Goal: Task Accomplishment & Management: Manage account settings

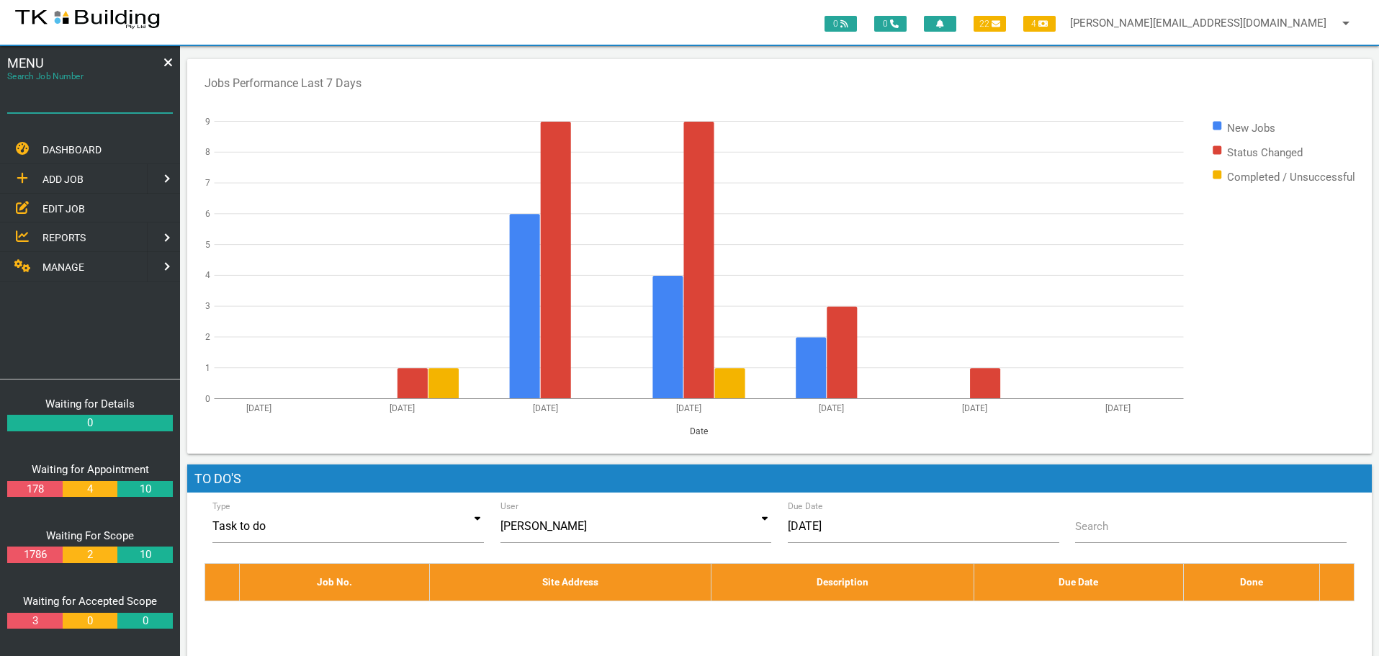
click at [94, 106] on input "Search Job Number" at bounding box center [90, 96] width 166 height 33
type input "27857"
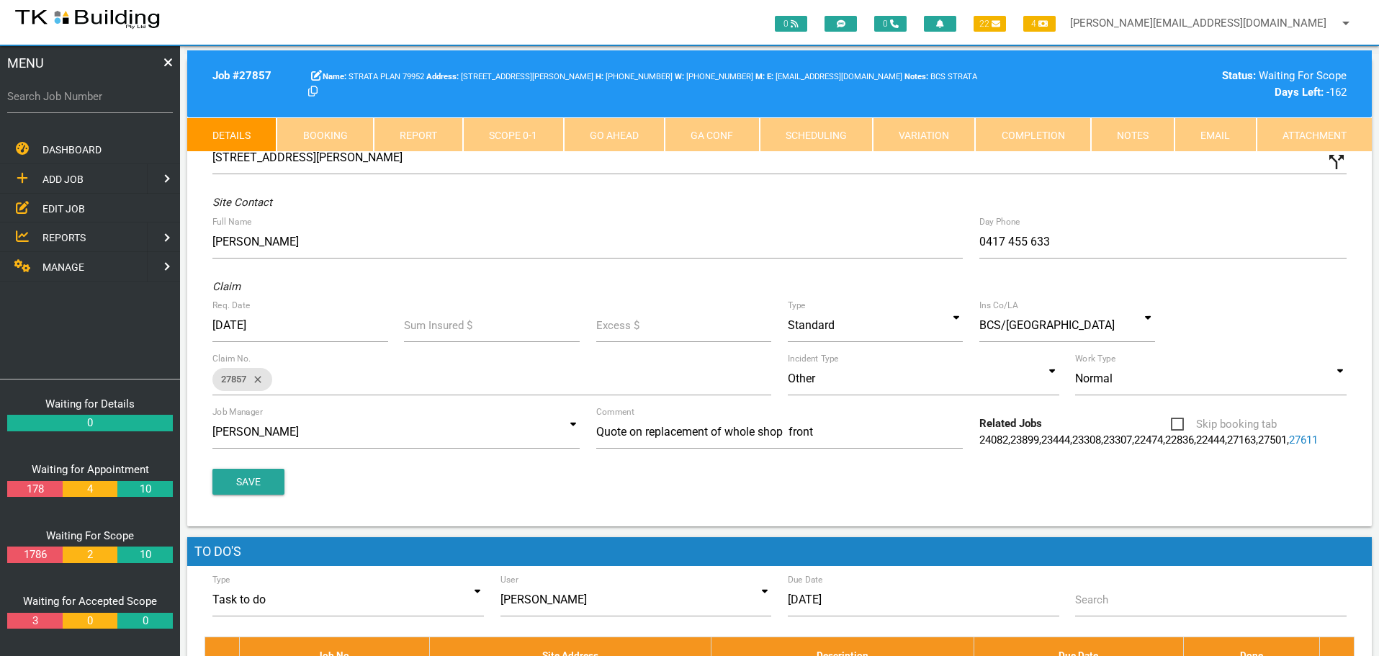
click at [1135, 131] on link "Notes" at bounding box center [1133, 134] width 84 height 35
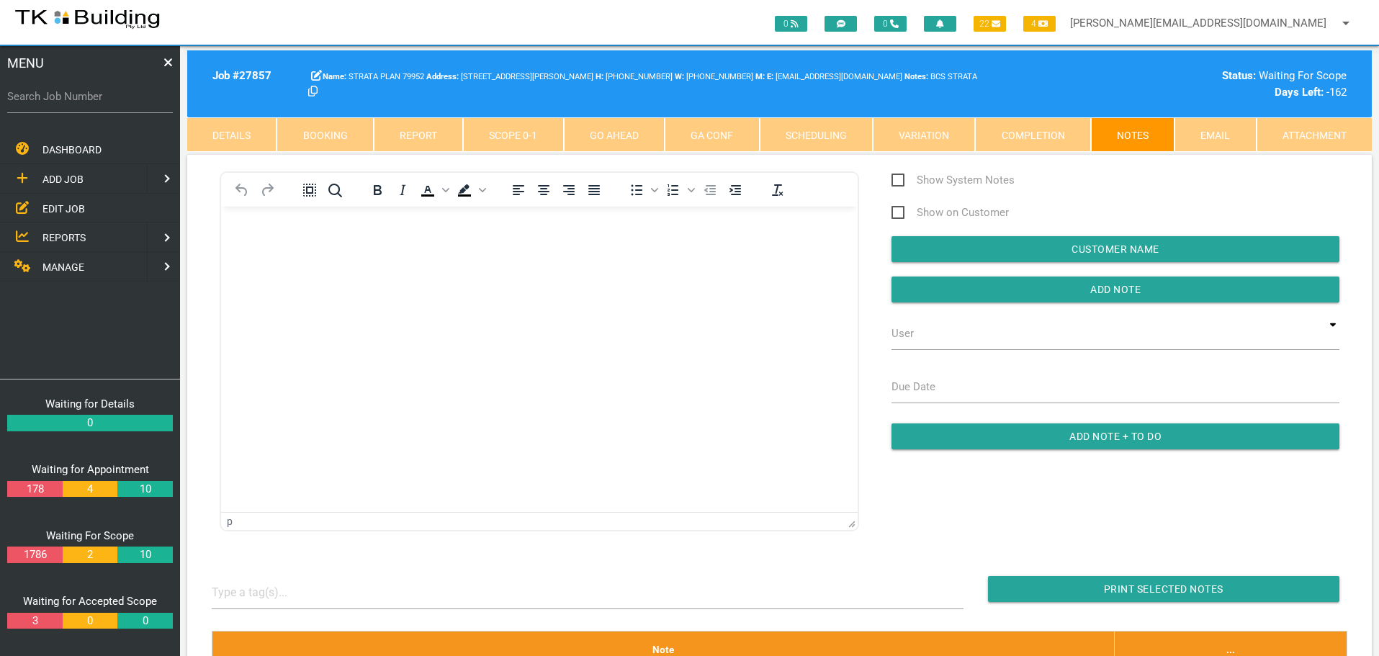
click at [265, 264] on body "Rich Text Area. Press ALT-0 for help." at bounding box center [539, 248] width 637 height 48
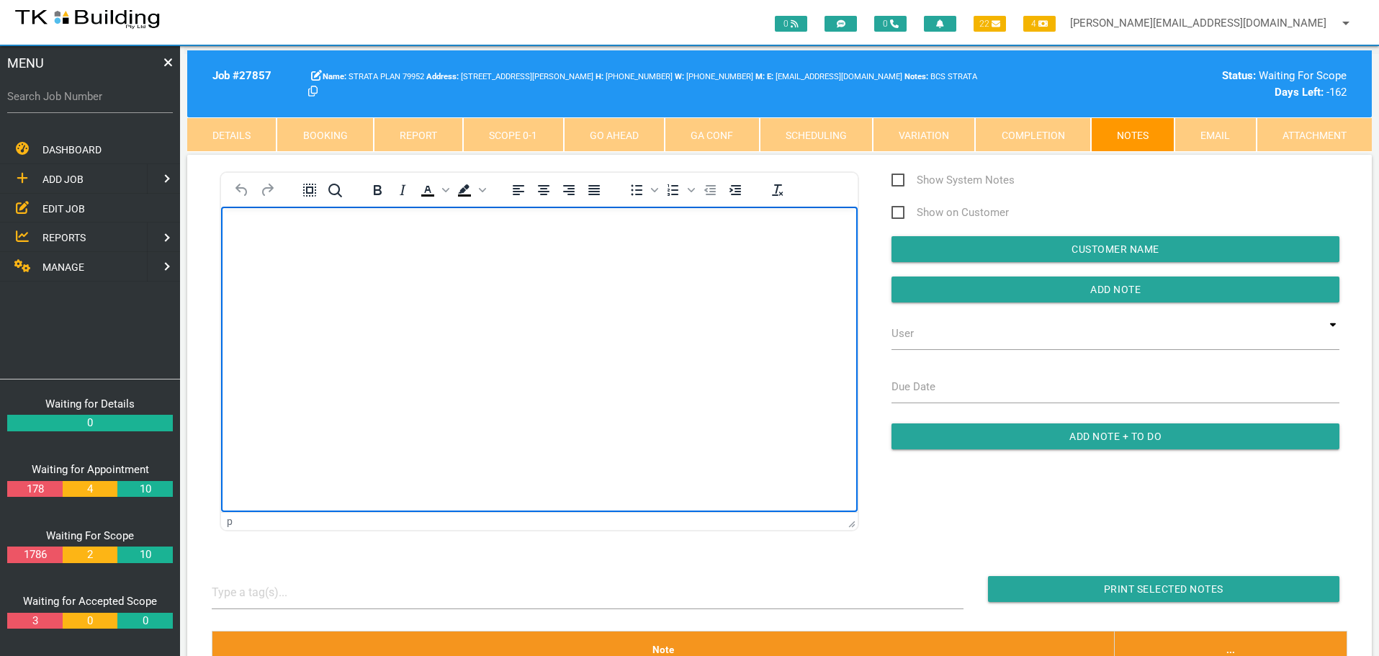
click at [238, 233] on body "Rich Text Area. Press ALT-0 for help." at bounding box center [539, 248] width 637 height 48
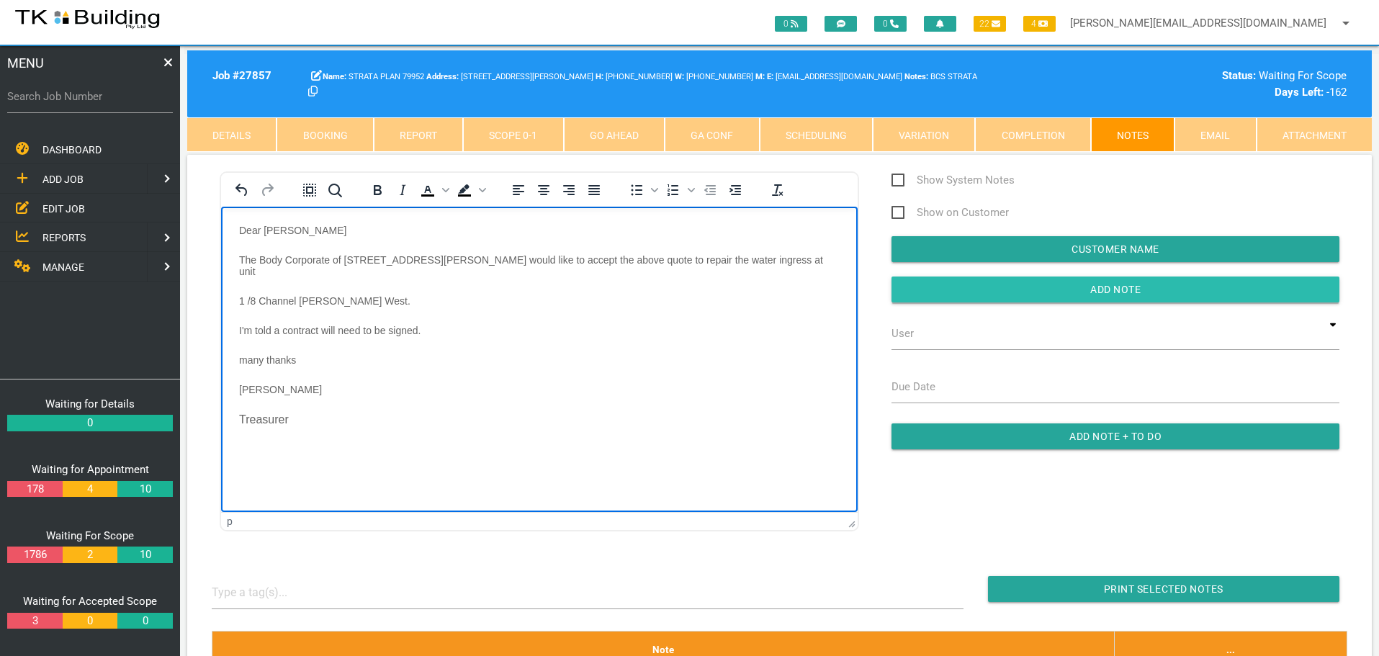
click at [926, 284] on input "Add Note" at bounding box center [1116, 290] width 448 height 26
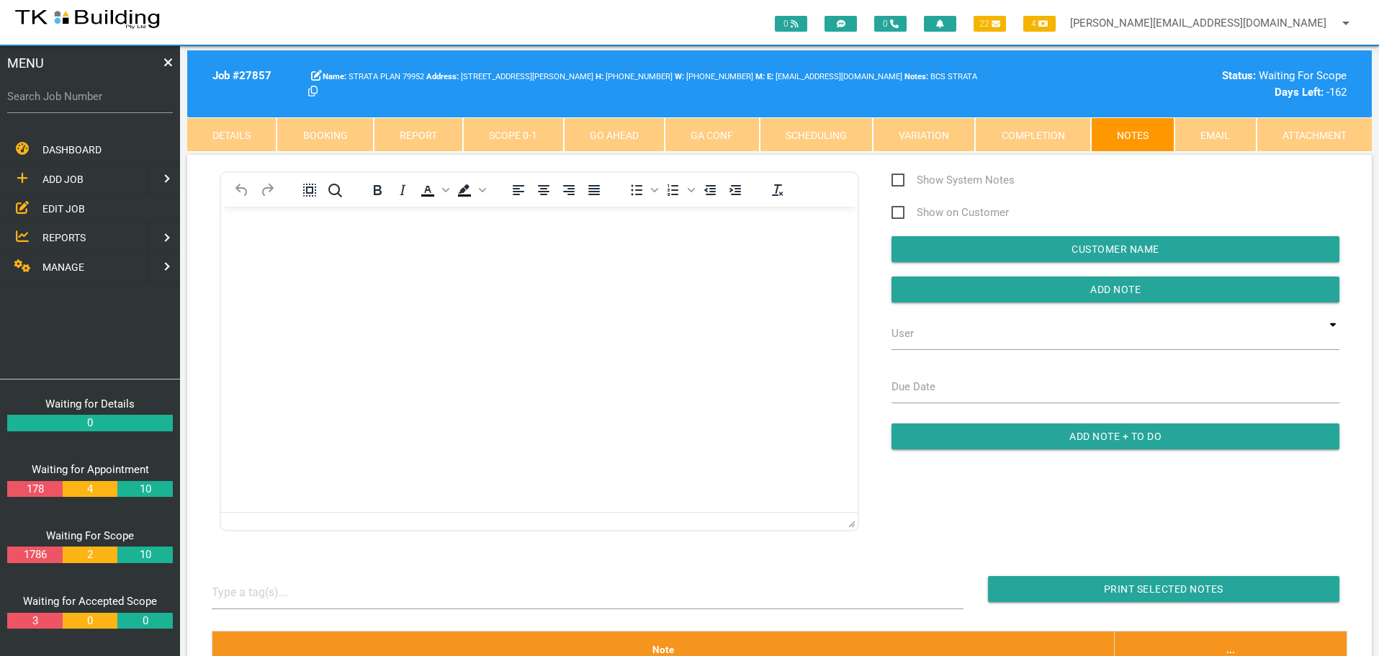
click at [76, 103] on label "Search Job Number" at bounding box center [90, 97] width 166 height 17
click at [76, 103] on input "Search Job Number" at bounding box center [90, 96] width 166 height 33
type input "28118"
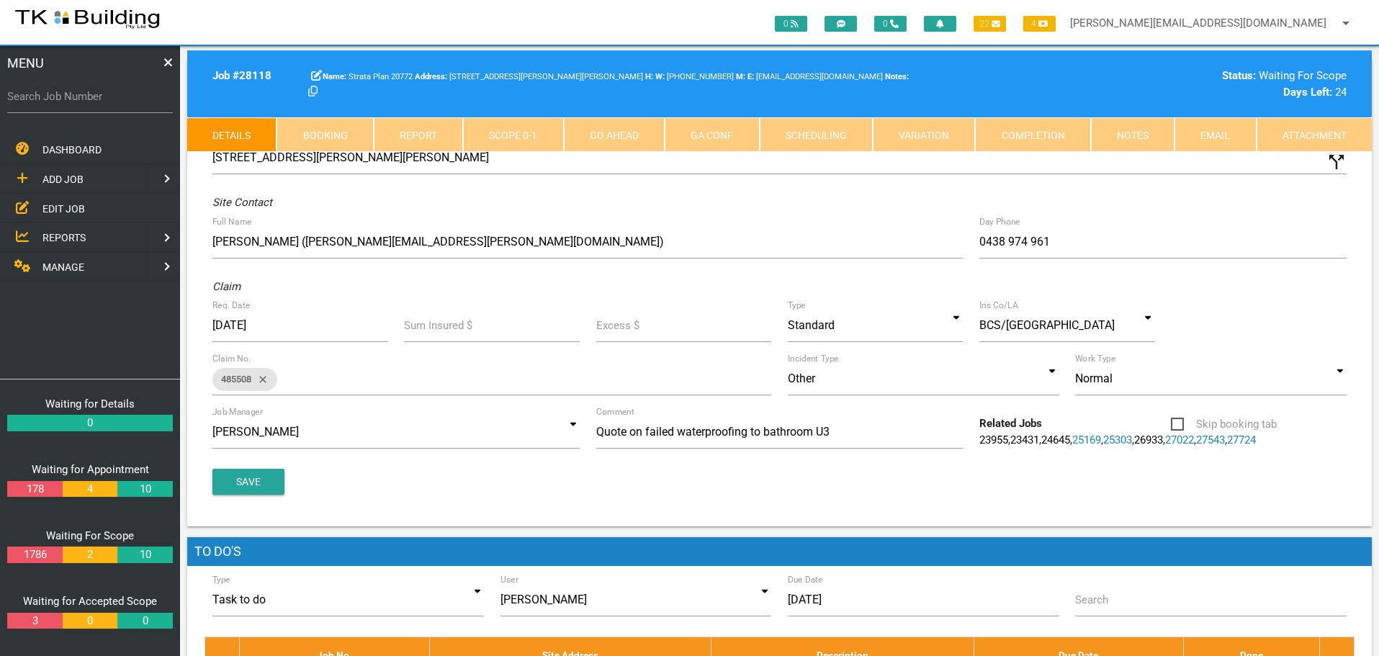
click at [1118, 142] on link "Notes" at bounding box center [1133, 134] width 84 height 35
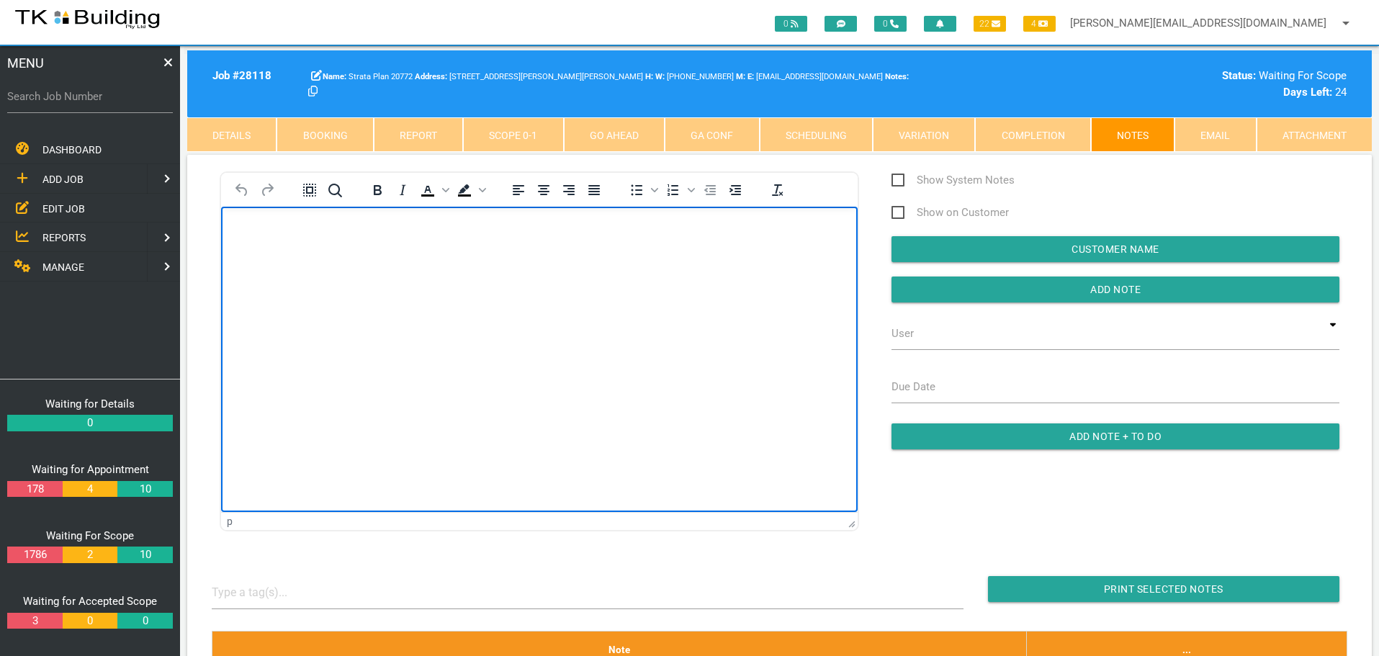
drag, startPoint x: 285, startPoint y: 251, endPoint x: 379, endPoint y: 464, distance: 233.2
click at [285, 251] on body "Rich Text Area. Press ALT-0 for help." at bounding box center [539, 248] width 637 height 48
click at [249, 251] on body "Rich Text Area. Press ALT-0 for help." at bounding box center [539, 248] width 637 height 48
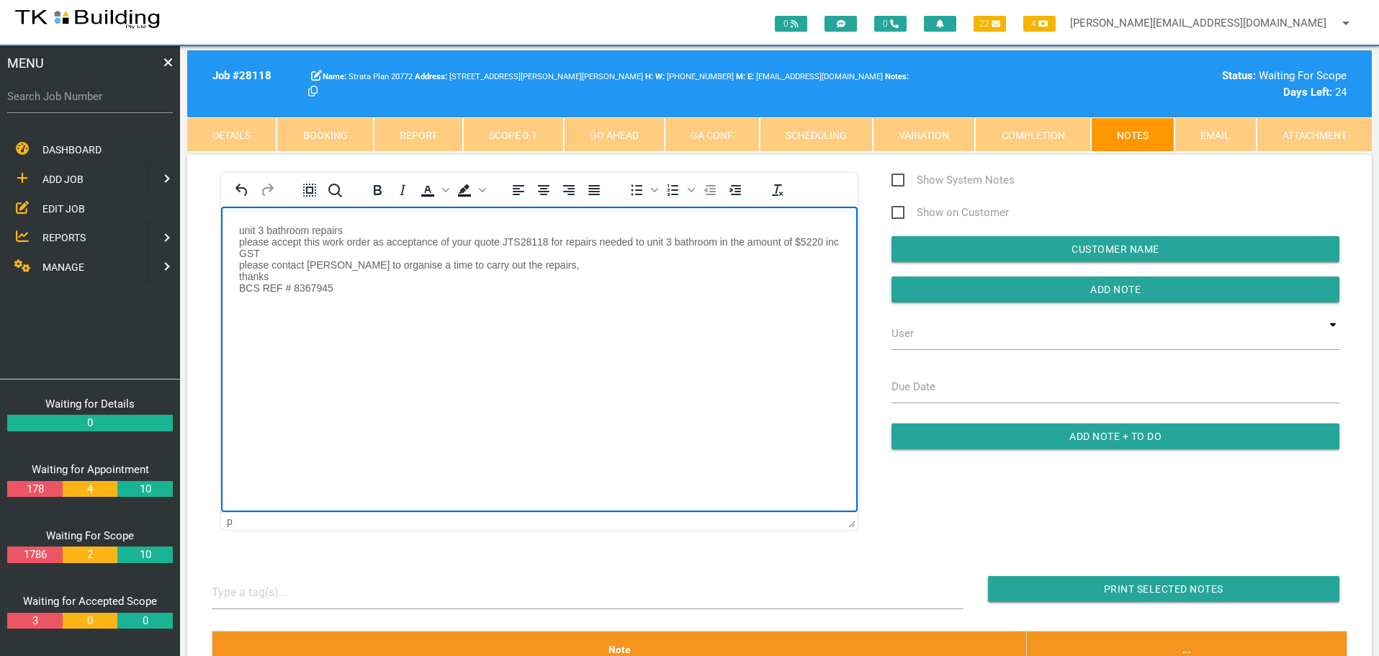
click at [241, 230] on p "unit 3 bathroom repairs please accept this work order as acceptance of your quo…" at bounding box center [539, 258] width 601 height 69
paste body "Rich Text Area. Press ALT-0 for help."
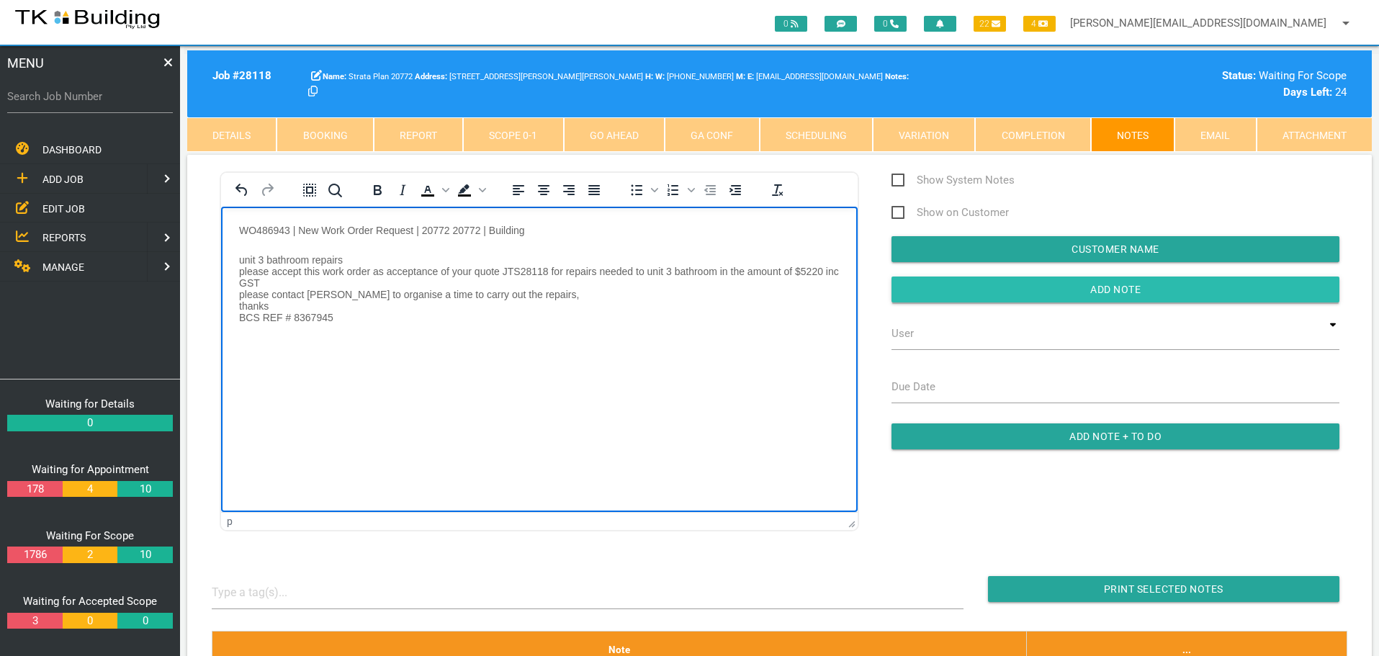
click at [958, 287] on input "Add Note" at bounding box center [1116, 290] width 448 height 26
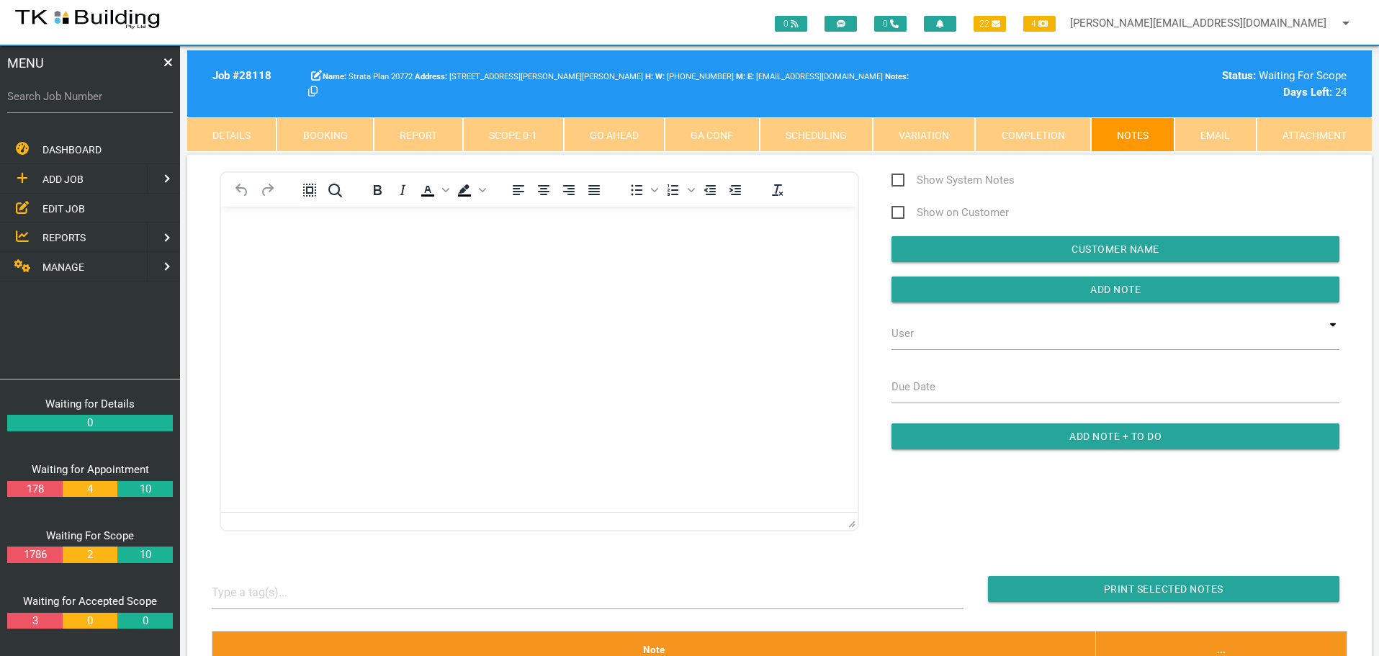
click at [68, 207] on span "EDIT JOB" at bounding box center [63, 208] width 42 height 12
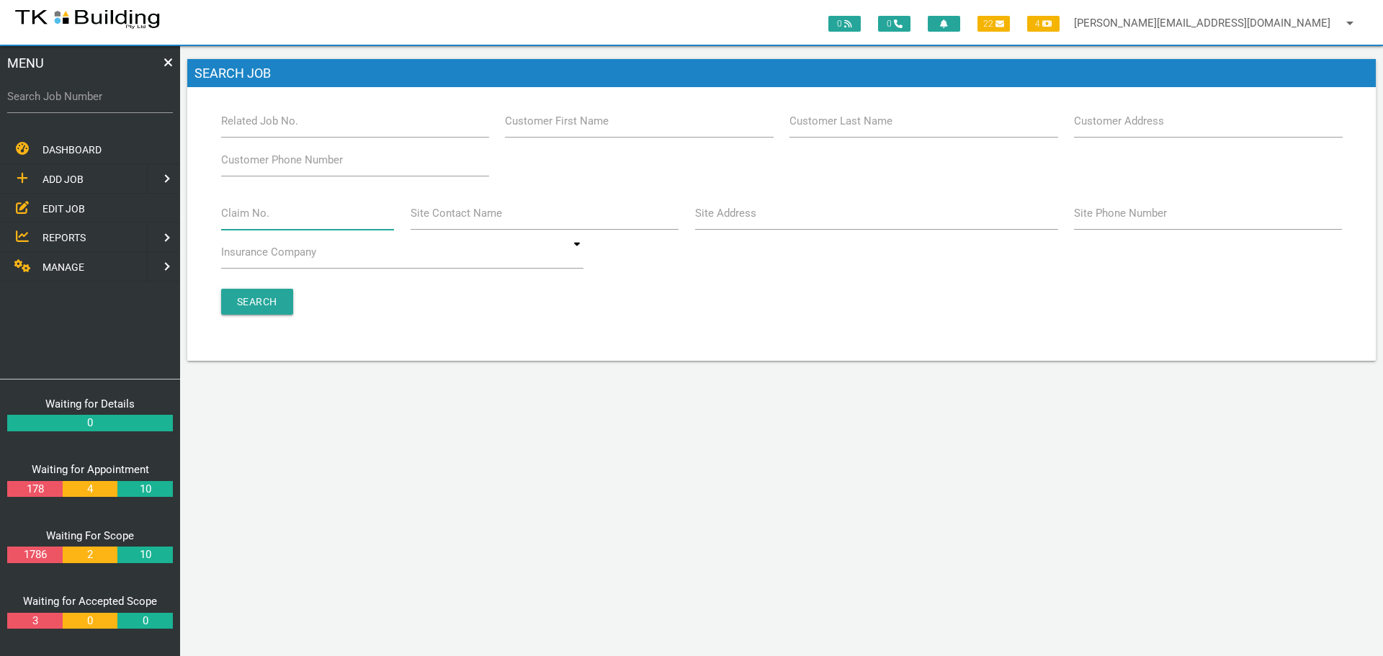
click at [283, 223] on input "Claim No." at bounding box center [308, 213] width 174 height 33
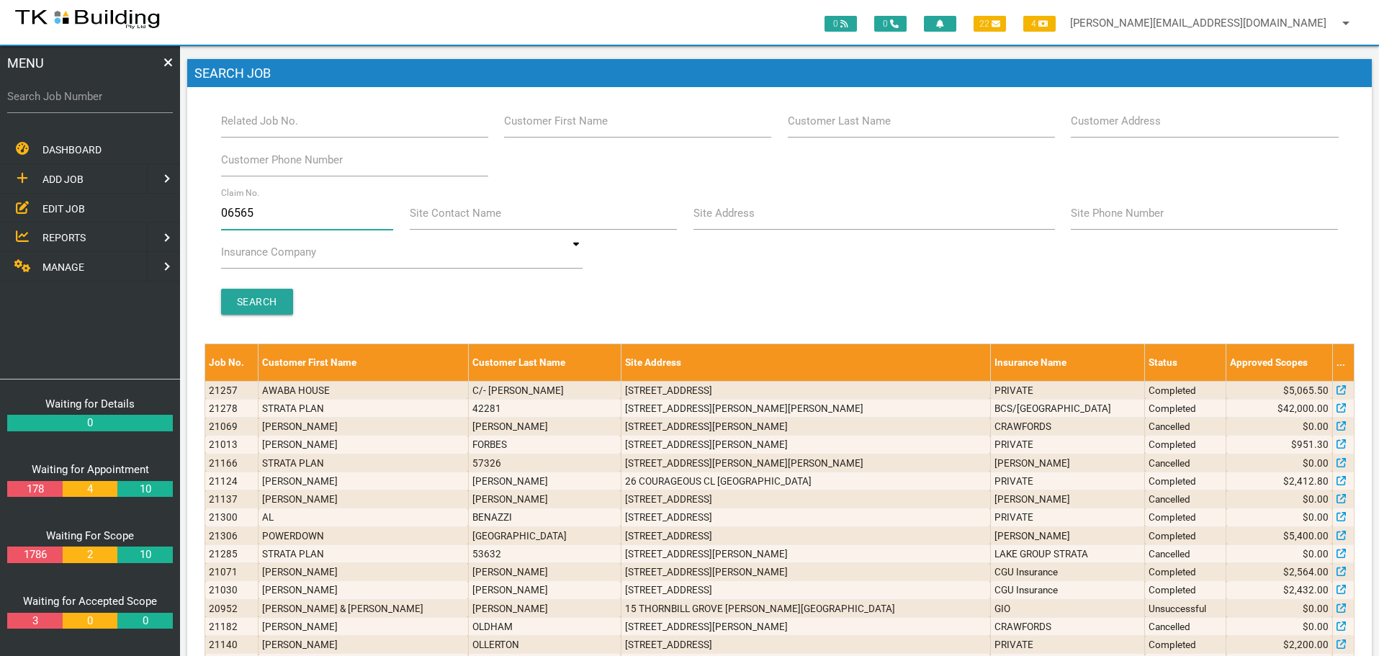
type input "065650"
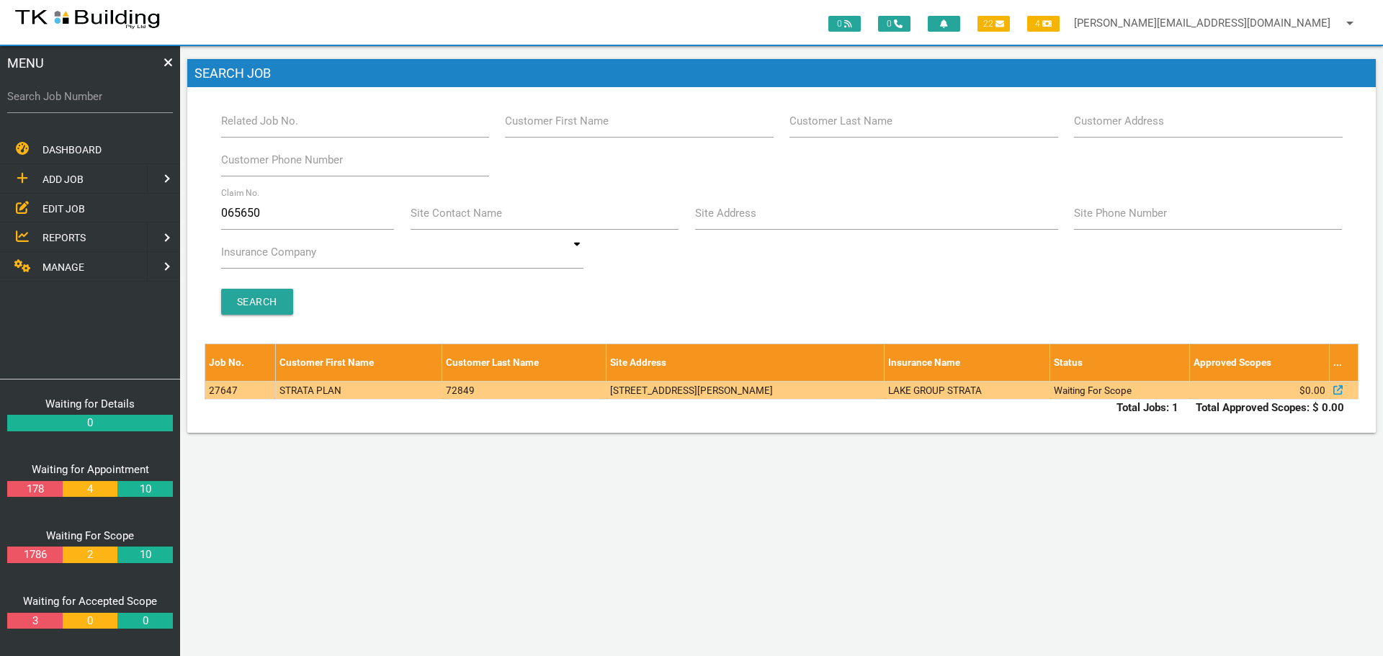
click at [621, 393] on td "5-7 Starling St, Warners Bay NSW 2282, Australia" at bounding box center [745, 390] width 278 height 18
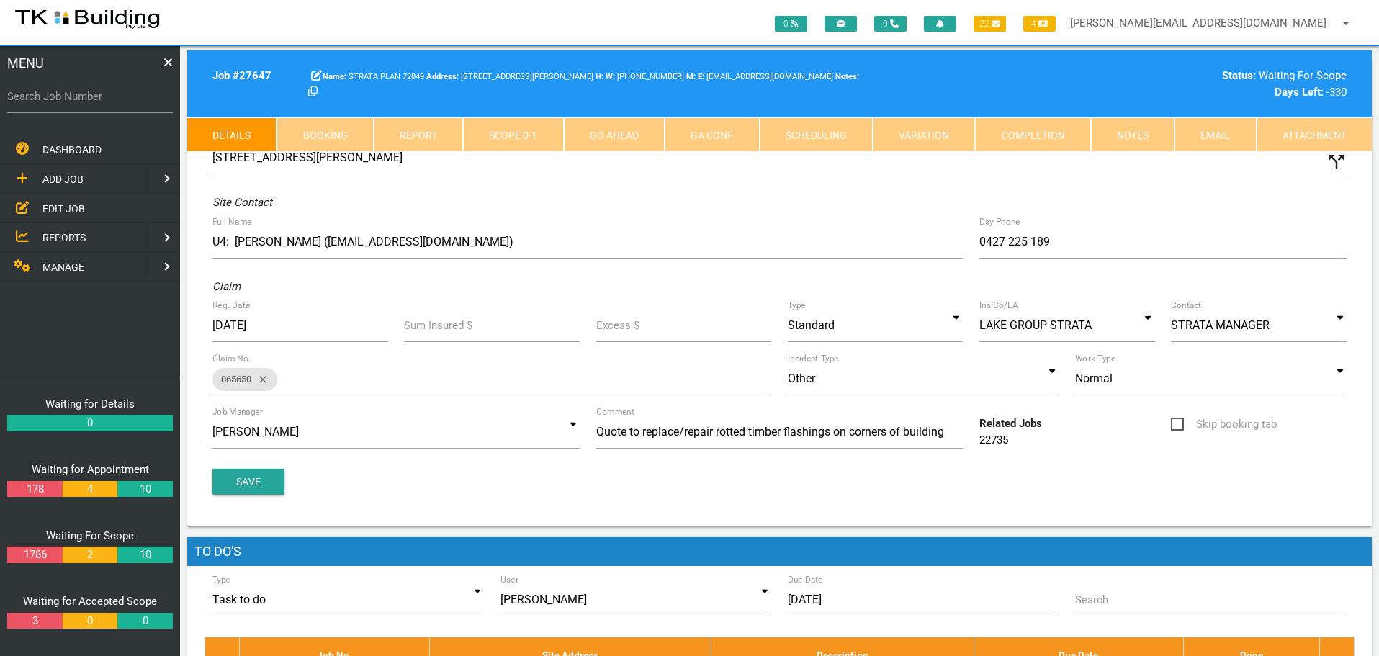
click at [1142, 135] on link "Notes" at bounding box center [1133, 134] width 84 height 35
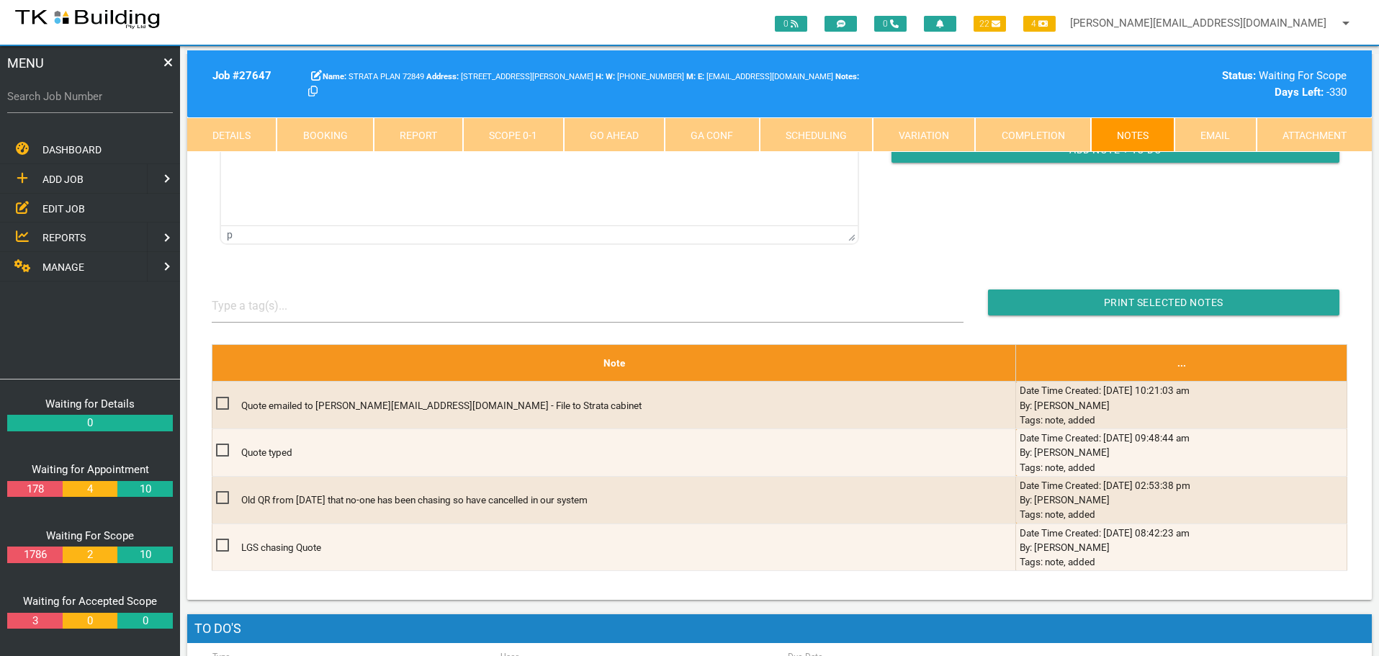
scroll to position [288, 0]
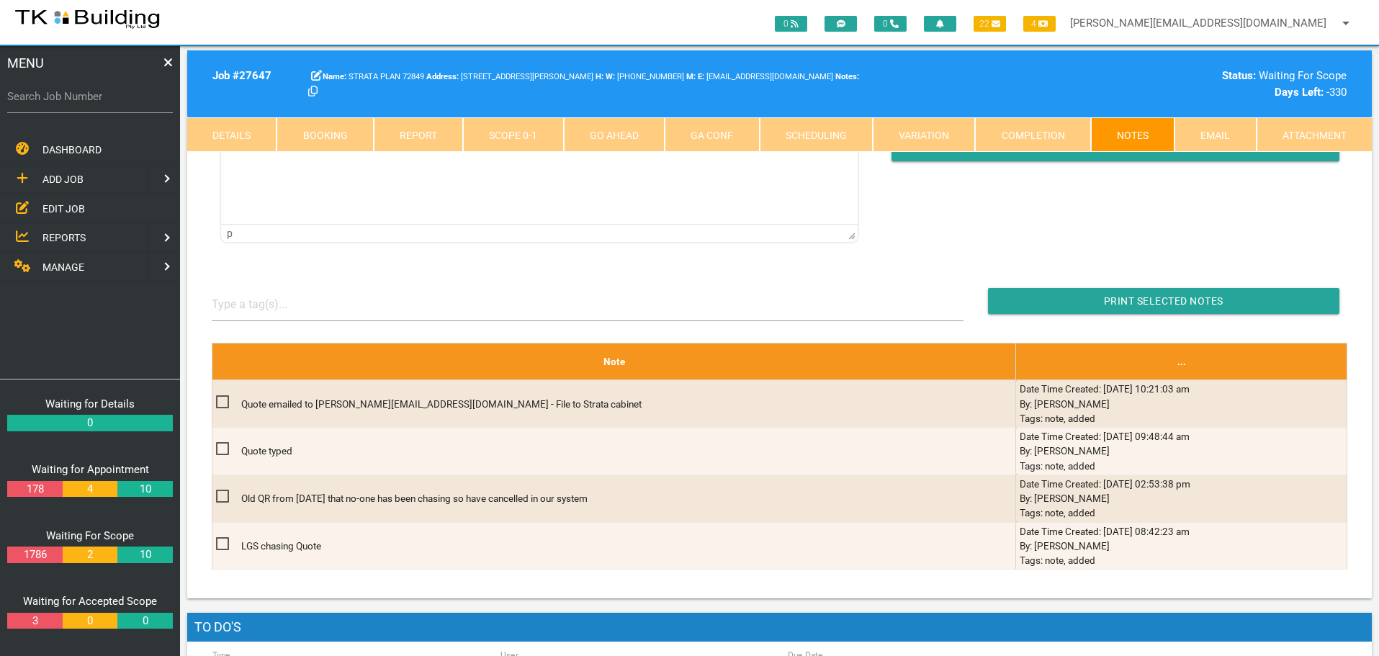
click at [101, 104] on label "Search Job Number" at bounding box center [90, 97] width 166 height 17
click at [101, 104] on input "Search Job Number" at bounding box center [90, 96] width 166 height 33
type input "27653"
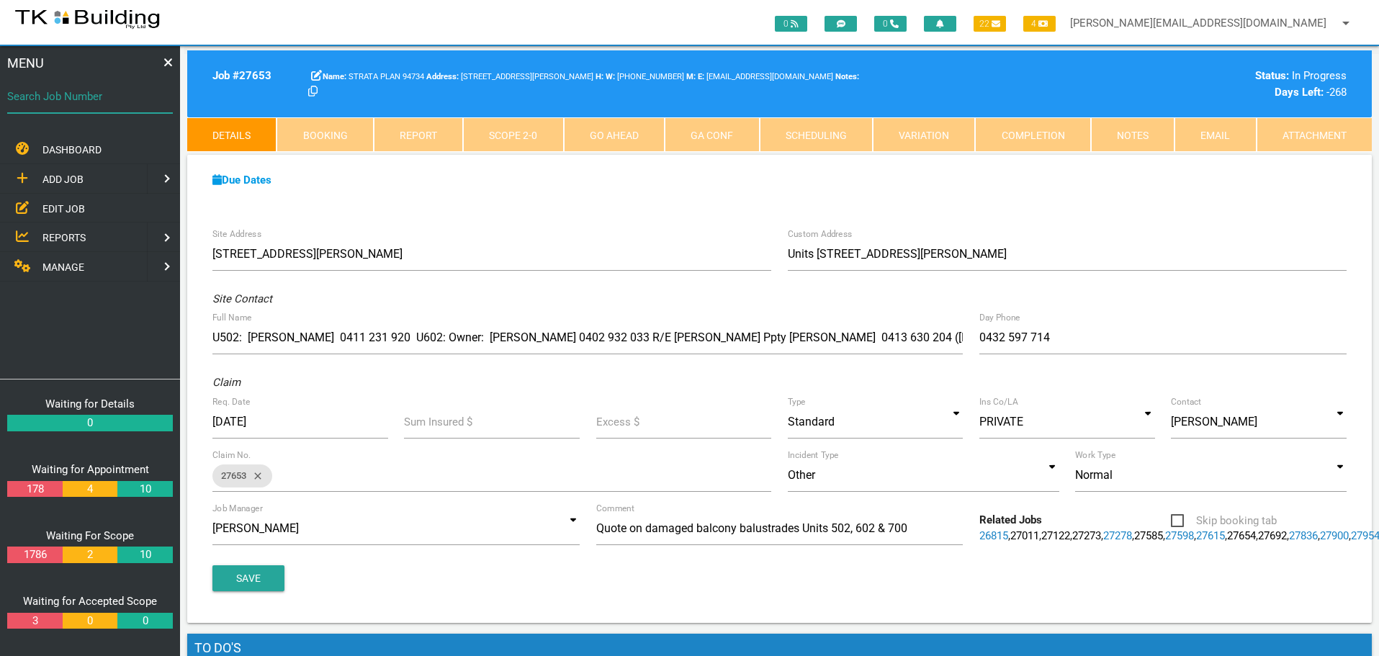
click at [68, 111] on input "Search Job Number" at bounding box center [90, 96] width 166 height 33
type input "27418"
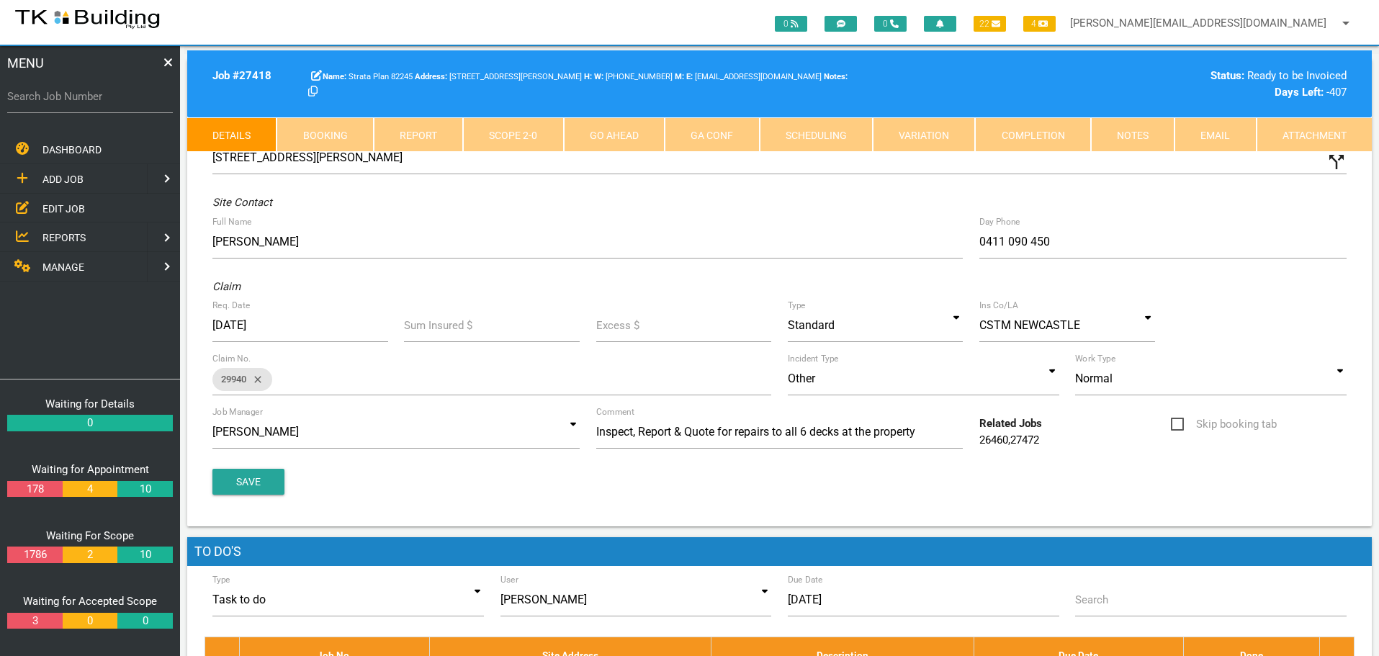
click at [512, 135] on link "Scope 2 - 0" at bounding box center [513, 134] width 100 height 35
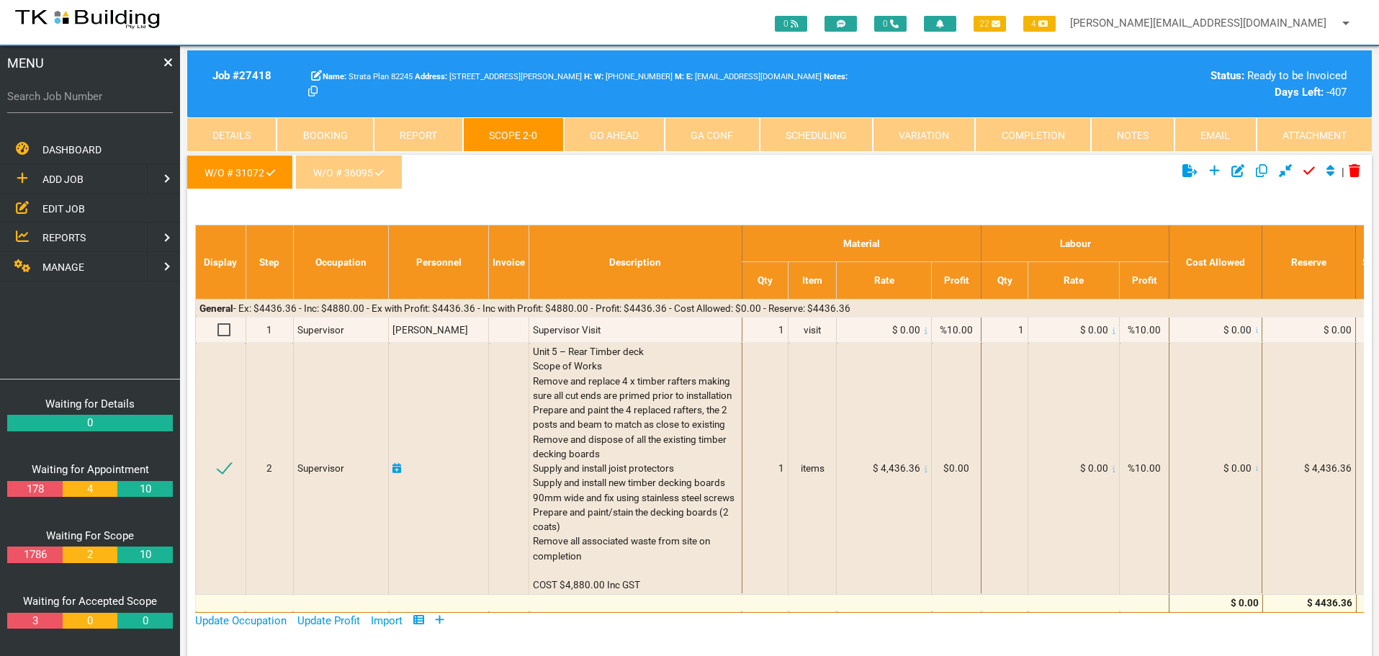
click at [241, 127] on link "Details" at bounding box center [231, 134] width 89 height 35
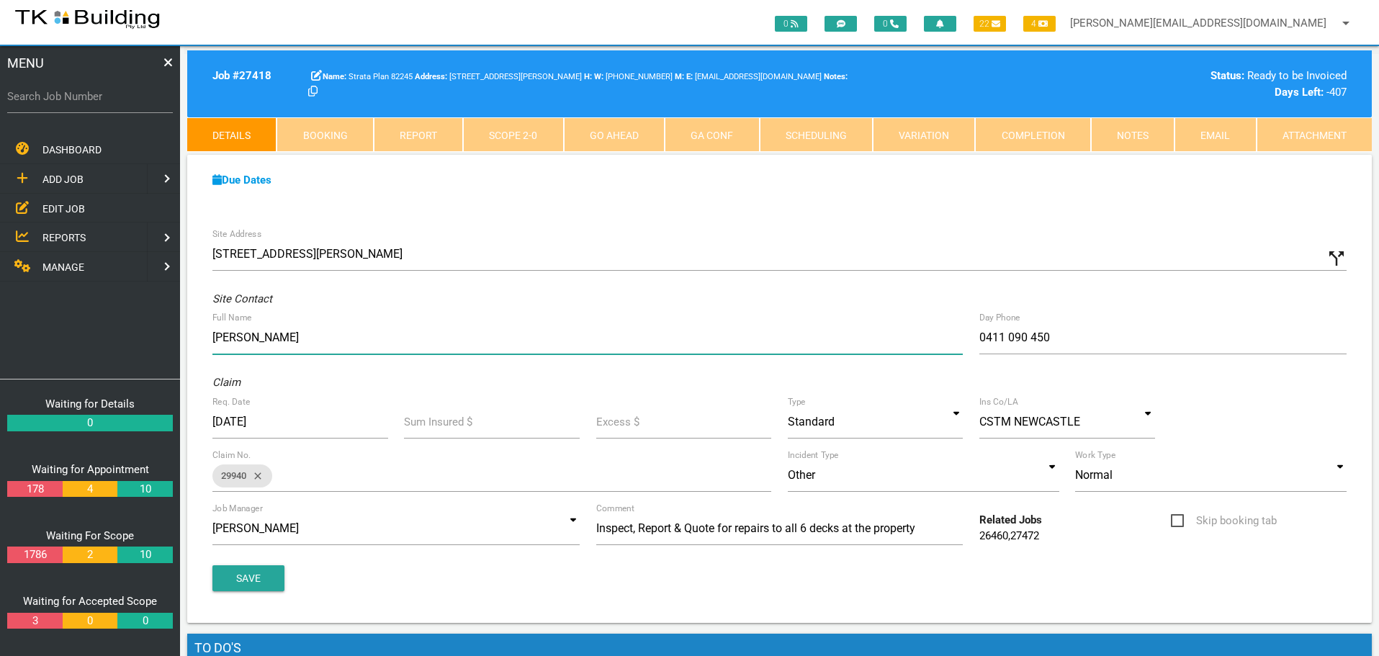
click at [213, 334] on input "Janet" at bounding box center [587, 337] width 751 height 33
click at [304, 324] on input "U5: Janet" at bounding box center [587, 337] width 751 height 33
click at [347, 335] on input "U5: Janet 0411 090 450 U1: Elizabeth" at bounding box center [587, 337] width 751 height 33
type input "U5: Janet 0411 090 450 Tenant: U1: Elizabeth"
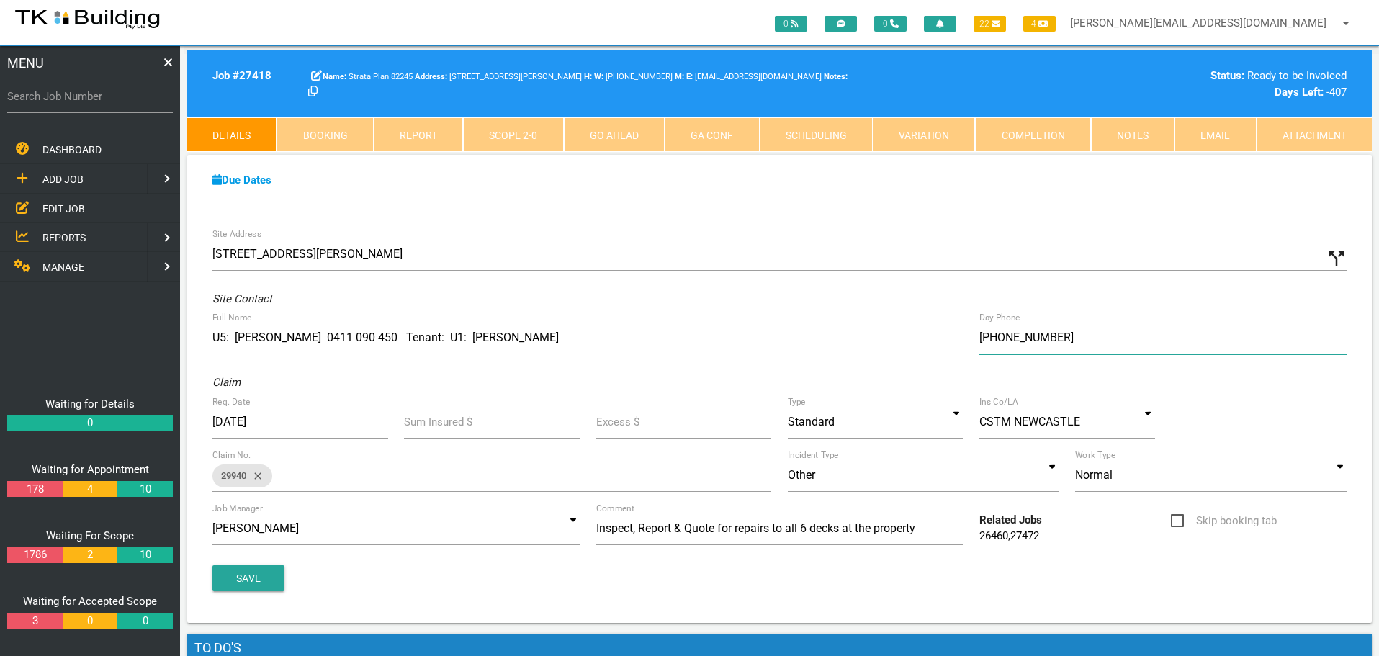
click at [1081, 338] on input "(04) 1109 0450" at bounding box center [1163, 337] width 367 height 33
type input "(04) 1060 7081"
click at [257, 575] on button "Save" at bounding box center [248, 578] width 72 height 26
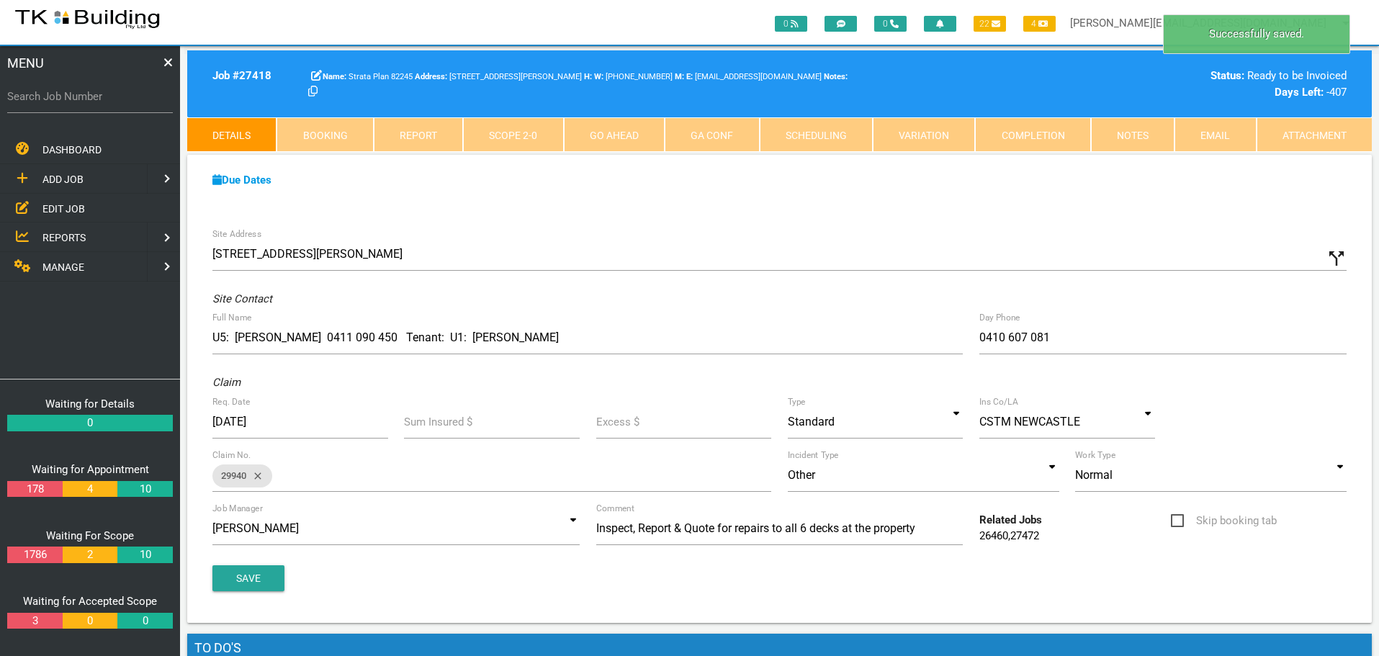
click at [1331, 256] on icon "call_split" at bounding box center [1337, 259] width 22 height 22
click at [805, 264] on input "Custom Address" at bounding box center [1067, 254] width 559 height 33
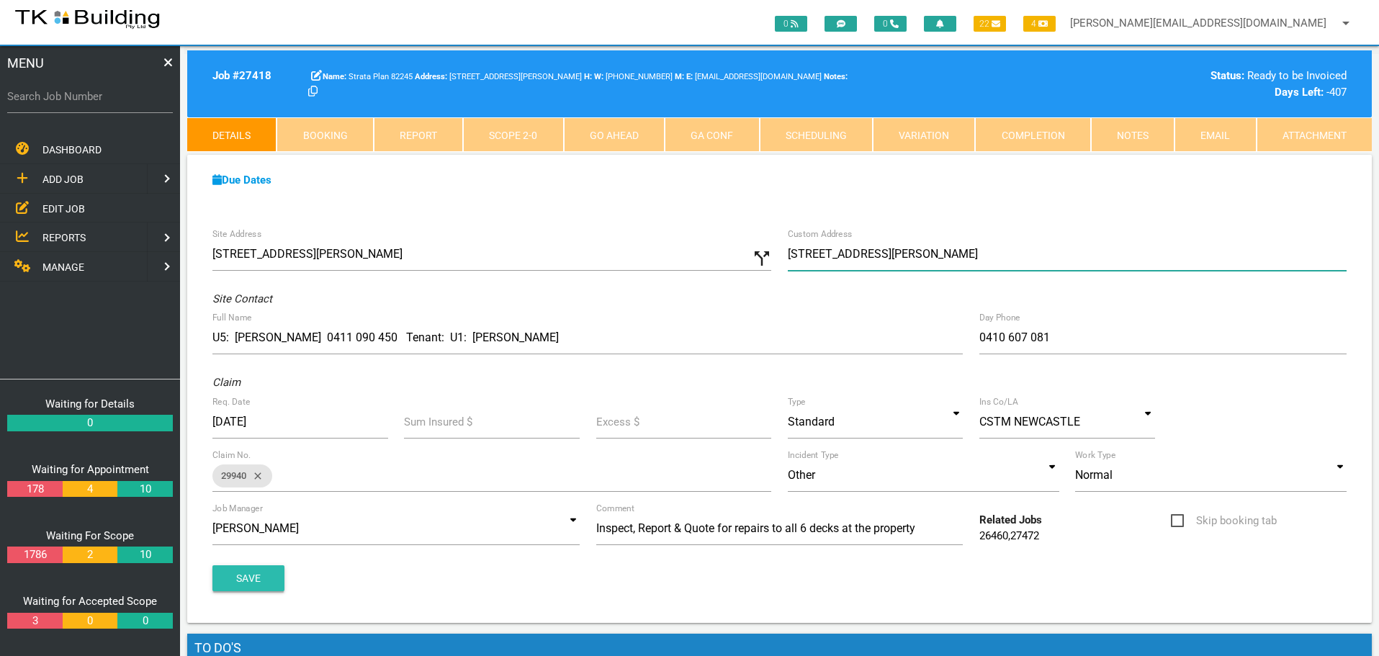
type input "Units 1 & 5, 11 Dawson St, Waratah NSW 2298"
click at [246, 576] on button "Save" at bounding box center [248, 578] width 72 height 26
click at [1137, 137] on link "Notes" at bounding box center [1133, 134] width 84 height 35
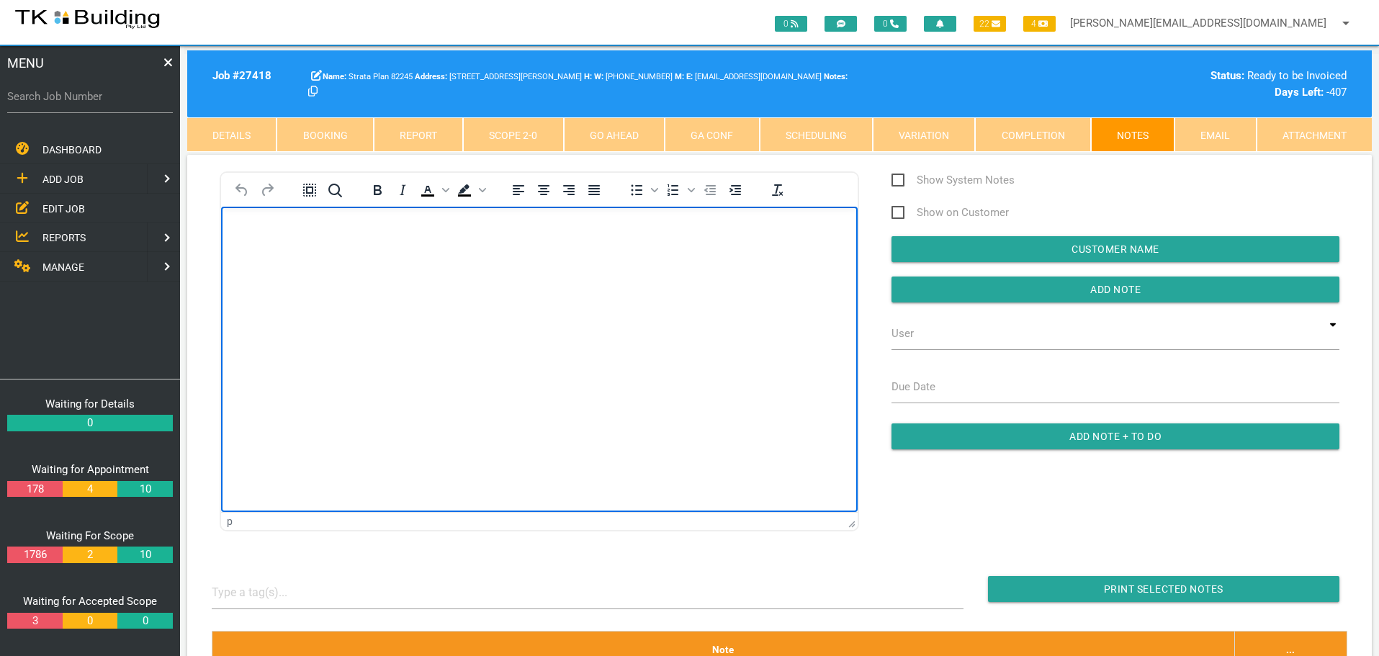
click at [256, 250] on body "Rich Text Area. Press ALT-0 for help." at bounding box center [539, 248] width 637 height 48
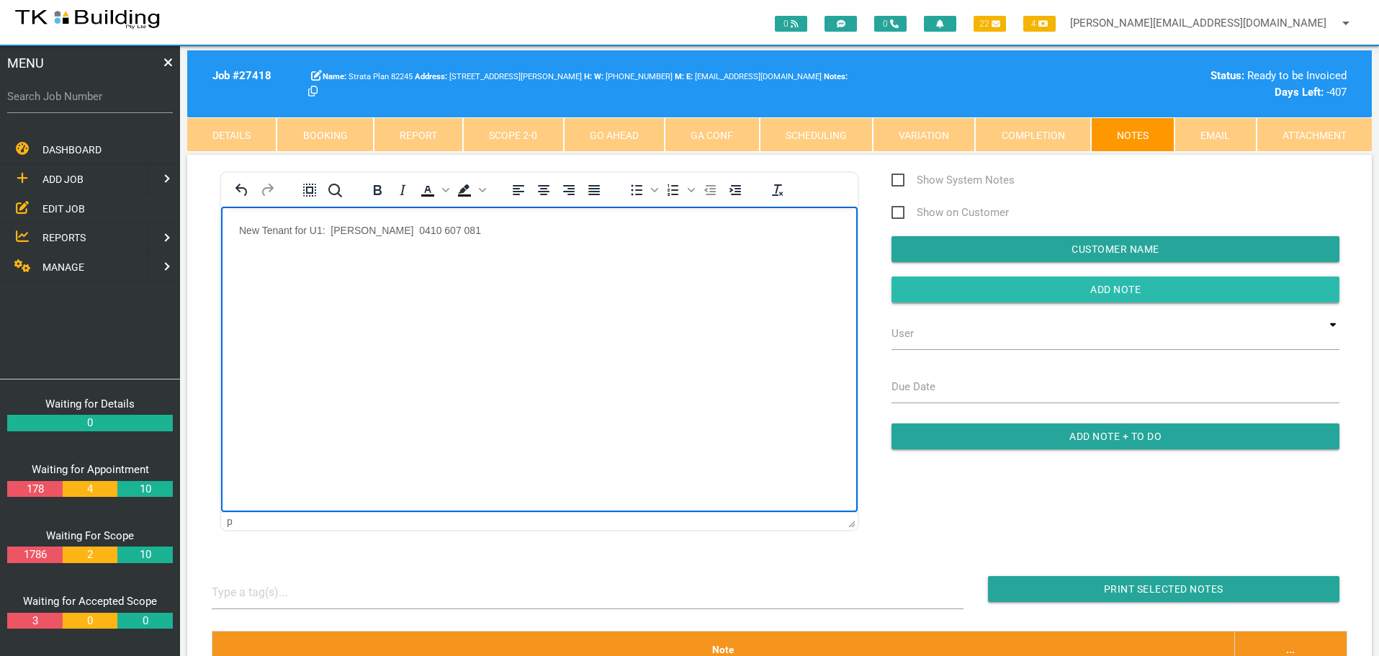
click at [1023, 290] on input "Add Note" at bounding box center [1116, 290] width 448 height 26
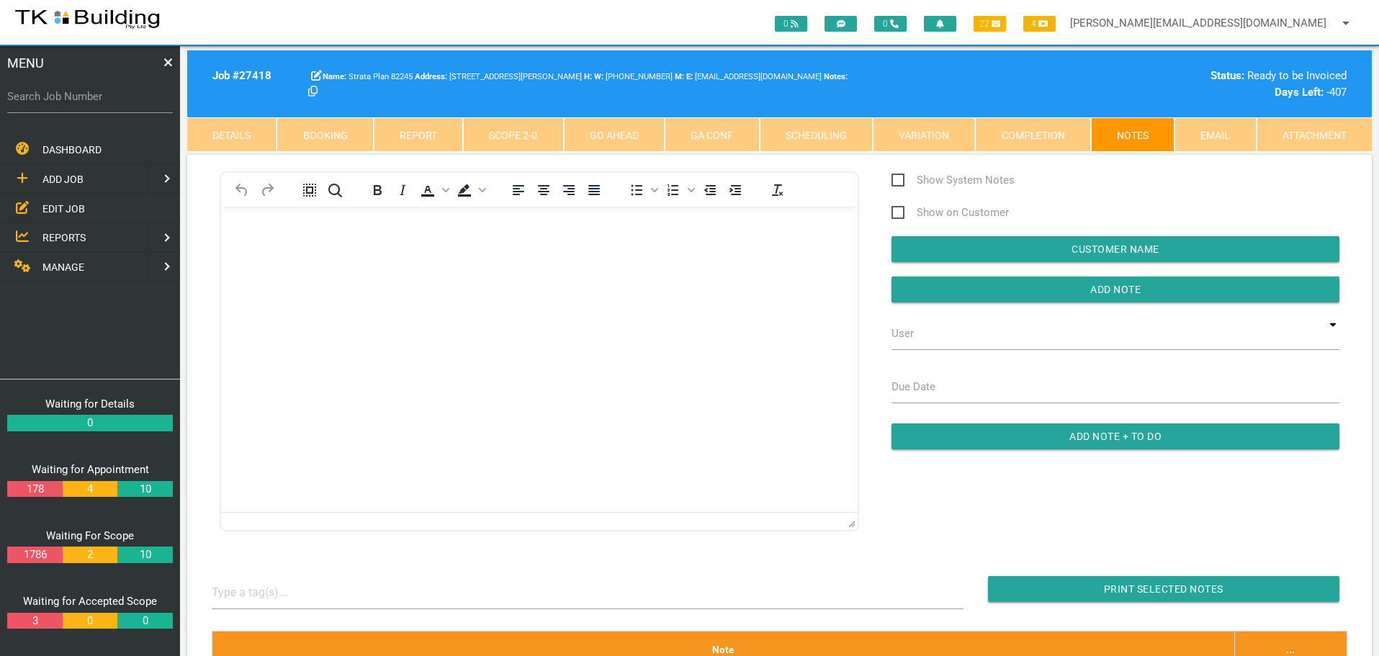
click at [57, 209] on span "EDIT JOB" at bounding box center [63, 208] width 42 height 12
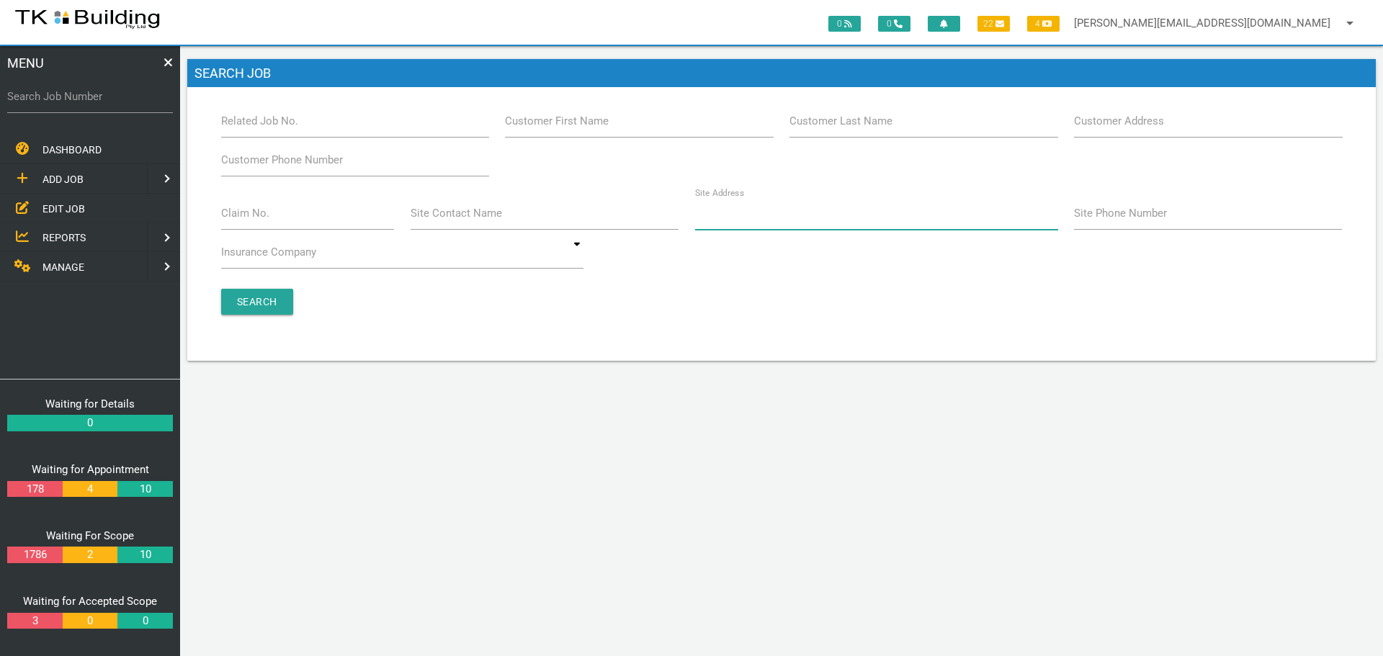
click at [761, 220] on input "Site Address" at bounding box center [876, 213] width 363 height 33
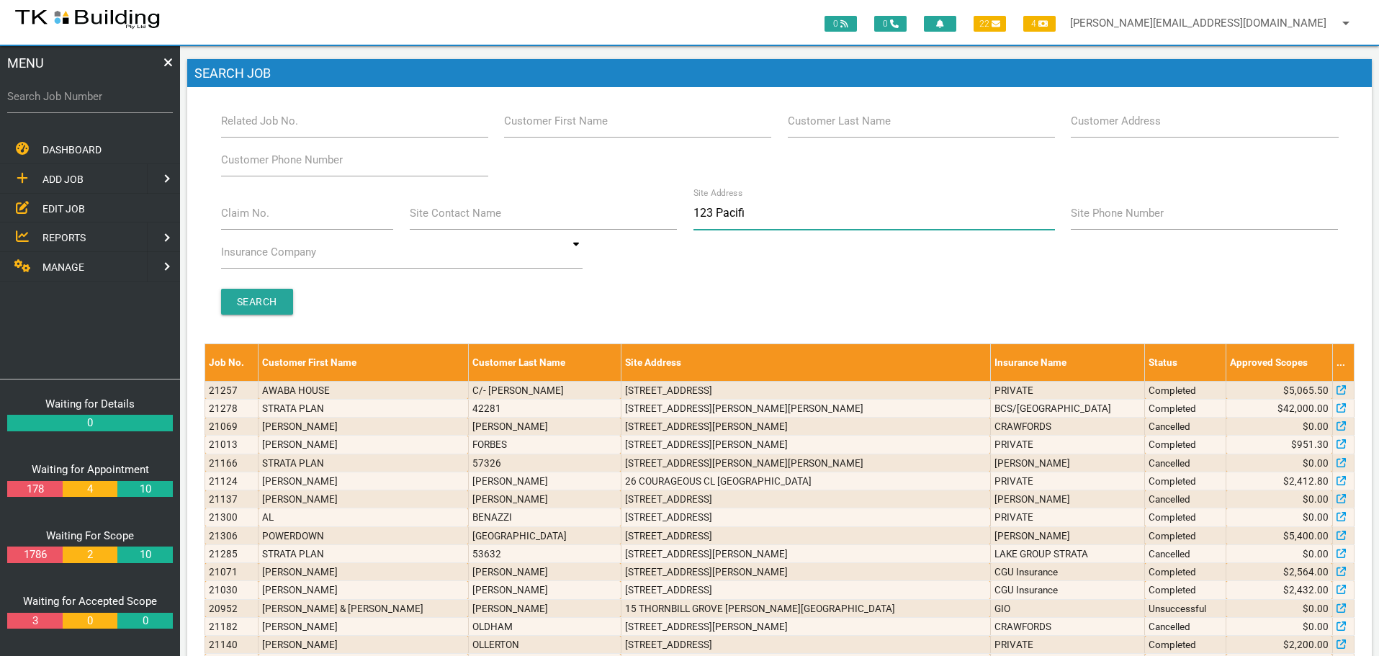
type input "123 Pacific"
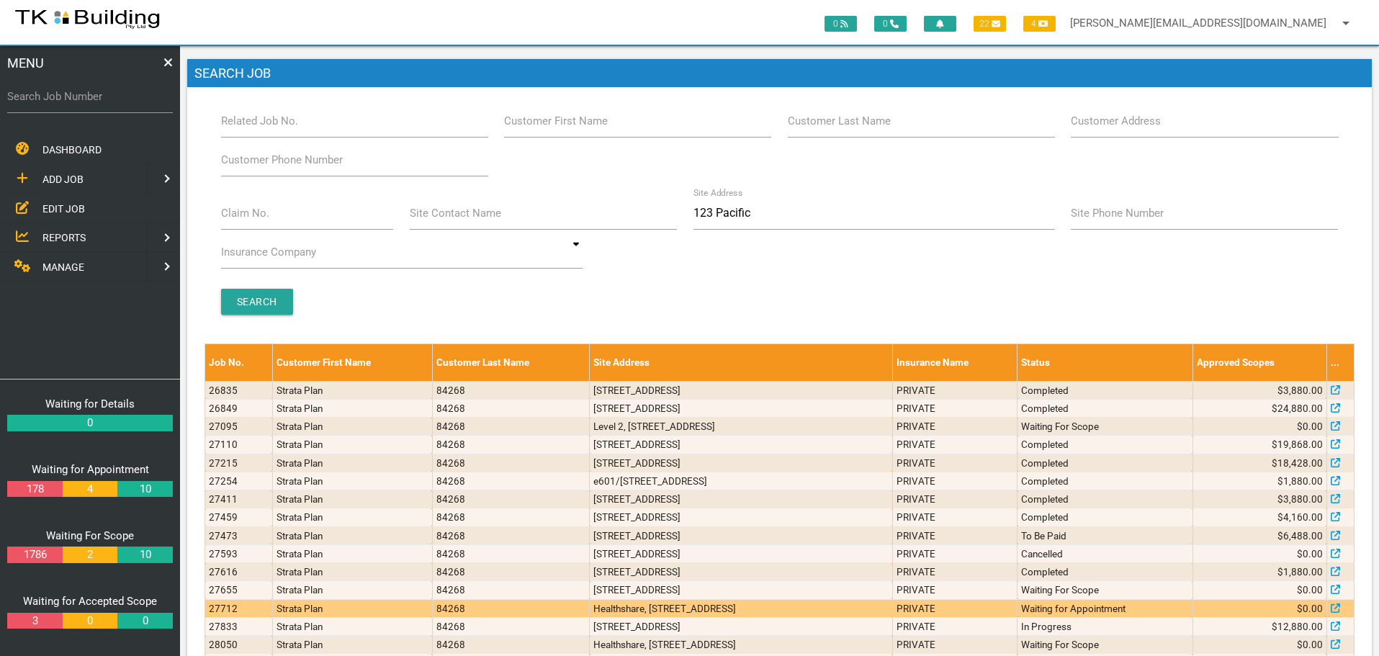
scroll to position [68, 0]
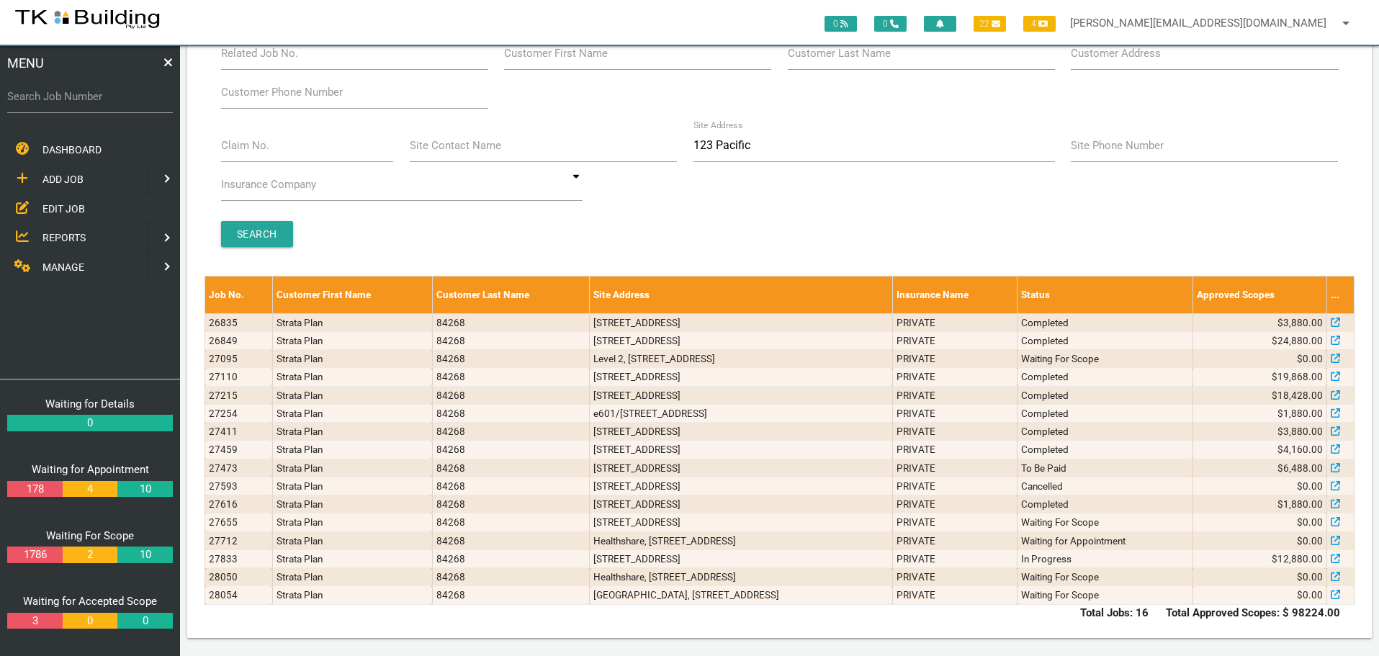
click at [58, 175] on span "ADD JOB" at bounding box center [62, 180] width 41 height 12
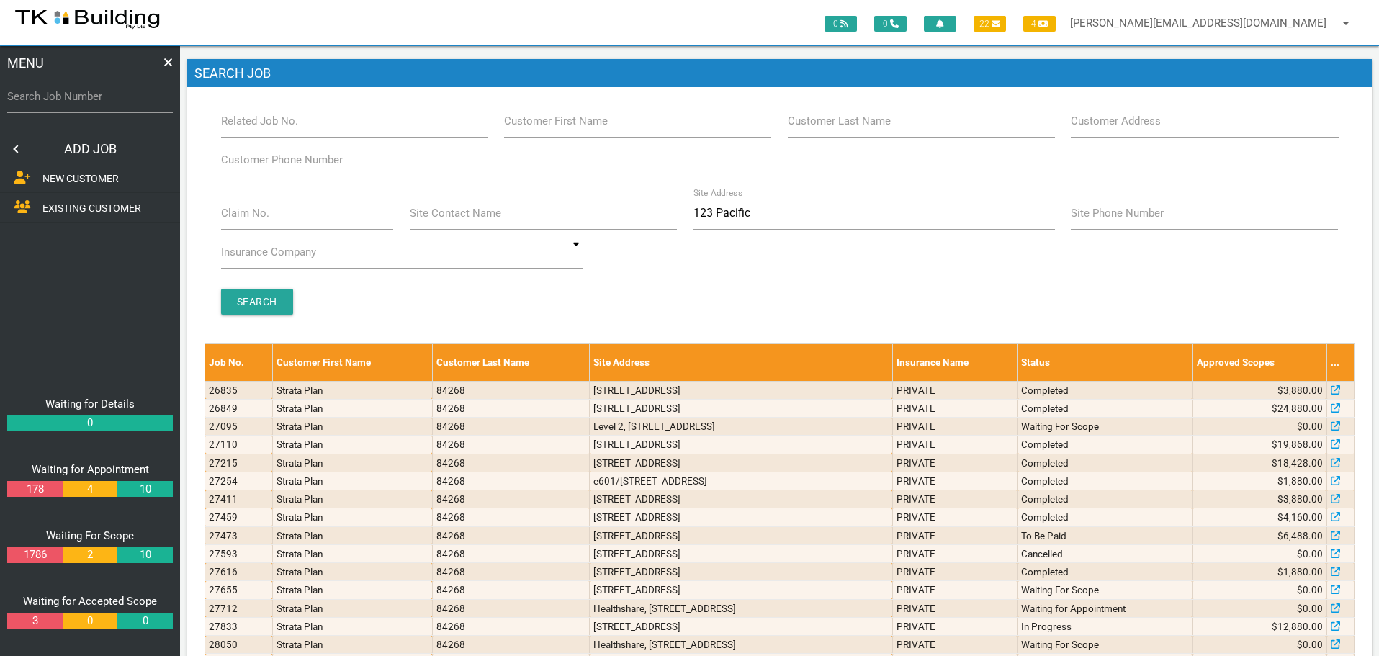
click at [58, 203] on span "EXISTING CUSTOMER" at bounding box center [91, 208] width 99 height 12
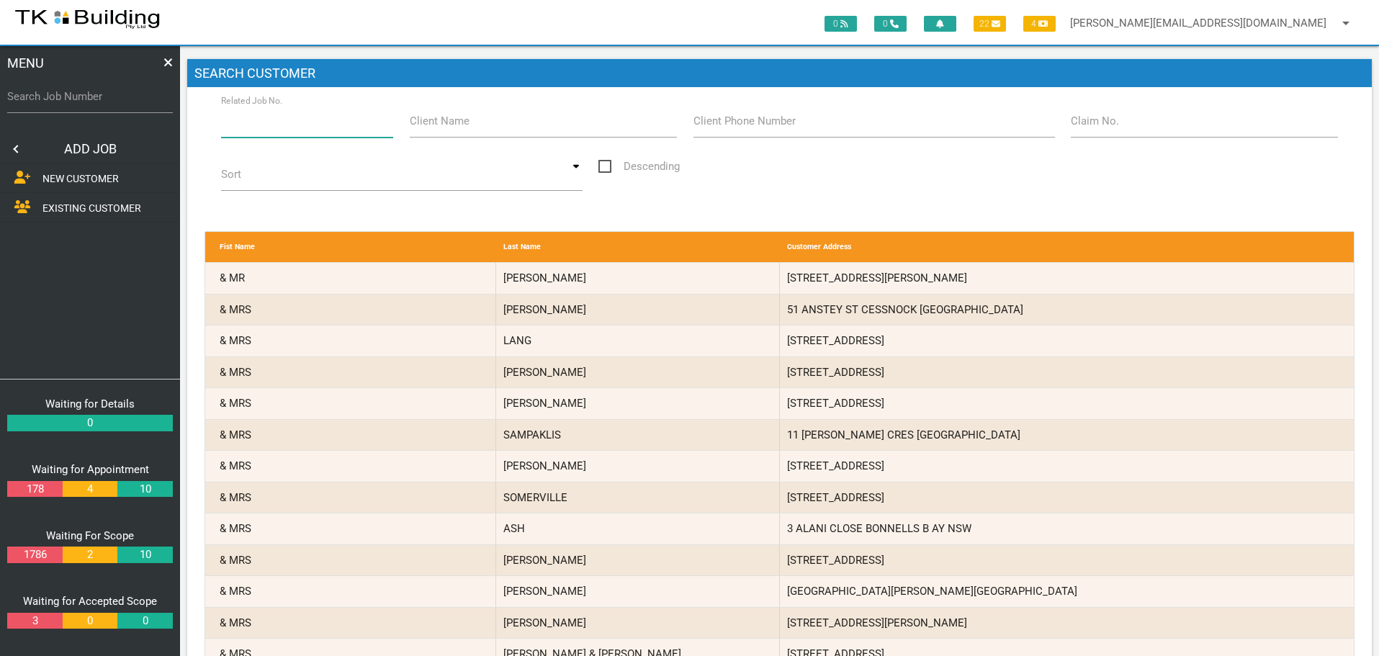
click at [261, 135] on input "Related Job No." at bounding box center [307, 120] width 173 height 33
type input "28054"
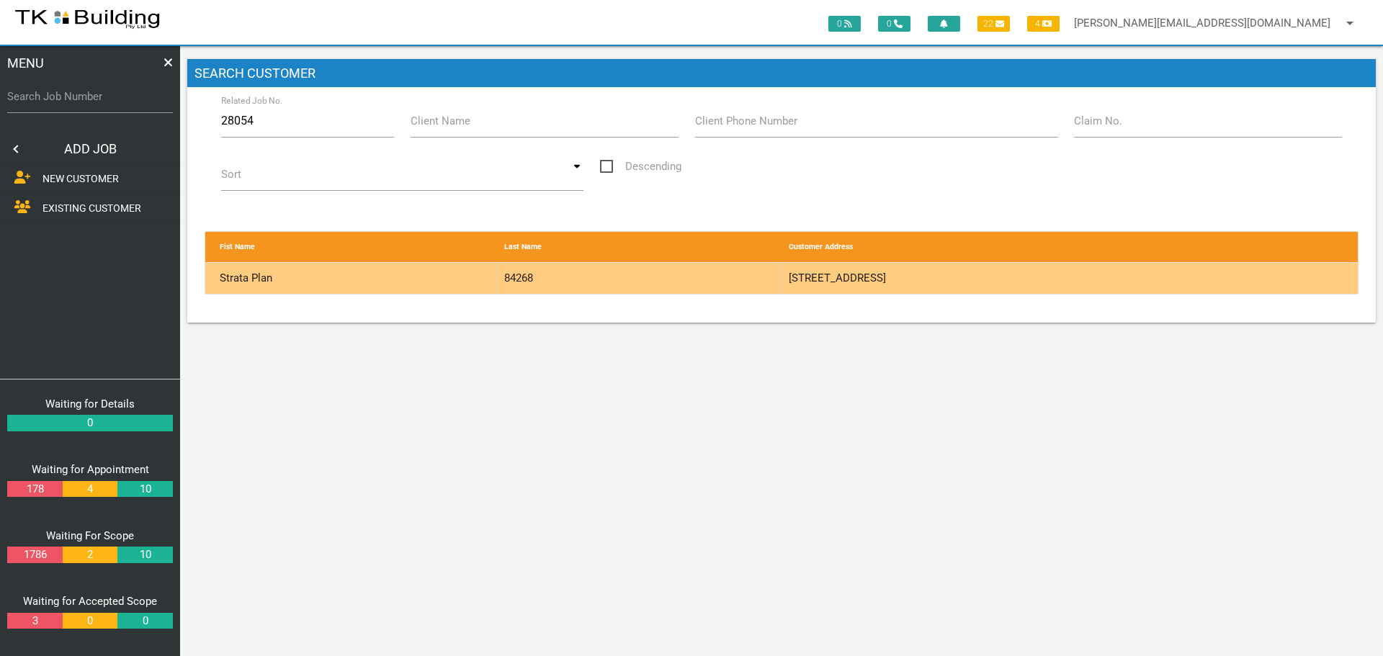
click at [734, 289] on div "84268" at bounding box center [639, 278] width 285 height 31
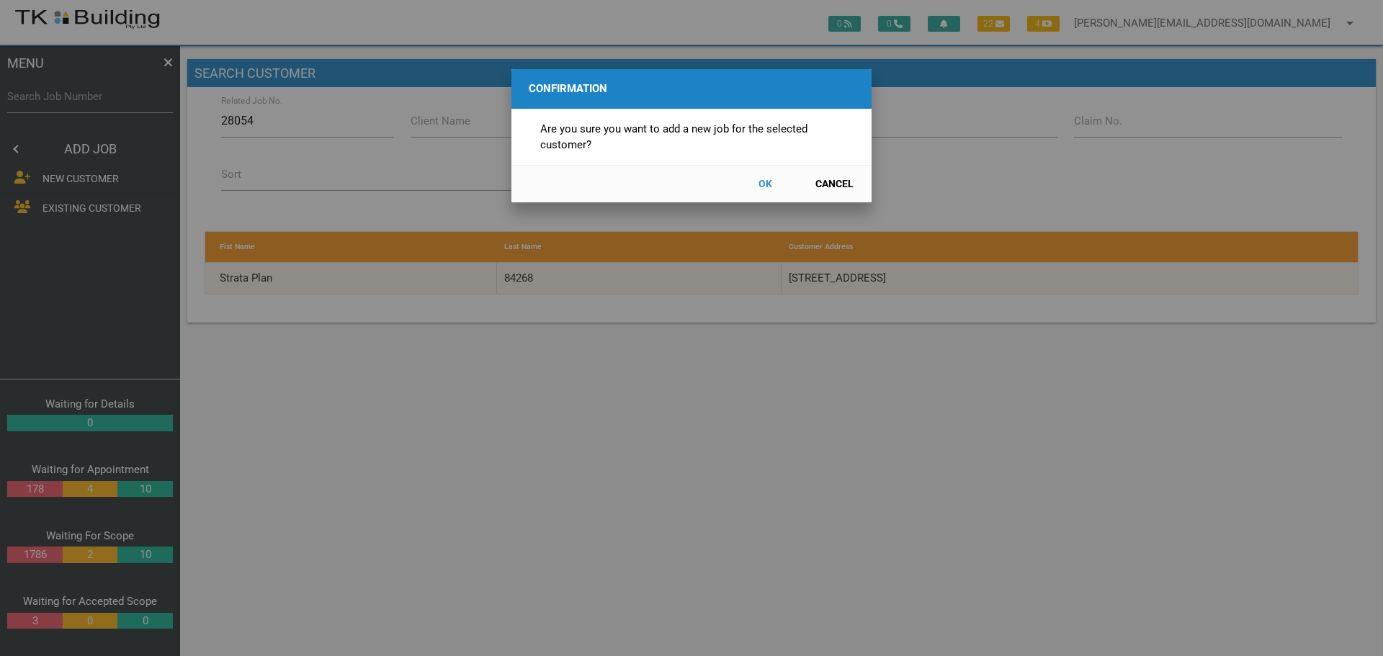
click at [765, 179] on button "OK" at bounding box center [764, 183] width 63 height 25
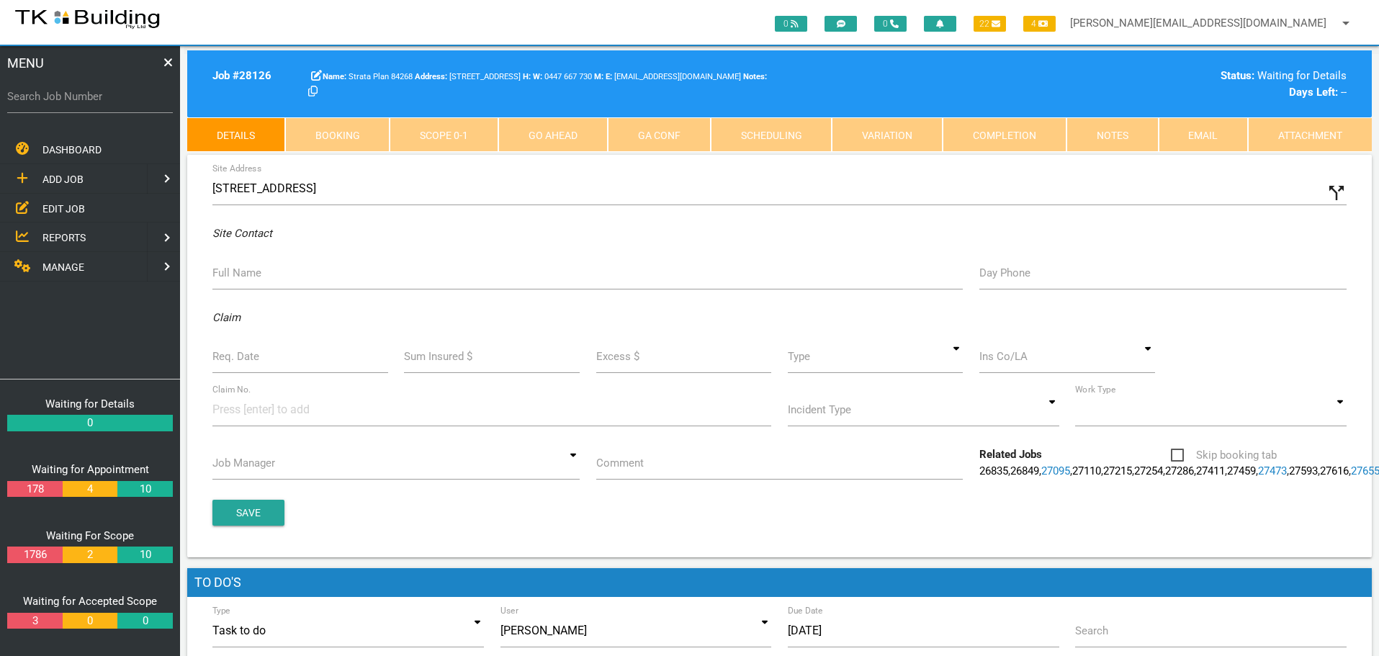
click at [242, 272] on label "Full Name" at bounding box center [236, 273] width 49 height 17
click at [242, 272] on input "Full Name" at bounding box center [587, 272] width 751 height 33
type input "1"
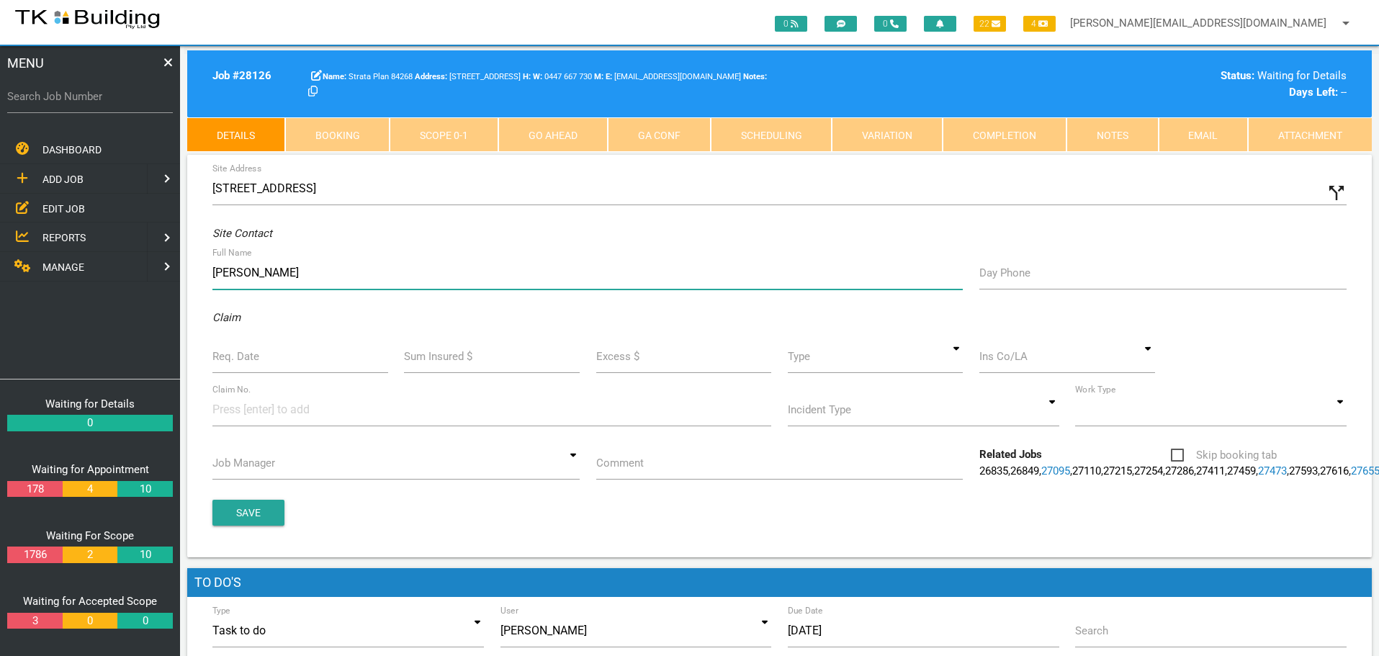
type input "[PERSON_NAME]"
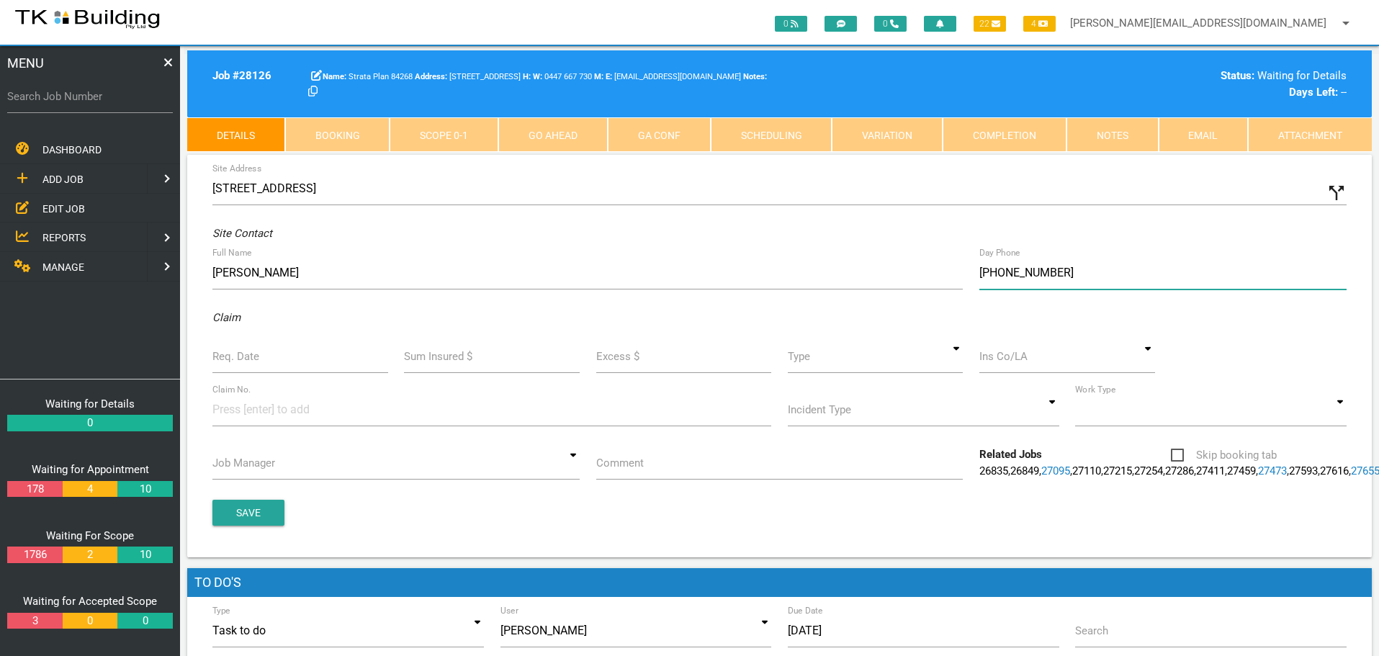
type input "(04) 4766 7730"
click at [221, 352] on label "Req. Date" at bounding box center [235, 357] width 47 height 17
click at [221, 352] on input "Req. Date" at bounding box center [300, 356] width 176 height 33
click at [284, 366] on input "Req. Date" at bounding box center [300, 356] width 176 height 33
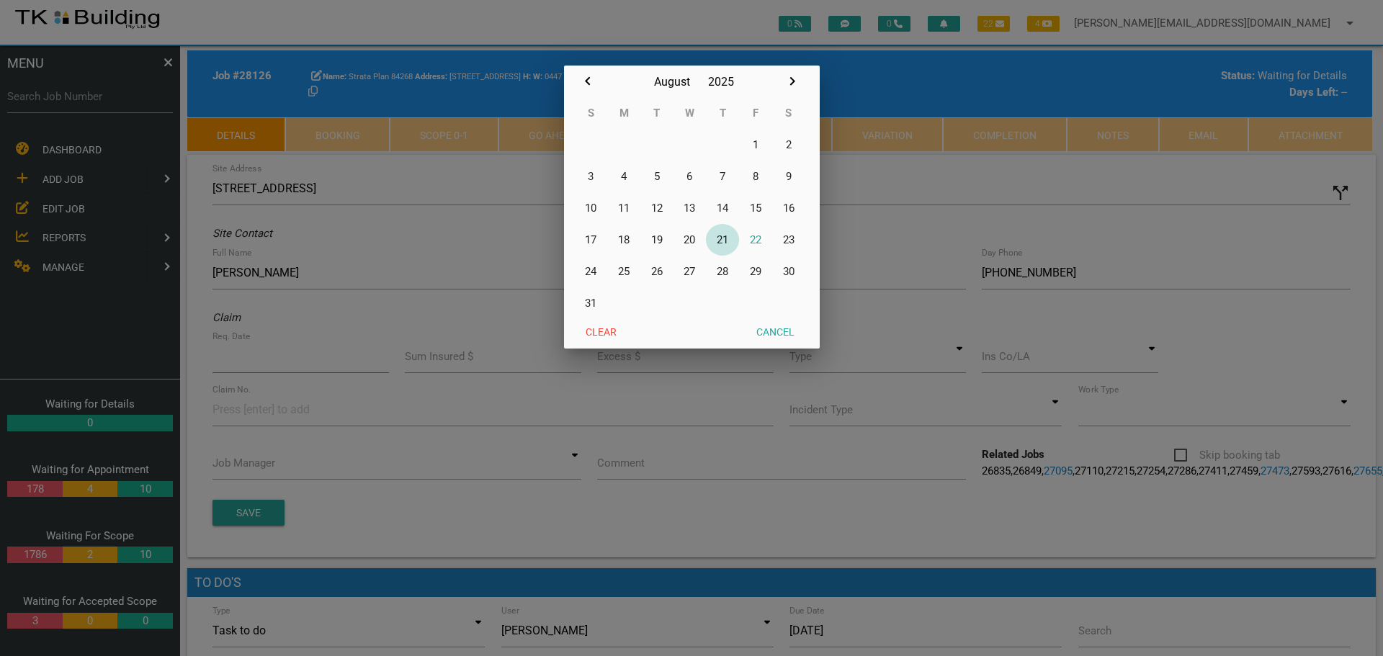
click at [720, 238] on button "21" at bounding box center [722, 240] width 33 height 32
type input "[DATE]"
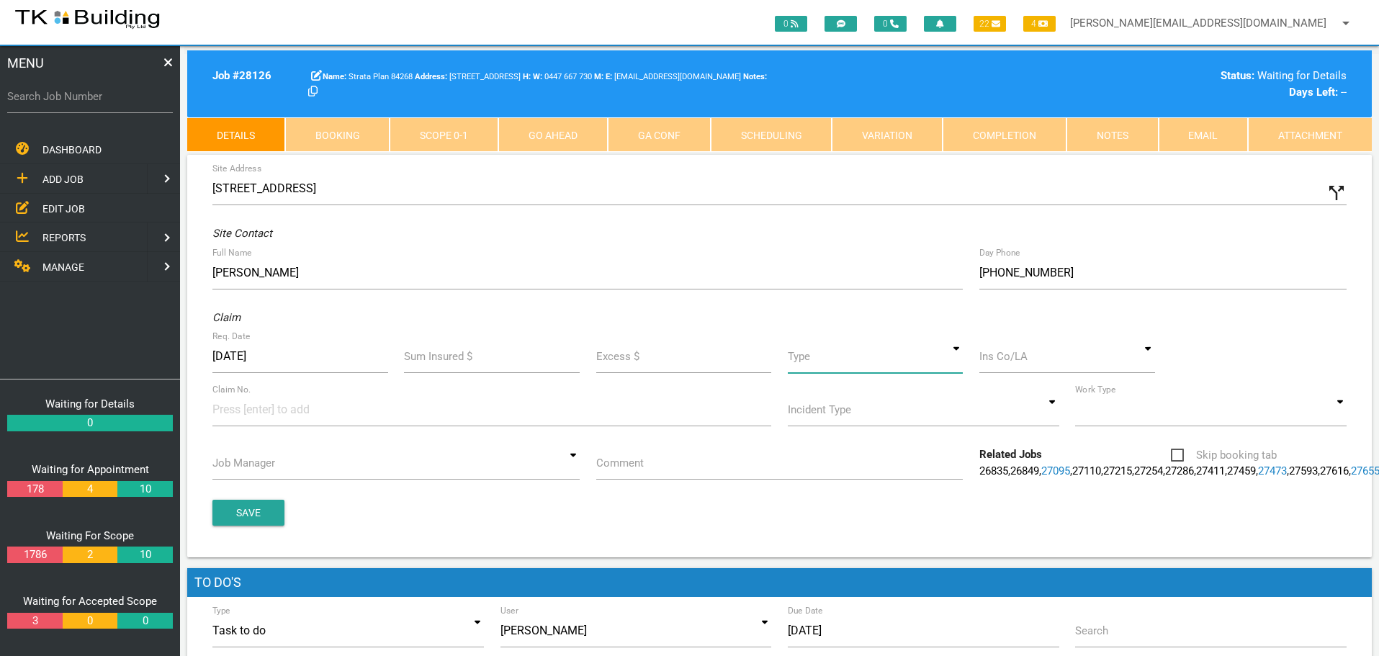
click at [957, 359] on input at bounding box center [876, 356] width 176 height 33
drag, startPoint x: 932, startPoint y: 427, endPoint x: 952, endPoint y: 413, distance: 24.2
click at [931, 427] on span "Standard" at bounding box center [876, 423] width 176 height 36
type input "Standard"
click at [1010, 356] on input at bounding box center [1068, 356] width 176 height 33
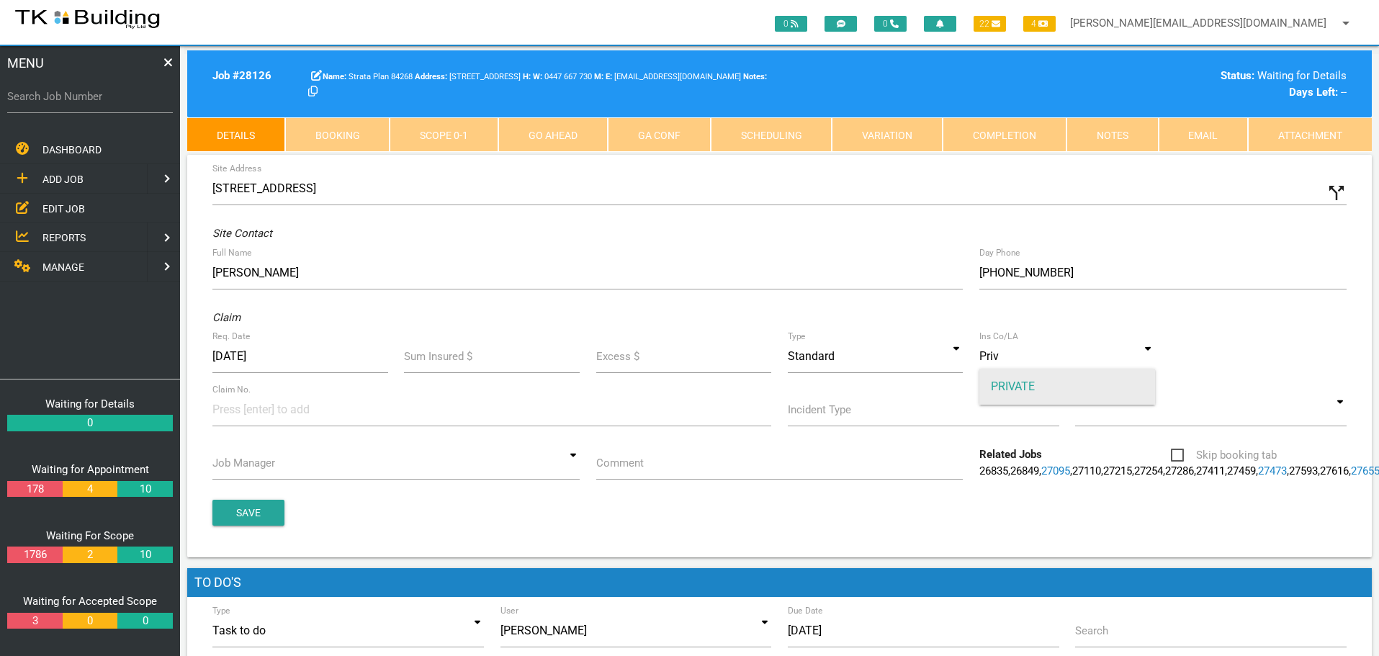
click at [1029, 384] on span "PRIVATE" at bounding box center [1068, 387] width 176 height 36
type input "PRIVATE"
click at [236, 416] on input at bounding box center [266, 409] width 108 height 32
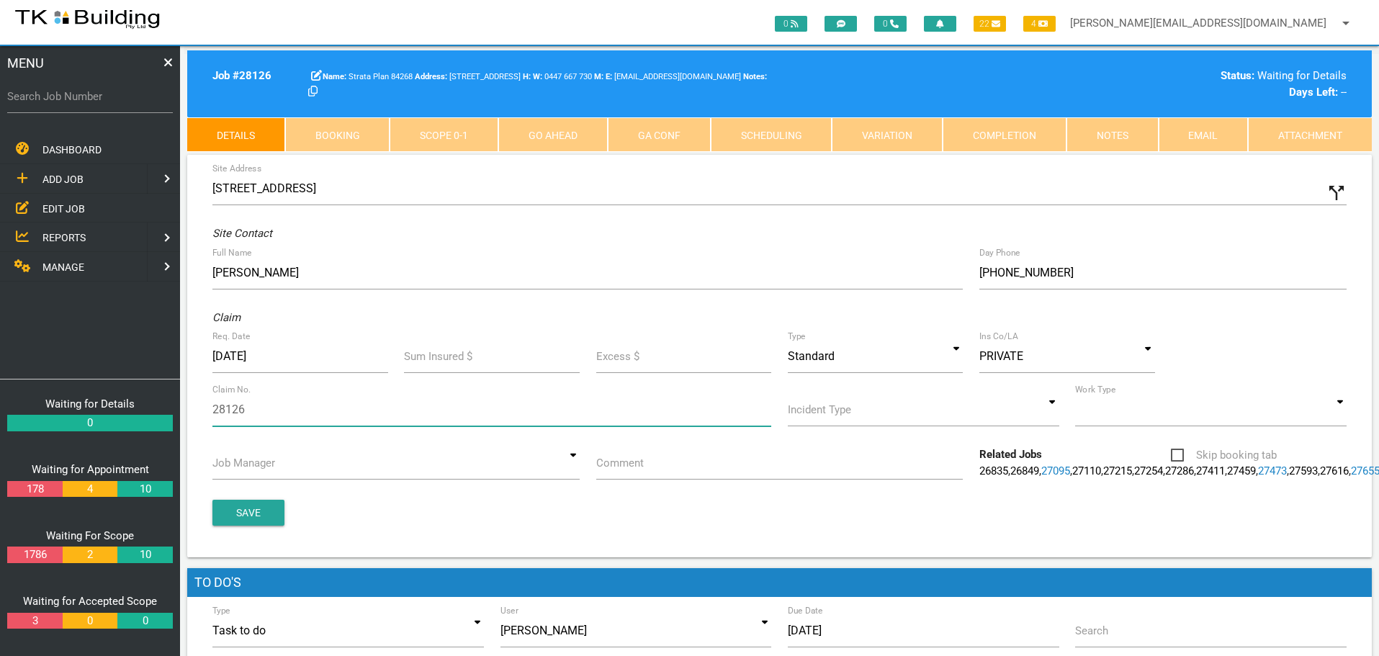
type input "28126"
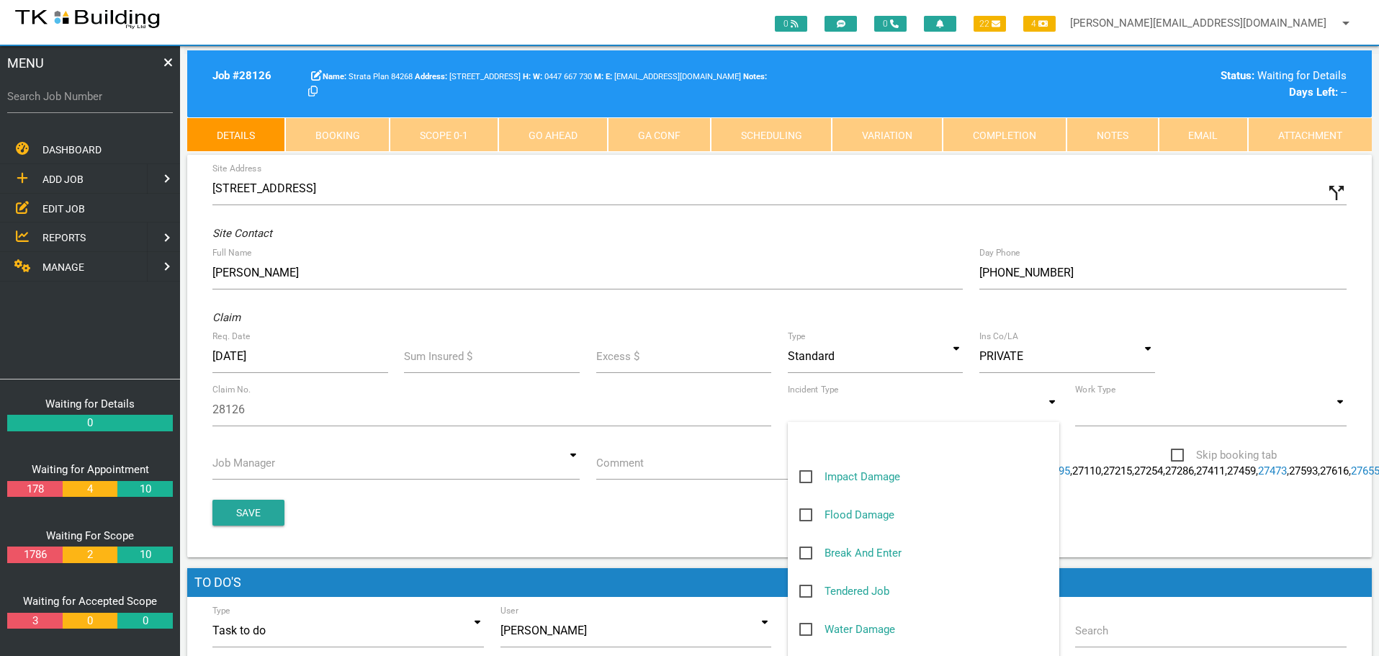
click at [1058, 419] on input at bounding box center [924, 409] width 272 height 33
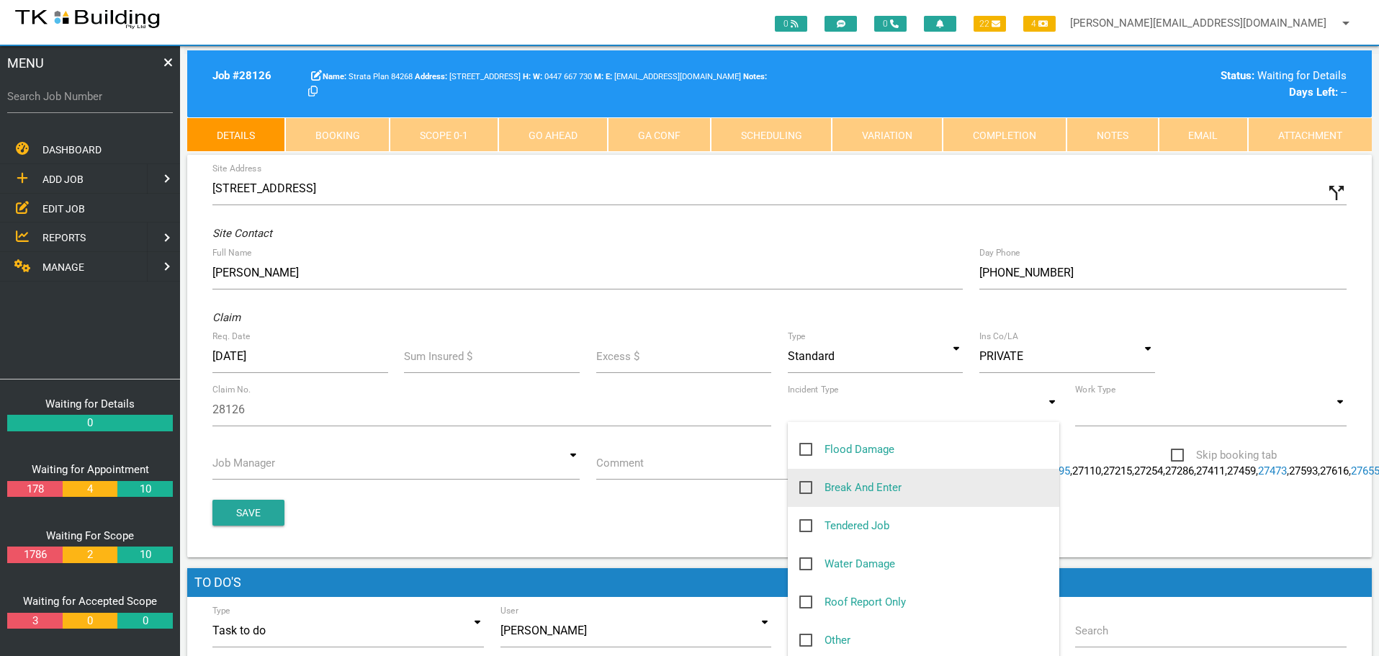
scroll to position [144, 0]
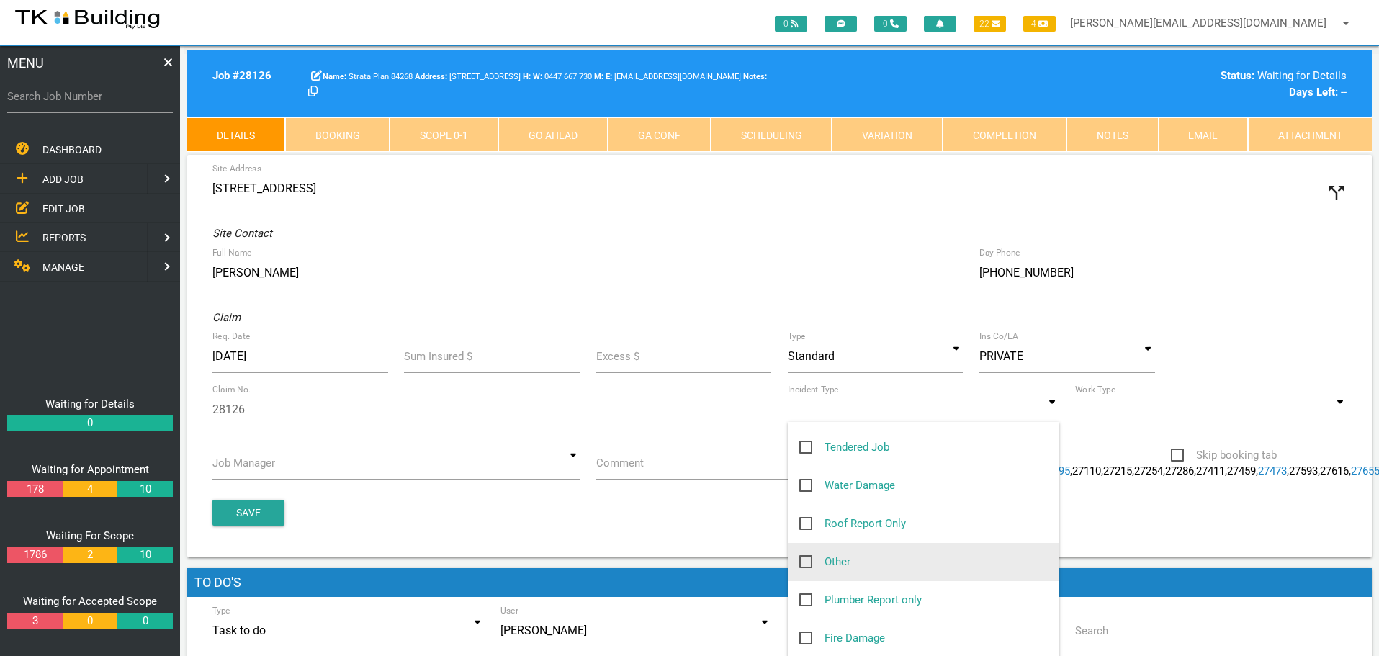
click at [807, 563] on span "Other" at bounding box center [825, 562] width 51 height 18
click at [807, 563] on input "Other" at bounding box center [804, 557] width 9 height 9
checkbox input "true"
type input "Other"
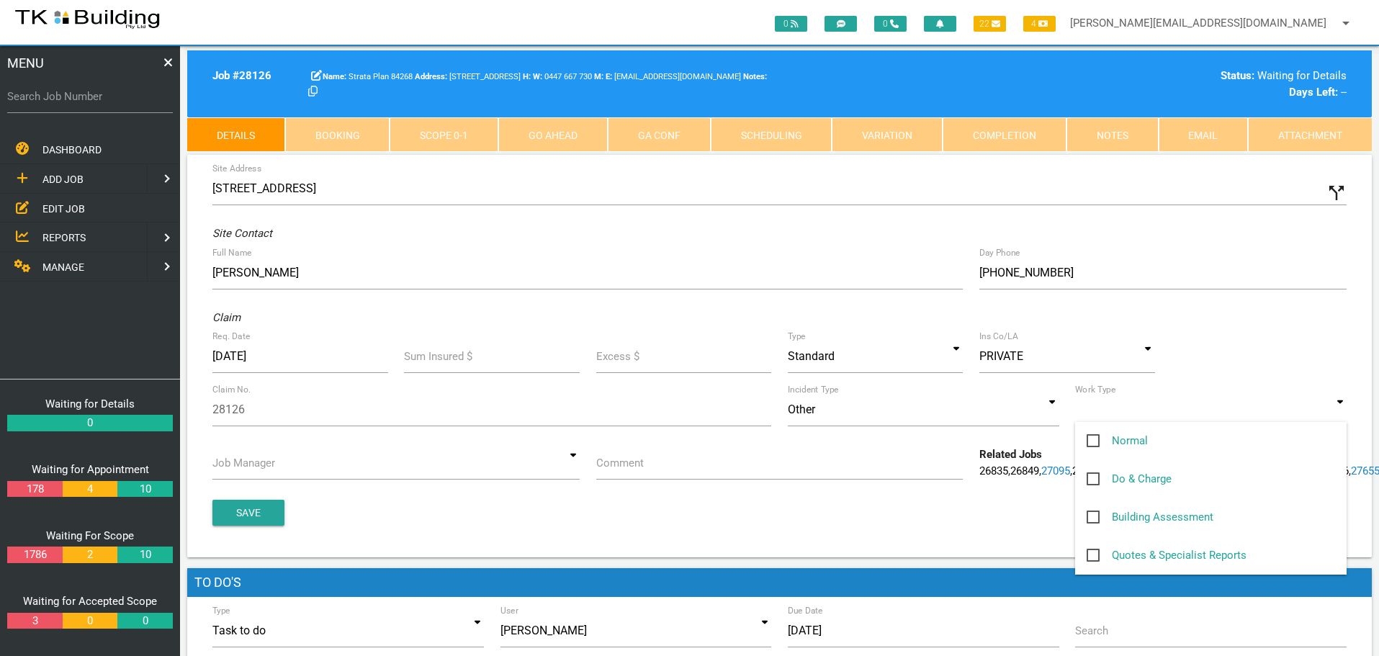
click at [1342, 420] on input at bounding box center [1211, 409] width 272 height 33
click at [1101, 438] on span "Normal" at bounding box center [1117, 441] width 61 height 18
click at [1096, 438] on input "Normal" at bounding box center [1091, 436] width 9 height 9
checkbox input "true"
type input "Normal"
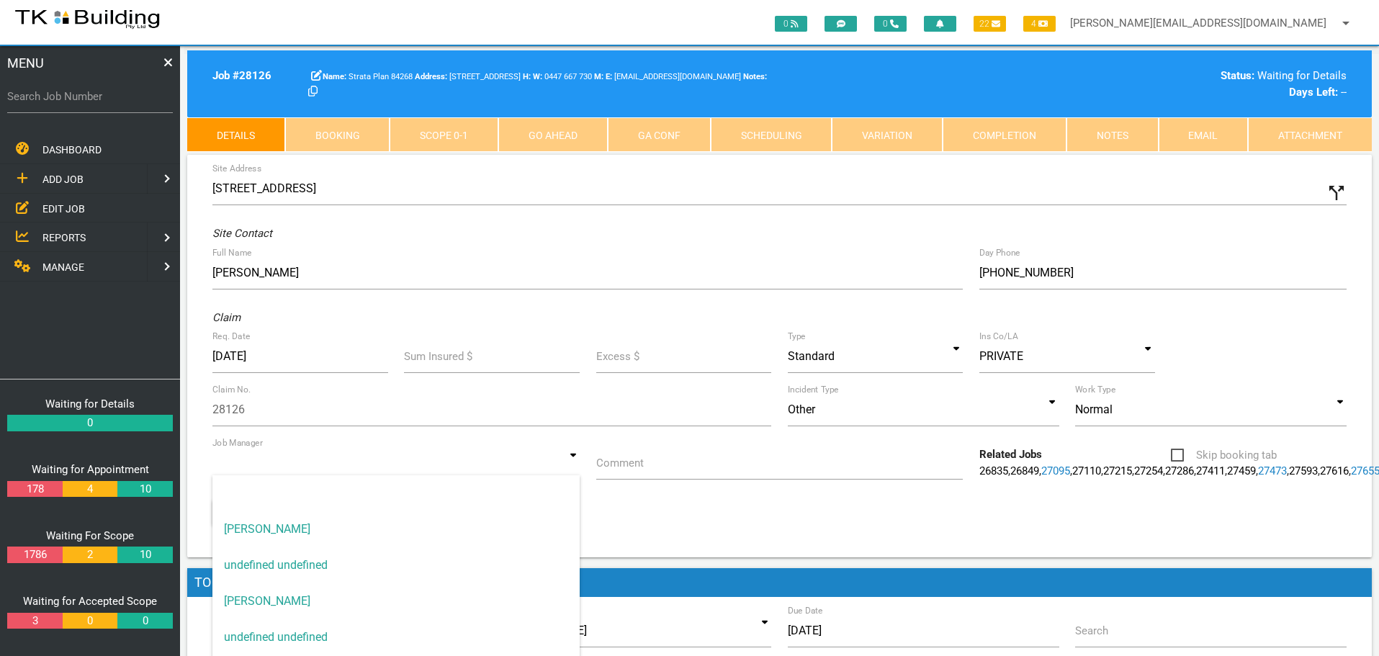
click at [577, 462] on input at bounding box center [395, 463] width 367 height 33
click at [529, 523] on span "[PERSON_NAME]" at bounding box center [395, 529] width 367 height 36
type input "[PERSON_NAME]"
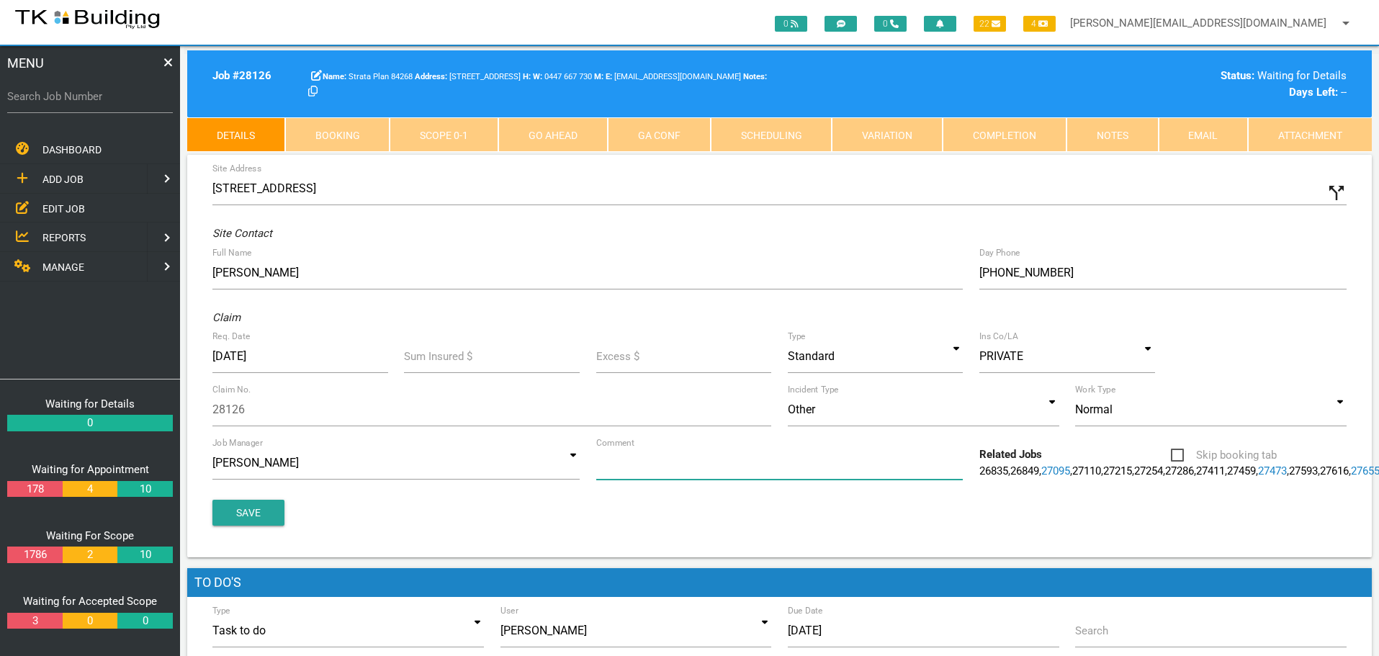
click at [662, 470] on input "Comment" at bounding box center [779, 463] width 367 height 33
type input "S"
type input "Quote on sky bridge at sky central that is leaking"
click at [218, 526] on button "Save" at bounding box center [248, 513] width 72 height 26
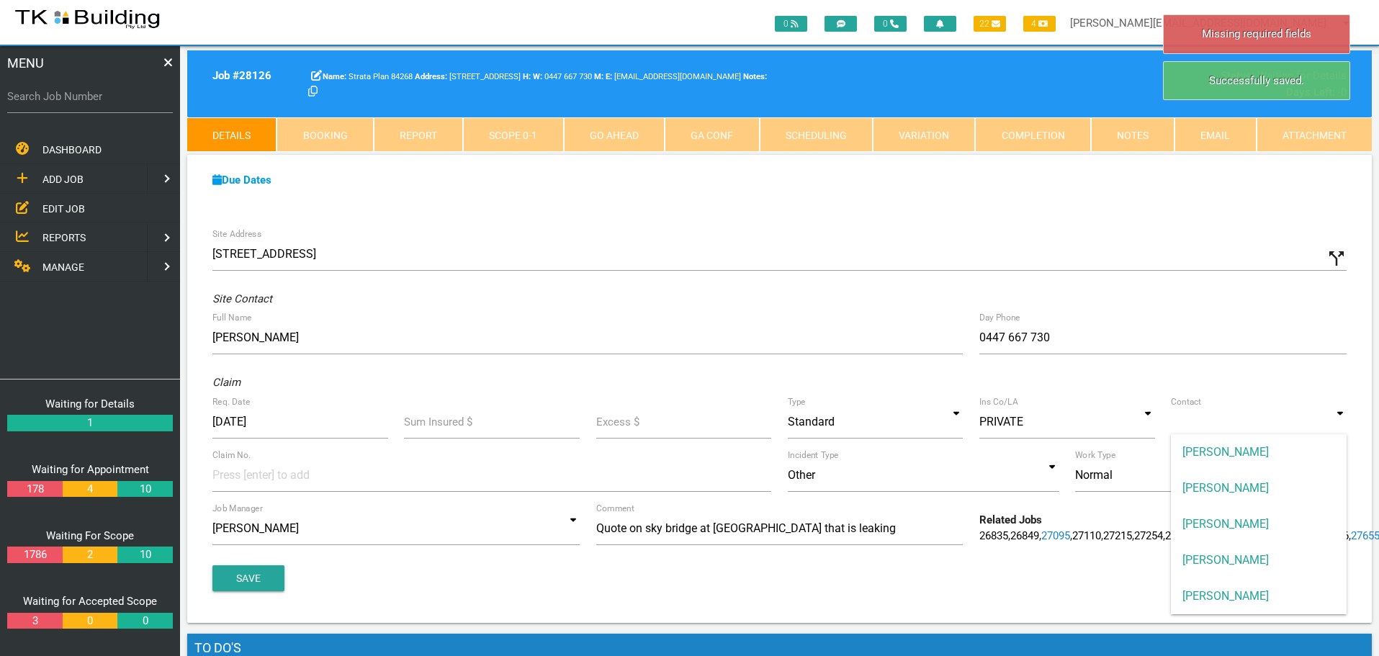
click at [1336, 423] on input at bounding box center [1259, 422] width 176 height 33
click at [1276, 452] on span "ANDREW SWEET" at bounding box center [1259, 452] width 176 height 36
type input "ANDREW SWEET"
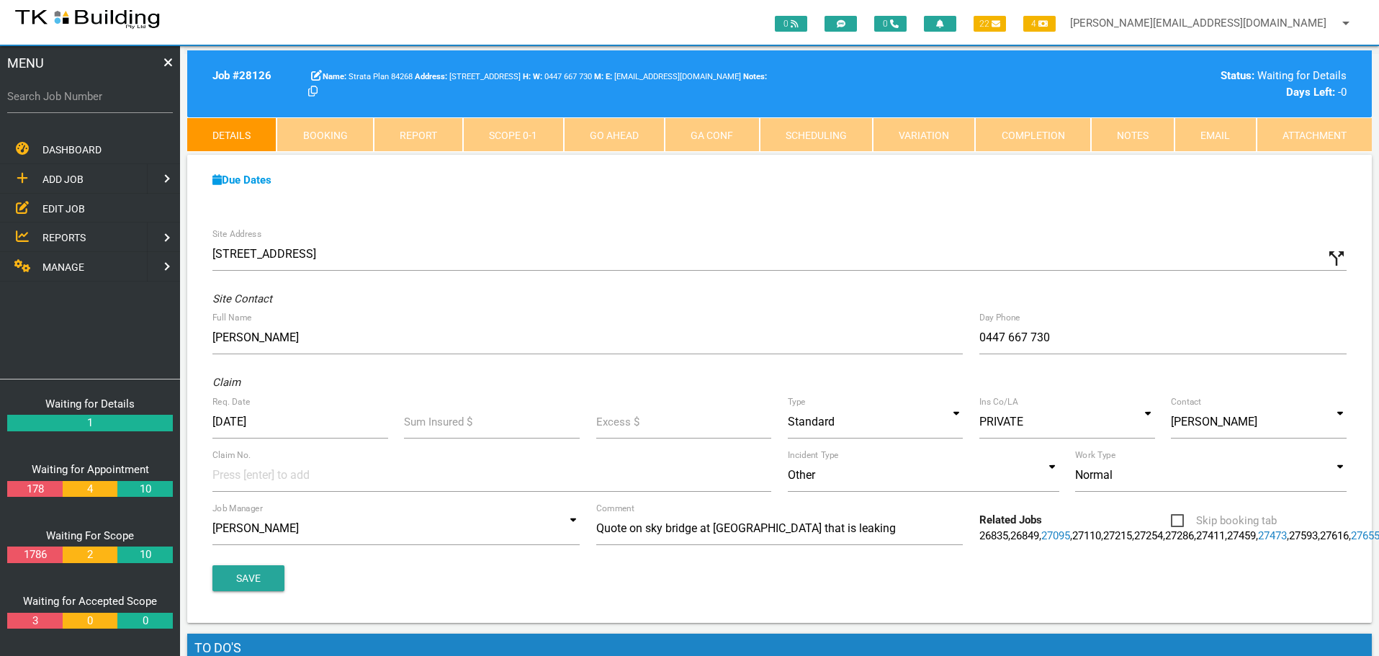
click at [234, 477] on input at bounding box center [266, 475] width 108 height 32
type input "28126"
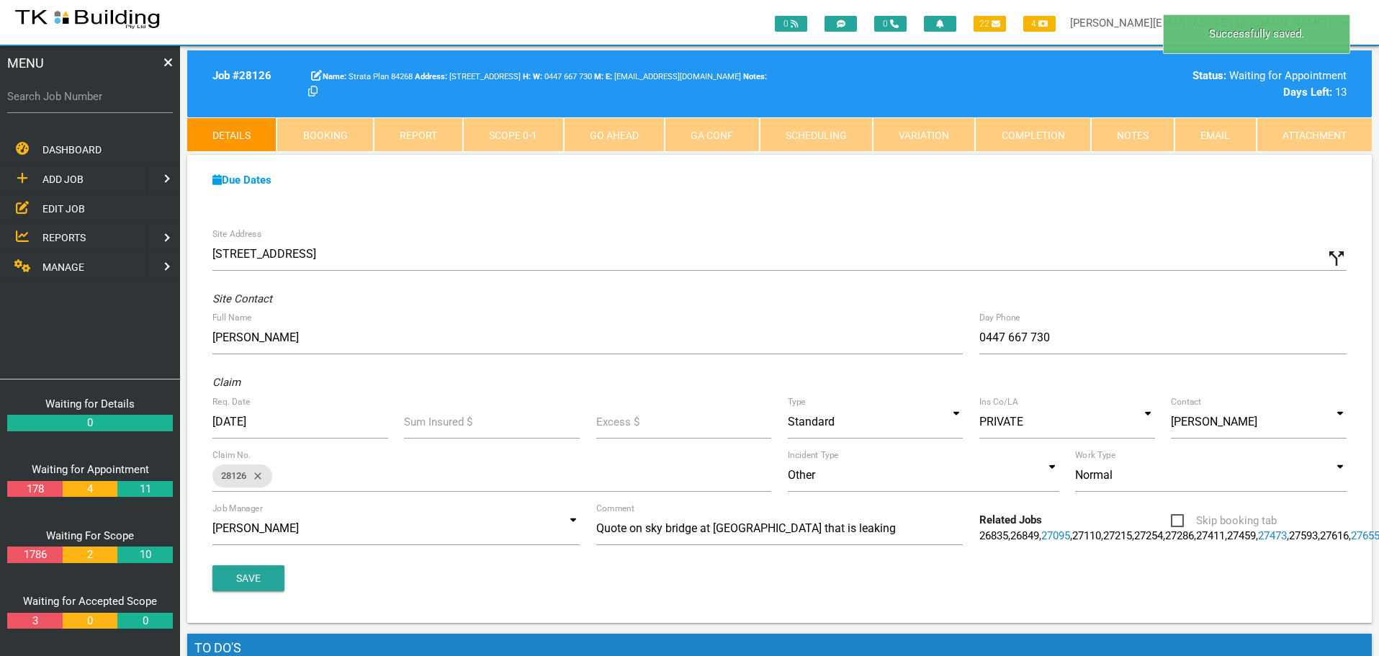
click at [1131, 133] on link "Notes" at bounding box center [1133, 134] width 84 height 35
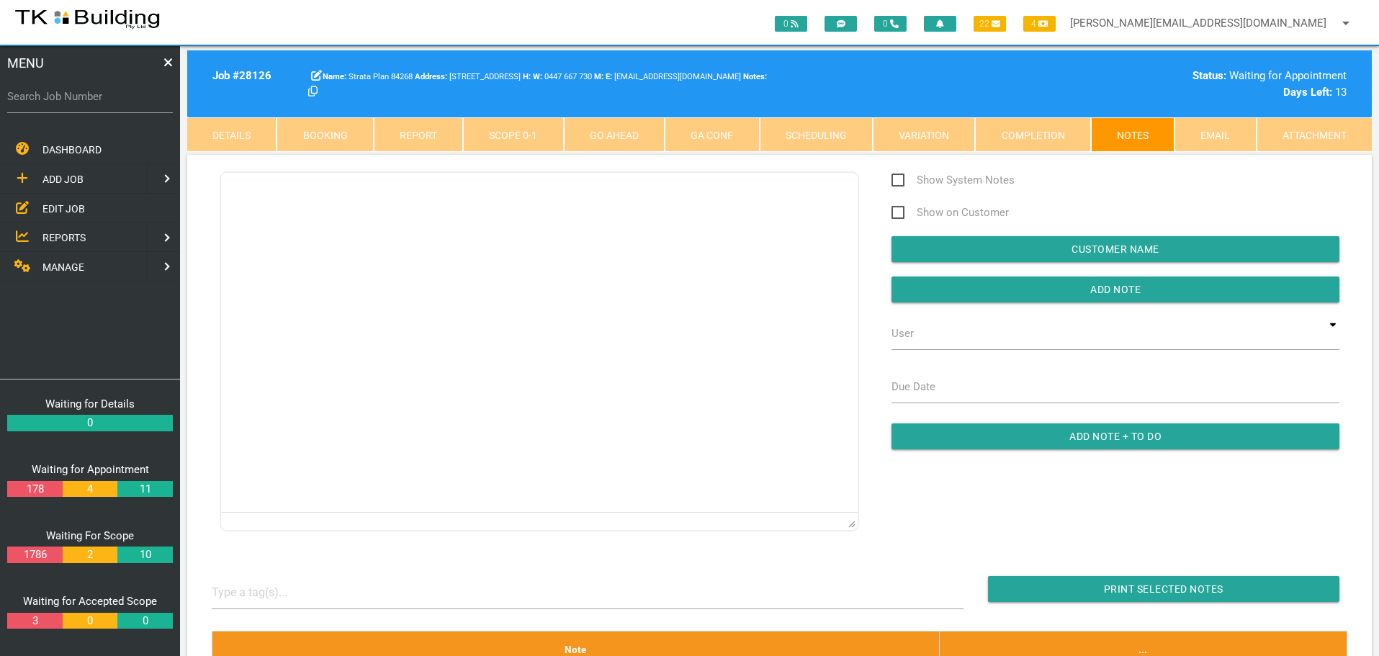
scroll to position [0, 0]
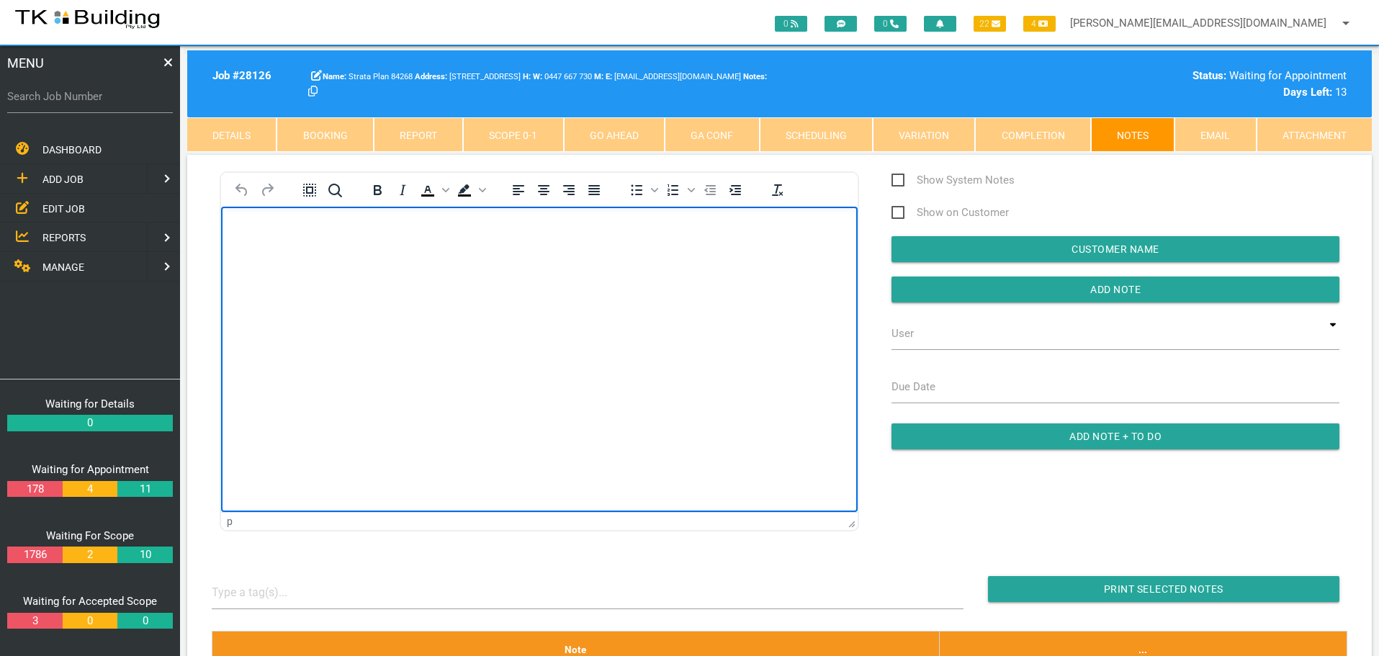
click at [271, 235] on p "Rich Text Area. Press ALT-0 for help." at bounding box center [539, 230] width 601 height 12
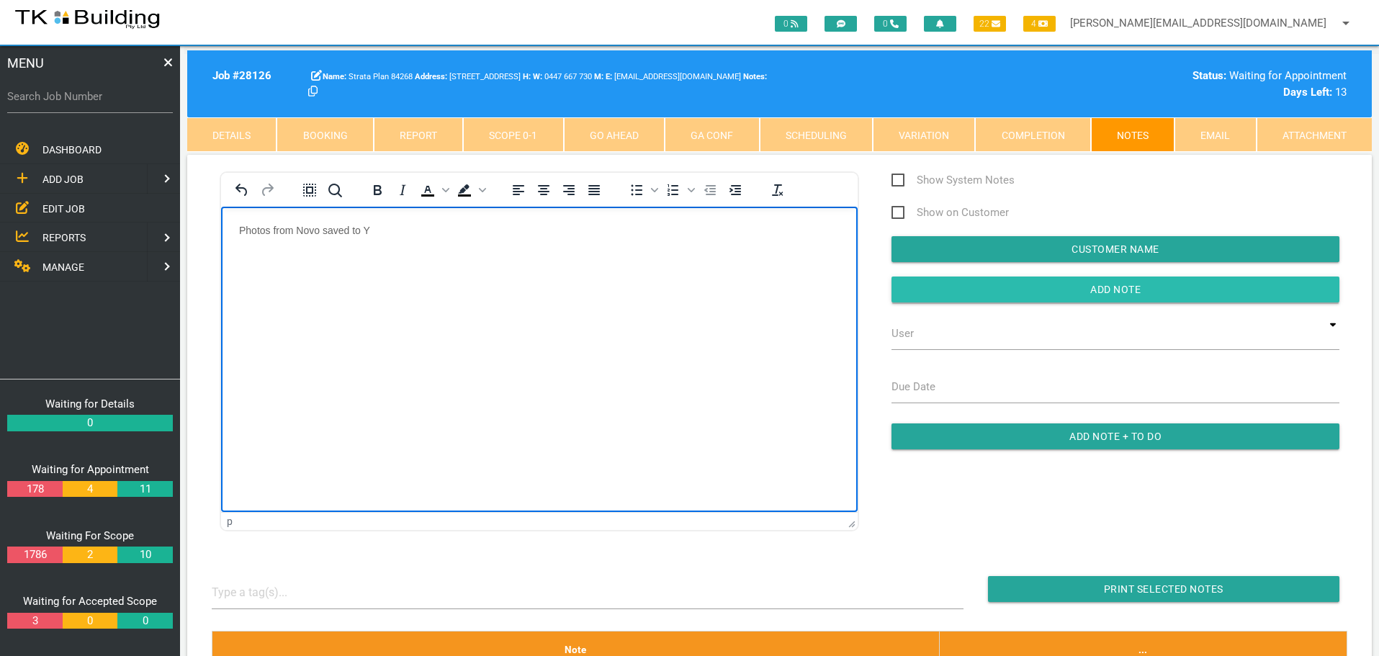
click at [927, 286] on input "Add Note" at bounding box center [1116, 290] width 448 height 26
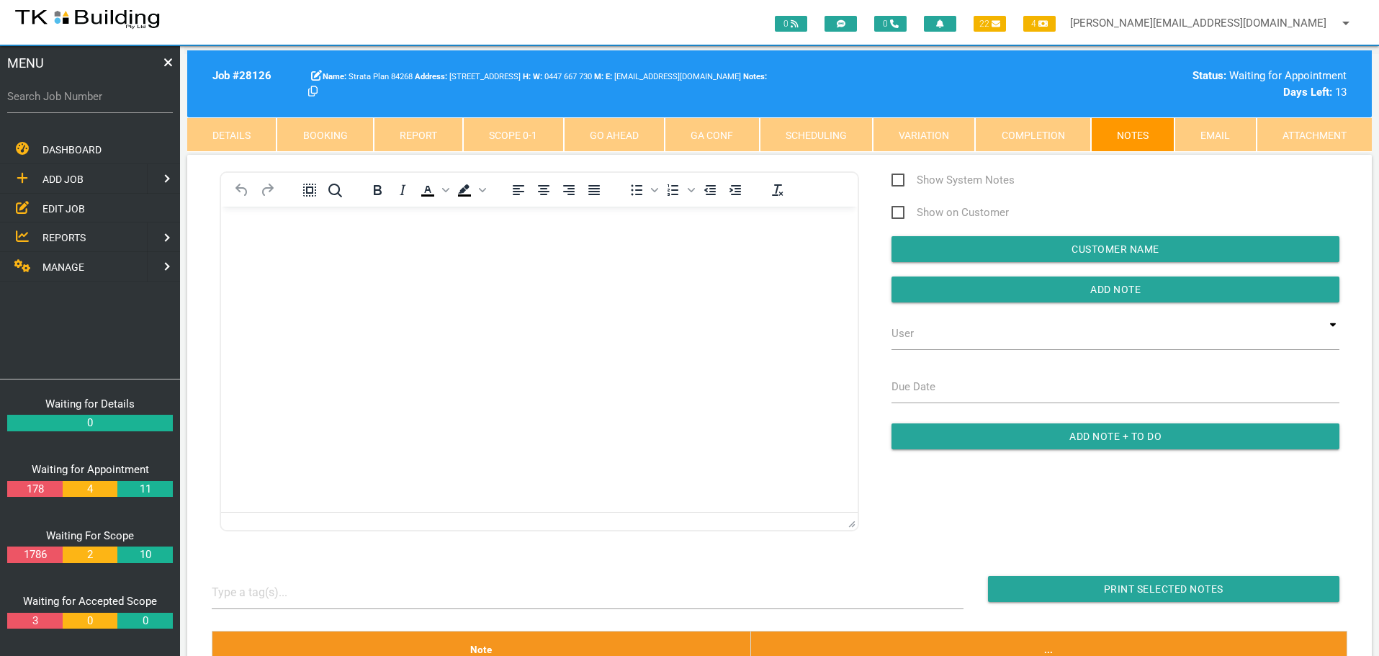
drag, startPoint x: 473, startPoint y: 352, endPoint x: 460, endPoint y: 407, distance: 56.4
click at [462, 272] on html at bounding box center [539, 239] width 637 height 66
click at [99, 106] on input "Search Job Number" at bounding box center [90, 96] width 166 height 33
type input "28084"
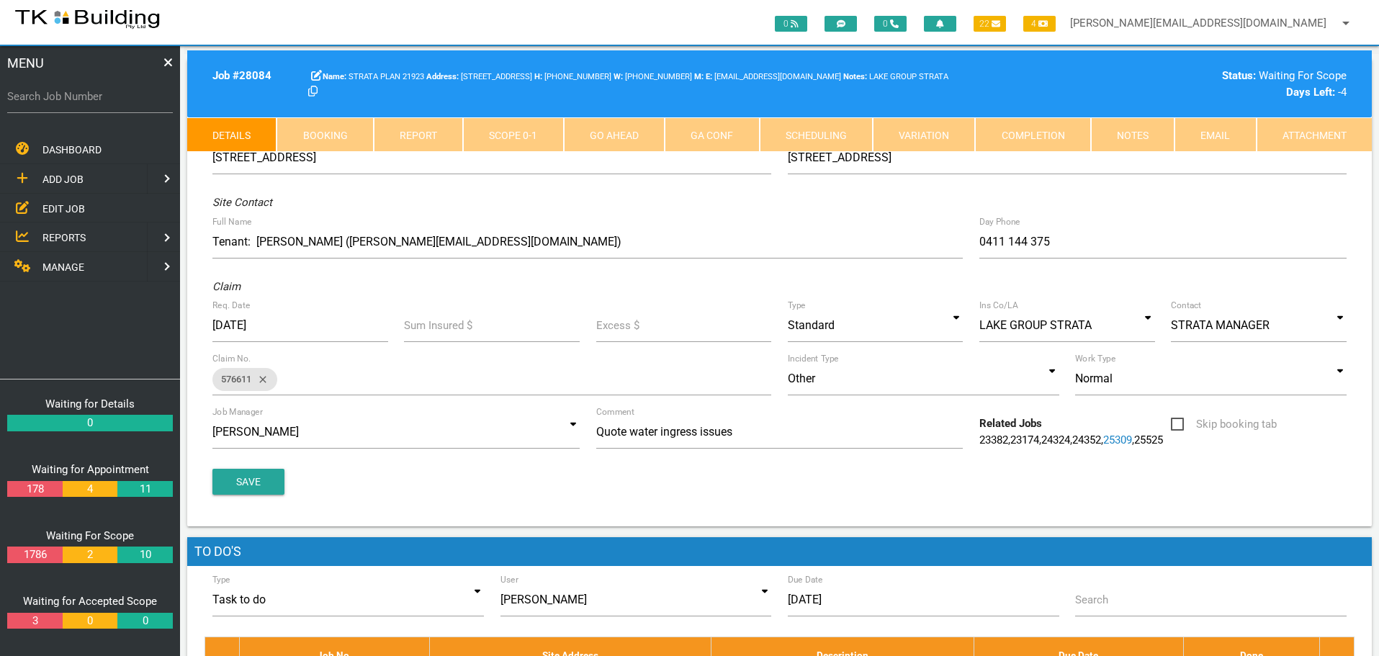
click at [1136, 140] on link "Notes" at bounding box center [1133, 134] width 84 height 35
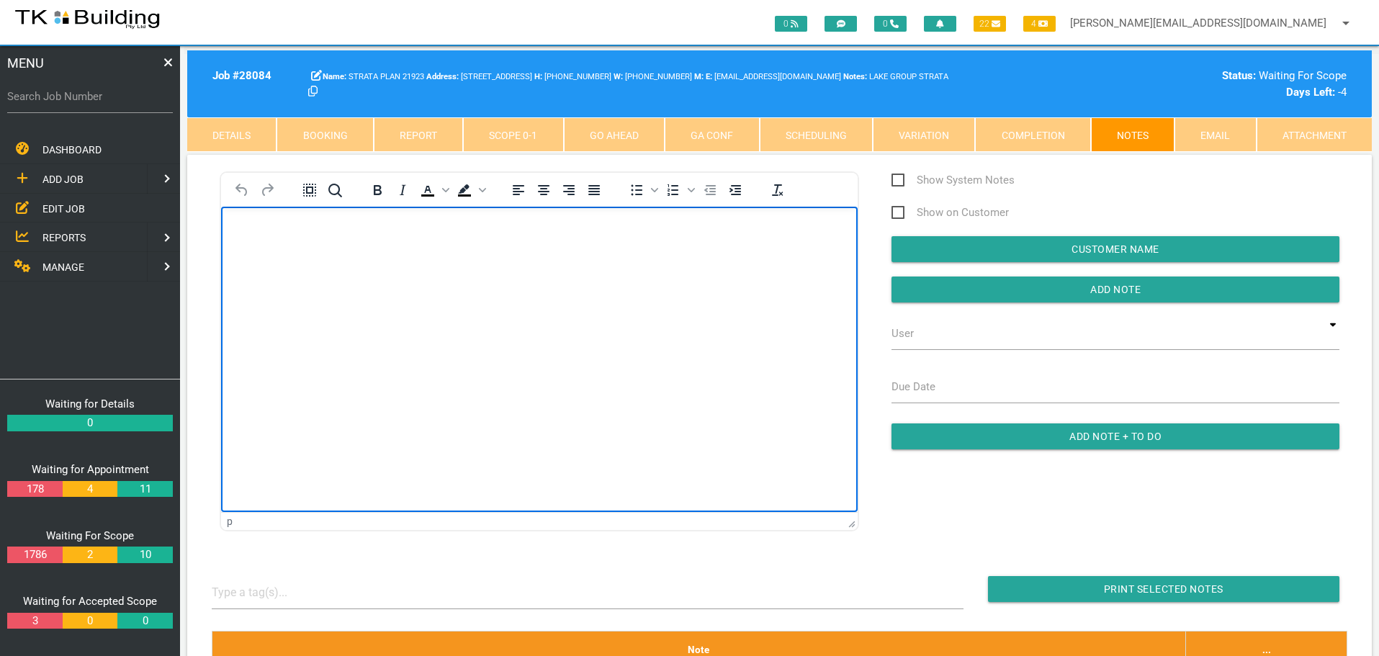
click at [279, 245] on body "Rich Text Area. Press ALT-0 for help." at bounding box center [539, 248] width 637 height 48
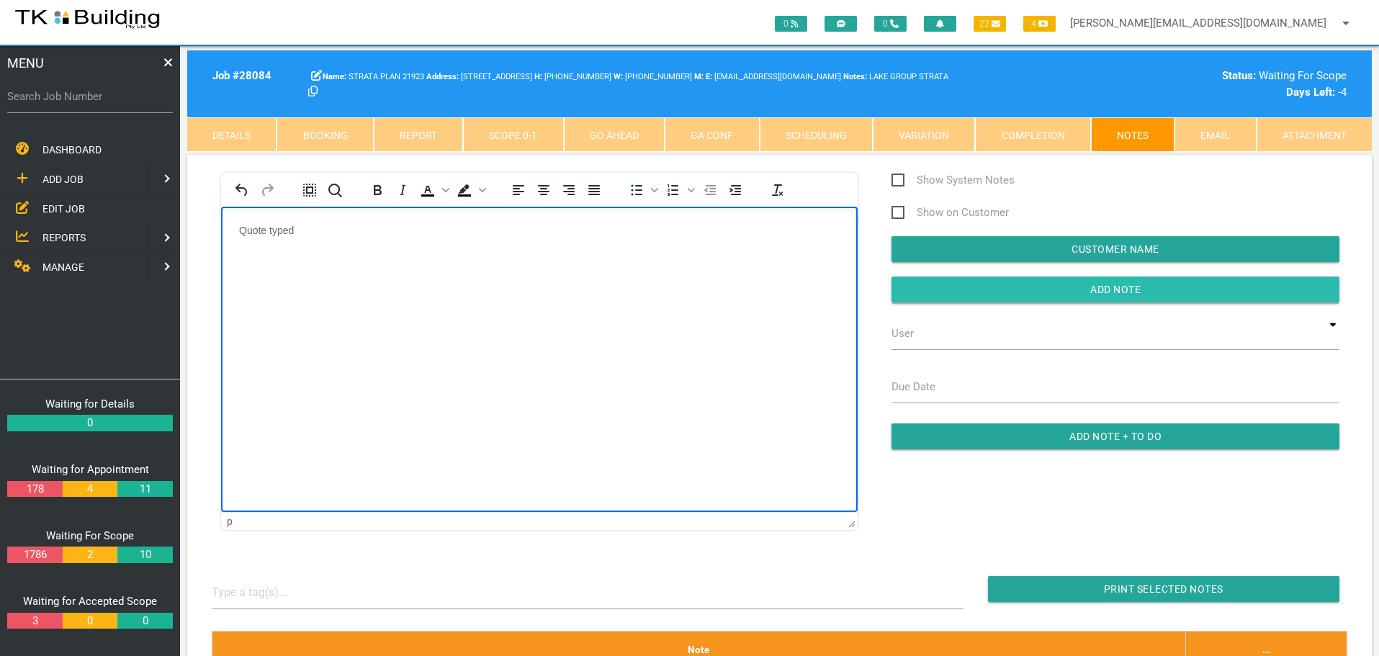
click at [1049, 292] on input "Add Note" at bounding box center [1116, 290] width 448 height 26
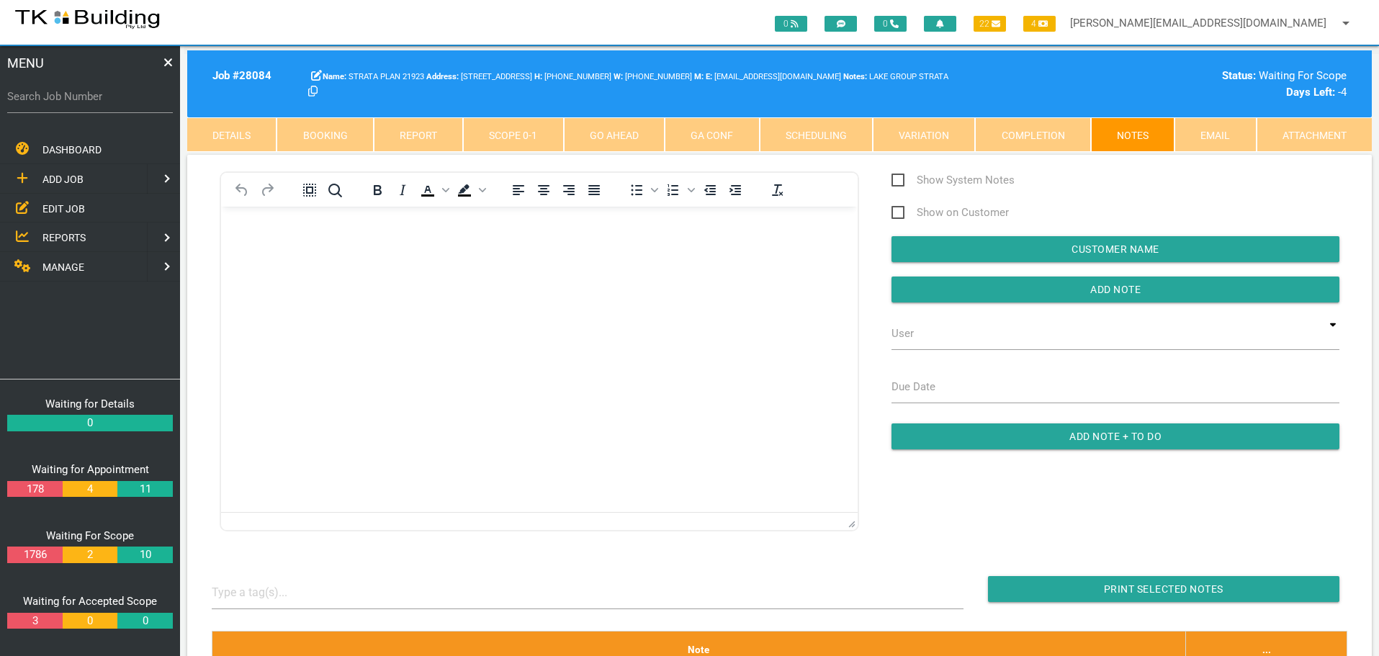
click at [68, 99] on label "Search Job Number" at bounding box center [90, 97] width 166 height 17
click at [68, 99] on input "Search Job Number" at bounding box center [90, 96] width 166 height 33
type input "28118"
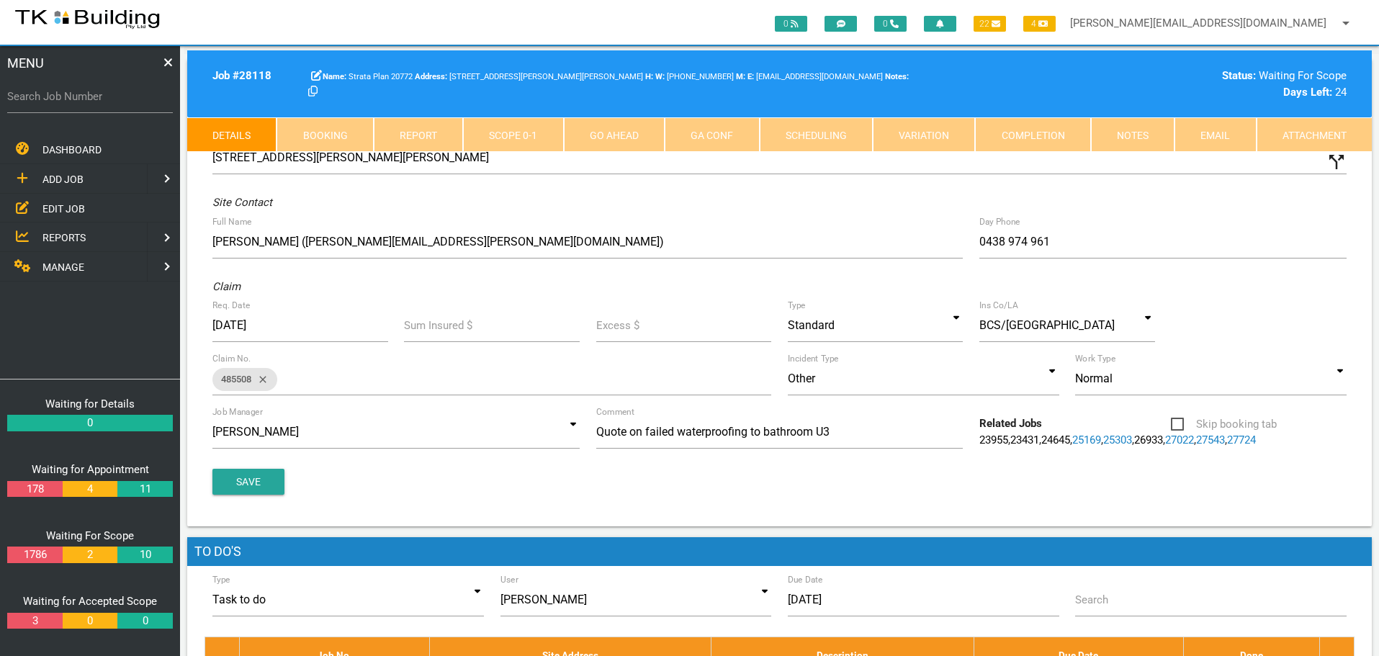
click at [1144, 130] on link "Notes" at bounding box center [1133, 134] width 84 height 35
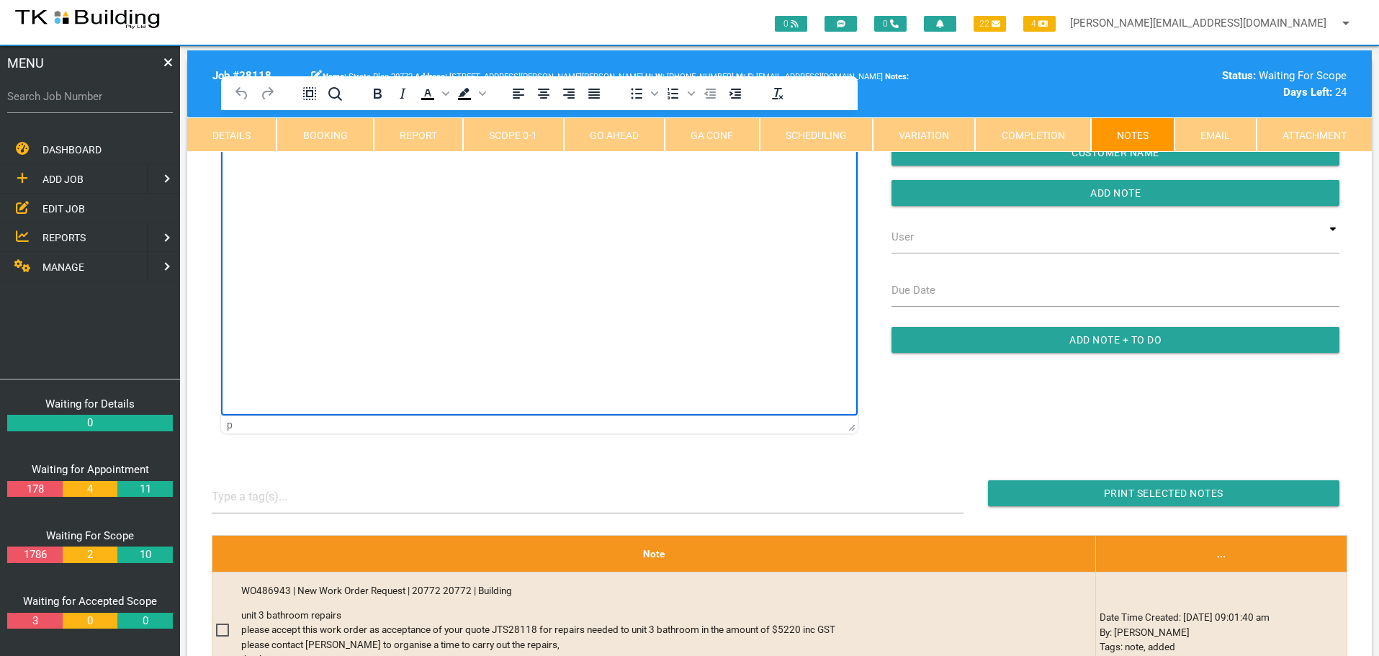
click at [287, 176] on html at bounding box center [539, 143] width 637 height 66
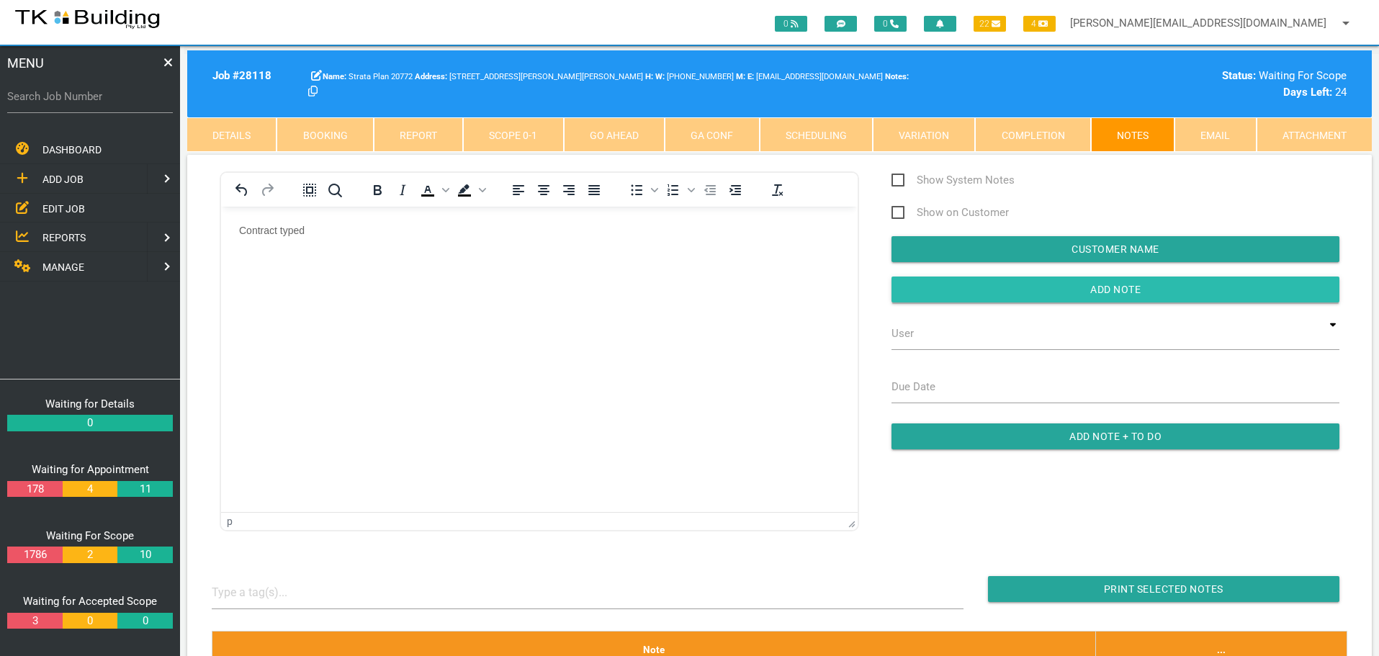
drag, startPoint x: 959, startPoint y: 293, endPoint x: 622, endPoint y: 72, distance: 403.2
click at [959, 293] on input "button" at bounding box center [1116, 290] width 448 height 26
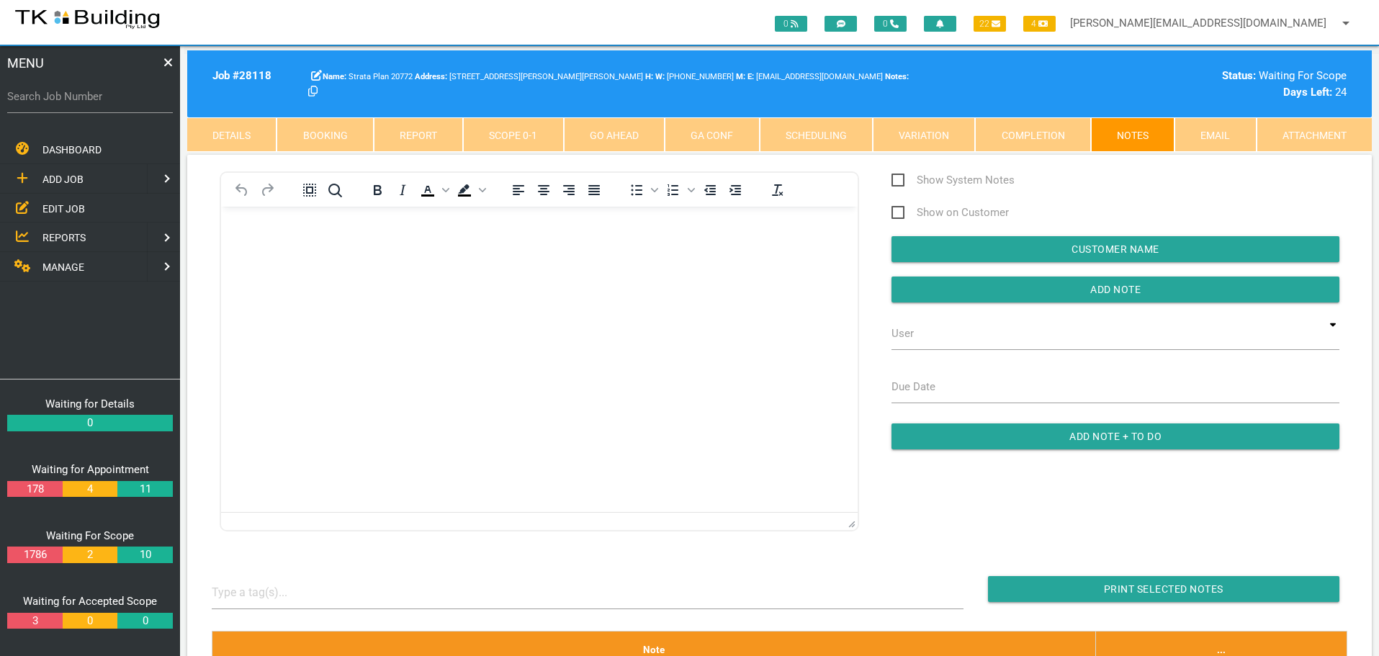
click at [61, 209] on span "EDIT JOB" at bounding box center [63, 208] width 42 height 12
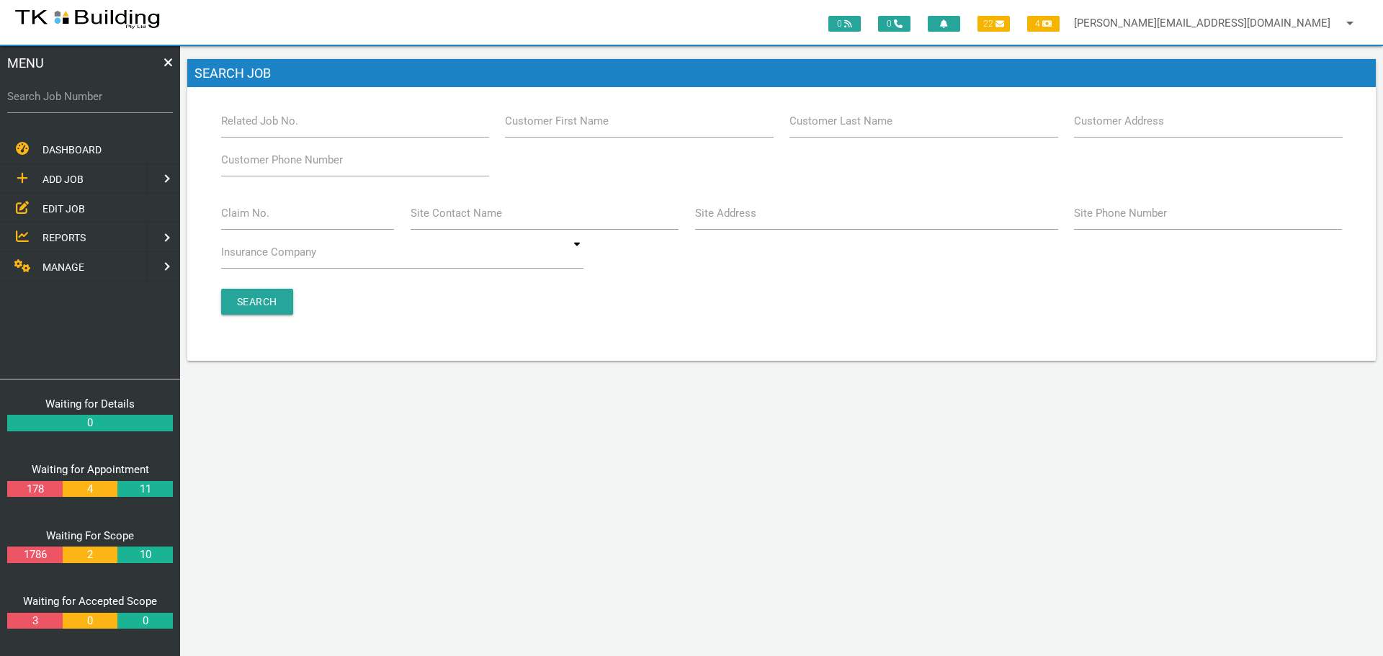
click at [249, 221] on label "Claim No." at bounding box center [245, 213] width 48 height 17
click at [249, 221] on input "Claim No." at bounding box center [308, 213] width 174 height 33
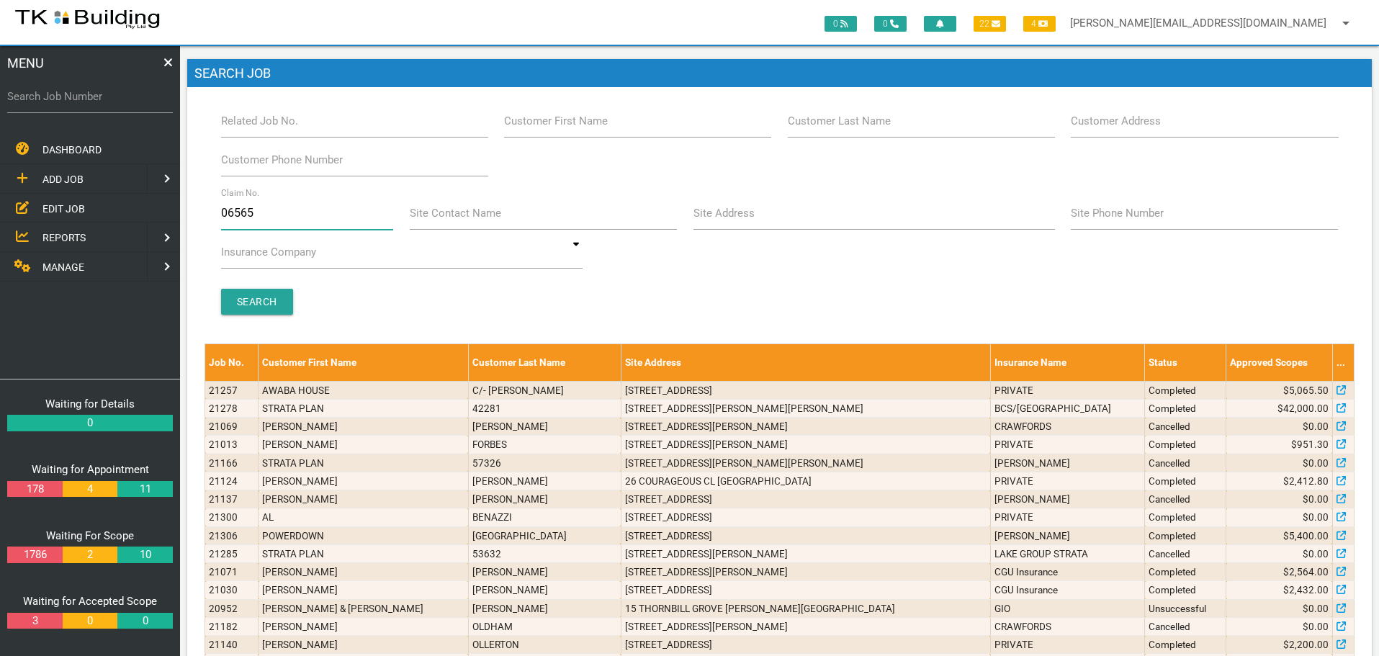
type input "065650"
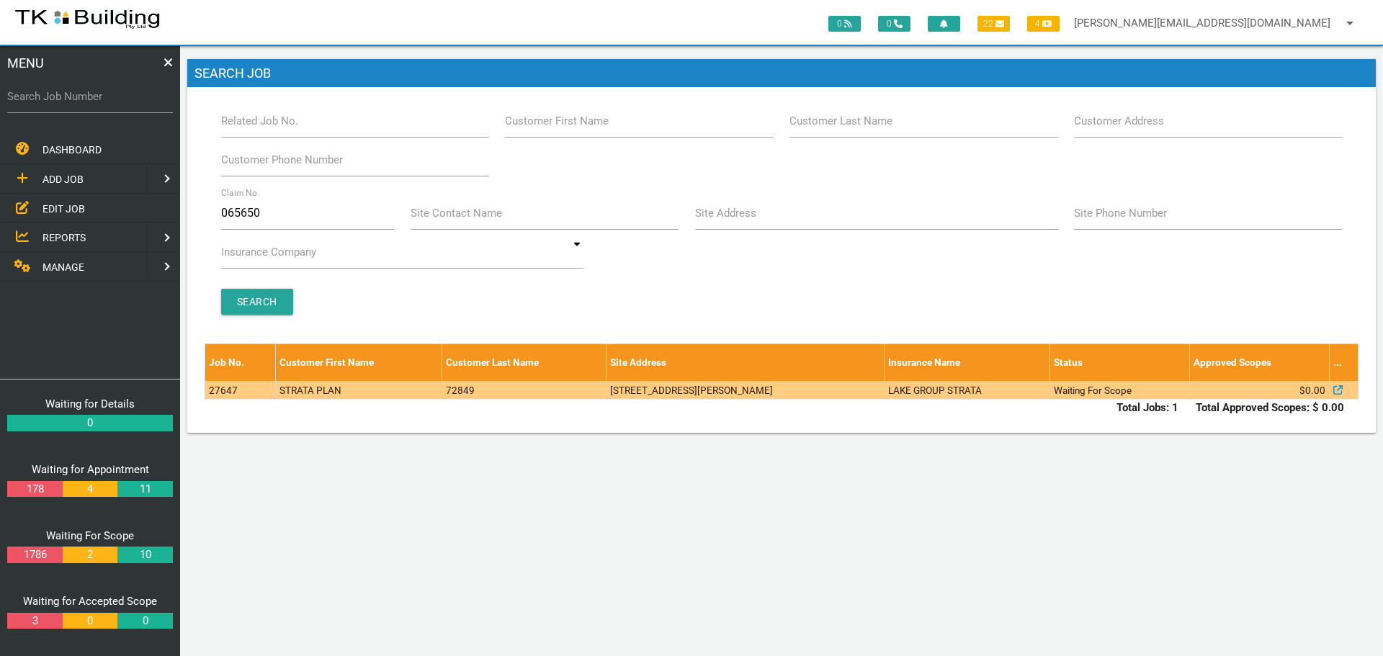
click at [694, 393] on td "5-7 Starling St, Warners Bay NSW 2282, Australia" at bounding box center [745, 390] width 278 height 18
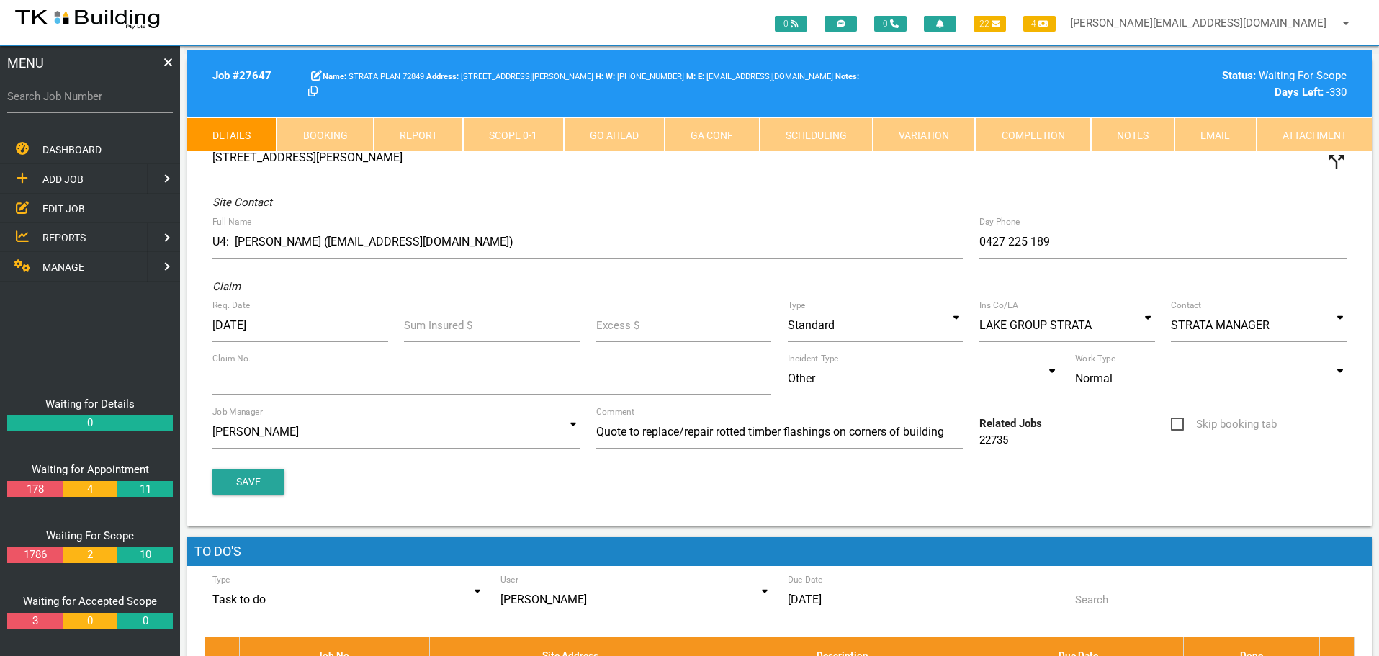
click at [1120, 129] on link "Notes" at bounding box center [1133, 134] width 84 height 35
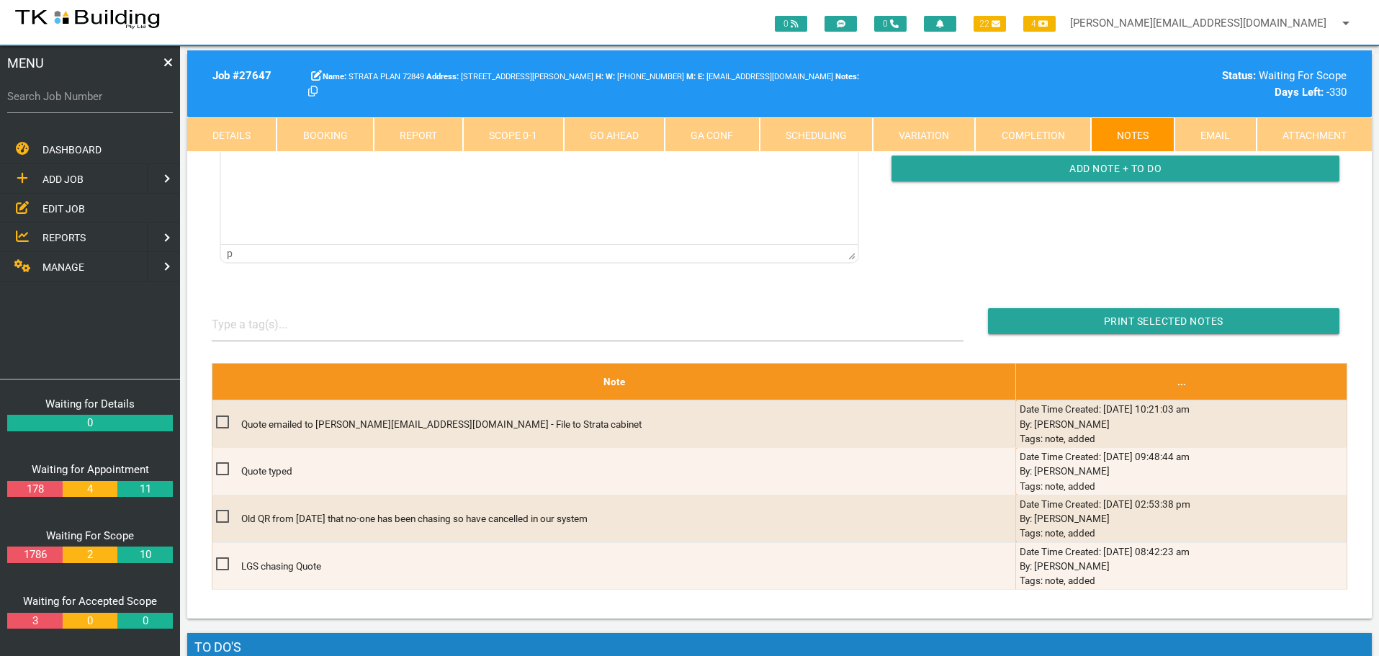
scroll to position [288, 0]
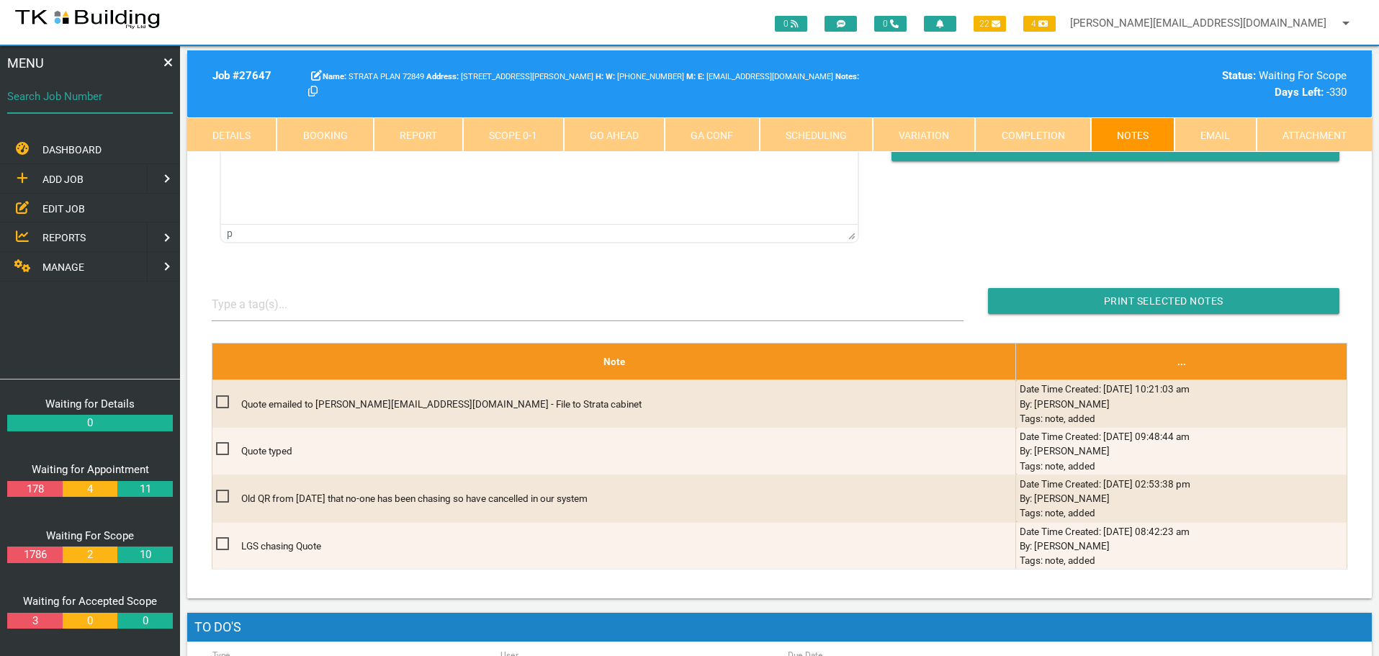
click at [97, 108] on input "Search Job Number" at bounding box center [90, 96] width 166 height 33
type input "27764"
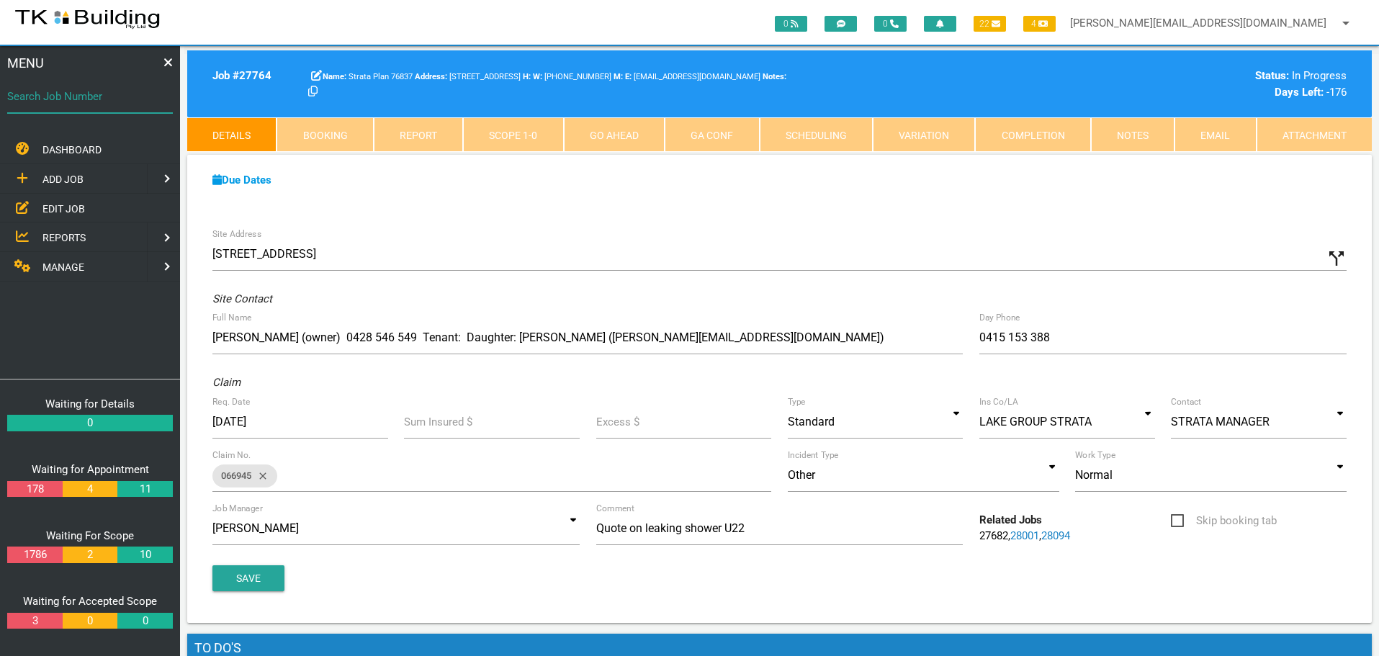
click at [89, 105] on input "Search Job Number" at bounding box center [90, 96] width 166 height 33
type input "28084"
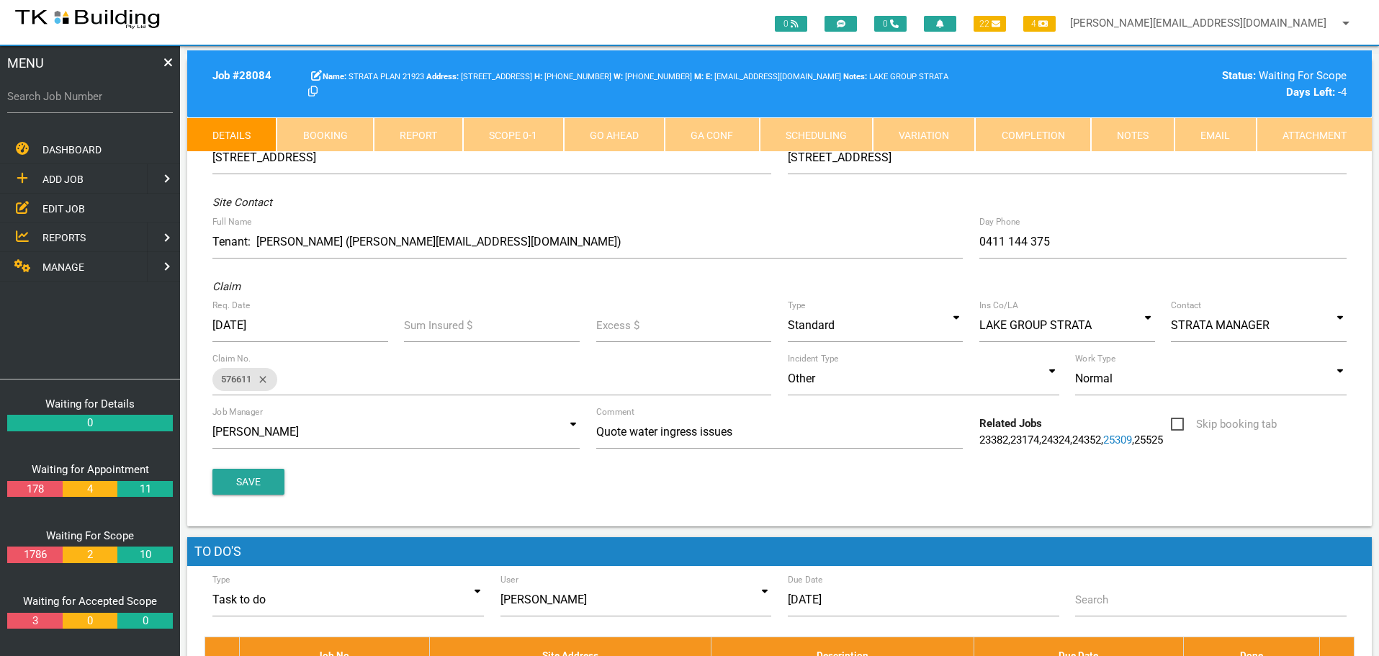
click at [1117, 133] on link "Notes" at bounding box center [1133, 134] width 84 height 35
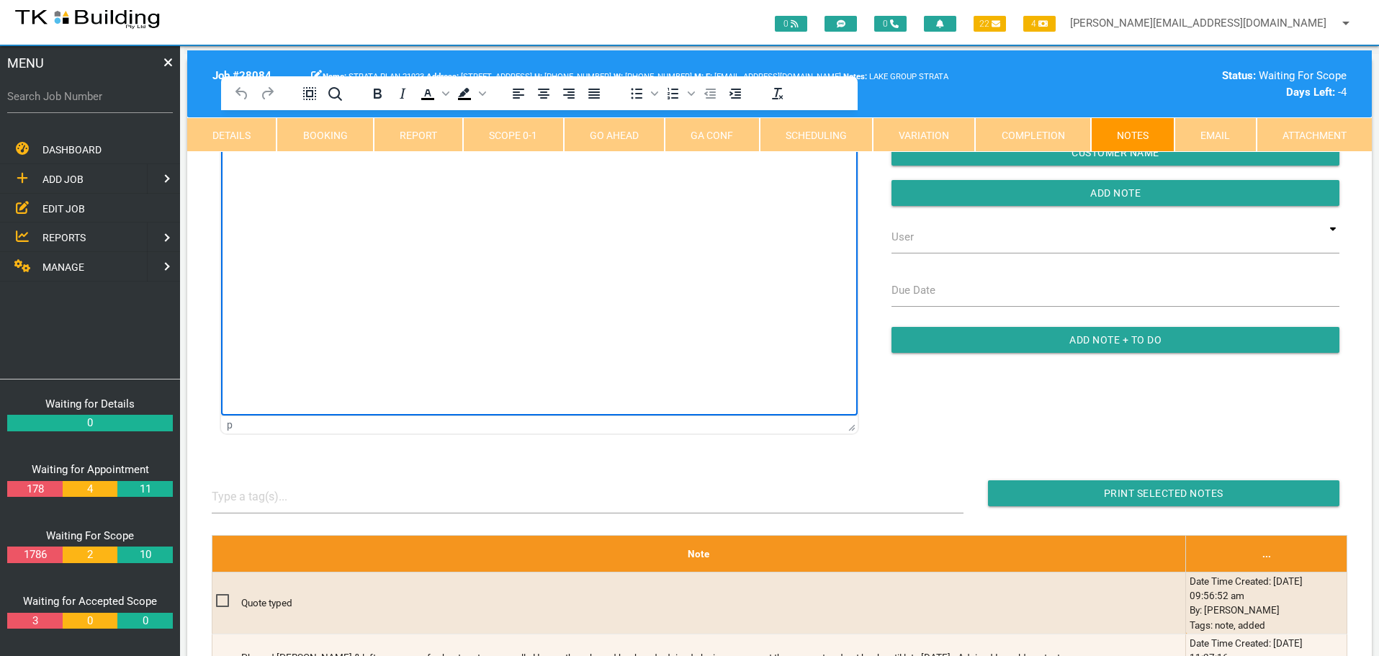
click at [269, 176] on html at bounding box center [539, 143] width 637 height 66
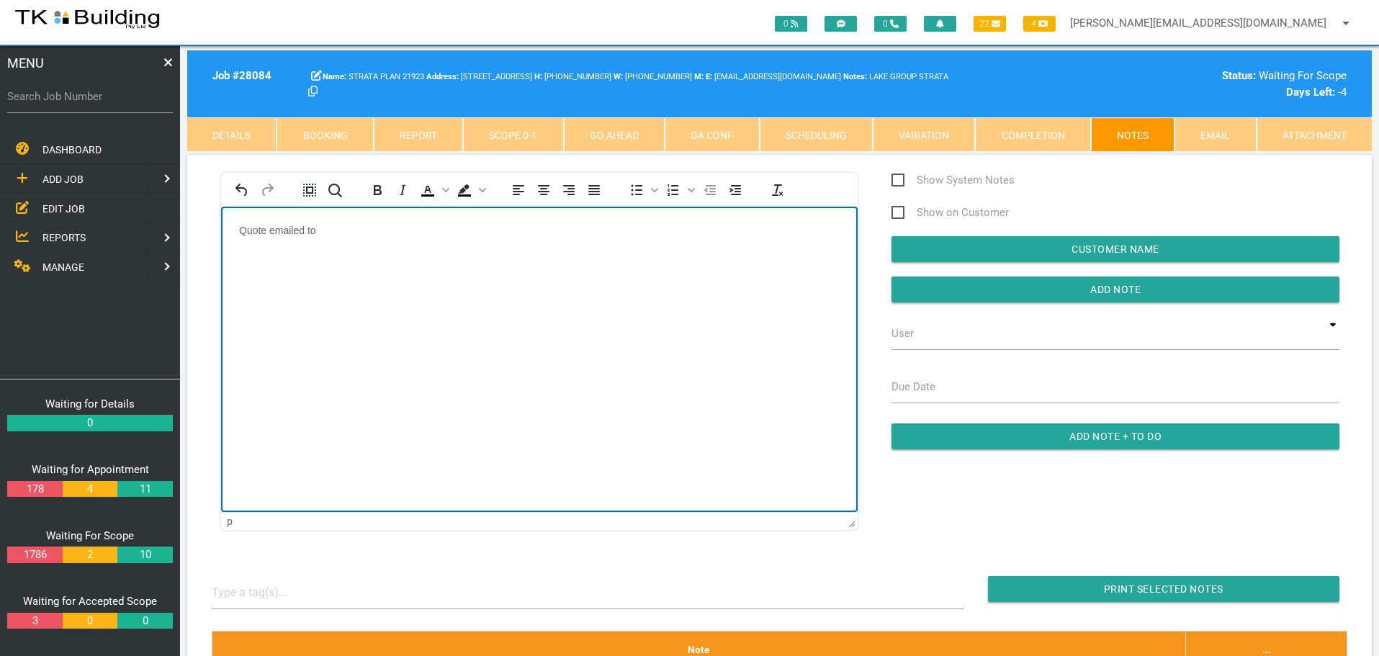
click at [353, 230] on p "Quote emailed to" at bounding box center [539, 230] width 601 height 12
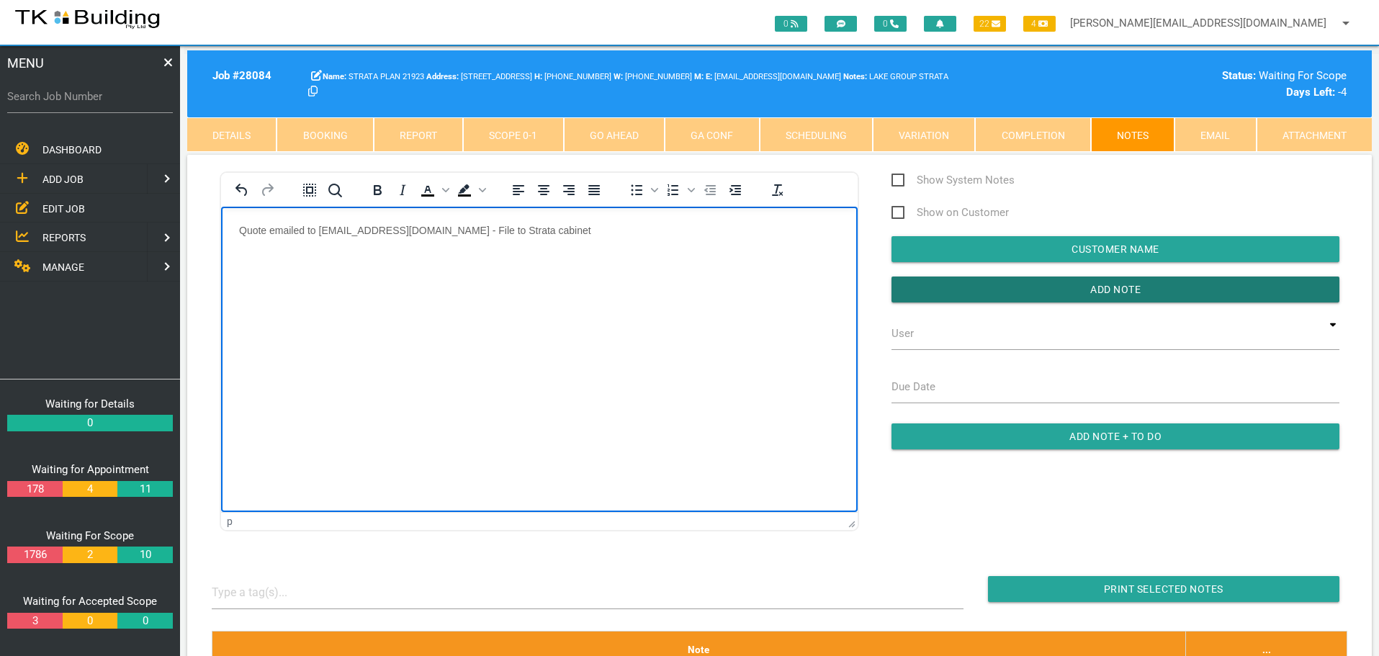
drag, startPoint x: 900, startPoint y: 280, endPoint x: 875, endPoint y: 287, distance: 25.5
click at [897, 282] on input "Add Note" at bounding box center [1116, 290] width 448 height 26
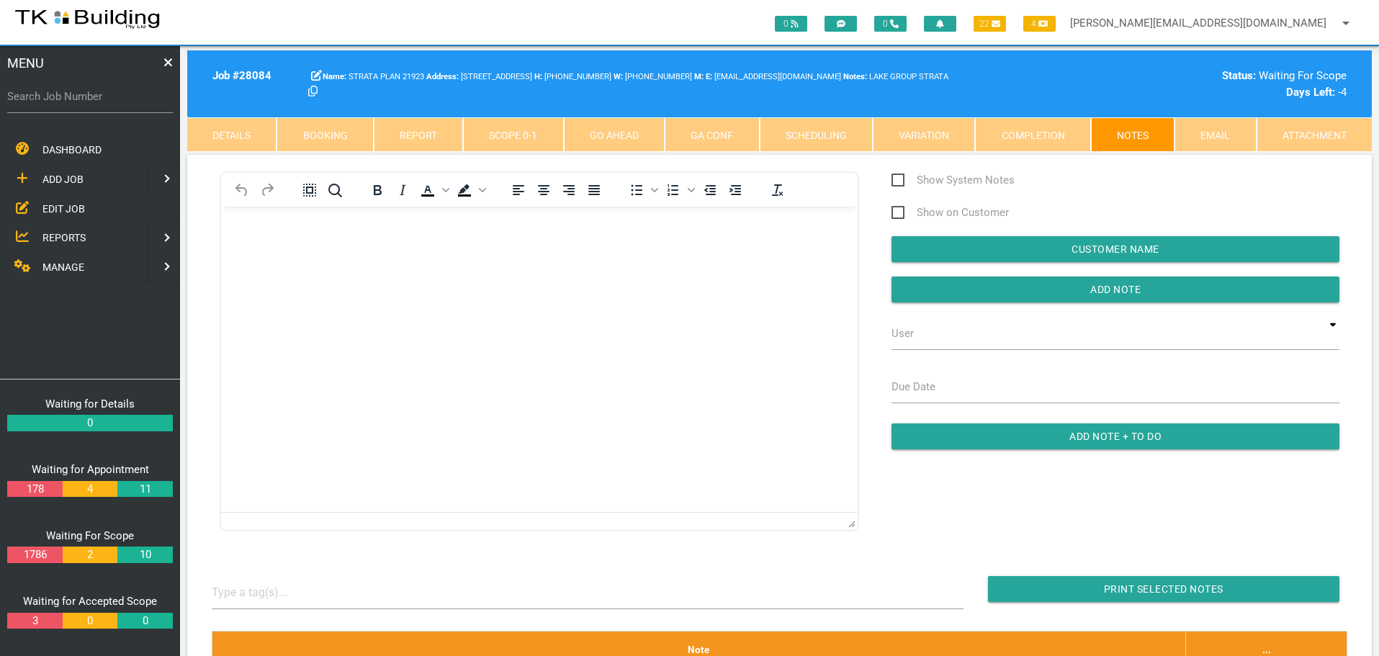
click at [57, 207] on span "EDIT JOB" at bounding box center [63, 208] width 42 height 12
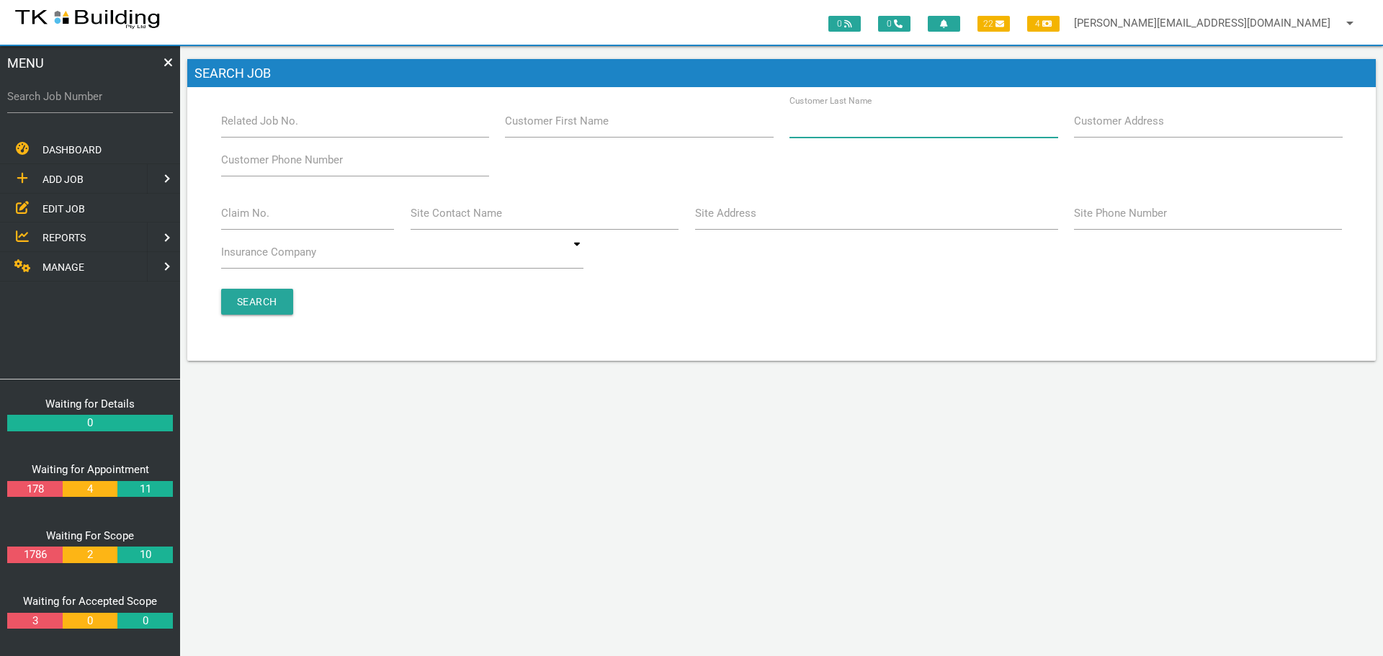
click at [881, 132] on input "Customer Last Name" at bounding box center [923, 120] width 268 height 33
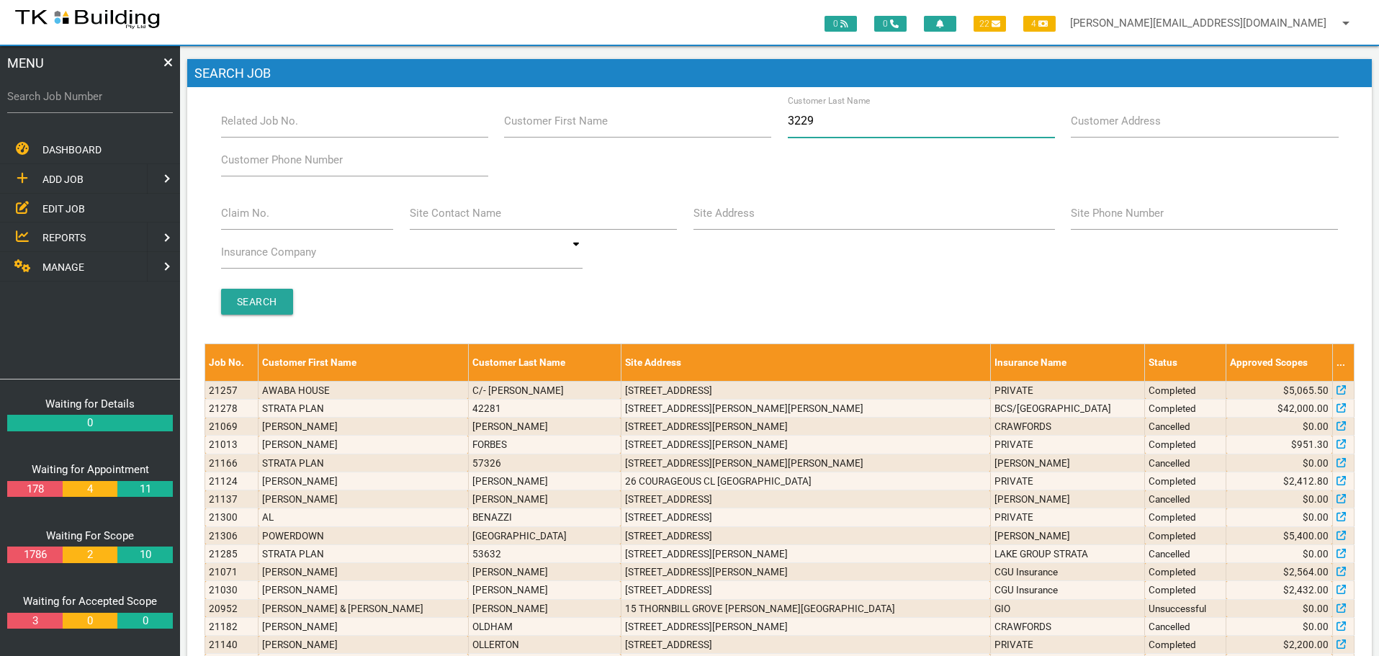
type input "32294"
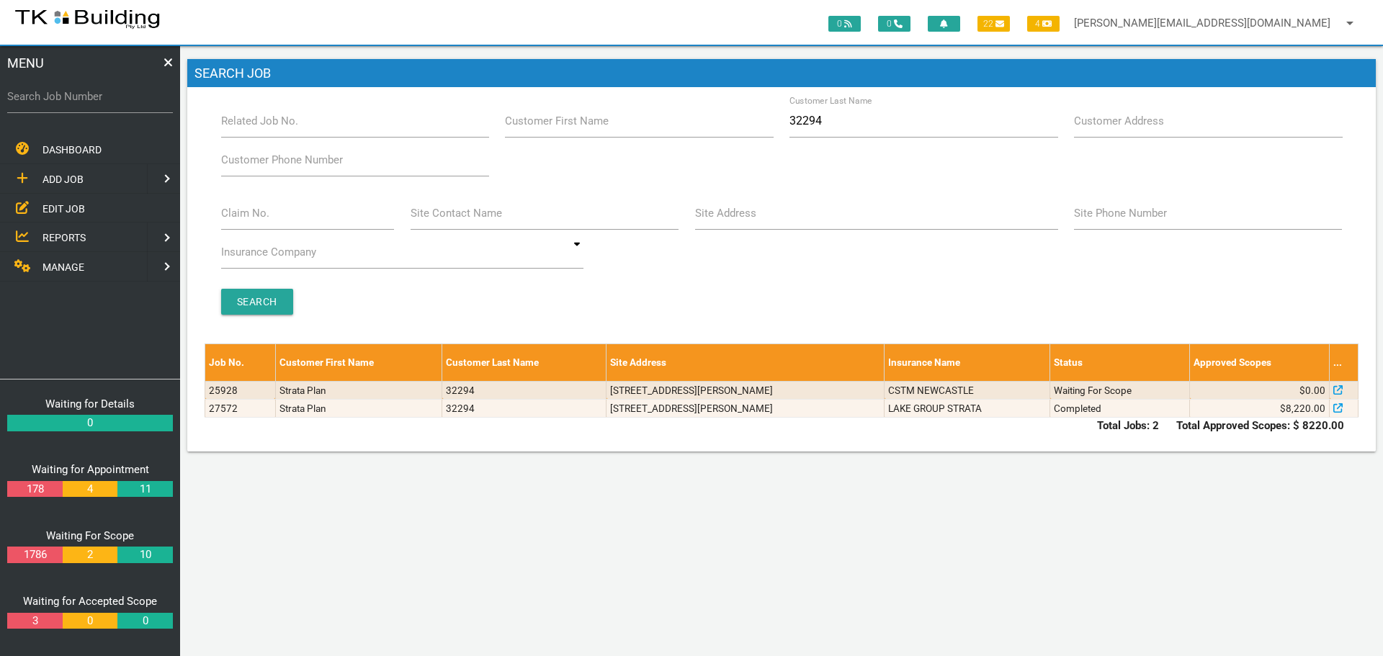
click at [51, 177] on span "ADD JOB" at bounding box center [62, 180] width 41 height 12
click at [98, 206] on span "EXISTING CUSTOMER" at bounding box center [91, 208] width 99 height 12
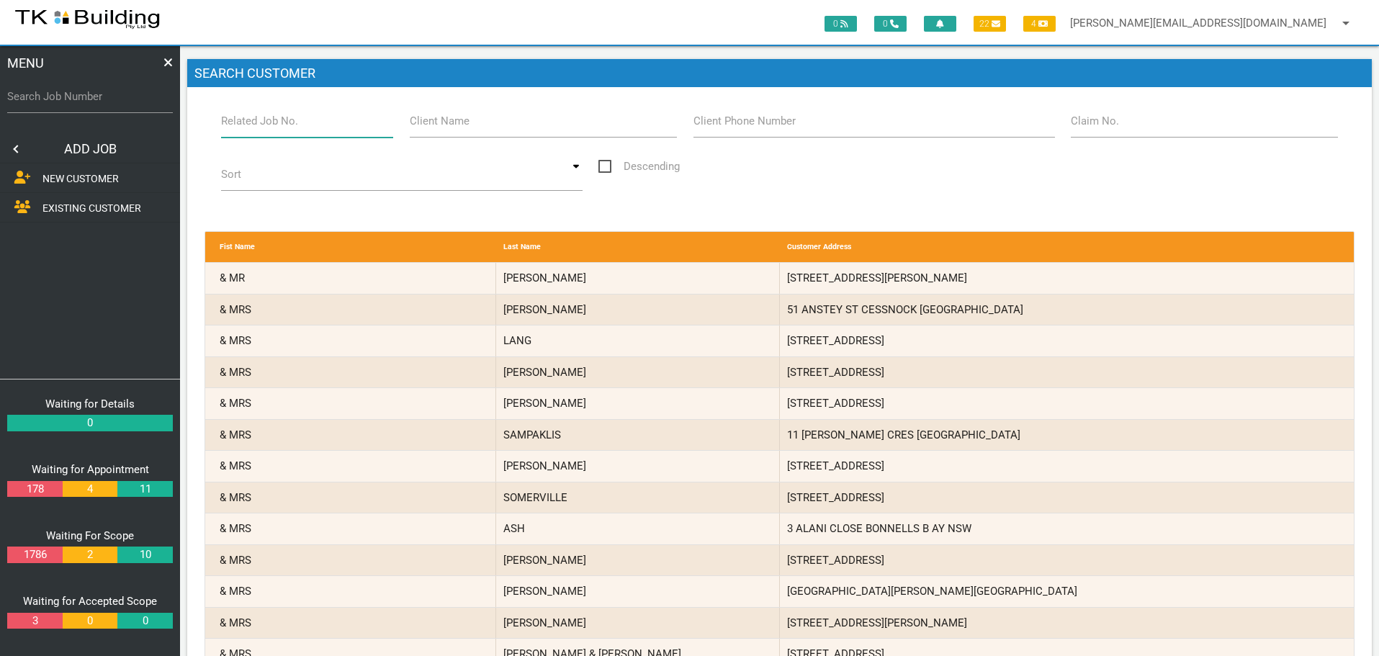
click at [298, 130] on input "Related Job No." at bounding box center [307, 120] width 173 height 33
type input "27572"
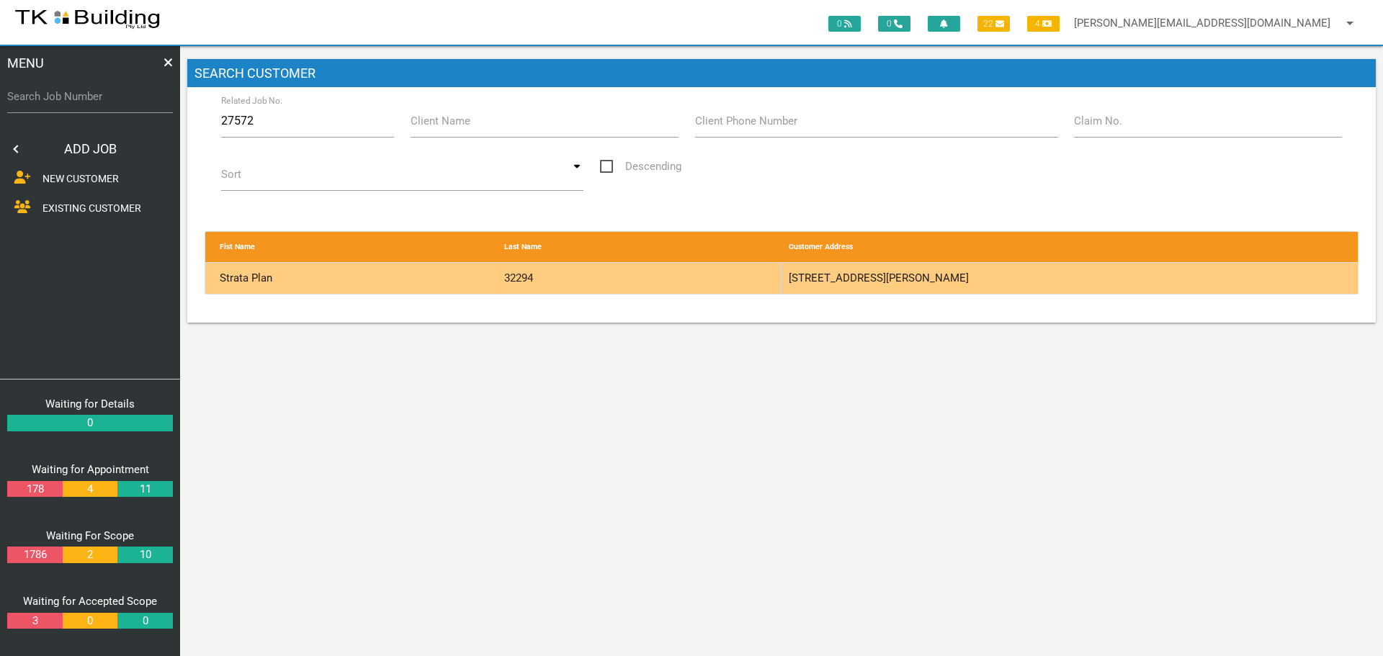
click at [716, 279] on div "32294" at bounding box center [639, 278] width 285 height 31
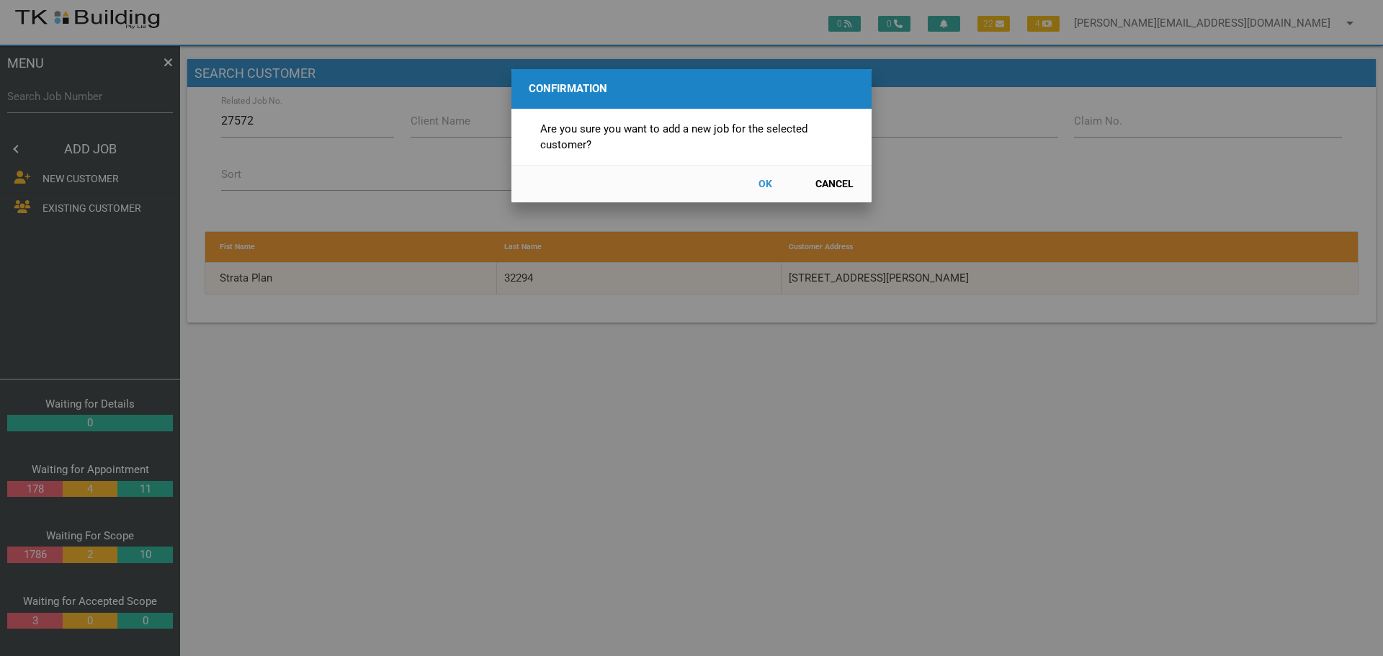
click at [766, 182] on button "OK" at bounding box center [764, 183] width 63 height 25
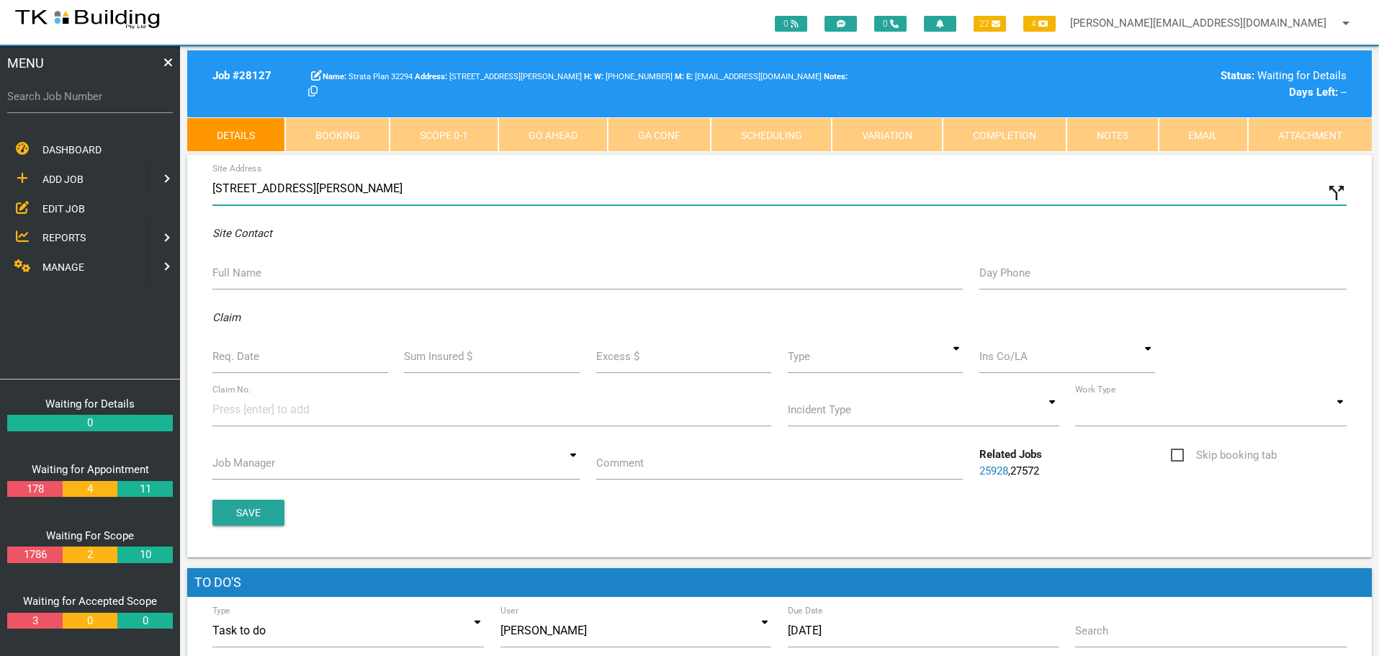
click at [213, 183] on input "103 Brunker Rd, Adamstown NSW 2289, Australia" at bounding box center [779, 188] width 1134 height 33
type input "5/103 Brunker Rd, Adamstown NSW 2289, Australia"
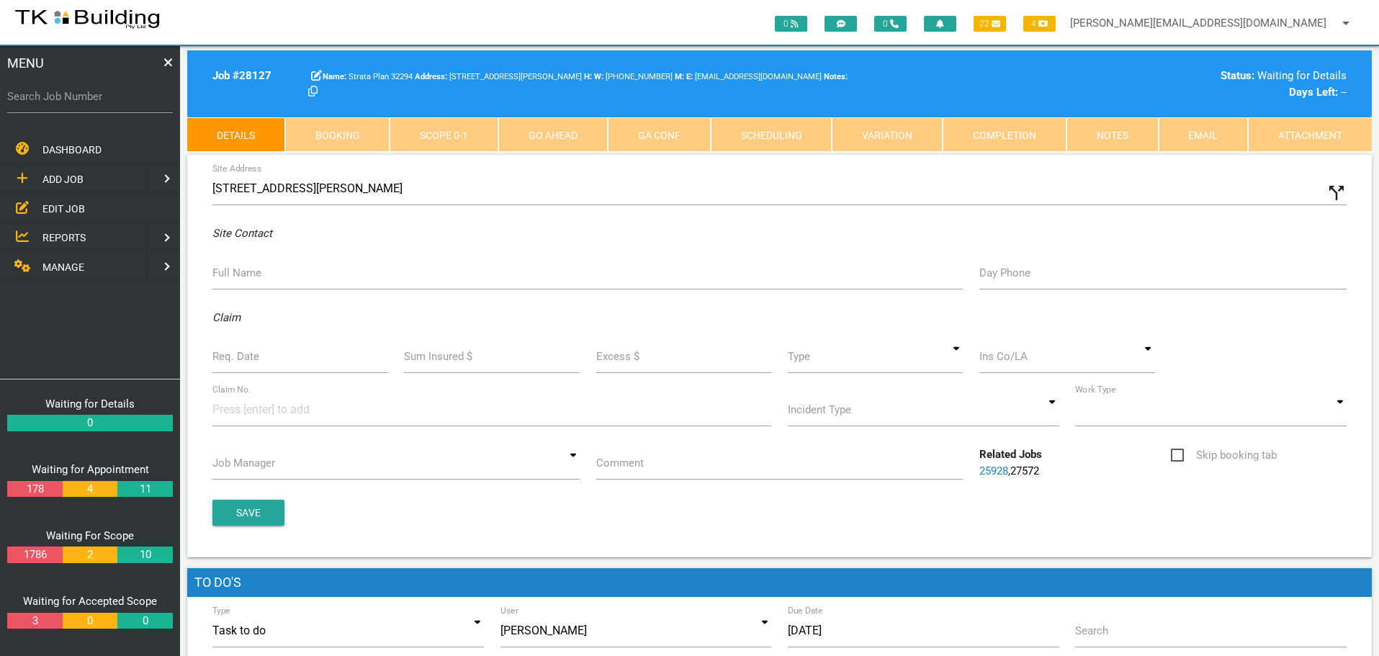
click at [249, 271] on label "Full Name" at bounding box center [236, 273] width 49 height 17
click at [249, 271] on input "Full Name" at bounding box center [587, 272] width 751 height 33
type input "a"
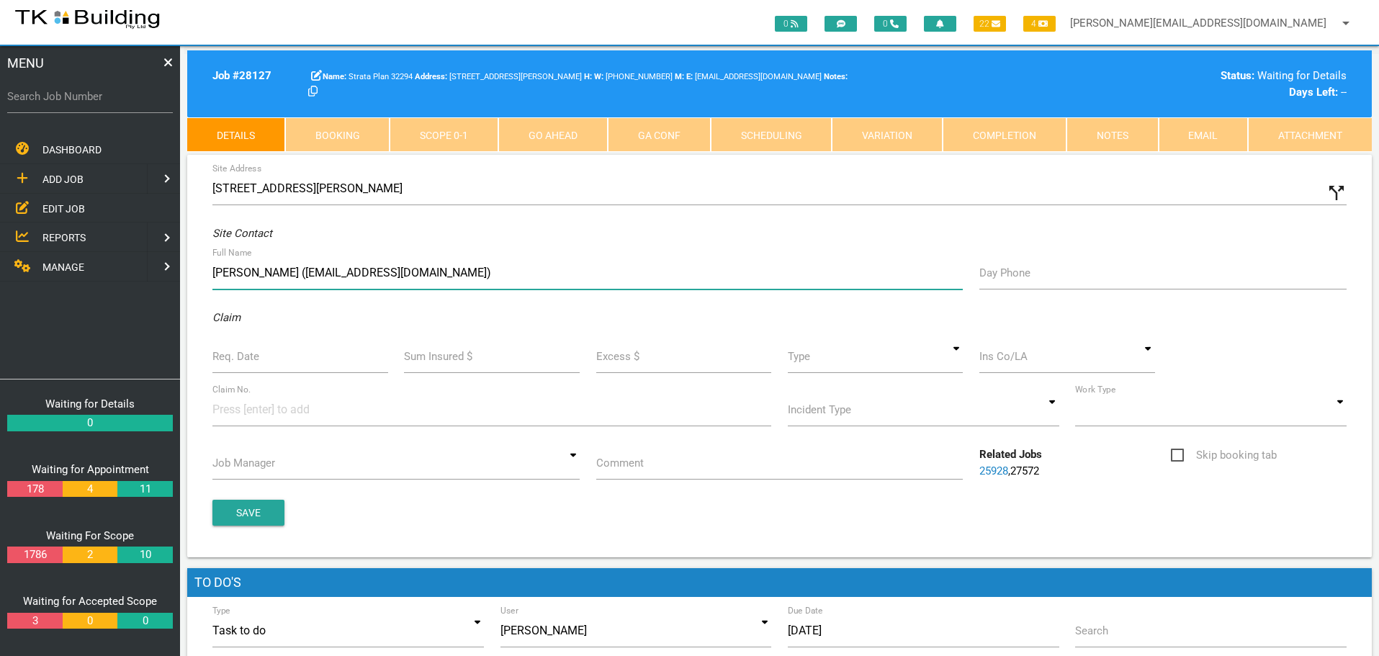
type input "Alex Sazdonoff (alexsaz1959@gmail.com)"
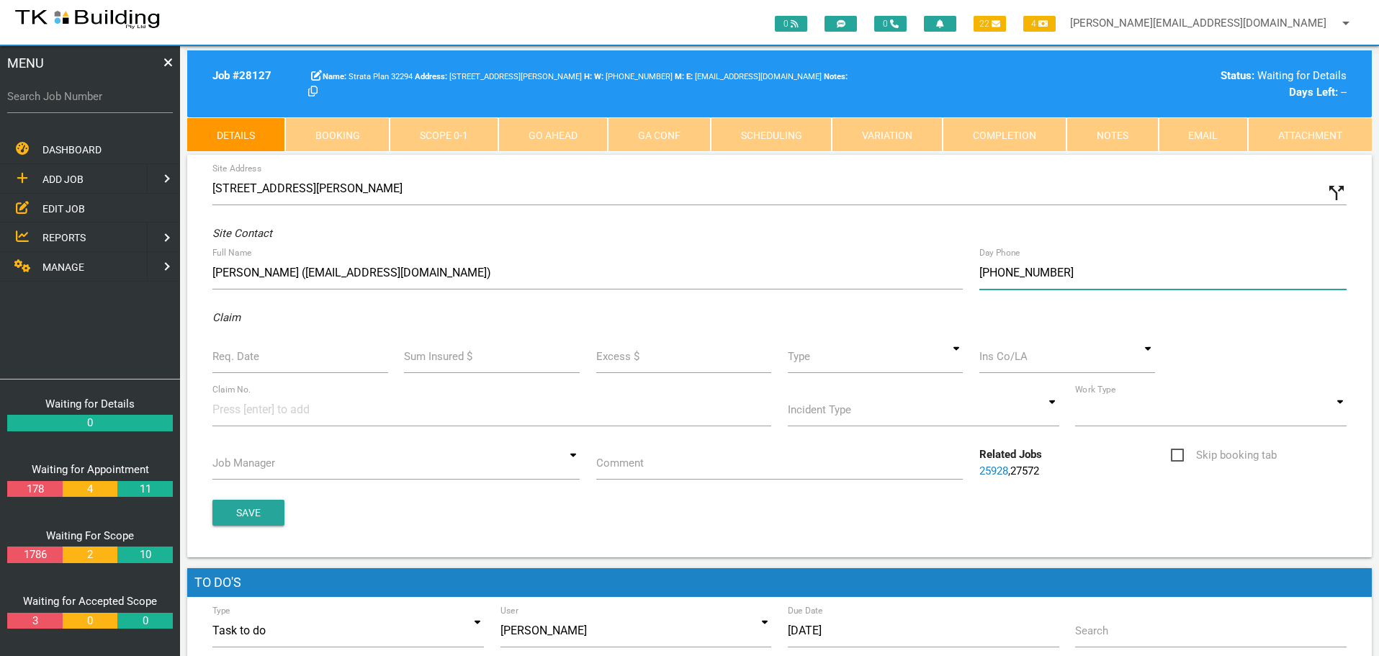
type input "(04) 0975 7990"
click at [298, 364] on input "Req. Date" at bounding box center [300, 356] width 176 height 33
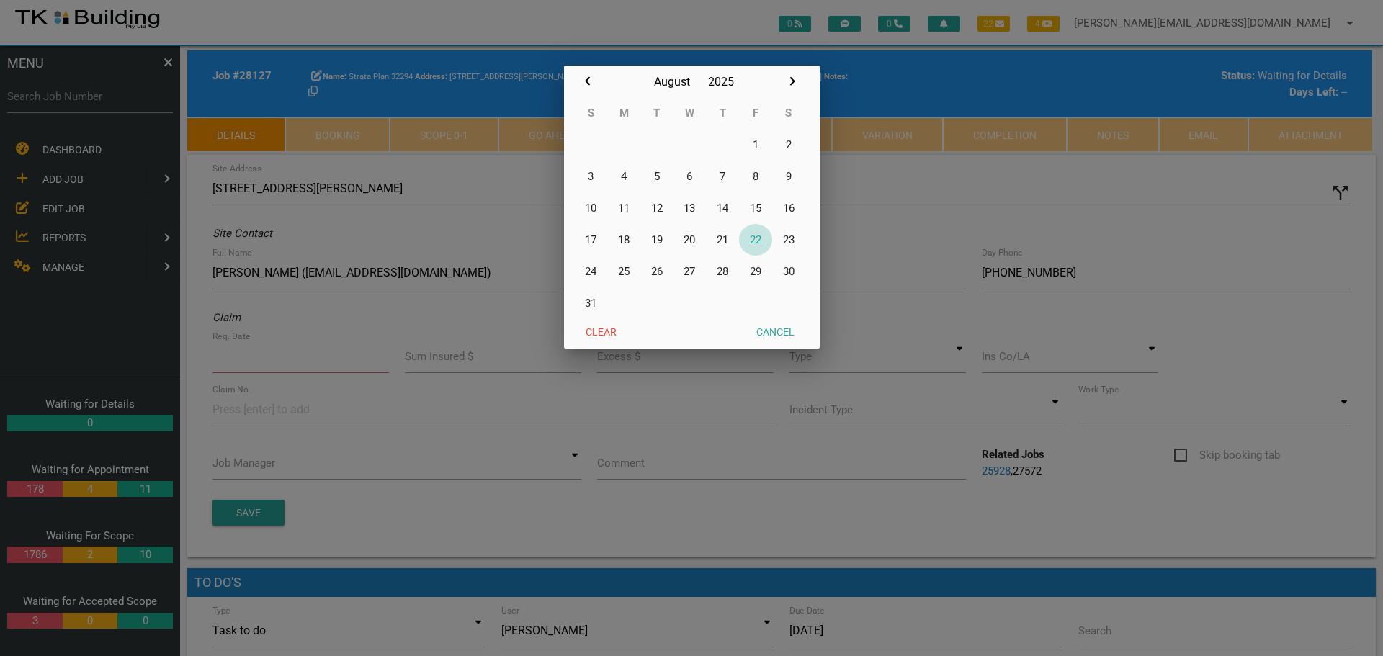
click at [756, 240] on button "22" at bounding box center [755, 240] width 33 height 32
type input "[DATE]"
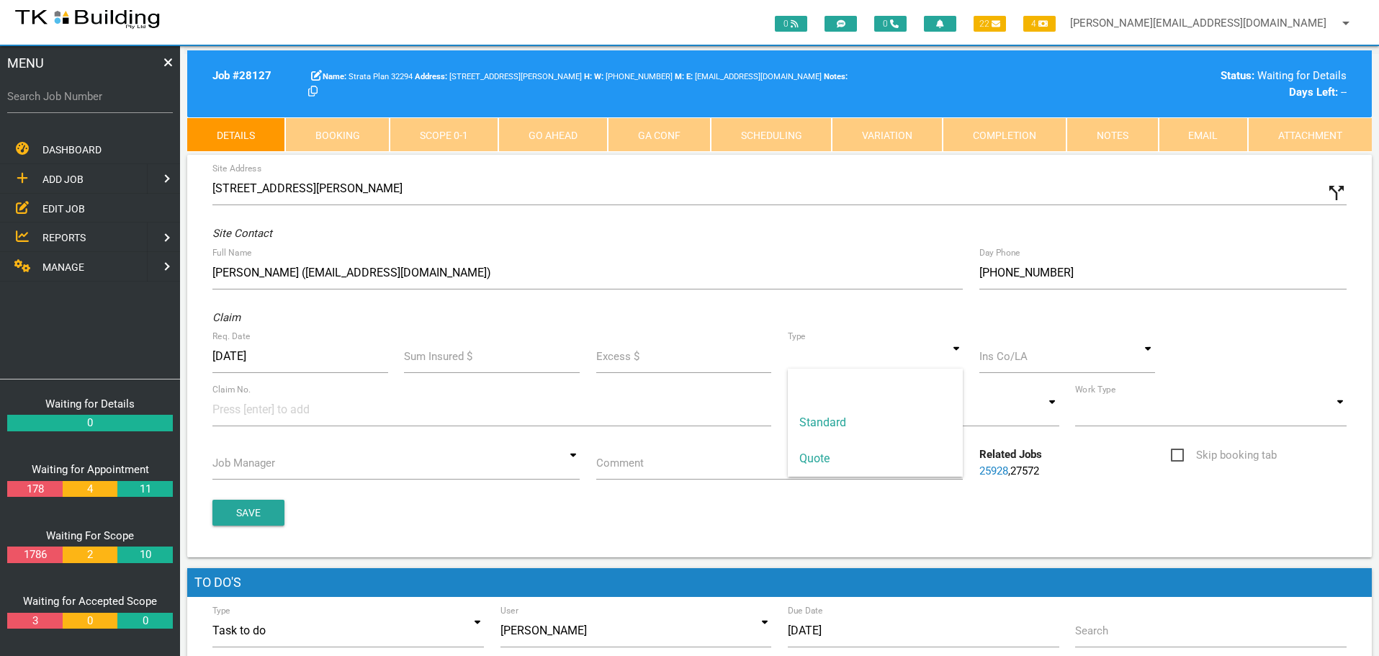
click at [952, 359] on input at bounding box center [876, 356] width 176 height 33
click at [838, 424] on span "Standard" at bounding box center [876, 423] width 176 height 36
type input "Standard"
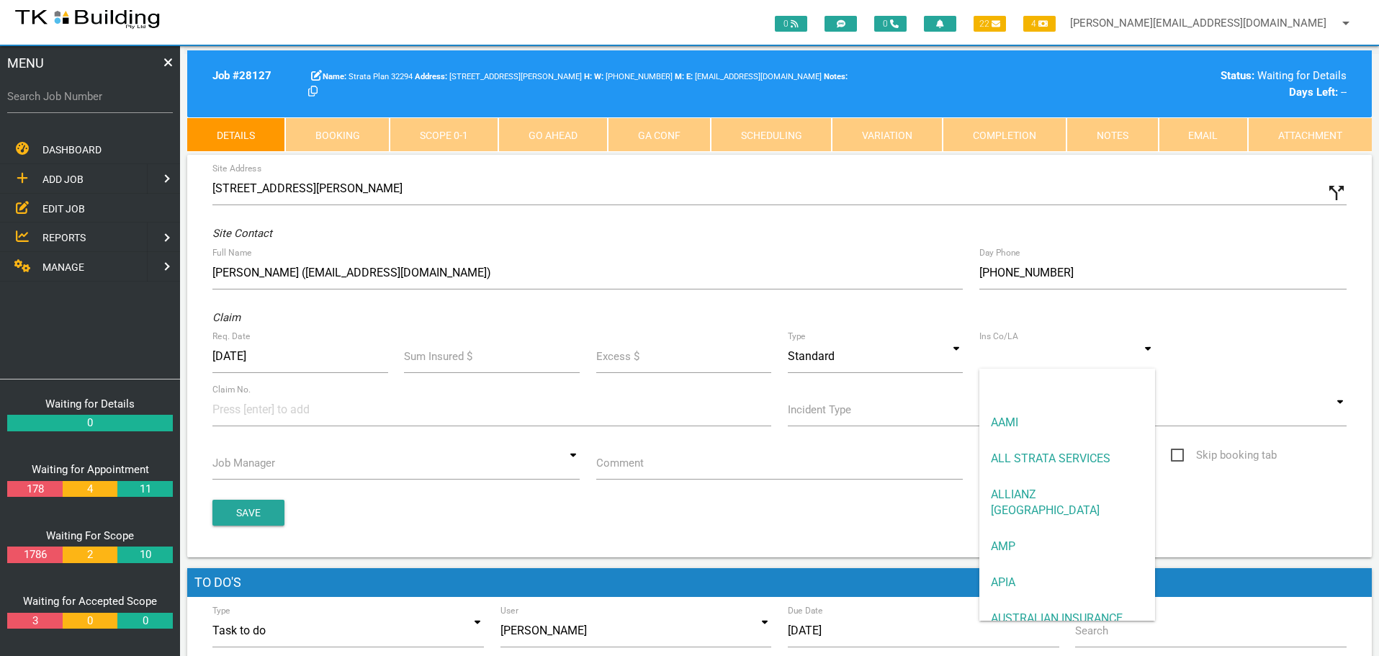
click at [1149, 357] on input at bounding box center [1068, 356] width 176 height 33
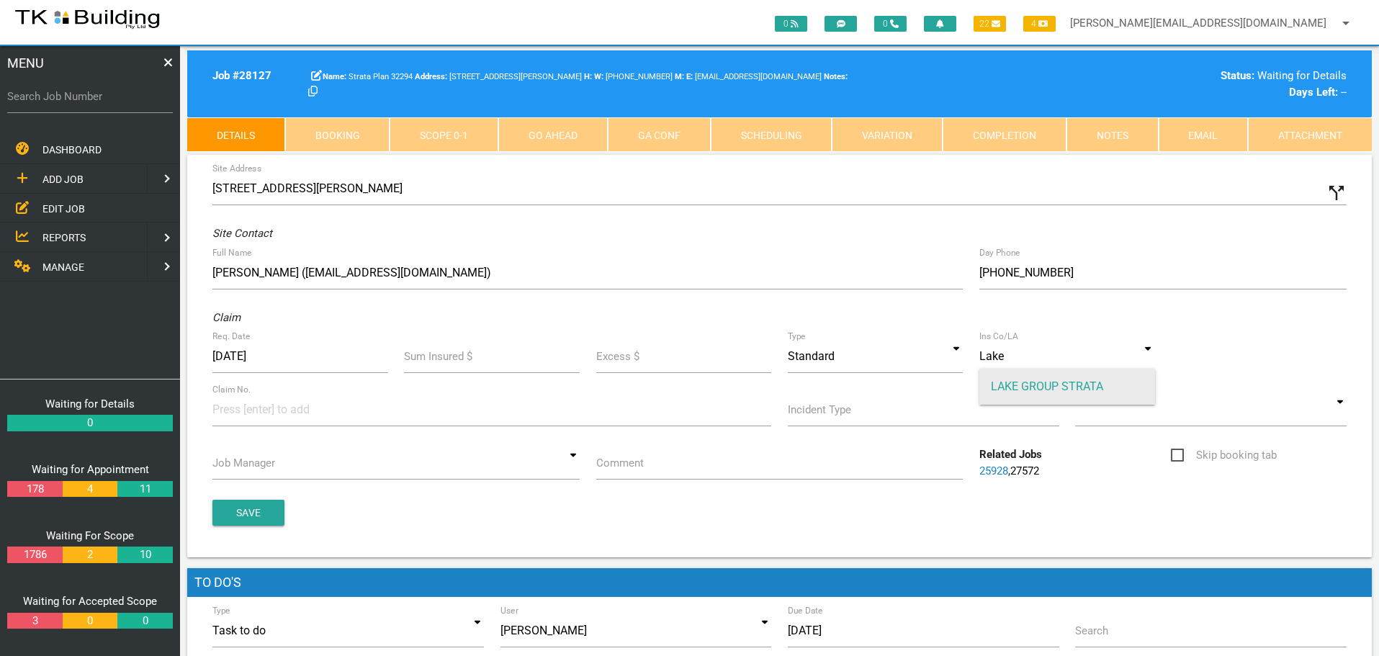
click at [1036, 389] on span "LAKE GROUP STRATA" at bounding box center [1068, 387] width 176 height 36
type input "LAKE GROUP STRATA"
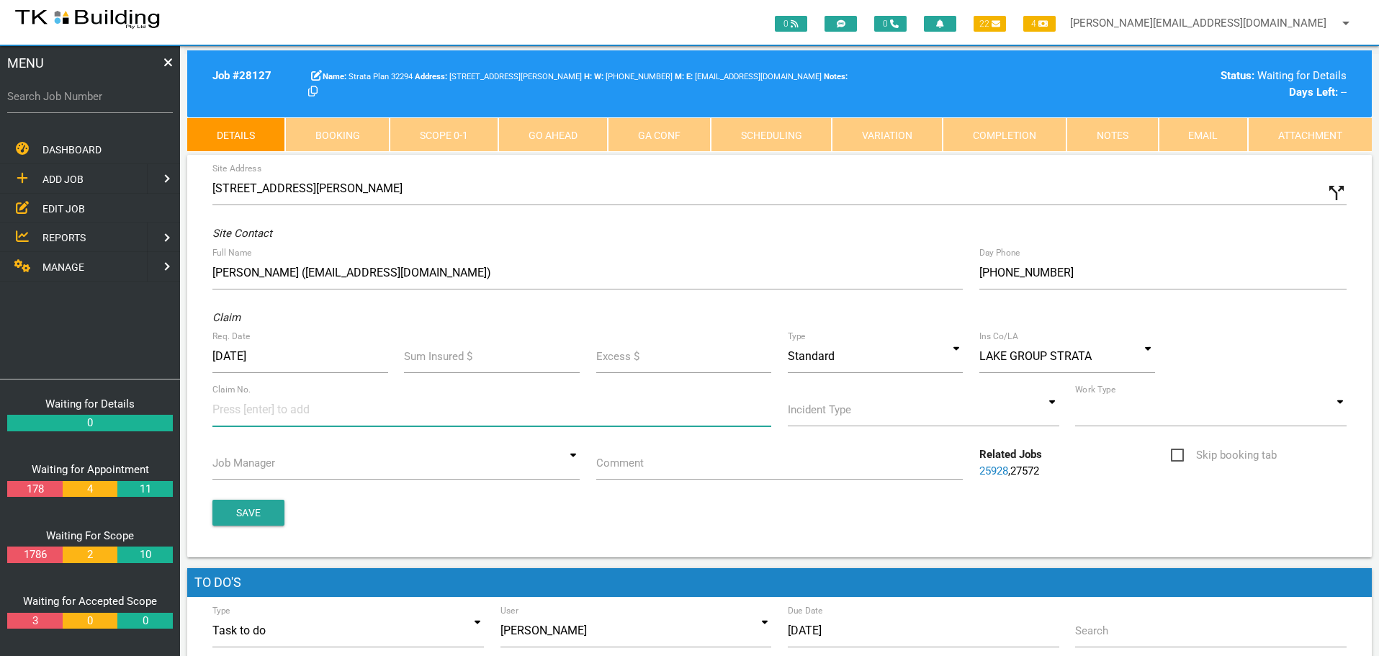
click at [228, 413] on input at bounding box center [266, 409] width 108 height 32
type input "071015"
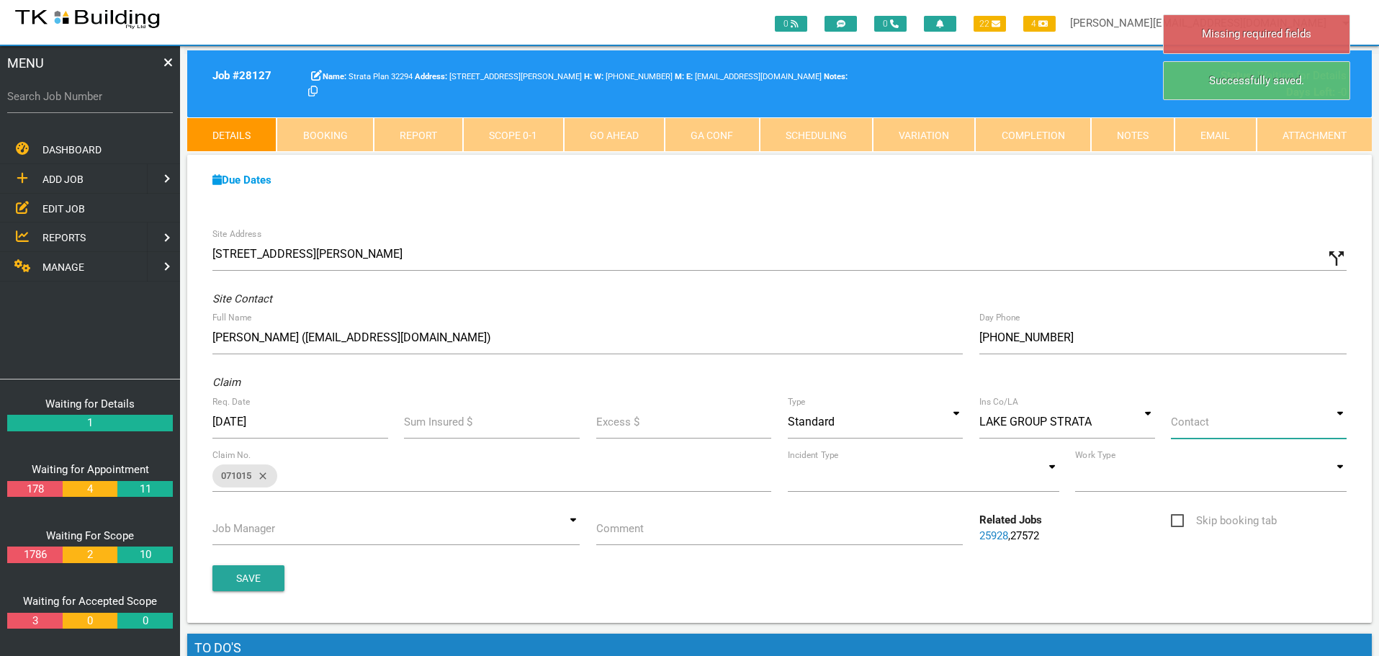
click at [1340, 429] on input at bounding box center [1259, 422] width 176 height 33
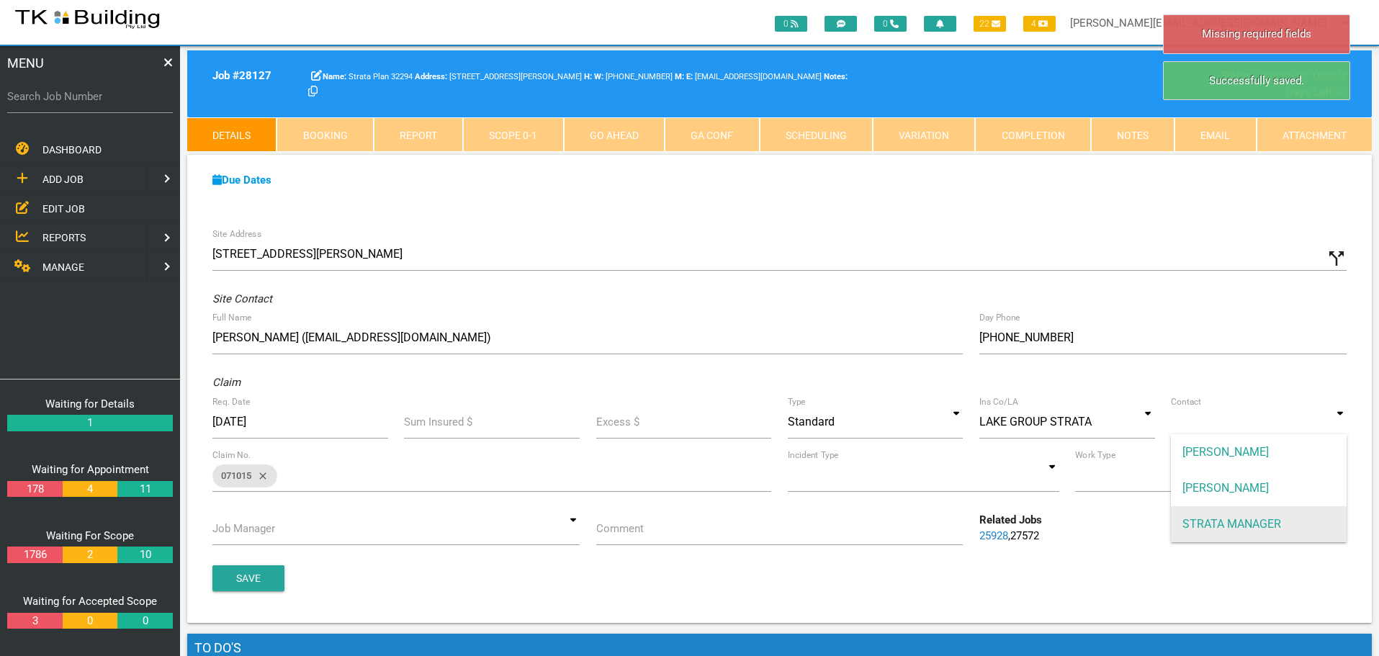
click at [1240, 525] on span "STRATA MANAGER" at bounding box center [1259, 524] width 176 height 36
type input "STRATA MANAGER"
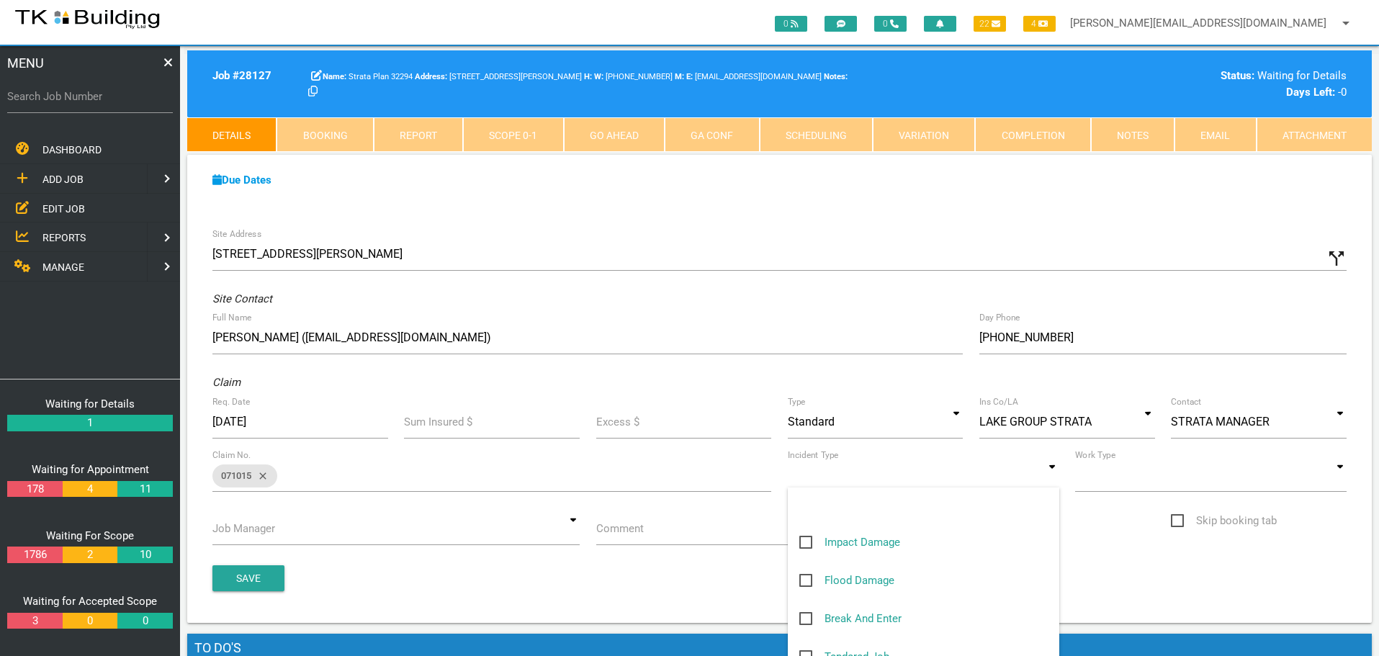
click at [1051, 480] on input at bounding box center [924, 475] width 272 height 33
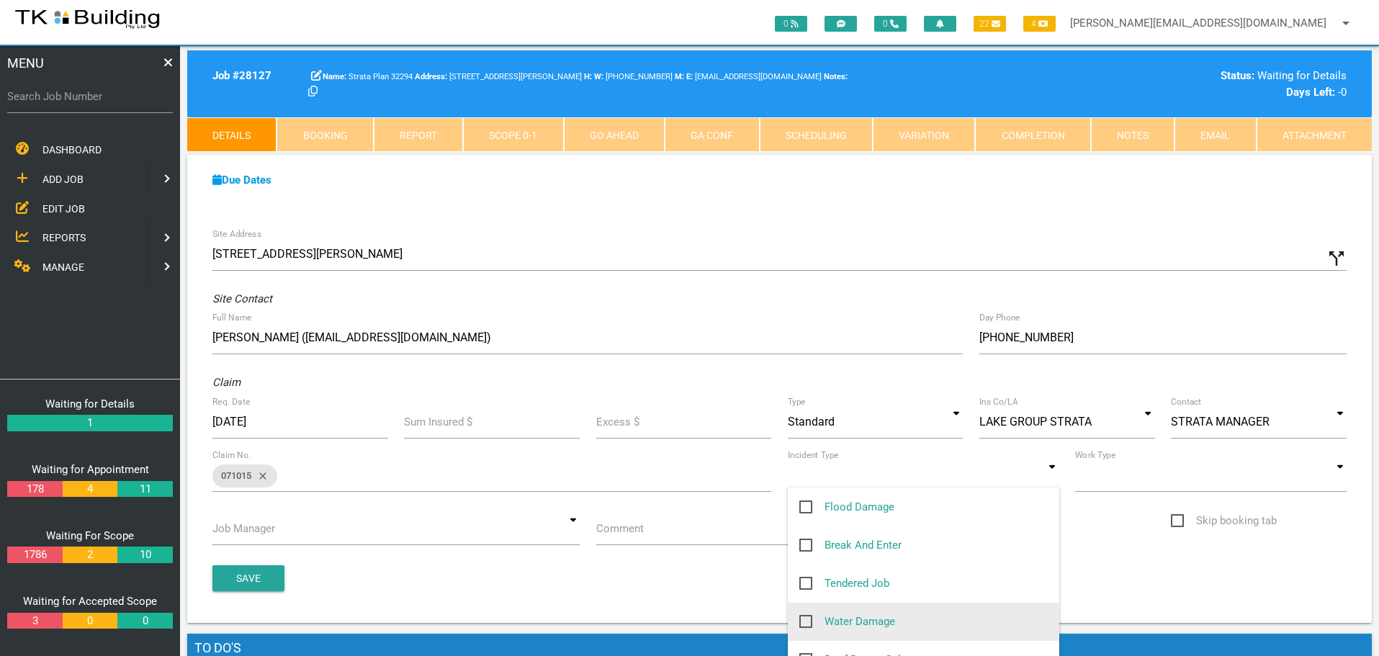
scroll to position [144, 0]
click at [804, 627] on span "Other" at bounding box center [825, 628] width 51 height 18
click at [804, 627] on input "Other" at bounding box center [804, 623] width 9 height 9
checkbox input "true"
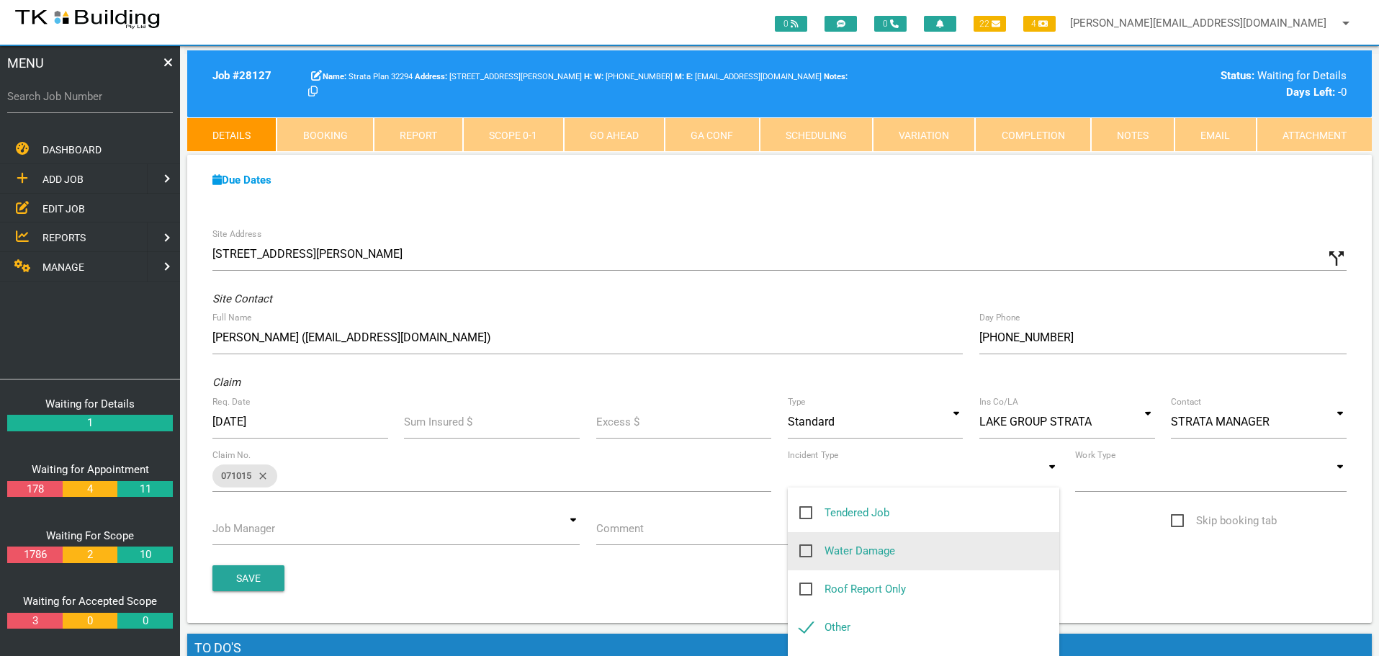
type input "Other"
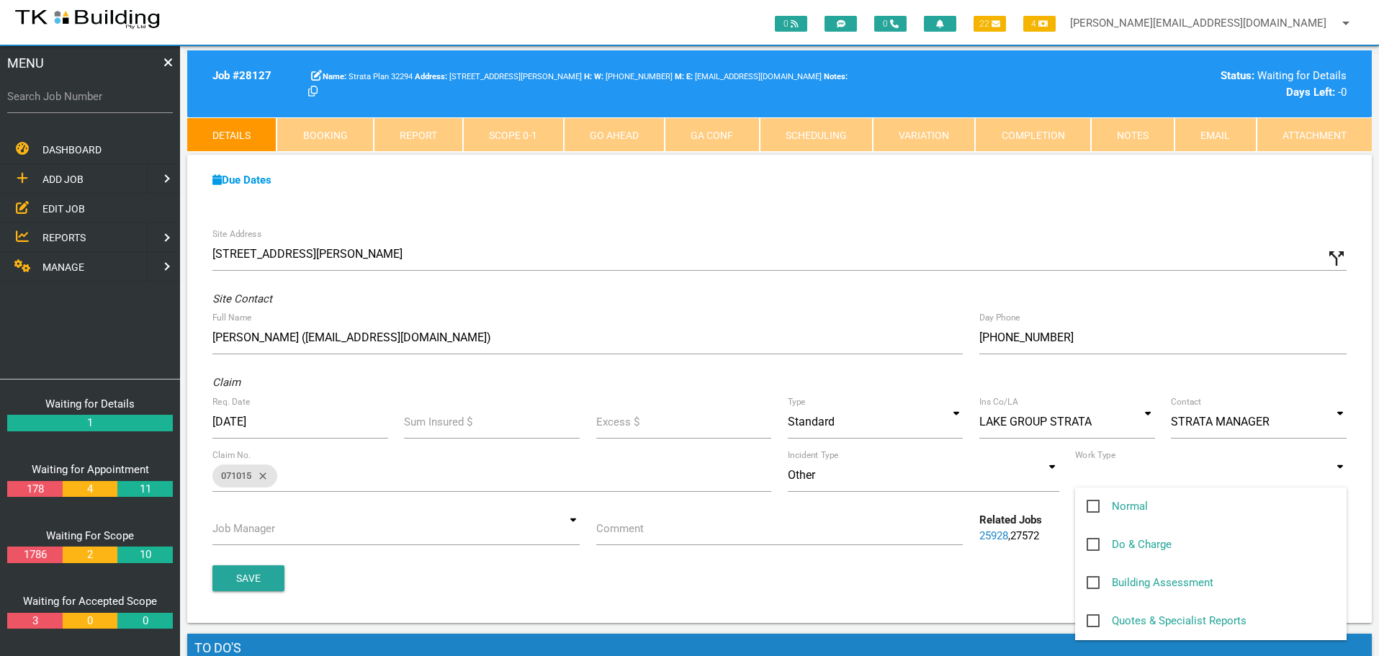
click at [1343, 483] on input at bounding box center [1211, 475] width 272 height 33
click at [1089, 505] on span "Normal" at bounding box center [1117, 507] width 61 height 18
click at [1089, 505] on input "Normal" at bounding box center [1091, 502] width 9 height 9
checkbox input "true"
type input "Normal"
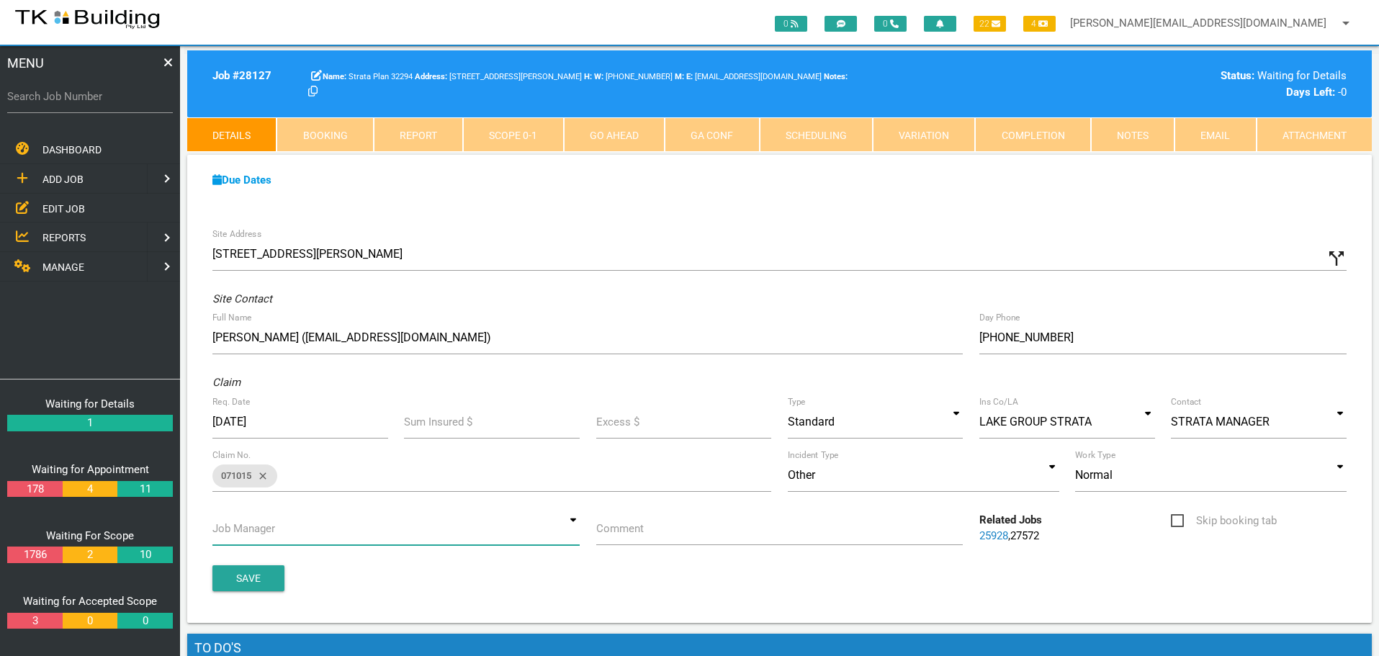
click at [570, 527] on input at bounding box center [395, 528] width 367 height 33
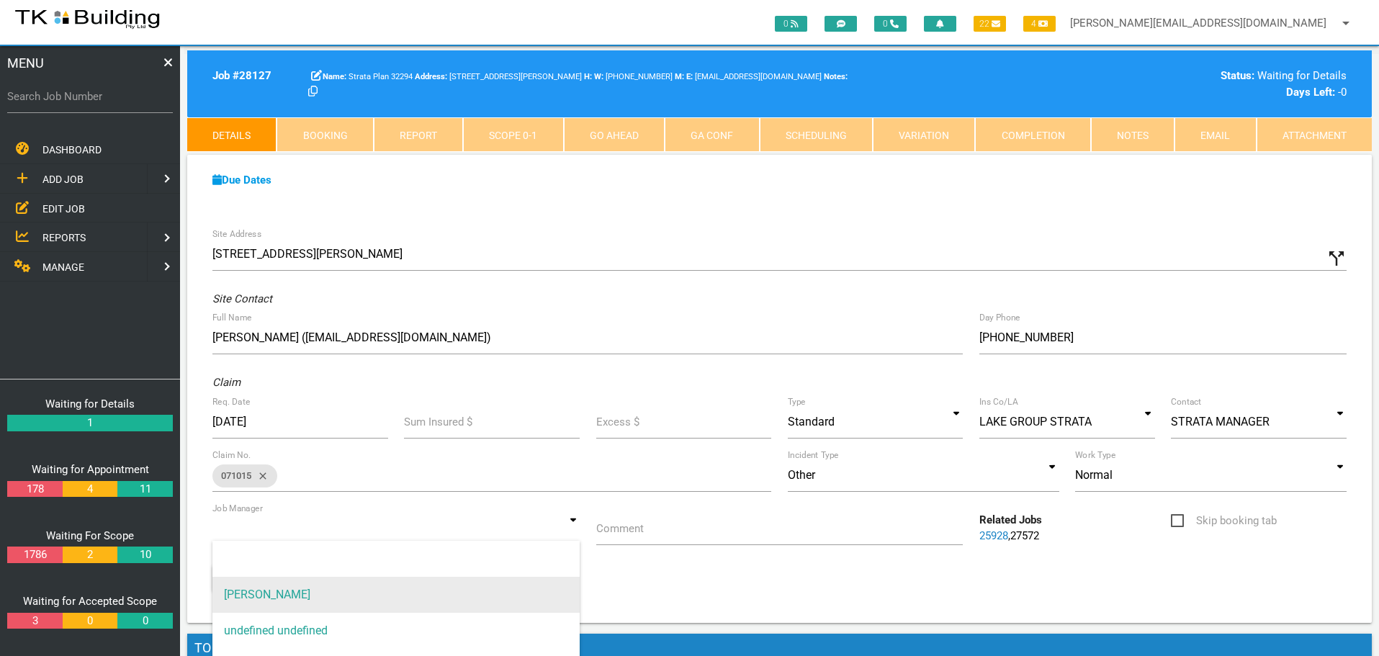
click at [509, 586] on span "[PERSON_NAME]" at bounding box center [395, 595] width 367 height 36
type input "[PERSON_NAME]"
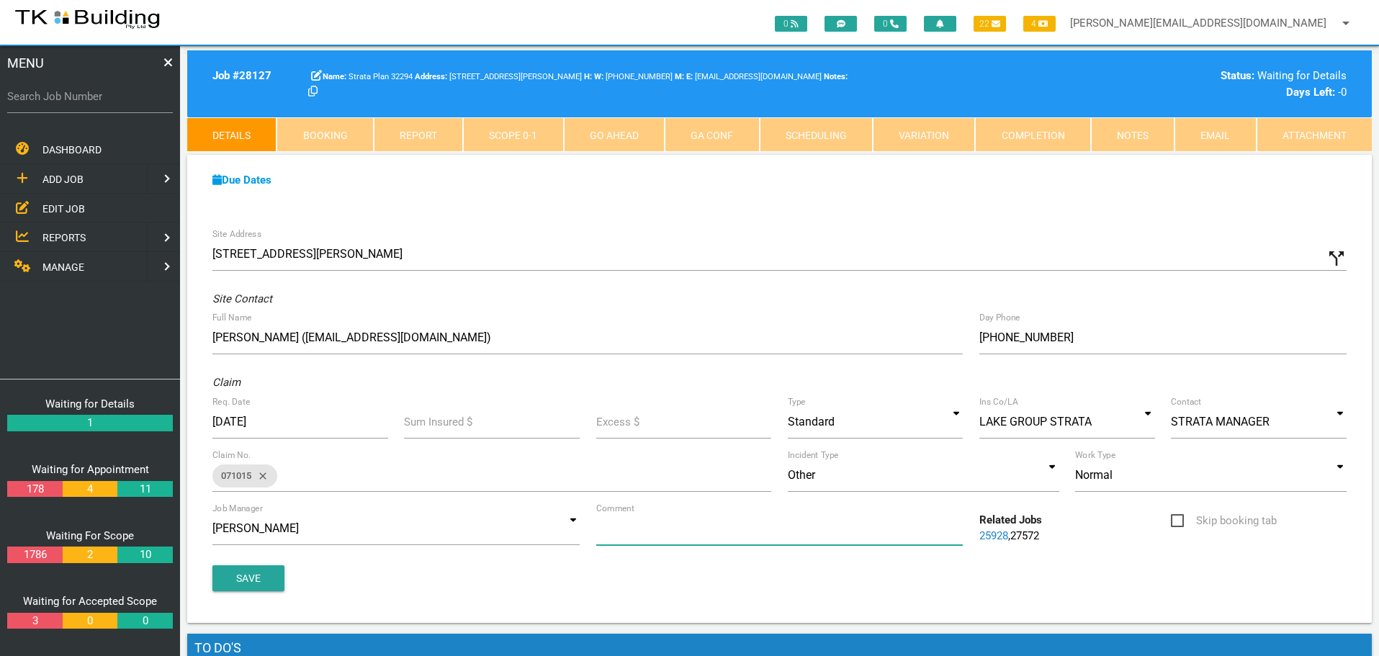
click at [658, 539] on input "Comment" at bounding box center [779, 528] width 367 height 33
type input "Quote on rusted/overflowing gutters U5"
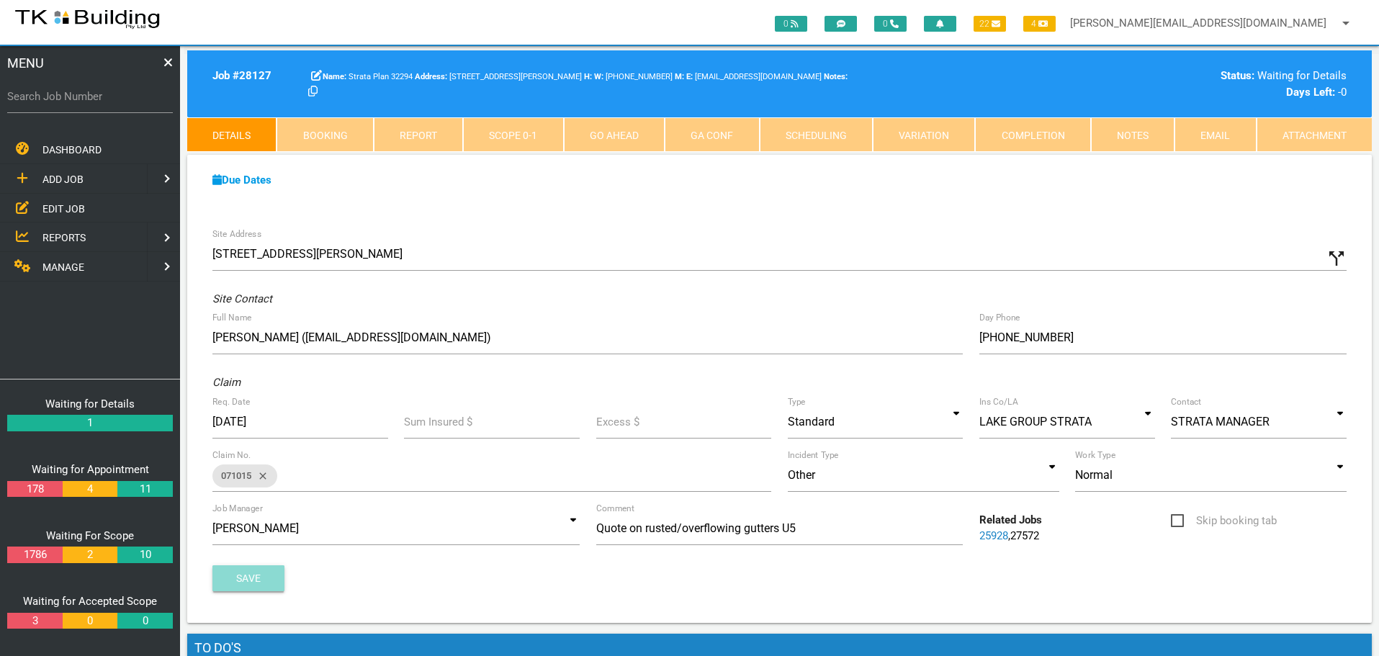
click at [249, 580] on button "Save" at bounding box center [248, 578] width 72 height 26
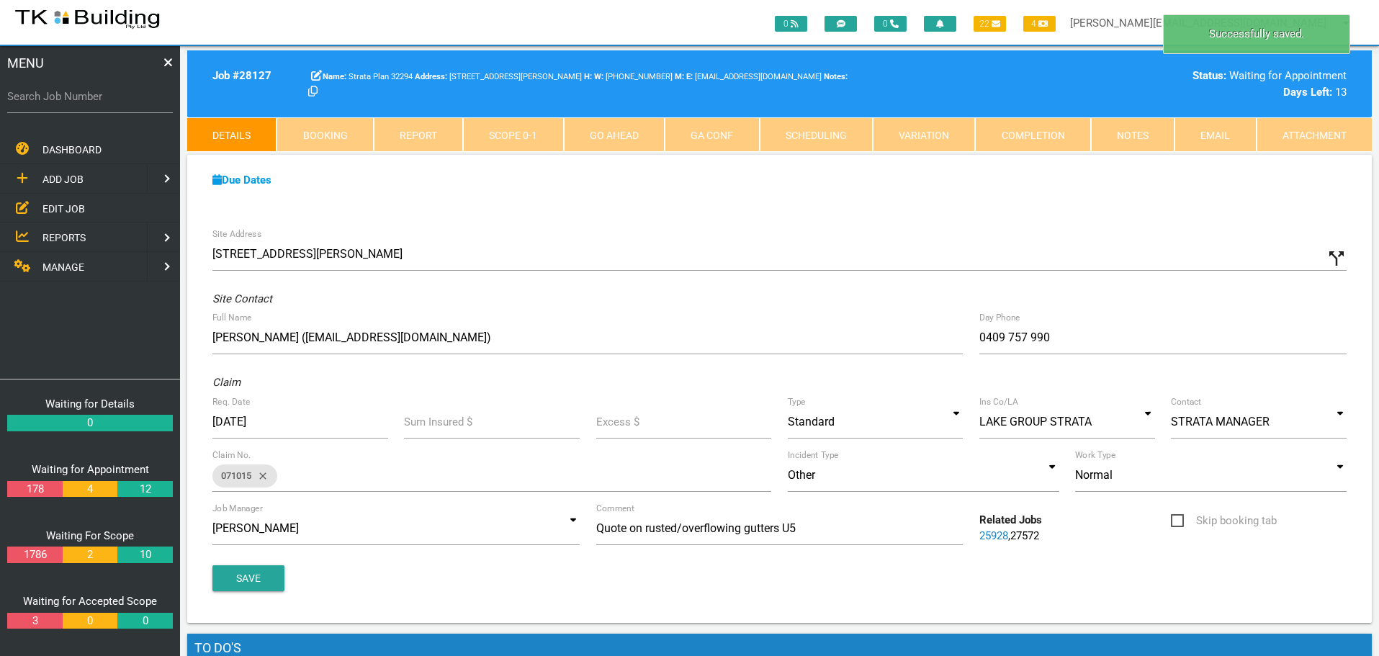
click at [63, 176] on span "ADD JOB" at bounding box center [62, 180] width 41 height 12
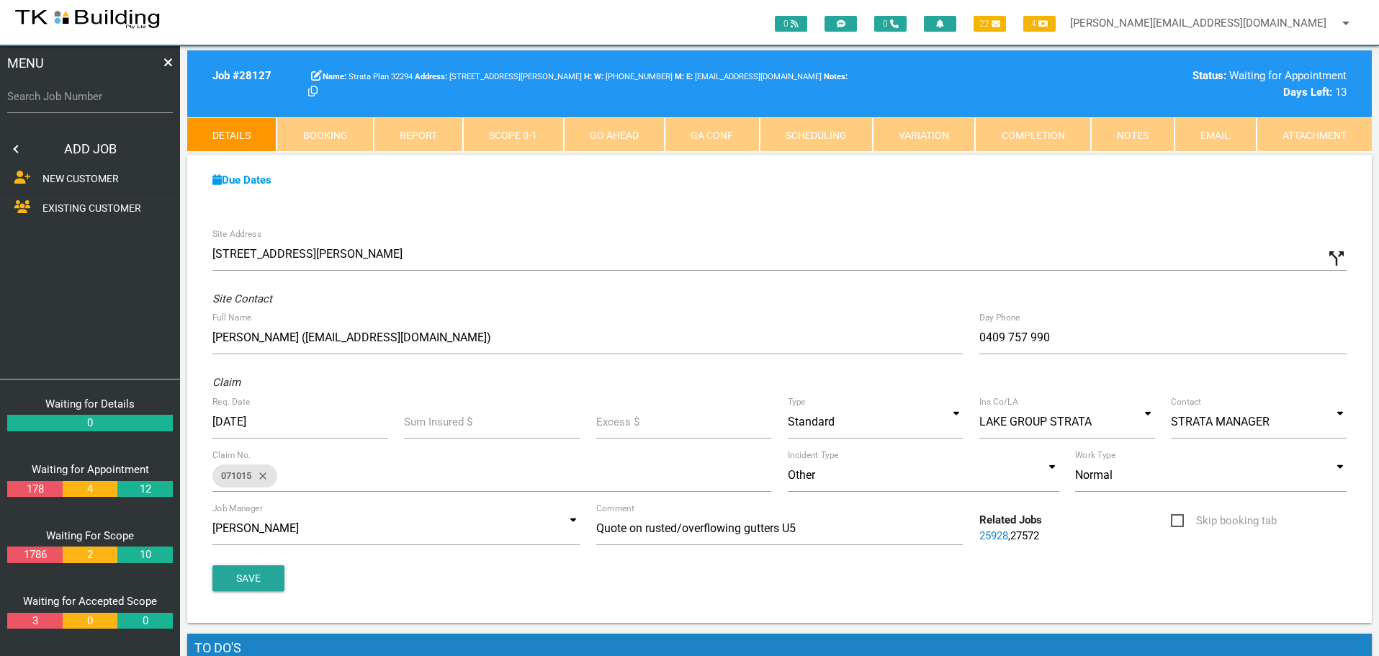
click at [63, 176] on span "NEW CUSTOMER" at bounding box center [80, 179] width 76 height 12
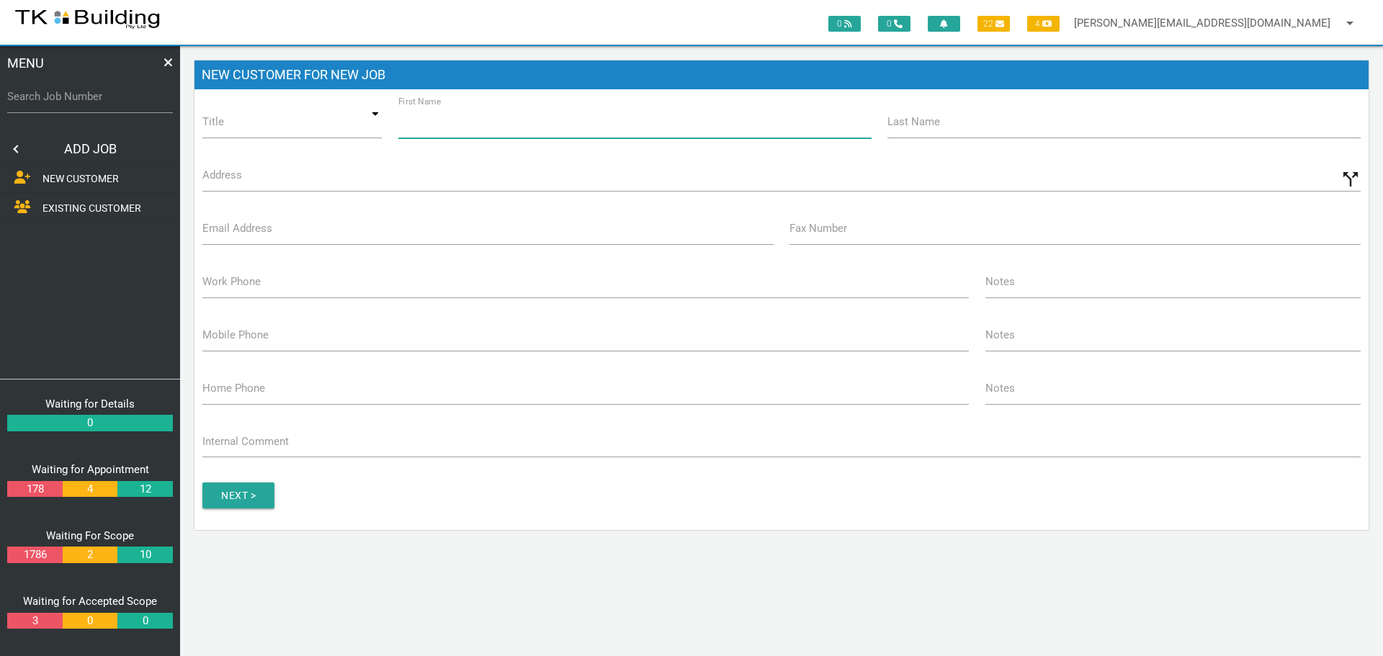
click at [465, 131] on input "First Name" at bounding box center [634, 121] width 473 height 33
type input "Megan"
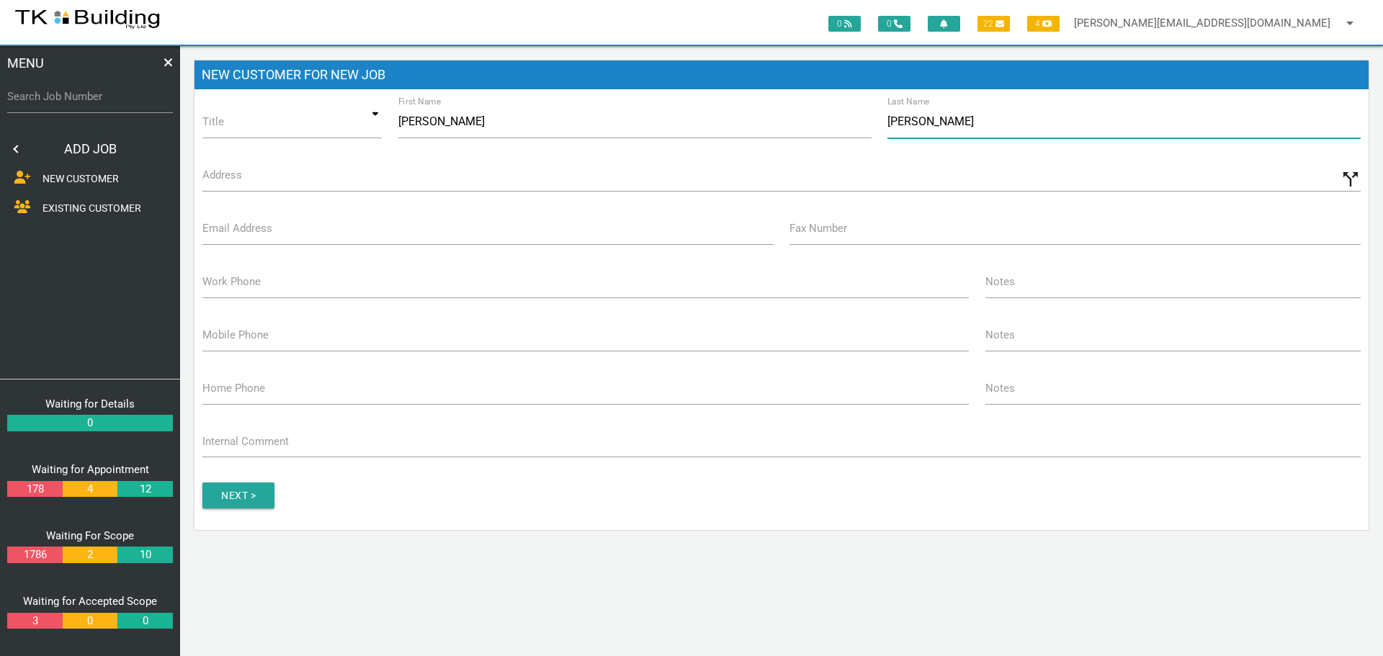
type input "McCarthy"
click at [232, 181] on label "Address" at bounding box center [222, 175] width 40 height 17
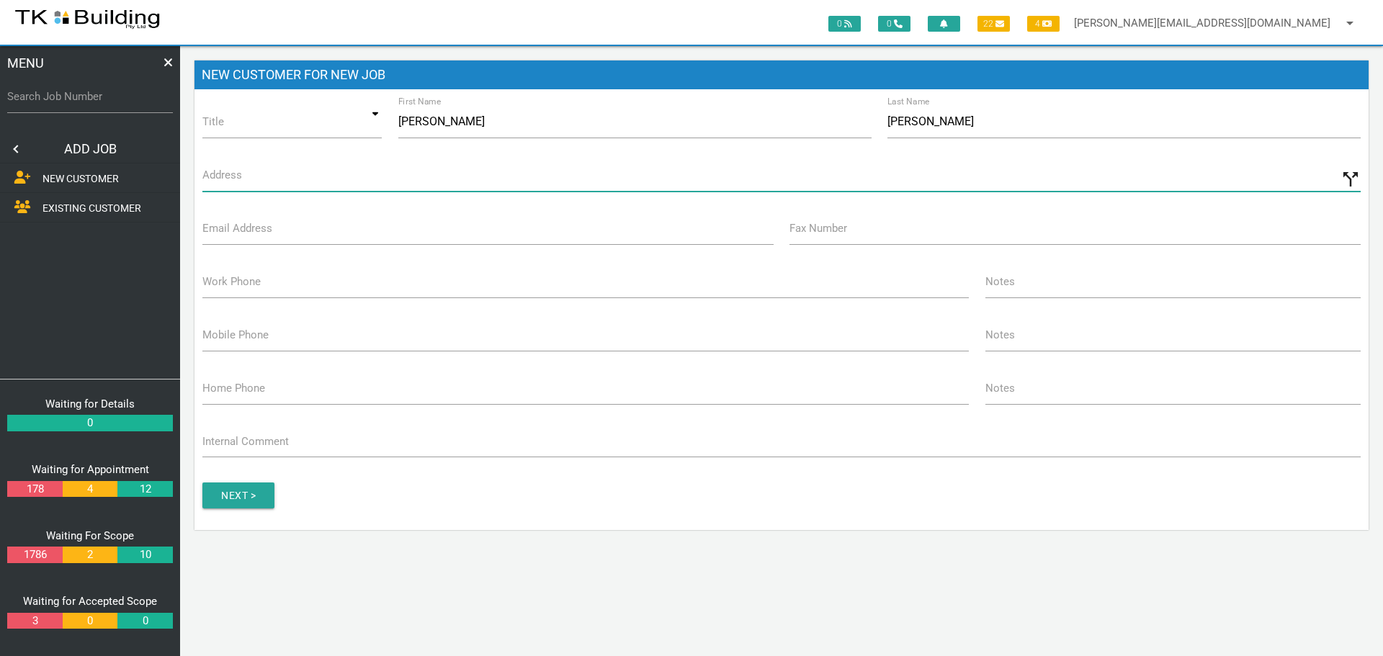
click at [232, 181] on input "Address" at bounding box center [781, 174] width 1158 height 33
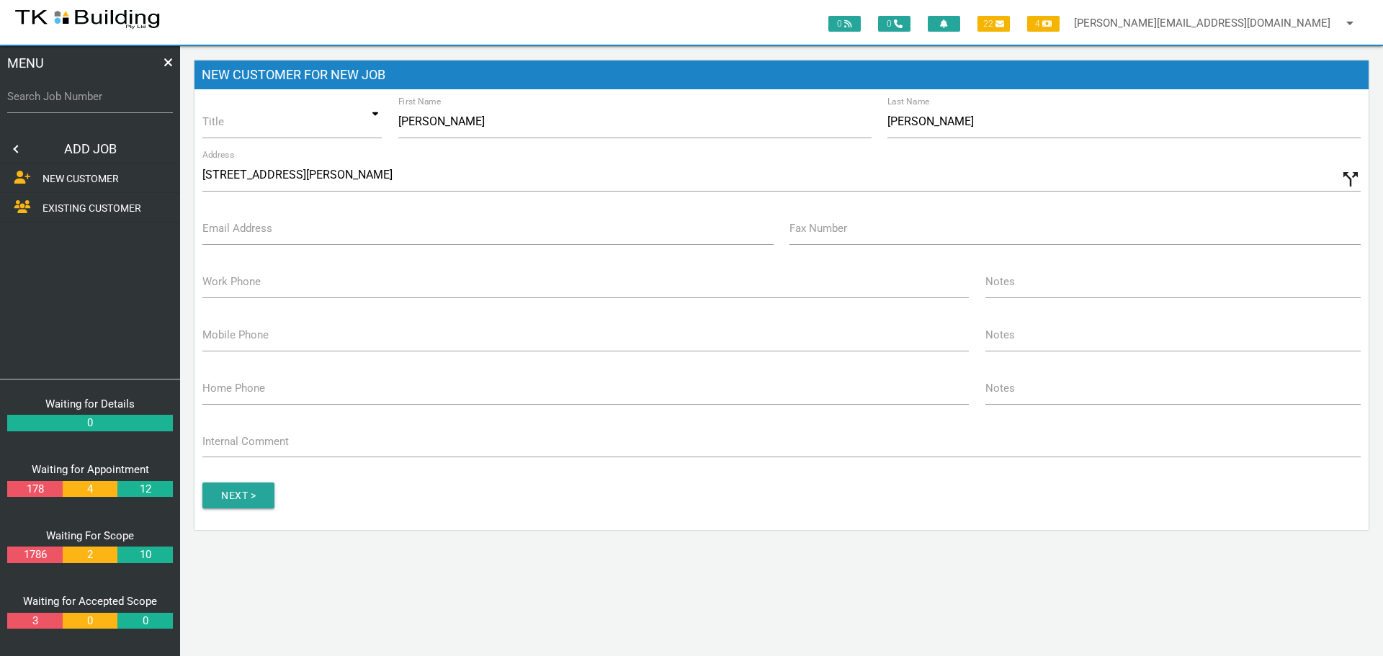
type input "52 Cosby Vw, Edgeworth NSW 2285, Australia"
click at [247, 233] on label "Email Address" at bounding box center [237, 228] width 70 height 17
click at [247, 233] on input "Email Address" at bounding box center [487, 228] width 571 height 33
type input "mail@tkbuilding.com.au"
click at [232, 282] on label "Work Phone" at bounding box center [231, 282] width 58 height 17
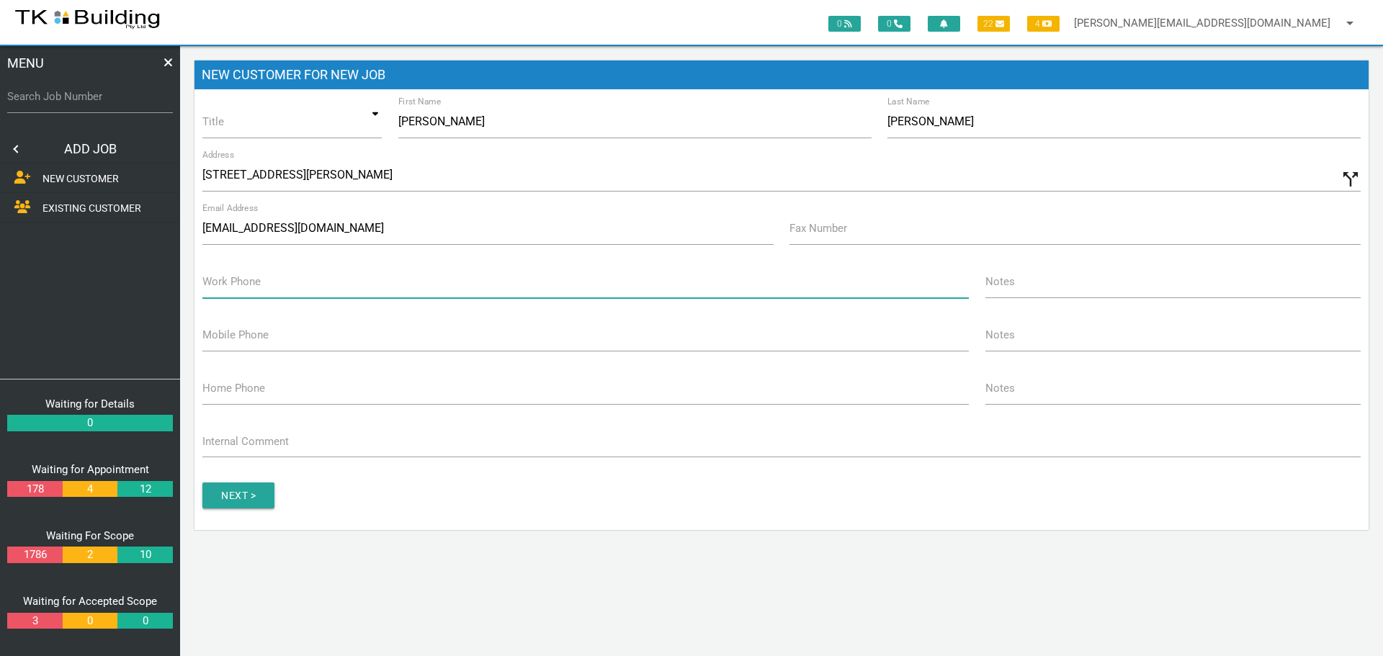
click at [232, 282] on input "Work Phone" at bounding box center [585, 281] width 766 height 33
type input "(02) 4072 1416"
click at [238, 485] on input "button" at bounding box center [238, 496] width 72 height 26
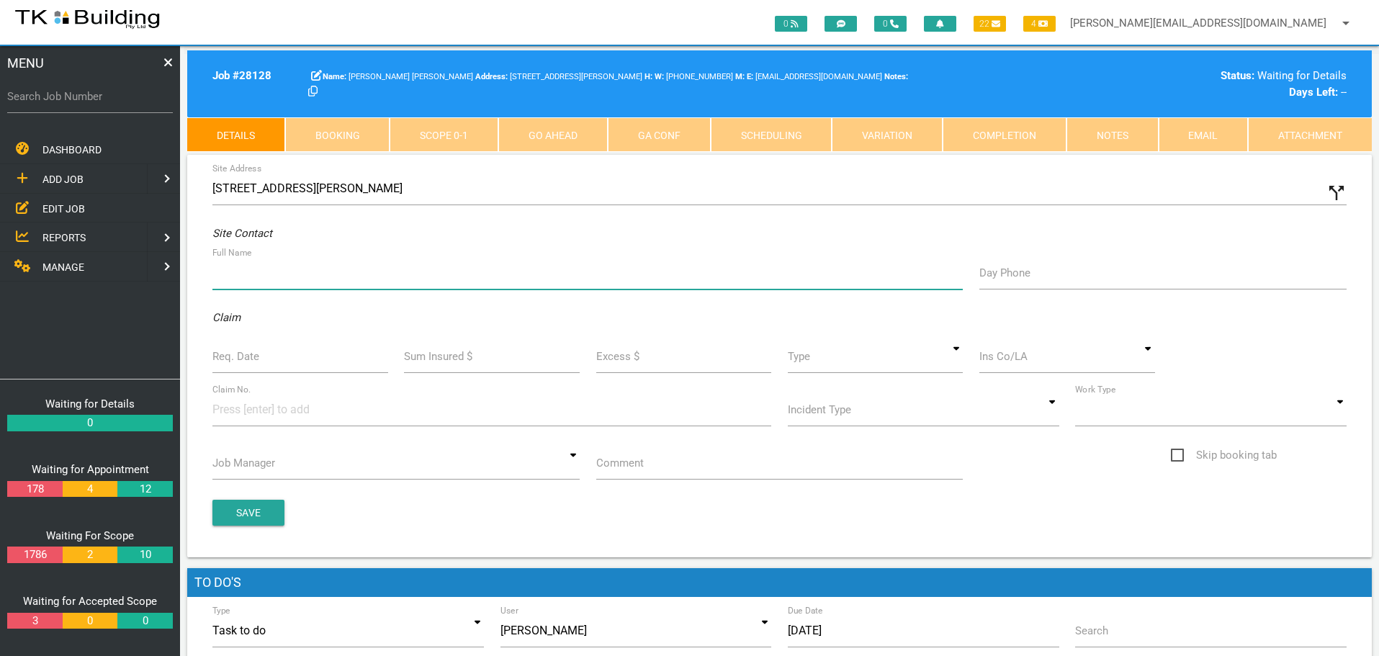
click at [286, 188] on div "Site Address 52 Cosby Vw, Edgeworth NSW 2285, Australia call_split Custom Addre…" at bounding box center [779, 356] width 1185 height 403
click at [270, 271] on input "Full Name" at bounding box center [587, 272] width 751 height 33
type input "Megan McCarthy"
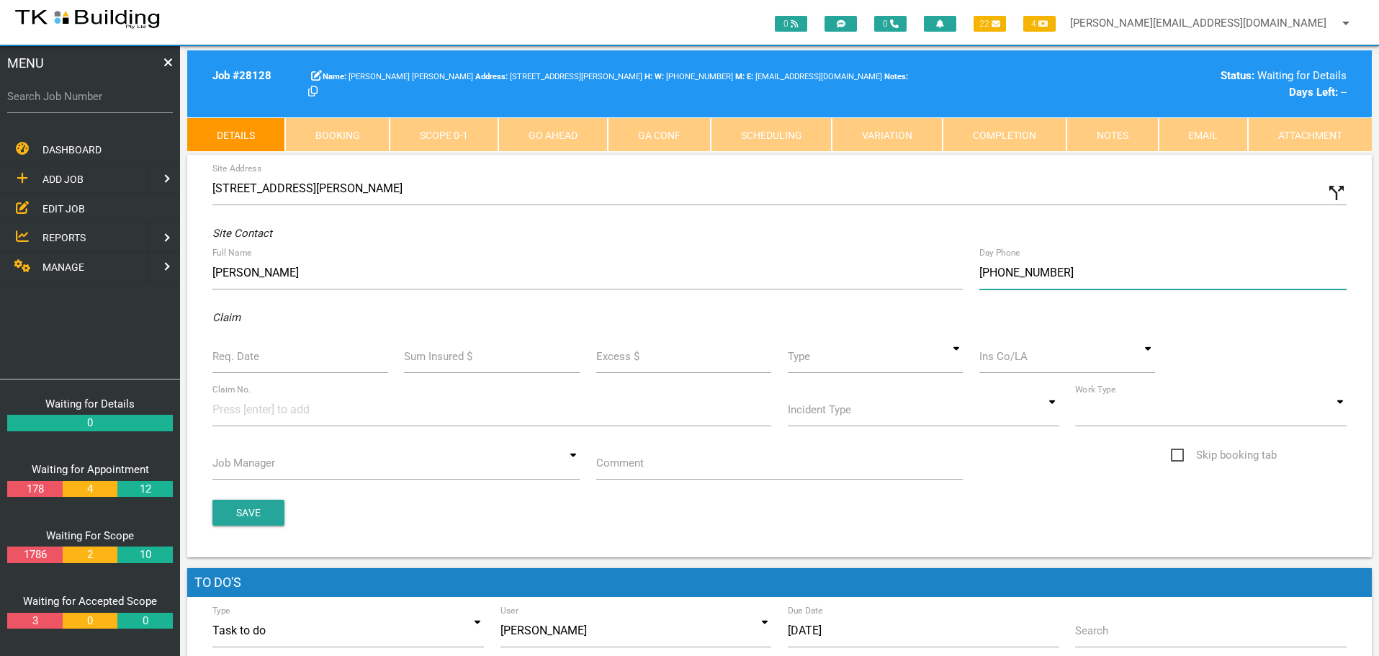
type input "(02) 4072 1416"
click at [230, 362] on label "Req. Date" at bounding box center [235, 357] width 47 height 17
click at [230, 362] on input "Req. Date" at bounding box center [300, 356] width 176 height 33
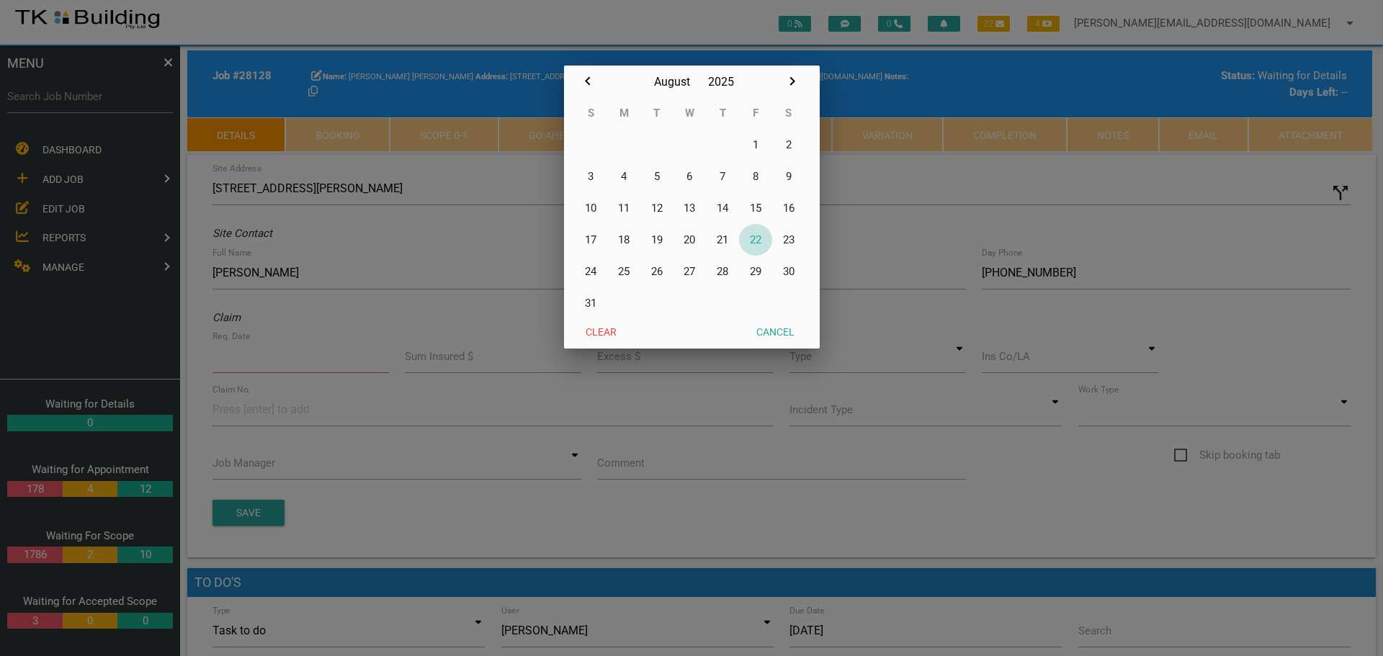
click at [759, 239] on button "22" at bounding box center [755, 240] width 33 height 32
type input "[DATE]"
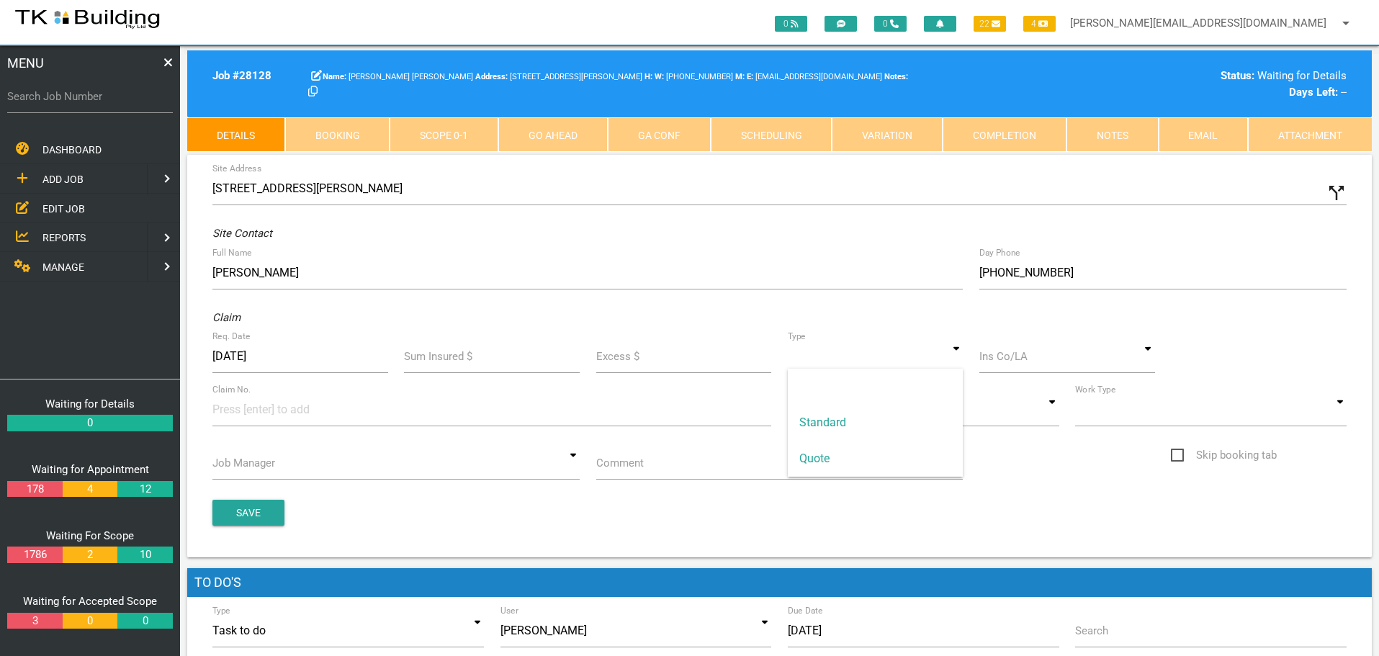
drag, startPoint x: 958, startPoint y: 361, endPoint x: 915, endPoint y: 409, distance: 64.8
click at [957, 363] on input at bounding box center [876, 356] width 176 height 33
click at [901, 429] on span "Standard" at bounding box center [876, 423] width 176 height 36
type input "Standard"
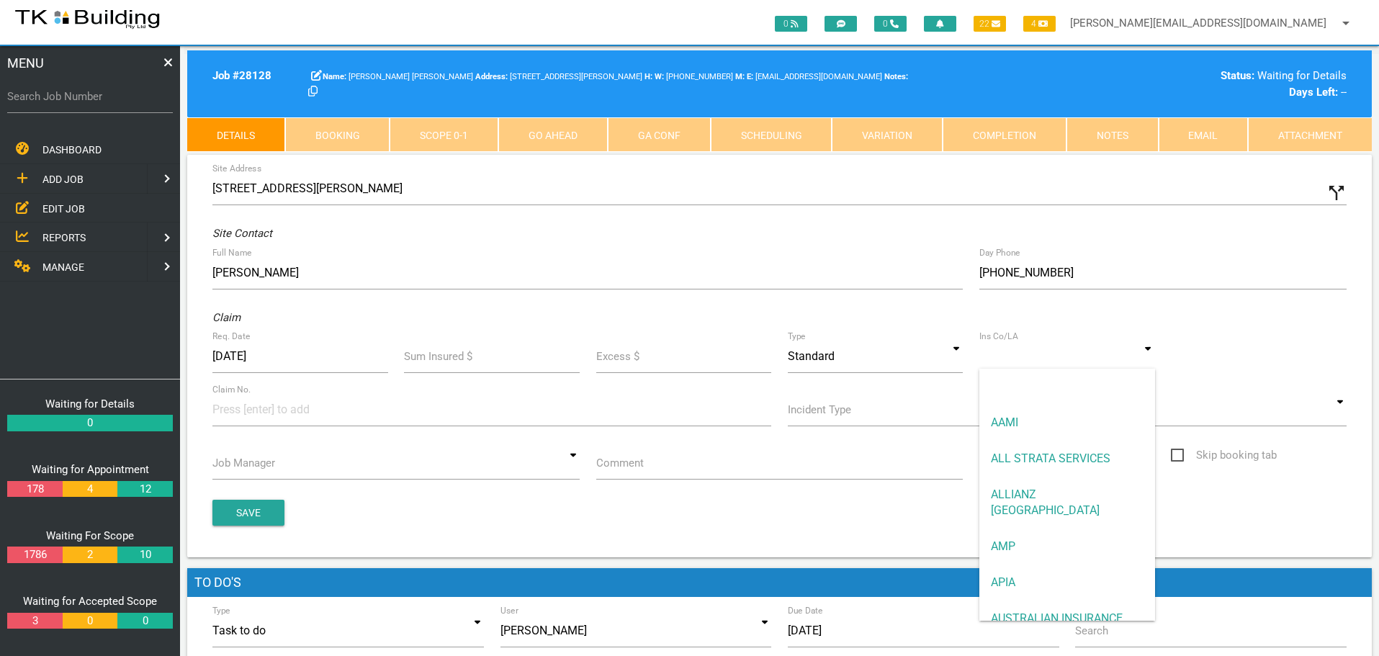
click at [1003, 363] on input at bounding box center [1068, 356] width 176 height 33
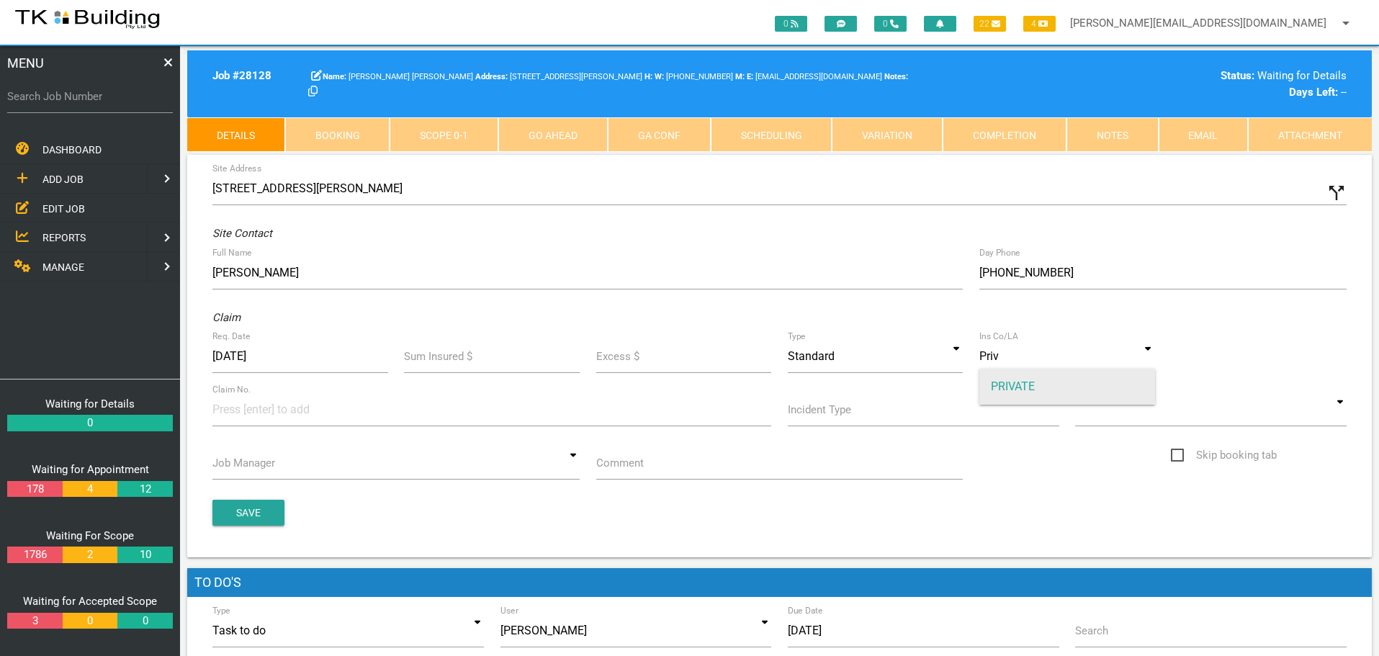
click at [998, 387] on span "PRIVATE" at bounding box center [1068, 387] width 176 height 36
type input "PRIVATE"
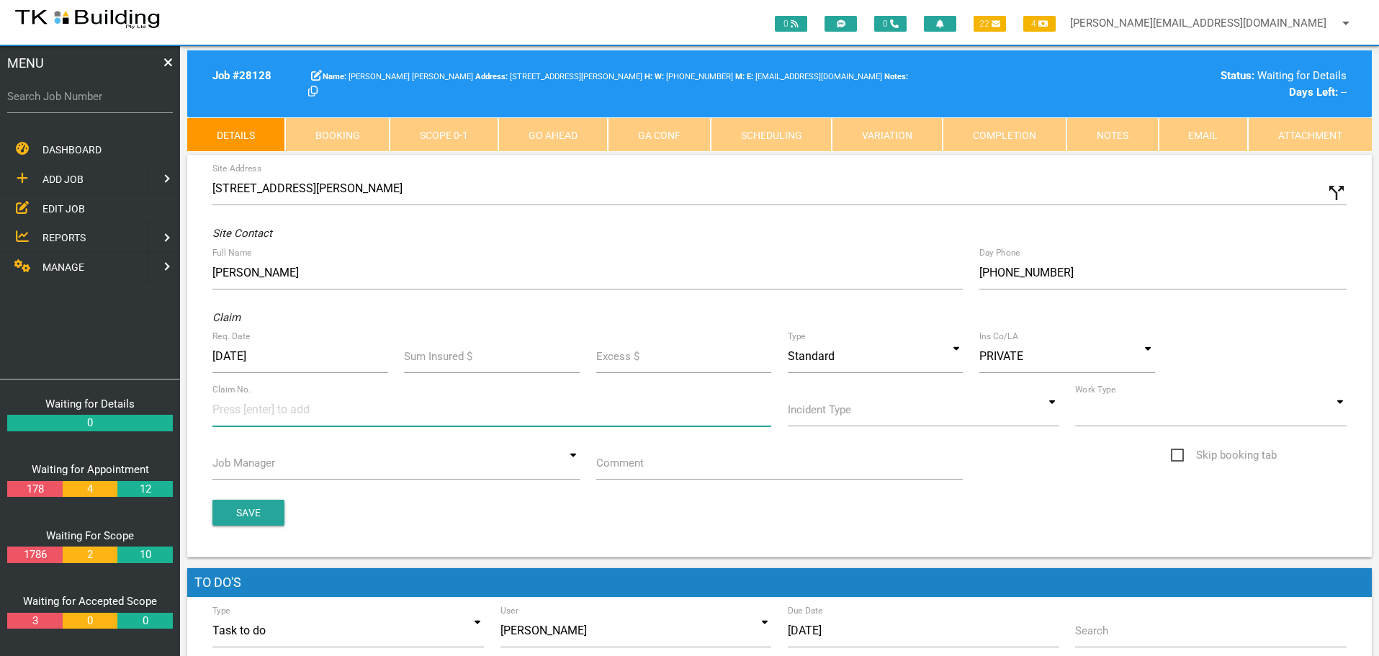
click at [227, 413] on input at bounding box center [266, 409] width 108 height 32
type input "28128"
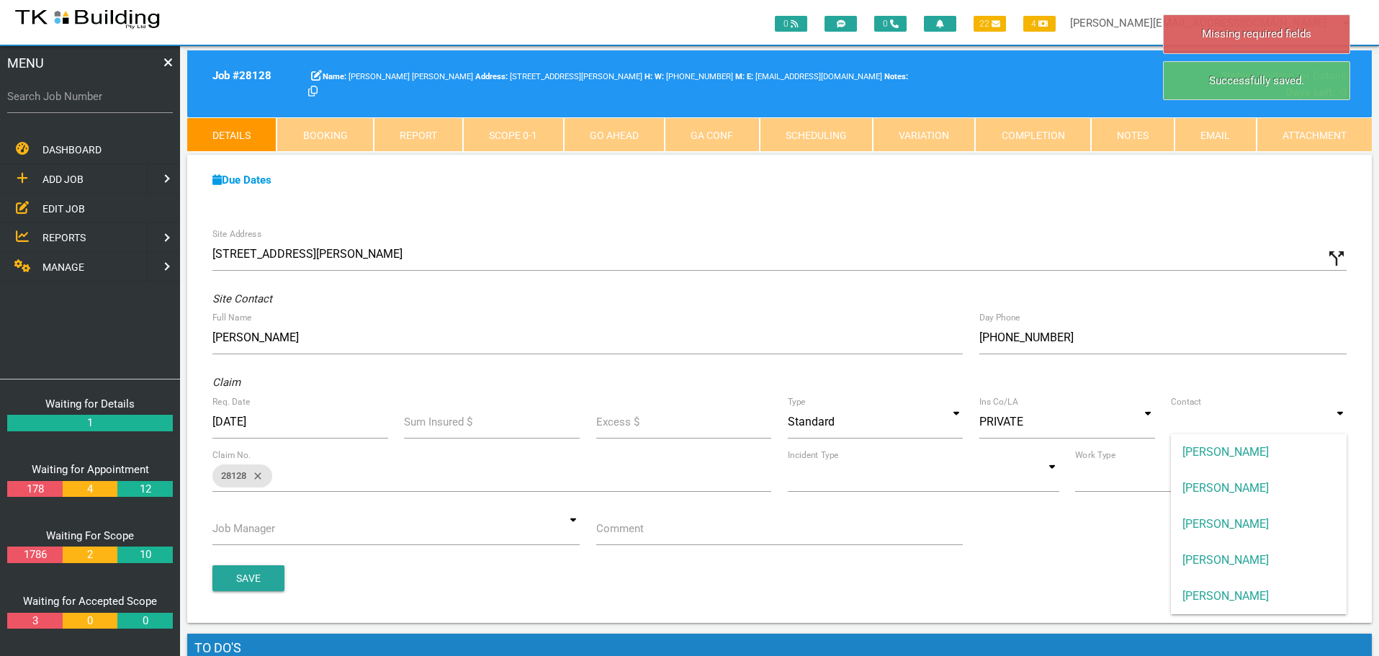
click at [1340, 423] on input at bounding box center [1259, 422] width 176 height 33
click at [1283, 459] on span "ANDREW SWEET" at bounding box center [1259, 452] width 176 height 36
type input "ANDREW SWEET"
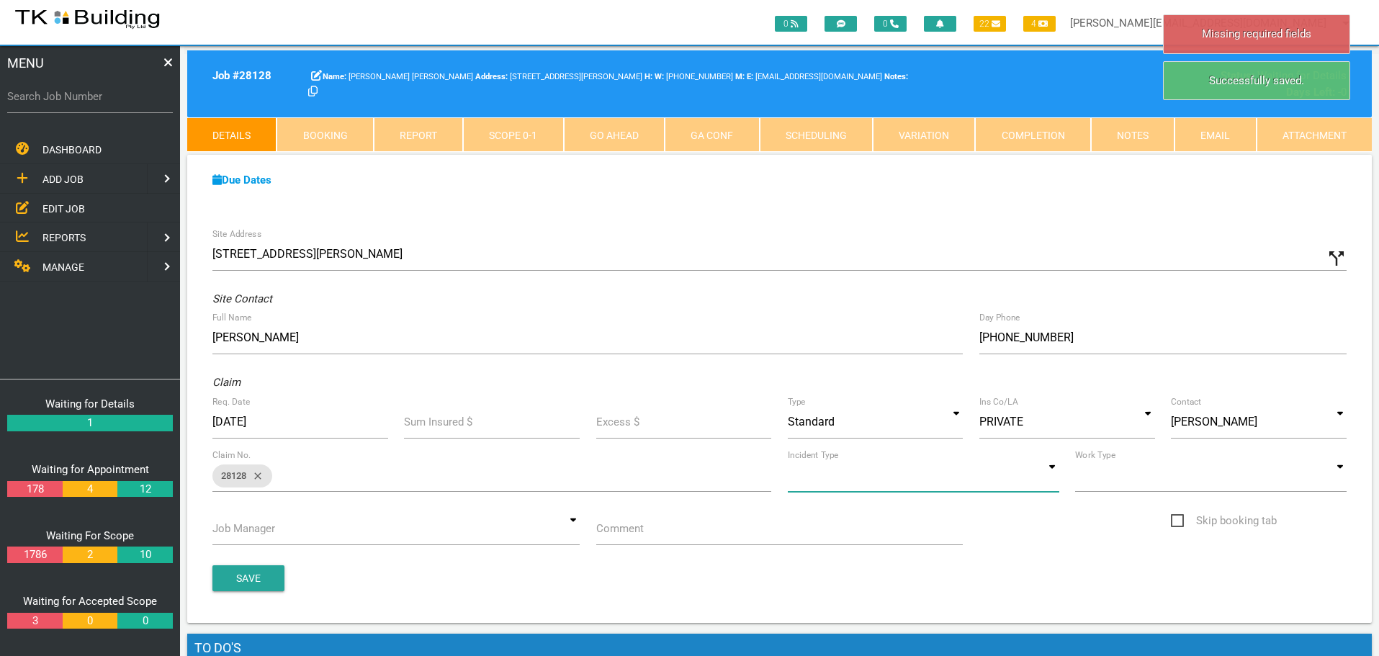
click at [1052, 479] on input at bounding box center [924, 475] width 272 height 33
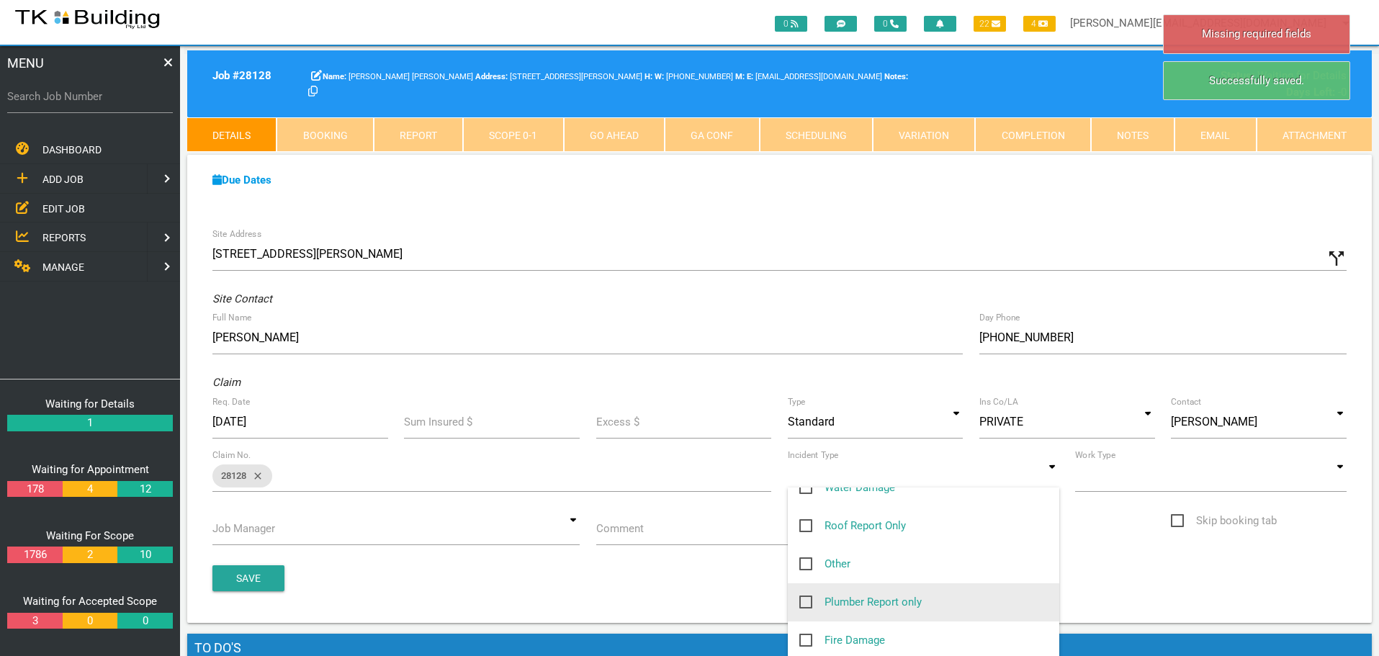
scroll to position [216, 0]
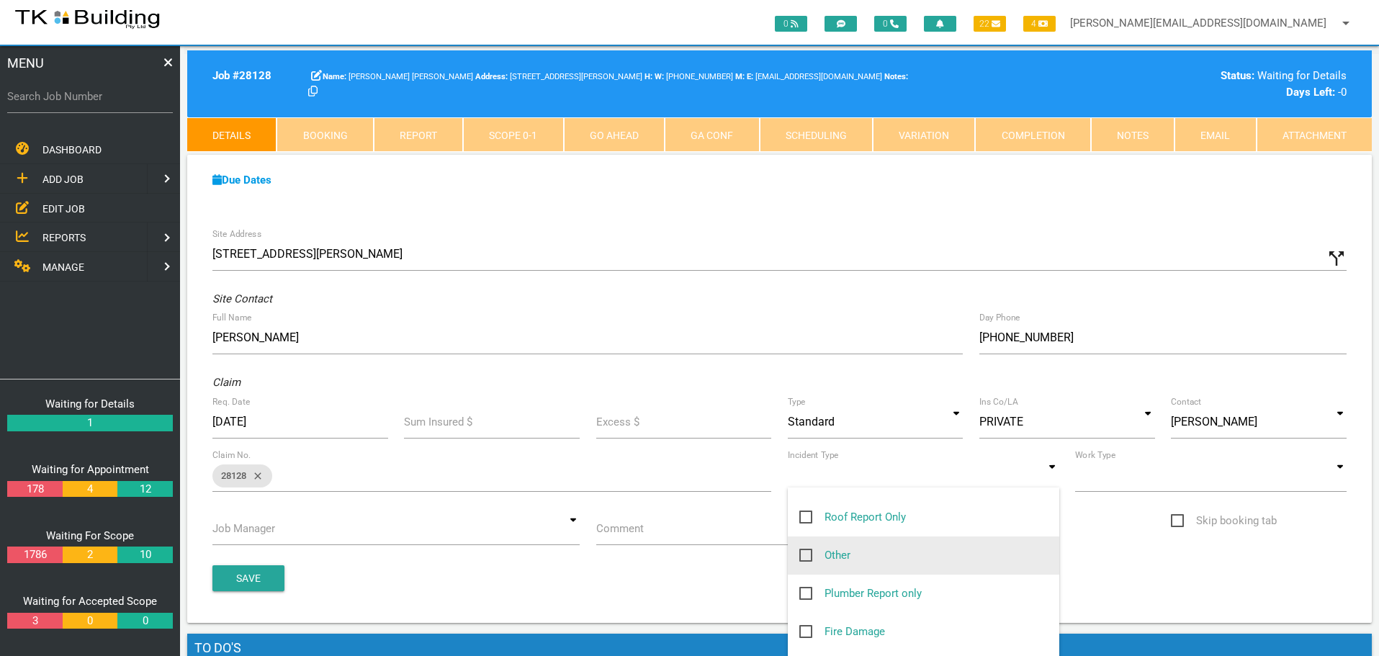
click at [805, 555] on span "Other" at bounding box center [825, 556] width 51 height 18
click at [805, 555] on input "Other" at bounding box center [804, 551] width 9 height 9
checkbox input "true"
type input "Other"
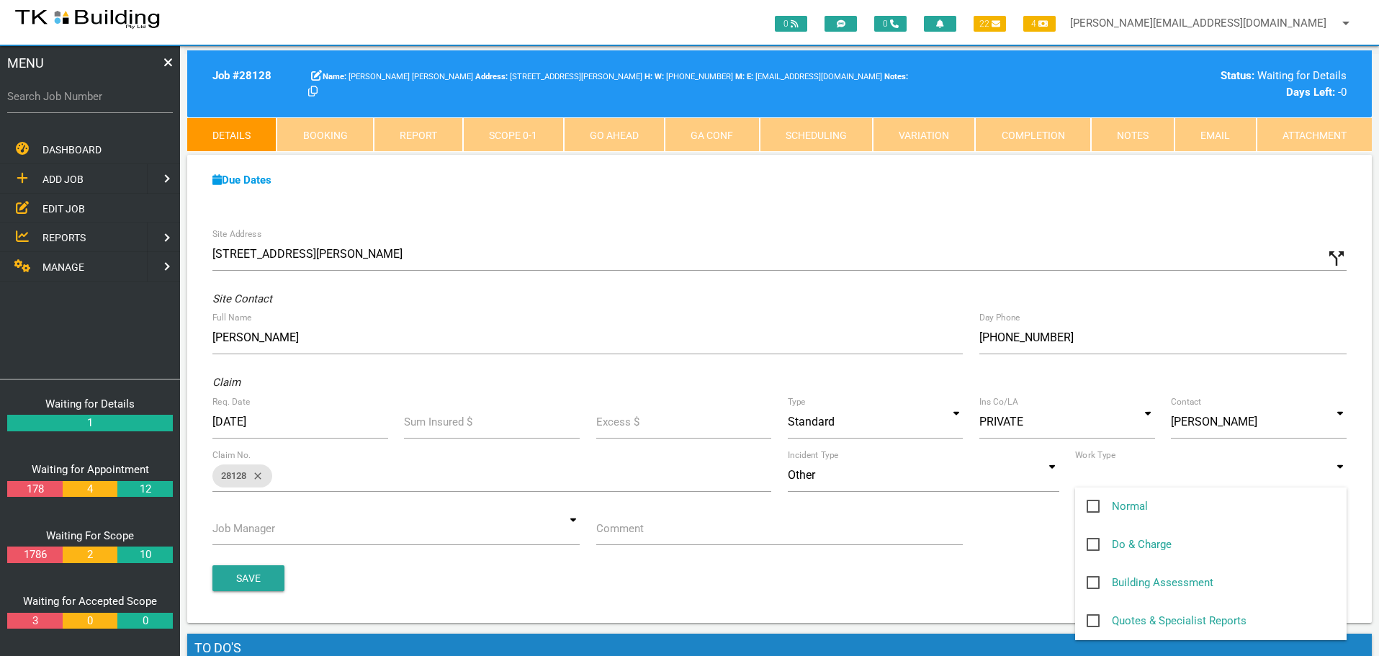
click at [1343, 479] on input at bounding box center [1211, 475] width 272 height 33
click at [1095, 506] on span "Normal" at bounding box center [1117, 507] width 61 height 18
click at [1095, 506] on input "Normal" at bounding box center [1091, 502] width 9 height 9
checkbox input "true"
type input "Normal"
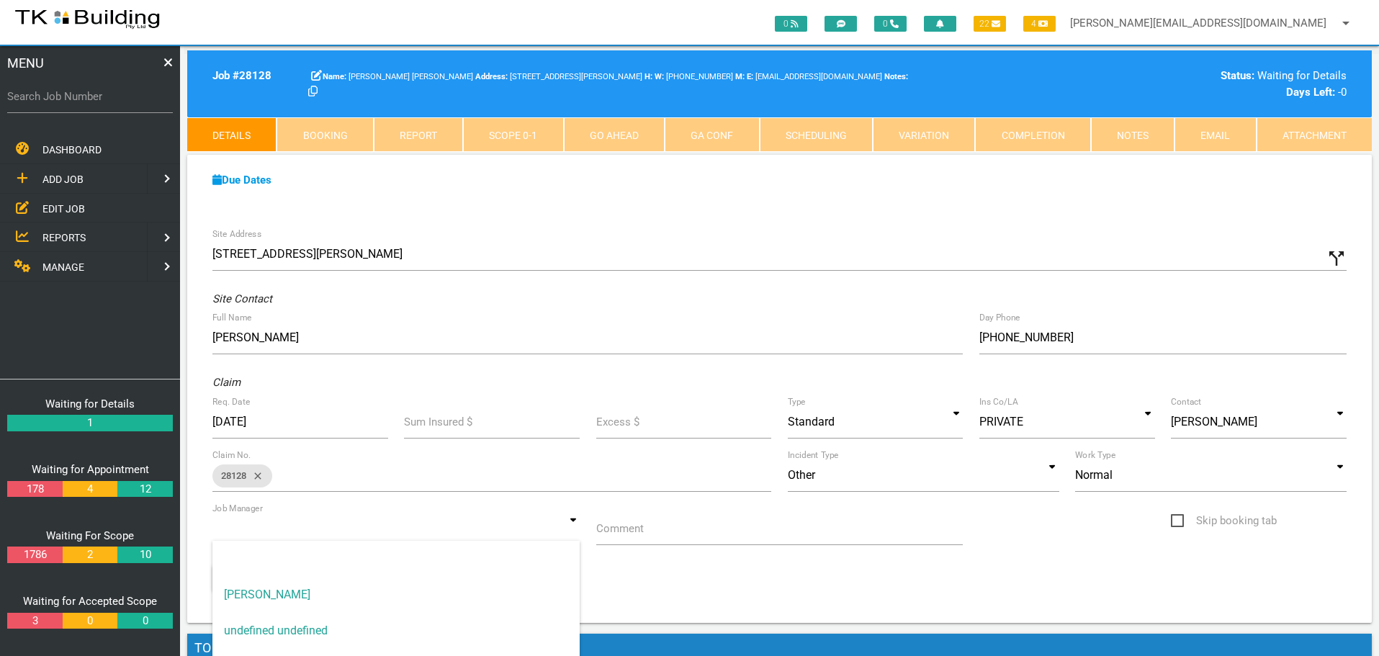
click at [573, 530] on input at bounding box center [395, 528] width 367 height 33
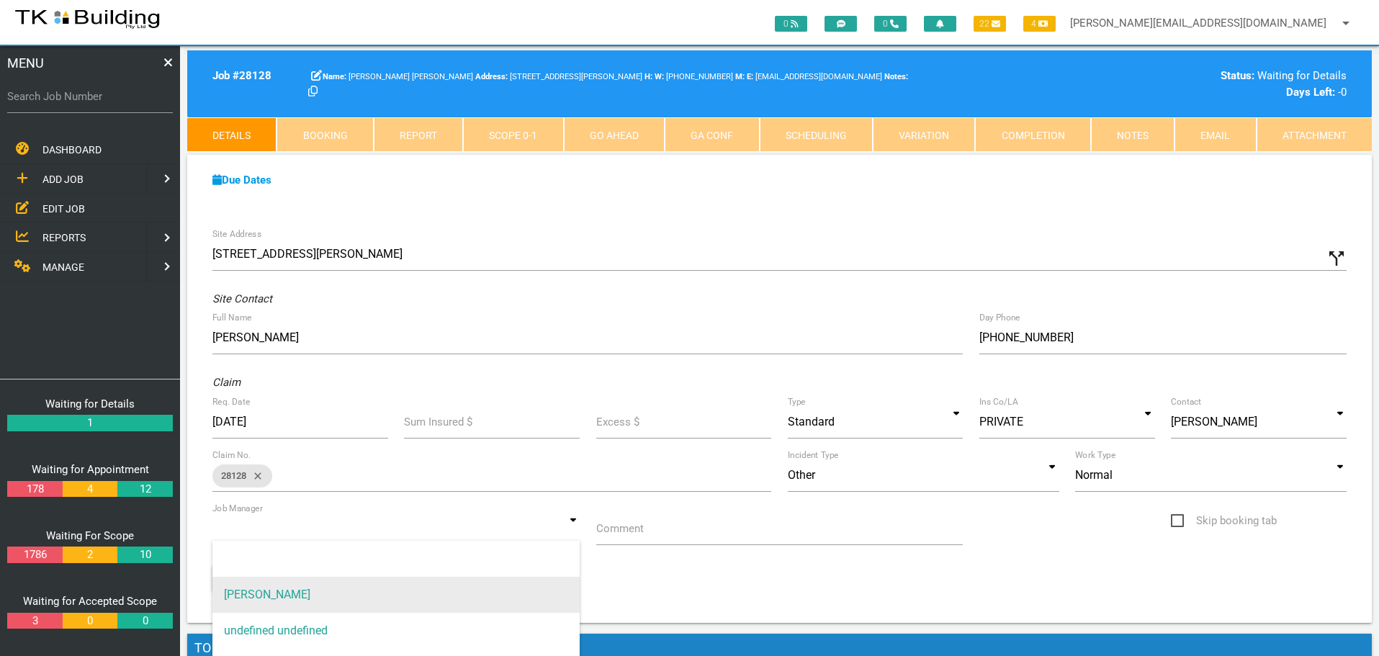
click at [537, 581] on span "[PERSON_NAME]" at bounding box center [395, 595] width 367 height 36
type input "[PERSON_NAME]"
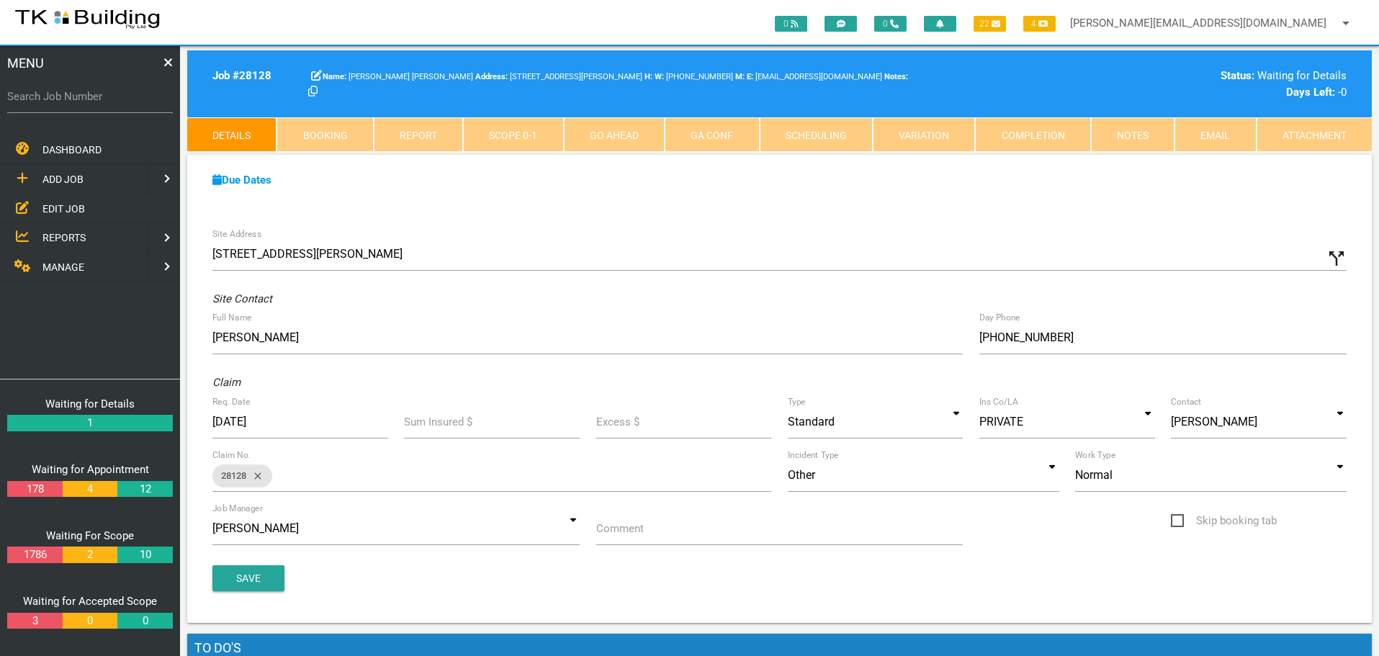
click at [637, 533] on label "Comment" at bounding box center [620, 529] width 48 height 17
click at [637, 533] on input "Comment" at bounding box center [779, 528] width 367 height 33
type input "Quote on house build"
click at [261, 569] on button "Save" at bounding box center [248, 578] width 72 height 26
click at [115, 109] on input "Search Job Number" at bounding box center [90, 96] width 166 height 33
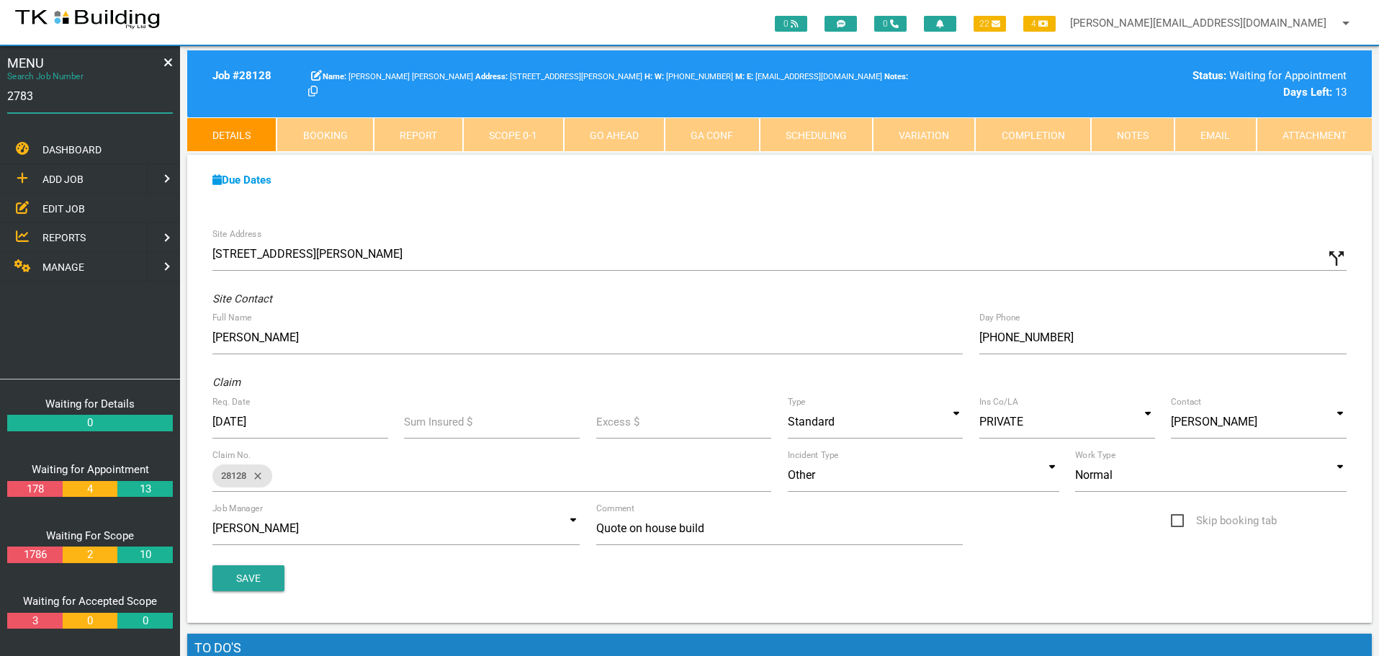
type input "27837"
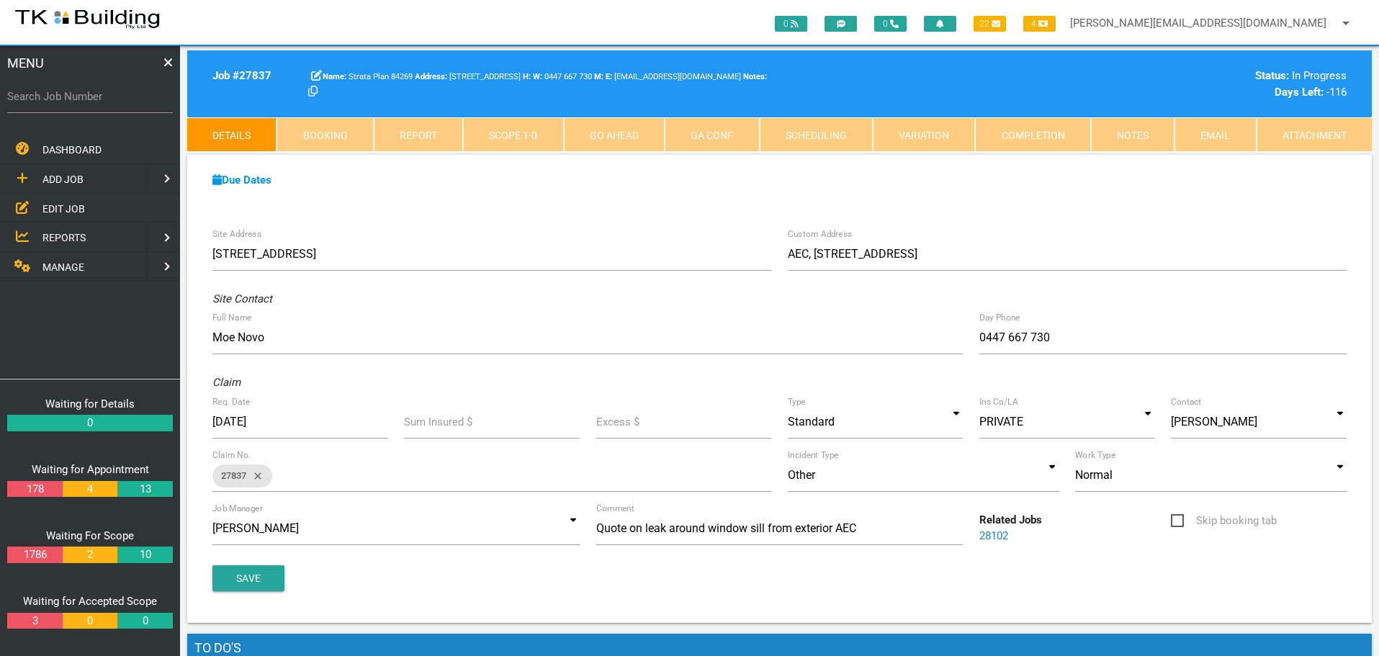
click at [1035, 135] on link "Completion" at bounding box center [1032, 134] width 115 height 35
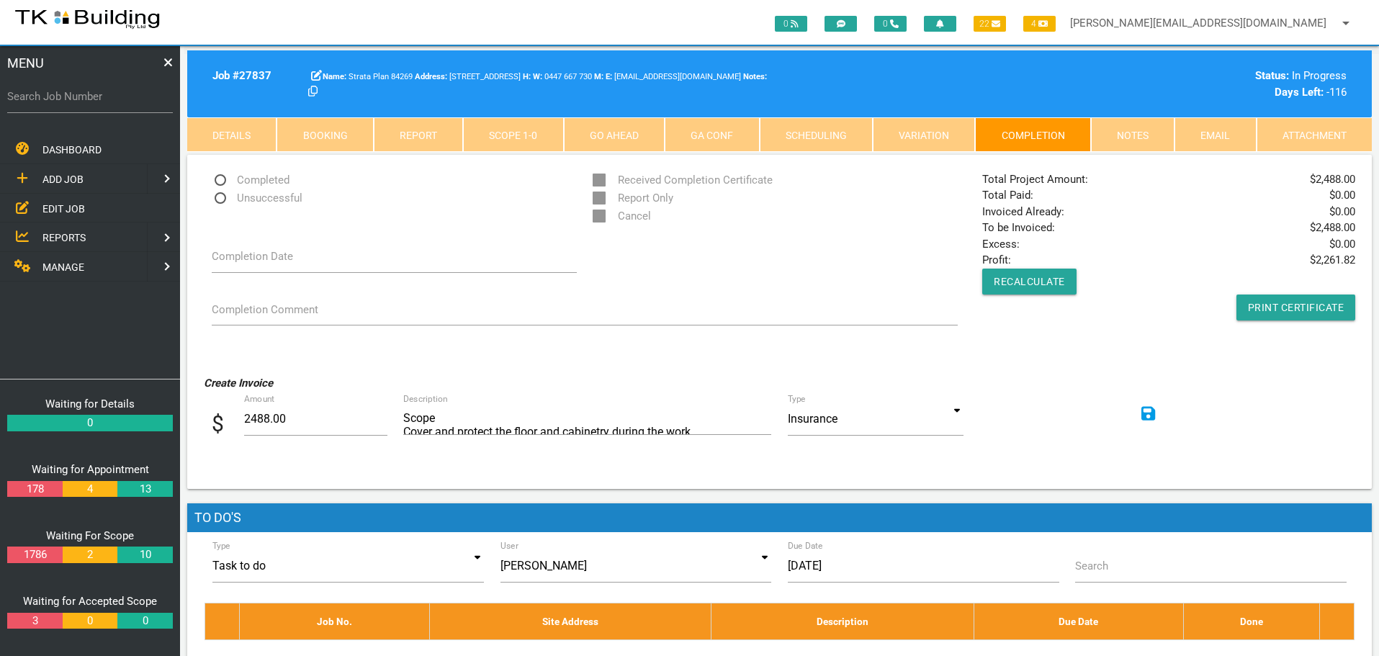
click at [516, 134] on link "Scope 1 - 0" at bounding box center [513, 134] width 100 height 35
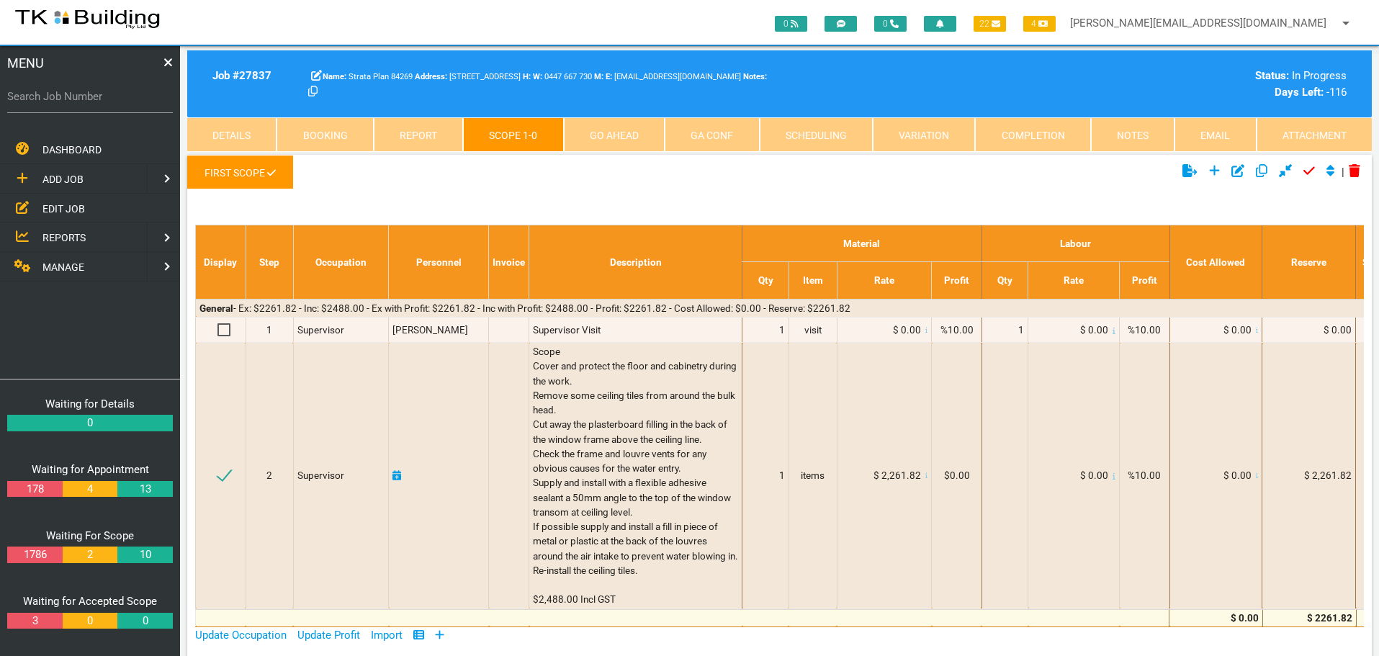
click at [1075, 138] on link "Completion" at bounding box center [1032, 134] width 115 height 35
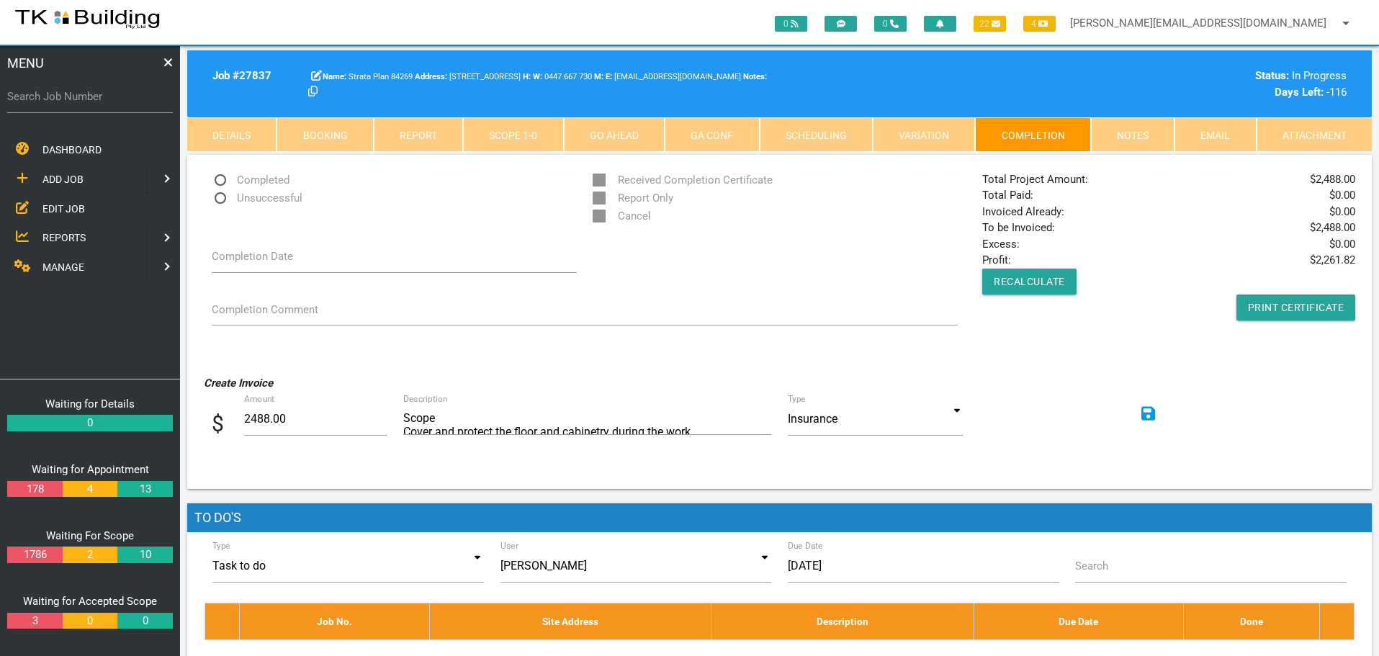
click at [221, 180] on span "Completed" at bounding box center [251, 180] width 78 height 18
click at [221, 180] on input "Completed" at bounding box center [216, 175] width 9 height 9
radio input "true"
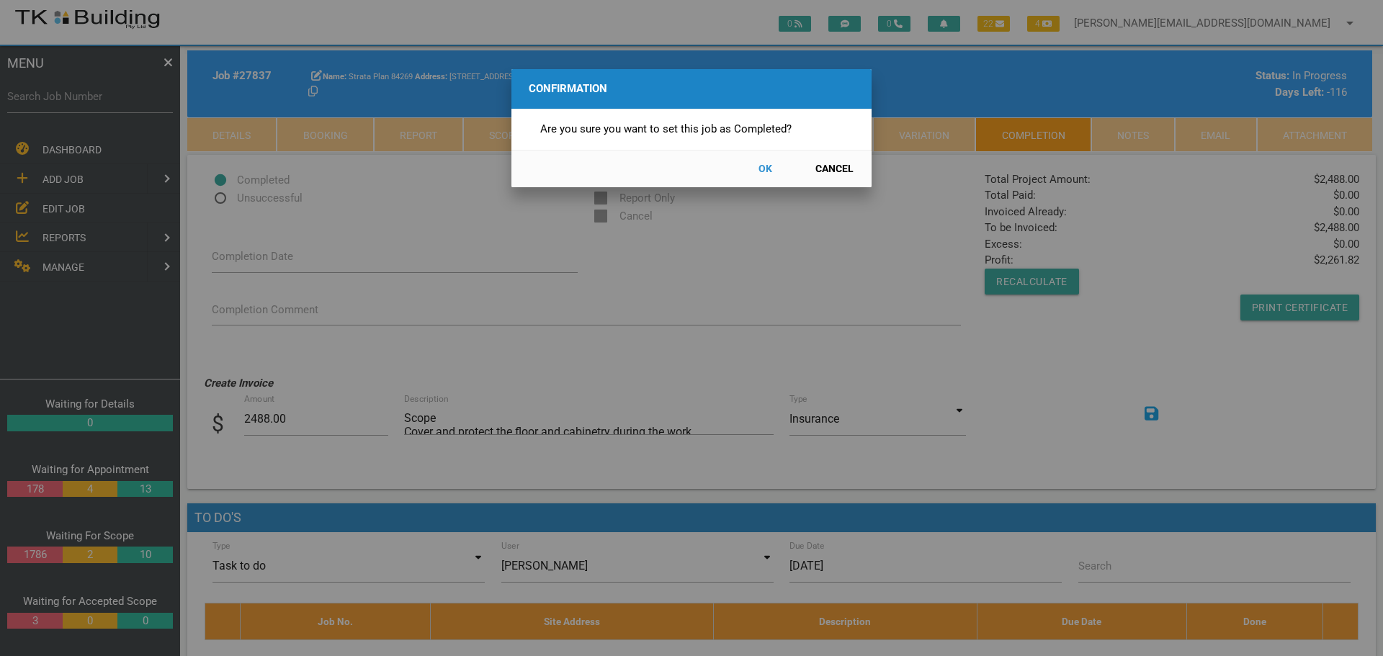
click at [764, 169] on button "OK" at bounding box center [764, 168] width 63 height 25
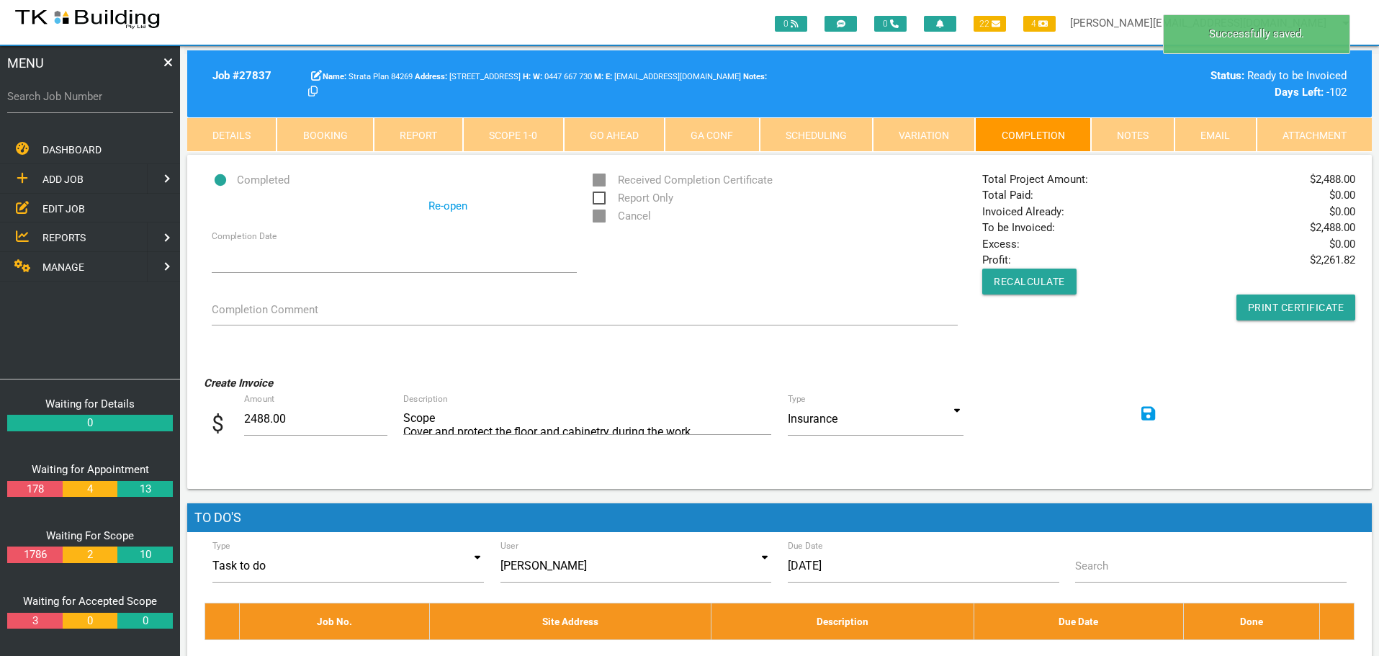
click at [1145, 411] on icon at bounding box center [1149, 414] width 14 height 17
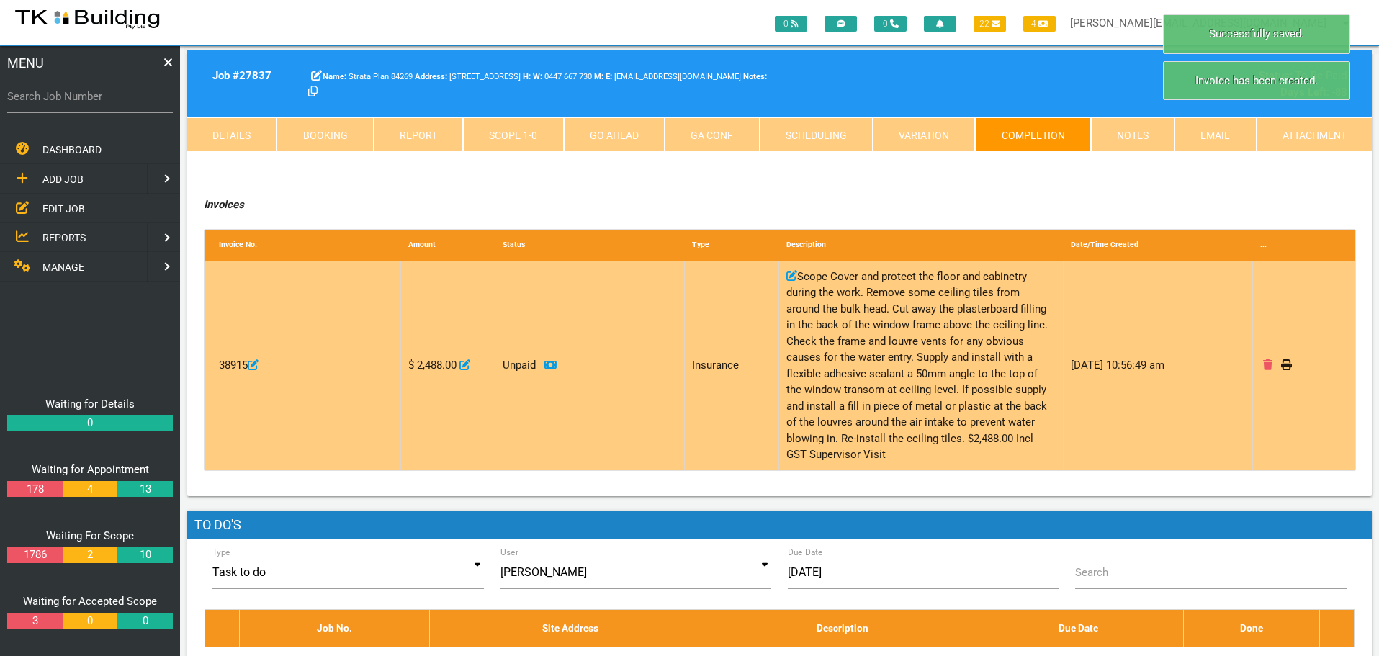
scroll to position [72, 0]
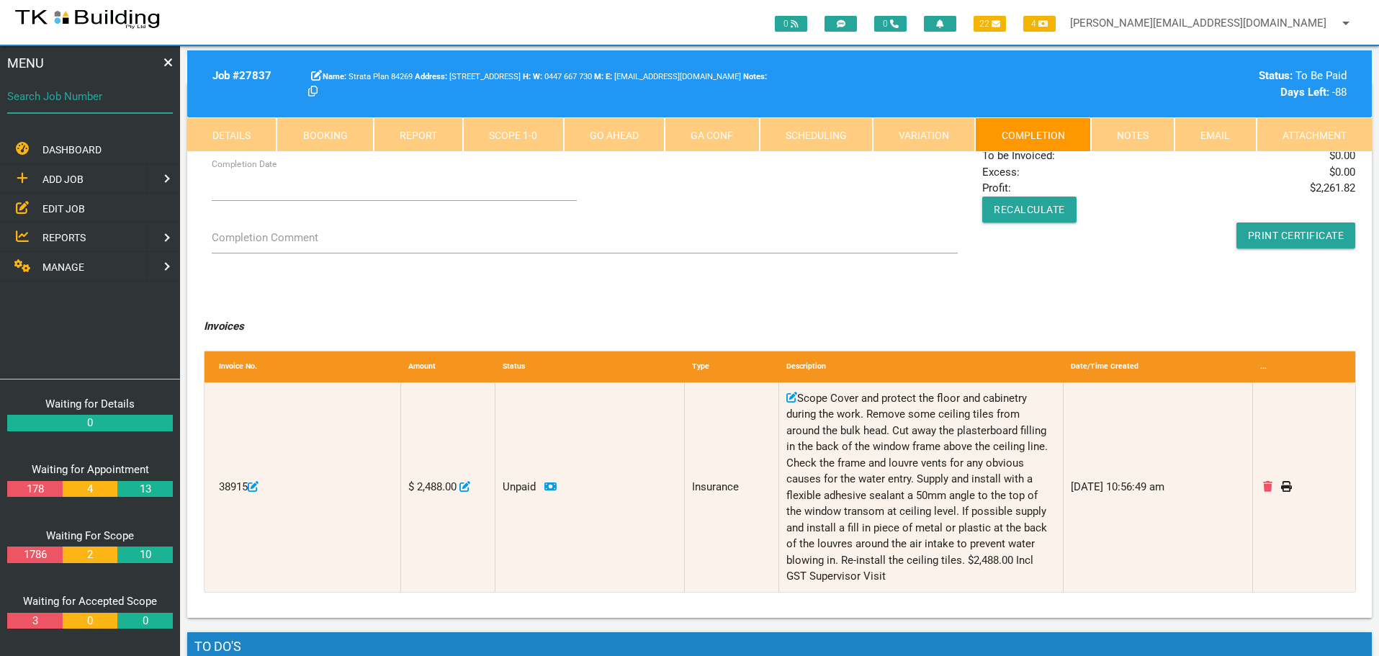
click at [64, 107] on input "Search Job Number" at bounding box center [90, 96] width 166 height 33
type input "27484"
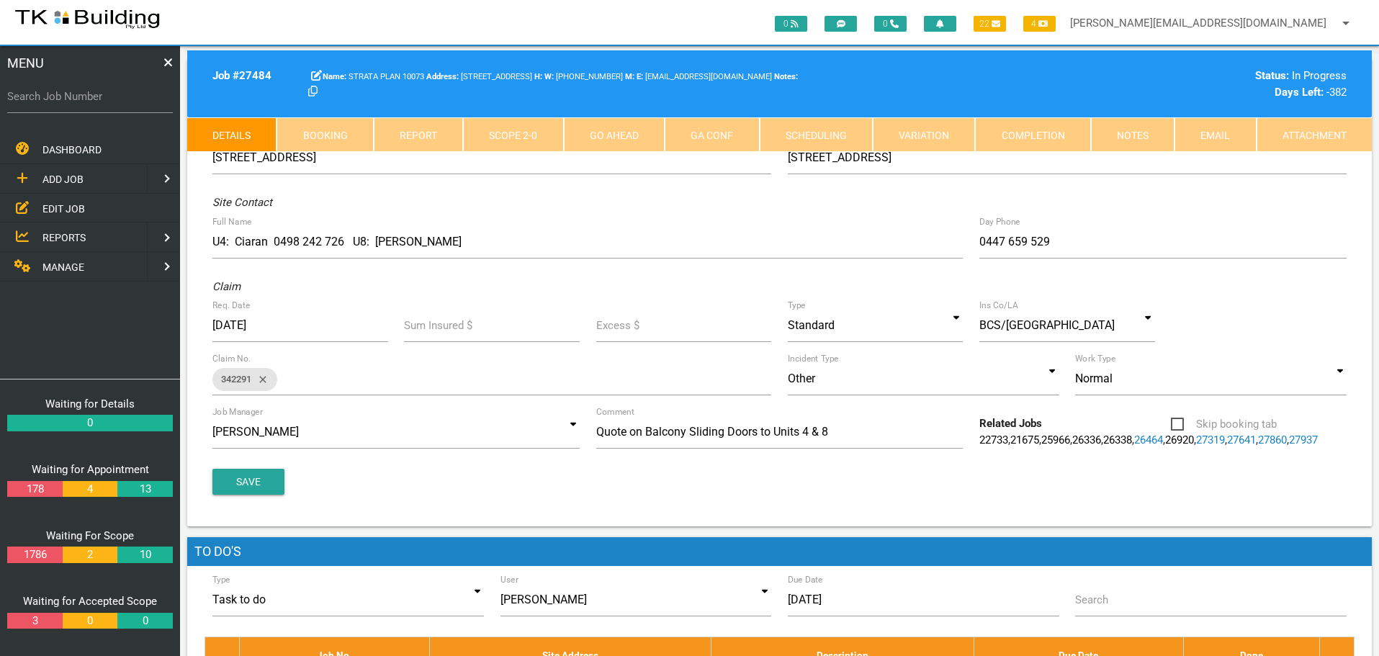
click at [1057, 133] on link "Completion" at bounding box center [1032, 134] width 115 height 35
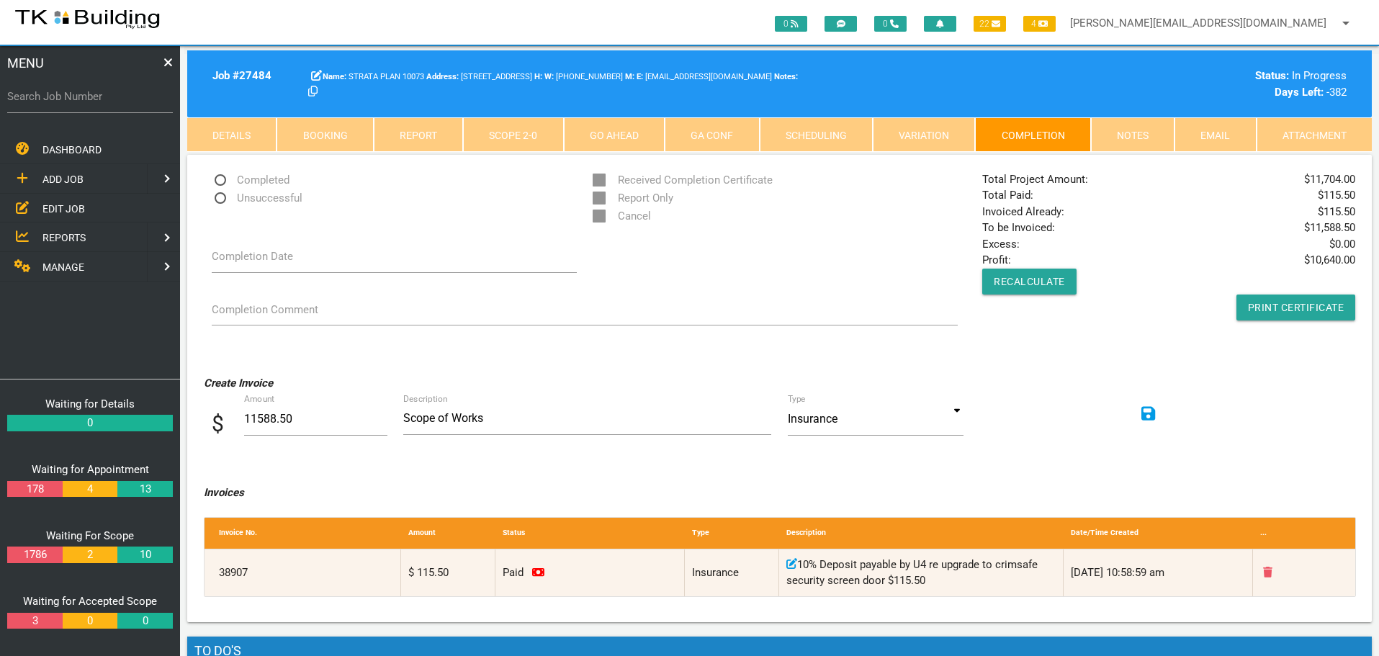
click at [1147, 413] on icon at bounding box center [1149, 413] width 14 height 14
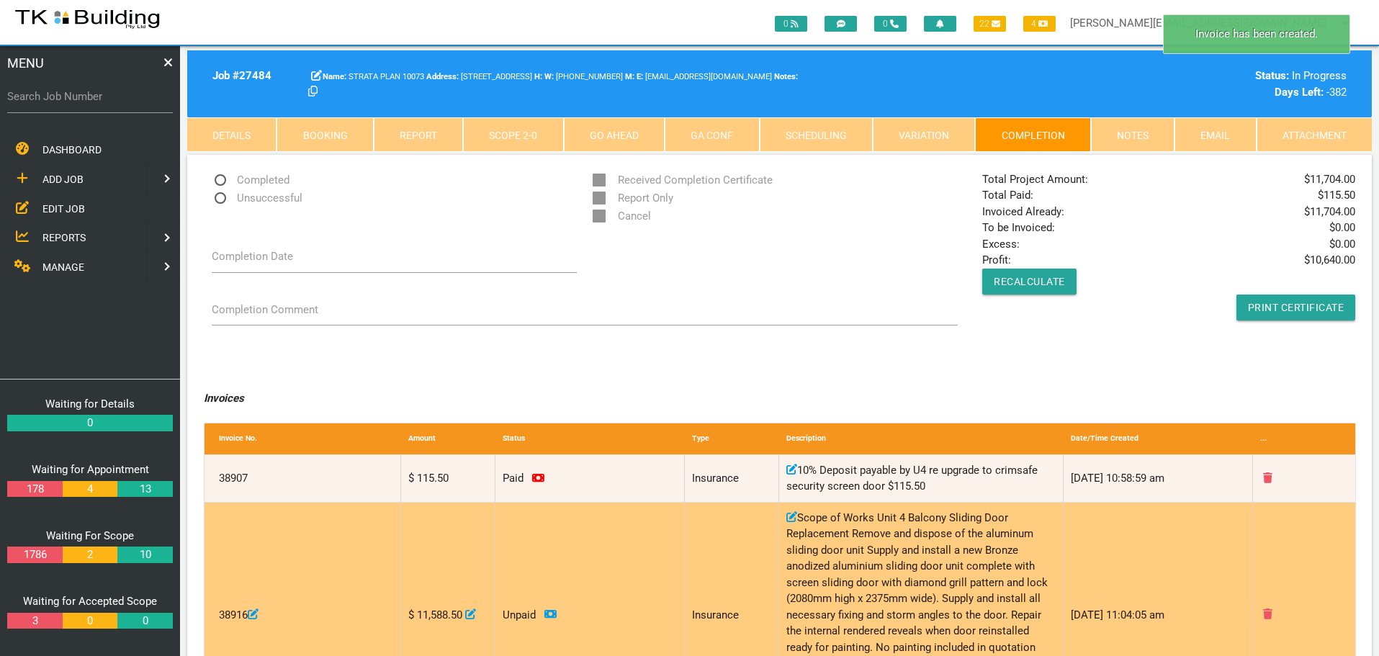
click at [475, 614] on icon at bounding box center [470, 614] width 11 height 11
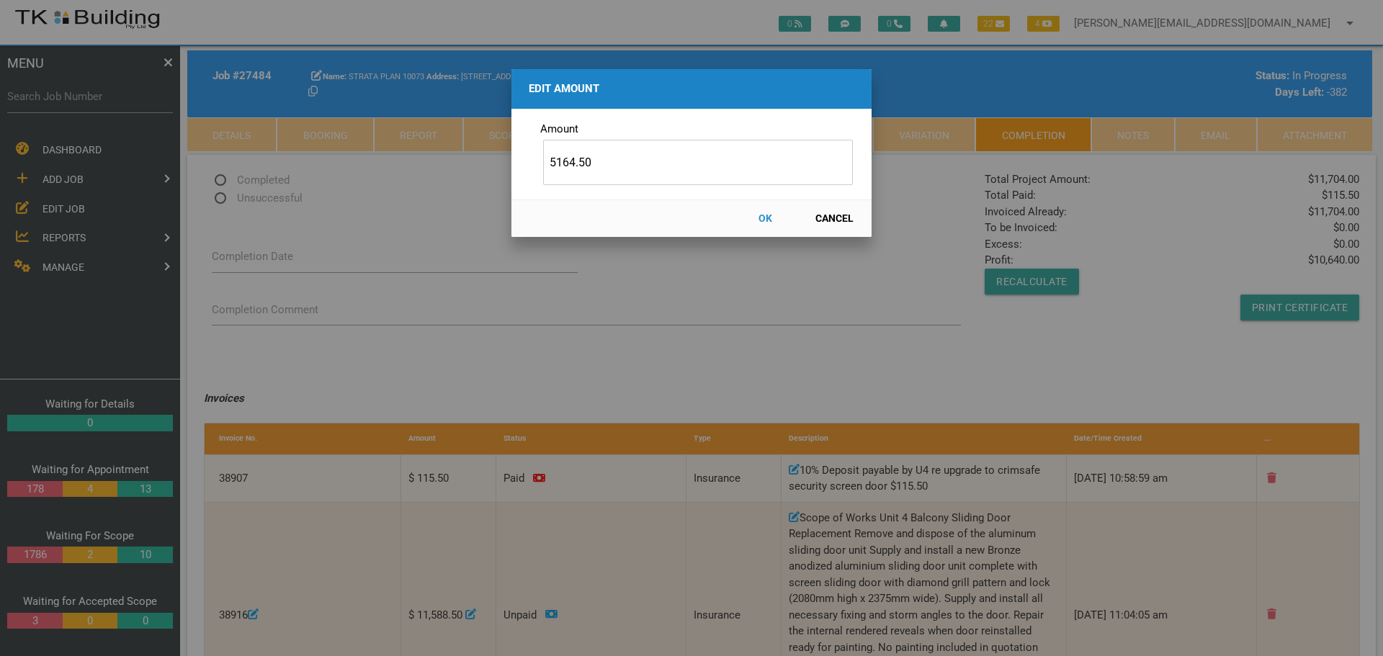
click at [758, 217] on button "OK" at bounding box center [764, 218] width 63 height 25
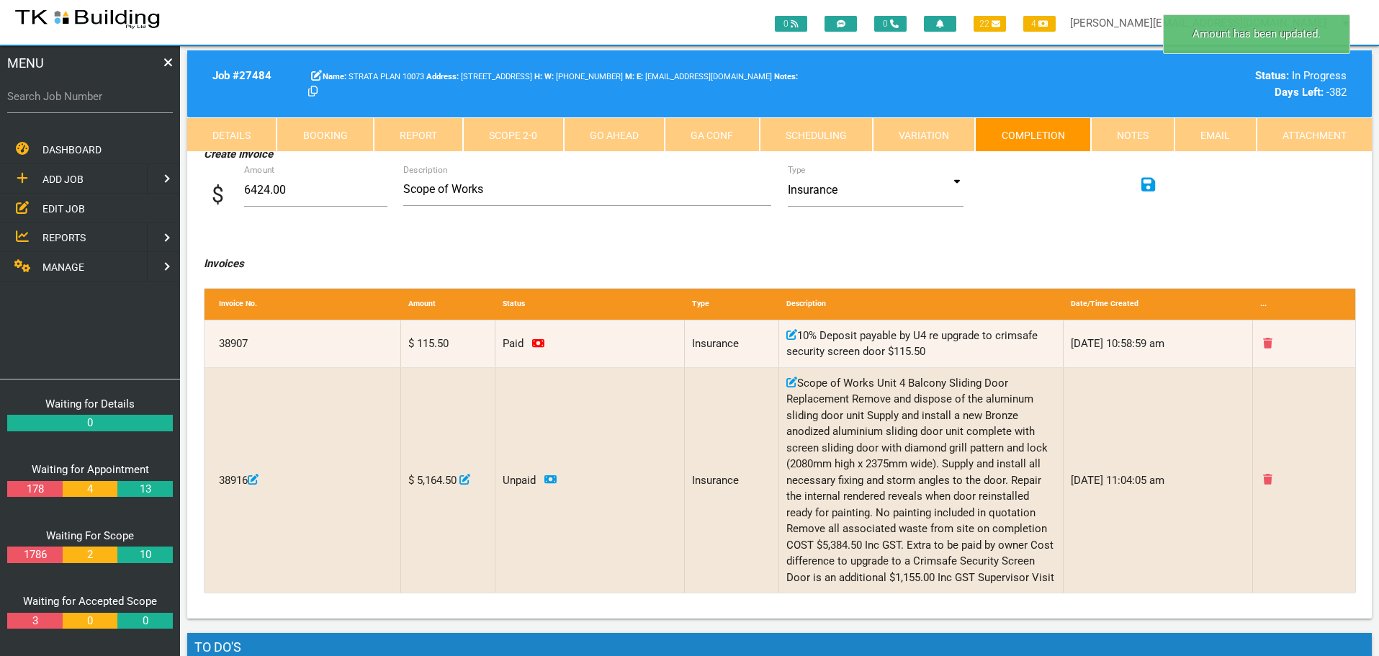
scroll to position [288, 0]
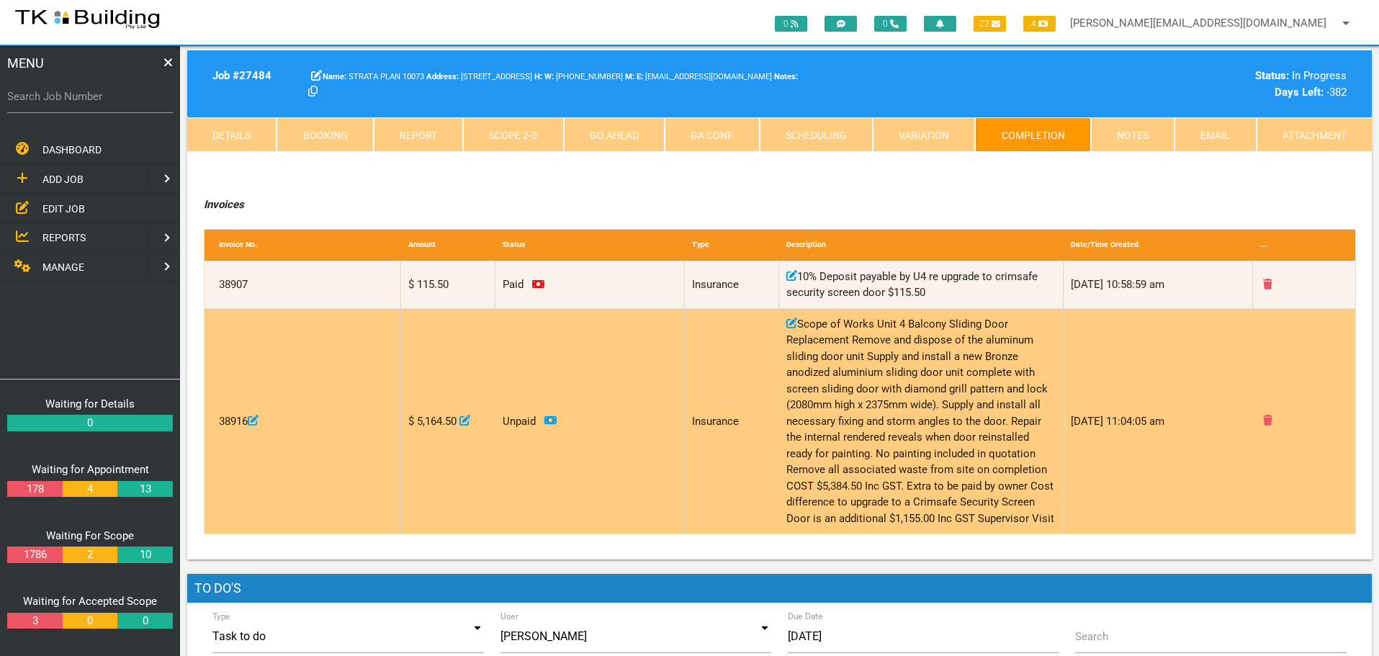
click at [792, 323] on icon at bounding box center [792, 323] width 11 height 11
type input "Scope of WorksUnit 4 Balcony Sliding Door Replacement Remove and dispose of the…"
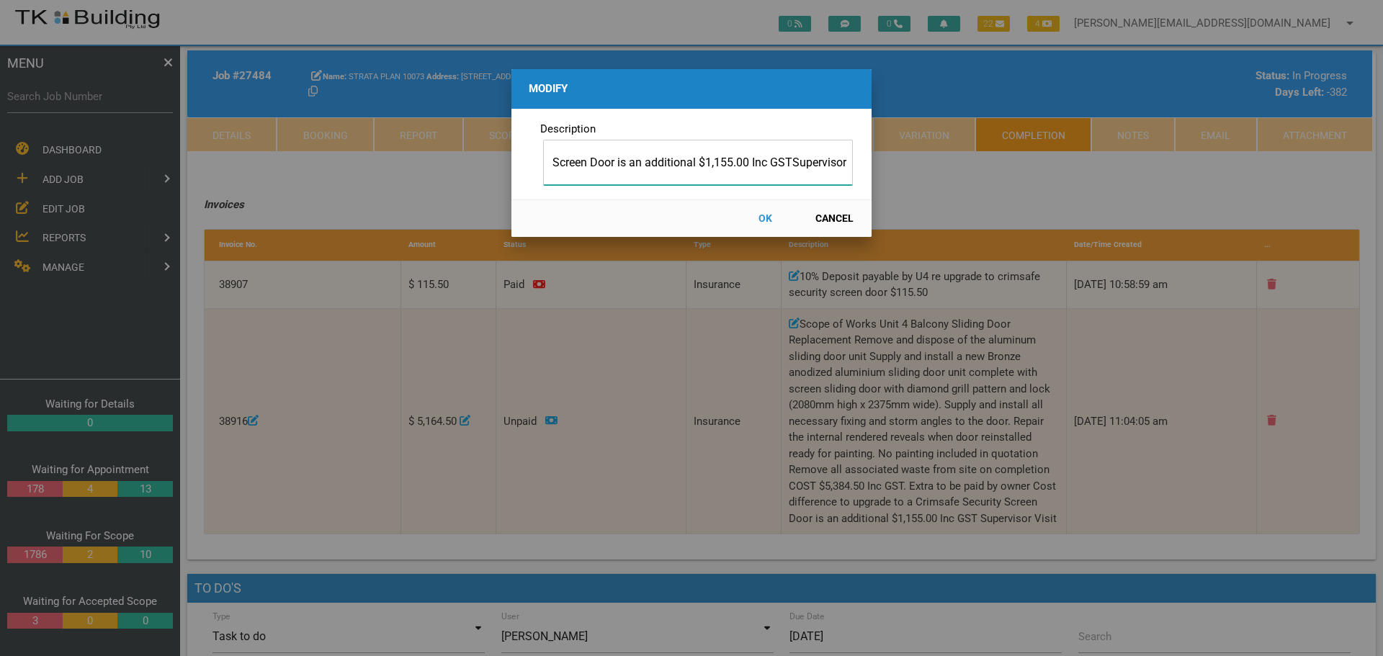
click at [841, 161] on input "Scope of WorksUnit 4 Balcony Sliding Door Replacement Remove and dispose of the…" at bounding box center [698, 162] width 310 height 45
click at [846, 162] on input "Scope of WorksUnit 4 Balcony Sliding Door Replacement Remove and dispose of the…" at bounding box center [698, 162] width 310 height 45
type input "S"
click at [576, 159] on input "text" at bounding box center [698, 162] width 310 height 45
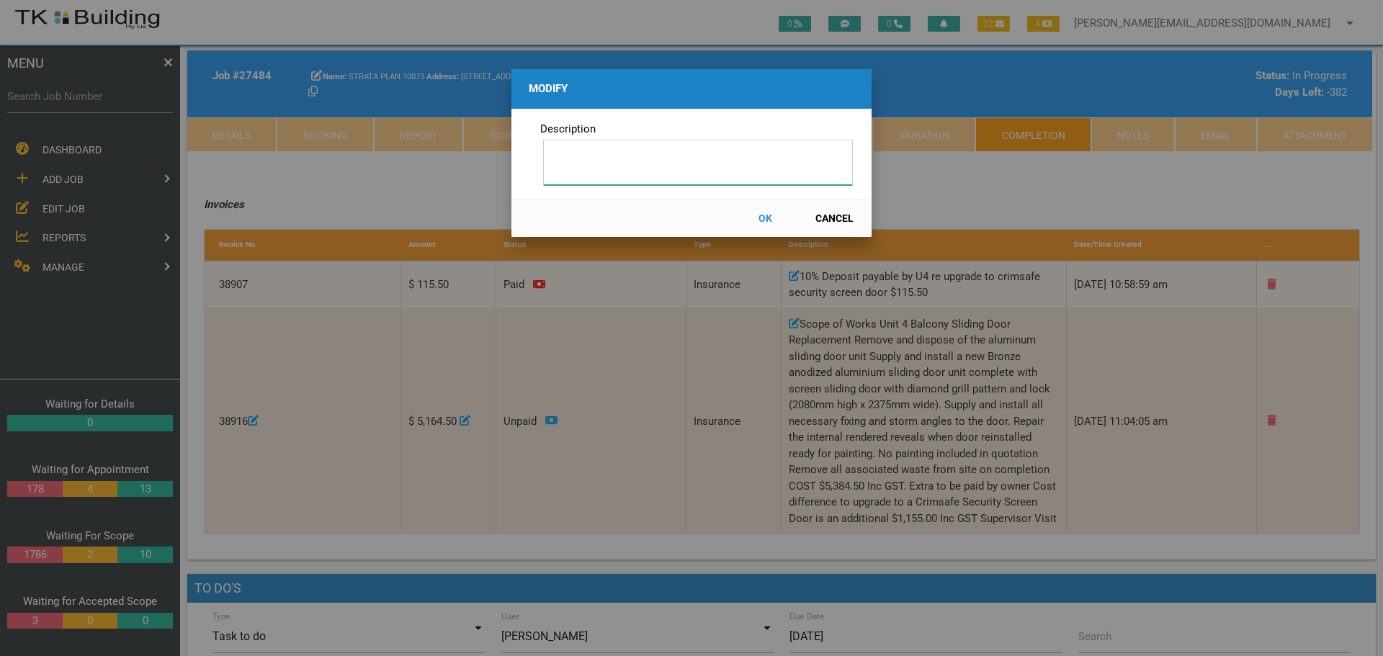
paste input "Scope of Works Unit 8 Balcony Sliding Door Replacement Remove and dispose of th…"
type input "Scope of Works Unit 8 Balcony Sliding Door Replacement Remove and dispose of th…"
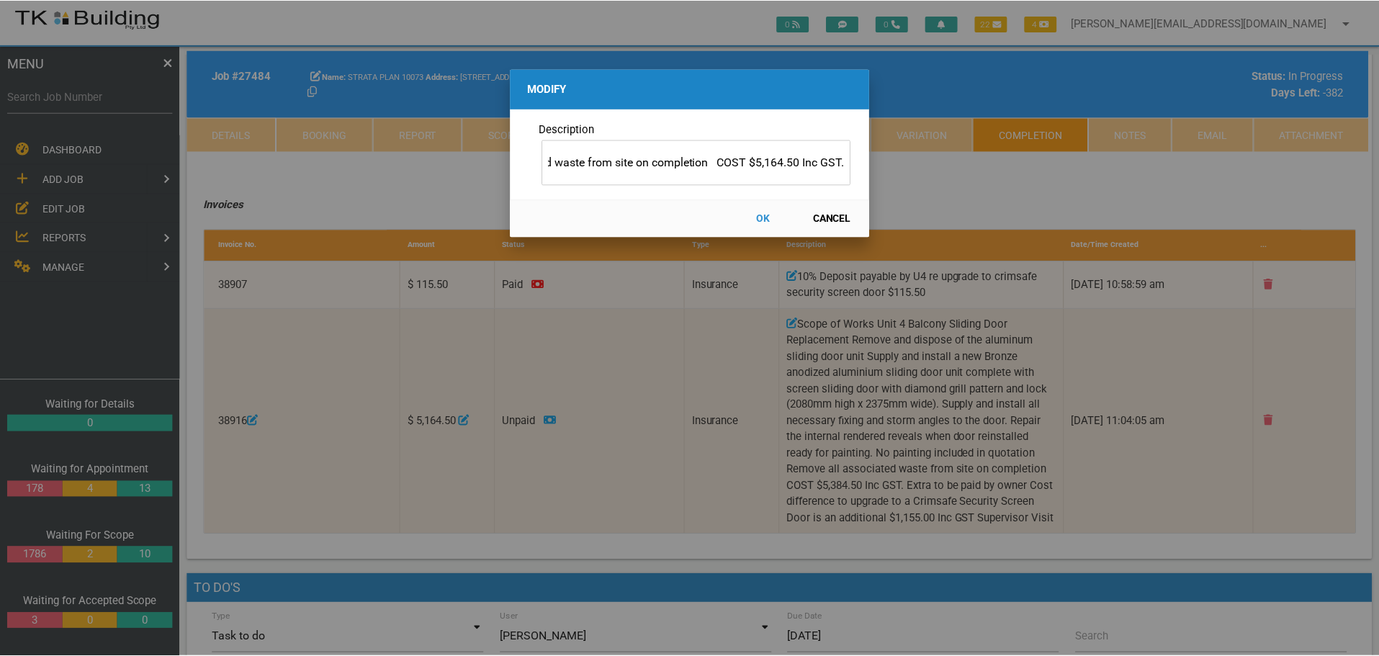
scroll to position [0, 0]
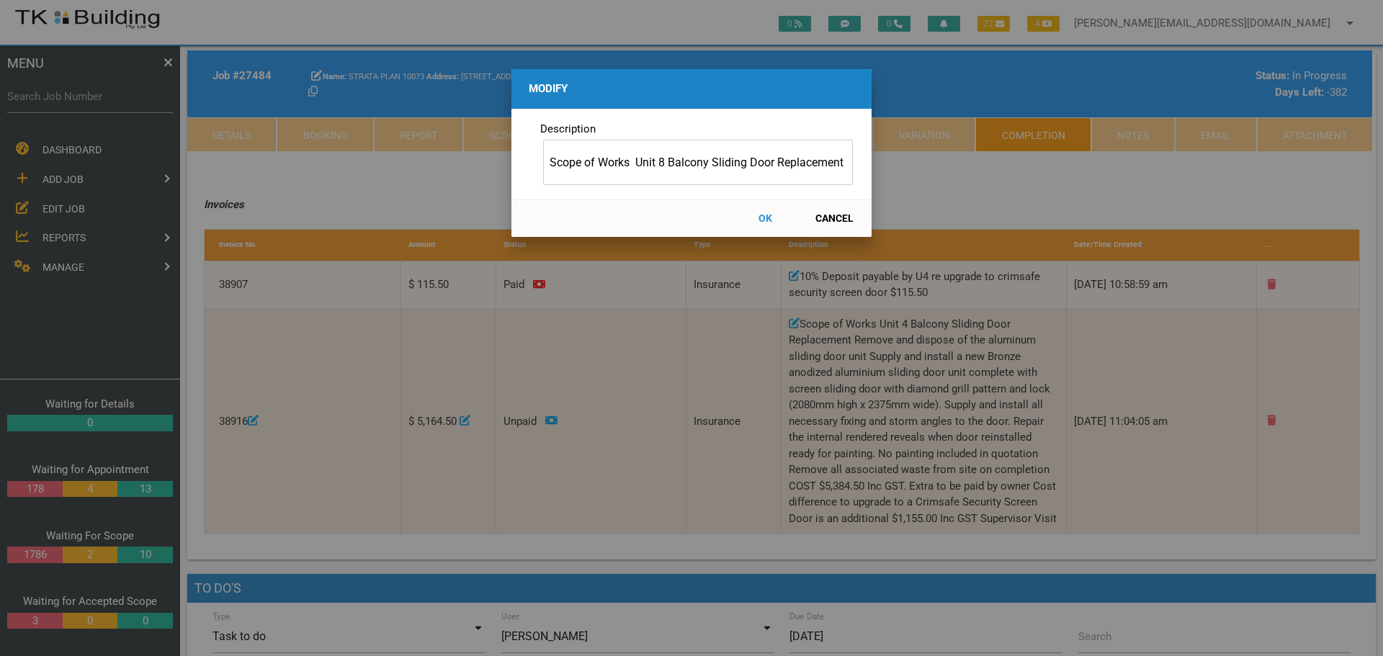
click at [765, 218] on button "OK" at bounding box center [764, 218] width 63 height 25
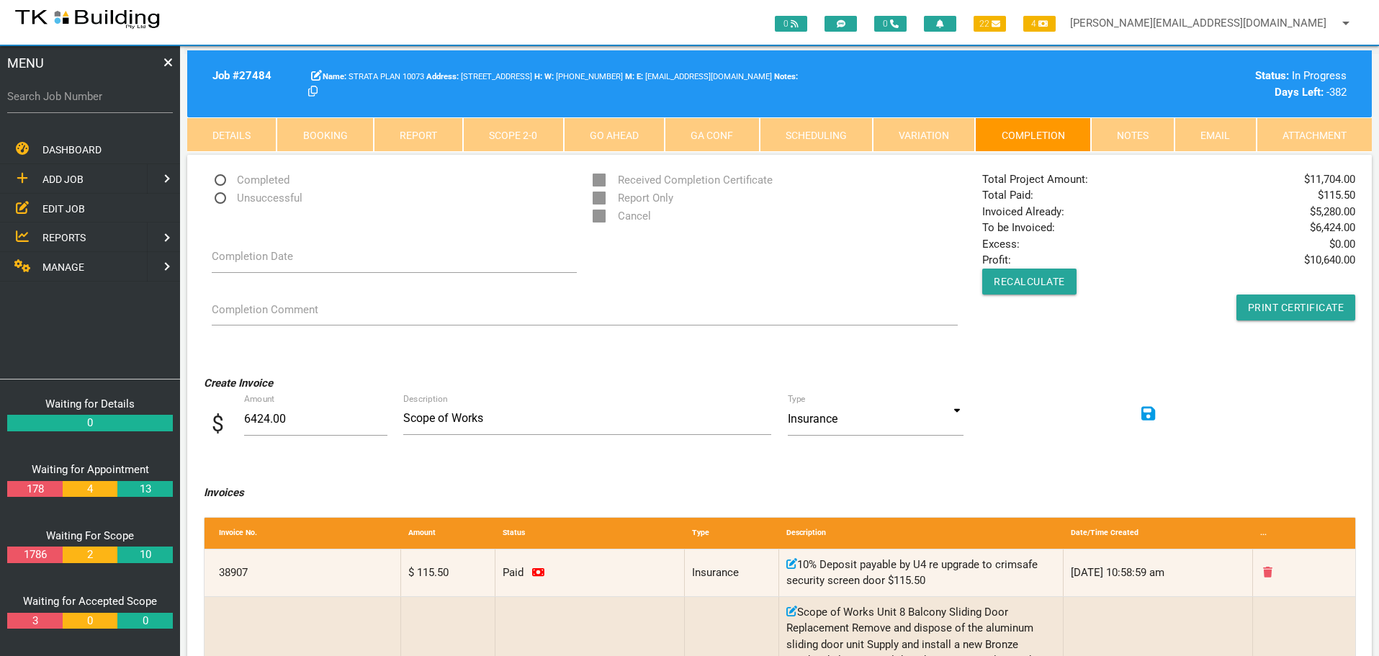
click at [63, 234] on span "REPORTS" at bounding box center [63, 238] width 43 height 12
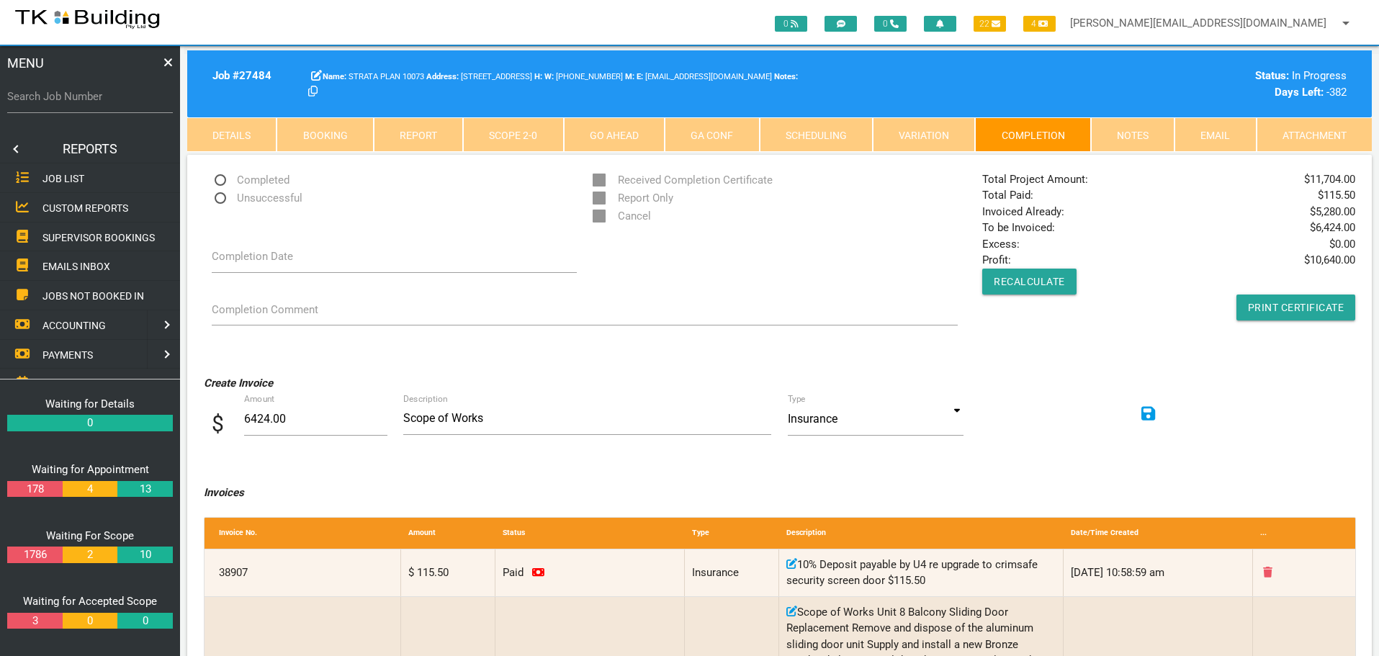
click at [65, 233] on span "SUPERVISOR BOOKINGS" at bounding box center [98, 237] width 112 height 12
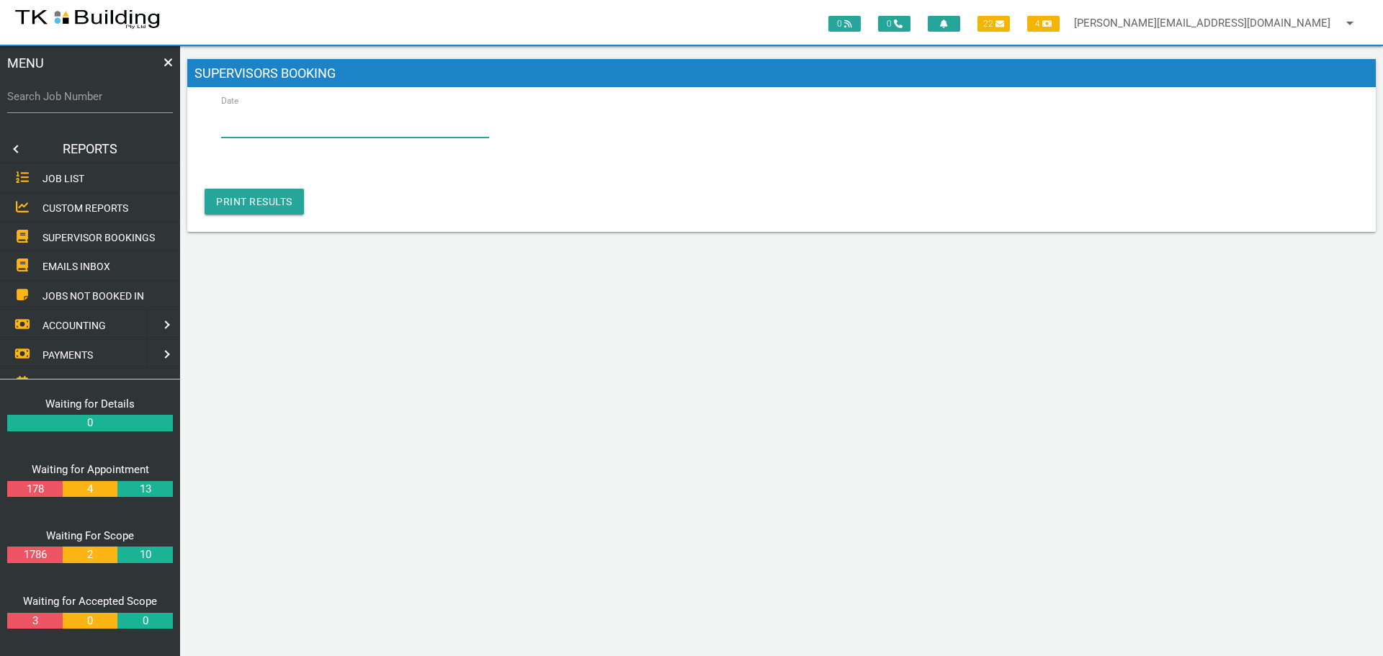
click at [262, 130] on input "Date" at bounding box center [355, 120] width 268 height 33
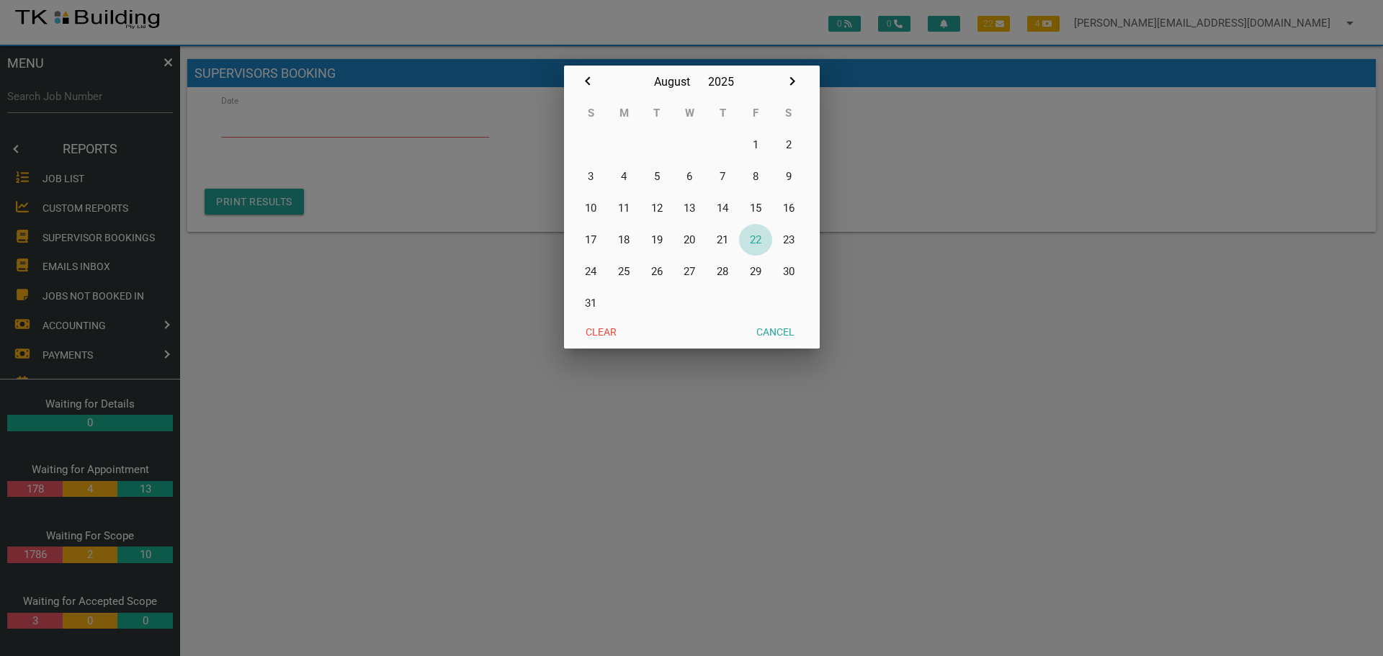
click at [758, 239] on button "22" at bounding box center [755, 240] width 33 height 32
type input "[DATE]"
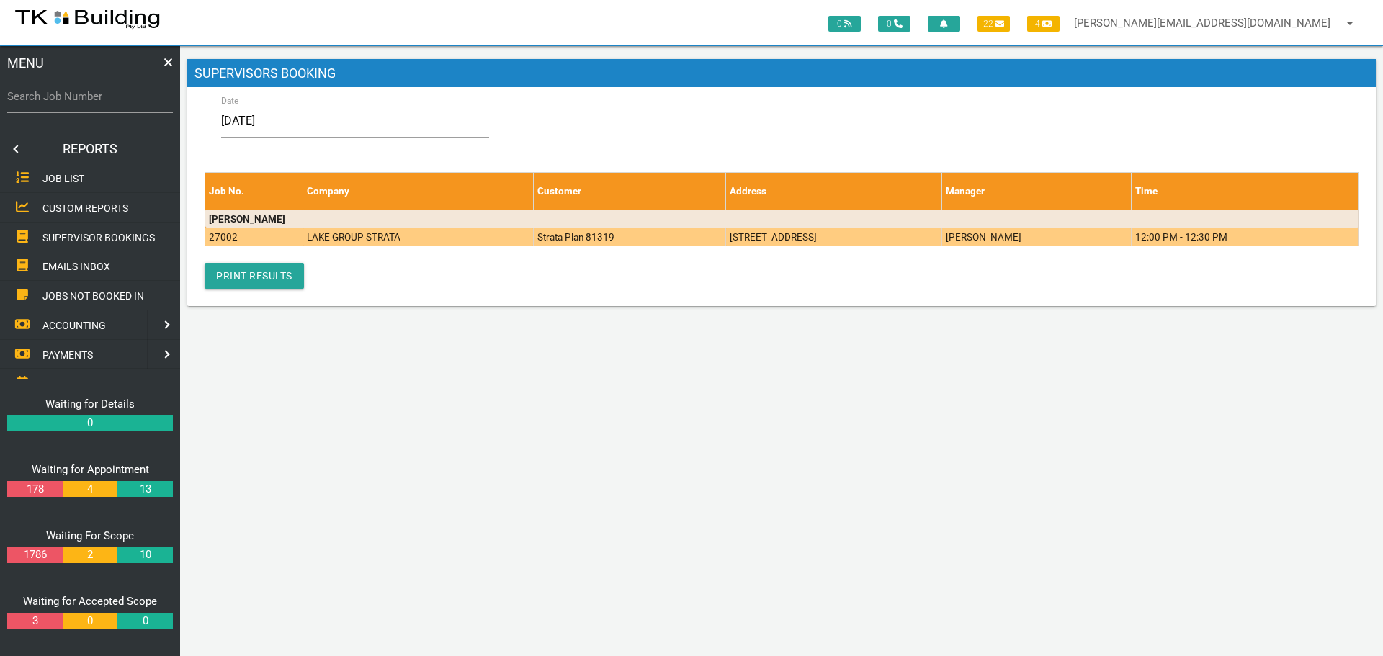
click at [567, 242] on td "Strata Plan 81319" at bounding box center [629, 237] width 193 height 18
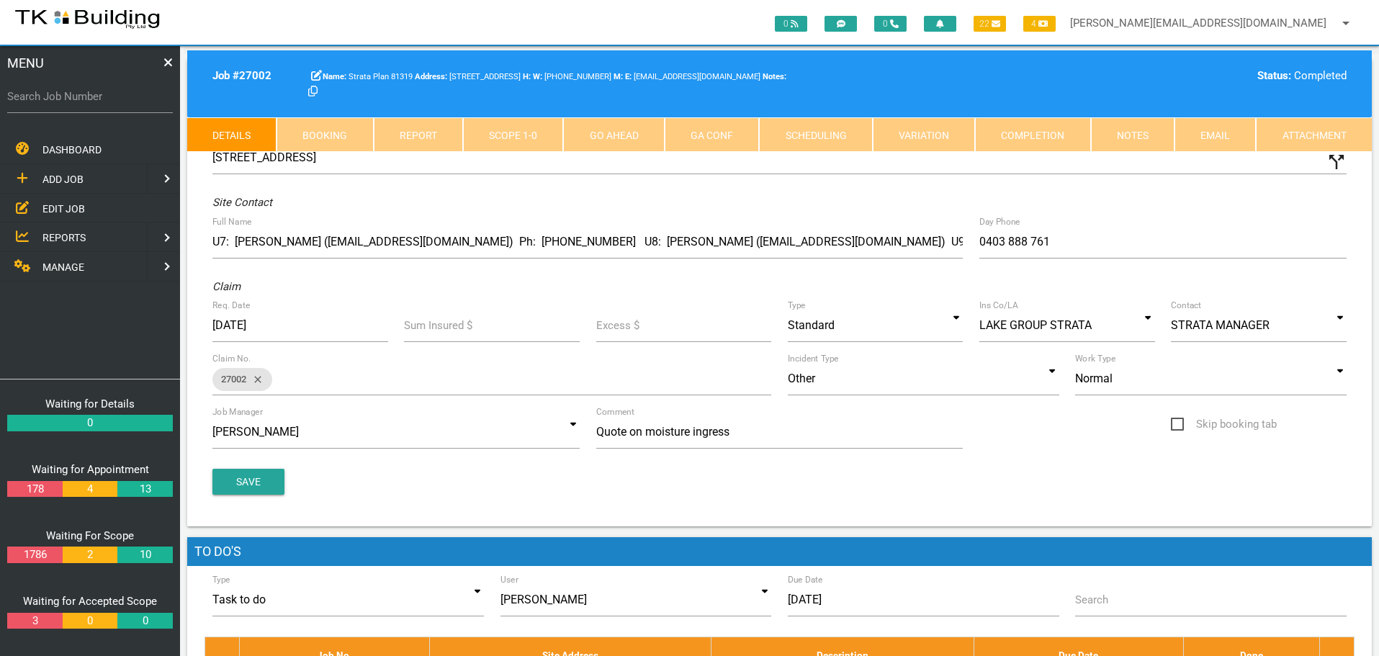
click at [359, 133] on link "Booking" at bounding box center [325, 134] width 97 height 35
select select "7"
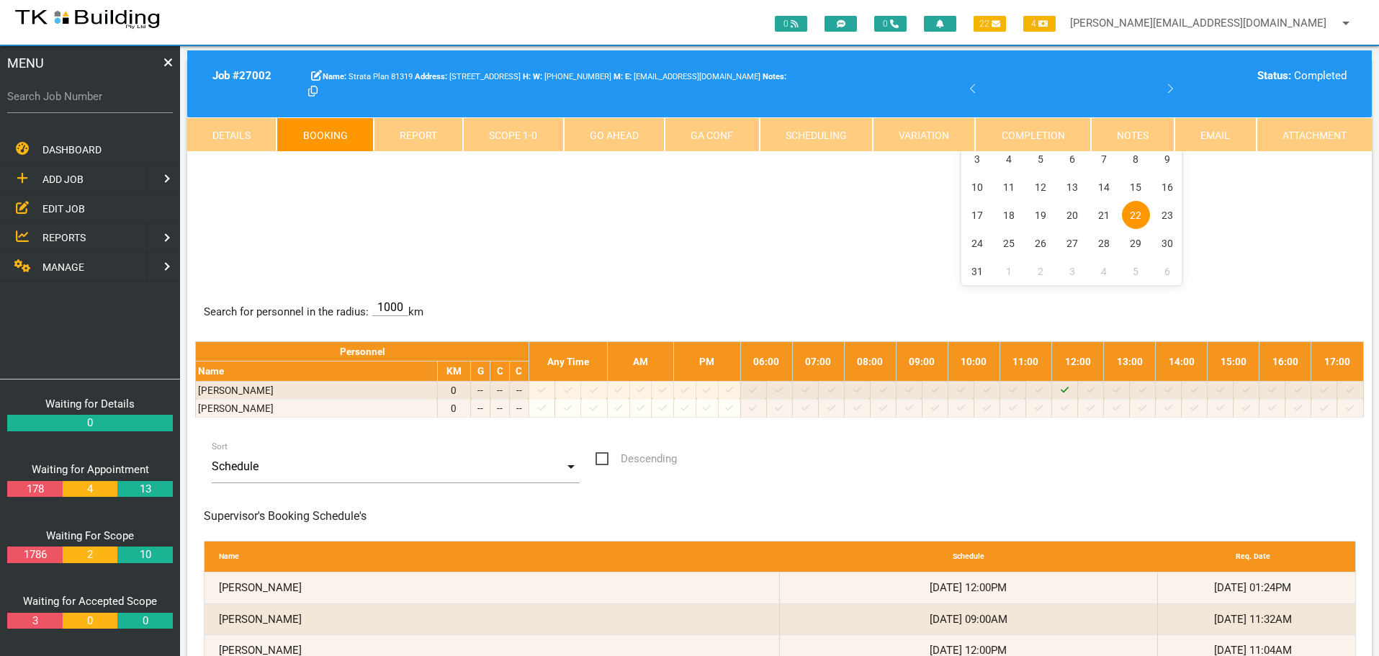
click at [384, 196] on div "12 NOON AP ATTENDING SITE RE UNITS 7, 8 & 9 MEET ON SITE WITH LANCE FROM U7 AS …" at bounding box center [779, 180] width 1169 height 210
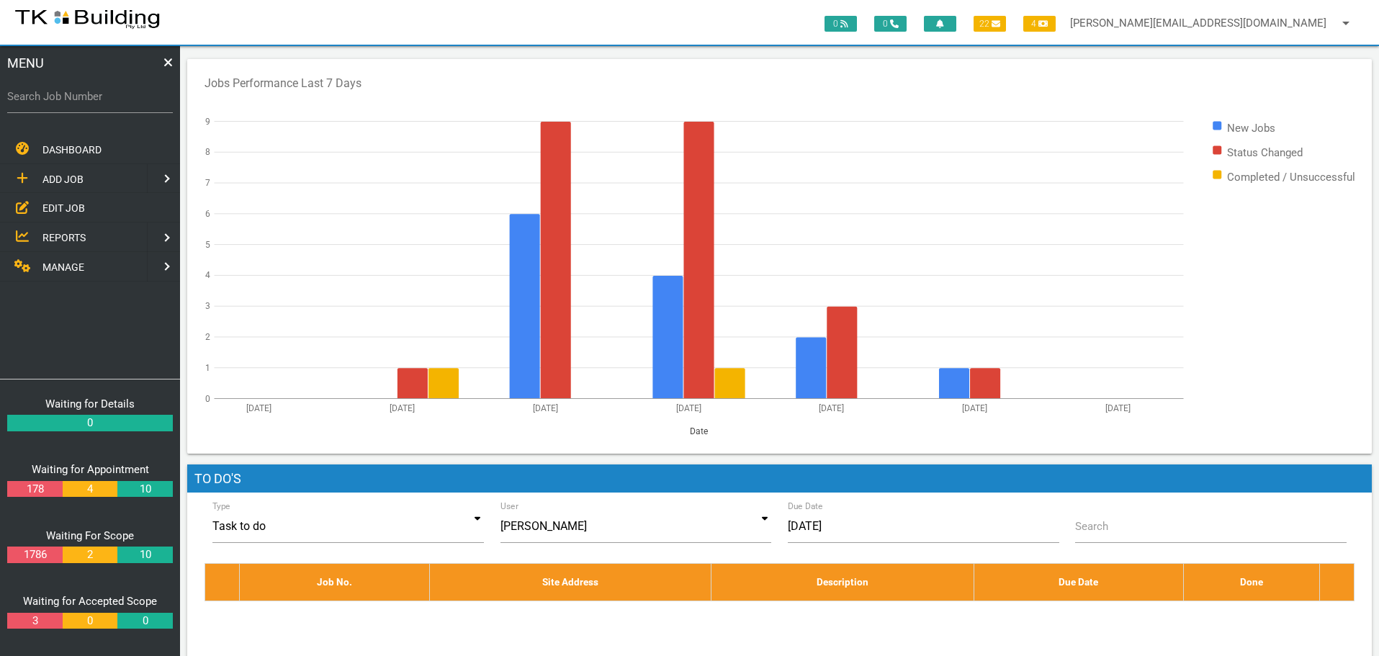
click at [61, 210] on span "EDIT JOB" at bounding box center [63, 208] width 42 height 12
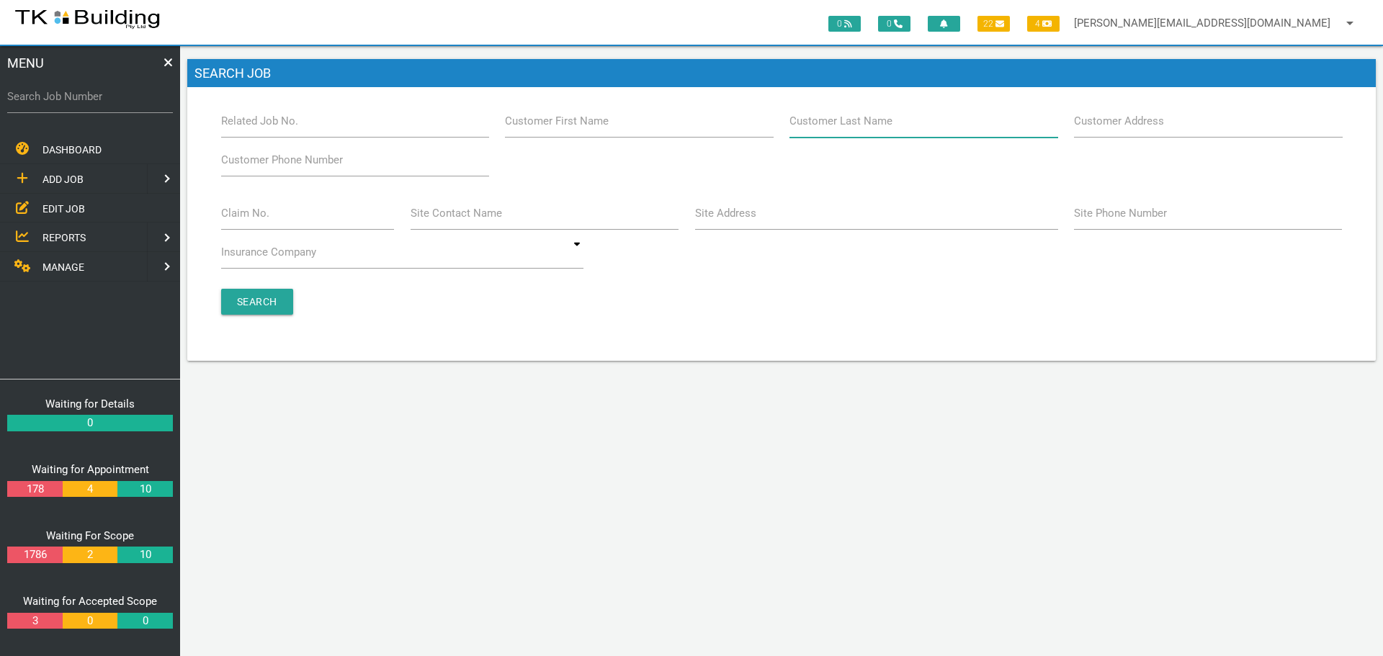
click at [874, 134] on input "Customer Last Name" at bounding box center [923, 120] width 268 height 33
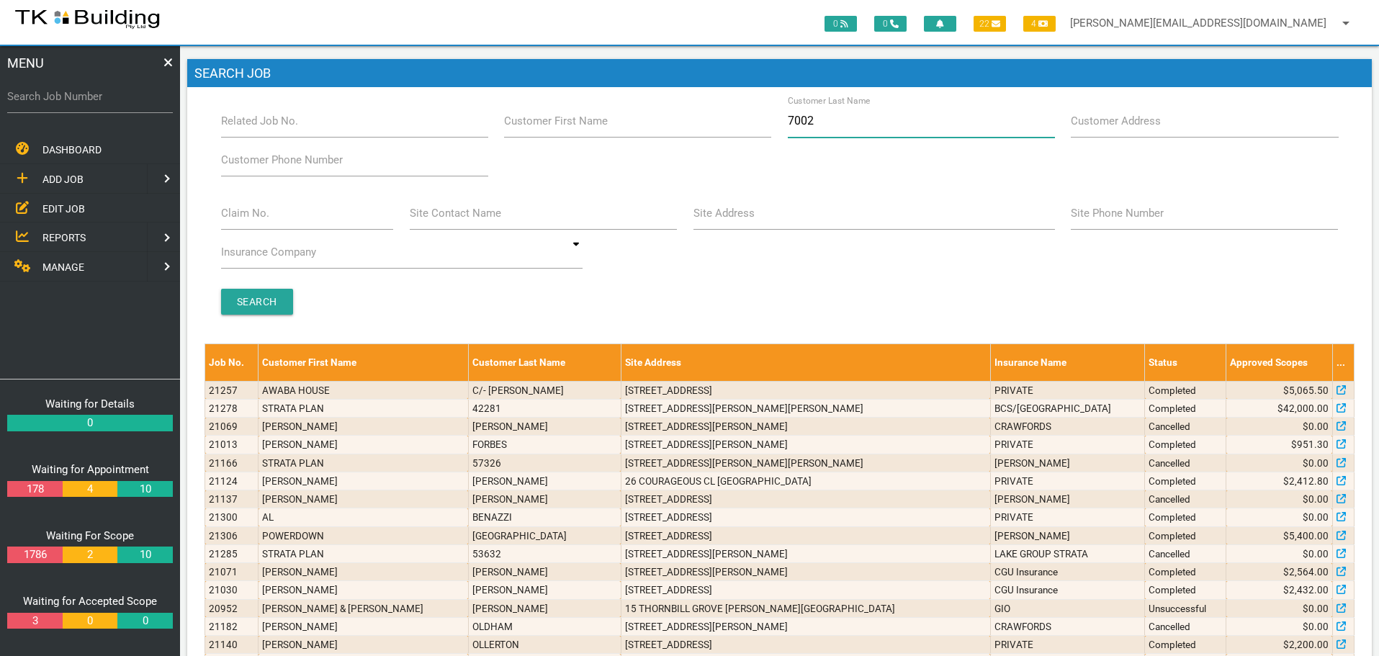
type input "70028"
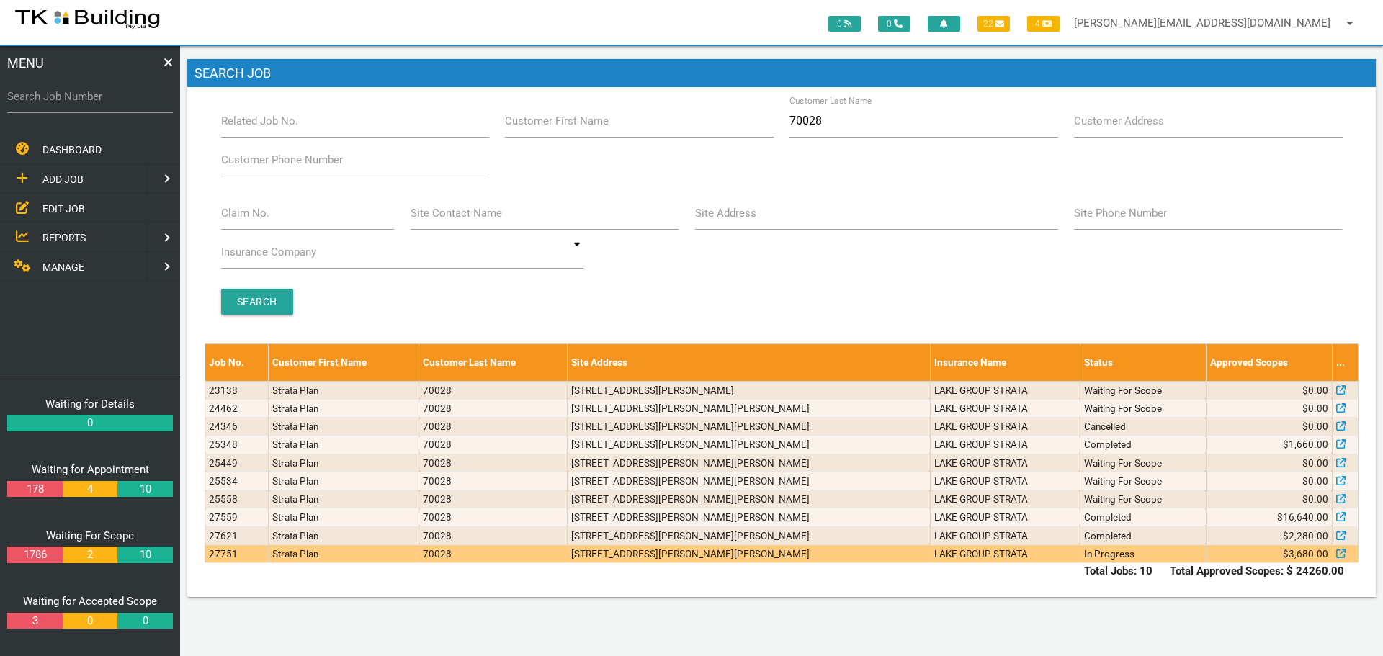
click at [817, 558] on td "4/69-73 Lindsay St, Hamilton NSW 2303, Australia" at bounding box center [749, 554] width 362 height 18
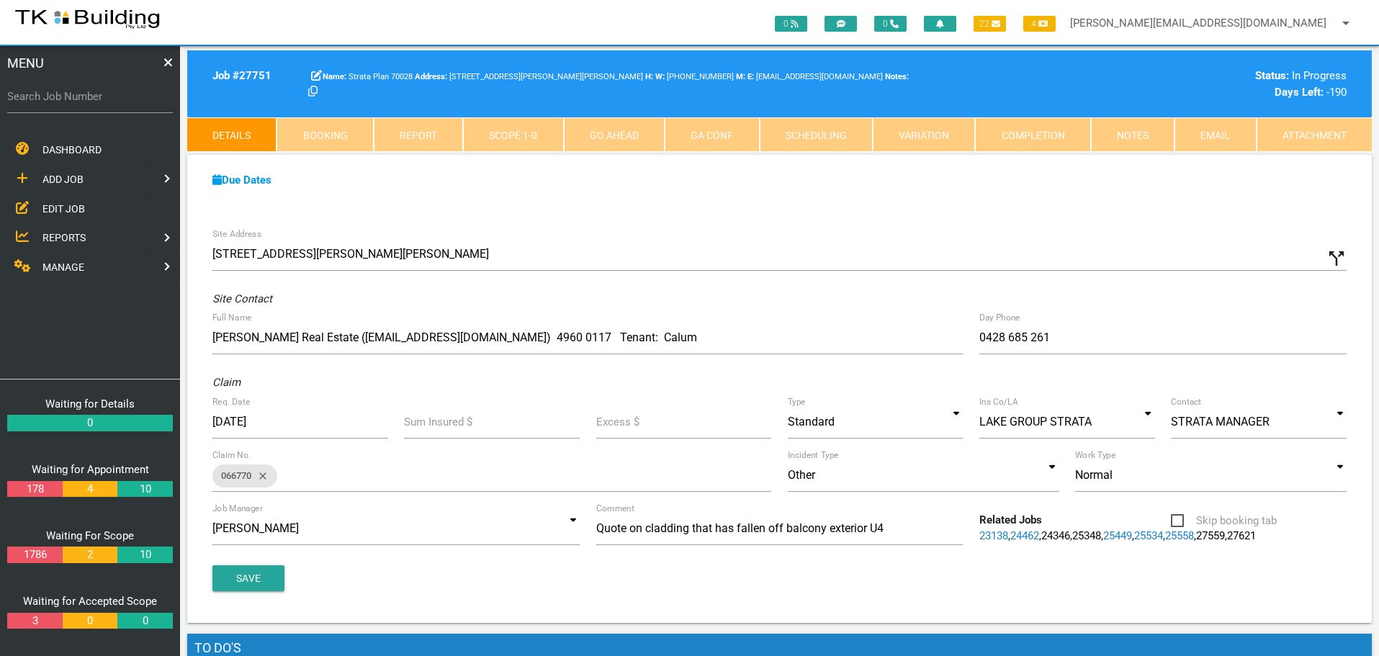
click at [55, 207] on span "EDIT JOB" at bounding box center [63, 208] width 42 height 12
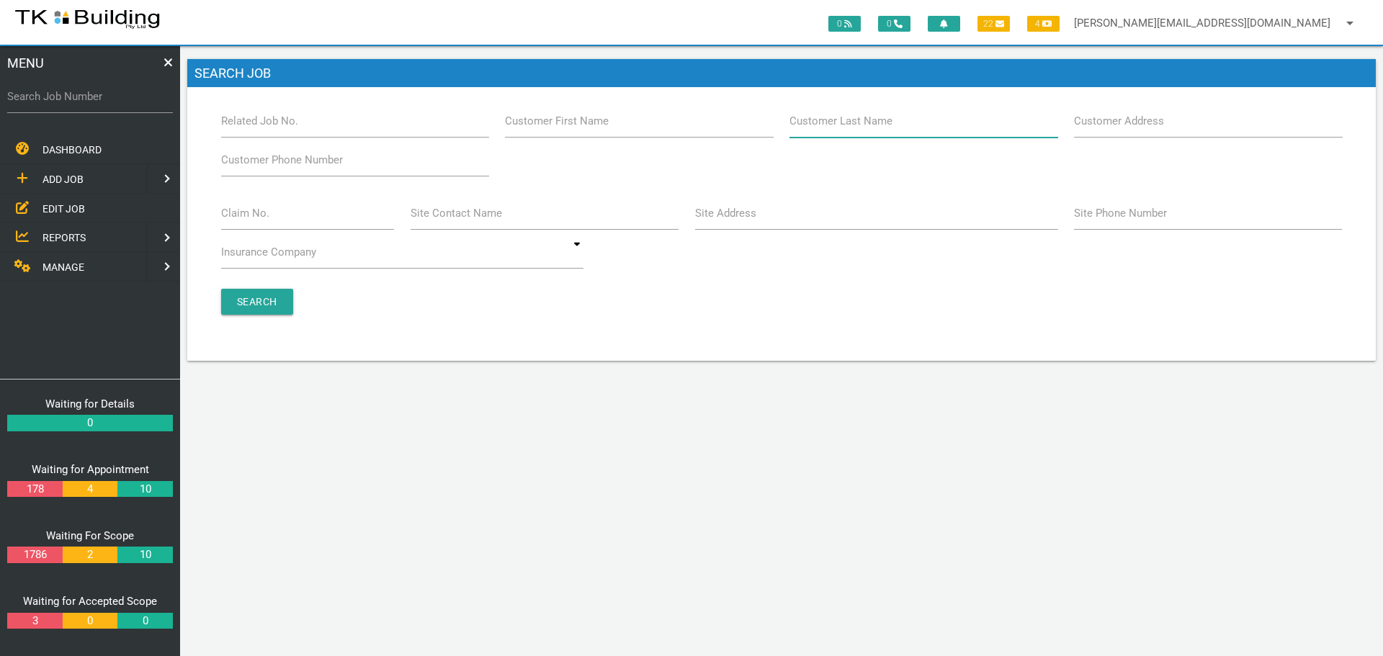
click at [837, 130] on input "Customer Last Name" at bounding box center [923, 120] width 268 height 33
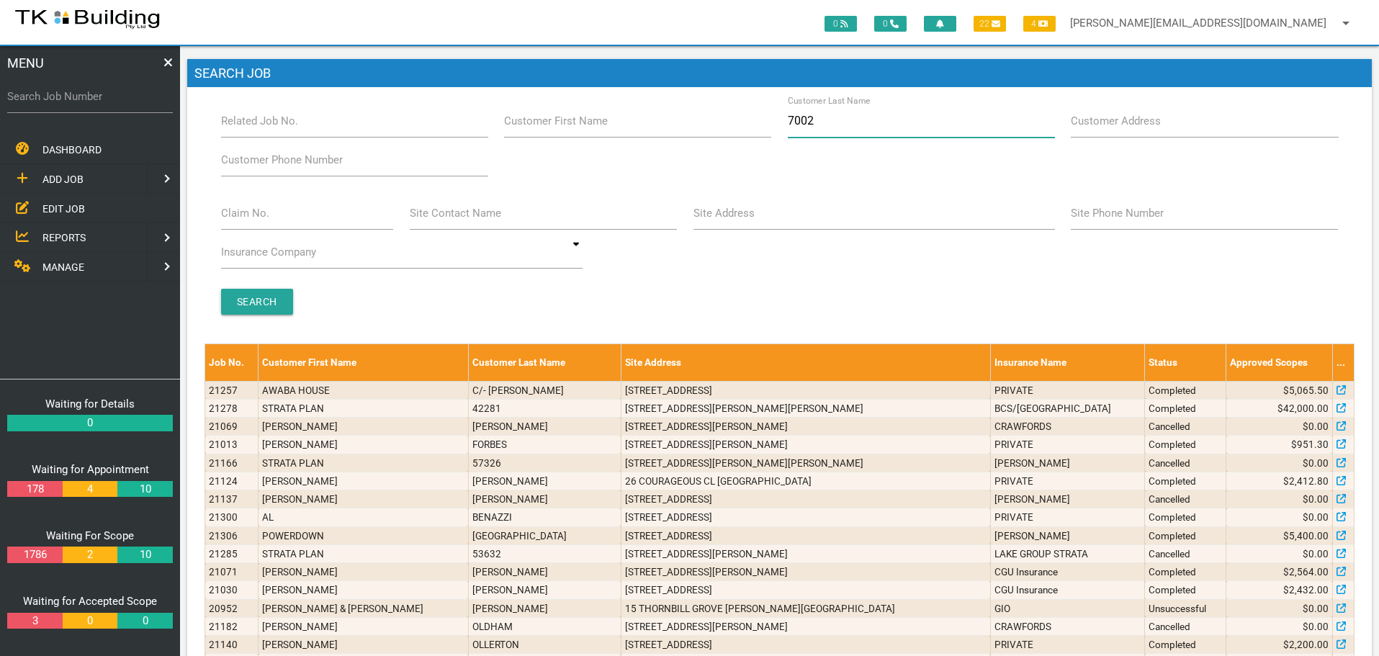
type input "70028"
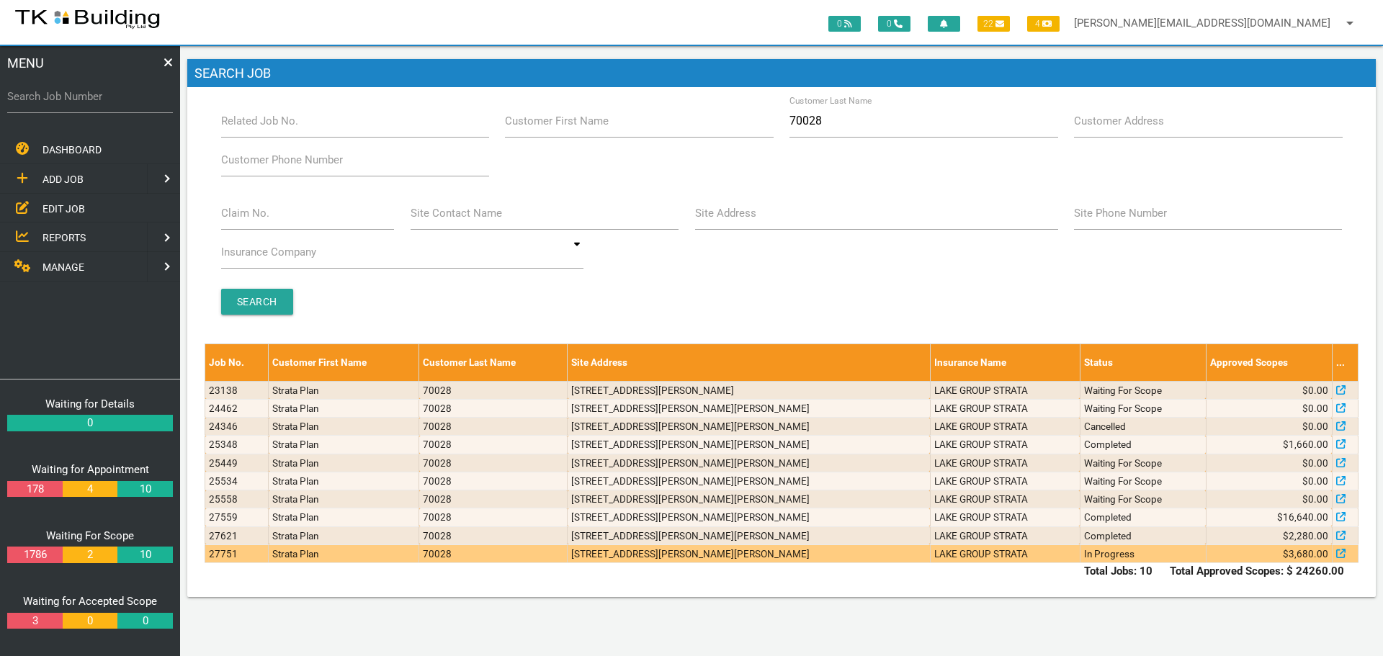
click at [818, 559] on td "4/69-73 Lindsay St, Hamilton NSW 2303, Australia" at bounding box center [749, 554] width 362 height 18
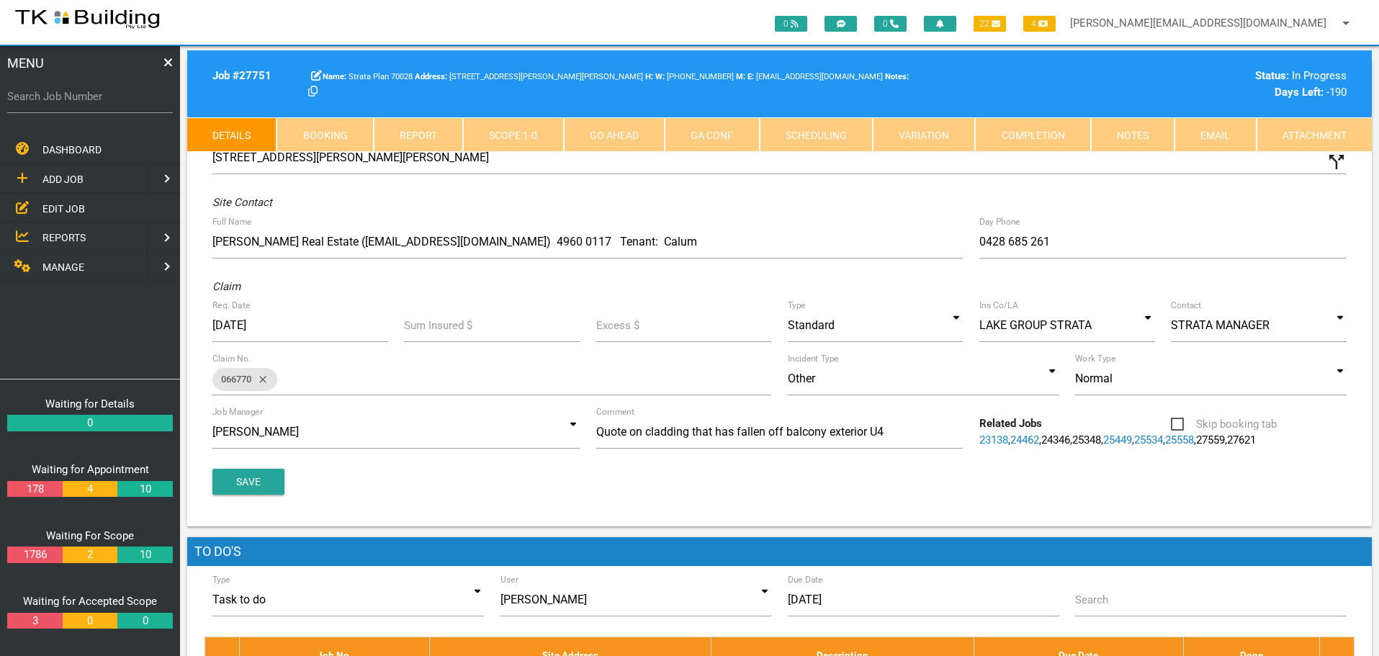
click at [511, 135] on link "Scope 1 - 0" at bounding box center [513, 134] width 100 height 35
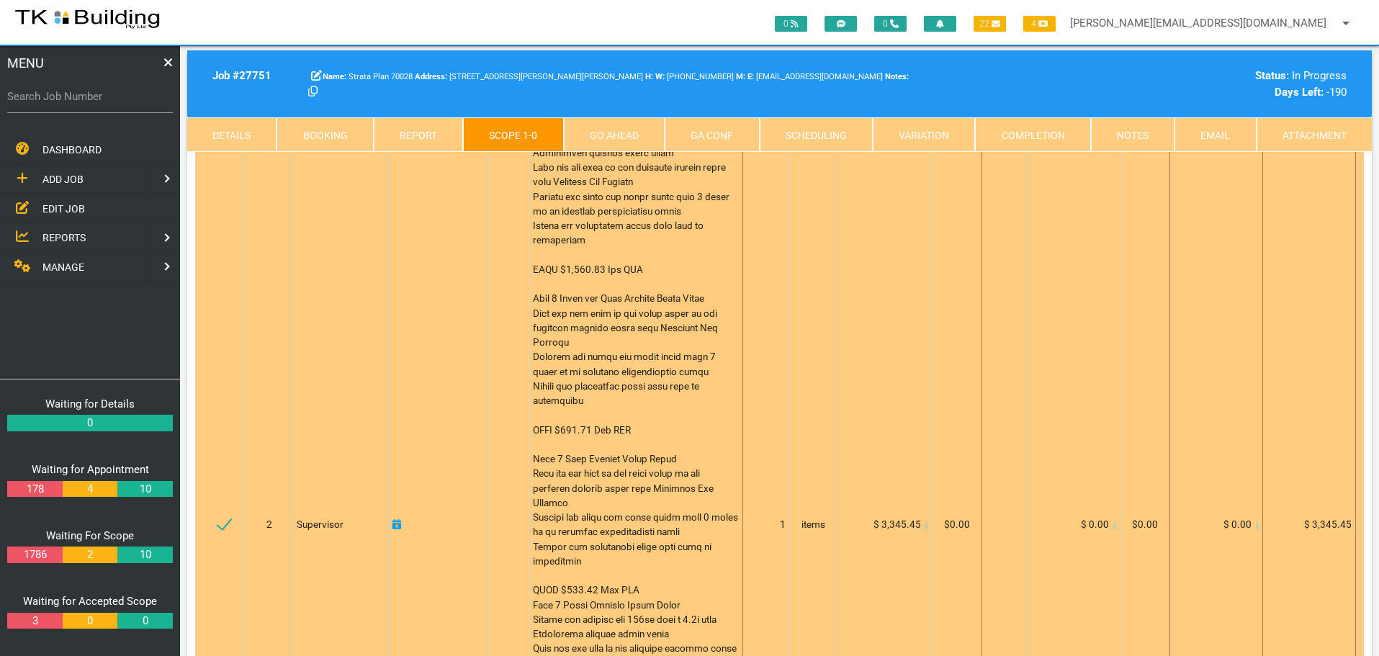
scroll to position [72, 0]
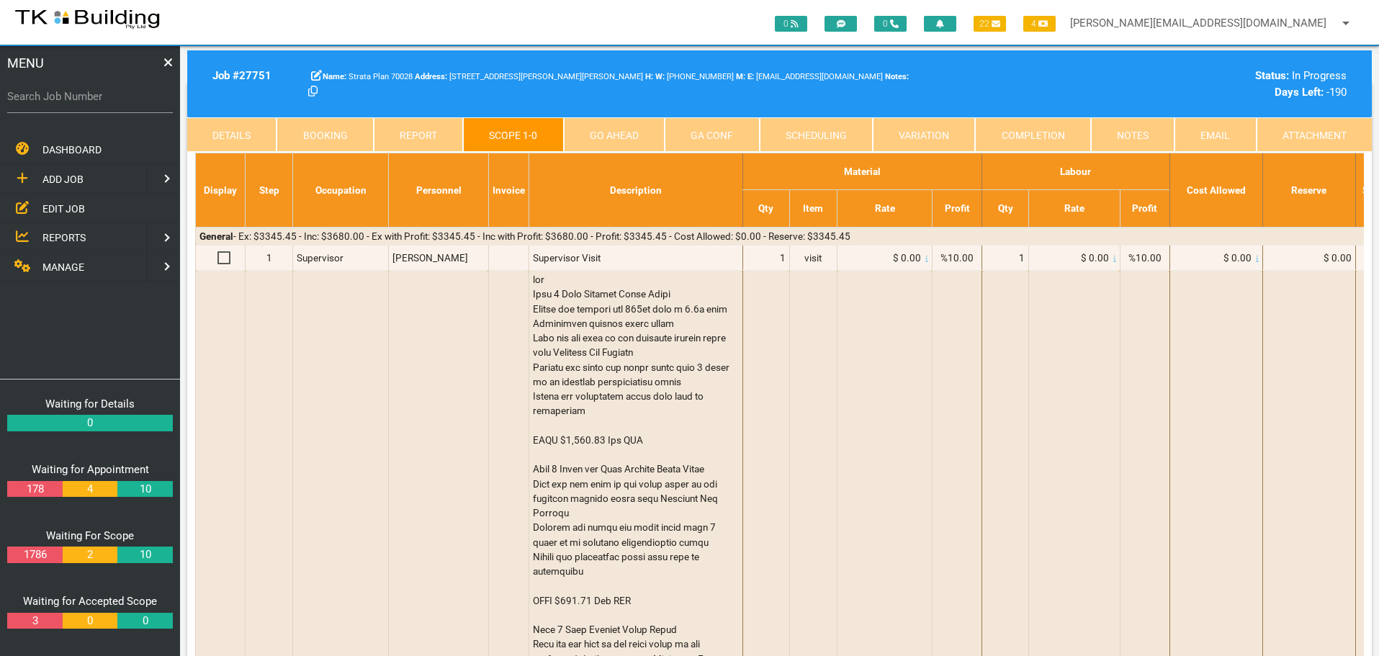
click at [1120, 128] on link "Notes" at bounding box center [1133, 134] width 84 height 35
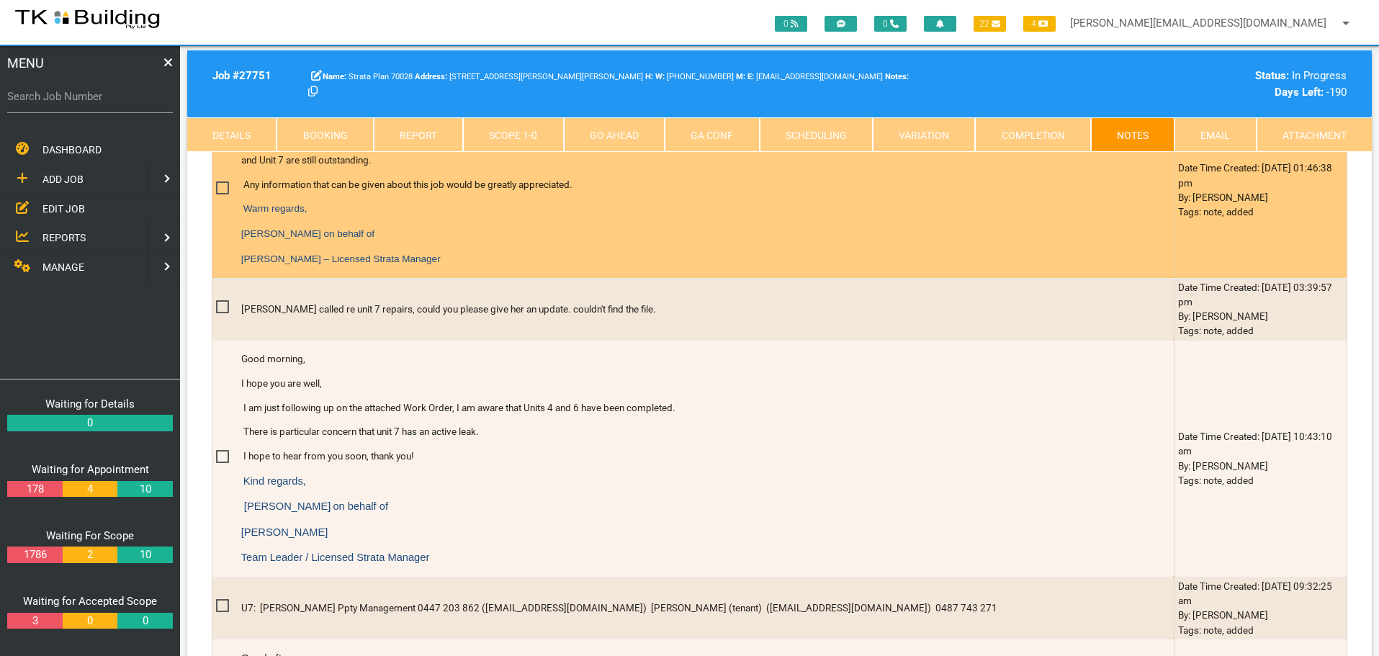
scroll to position [648, 0]
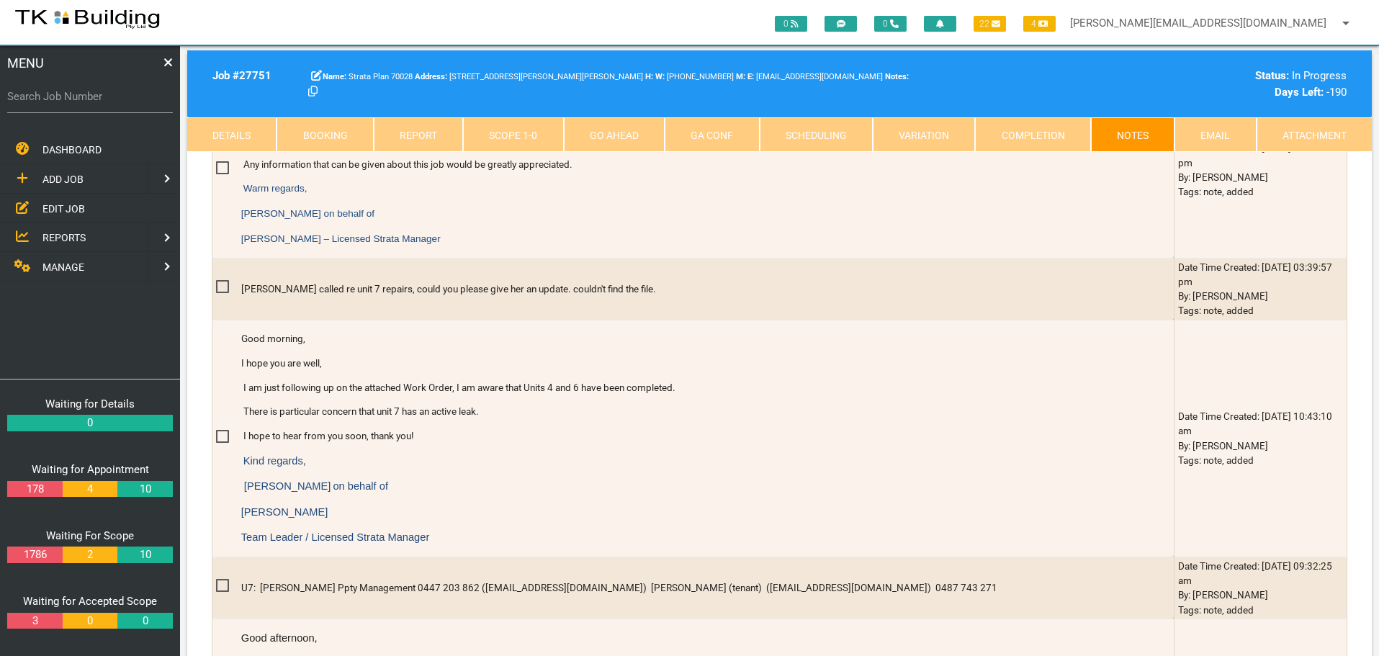
click at [514, 140] on link "Scope 1 - 0" at bounding box center [513, 134] width 100 height 35
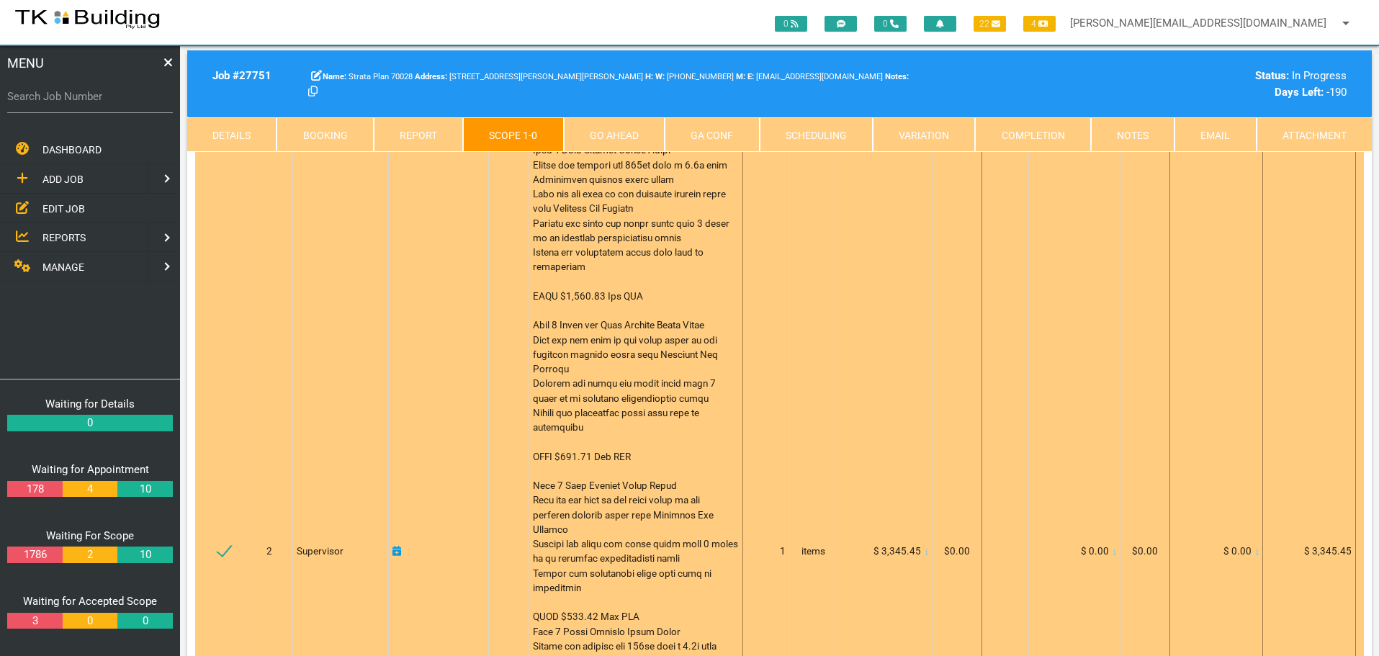
scroll to position [0, 0]
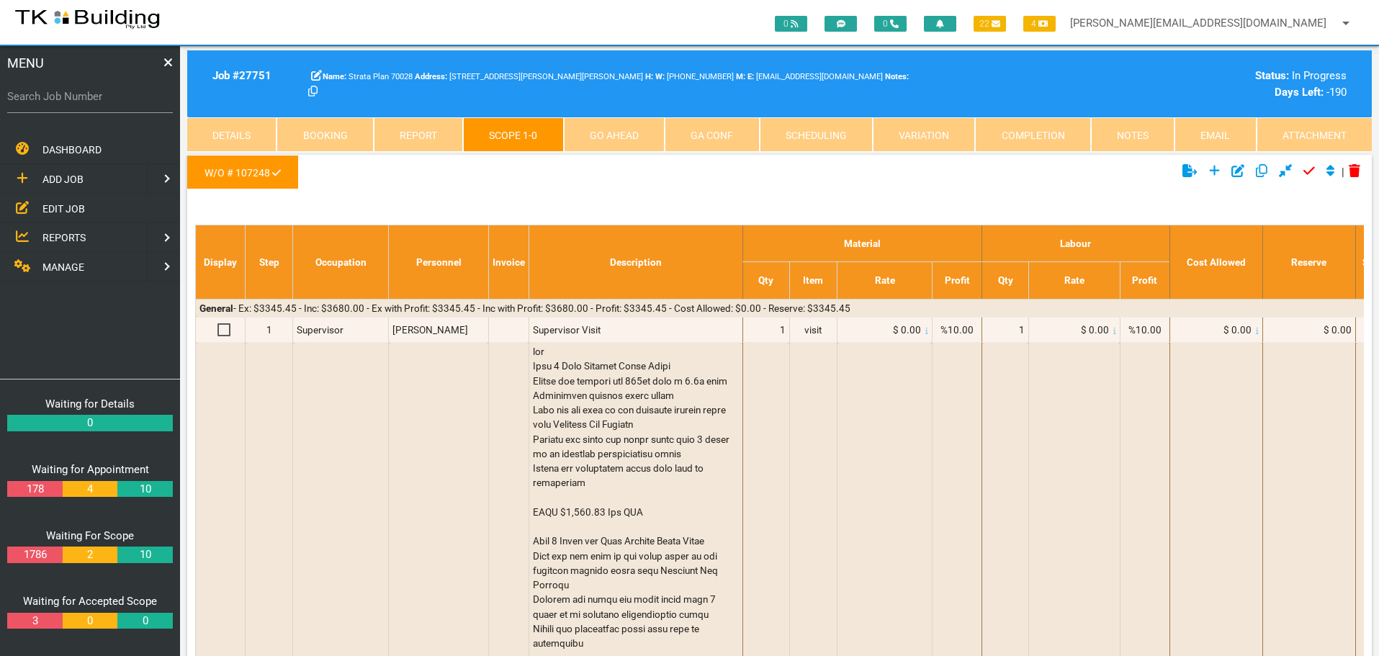
click at [210, 135] on link "Details" at bounding box center [231, 134] width 89 height 35
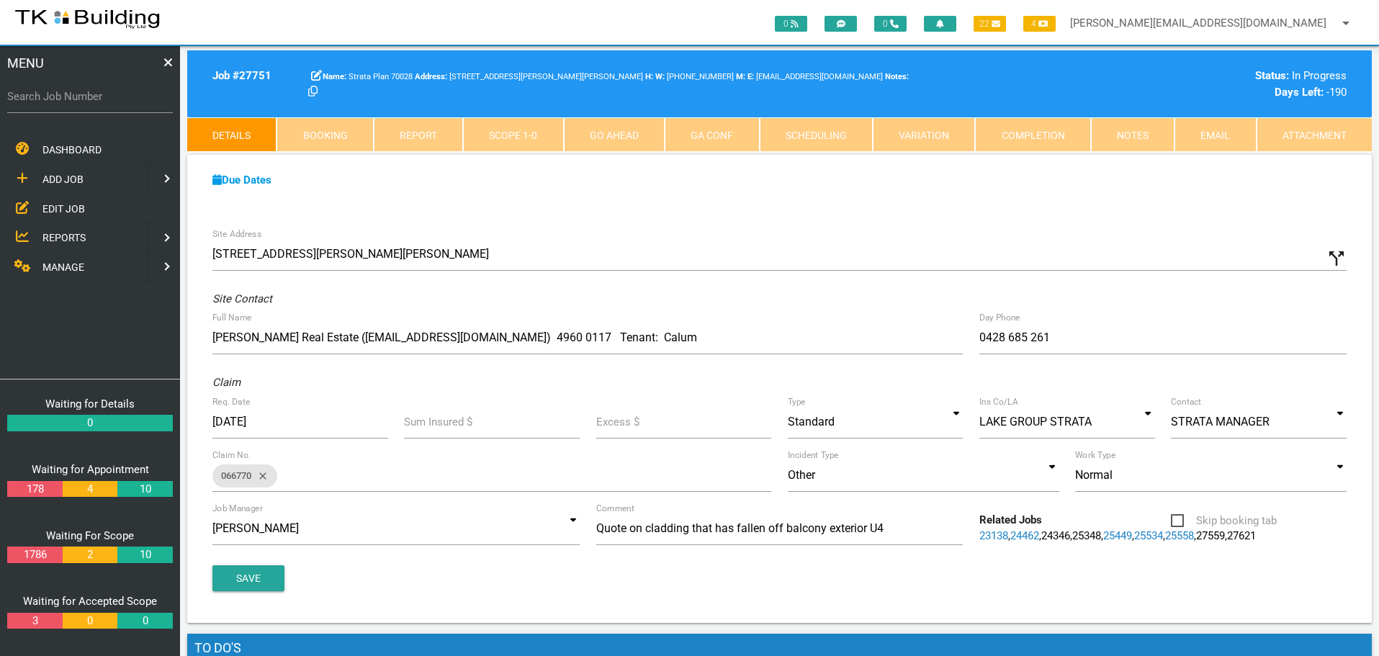
click at [314, 133] on link "Booking" at bounding box center [325, 134] width 97 height 35
select select "7"
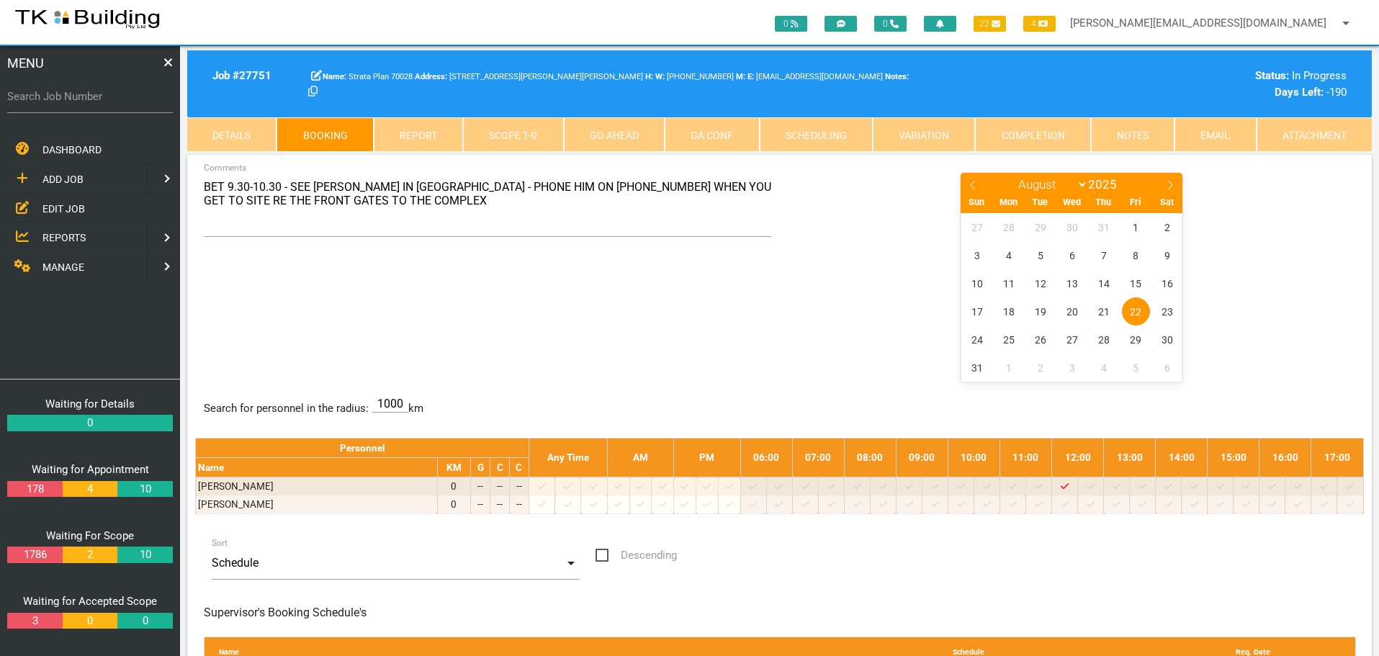
click at [503, 132] on link "Scope 1 - 0" at bounding box center [513, 134] width 100 height 35
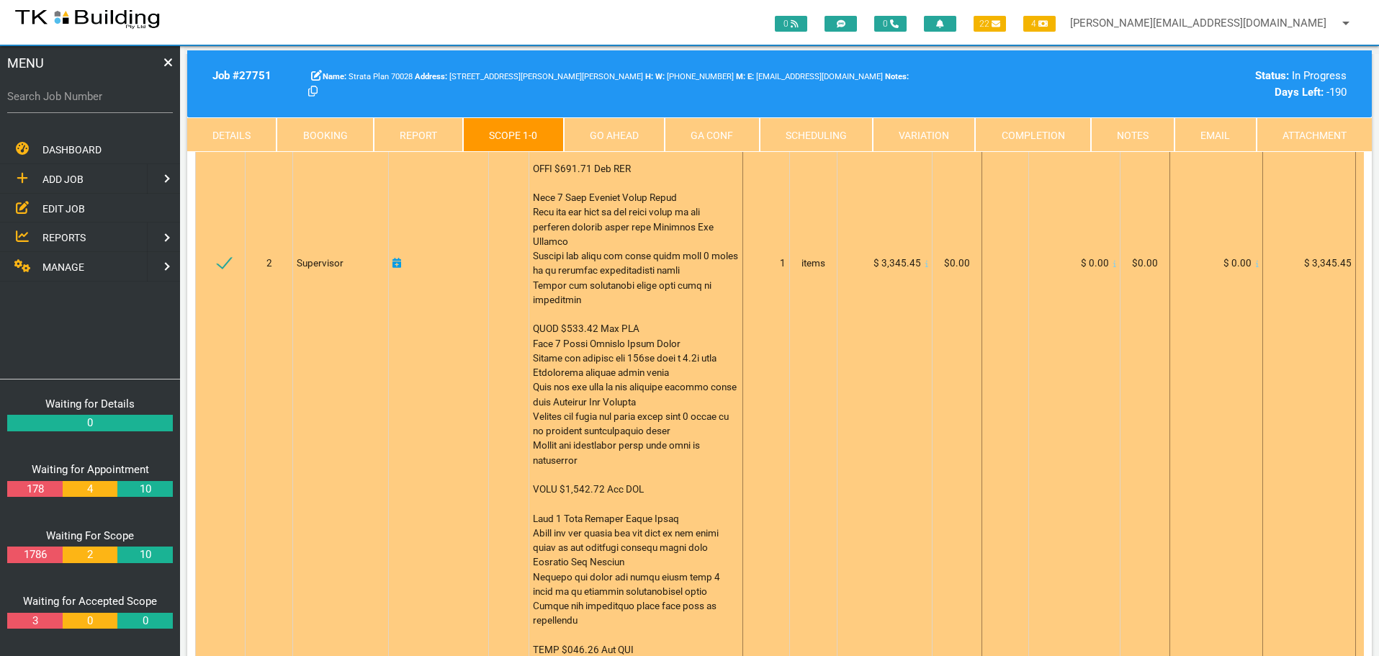
scroll to position [216, 0]
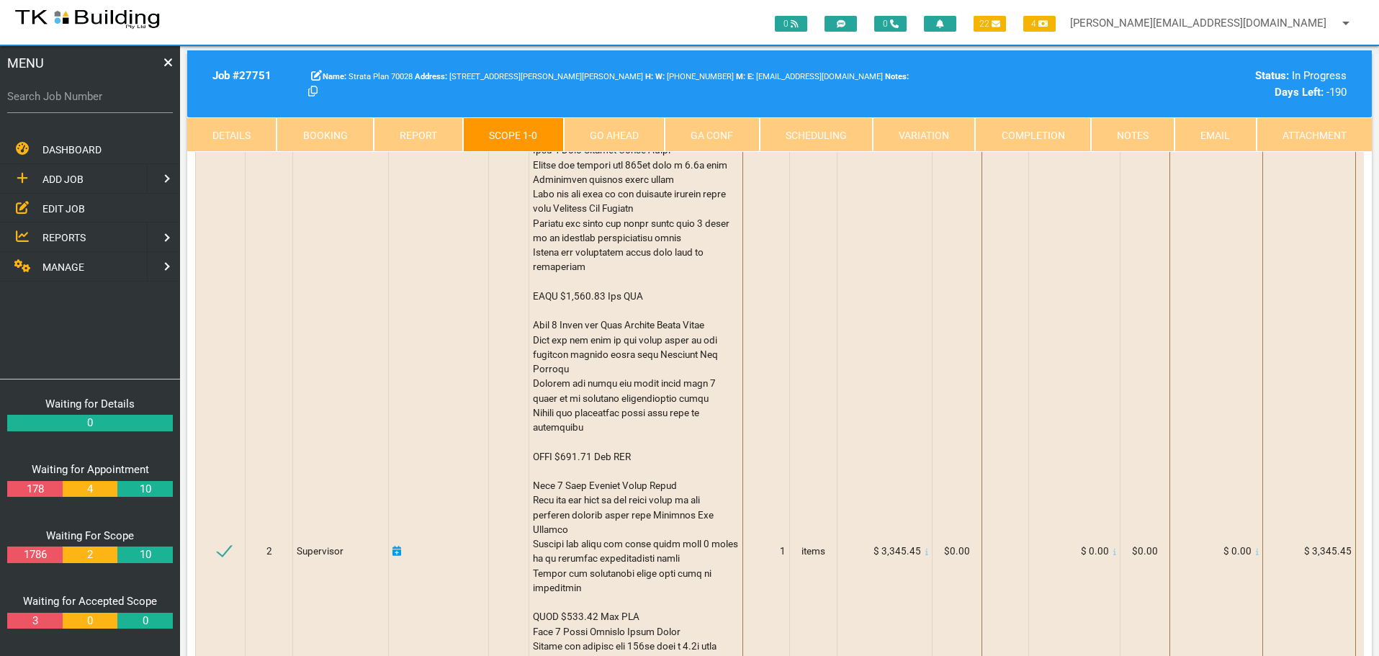
click at [1116, 133] on link "Notes" at bounding box center [1133, 134] width 84 height 35
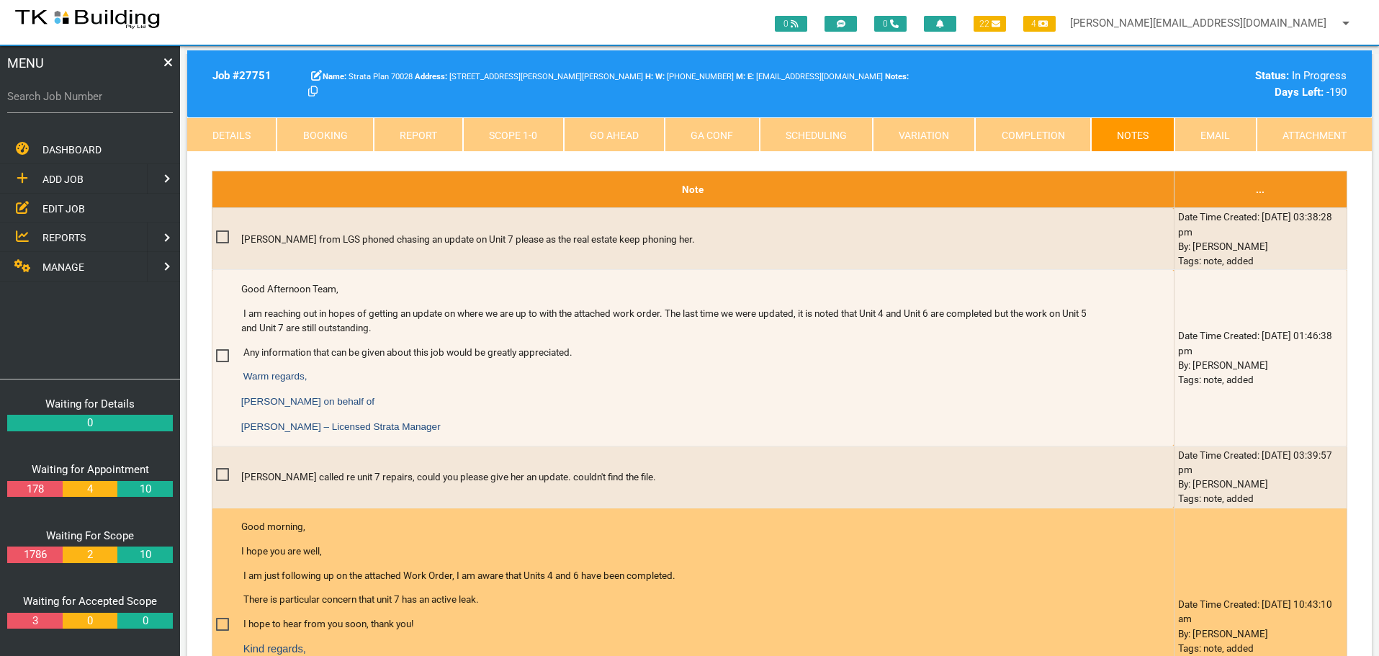
scroll to position [172, 0]
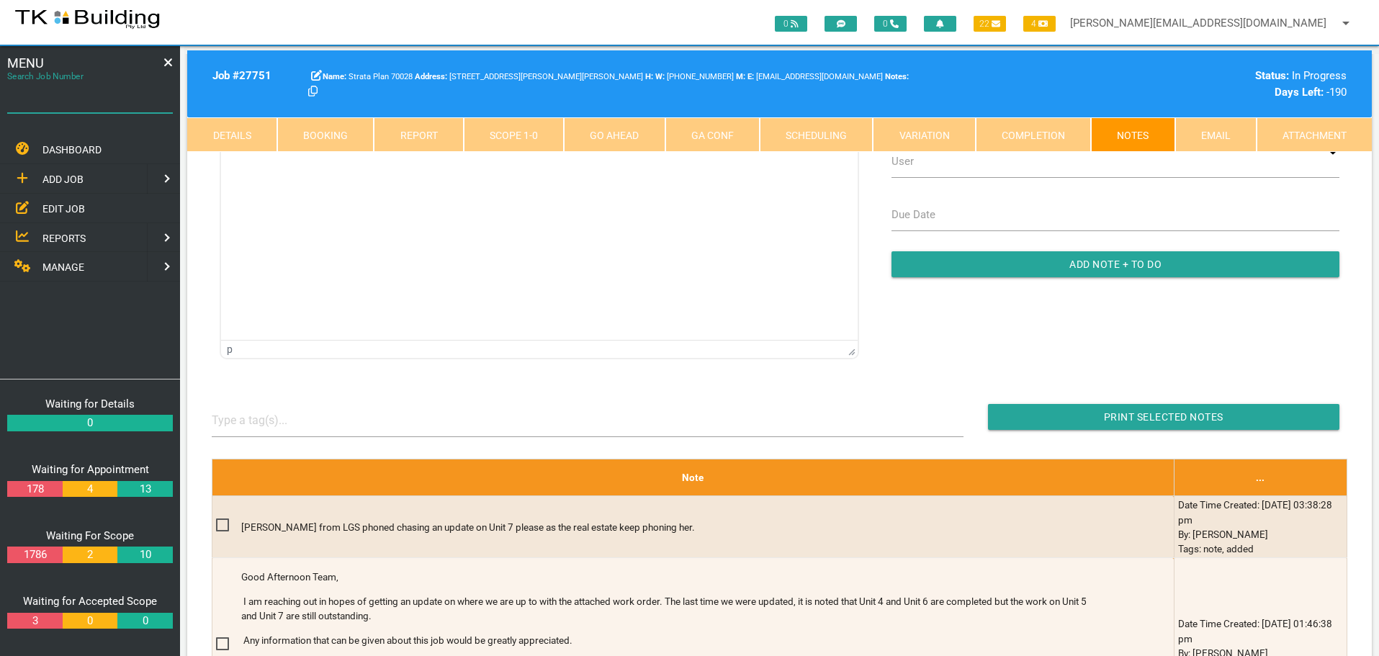
drag, startPoint x: 0, startPoint y: 0, endPoint x: 104, endPoint y: 105, distance: 148.2
click at [104, 105] on input "Search Job Number" at bounding box center [90, 96] width 166 height 33
type input "27484"
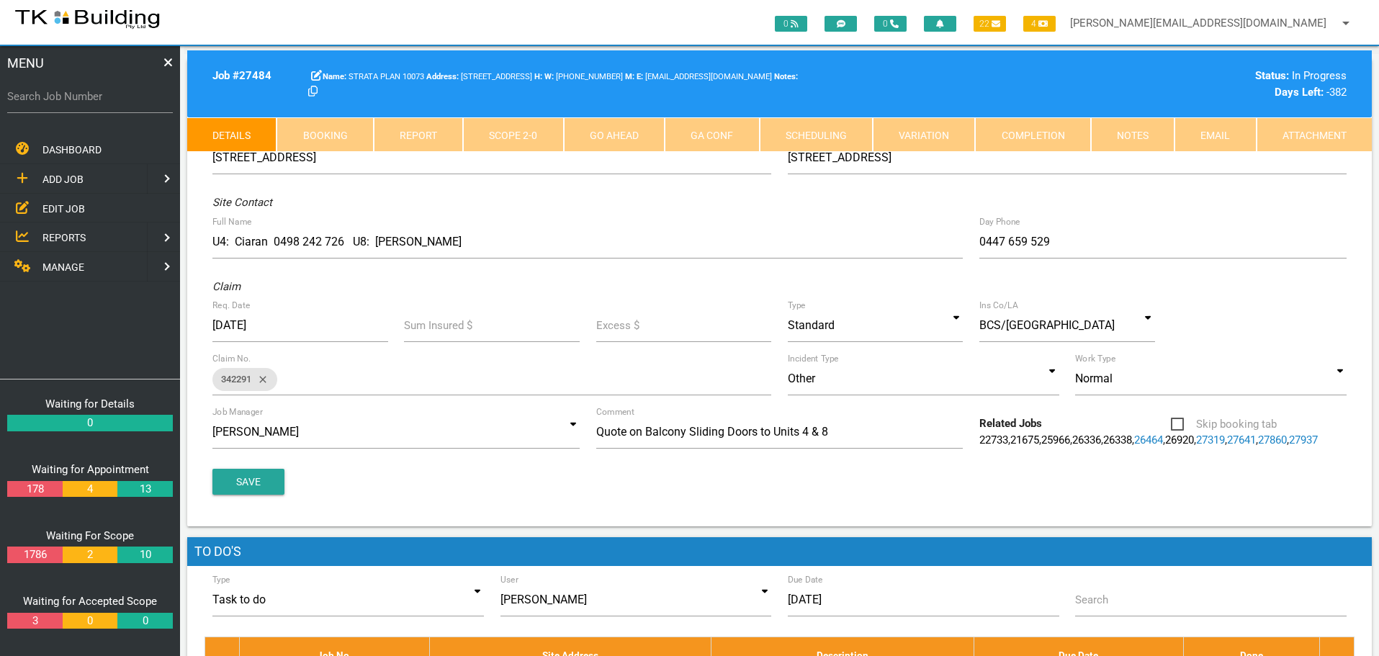
click at [508, 136] on link "Scope 2 - 0" at bounding box center [513, 134] width 100 height 35
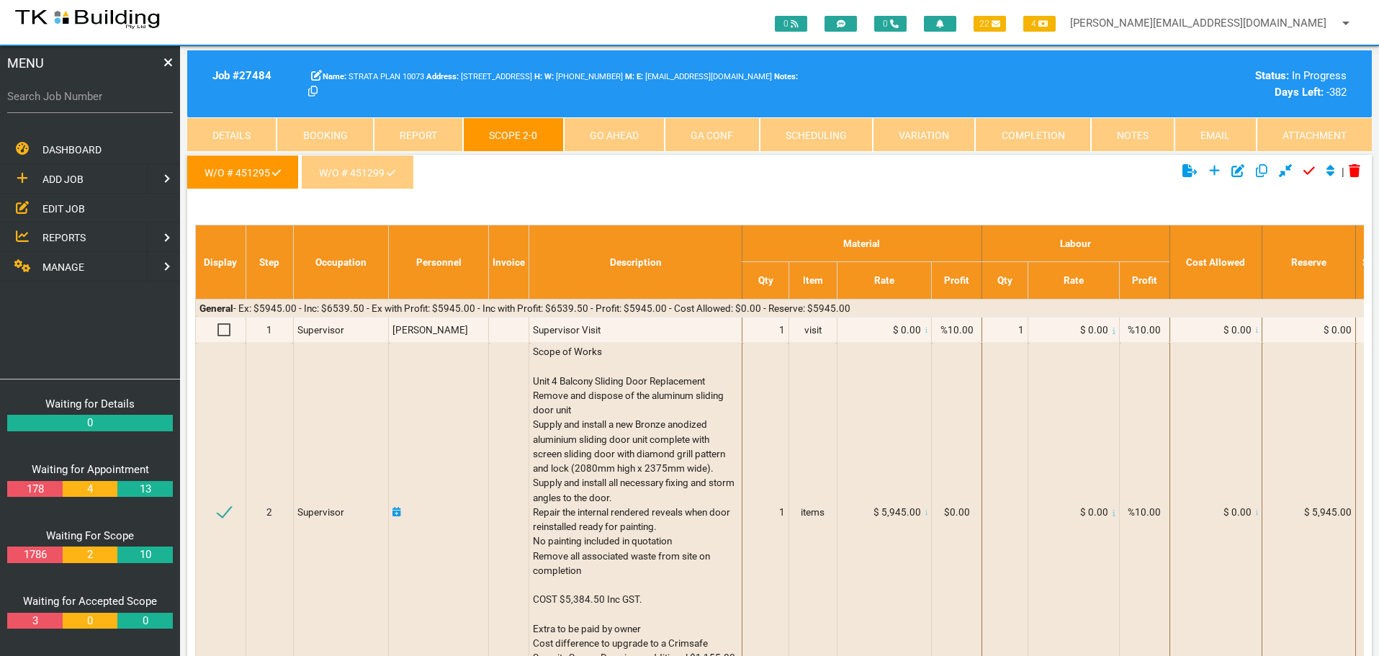
click at [392, 171] on icon at bounding box center [391, 173] width 9 height 10
click at [362, 169] on link "W/O # 451299" at bounding box center [357, 172] width 112 height 35
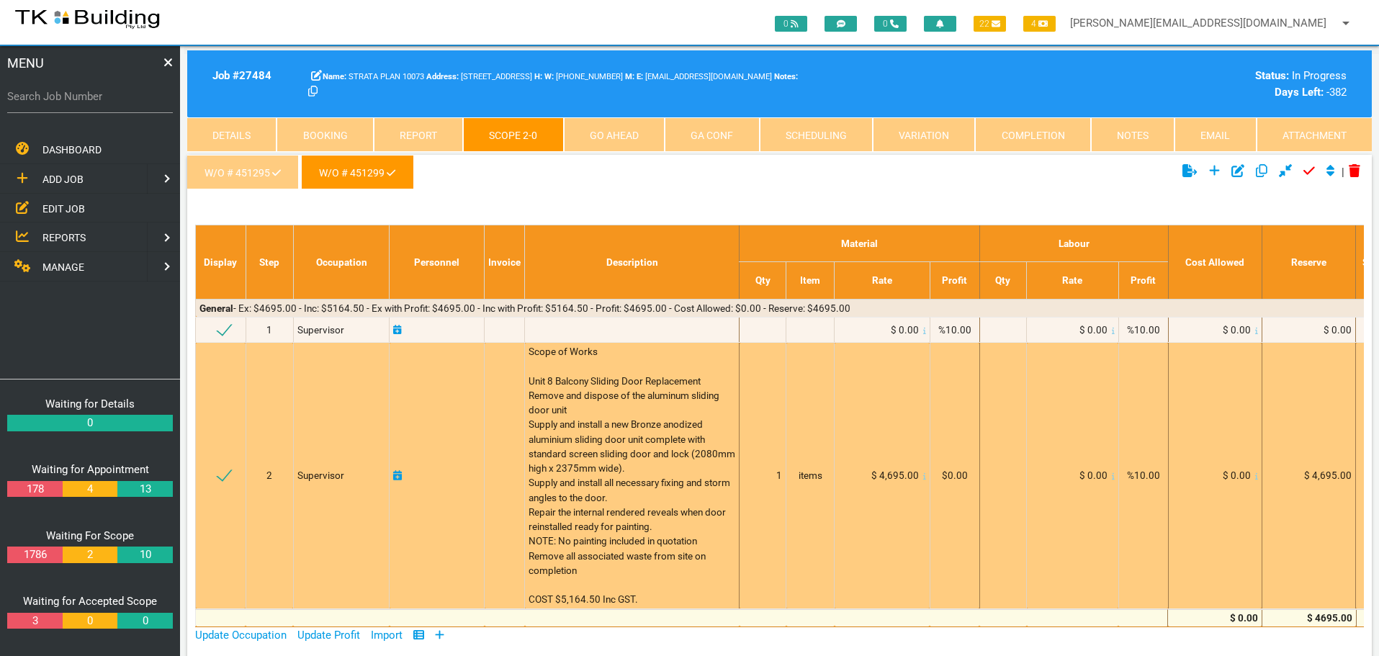
click at [562, 365] on div "Scope of Works Unit 8 Balcony Sliding Door Replacement Remove and dispose of th…" at bounding box center [632, 475] width 207 height 263
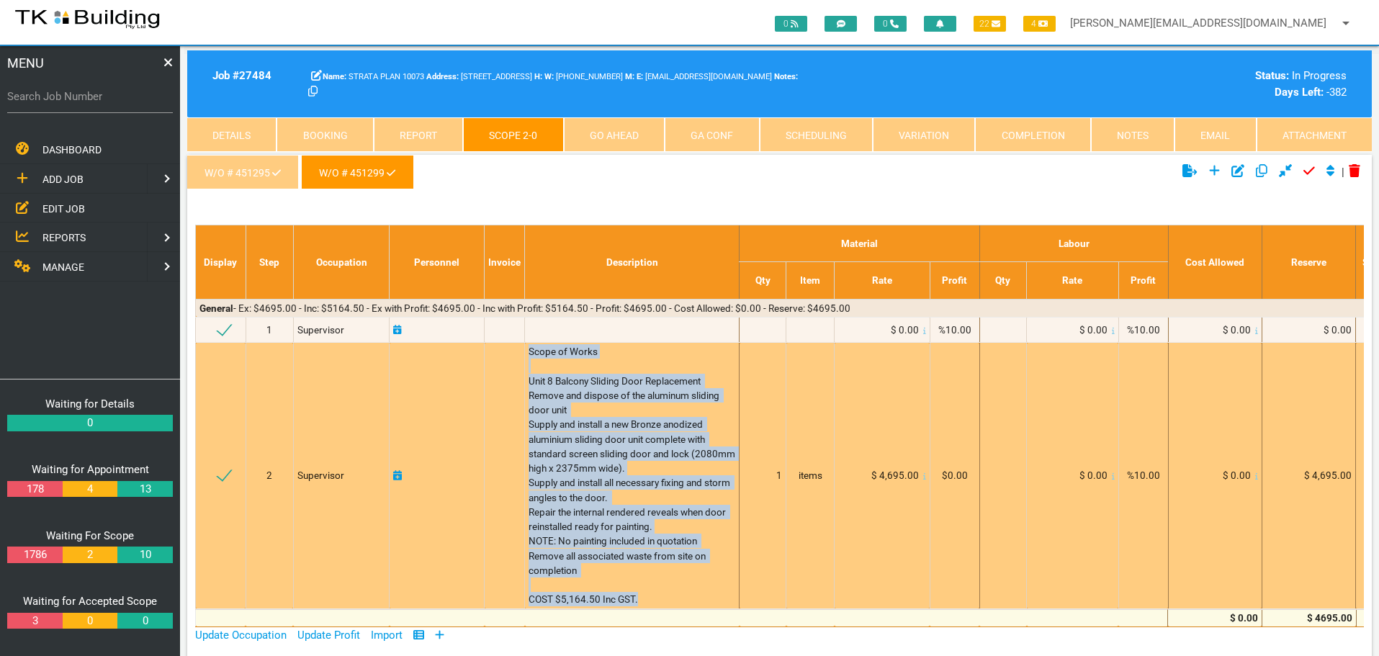
drag, startPoint x: 529, startPoint y: 352, endPoint x: 640, endPoint y: 601, distance: 272.8
click at [640, 601] on div "Scope of Works Unit 8 Balcony Sliding Door Replacement Remove and dispose of th…" at bounding box center [632, 475] width 207 height 263
copy span "Scope of Works Unit 8 Balcony Sliding Door Replacement Remove and dispose of th…"
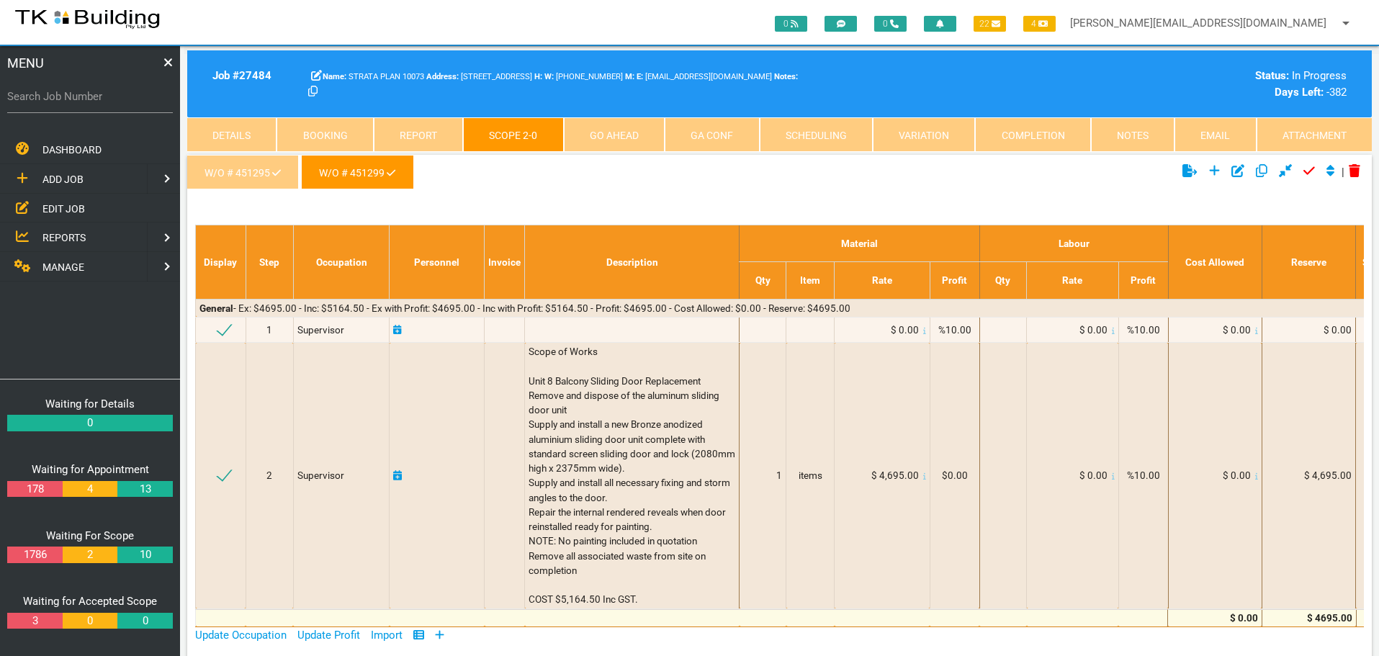
click at [670, 182] on ul "W/O # 451295 W/O # 451299" at bounding box center [582, 175] width 790 height 40
click at [1052, 136] on link "Completion" at bounding box center [1032, 134] width 115 height 35
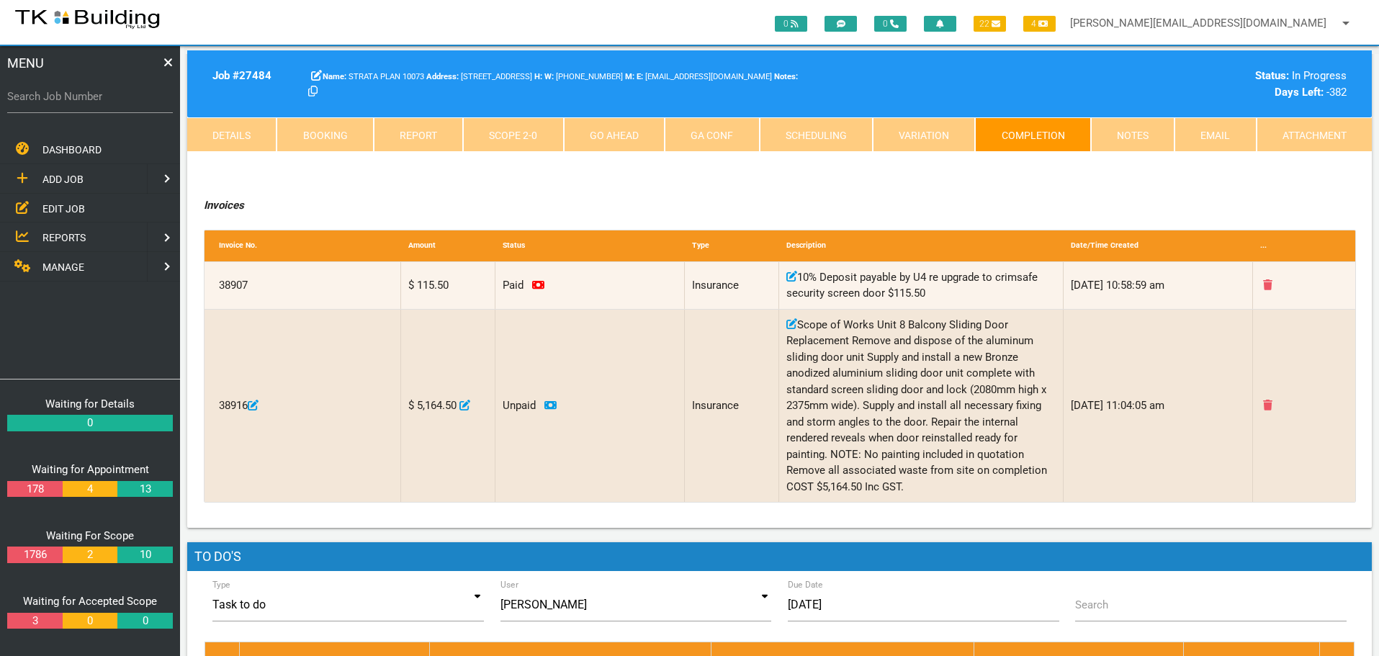
scroll to position [288, 0]
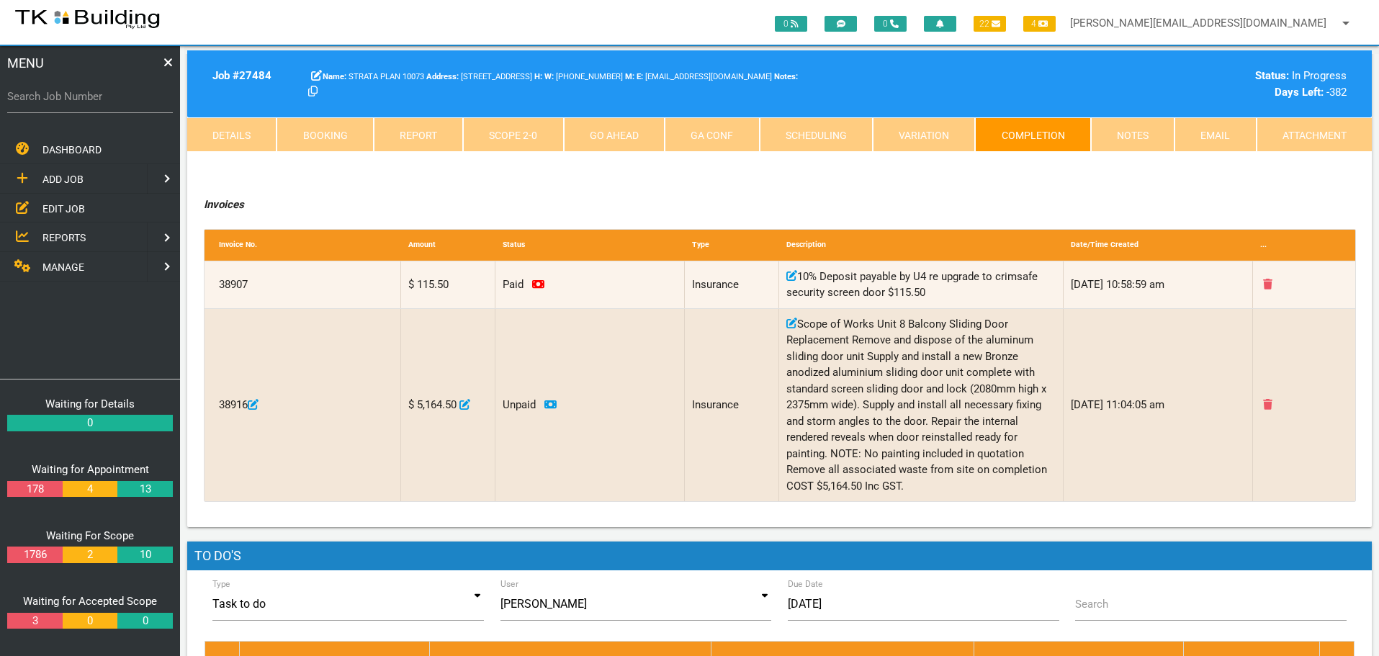
click at [66, 206] on span "EDIT JOB" at bounding box center [63, 208] width 42 height 12
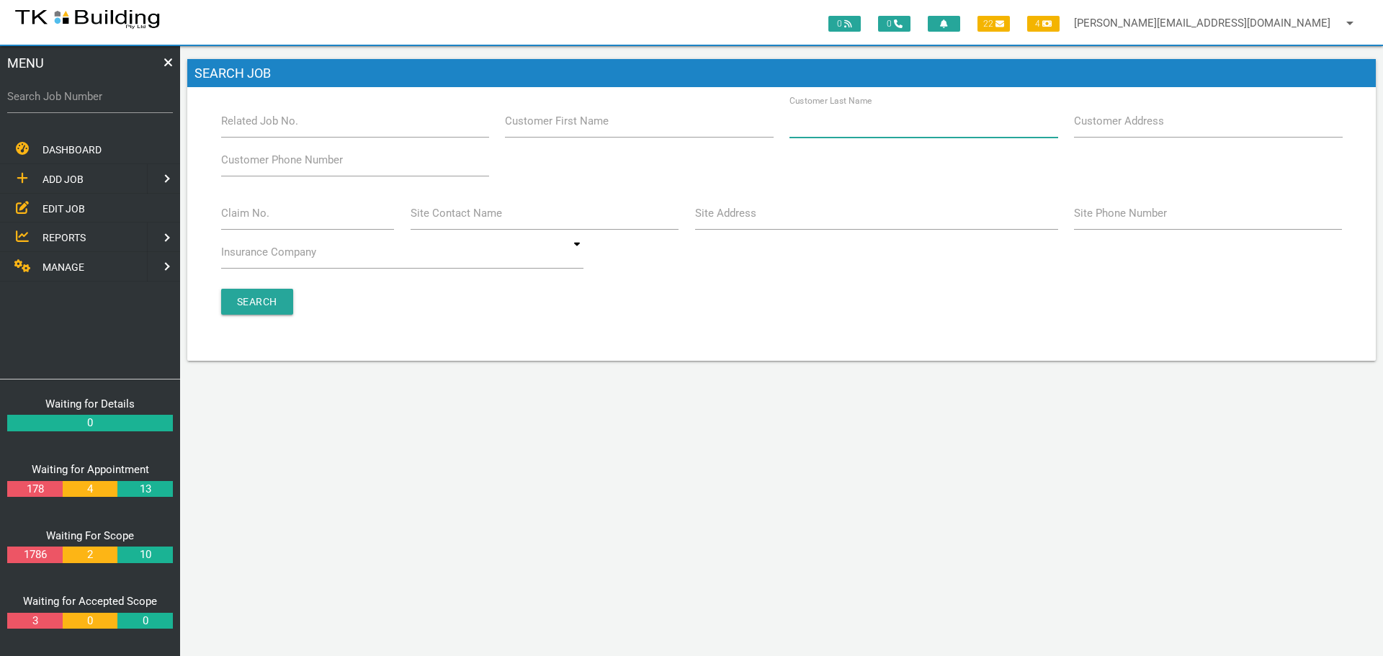
click at [912, 134] on input "Customer Last Name" at bounding box center [923, 120] width 268 height 33
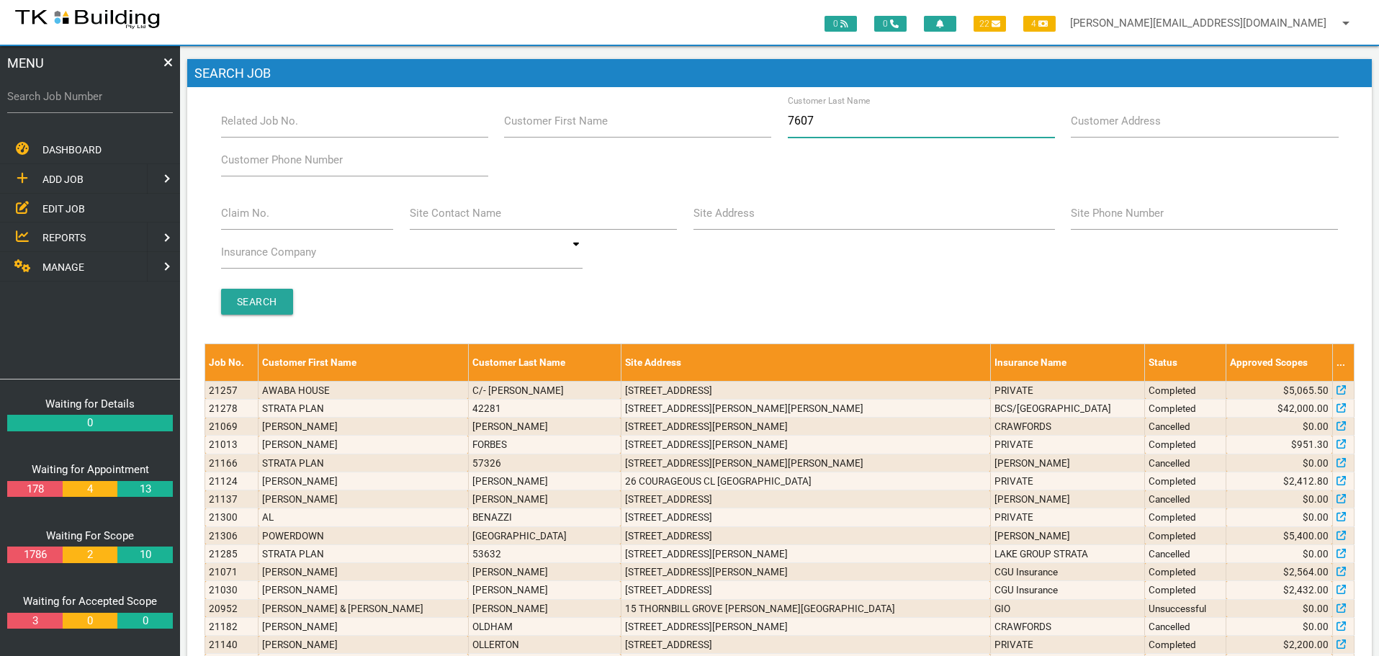
type input "76076"
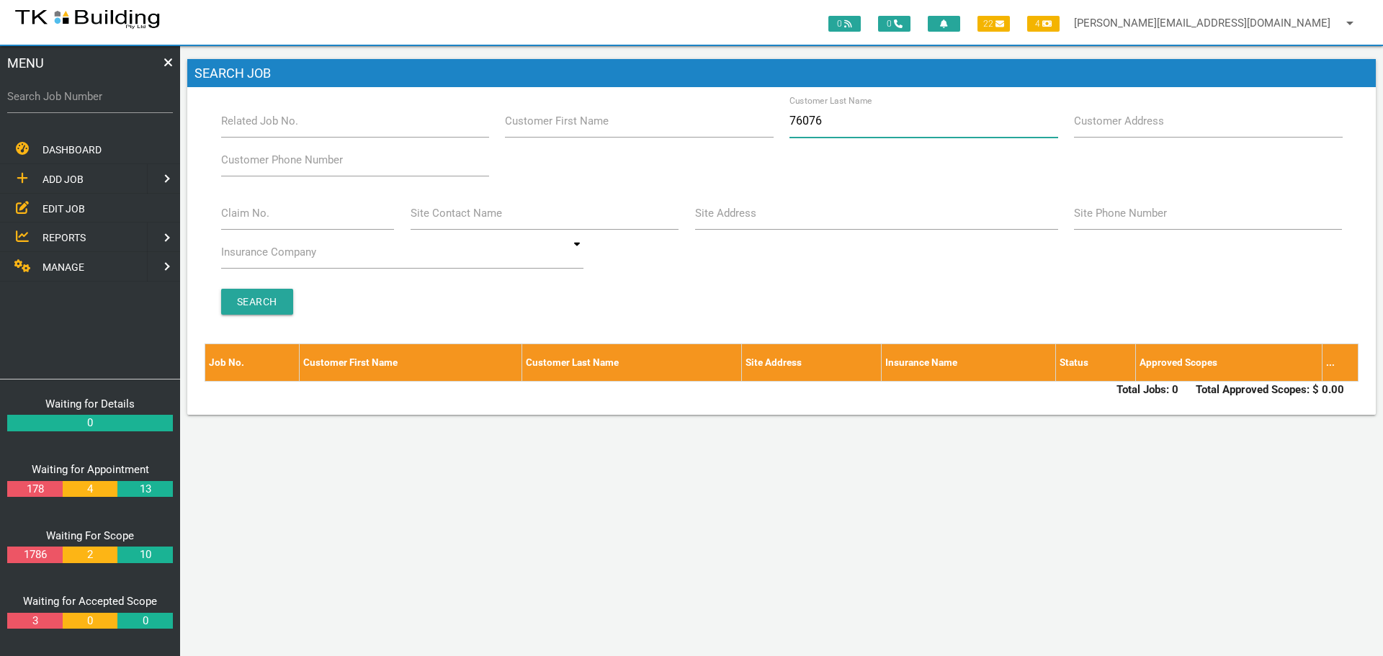
click at [856, 126] on input "76076" at bounding box center [923, 120] width 268 height 33
type input "7"
click at [75, 177] on span "ADD JOB" at bounding box center [62, 180] width 41 height 12
click at [75, 177] on span "NEW CUSTOMER" at bounding box center [80, 179] width 76 height 12
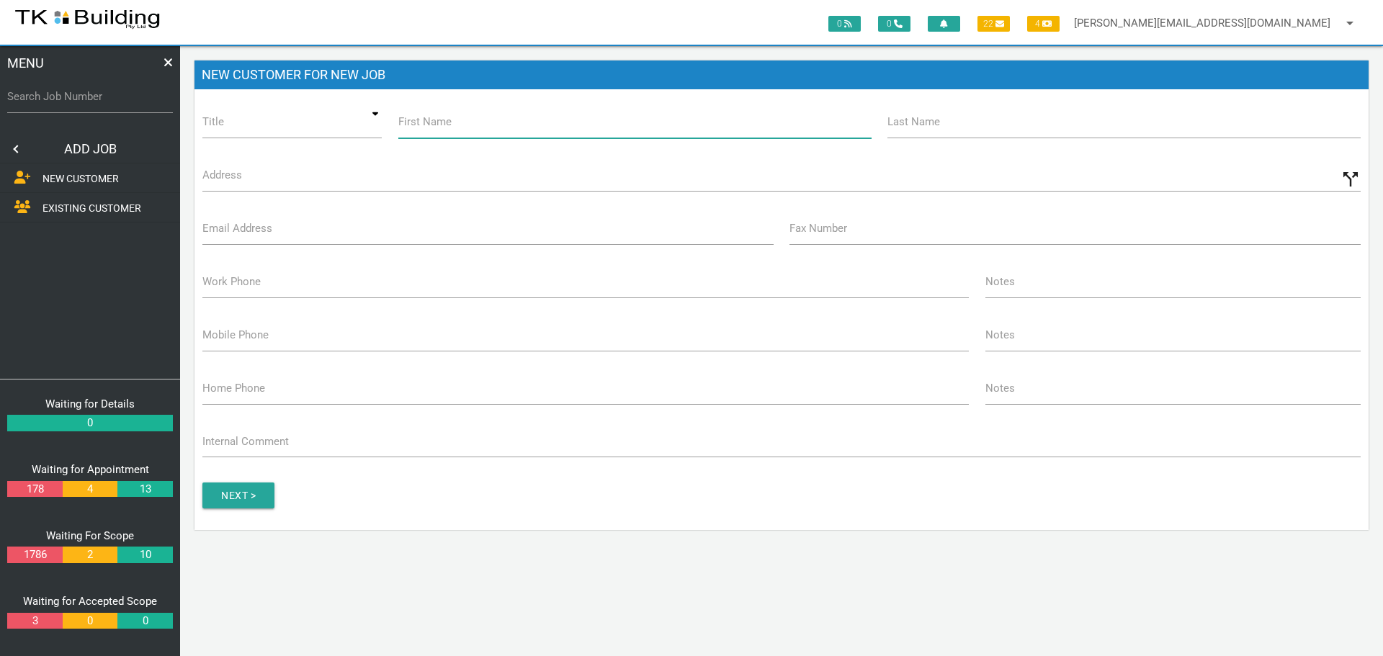
click at [528, 125] on input "First Name" at bounding box center [634, 121] width 473 height 33
type input "Strata Plan"
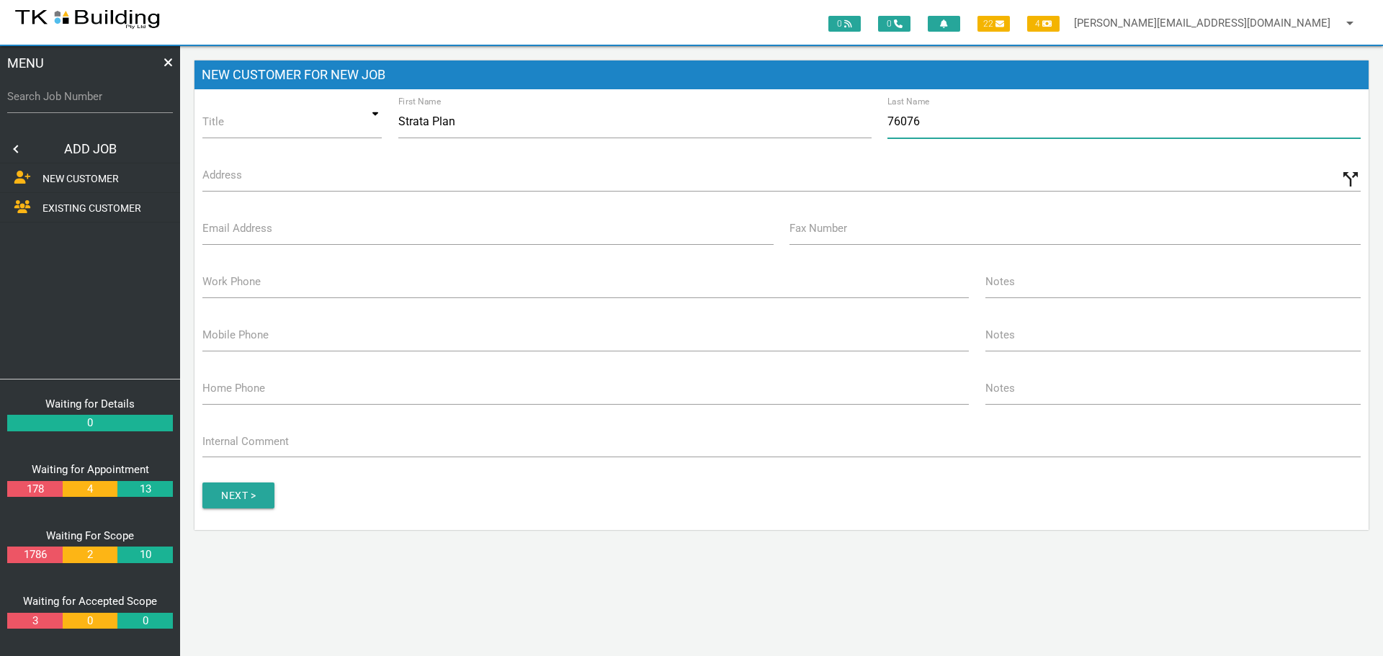
type input "76076"
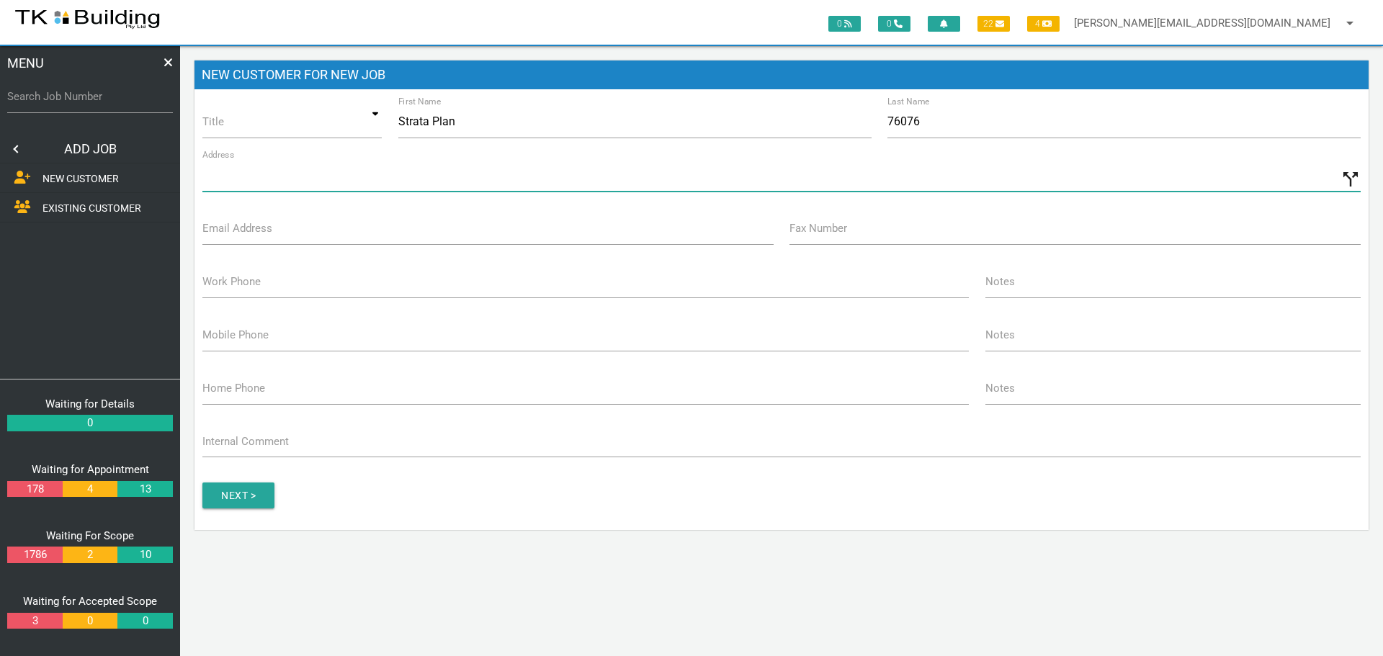
click at [267, 183] on input "Address" at bounding box center [781, 174] width 1158 height 33
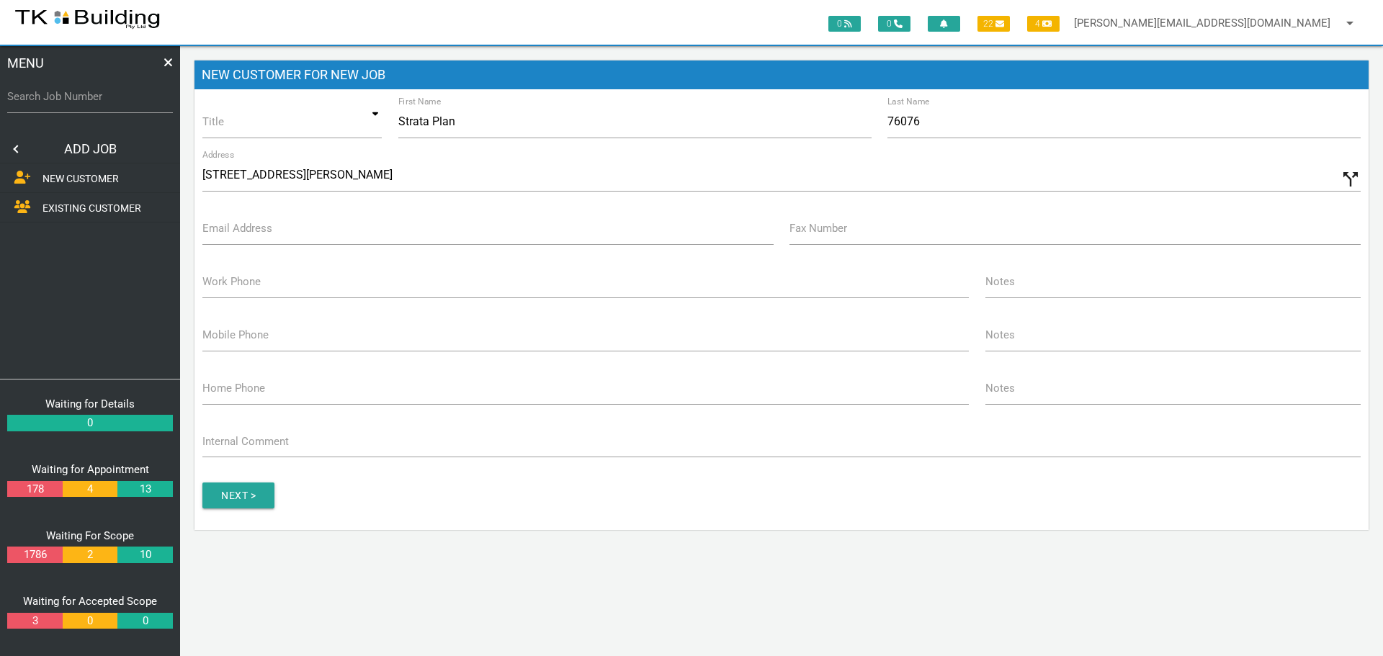
type input "21 Milson St, Charlestown NSW 2290, Australia"
click at [282, 235] on input "Email Address" at bounding box center [487, 228] width 571 height 33
type input "[EMAIL_ADDRESS][DOMAIN_NAME]"
type input "(02) 4942 3243"
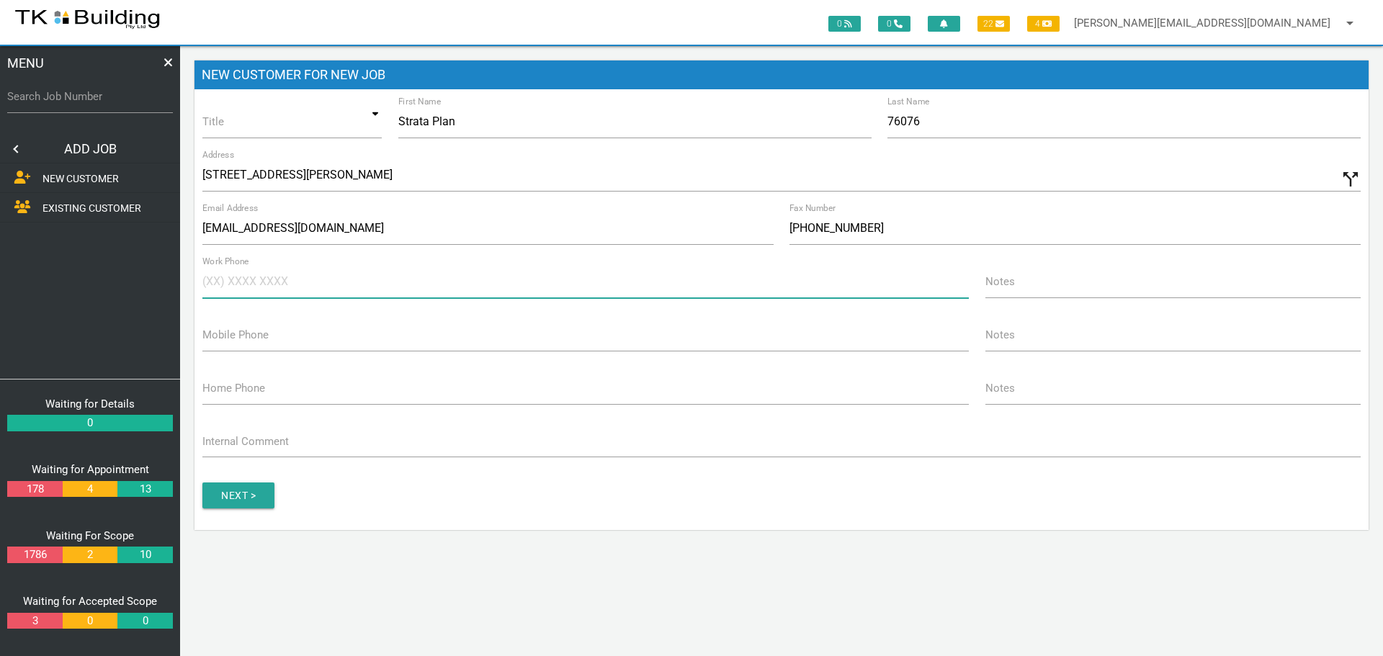
click at [278, 286] on input "Work Phone" at bounding box center [585, 281] width 766 height 33
type input "[PHONE_NUMBER]"
click at [238, 487] on input "button" at bounding box center [238, 496] width 72 height 26
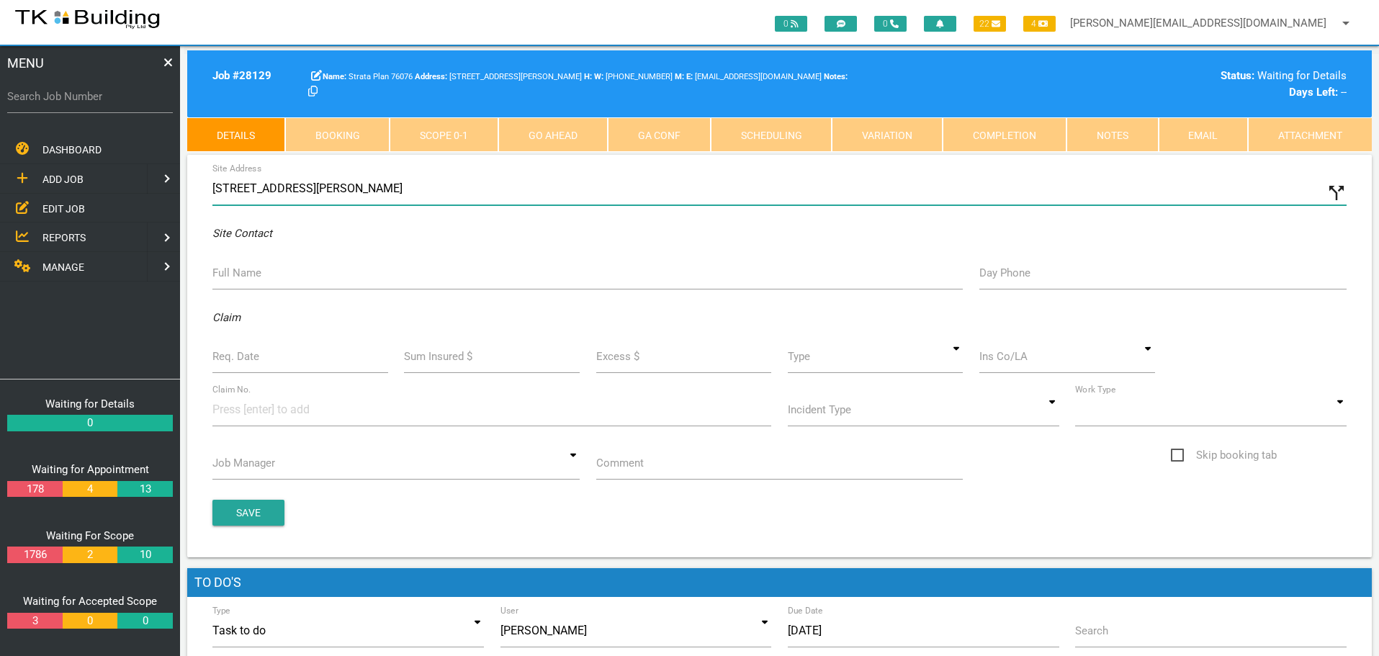
click at [212, 189] on input "21 Milson St, Charlestown NSW 2290, Australia" at bounding box center [779, 188] width 1134 height 33
type input "3/21 Milson St, Charlestown NSW 2290, Australia"
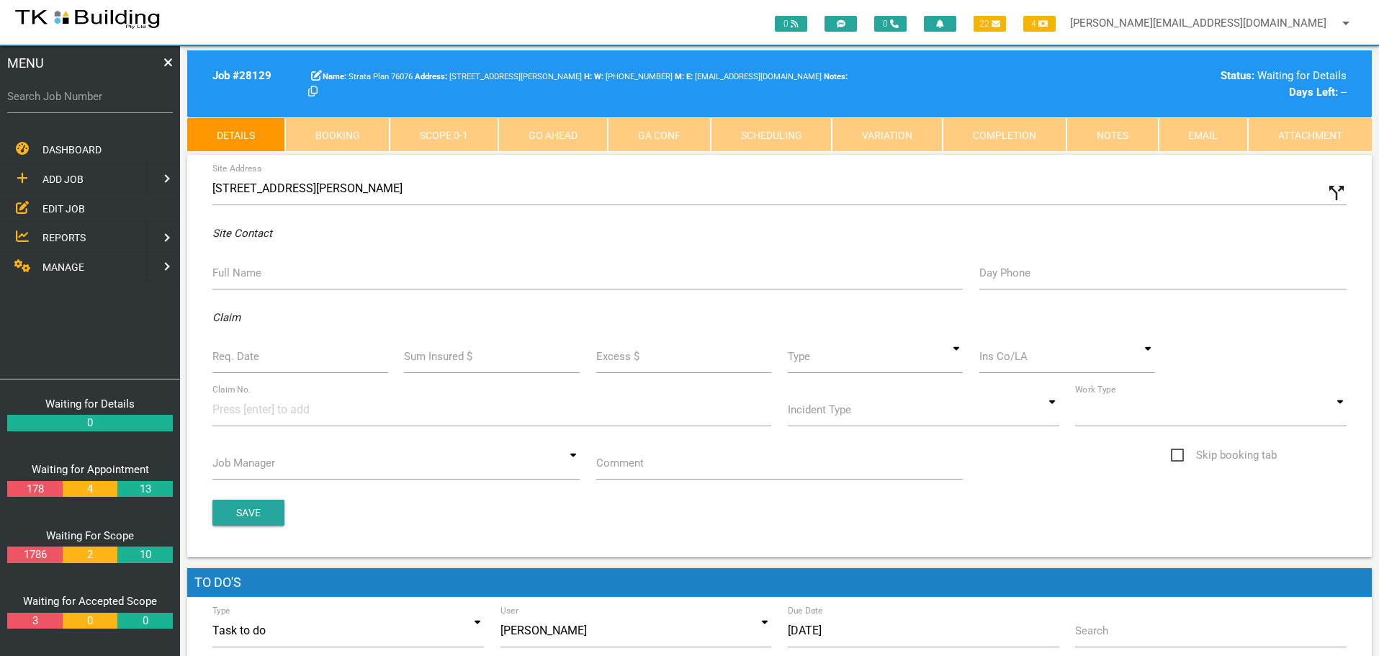
click at [229, 279] on label "Full Name" at bounding box center [236, 273] width 49 height 17
click at [229, 279] on input "Full Name" at bounding box center [587, 272] width 751 height 33
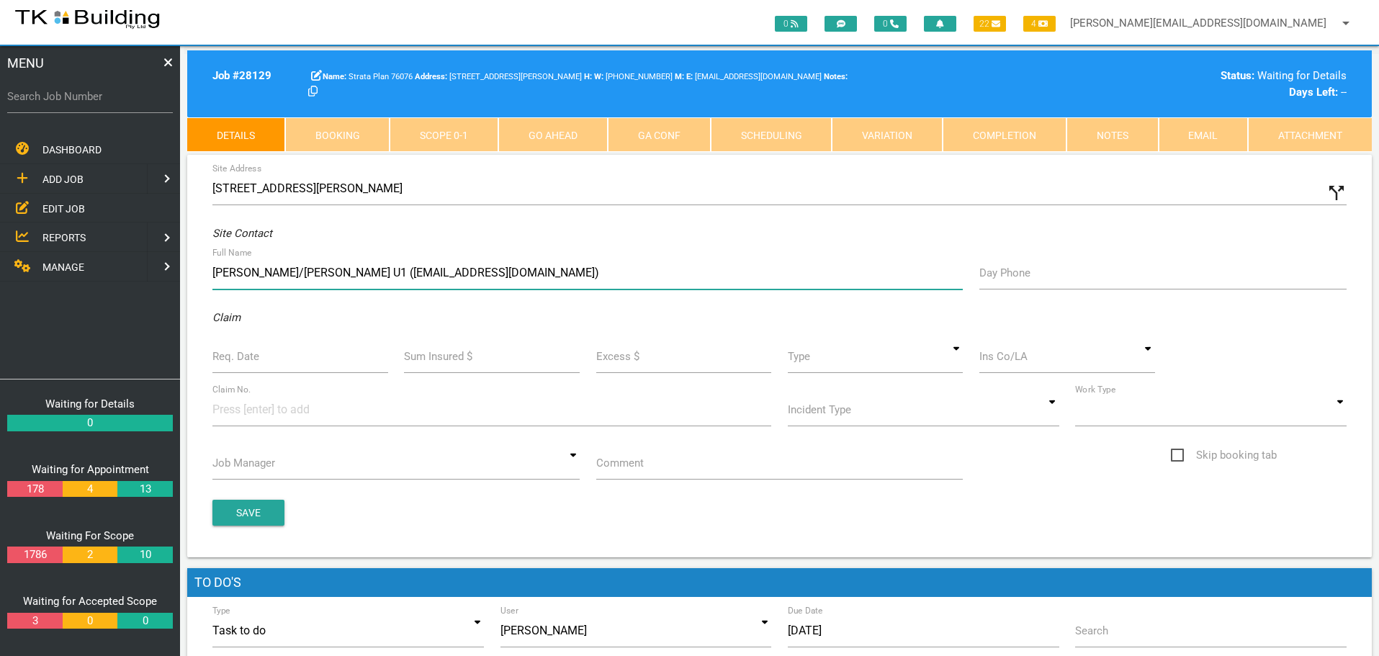
type input "Peter/Fiona U1 (fiedwards@bigpond.com)"
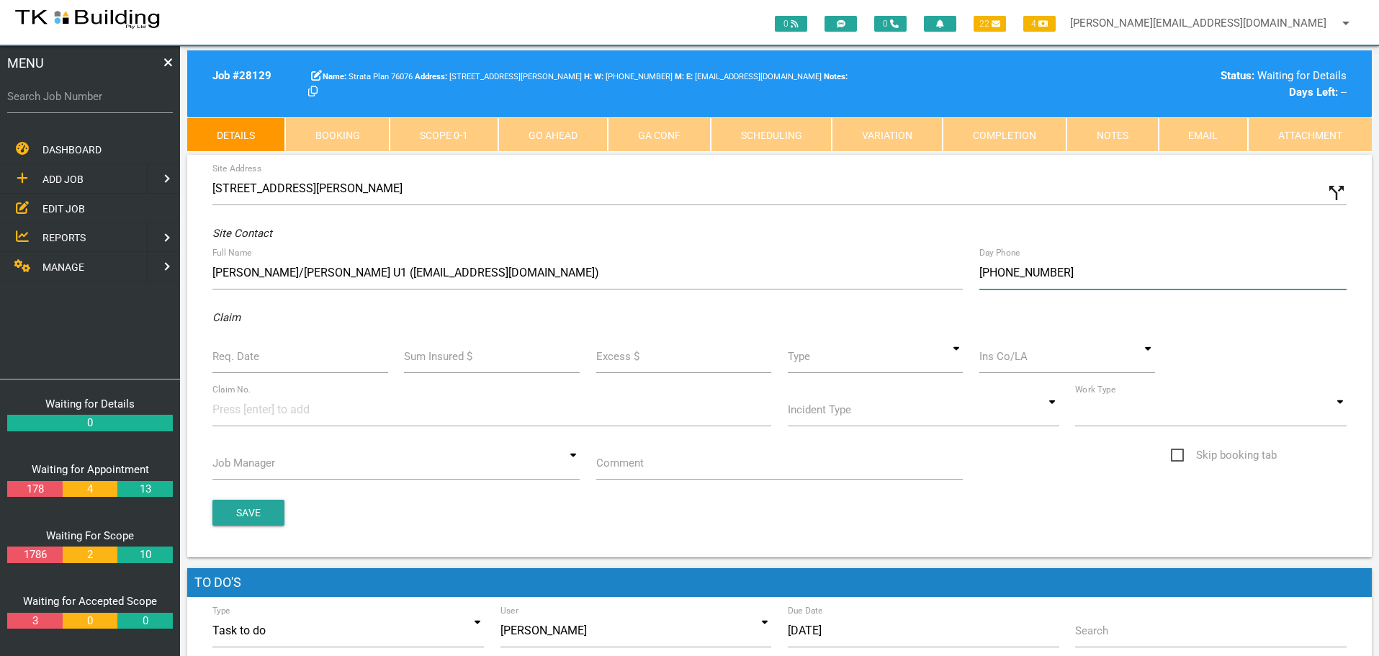
type input "(04) 0366 1484"
click at [254, 358] on label "Req. Date" at bounding box center [235, 357] width 47 height 17
click at [254, 358] on input "Req. Date" at bounding box center [300, 356] width 176 height 33
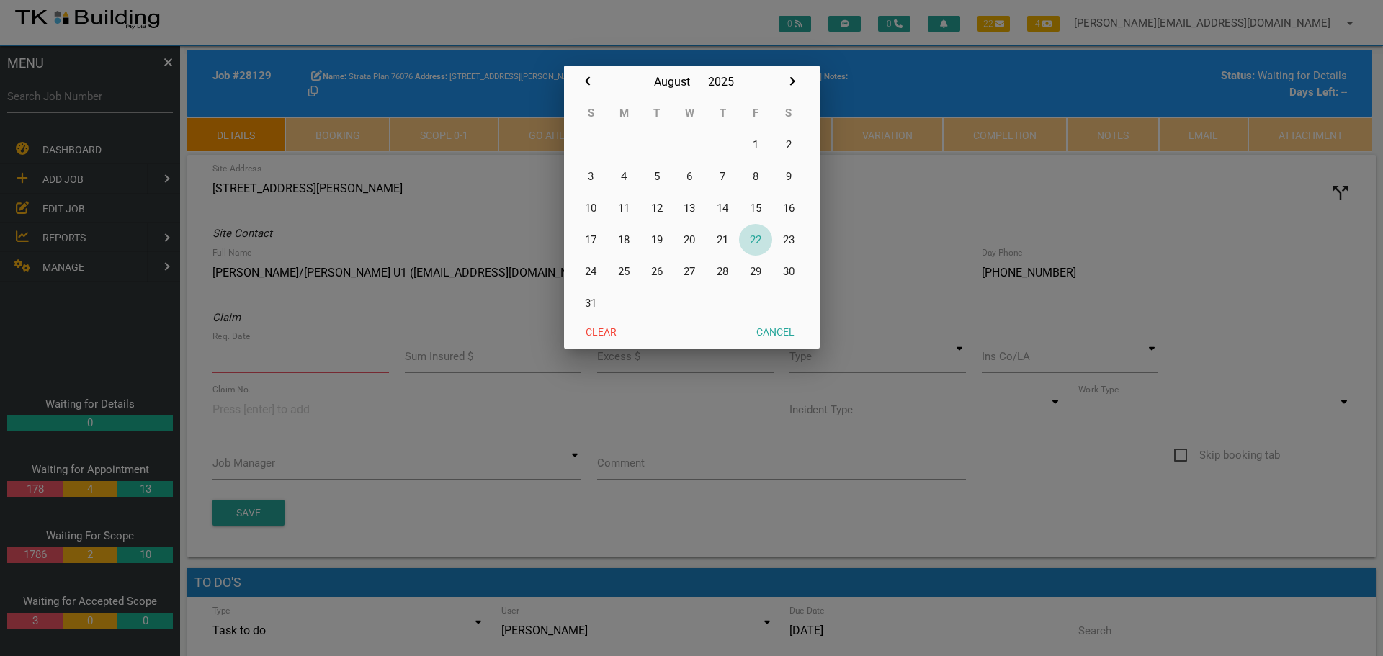
click at [754, 241] on button "22" at bounding box center [755, 240] width 33 height 32
type input "[DATE]"
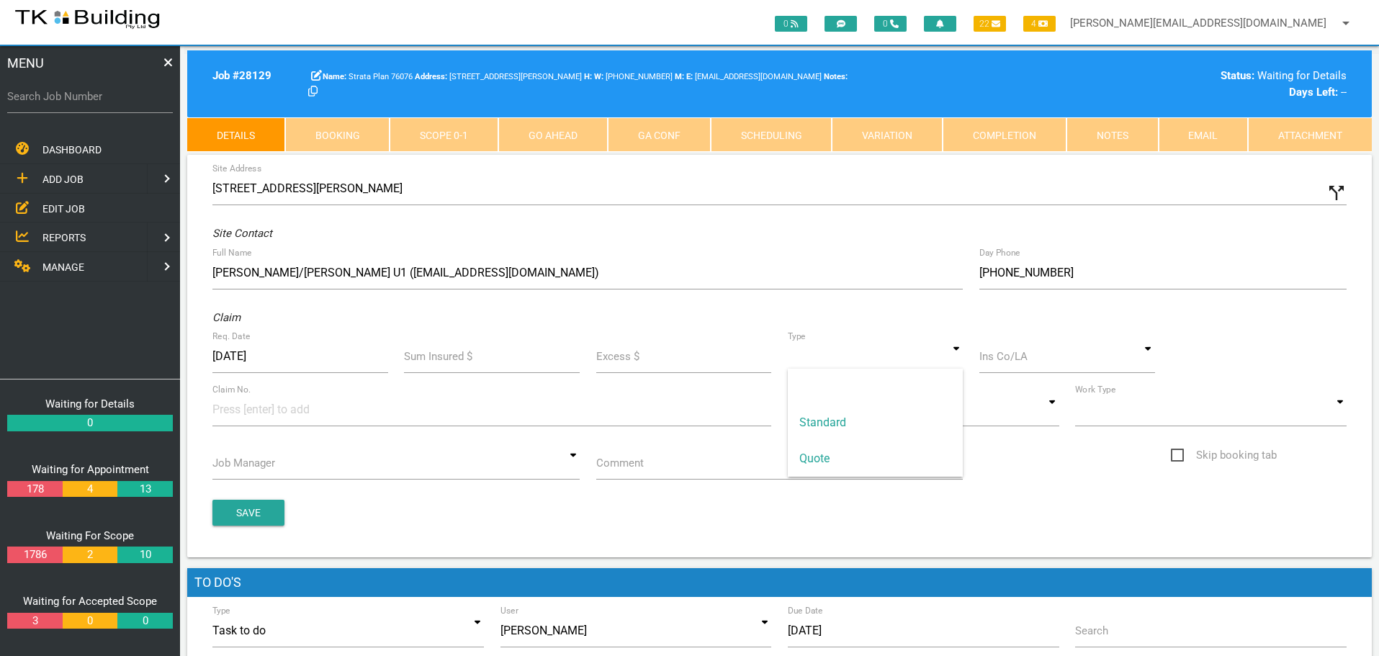
click at [955, 361] on input at bounding box center [876, 356] width 176 height 33
click at [892, 426] on span "Standard" at bounding box center [876, 423] width 176 height 36
type input "Standard"
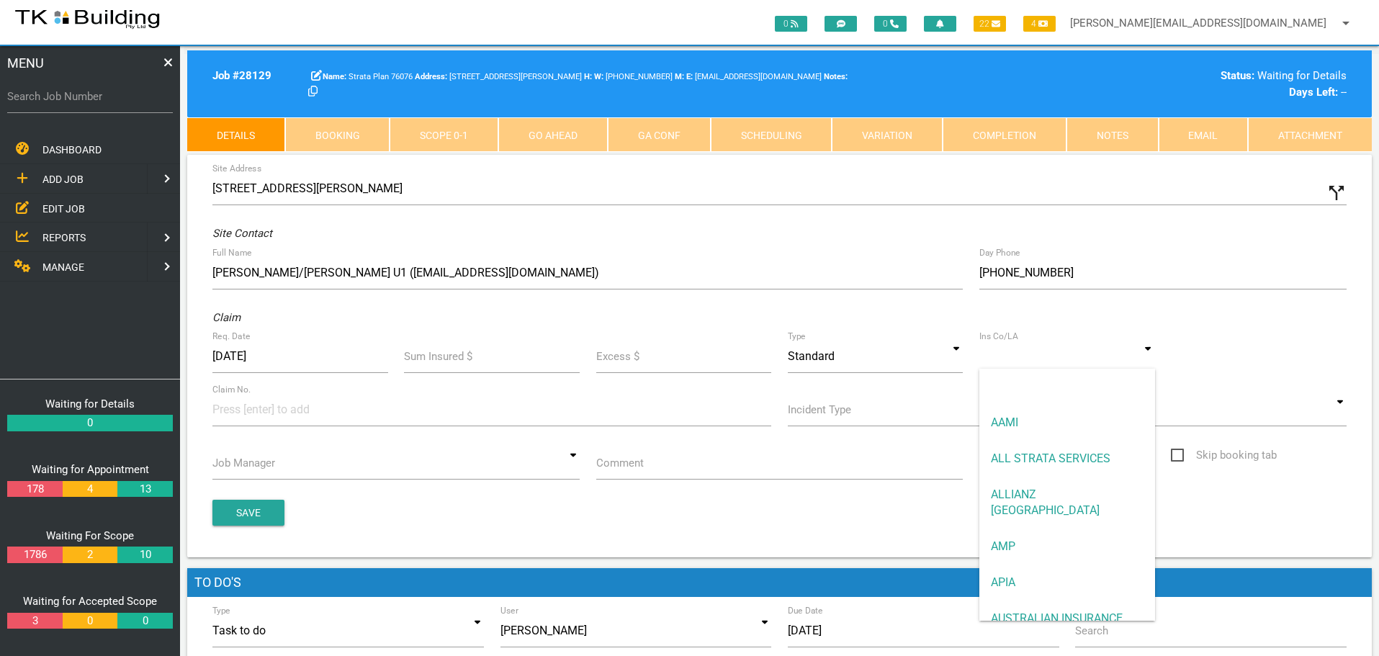
click at [1008, 359] on input at bounding box center [1068, 356] width 176 height 33
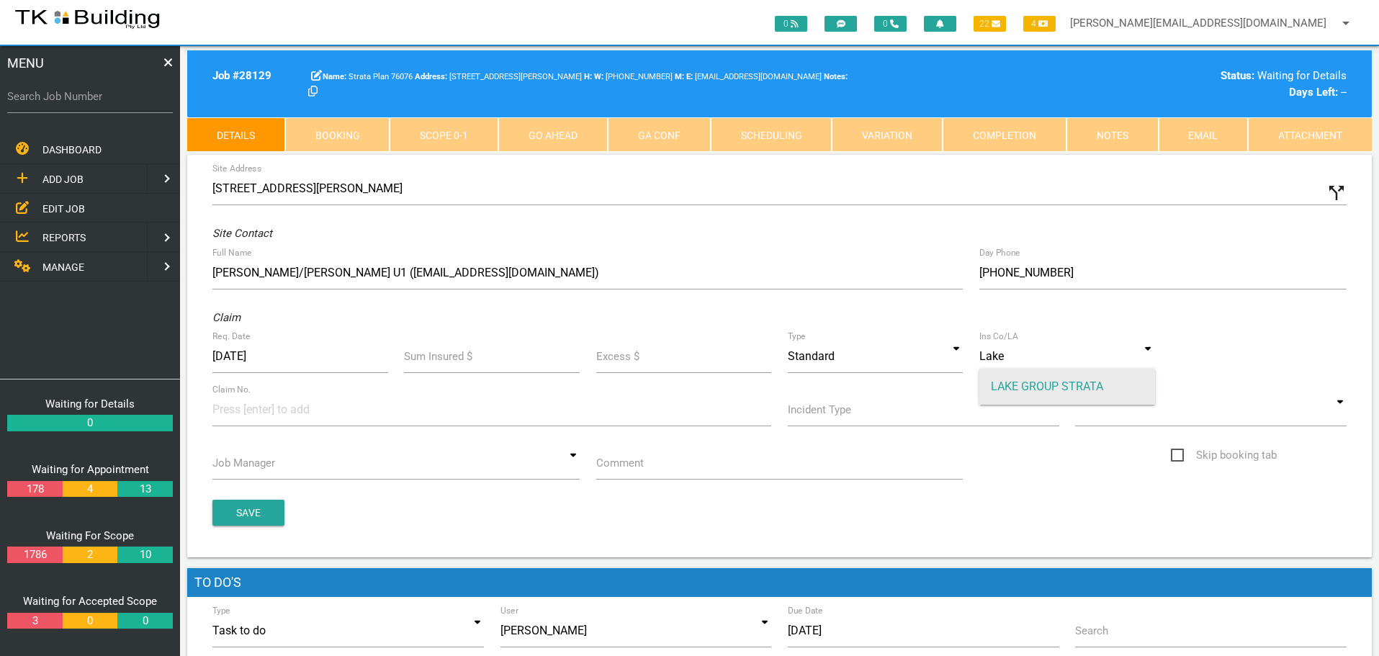
click at [1013, 390] on span "LAKE GROUP STRATA" at bounding box center [1068, 387] width 176 height 36
type input "LAKE GROUP STRATA"
click at [232, 411] on input at bounding box center [266, 409] width 108 height 32
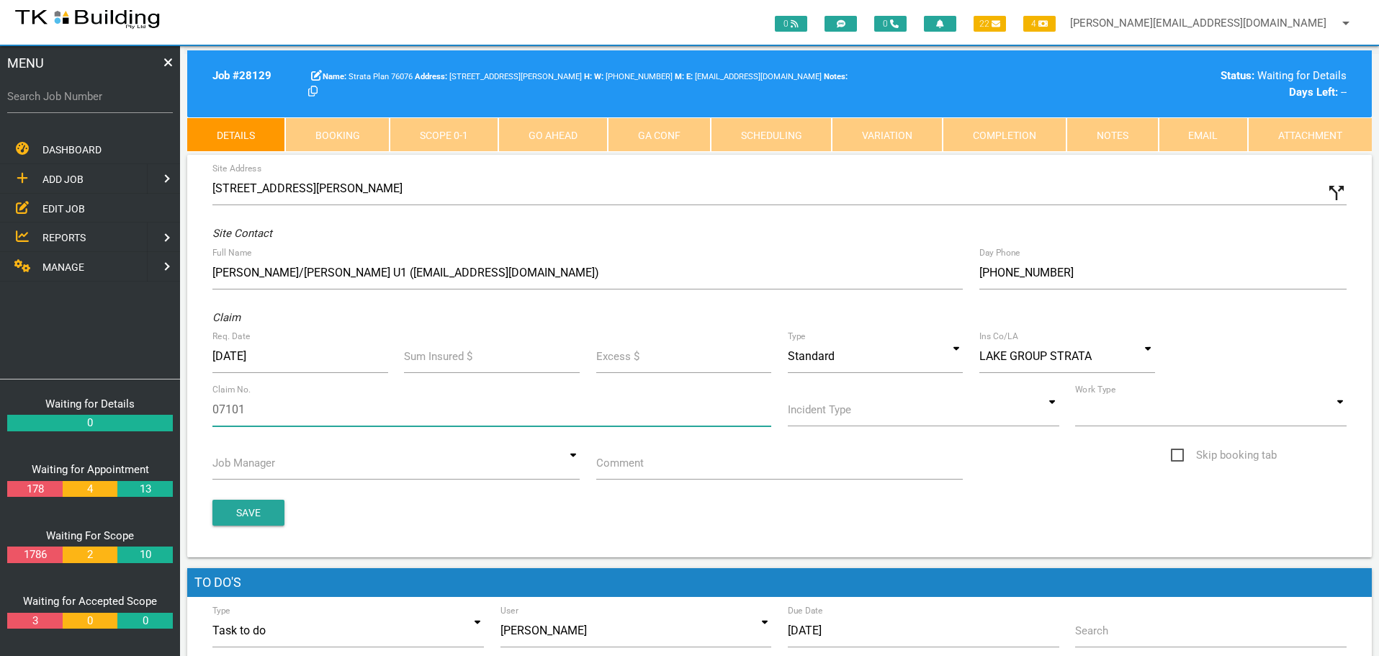
type input "071016"
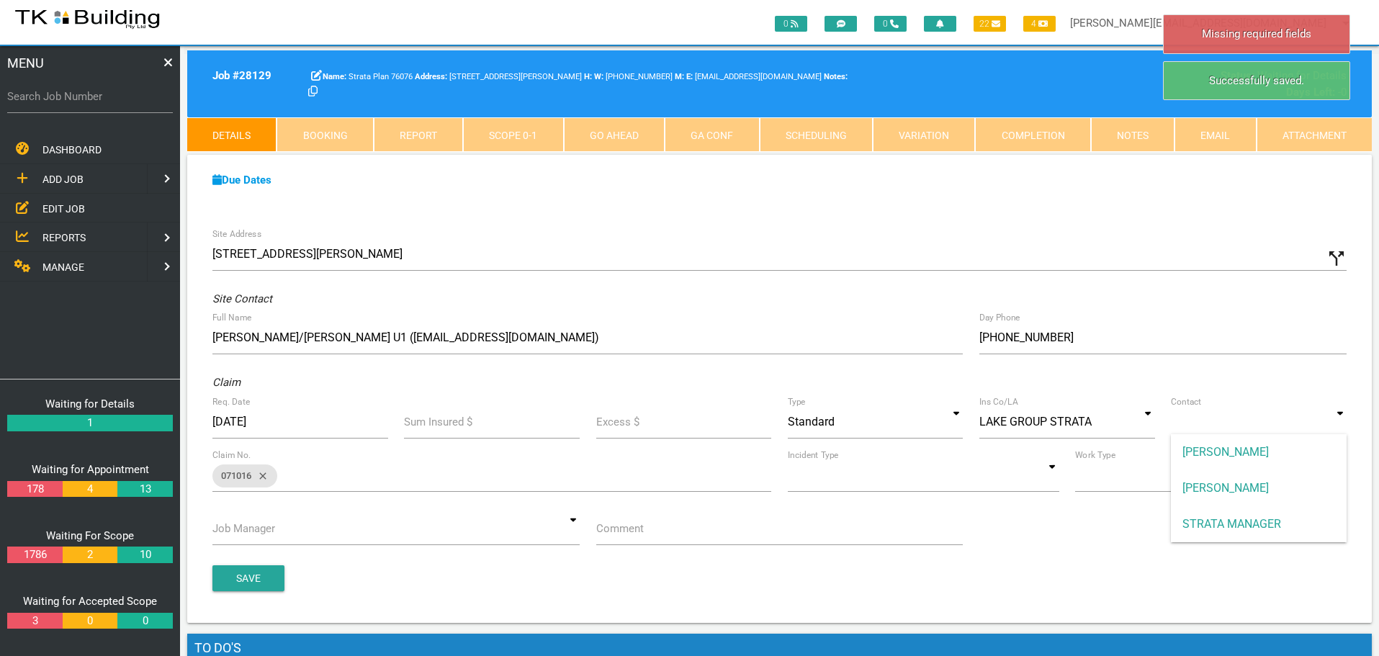
click at [1343, 427] on input at bounding box center [1259, 422] width 176 height 33
click at [1281, 524] on span "STRATA MANAGER" at bounding box center [1259, 524] width 176 height 36
type input "STRATA MANAGER"
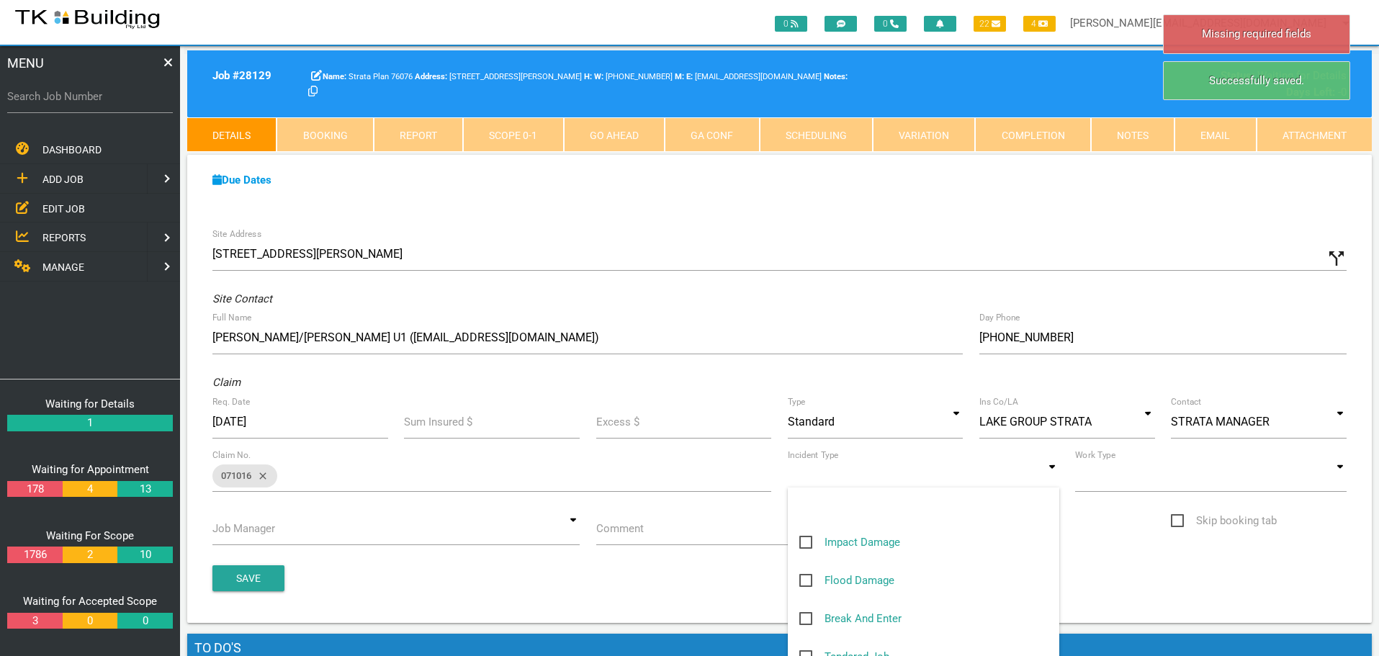
click at [1057, 478] on input at bounding box center [924, 475] width 272 height 33
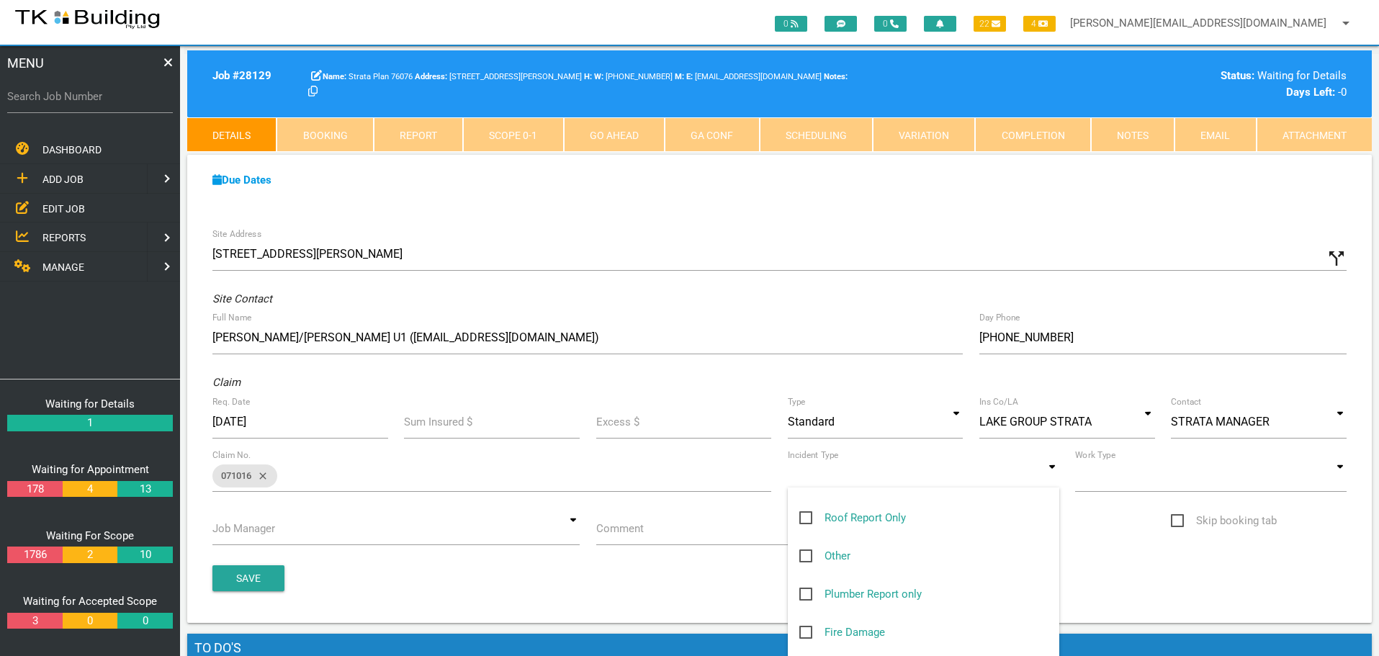
scroll to position [216, 0]
click at [806, 555] on span "Other" at bounding box center [825, 556] width 51 height 18
click at [806, 555] on input "Other" at bounding box center [804, 551] width 9 height 9
checkbox input "true"
type input "Other"
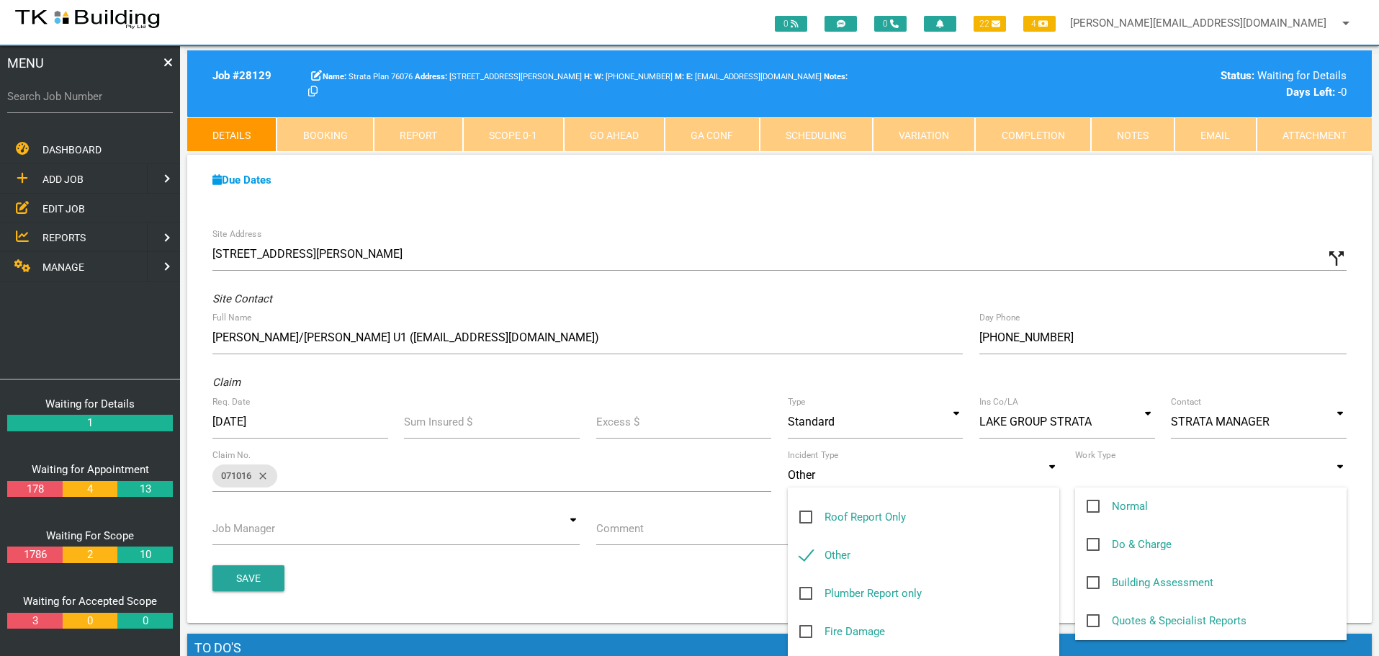
click at [1334, 476] on input at bounding box center [1211, 475] width 272 height 33
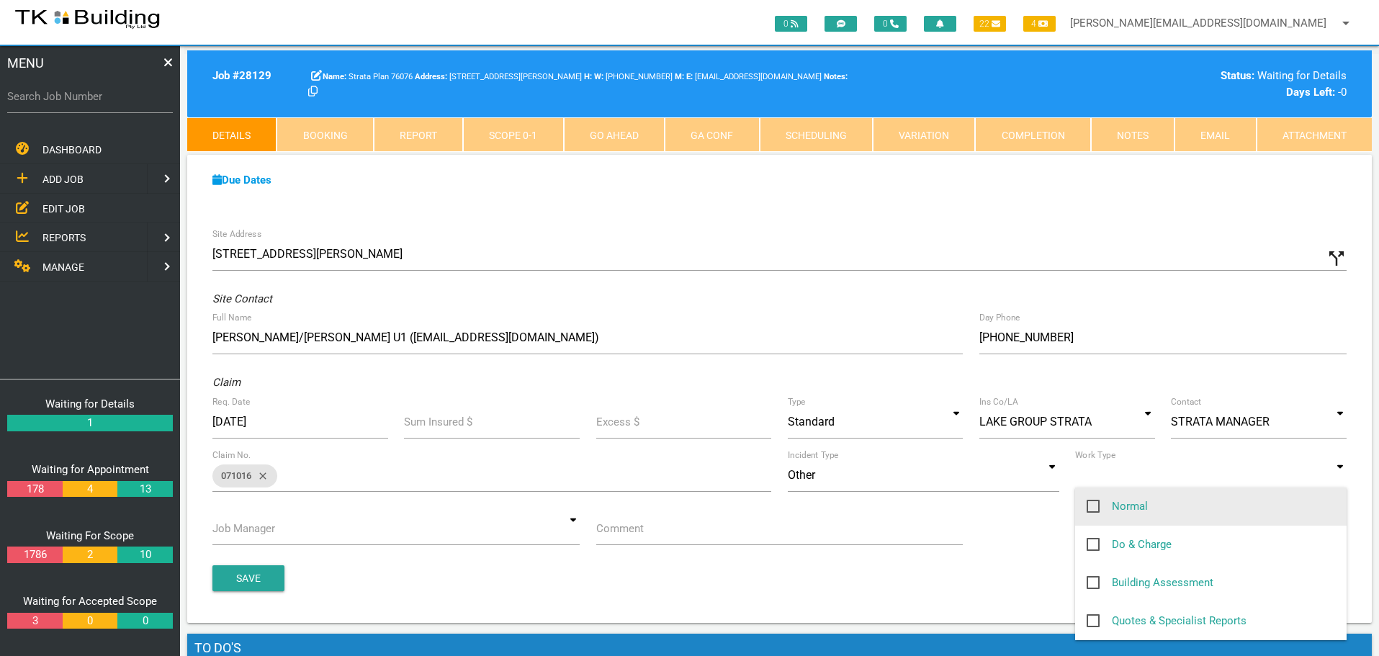
click at [1096, 505] on span "Normal" at bounding box center [1117, 507] width 61 height 18
click at [1096, 505] on input "Normal" at bounding box center [1091, 502] width 9 height 9
checkbox input "true"
type input "Normal"
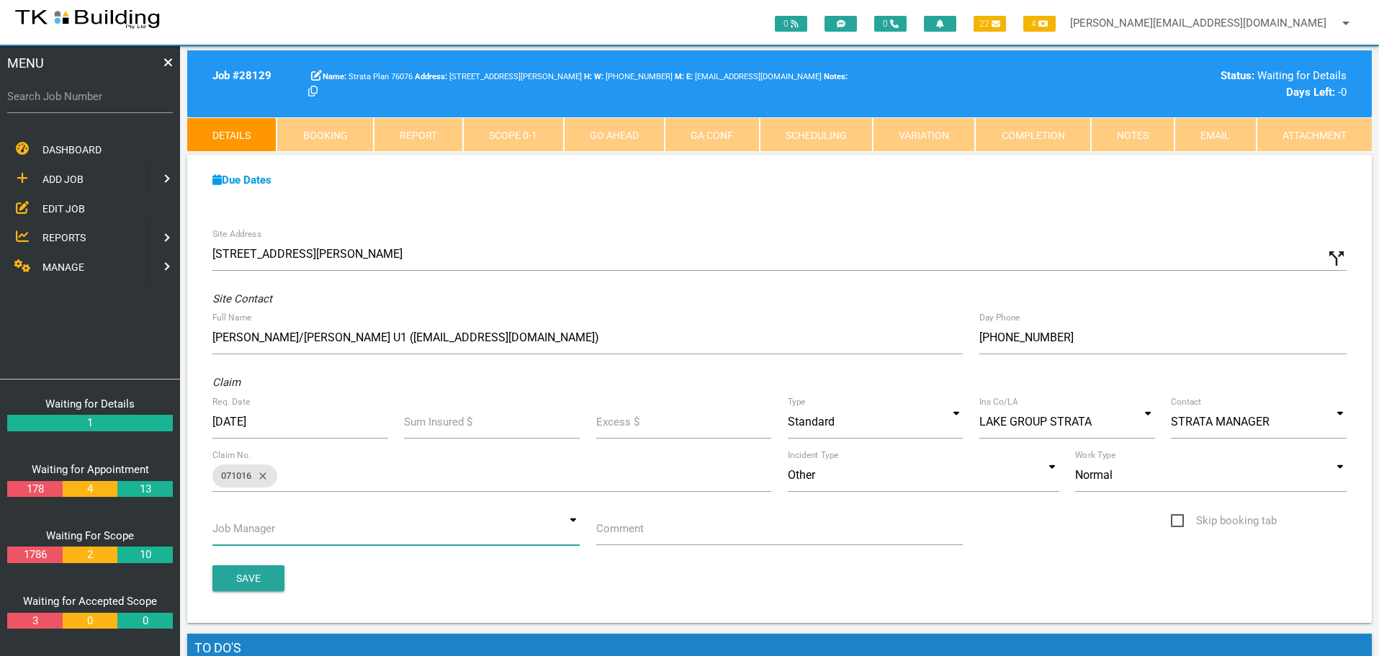
click at [573, 529] on input at bounding box center [395, 528] width 367 height 33
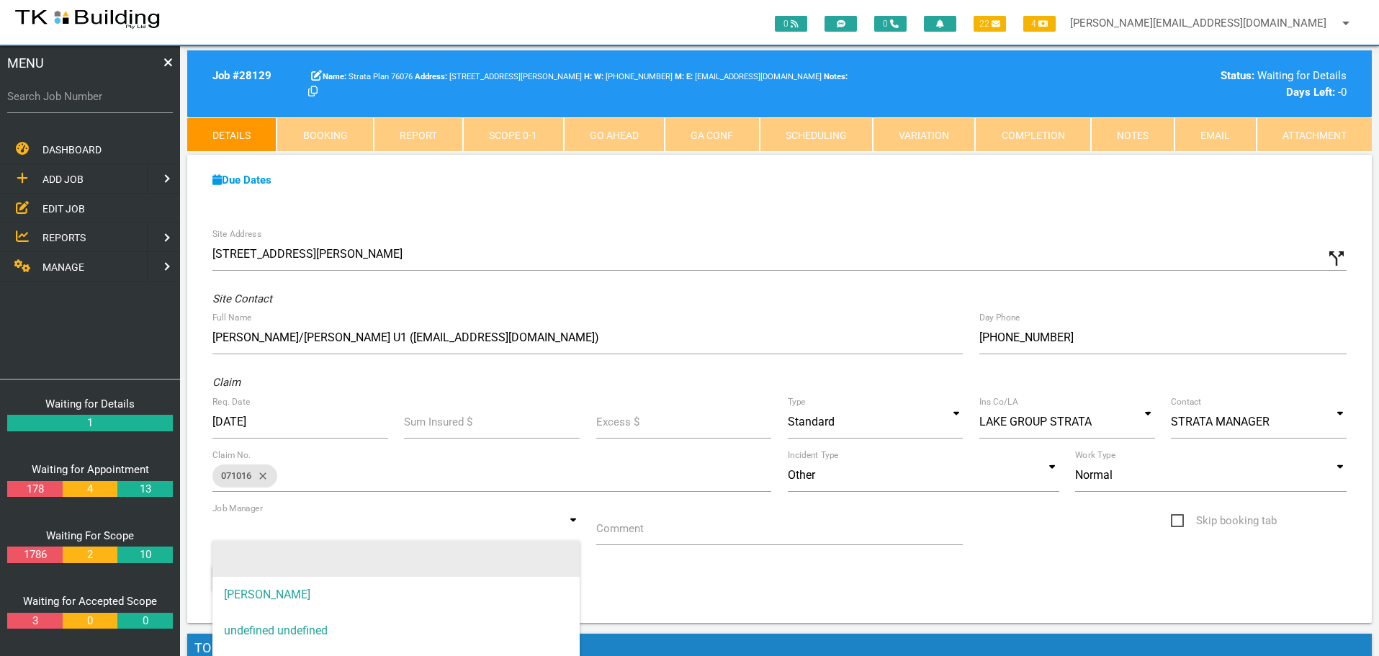
drag, startPoint x: 509, startPoint y: 597, endPoint x: 535, endPoint y: 570, distance: 38.2
click at [509, 596] on span "[PERSON_NAME]" at bounding box center [395, 595] width 367 height 36
type input "[PERSON_NAME]"
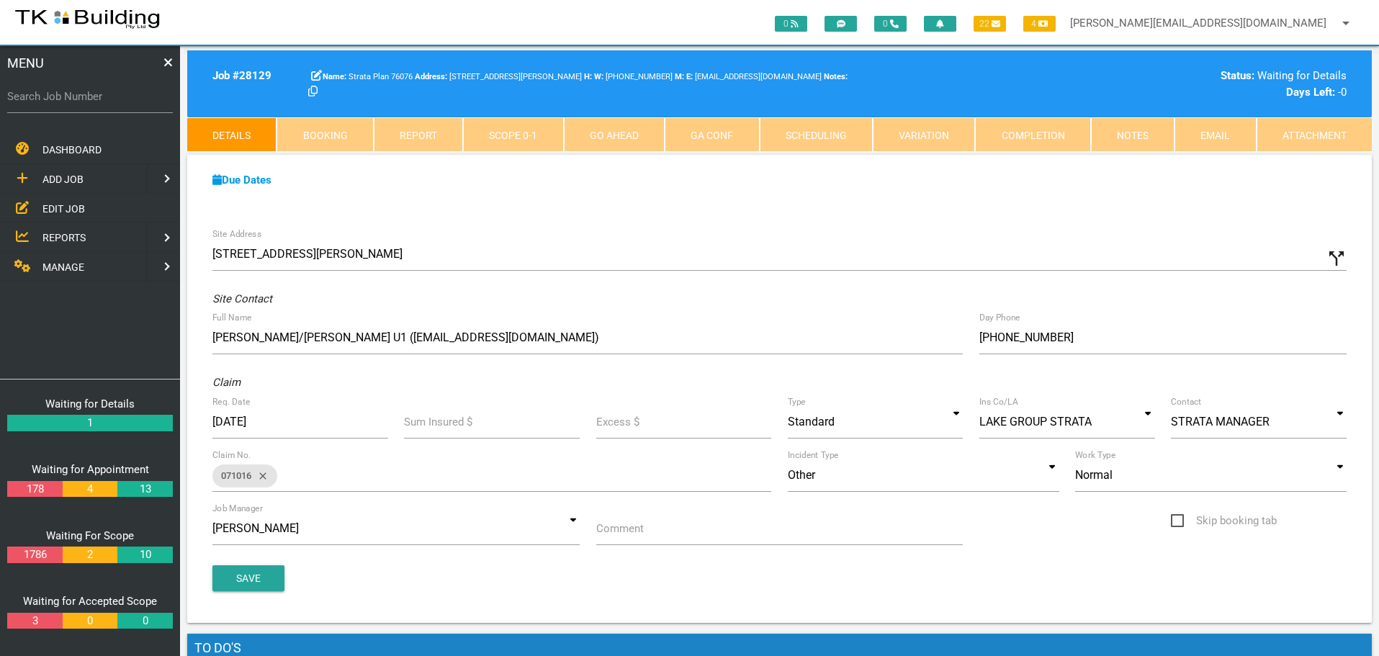
click at [640, 529] on label "Comment" at bounding box center [620, 529] width 48 height 17
click at [640, 529] on input "Comment" at bounding box center [779, 528] width 367 height 33
type input "Quote on water ingress to U3"
click at [259, 583] on button "Save" at bounding box center [248, 578] width 72 height 26
drag, startPoint x: 1137, startPoint y: 132, endPoint x: 1106, endPoint y: 143, distance: 33.0
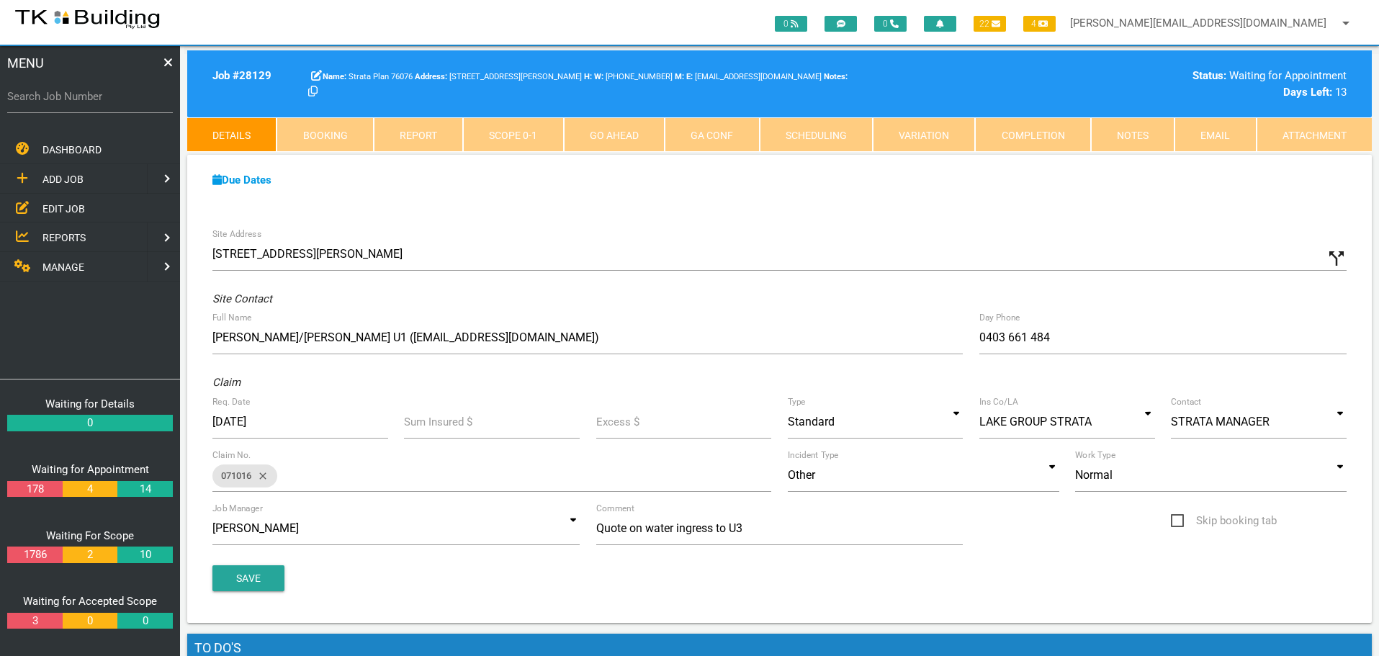
click at [1137, 132] on link "Notes" at bounding box center [1133, 134] width 84 height 35
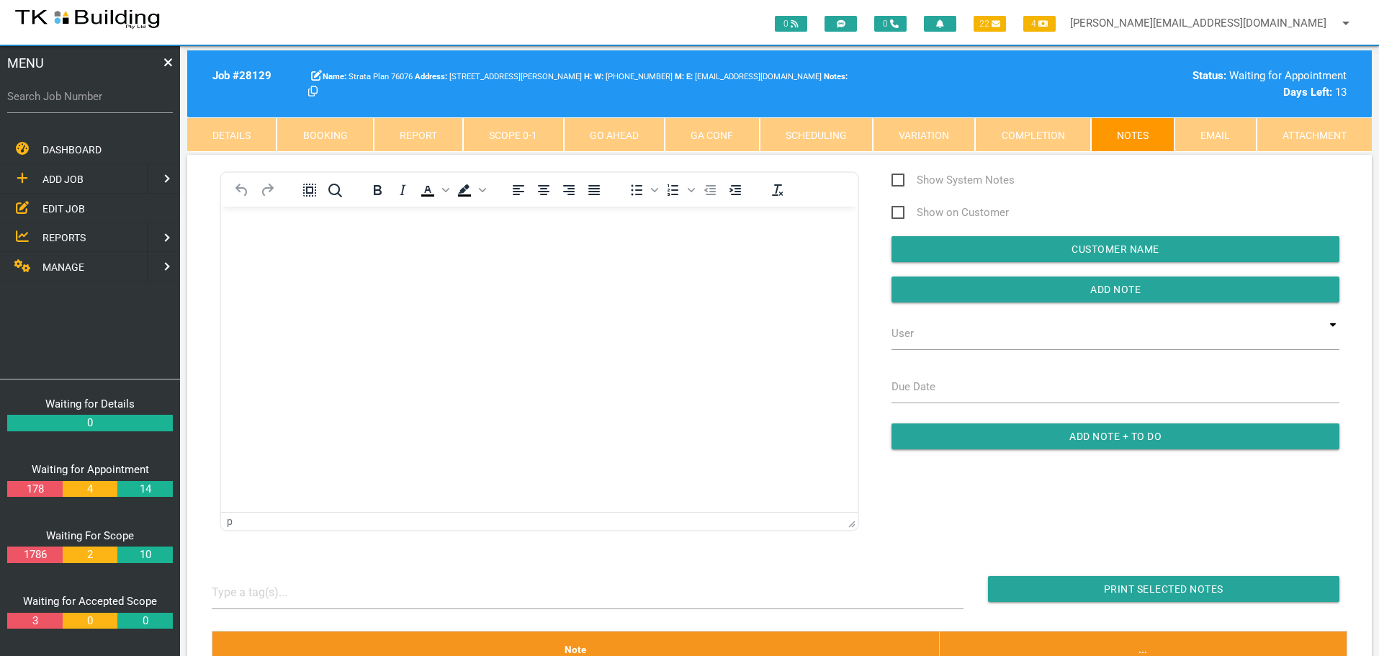
scroll to position [0, 0]
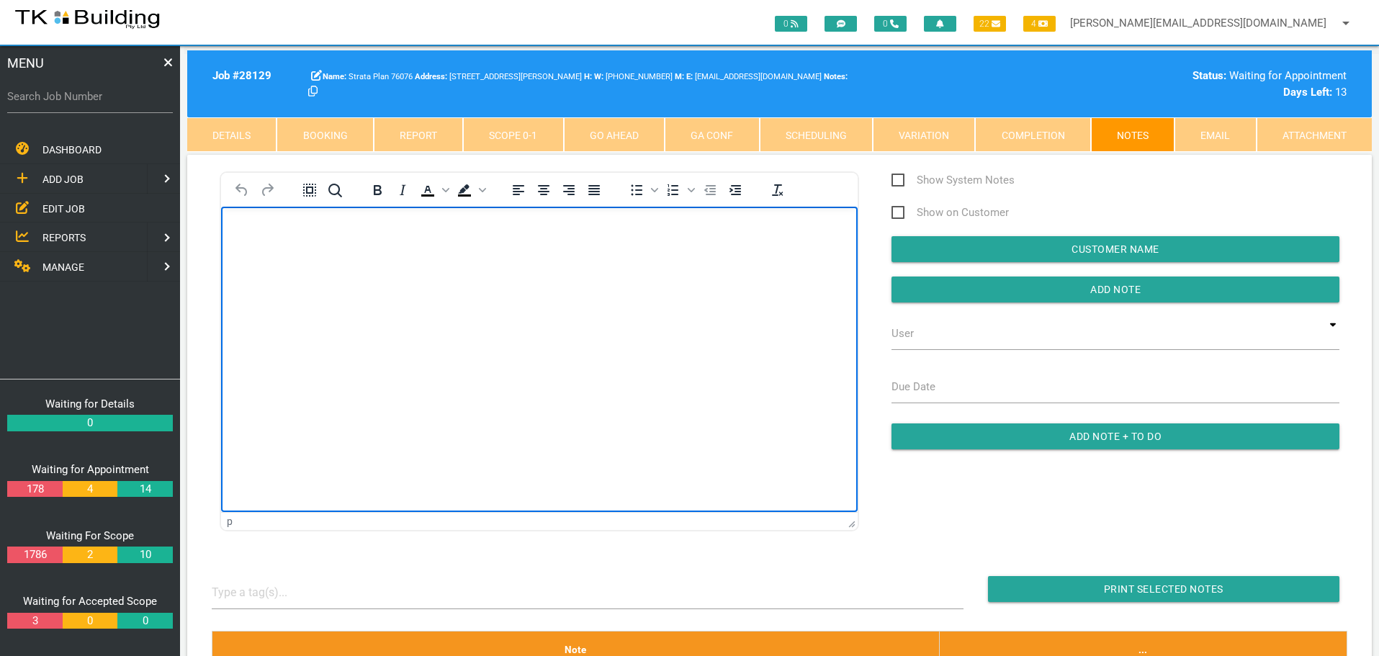
click at [262, 231] on p "Rich Text Area. Press ALT-0 for help." at bounding box center [539, 230] width 601 height 12
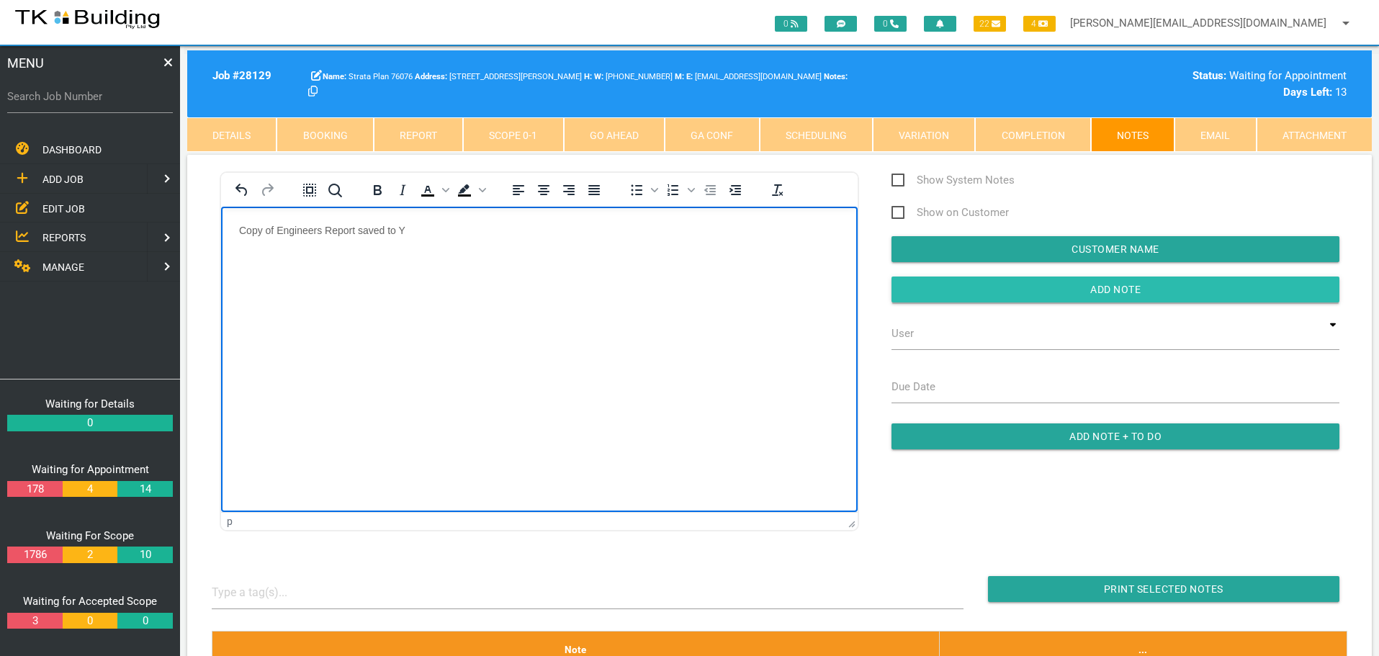
click at [927, 284] on input "Add Note" at bounding box center [1116, 290] width 448 height 26
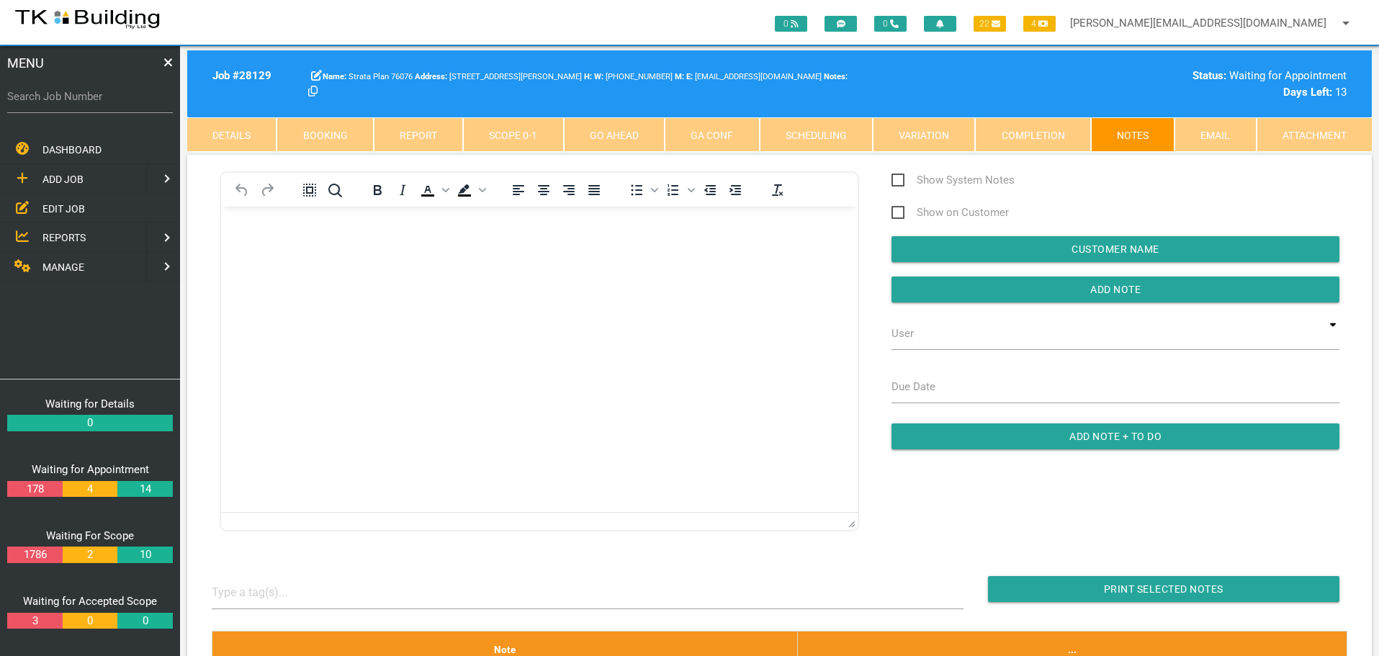
click at [221, 135] on link "Details" at bounding box center [231, 134] width 89 height 35
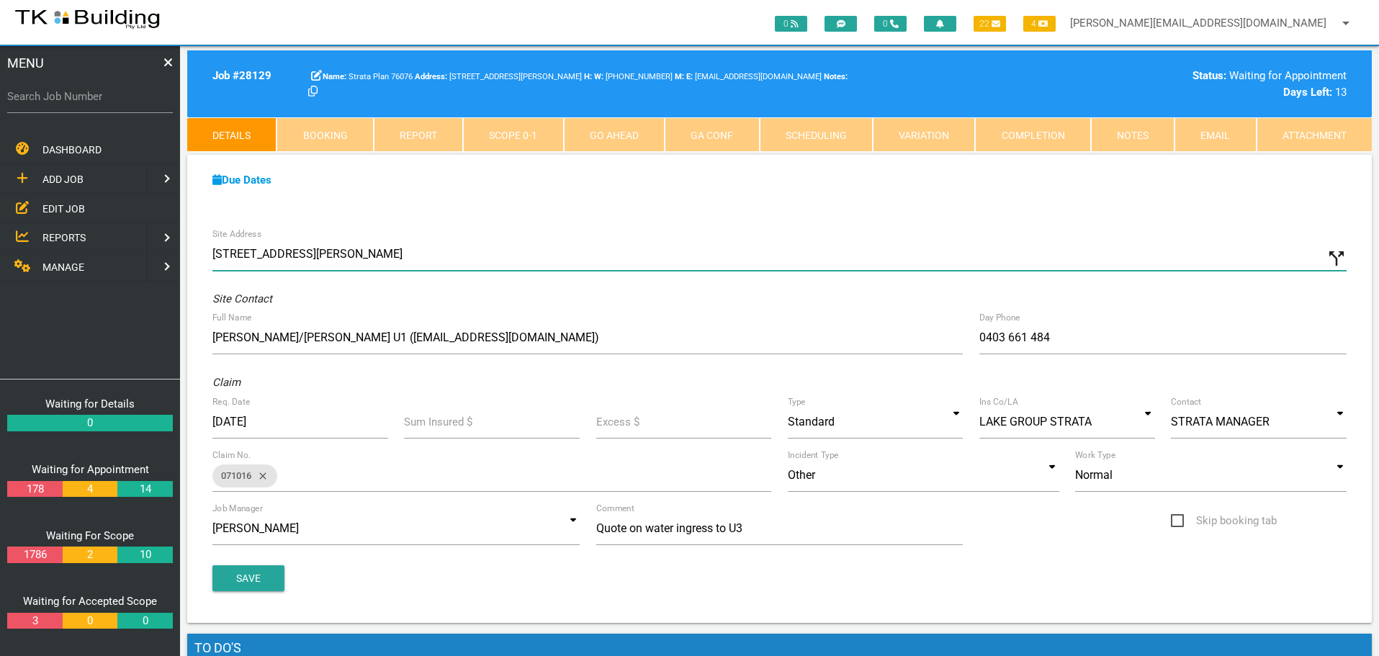
click at [214, 254] on input "3/21 Milson St, Charlestown NSW 2290, Australia" at bounding box center [779, 254] width 1134 height 33
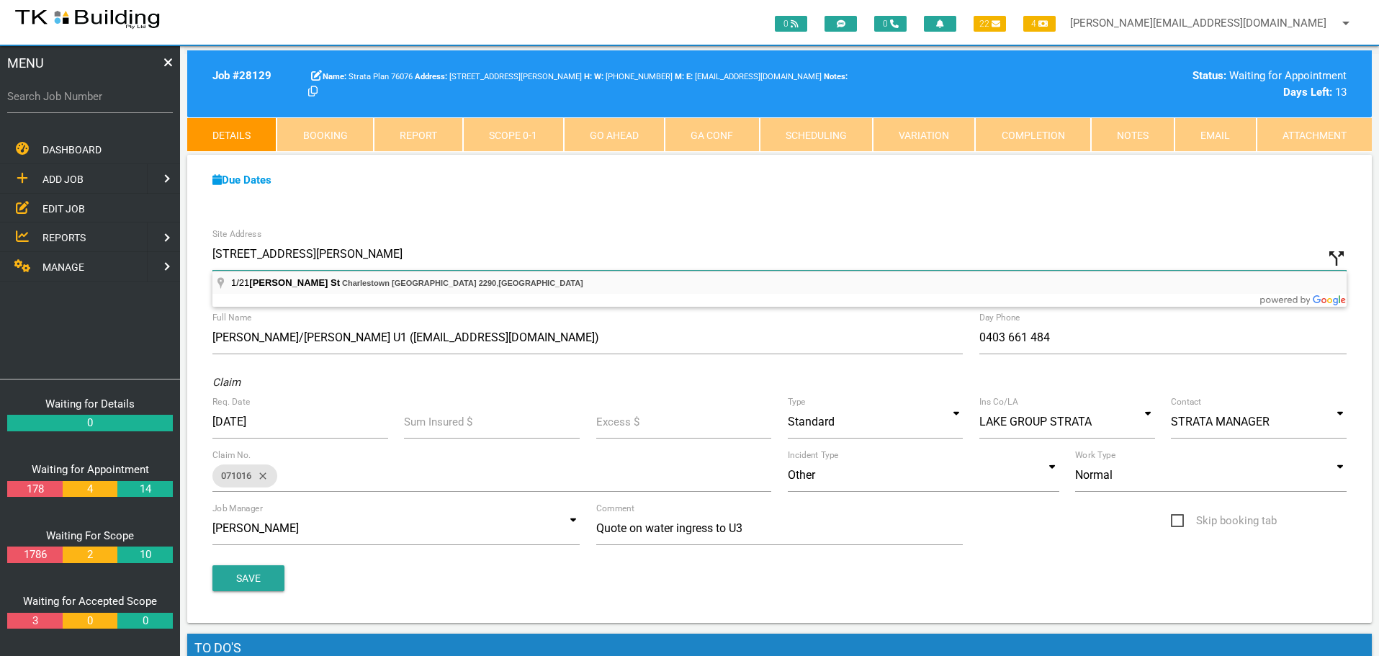
type input "1/21 Milson St, Charlestown NSW 2290, Australia"
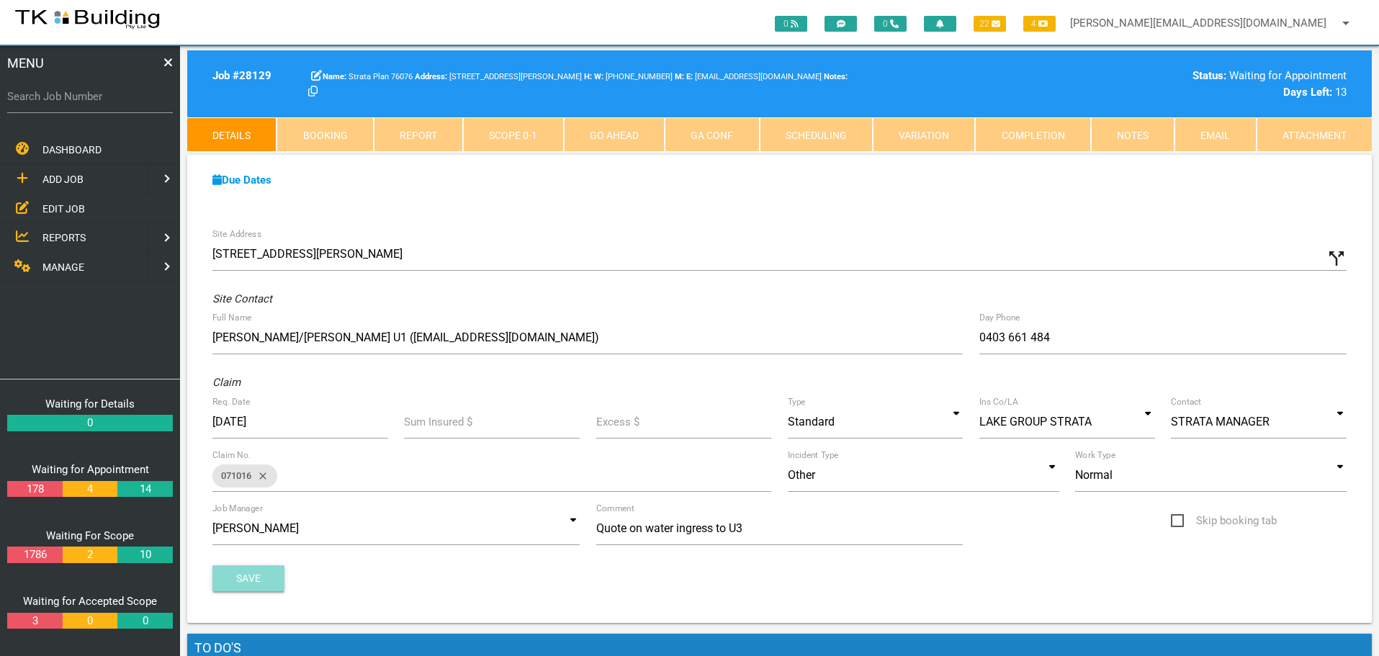
click at [256, 587] on button "Save" at bounding box center [248, 578] width 72 height 26
click at [89, 111] on input "Search Job Number" at bounding box center [90, 96] width 166 height 33
type input "28118"
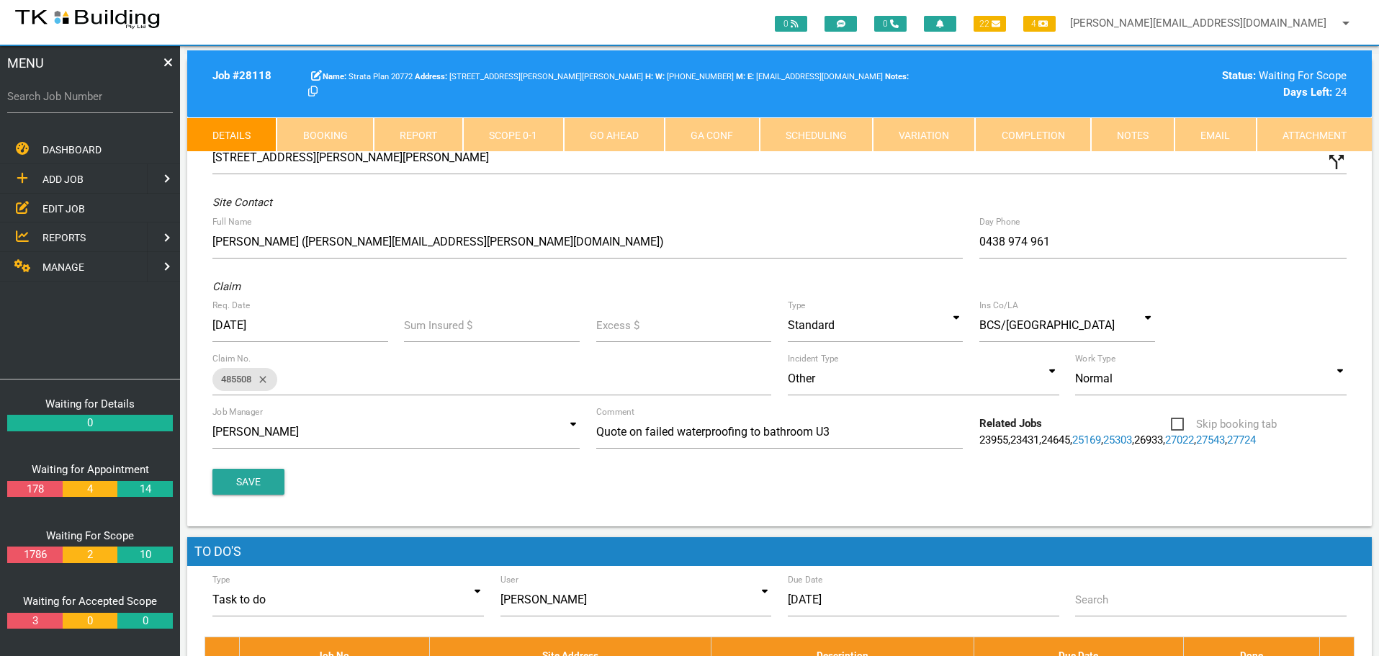
click at [1139, 140] on link "Notes" at bounding box center [1133, 134] width 84 height 35
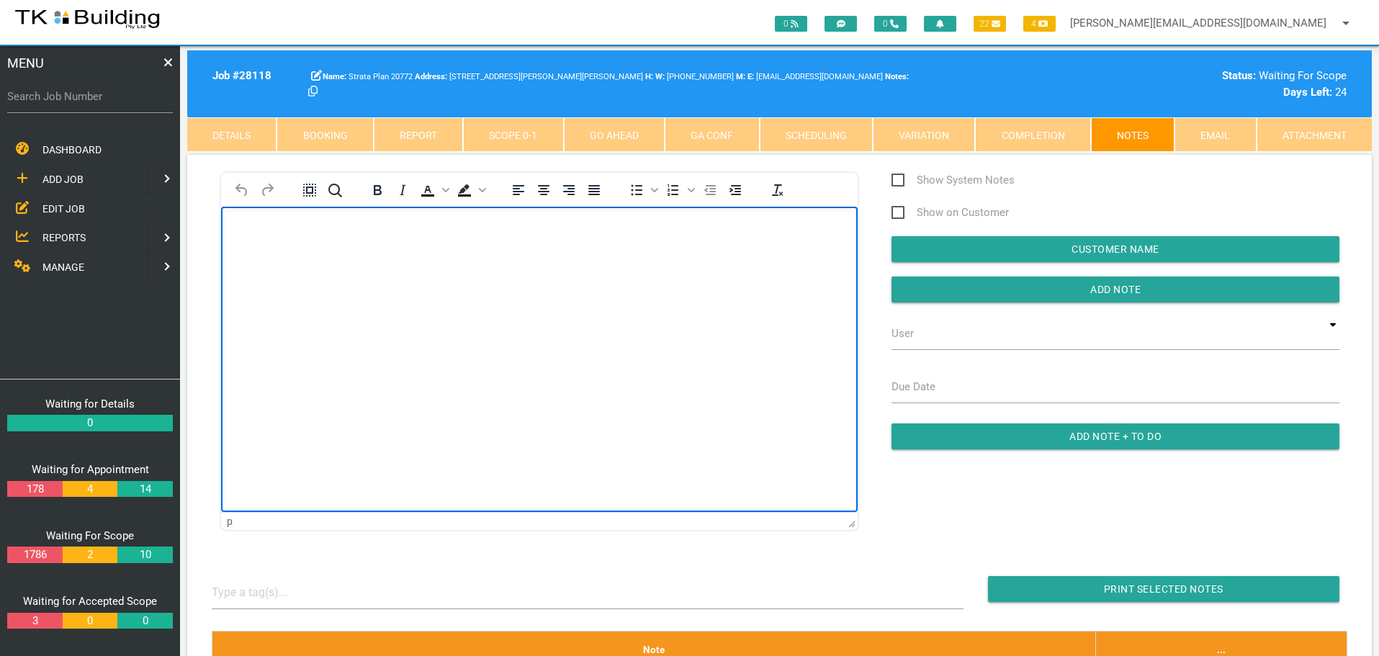
click at [279, 272] on html at bounding box center [539, 239] width 637 height 66
click at [292, 262] on body "Rich Text Area. Press ALT-0 for help." at bounding box center [539, 248] width 637 height 48
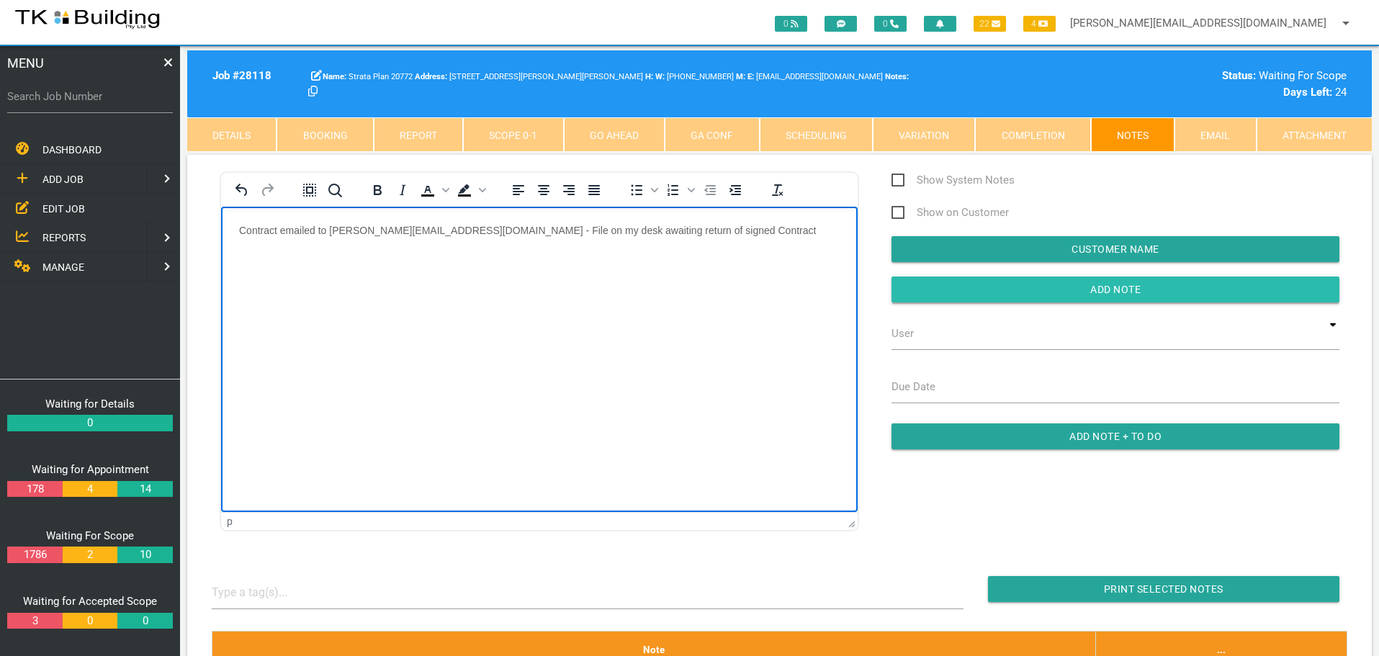
click at [920, 287] on input "Add Note" at bounding box center [1116, 290] width 448 height 26
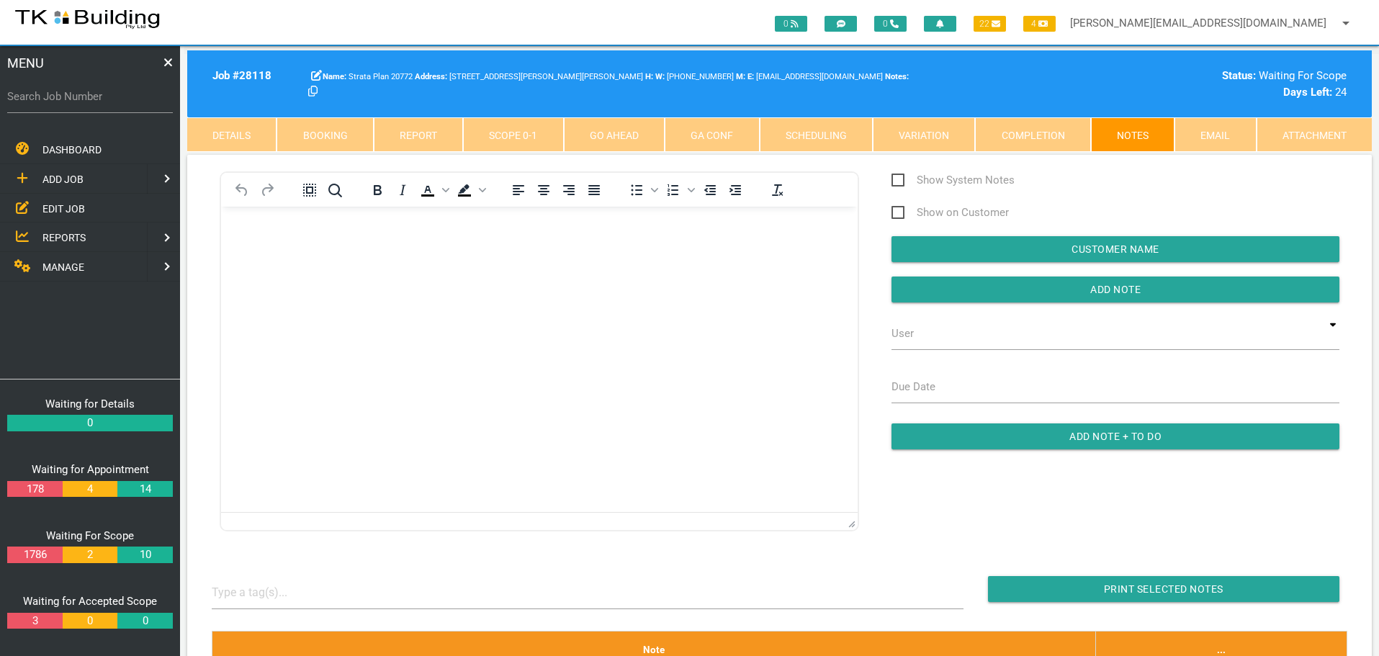
click at [88, 103] on label "Search Job Number" at bounding box center [90, 97] width 166 height 17
click at [88, 103] on input "Search Job Number" at bounding box center [90, 96] width 166 height 33
type input "28038"
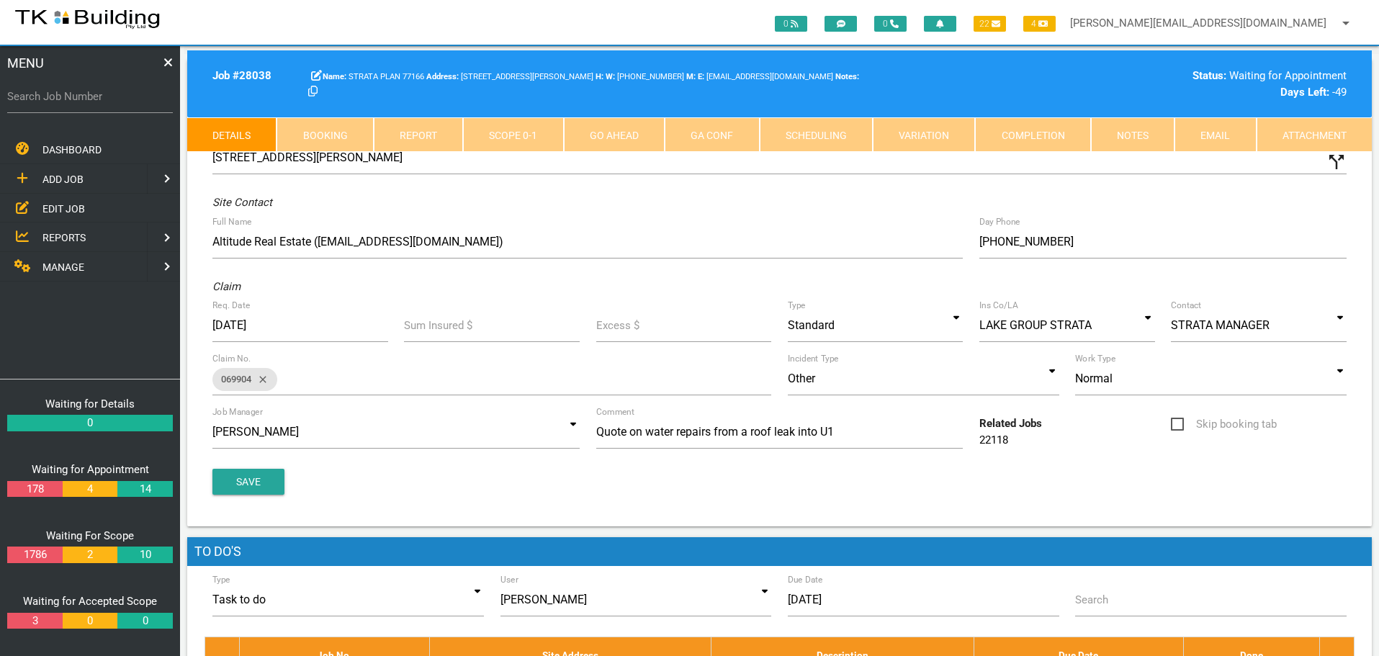
click at [336, 130] on link "Booking" at bounding box center [325, 134] width 97 height 35
select select "7"
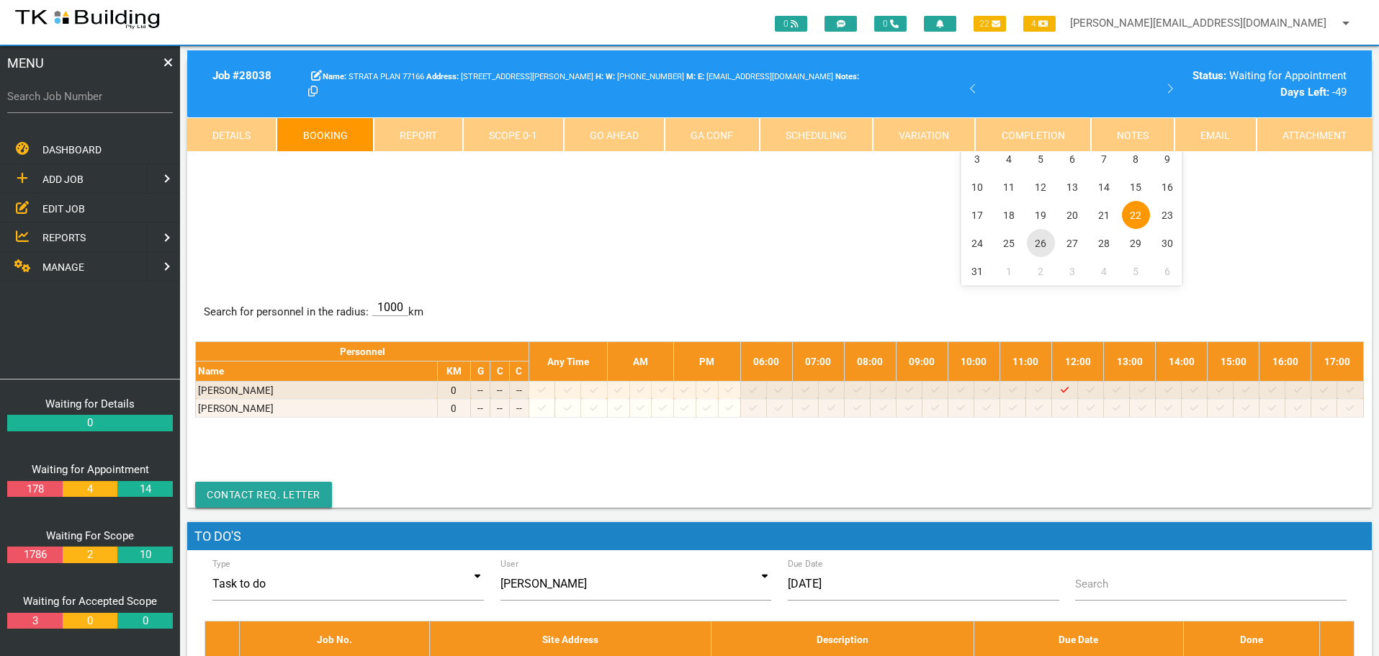
click at [1041, 246] on span "26" at bounding box center [1041, 243] width 28 height 28
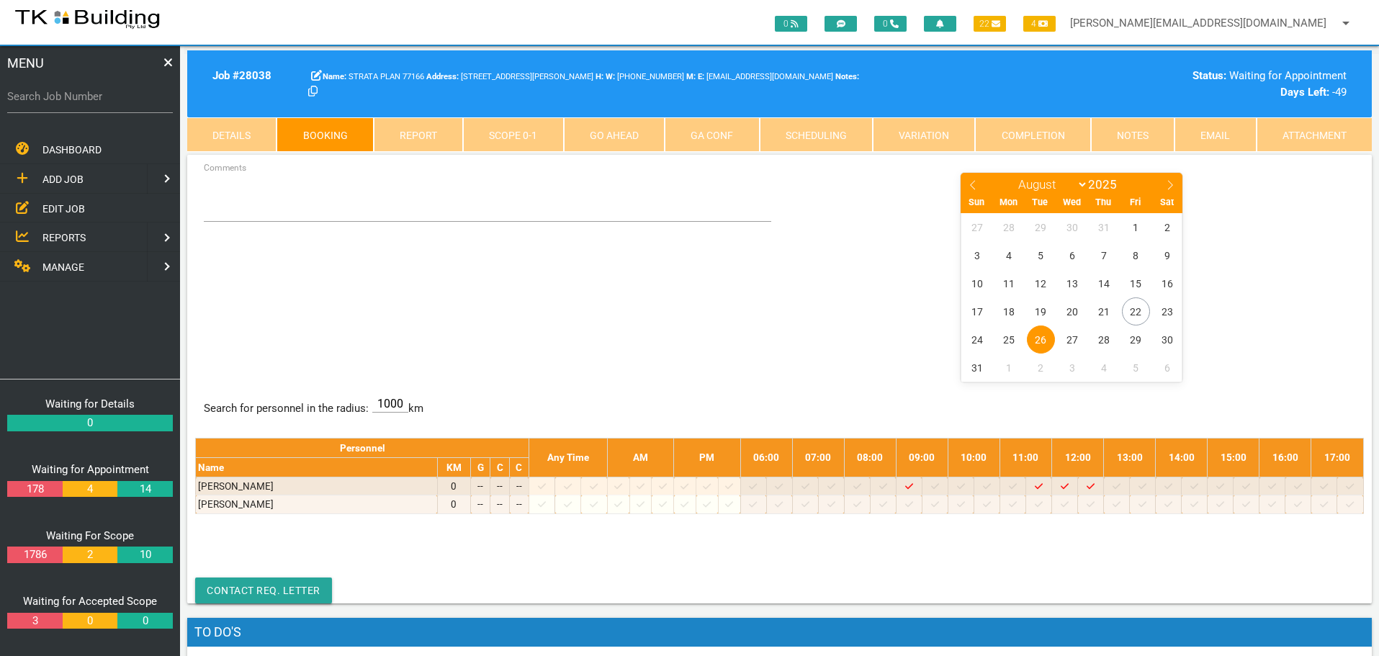
click at [55, 102] on label "Search Job Number" at bounding box center [90, 97] width 166 height 17
click at [55, 102] on input "Search Job Number" at bounding box center [90, 96] width 166 height 33
type input "27484"
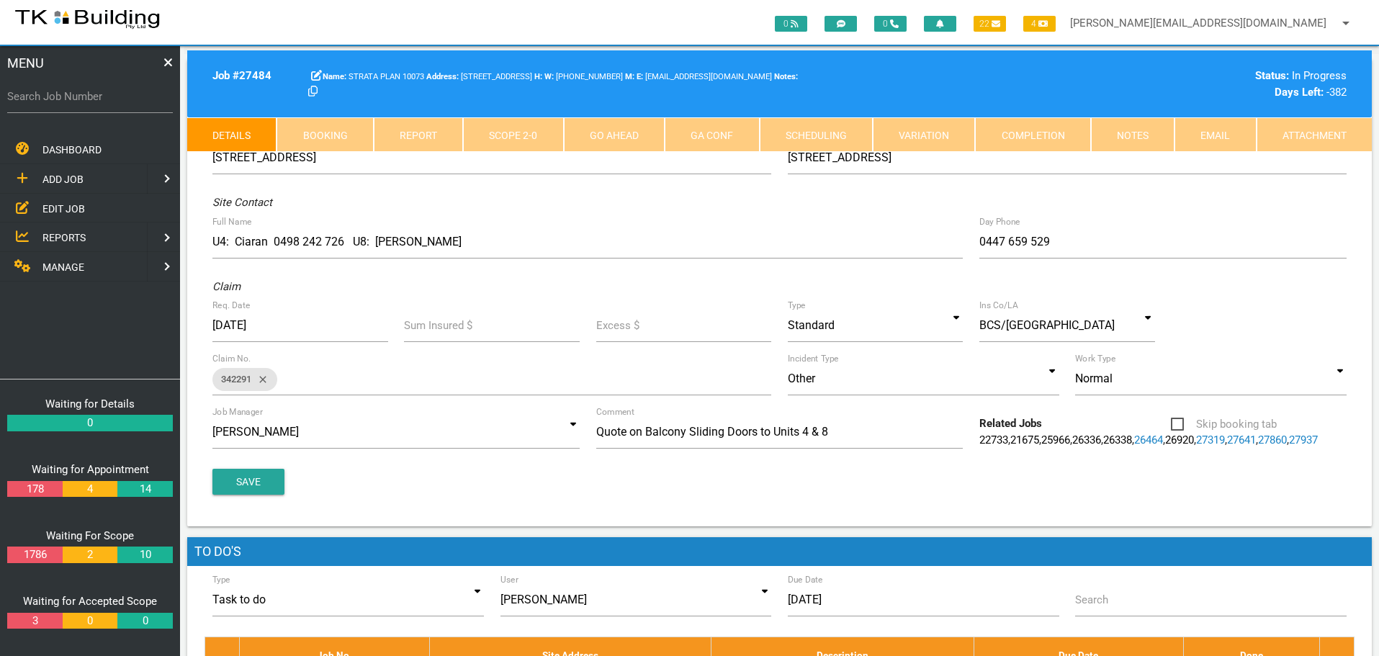
click at [1152, 135] on link "Notes" at bounding box center [1133, 134] width 84 height 35
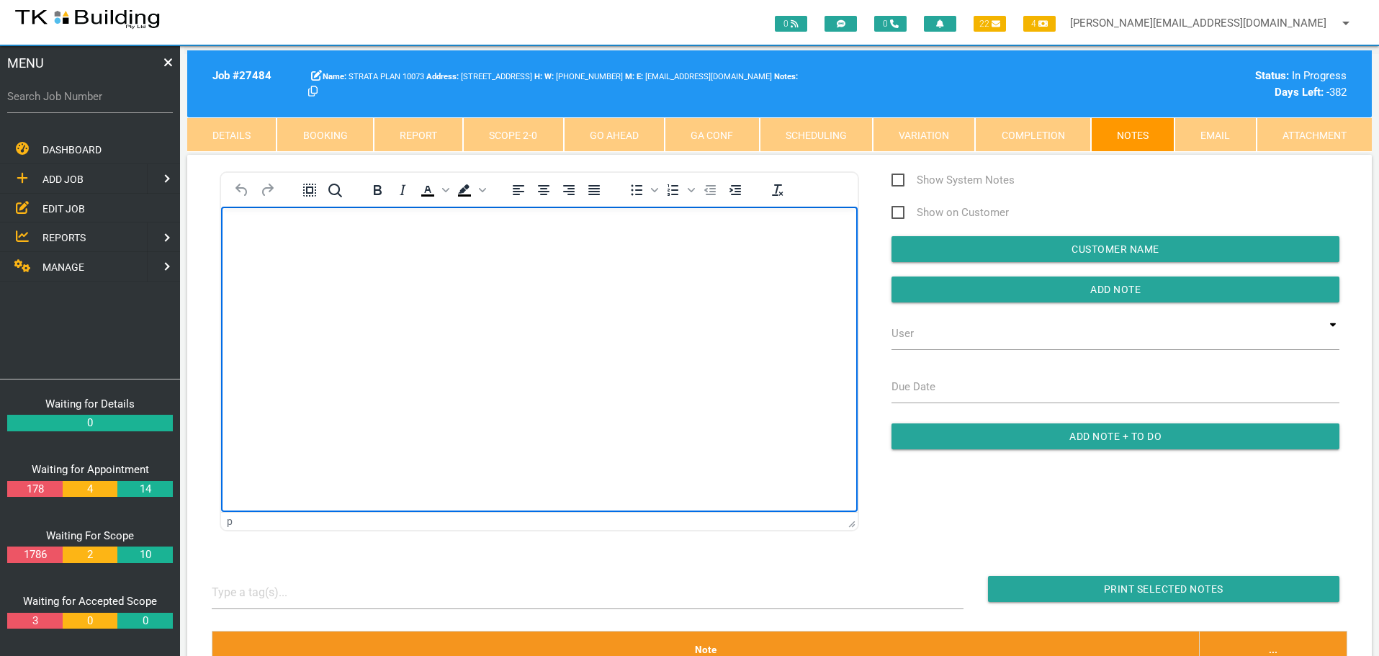
click at [246, 231] on p "Rich Text Area. Press ALT-0 for help." at bounding box center [539, 230] width 601 height 12
click at [238, 248] on body "Invoice No 38953 for $5,164.50 for U8 emailed to invoices@picagroup.com.au and …" at bounding box center [539, 253] width 637 height 59
click at [792, 230] on p "Invoice No 38953 for $5,164.50 for U8 emailed to invoices@picagroup.com.au and …" at bounding box center [539, 235] width 601 height 23
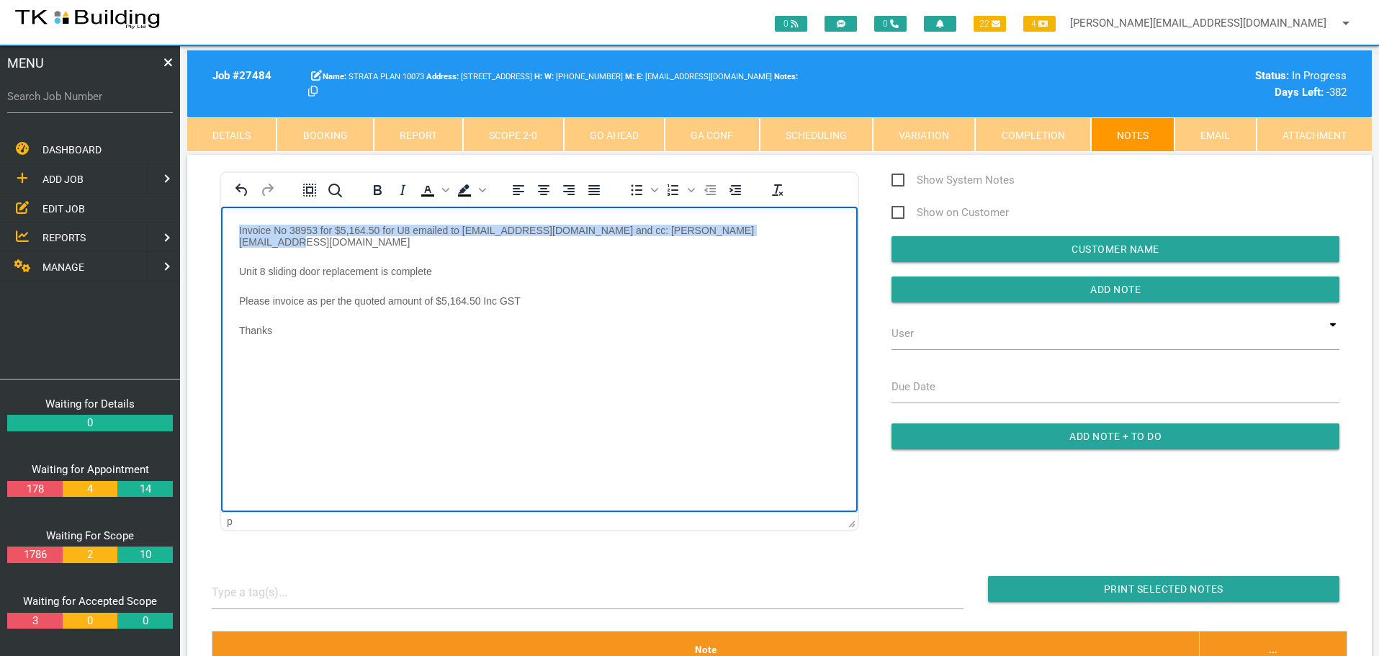
drag, startPoint x: 236, startPoint y: 231, endPoint x: 772, endPoint y: 228, distance: 535.9
click at [772, 228] on body "Invoice No 38953 for $5,164.50 for U8 emailed to invoices@picagroup.com.au and …" at bounding box center [539, 298] width 637 height 148
copy p "Invoice No 38953 for $5,164.50 for U8 emailed to invoices@picagroup.com.au and …"
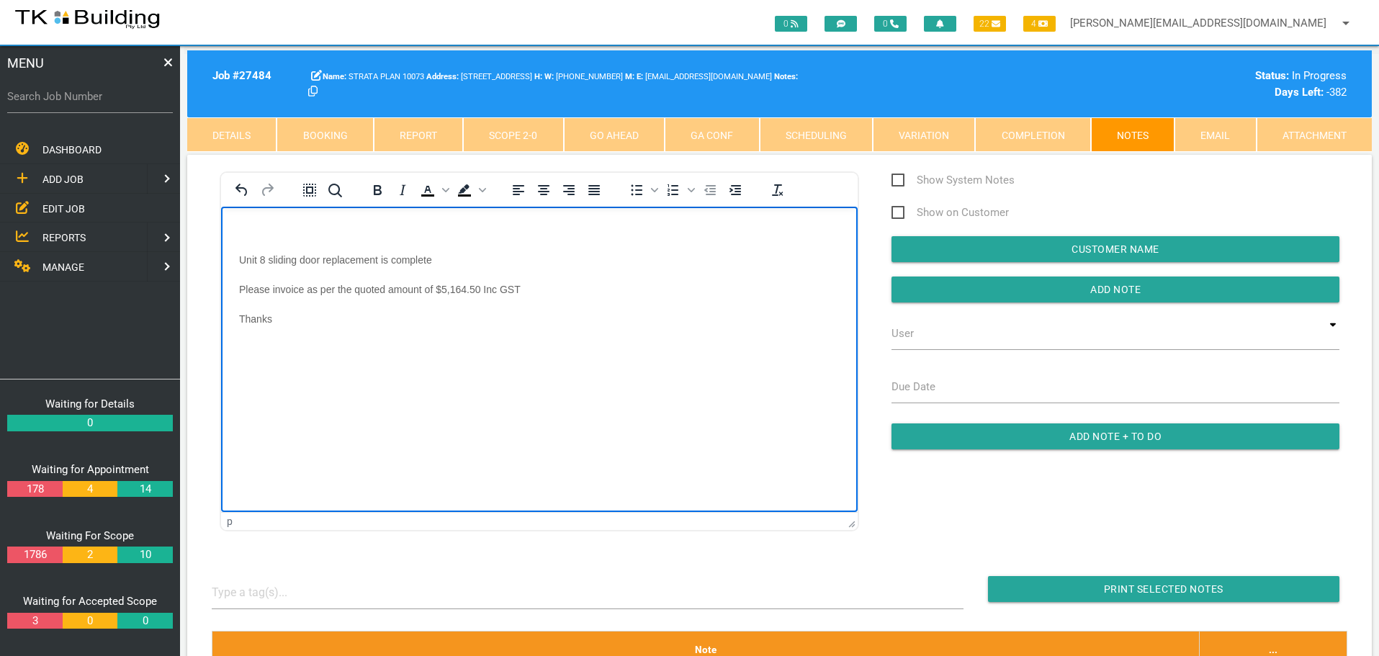
click at [559, 290] on p "Please invoice as per the quoted amount of $5,164.50 Inc GST" at bounding box center [539, 289] width 601 height 12
click at [236, 258] on body "Unit 8 sliding door replacement is complete Please invoice as per the quoted am…" at bounding box center [539, 292] width 637 height 136
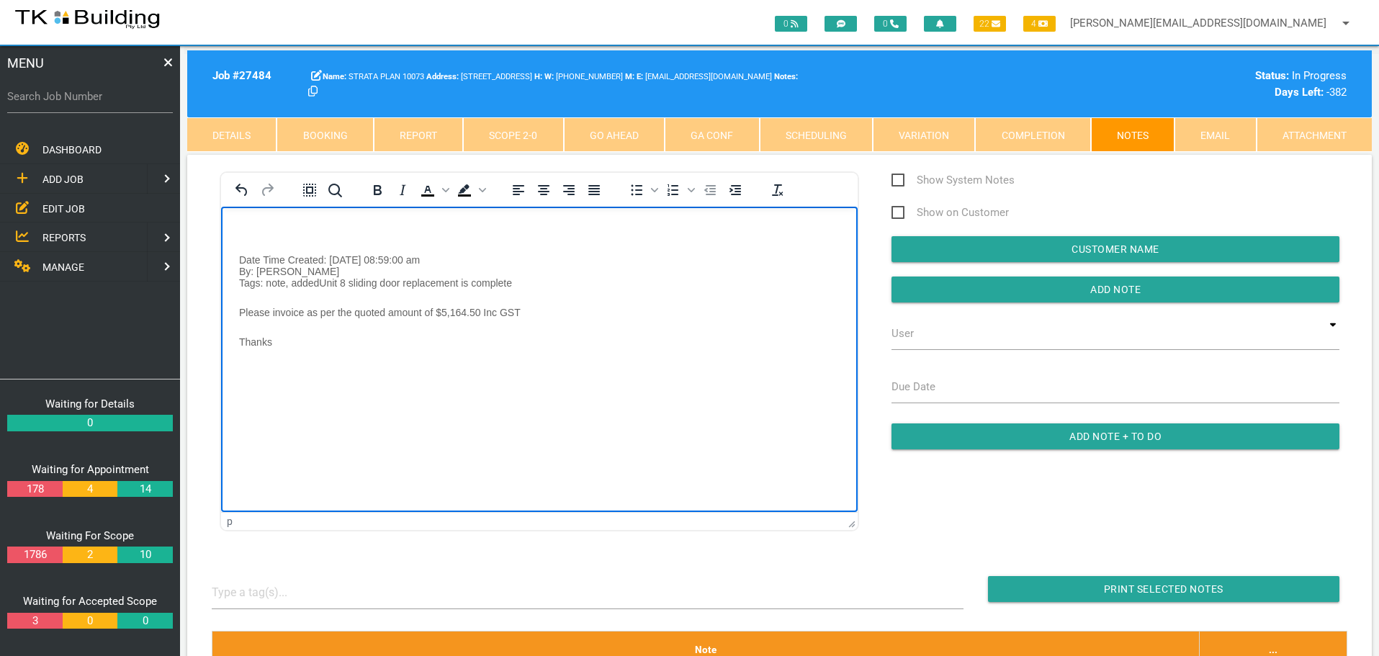
click at [444, 257] on p "Date Time Created: 22/08/2025 08:59:00 am By: Andrew Sweet Tags: note, addedUni…" at bounding box center [539, 271] width 601 height 35
click at [532, 255] on p "Date Time Created: 22/08/2025 08:59:00 am By: Andrew Sweet Tags: note, addedUni…" at bounding box center [539, 265] width 601 height 23
drag, startPoint x: 241, startPoint y: 300, endPoint x: 318, endPoint y: 301, distance: 77.8
click at [318, 301] on p "Tags: note, addedUnit 8 sliding door replacement is complete" at bounding box center [539, 294] width 601 height 23
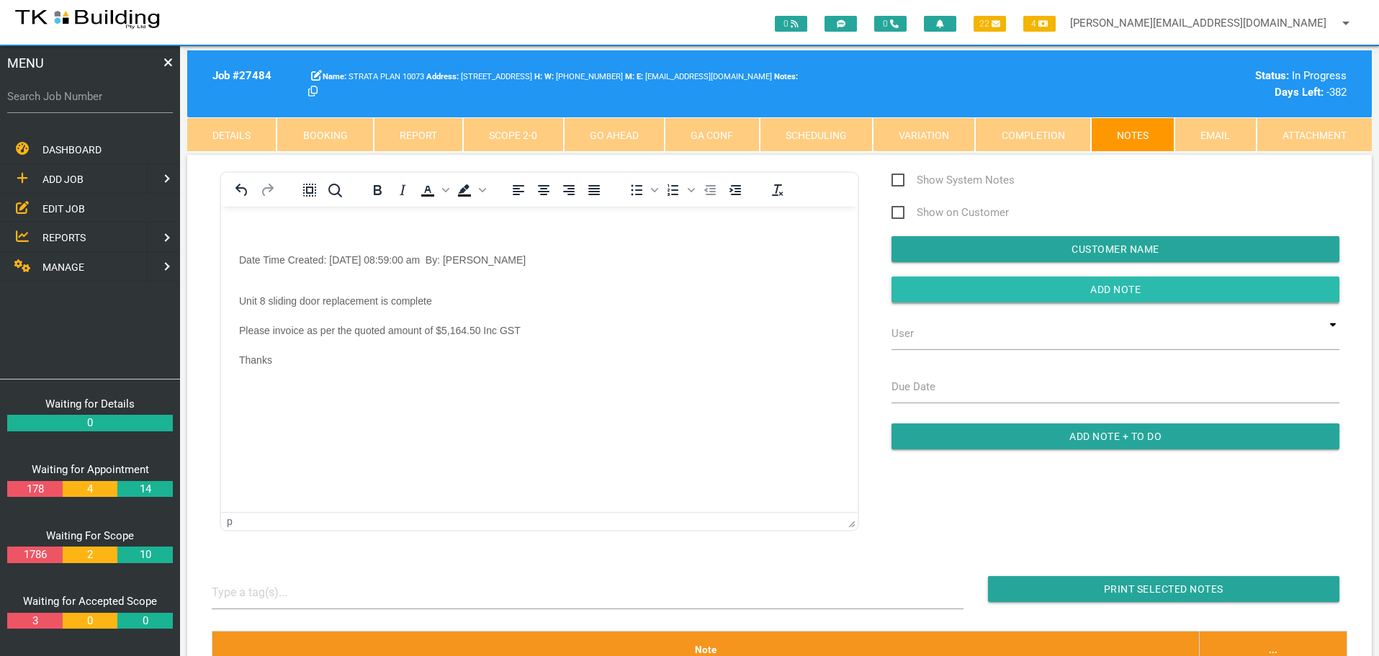
click at [931, 289] on input "button" at bounding box center [1116, 290] width 448 height 26
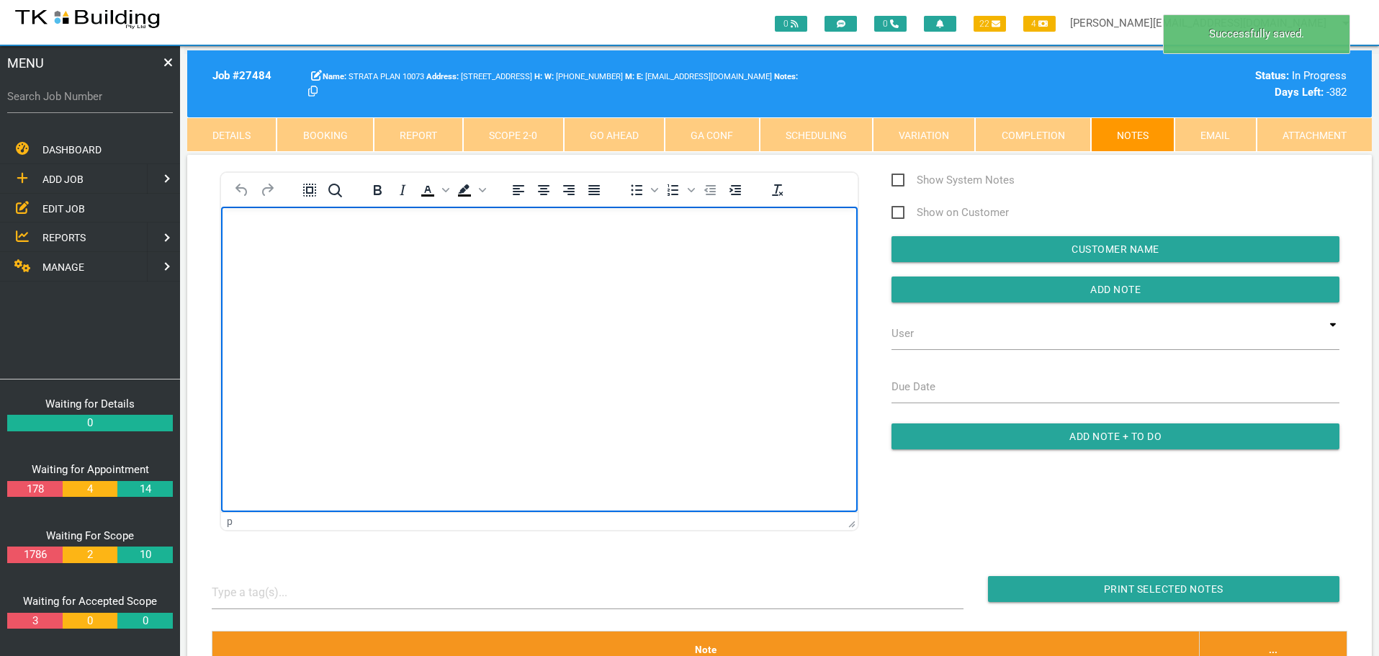
click at [246, 238] on body "Rich Text Area. Press ALT-0 for help." at bounding box center [539, 248] width 637 height 48
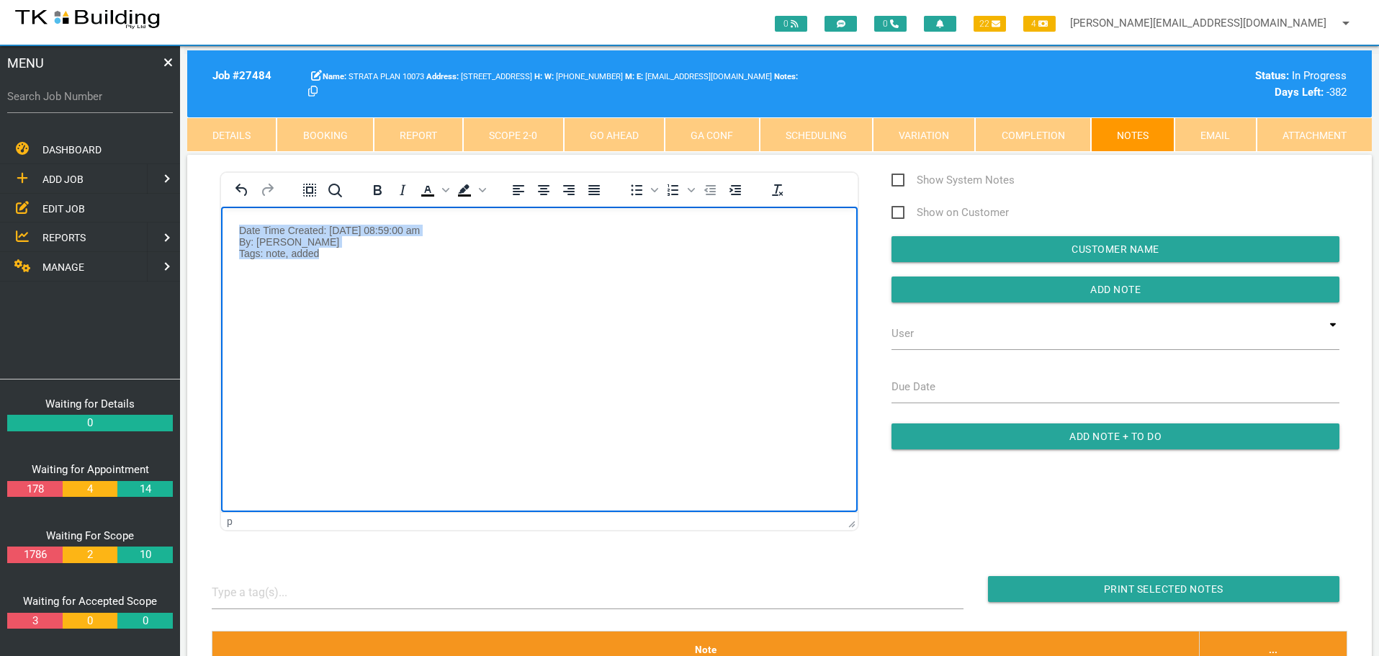
drag, startPoint x: 236, startPoint y: 230, endPoint x: 431, endPoint y: 262, distance: 198.5
click at [431, 262] on body "Date Time Created: 22/08/2025 08:59:00 am By: Andrew Sweet Tags: note, added" at bounding box center [539, 259] width 637 height 71
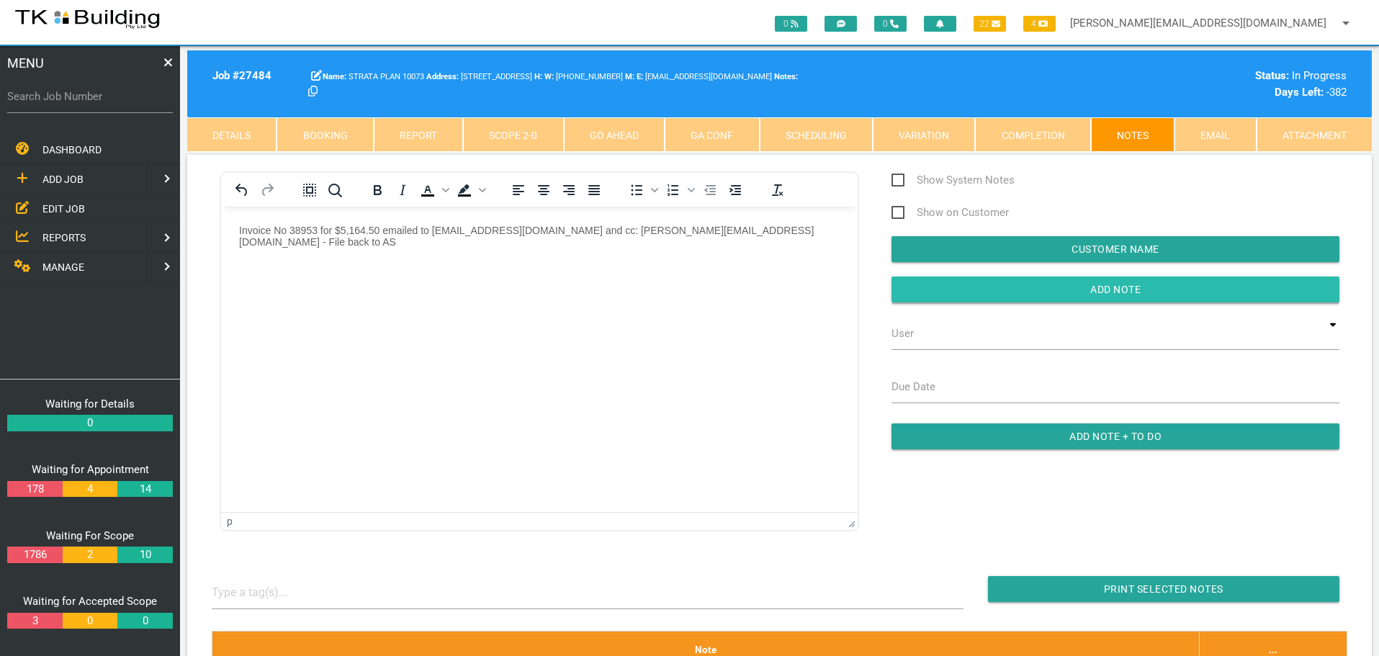
click at [981, 287] on input "button" at bounding box center [1116, 290] width 448 height 26
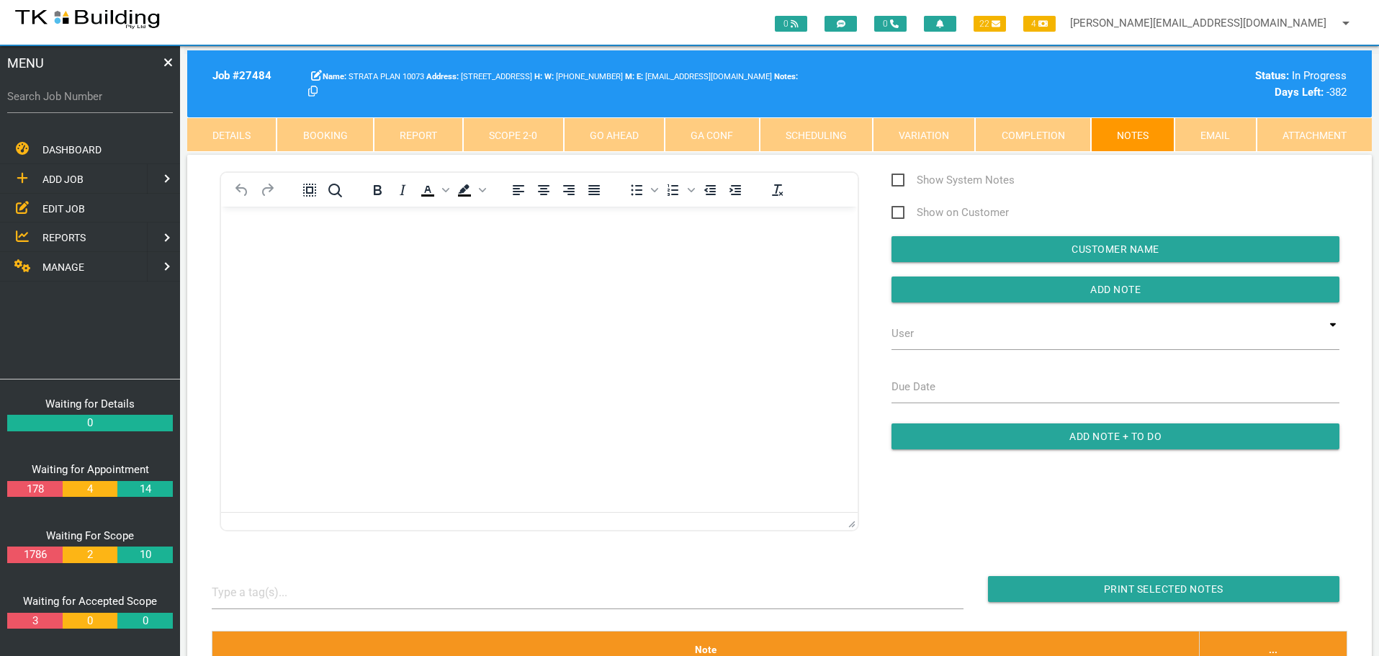
click at [114, 103] on label "Search Job Number" at bounding box center [90, 97] width 166 height 17
click at [114, 103] on input "Search Job Number" at bounding box center [90, 96] width 166 height 33
type input "27750"
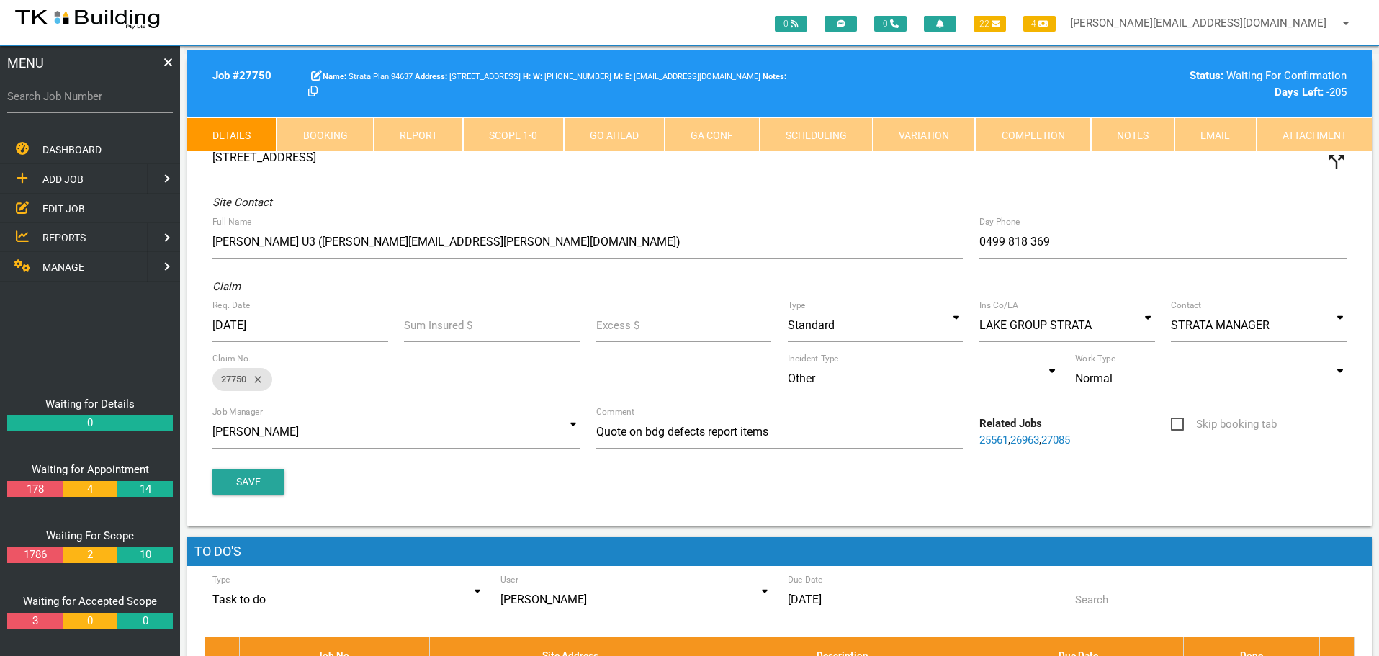
click at [1117, 145] on link "Notes" at bounding box center [1133, 134] width 84 height 35
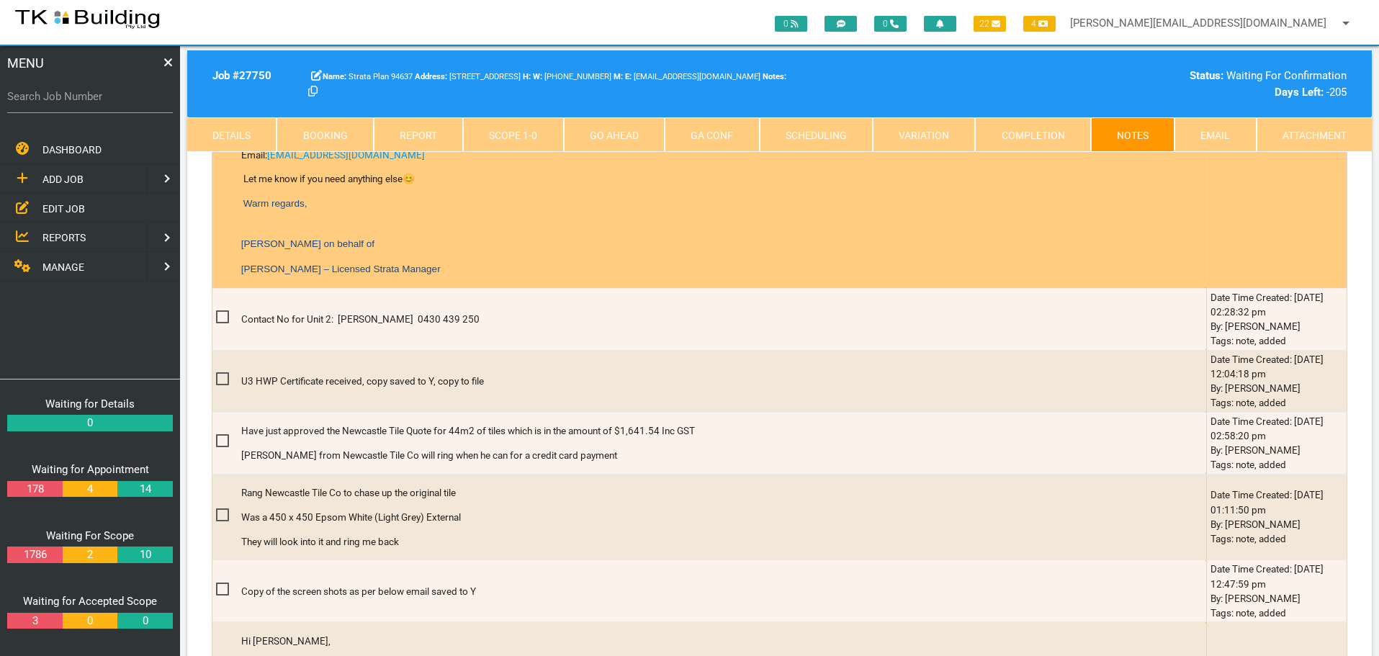
scroll to position [1080, 0]
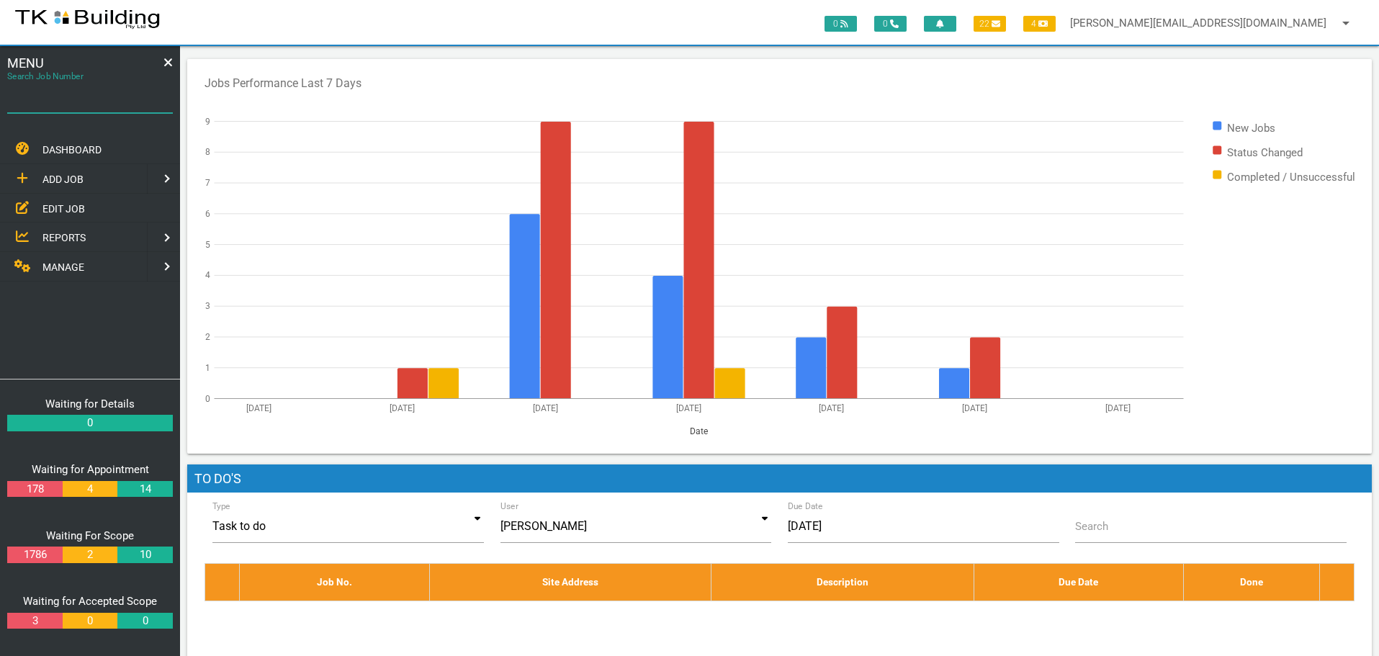
click at [79, 107] on input "Search Job Number" at bounding box center [90, 96] width 166 height 33
type input "27837"
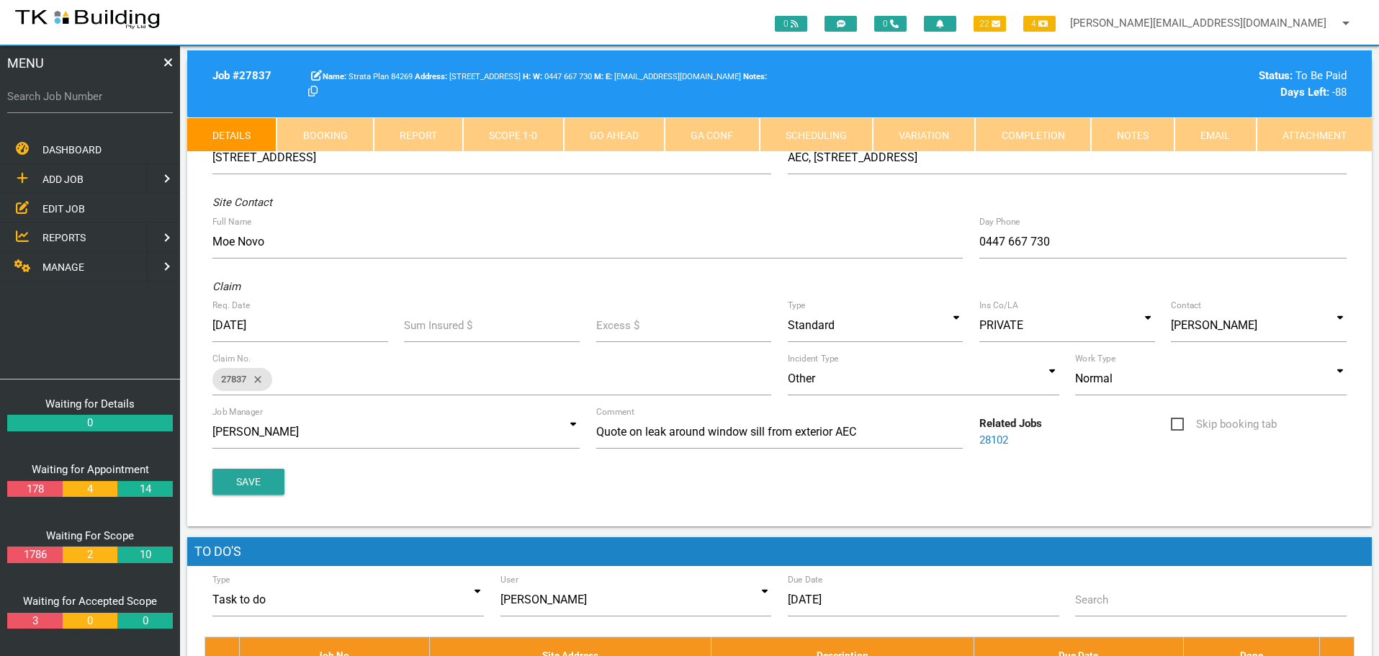
click at [1110, 135] on link "Notes" at bounding box center [1133, 134] width 84 height 35
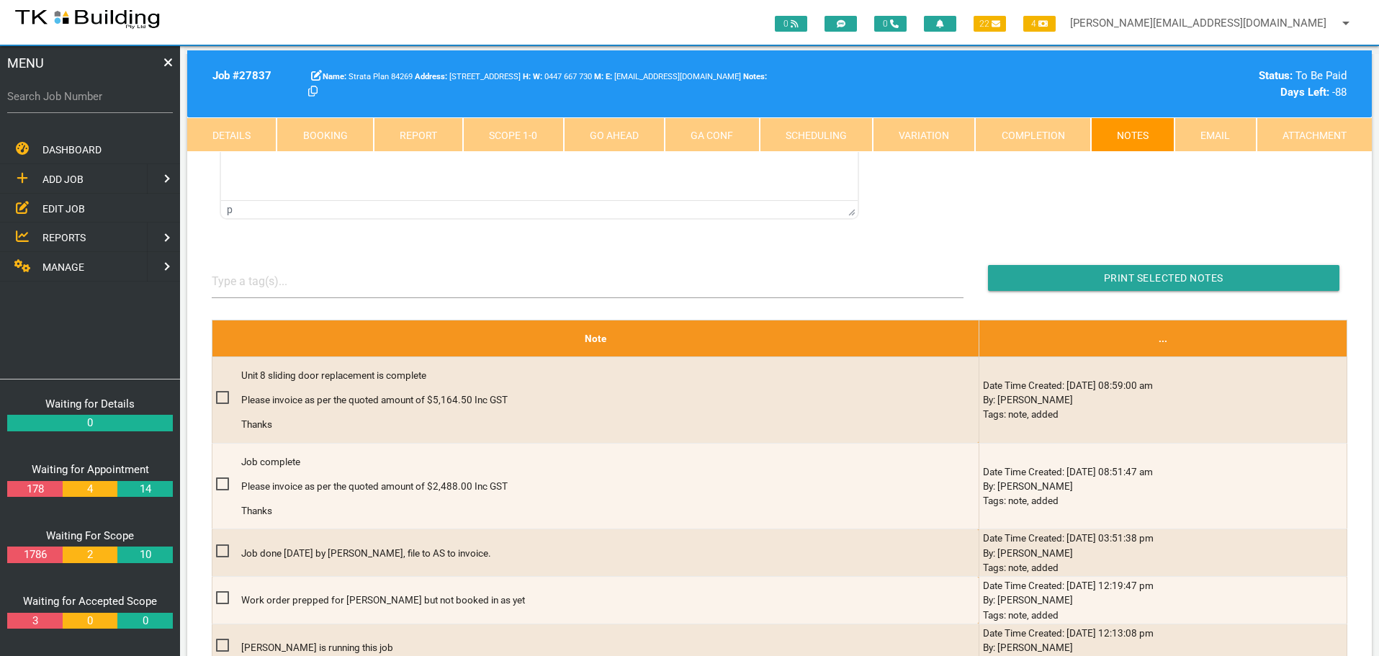
scroll to position [288, 0]
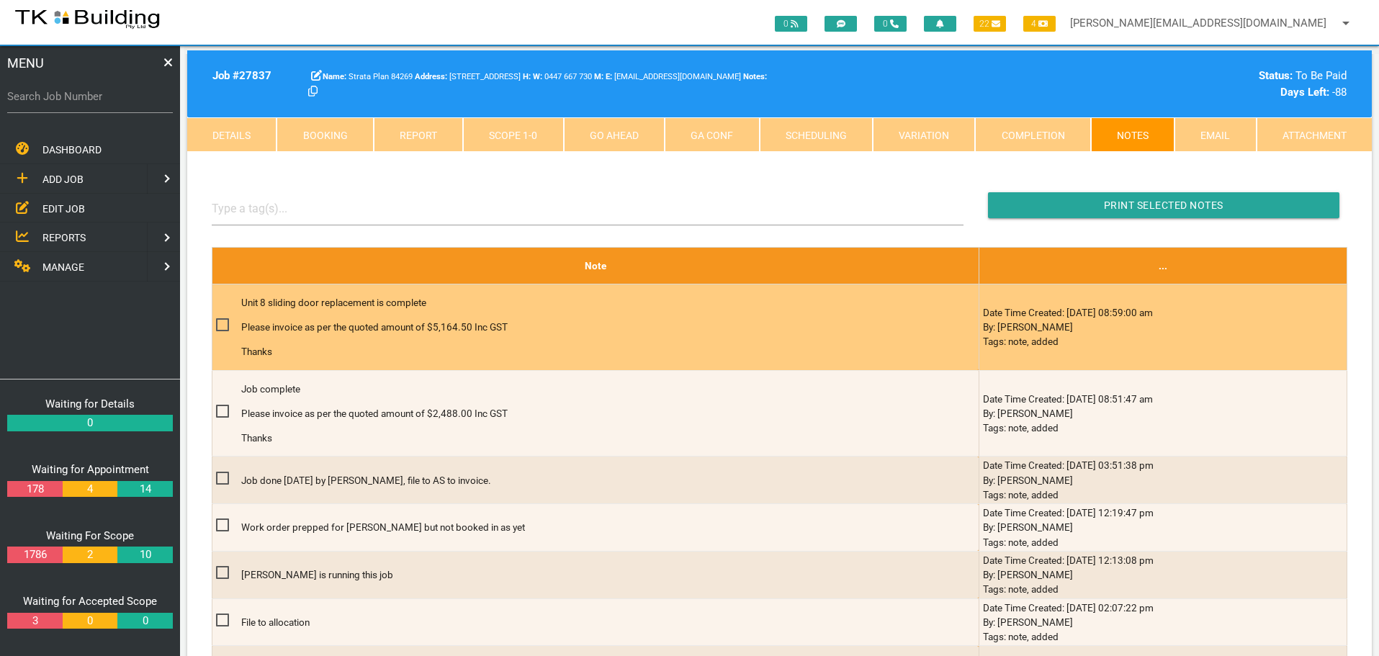
drag, startPoint x: 384, startPoint y: 323, endPoint x: 375, endPoint y: 326, distance: 9.8
click at [383, 323] on p "Please invoice as per the quoted amount of $5,164.50 Inc GST" at bounding box center [583, 327] width 684 height 14
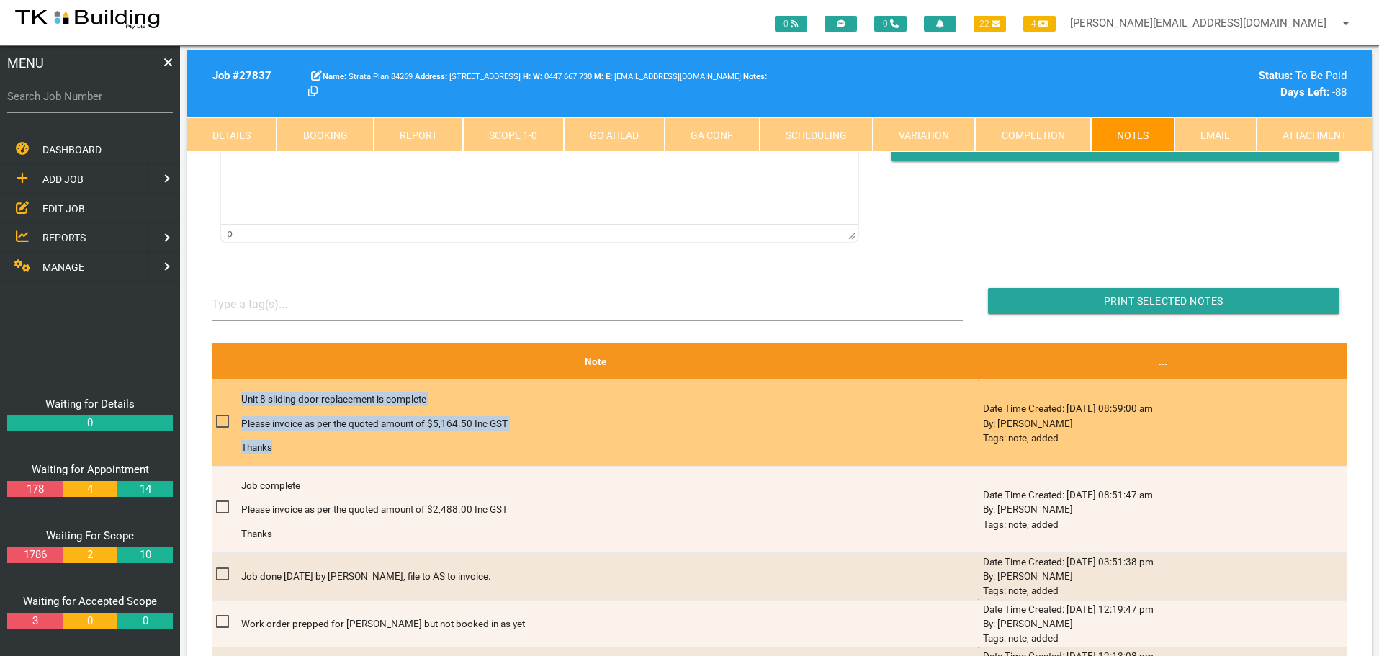
drag, startPoint x: 243, startPoint y: 399, endPoint x: 464, endPoint y: 449, distance: 226.1
click at [464, 449] on div "Unit 8 sliding door replacement is complete Please invoice as per the quoted am…" at bounding box center [583, 423] width 684 height 83
copy div "Unit 8 sliding door replacement is complete Please invoice as per the quoted am…"
click at [758, 417] on p "Please invoice as per the quoted amount of $5,164.50 Inc GST" at bounding box center [583, 423] width 684 height 14
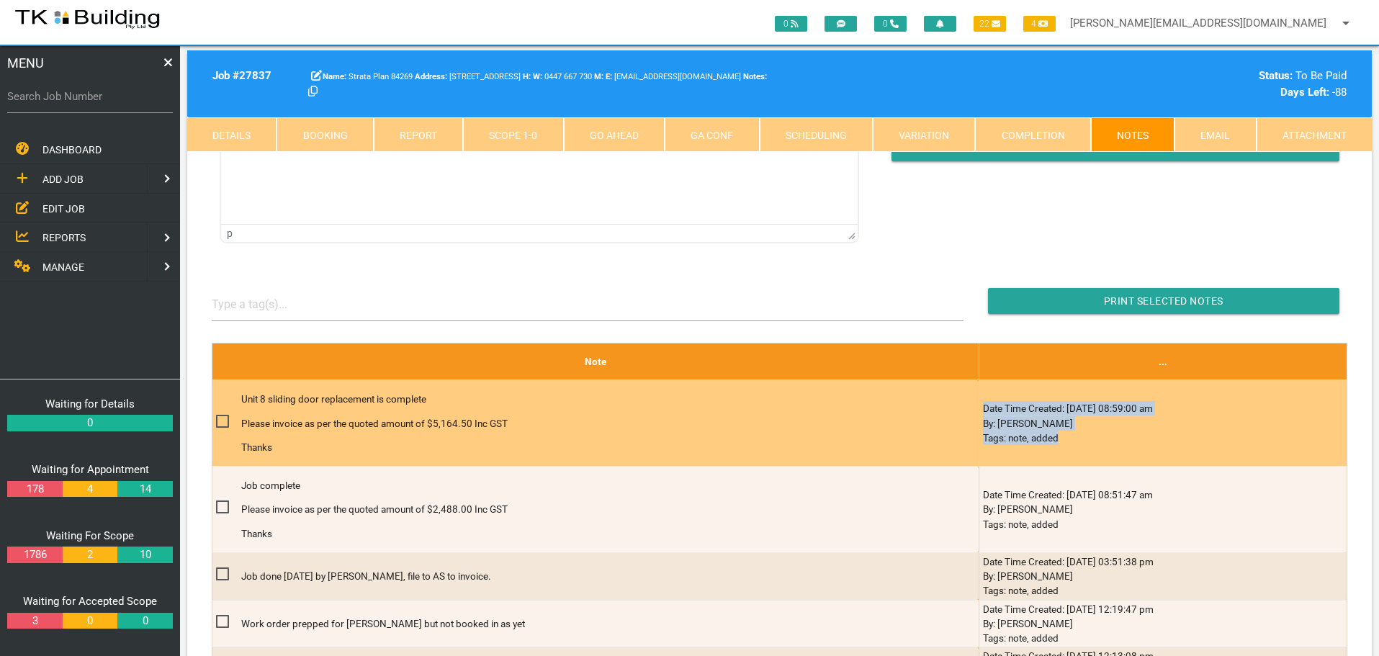
drag, startPoint x: 959, startPoint y: 410, endPoint x: 1142, endPoint y: 442, distance: 185.1
click at [1142, 442] on td "Date Time Created: [DATE] 08:59:00 am By: [PERSON_NAME] Tags: note, added" at bounding box center [1163, 423] width 368 height 86
copy td "Date Time Created: [DATE] 08:59:00 am By: [PERSON_NAME] Tags: note, added"
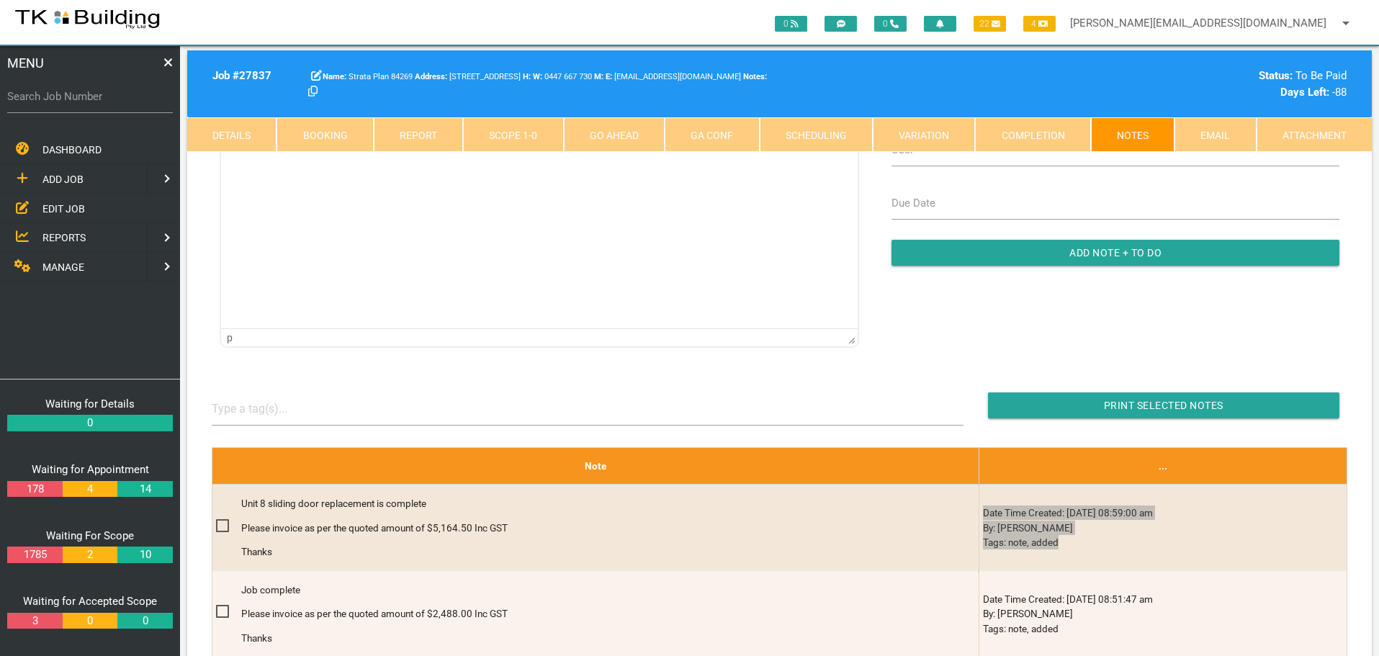
scroll to position [72, 0]
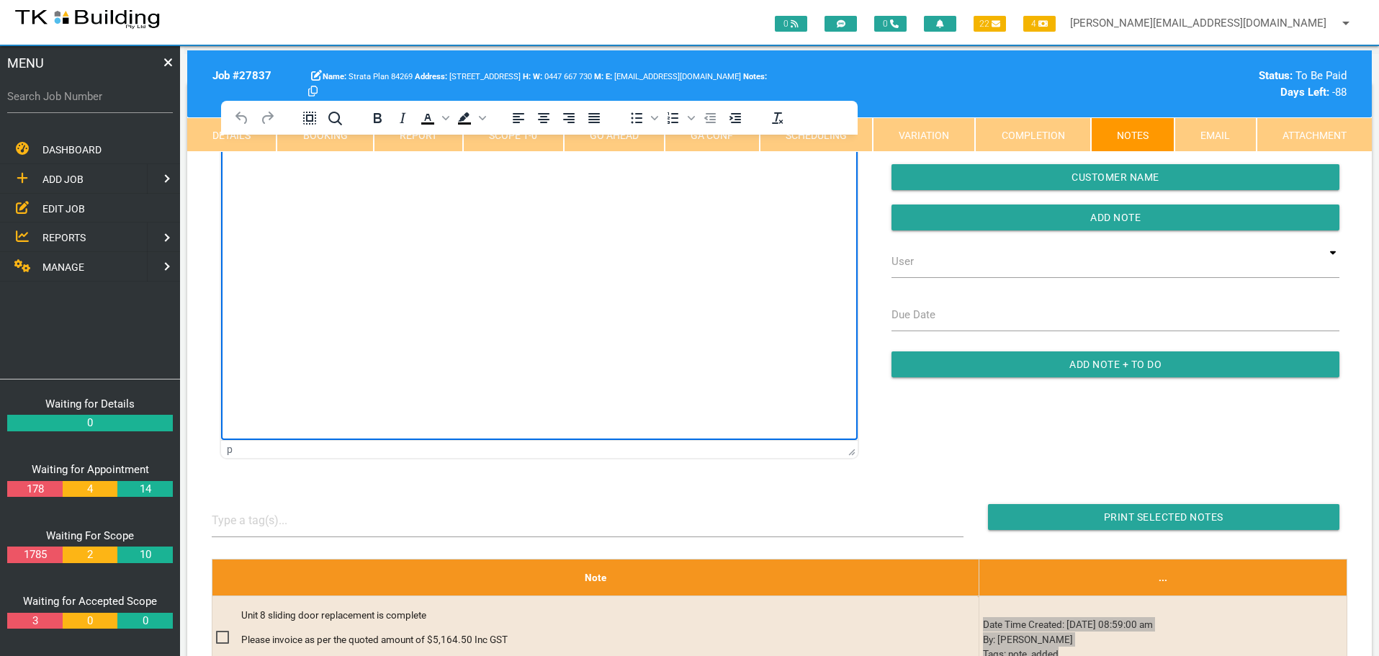
click at [334, 200] on html at bounding box center [539, 167] width 637 height 66
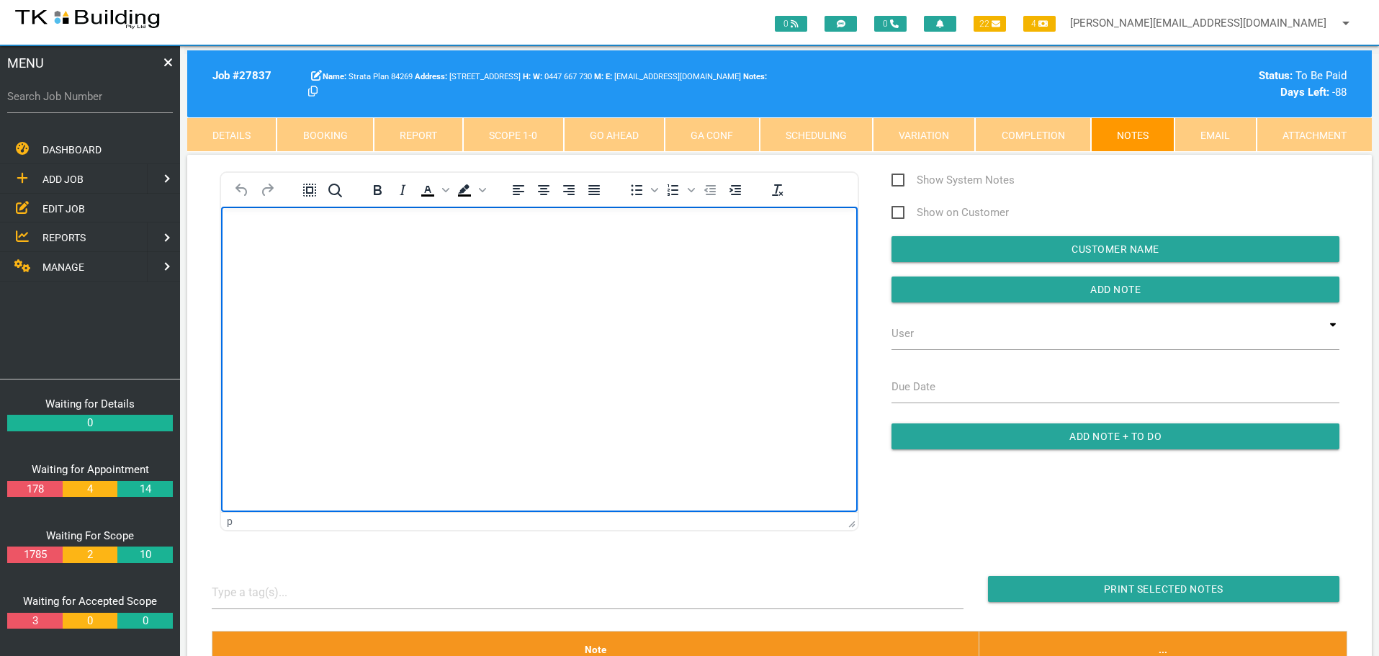
click at [261, 233] on p "Rich Text Area. Press ALT-0 for help." at bounding box center [539, 230] width 601 height 12
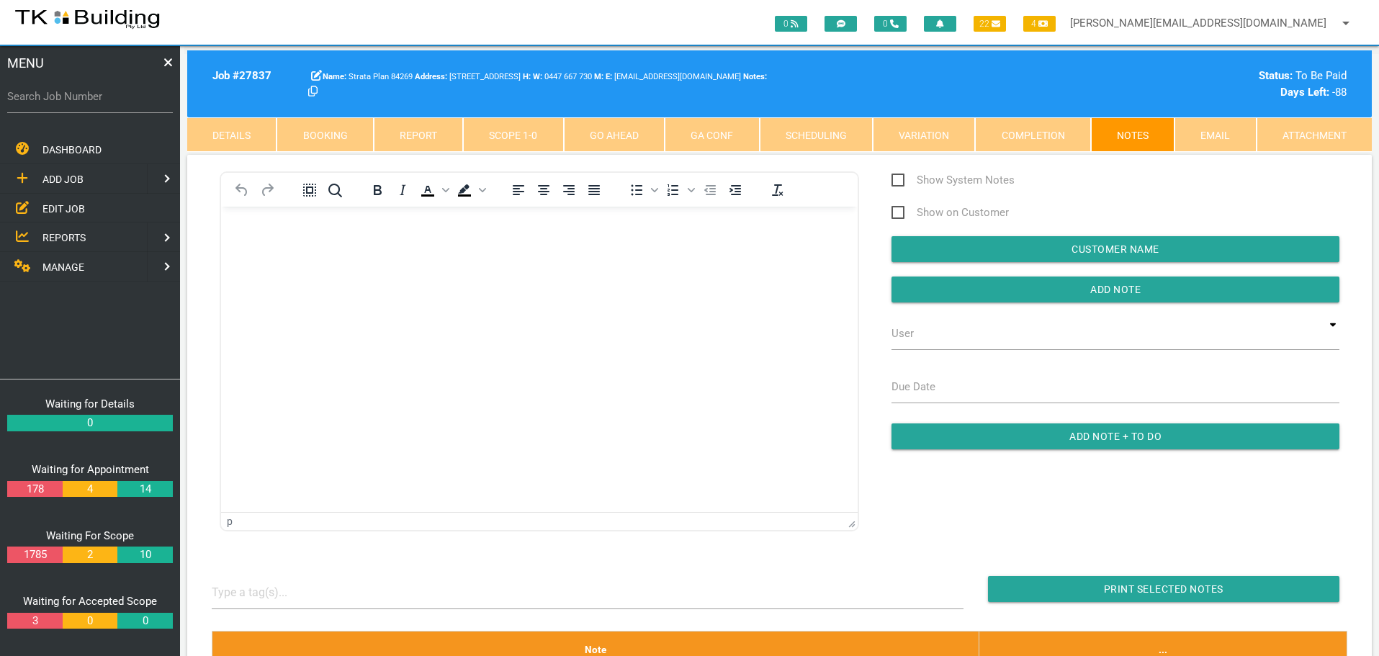
click at [205, 43] on div "0 0 22 4 [PERSON_NAME][EMAIL_ADDRESS][DOMAIN_NAME] arrow_drop_down Account Pref…" at bounding box center [689, 22] width 1379 height 45
click at [109, 106] on input "Search Job Number" at bounding box center [90, 96] width 166 height 33
type input "28062"
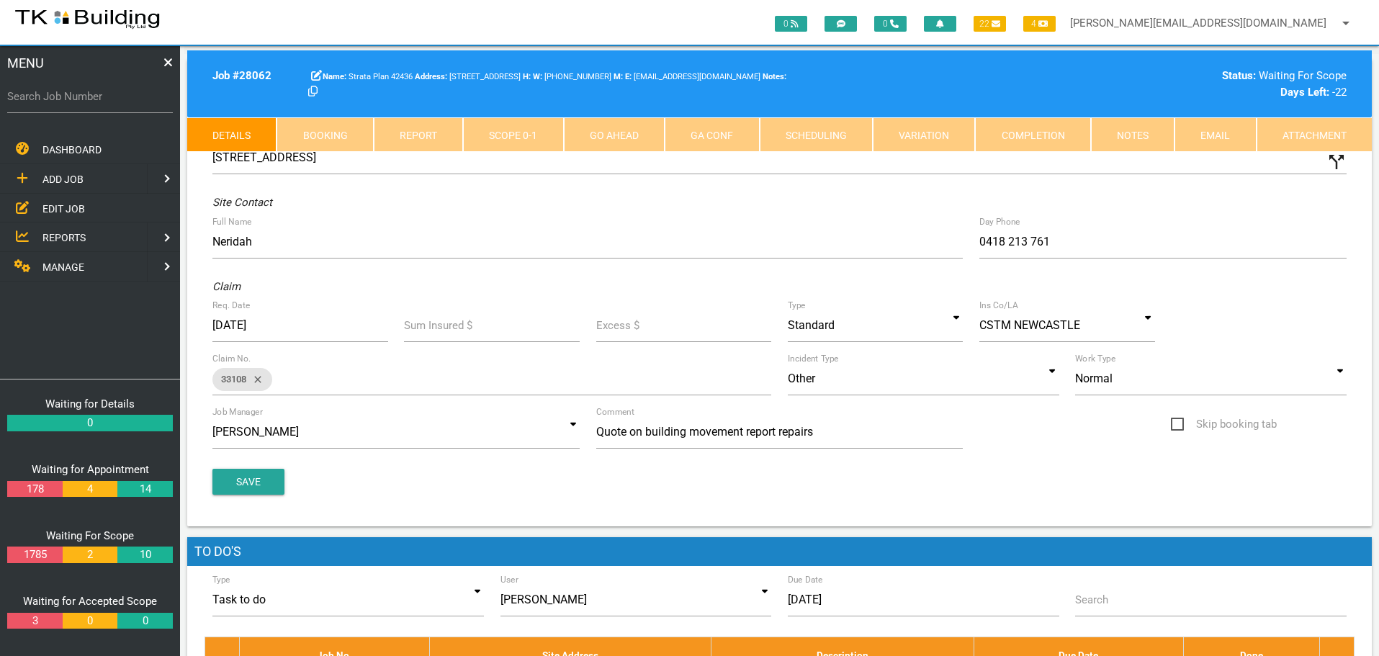
click at [1111, 138] on link "Notes" at bounding box center [1133, 134] width 84 height 35
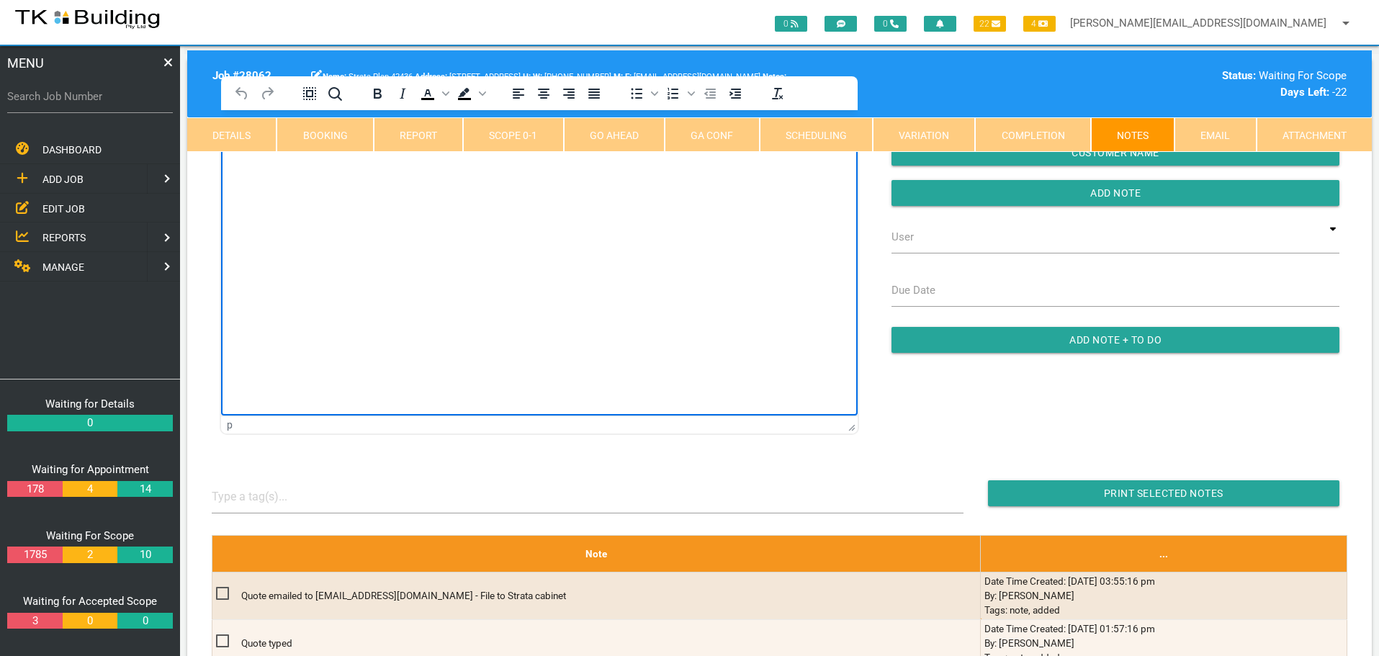
click at [277, 176] on html at bounding box center [539, 143] width 637 height 66
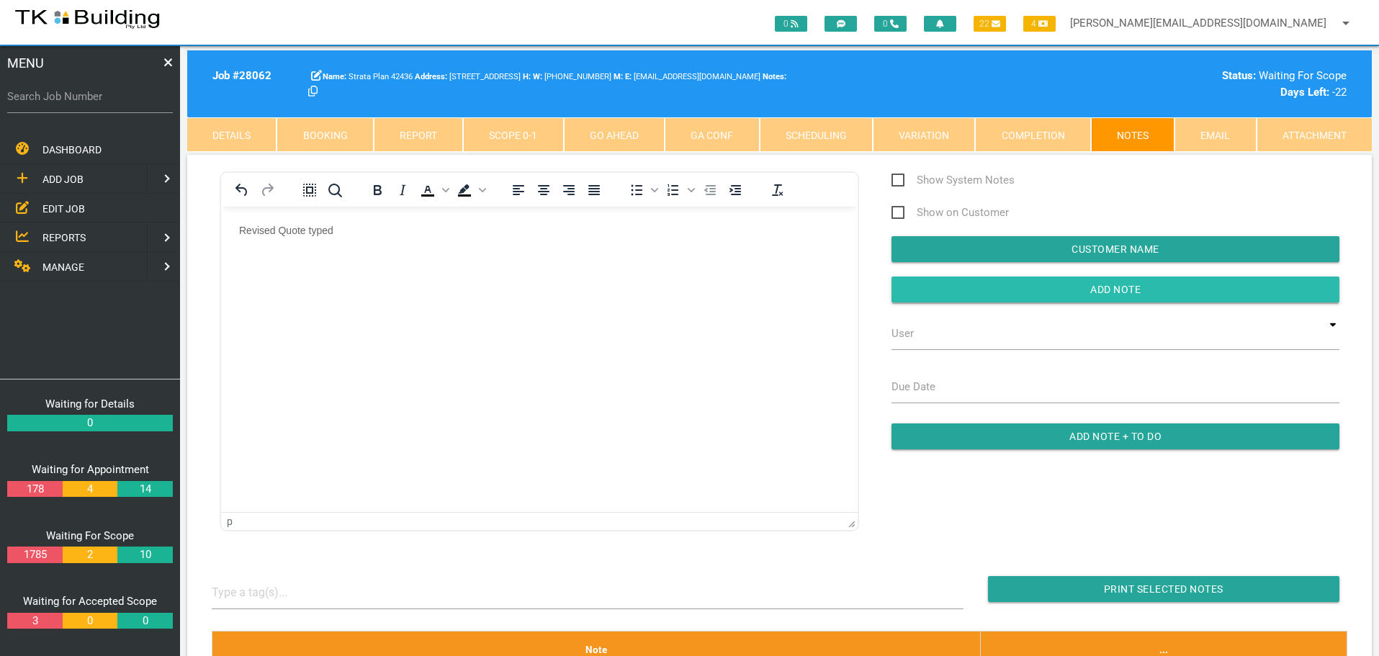
click at [944, 288] on input "button" at bounding box center [1116, 290] width 448 height 26
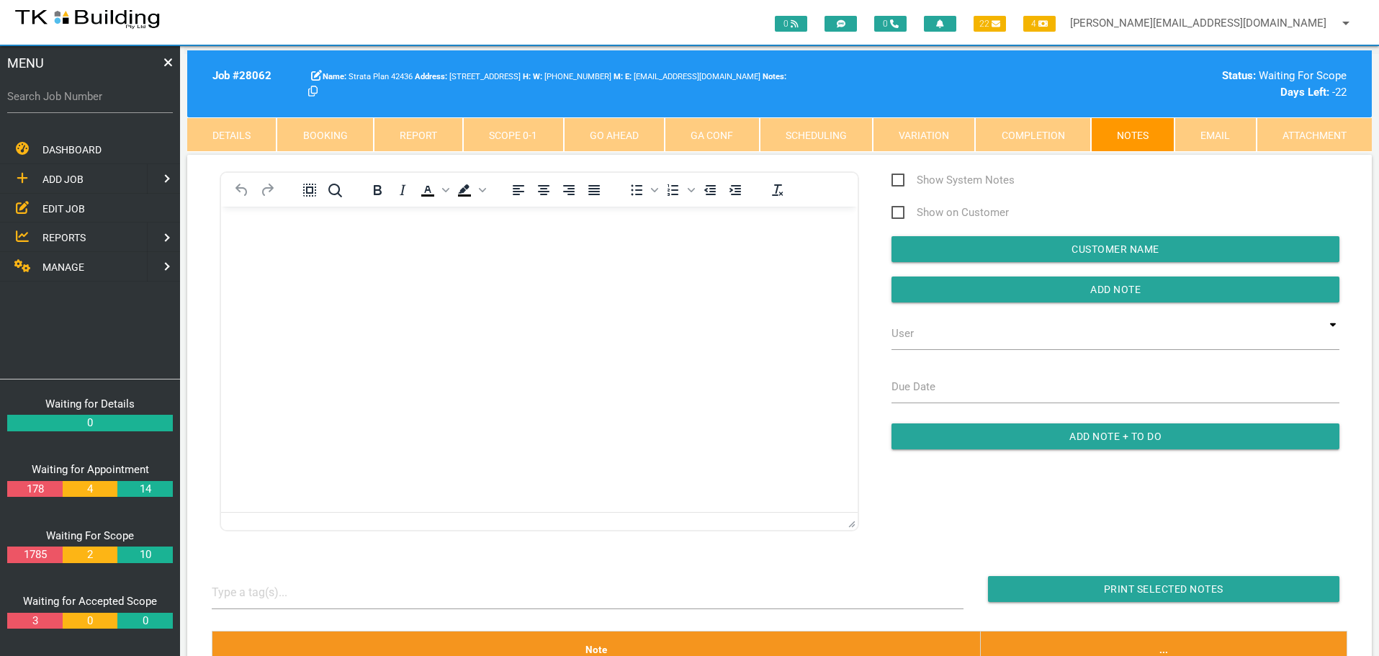
click at [287, 243] on body "Rich Text Area. Press ALT-0 for help." at bounding box center [539, 248] width 637 height 48
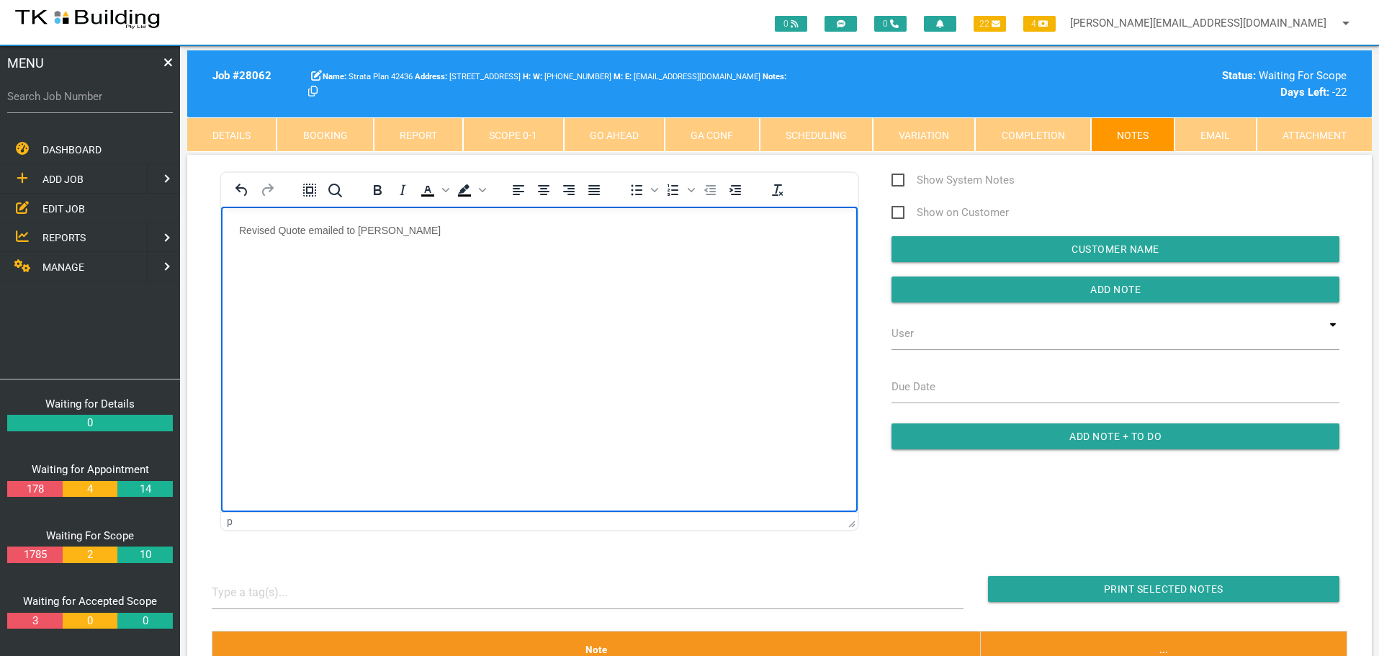
click at [385, 228] on p "Revised Quote emailed to [PERSON_NAME]" at bounding box center [539, 230] width 601 height 12
drag, startPoint x: 241, startPoint y: 226, endPoint x: 550, endPoint y: 239, distance: 308.6
click at [550, 239] on body "Revised Quote emailed to [PERSON_NAME] ([EMAIL_ADDRESS][DOMAIN_NAME]." at bounding box center [539, 248] width 637 height 48
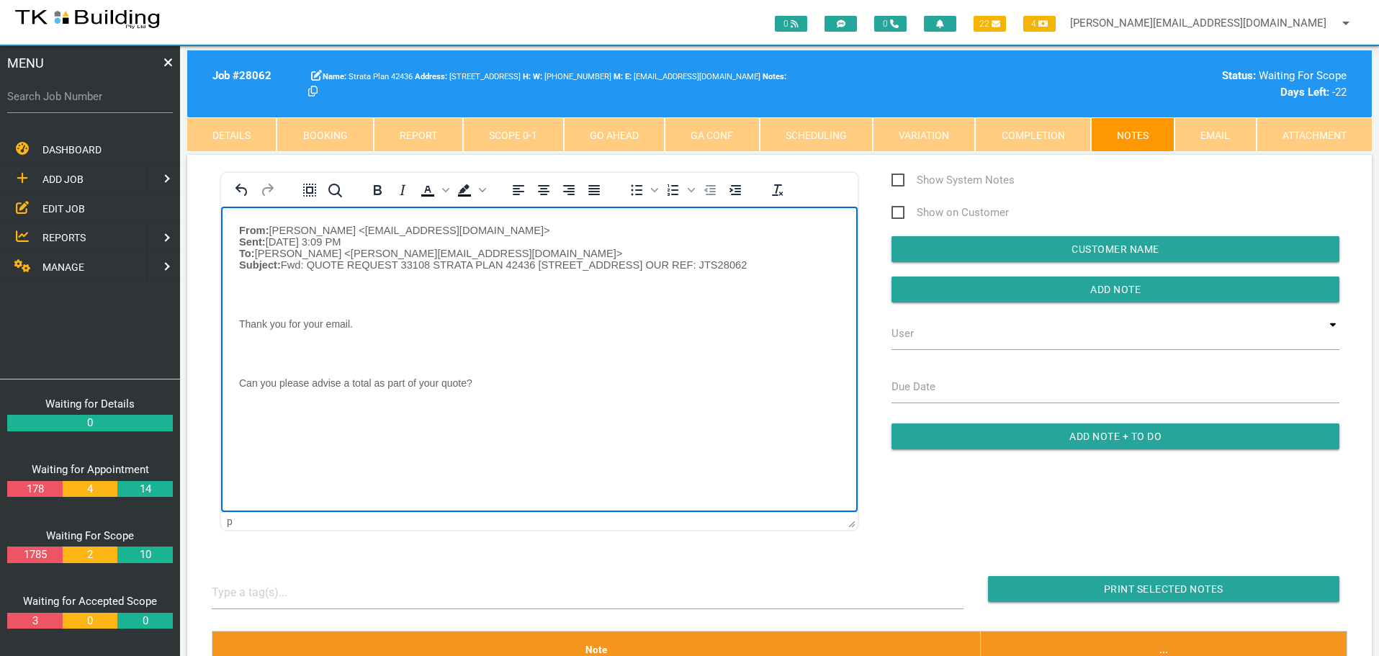
click at [249, 292] on body "From: [PERSON_NAME] <[EMAIL_ADDRESS][DOMAIN_NAME]> Sent: [DATE] 3:09 PM To: [PE…" at bounding box center [539, 339] width 637 height 230
click at [247, 315] on body "From: [PERSON_NAME] <[EMAIL_ADDRESS][DOMAIN_NAME]> Sent: [DATE] 3:09 PM To: [PE…" at bounding box center [539, 324] width 637 height 200
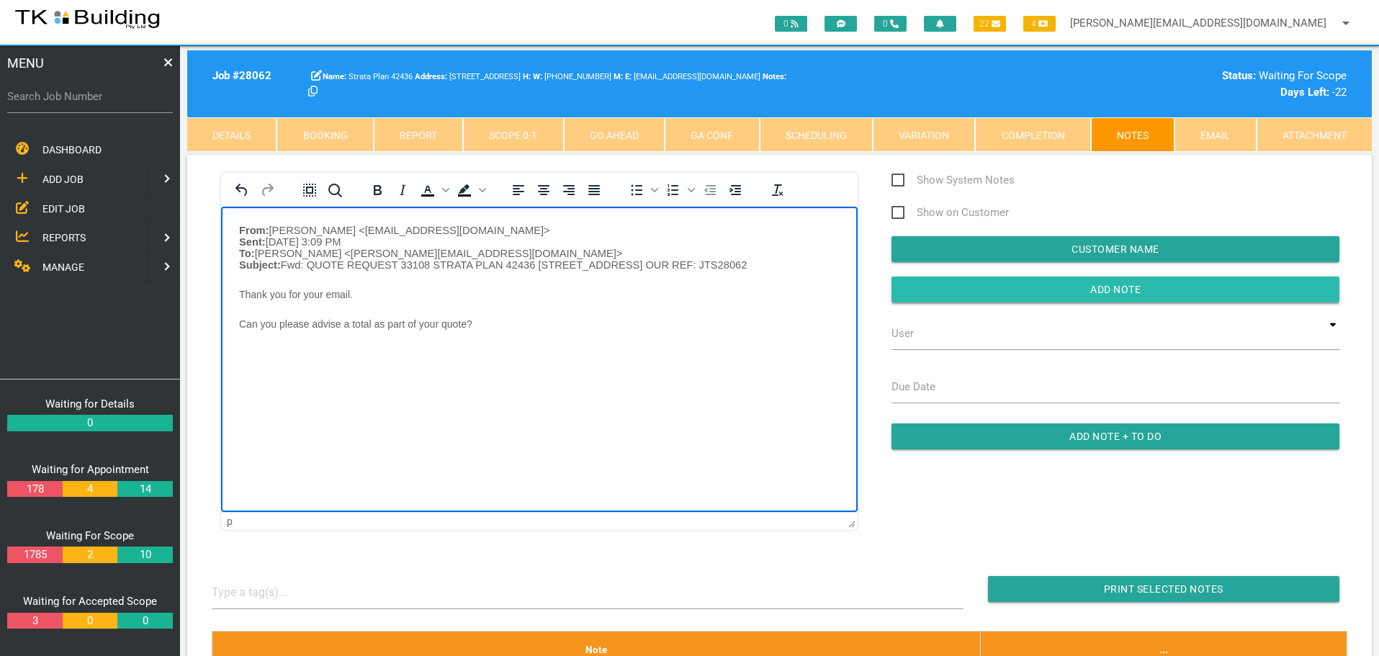
click at [952, 292] on input "Add Note" at bounding box center [1116, 290] width 448 height 26
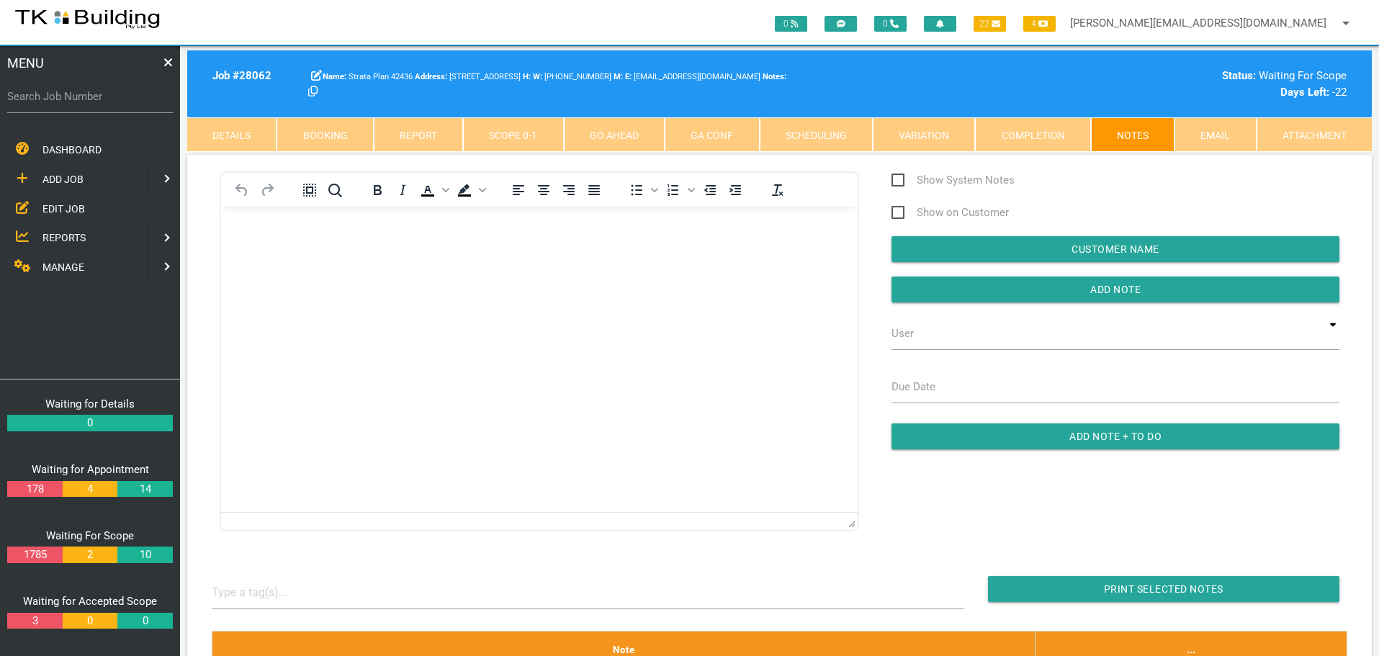
click at [257, 240] on body "Rich Text Area. Press ALT-0 for help." at bounding box center [539, 248] width 637 height 48
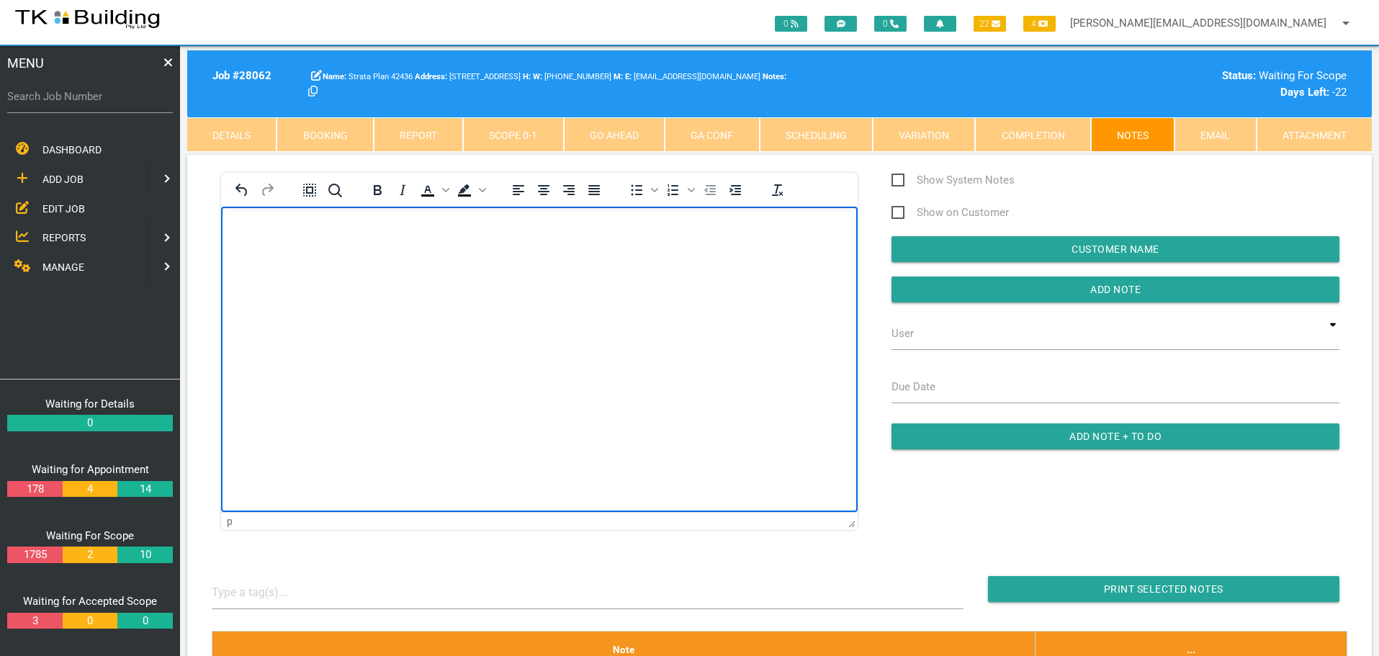
scroll to position [1, 0]
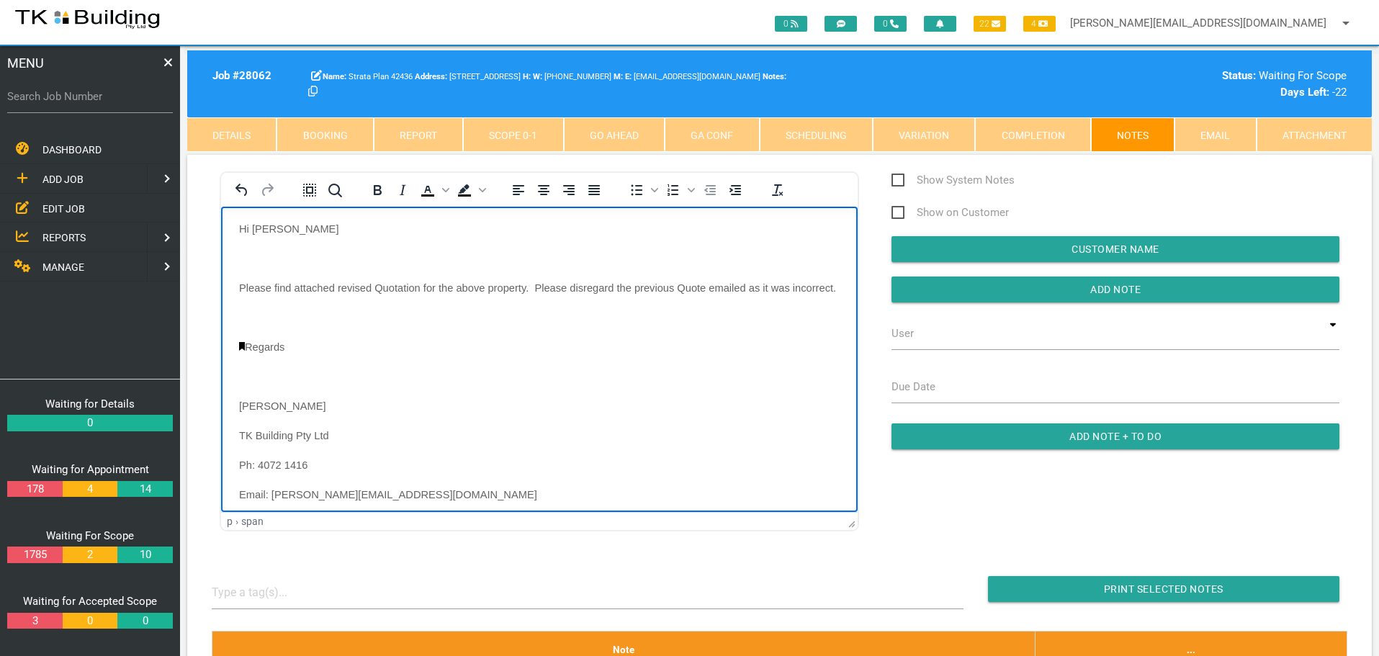
click at [262, 243] on body "Hi [PERSON_NAME] Please find attached revised Quotation for the above property.…" at bounding box center [539, 379] width 637 height 313
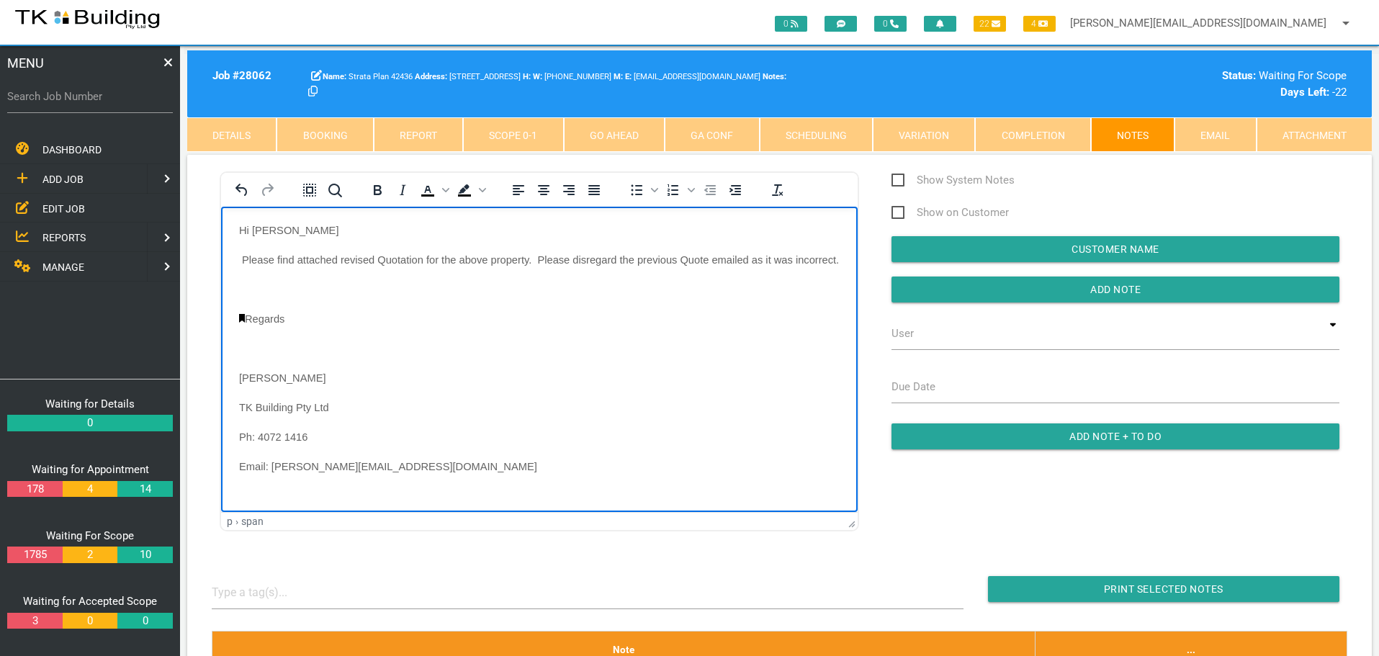
click at [249, 291] on body "Hi [PERSON_NAME] Please find attached revised Quotation for the above property.…" at bounding box center [539, 366] width 637 height 284
click at [244, 285] on link "Rich Text Area. Press ALT-0 for help." at bounding box center [245, 288] width 6 height 9
click at [251, 310] on body "Hi [PERSON_NAME] Please find attached revised Quotation for the above property.…" at bounding box center [539, 351] width 637 height 254
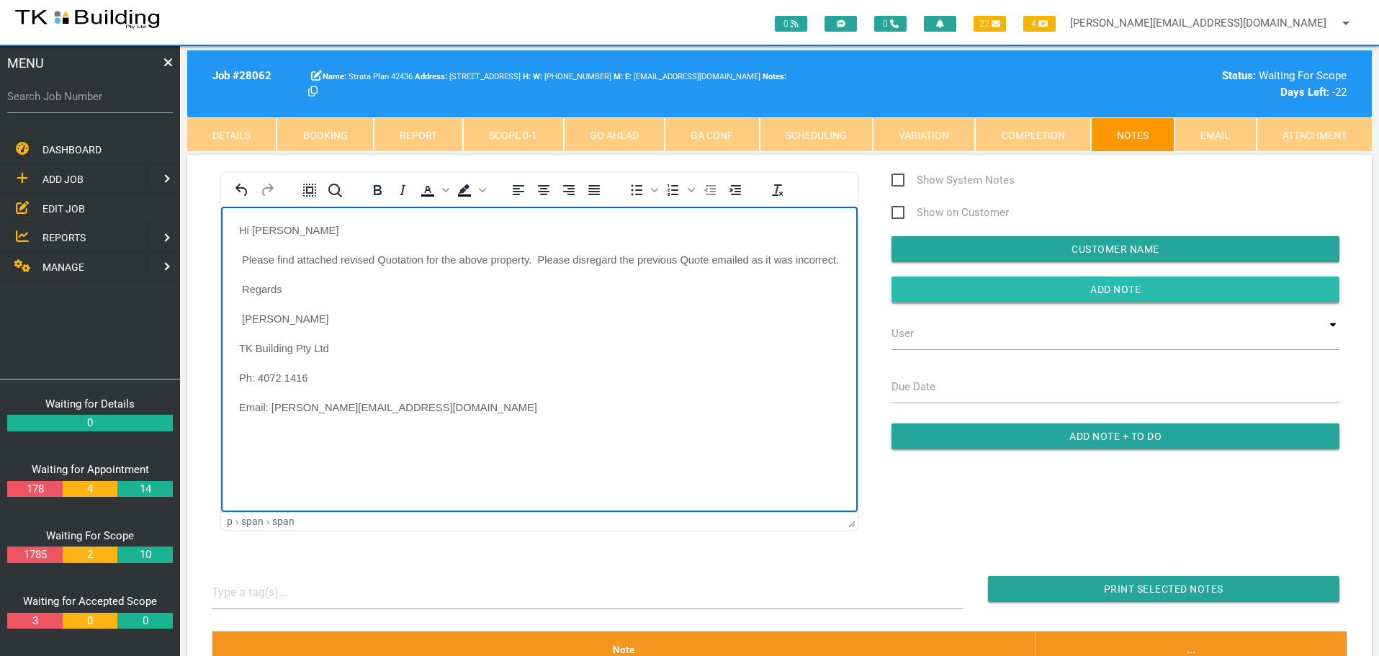
click at [941, 295] on input "Add Note" at bounding box center [1116, 290] width 448 height 26
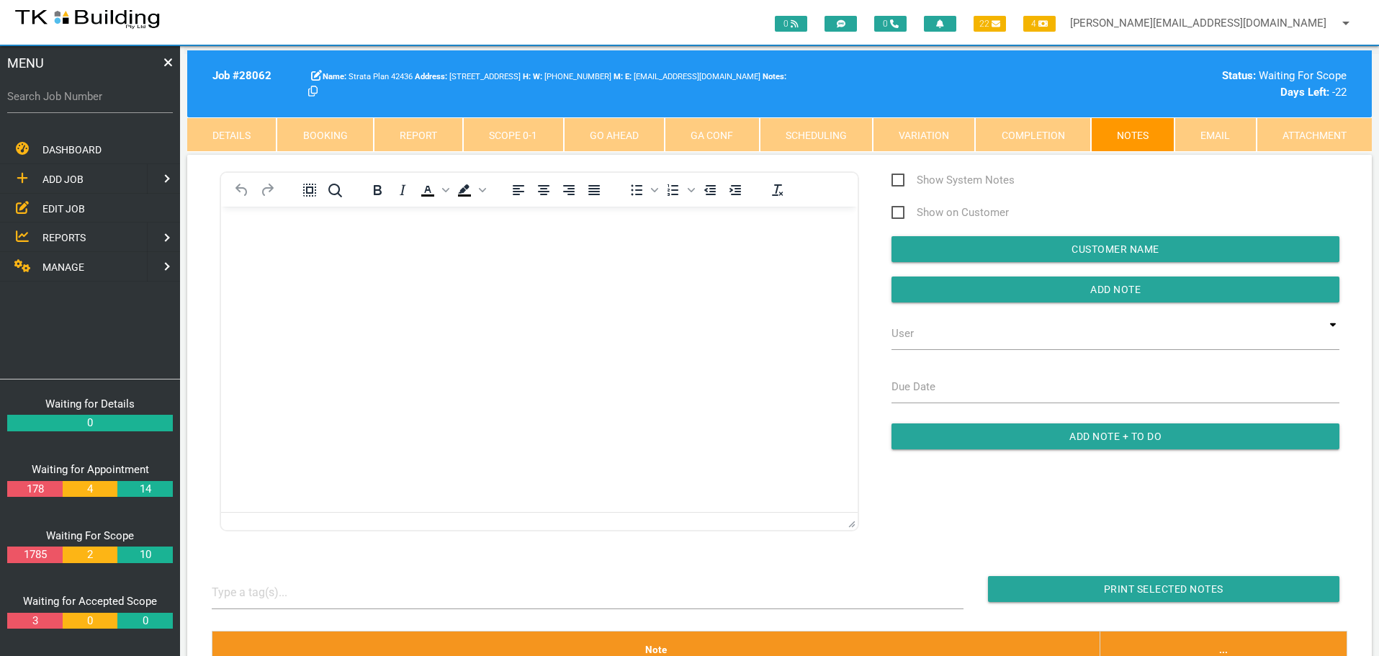
click at [298, 256] on body "Rich Text Area. Press ALT-0 for help." at bounding box center [539, 248] width 637 height 48
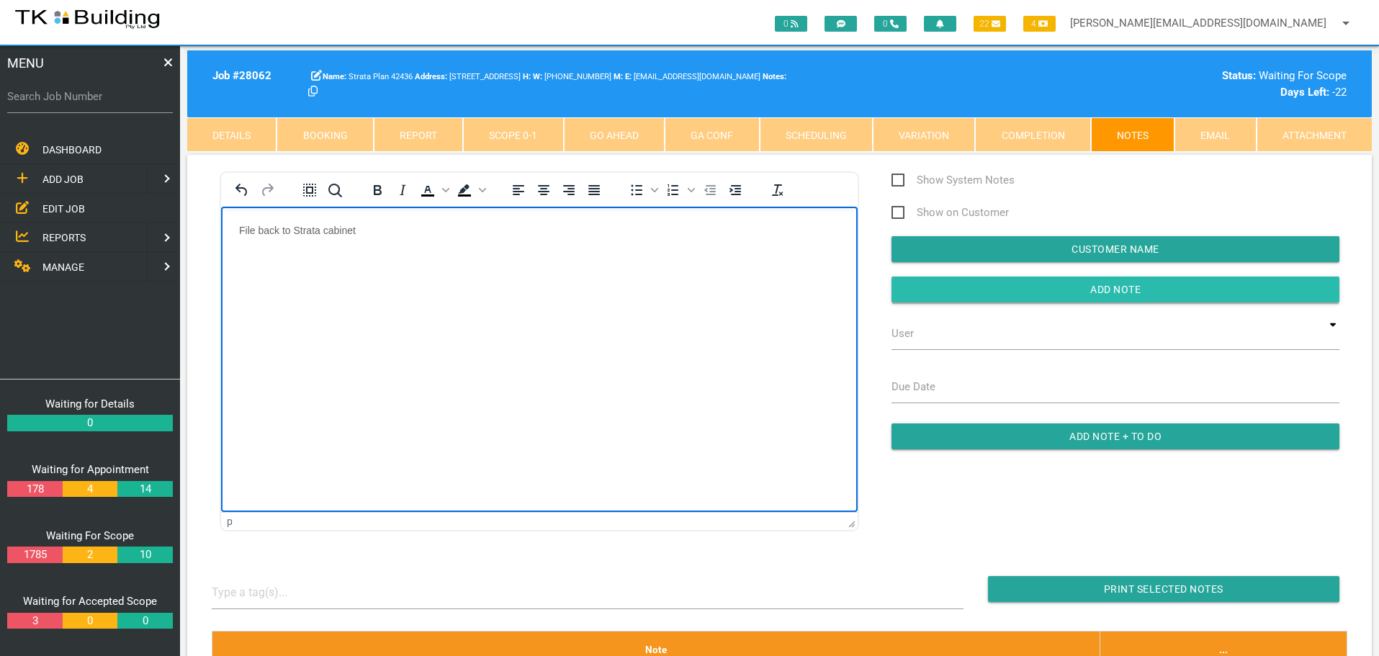
drag, startPoint x: 911, startPoint y: 290, endPoint x: 865, endPoint y: 314, distance: 52.2
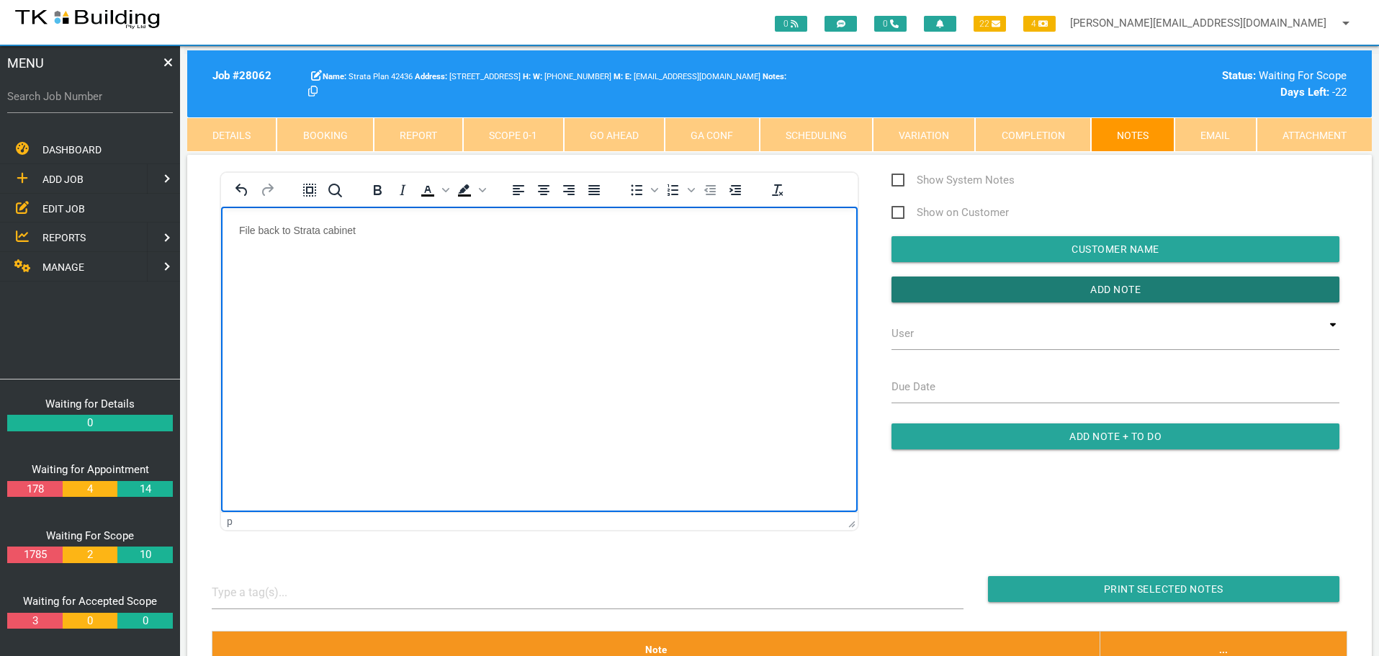
click at [911, 290] on input "Add Note" at bounding box center [1116, 290] width 448 height 26
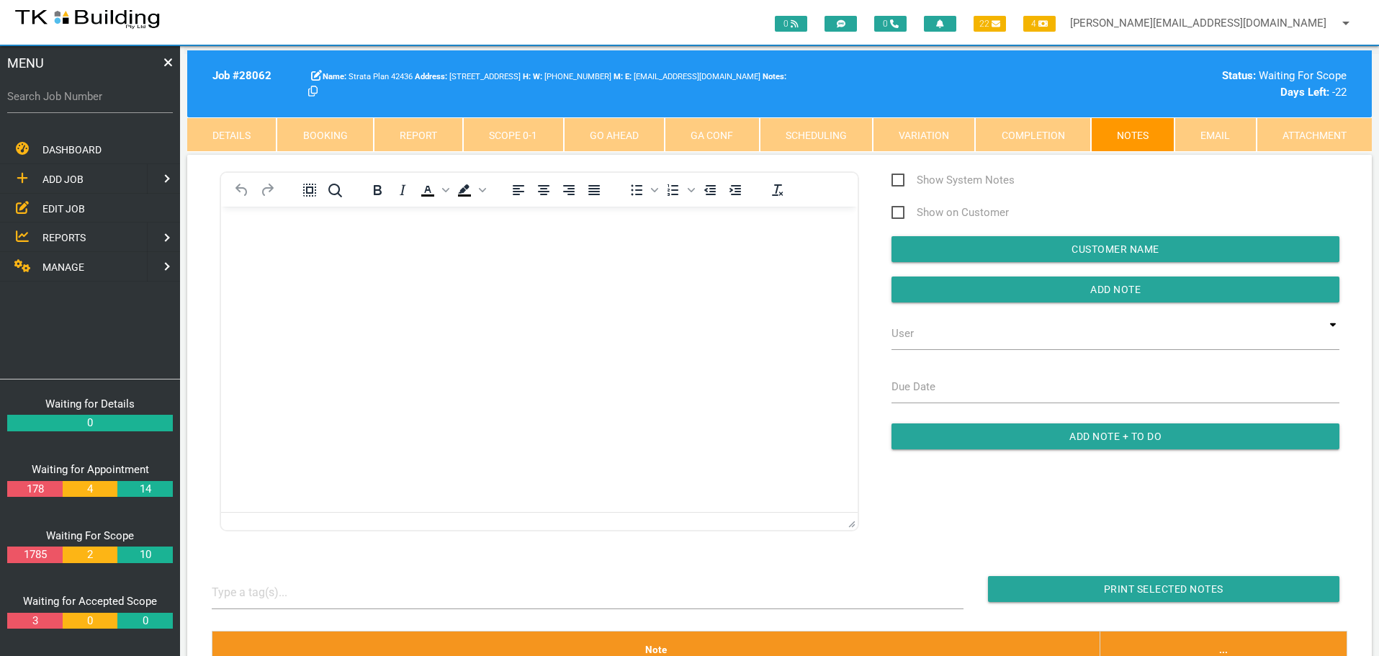
click at [72, 101] on label "Search Job Number" at bounding box center [90, 97] width 166 height 17
click at [72, 101] on input "Search Job Number" at bounding box center [90, 96] width 166 height 33
type input "27837"
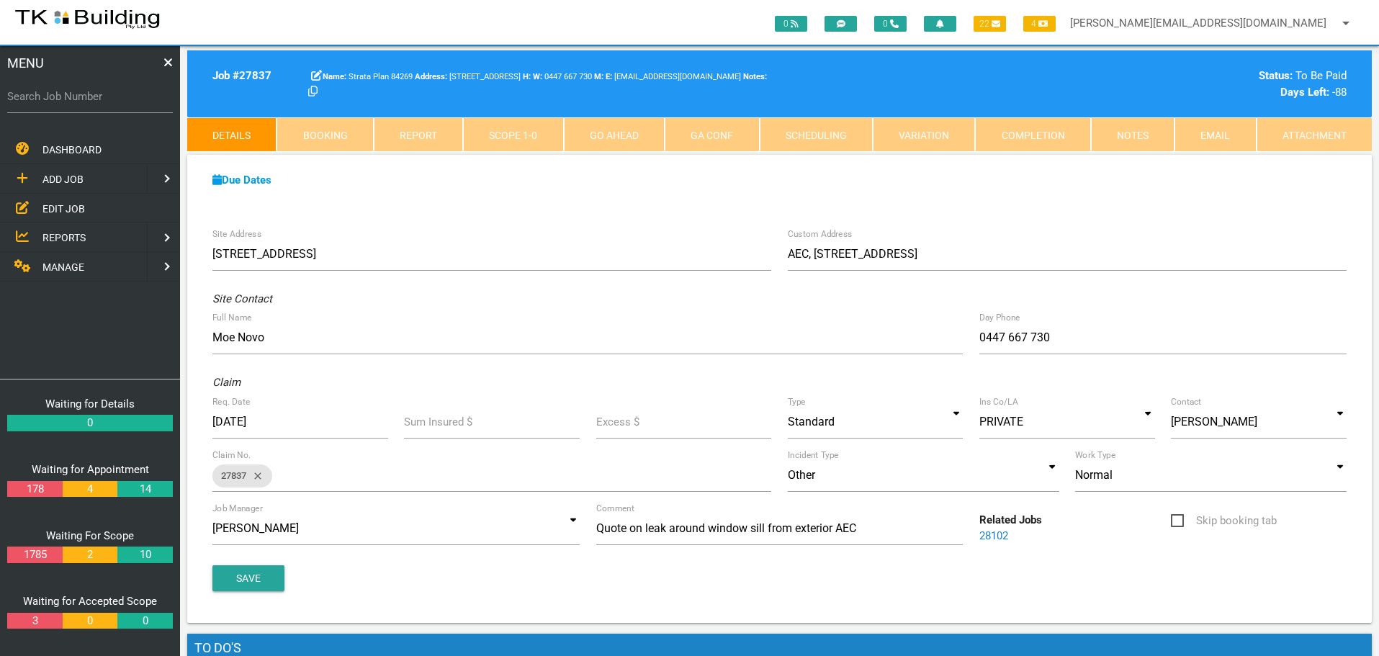
click at [1146, 138] on link "Notes" at bounding box center [1133, 134] width 84 height 35
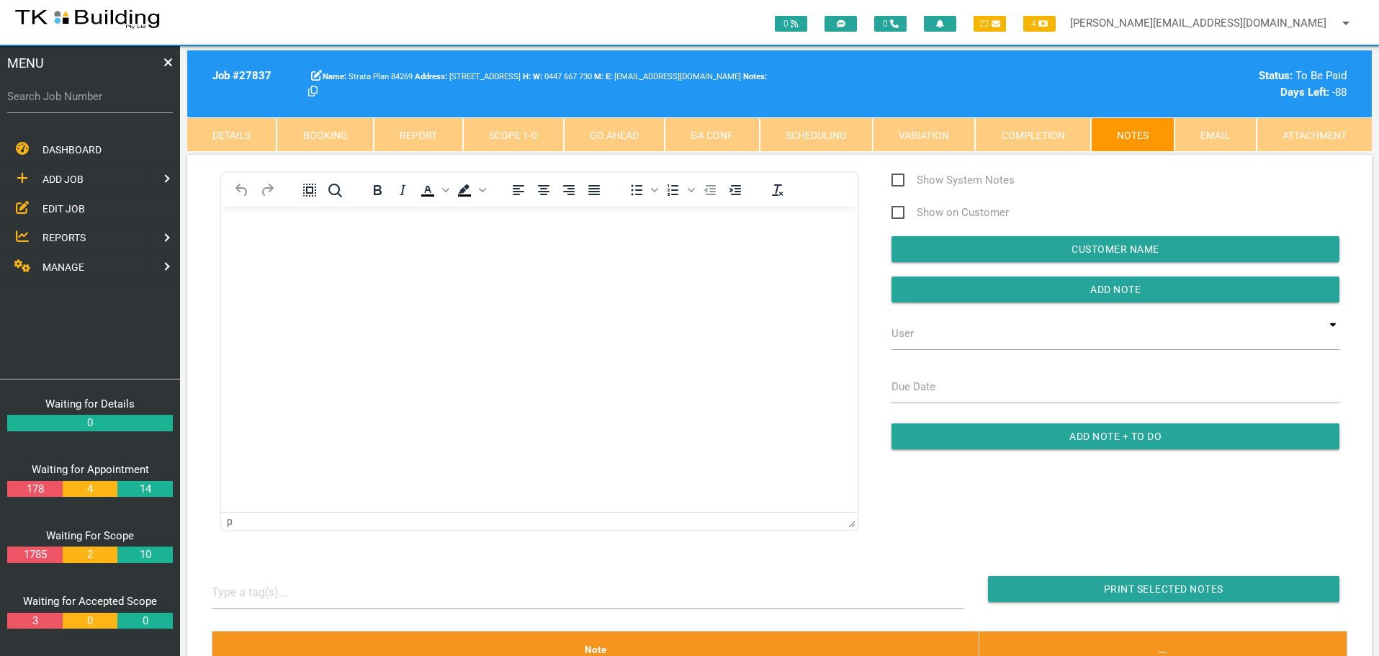
click at [262, 256] on body "Rich Text Area. Press ALT-0 for help." at bounding box center [539, 248] width 637 height 48
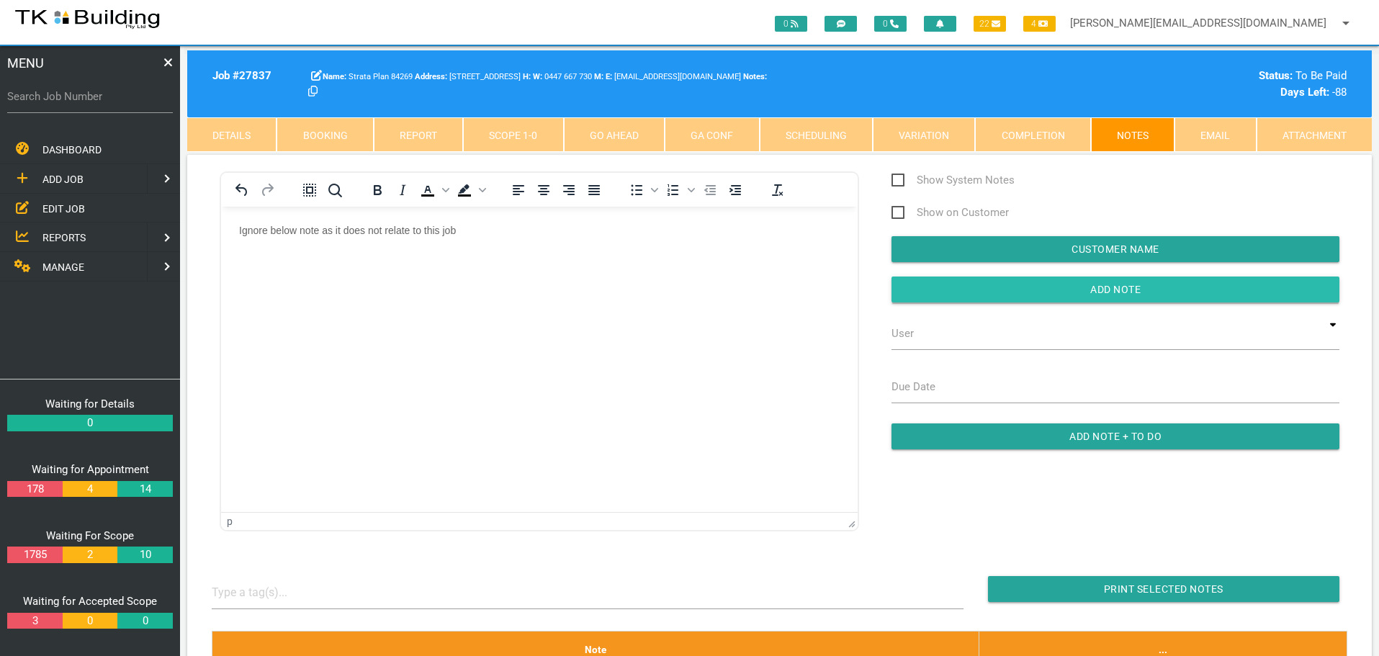
drag, startPoint x: 982, startPoint y: 291, endPoint x: 875, endPoint y: 385, distance: 142.4
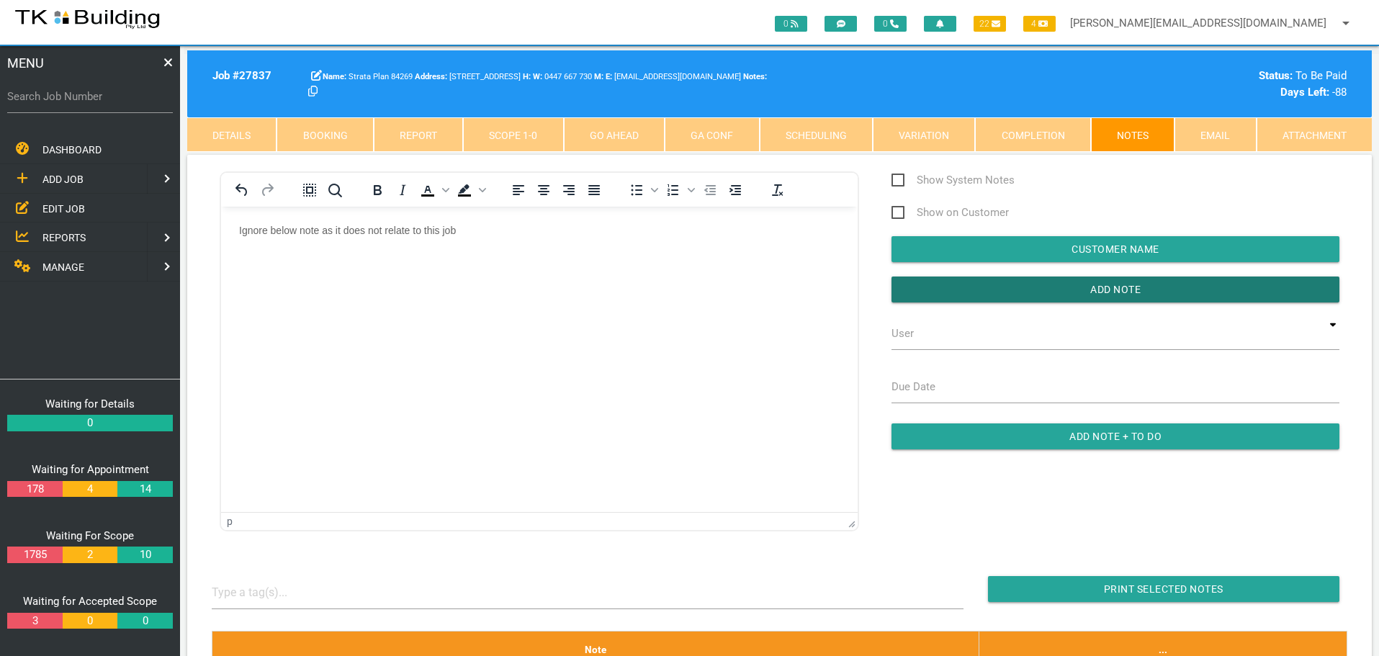
click at [978, 297] on input "button" at bounding box center [1116, 290] width 448 height 26
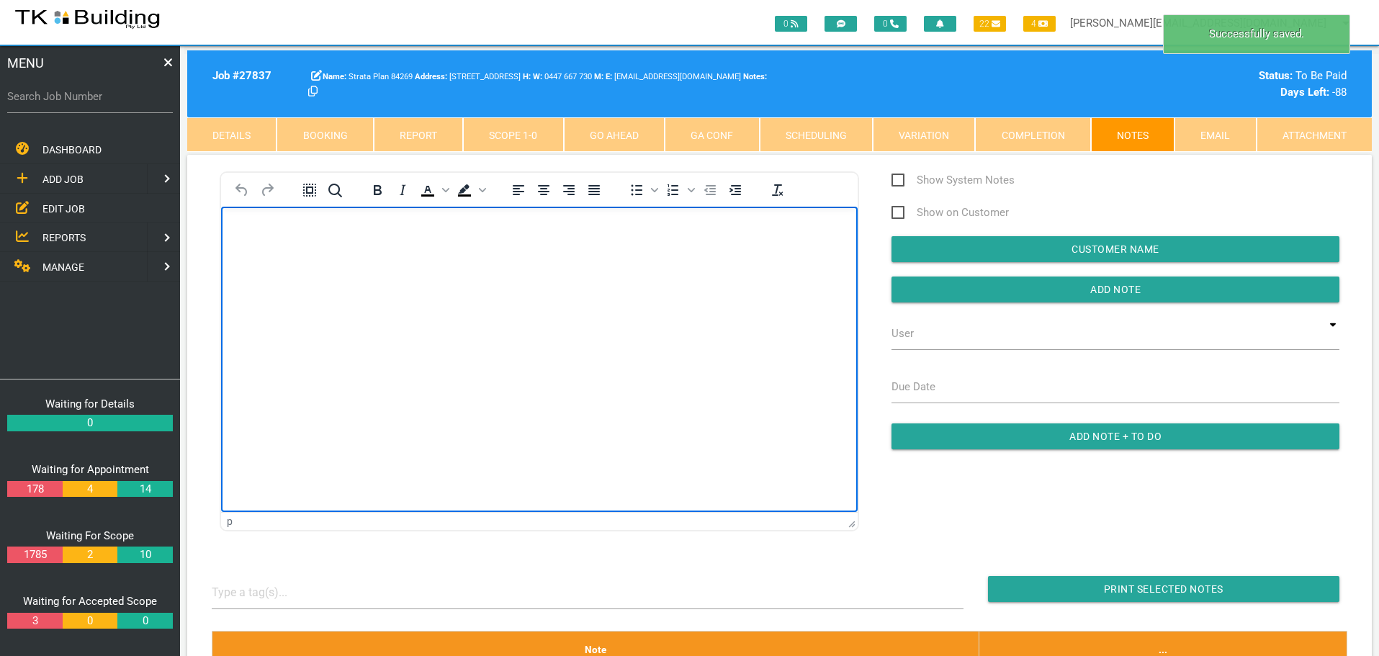
click at [311, 242] on body "Rich Text Area. Press ALT-0 for help." at bounding box center [539, 248] width 637 height 48
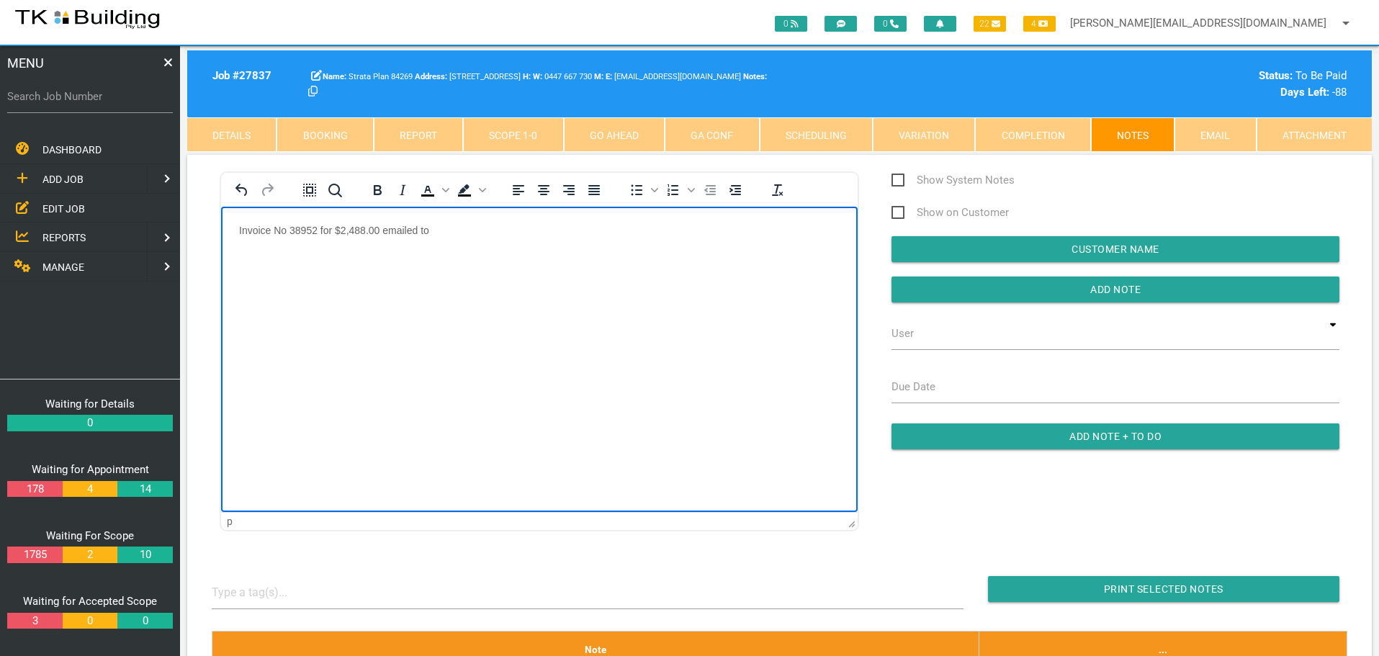
click at [458, 230] on p "Invoice No 38952 for $2,488.00 emailed to" at bounding box center [539, 230] width 601 height 12
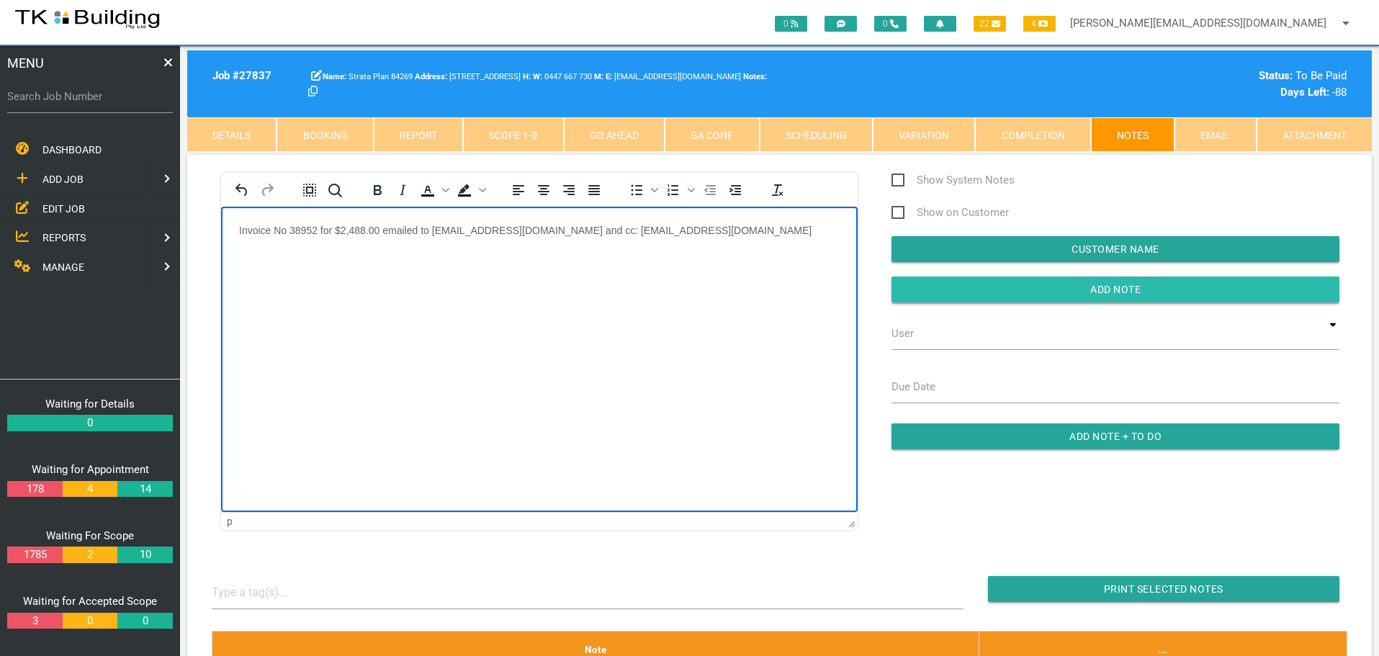
click at [966, 288] on input "Add Note" at bounding box center [1116, 290] width 448 height 26
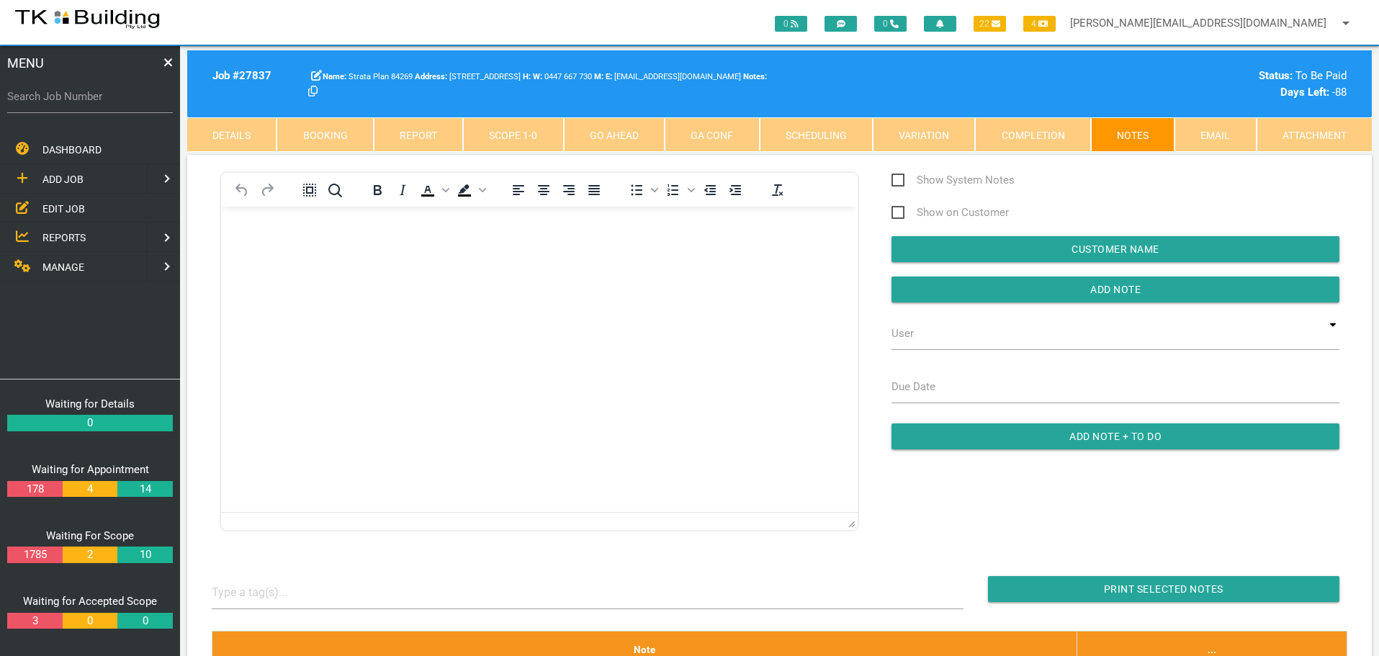
click at [246, 127] on link "Details" at bounding box center [231, 134] width 89 height 35
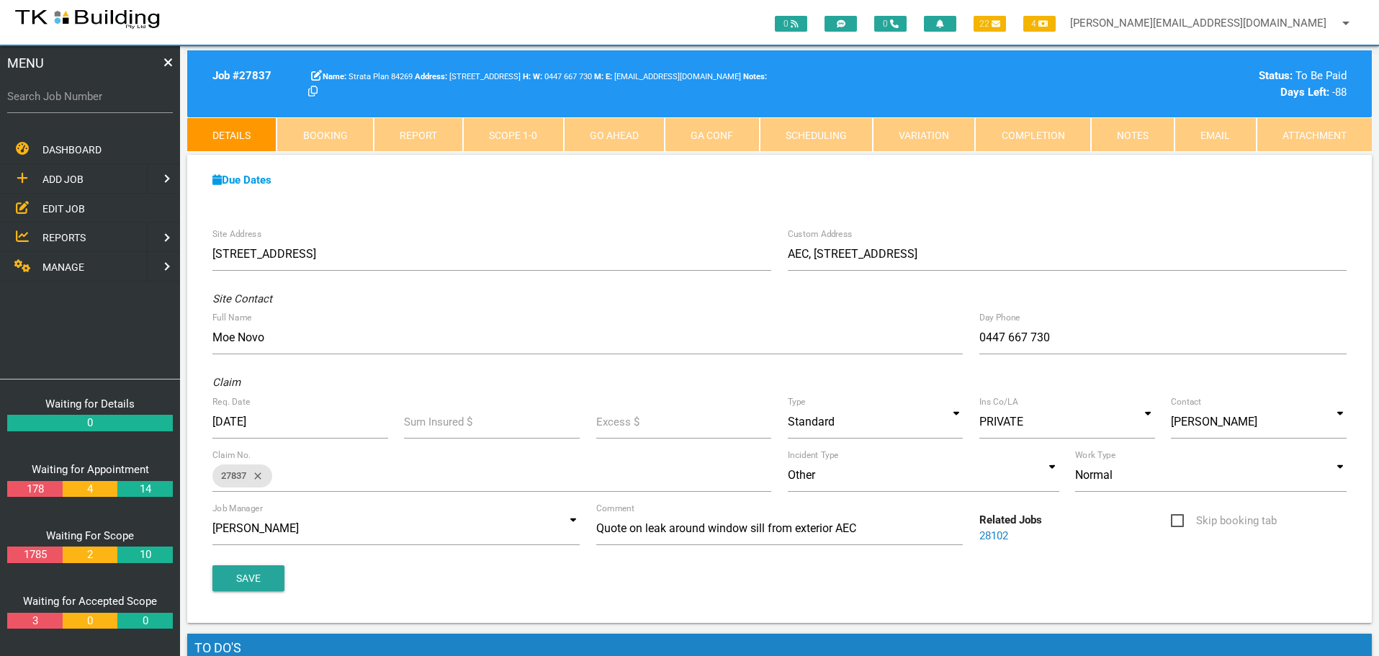
click at [993, 534] on link "28102" at bounding box center [994, 535] width 29 height 13
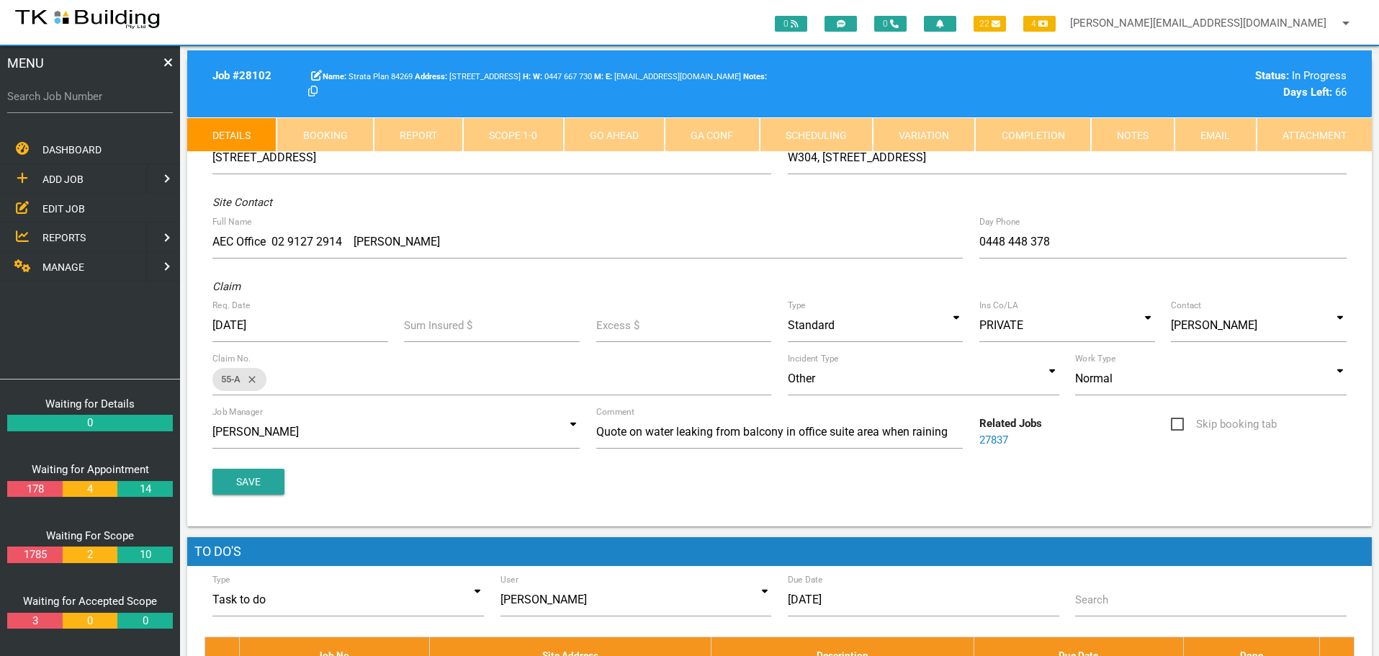
click at [1120, 142] on link "Notes" at bounding box center [1133, 134] width 84 height 35
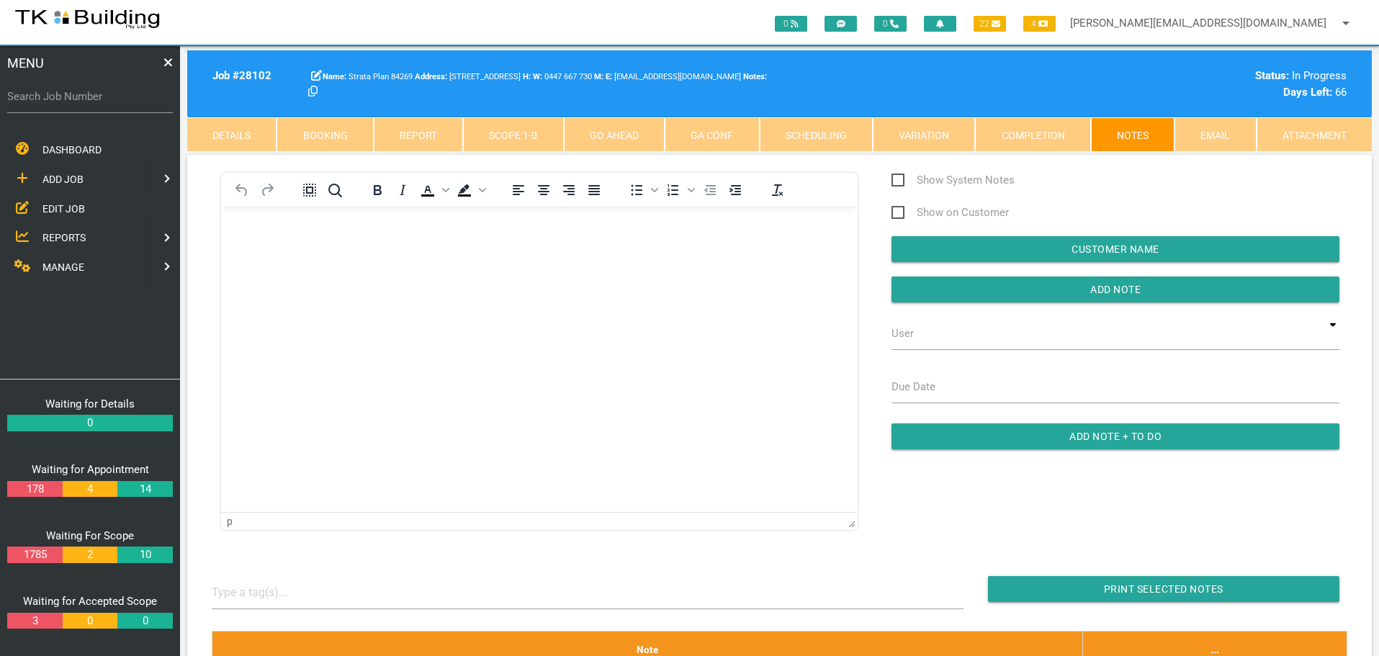
click at [76, 104] on label "Search Job Number" at bounding box center [90, 97] width 166 height 17
click at [76, 104] on input "Search Job Number" at bounding box center [90, 96] width 166 height 33
type input "27781"
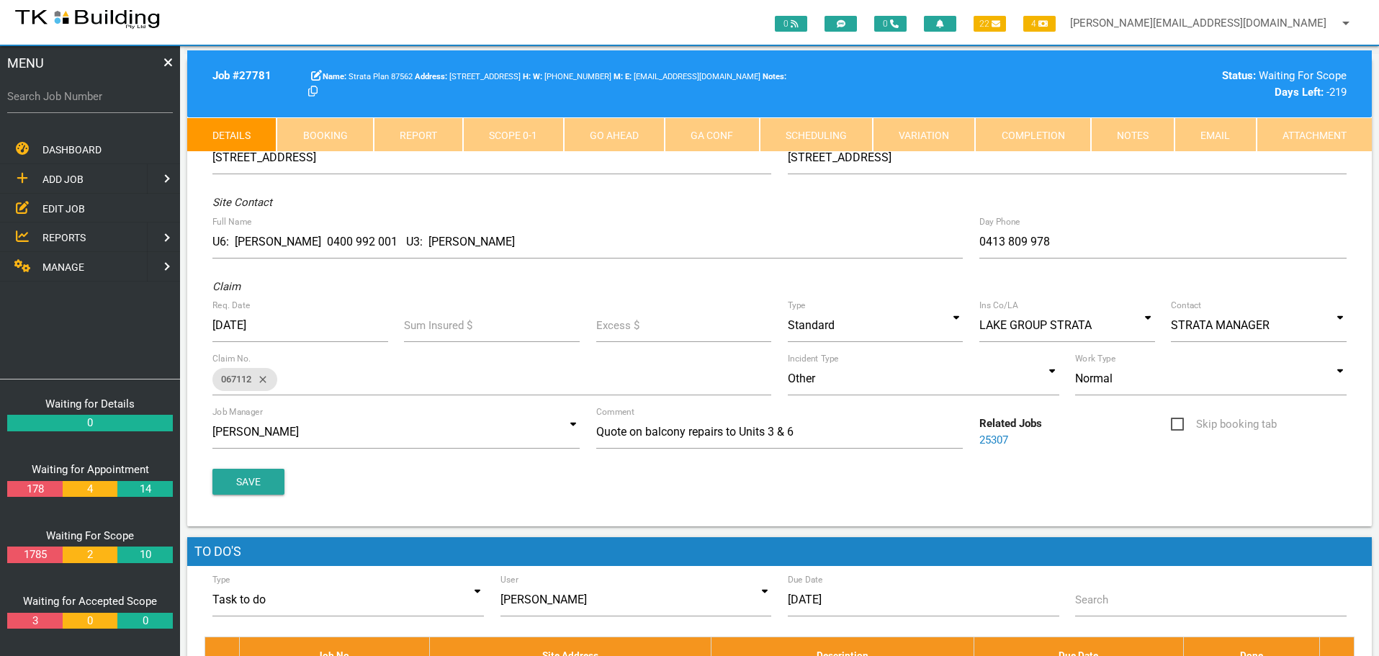
click at [1116, 128] on link "Notes" at bounding box center [1133, 134] width 84 height 35
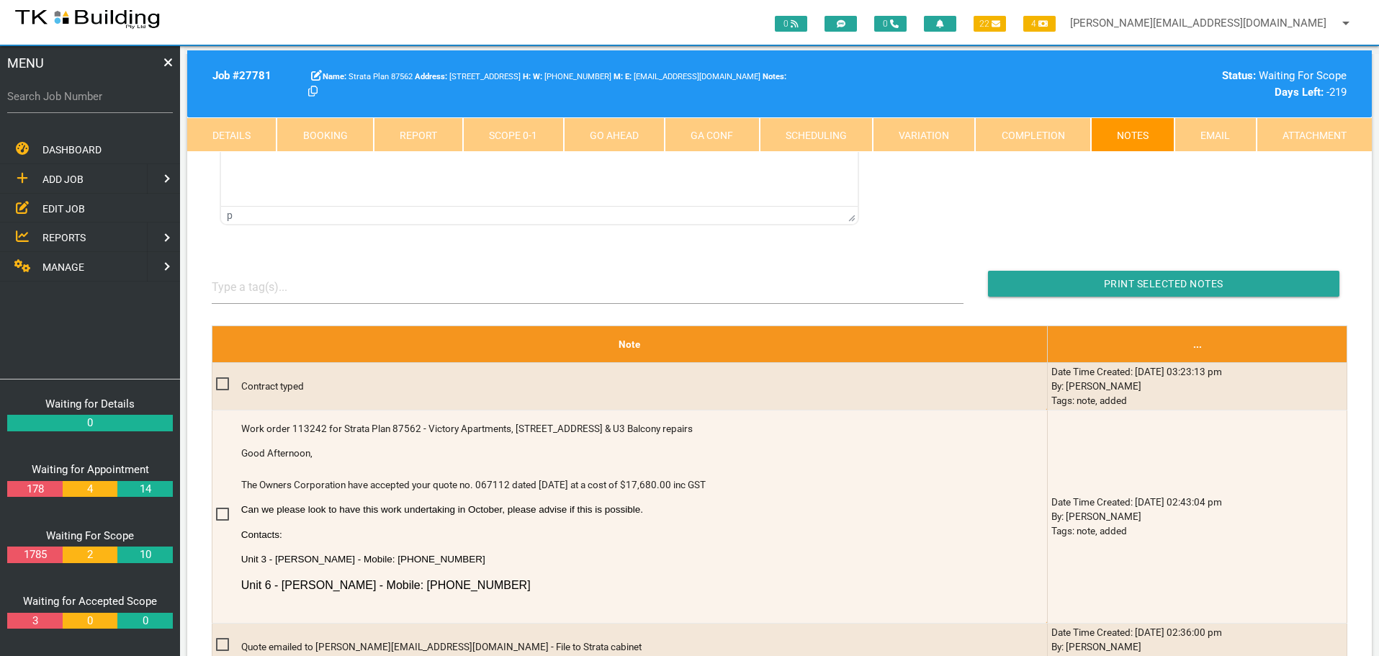
scroll to position [288, 0]
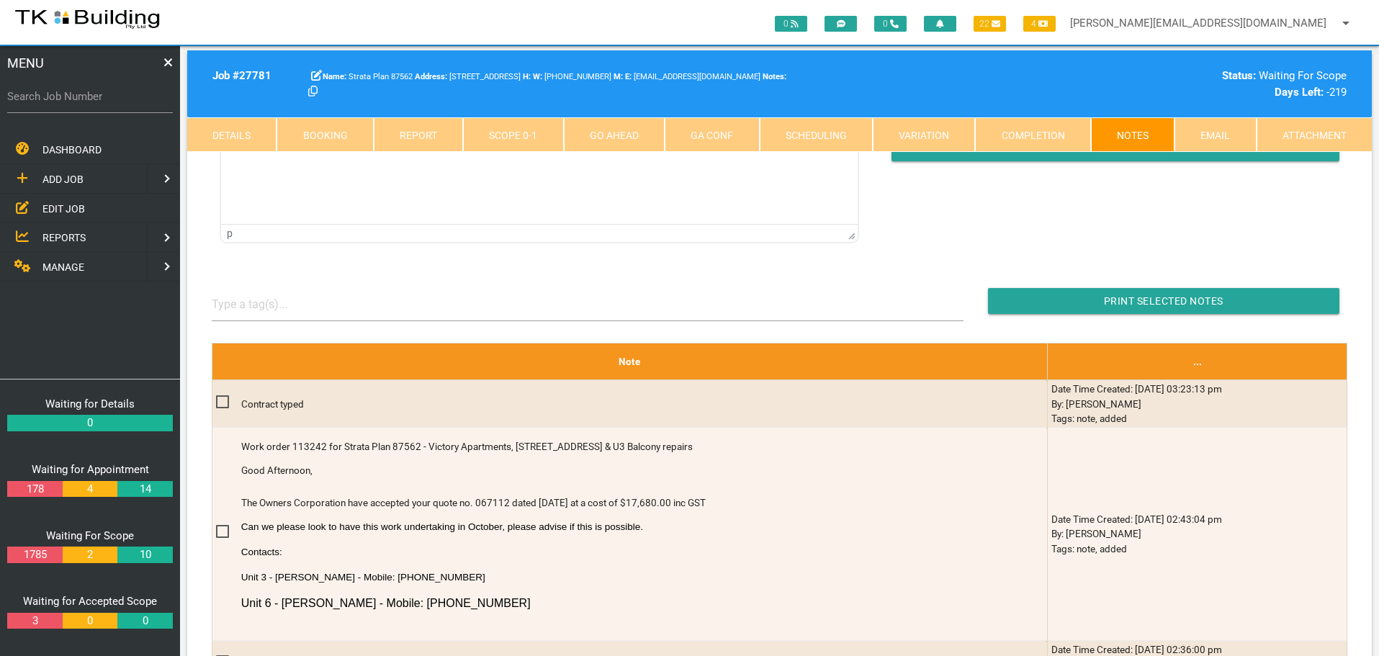
click at [53, 209] on span "EDIT JOB" at bounding box center [63, 208] width 42 height 12
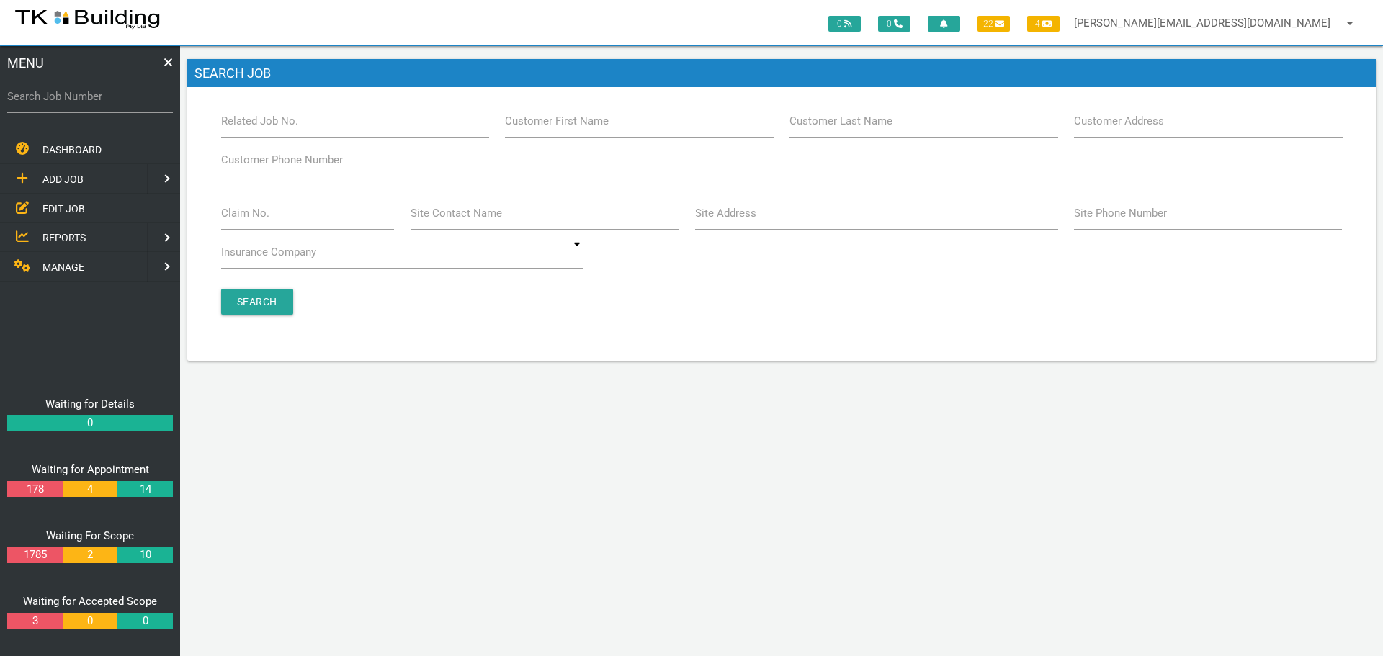
click at [740, 215] on label "Site Address" at bounding box center [725, 213] width 61 height 17
click at [740, 215] on input "Site Address" at bounding box center [876, 213] width 363 height 33
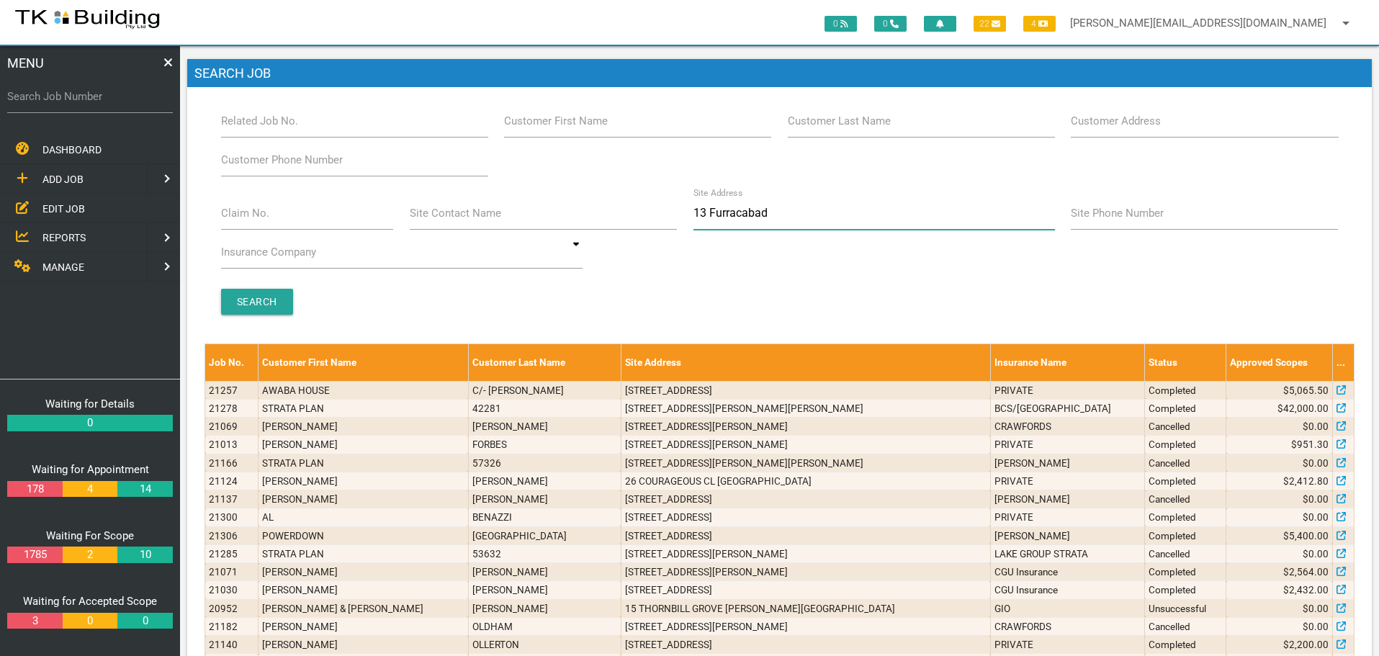
type input "13 Furracabad"
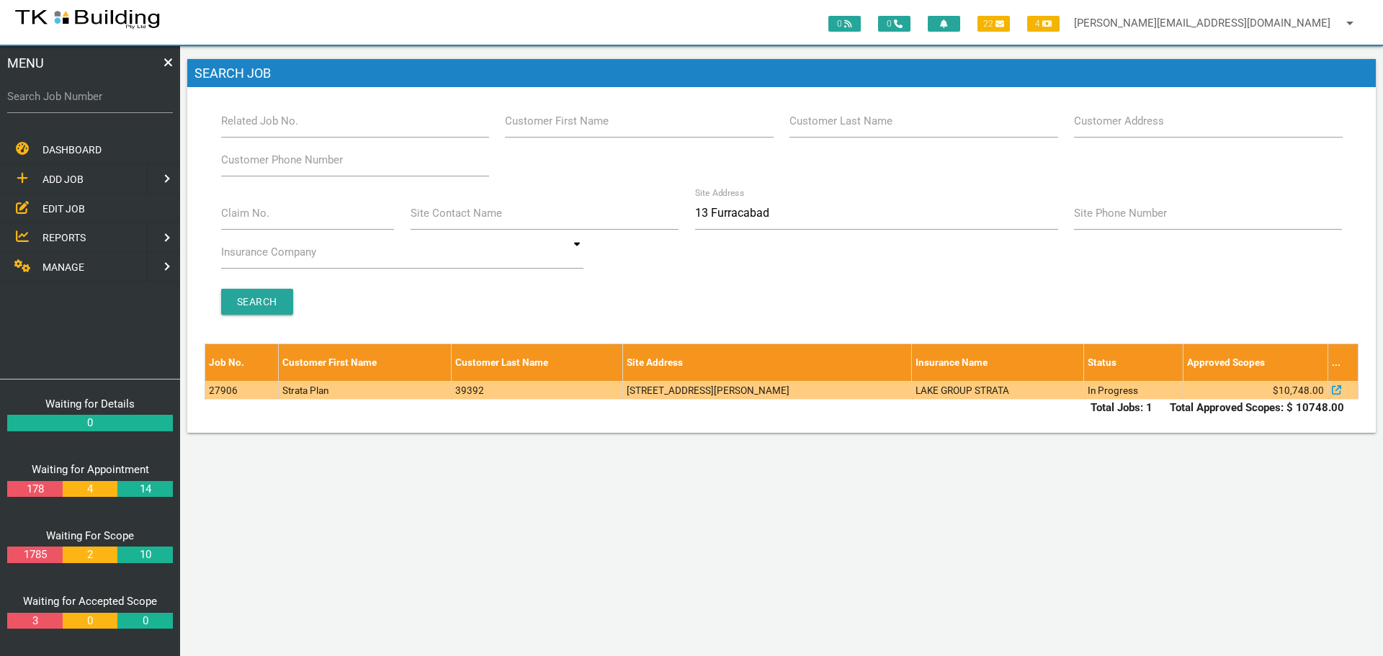
click at [854, 392] on td "[STREET_ADDRESS][PERSON_NAME]" at bounding box center [767, 390] width 290 height 18
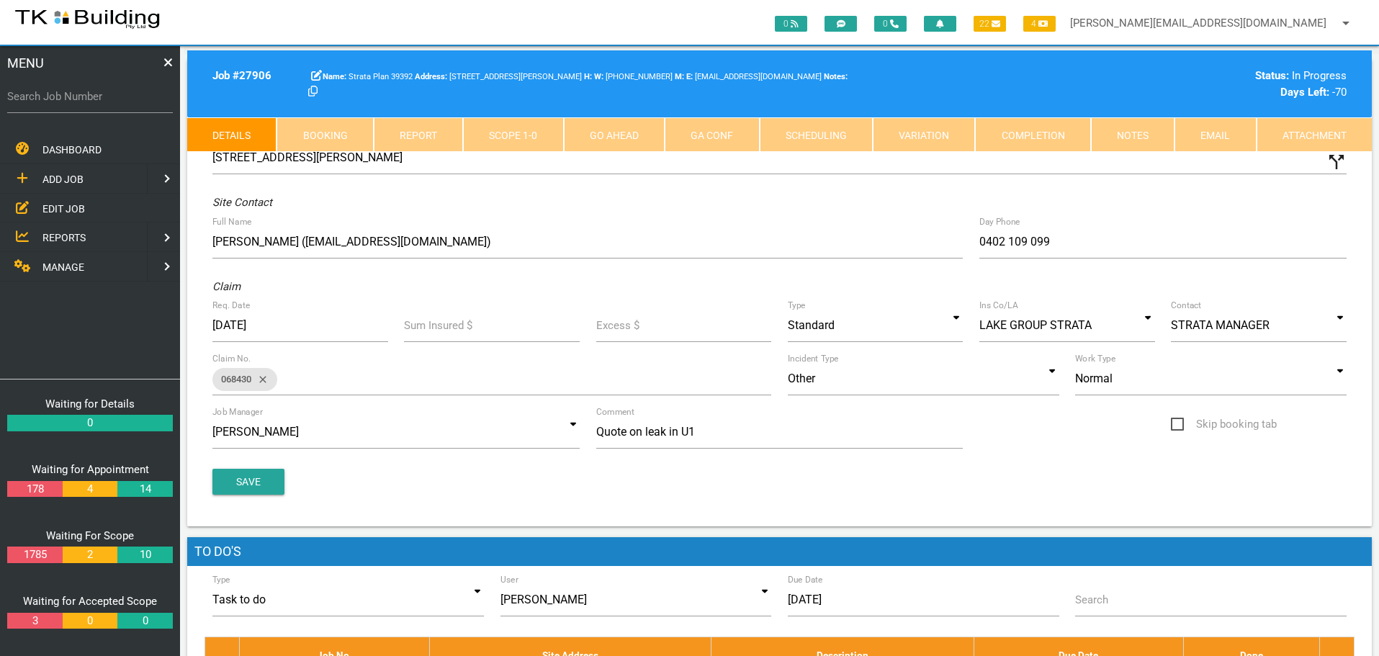
click at [1142, 133] on link "Notes" at bounding box center [1133, 134] width 84 height 35
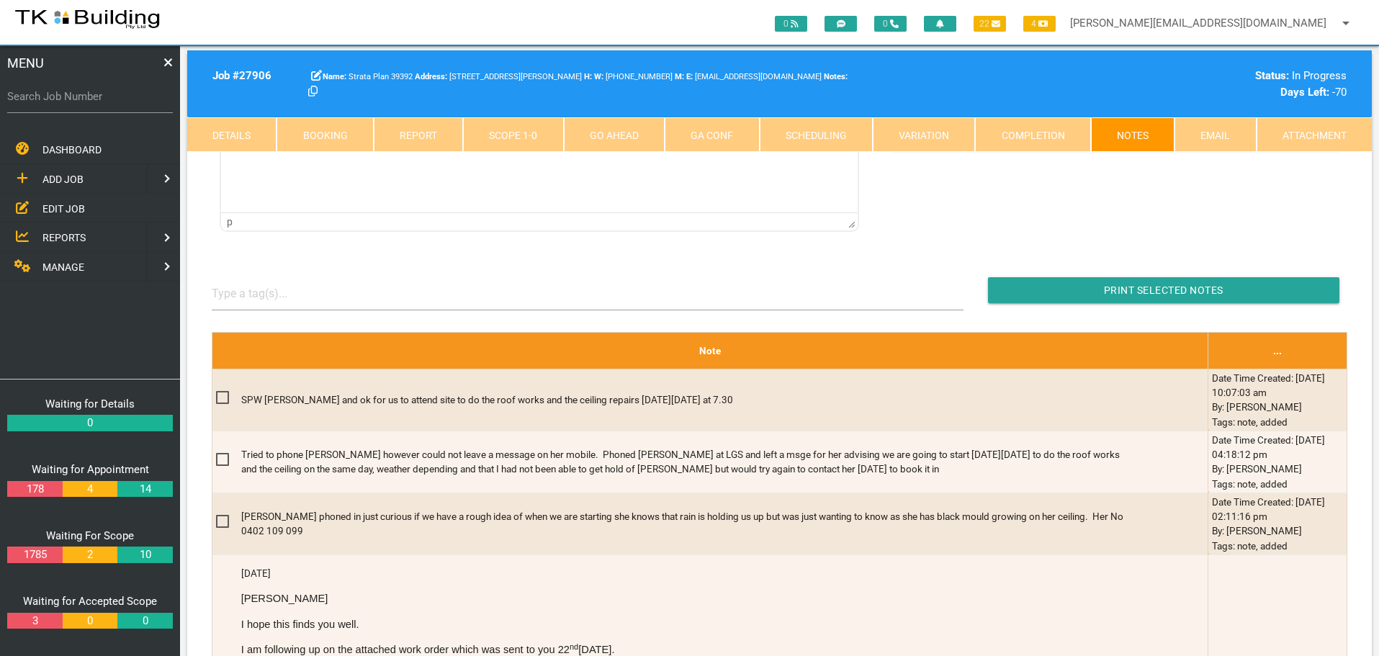
scroll to position [216, 0]
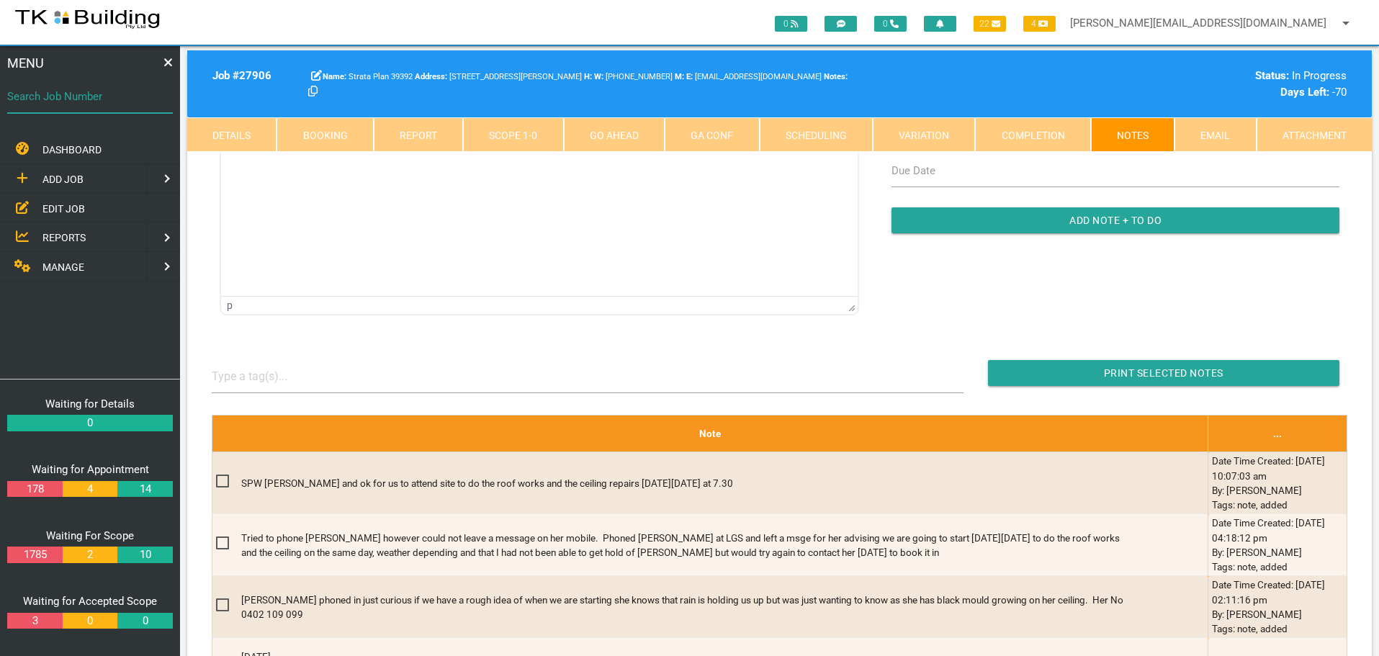
click at [71, 109] on input "Search Job Number" at bounding box center [90, 96] width 166 height 33
type input "27762"
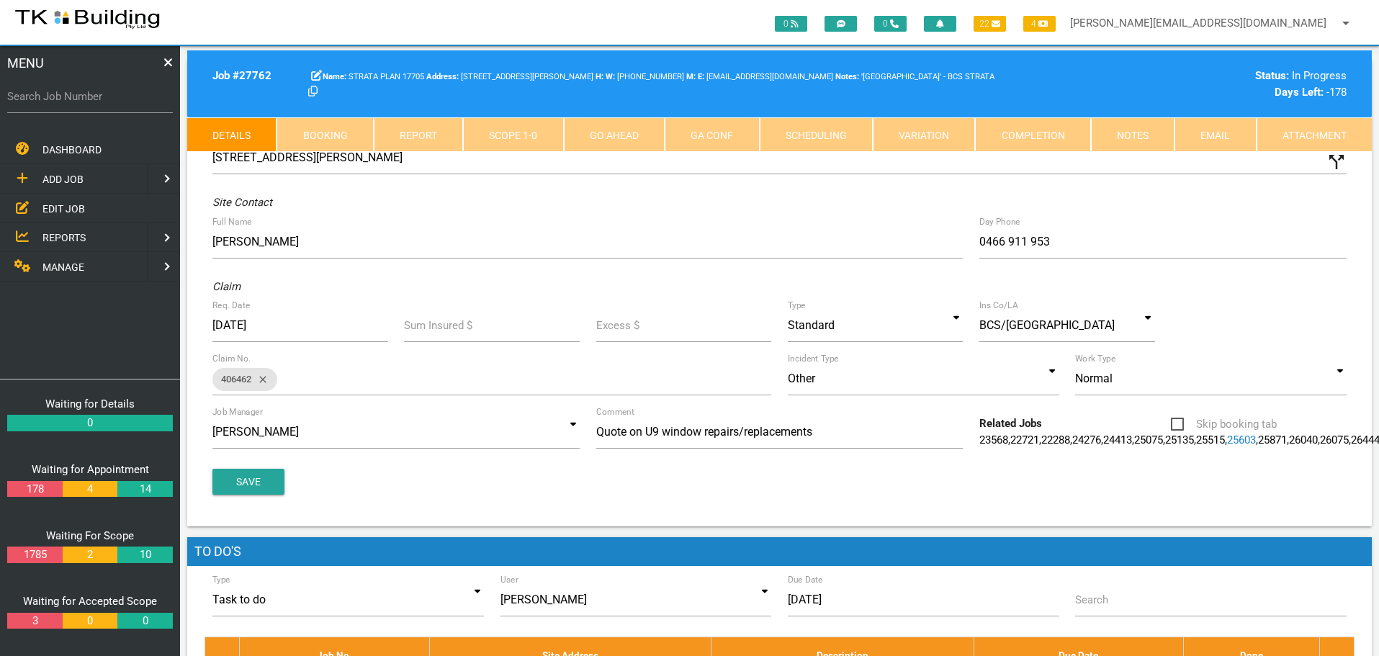
click at [1126, 141] on link "Notes" at bounding box center [1133, 134] width 84 height 35
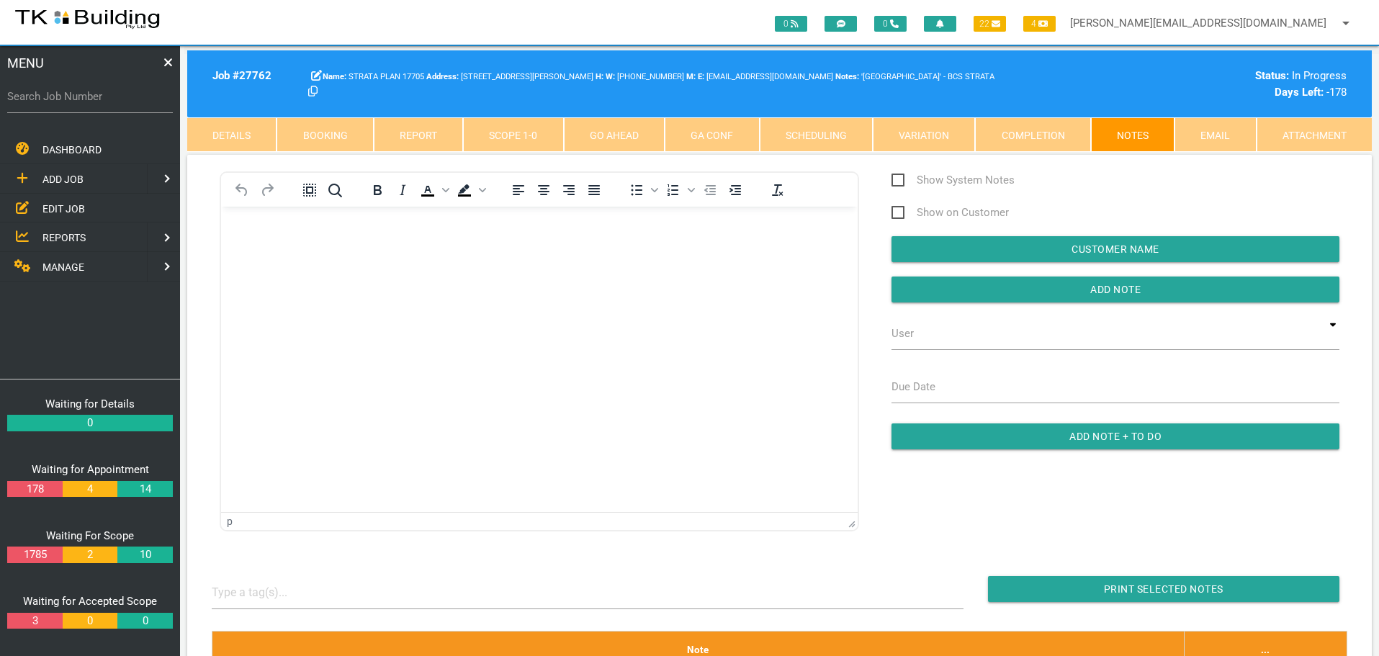
click at [57, 208] on span "EDIT JOB" at bounding box center [63, 208] width 42 height 12
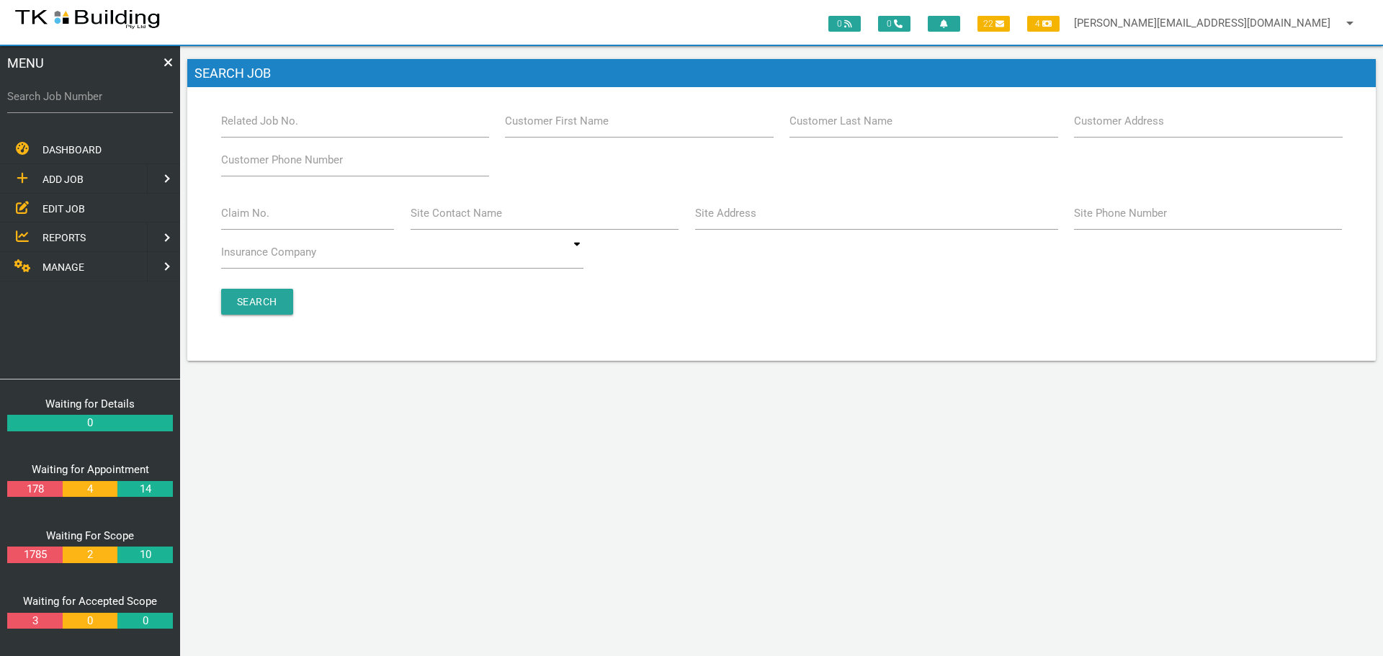
click at [729, 220] on label "Site Address" at bounding box center [725, 213] width 61 height 17
click at [729, 220] on input "Site Address" at bounding box center [876, 213] width 363 height 33
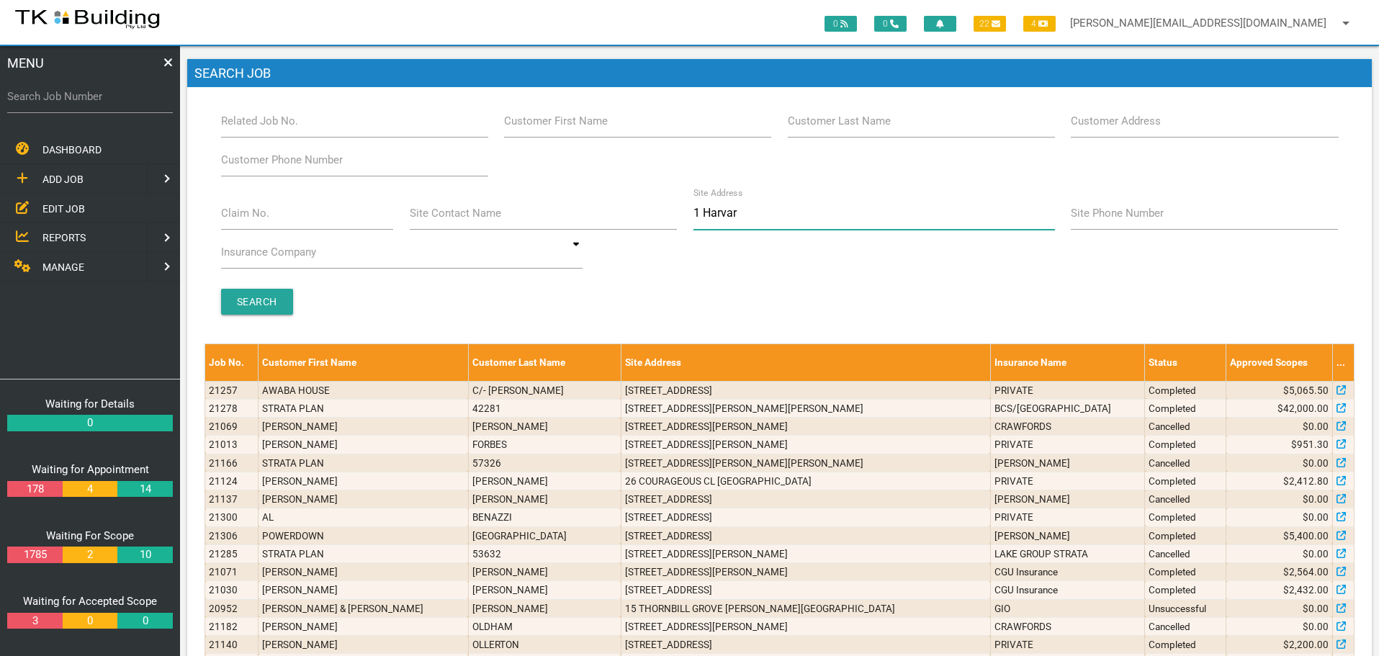
type input "1 Harvard"
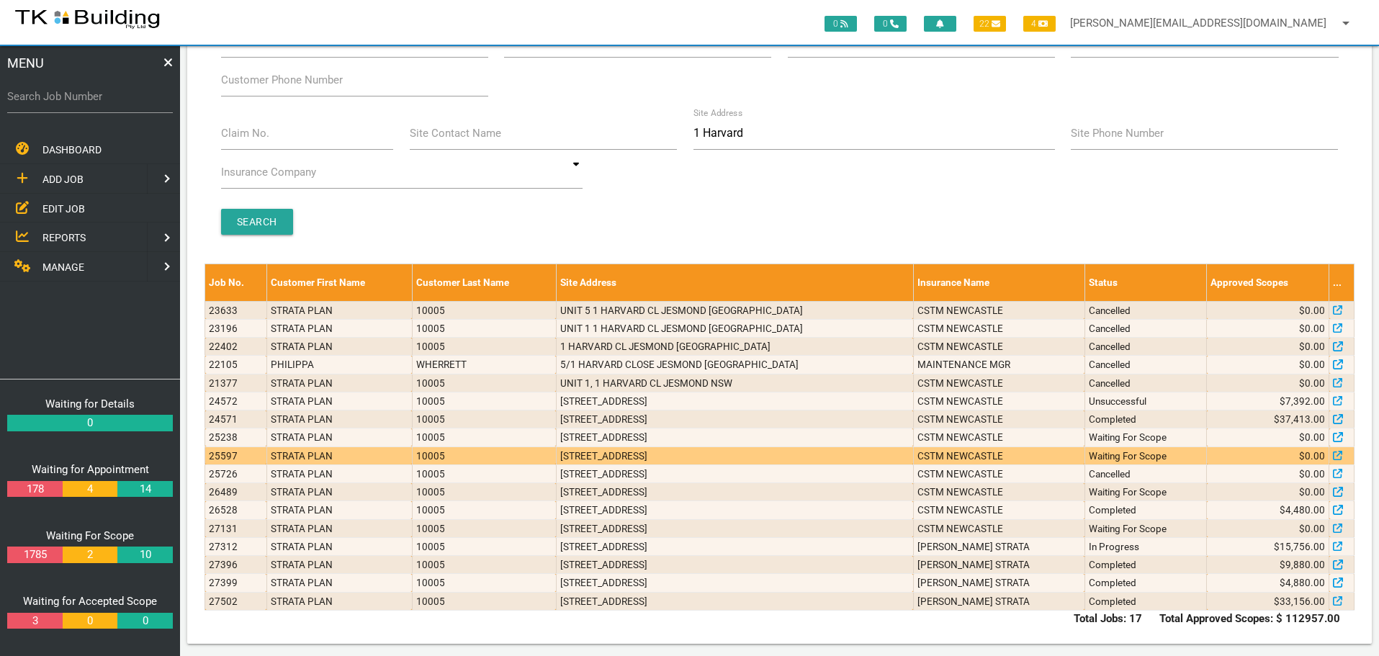
scroll to position [86, 0]
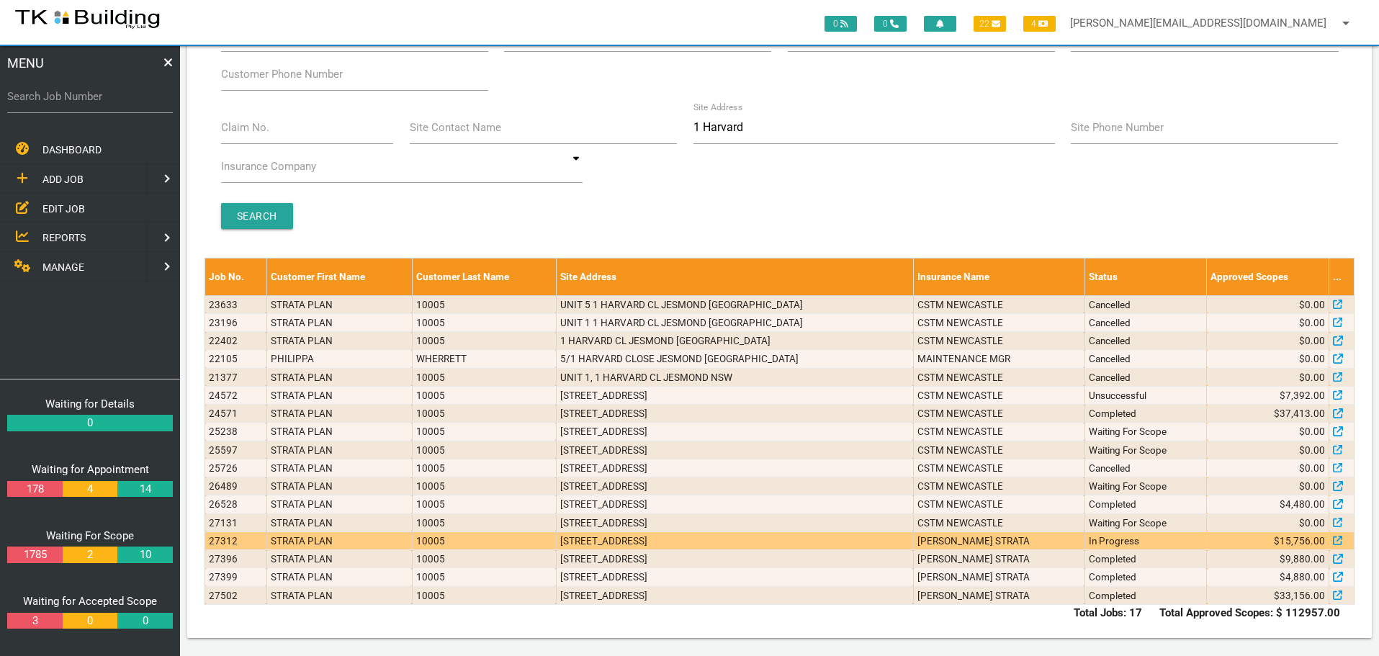
click at [1016, 545] on td "[PERSON_NAME] STRATA" at bounding box center [998, 541] width 171 height 18
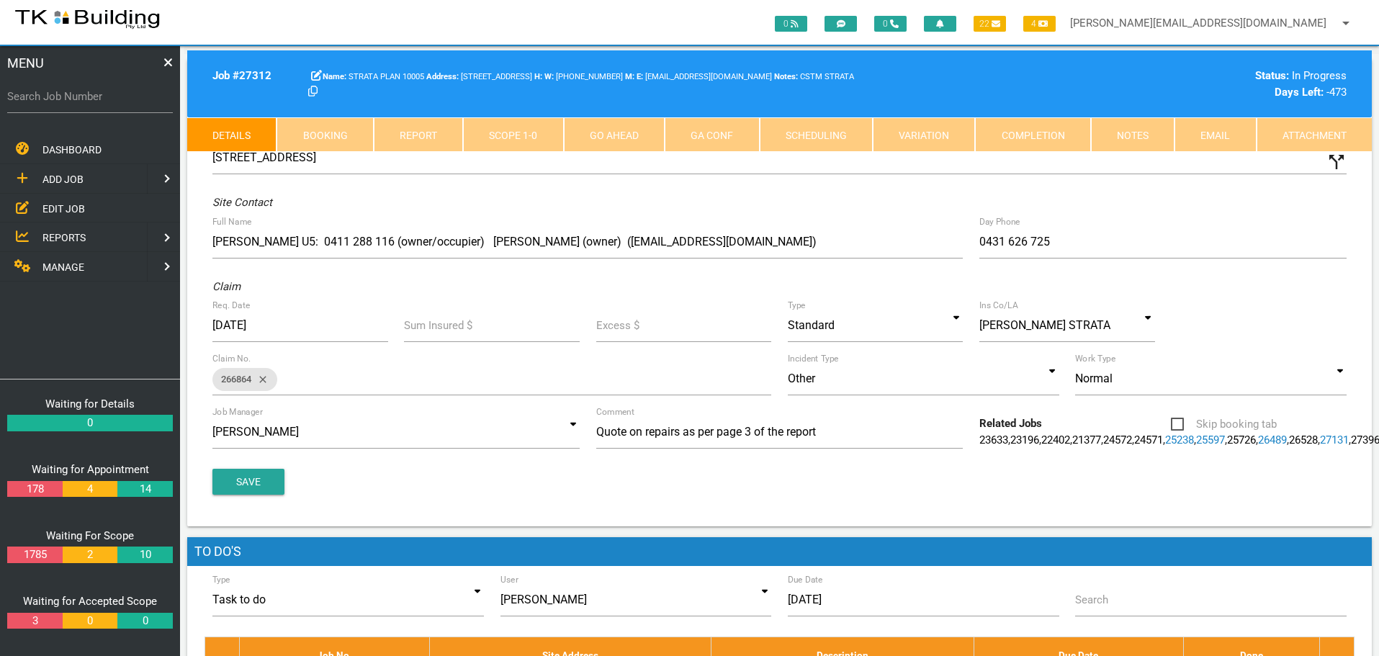
click at [1134, 140] on link "Notes" at bounding box center [1133, 134] width 84 height 35
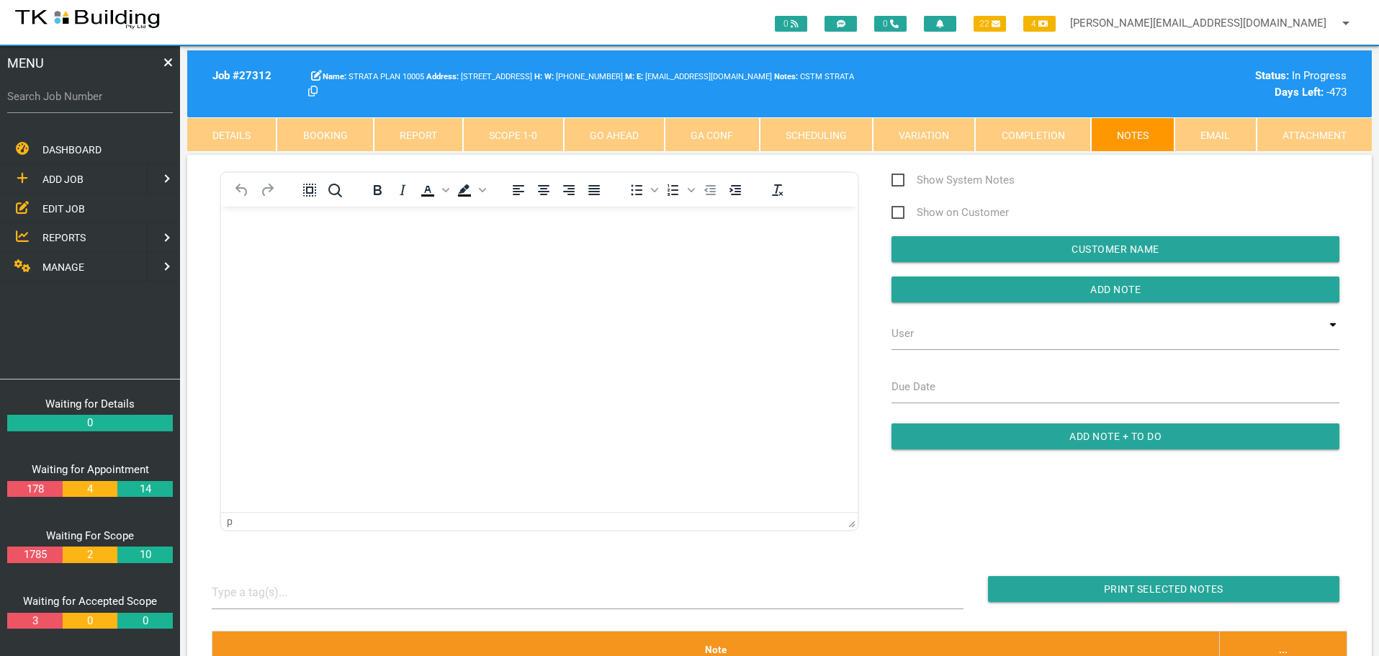
drag, startPoint x: 289, startPoint y: 246, endPoint x: 279, endPoint y: 253, distance: 11.4
click at [289, 246] on body "Rich Text Area. Press ALT-0 for help." at bounding box center [539, 248] width 637 height 48
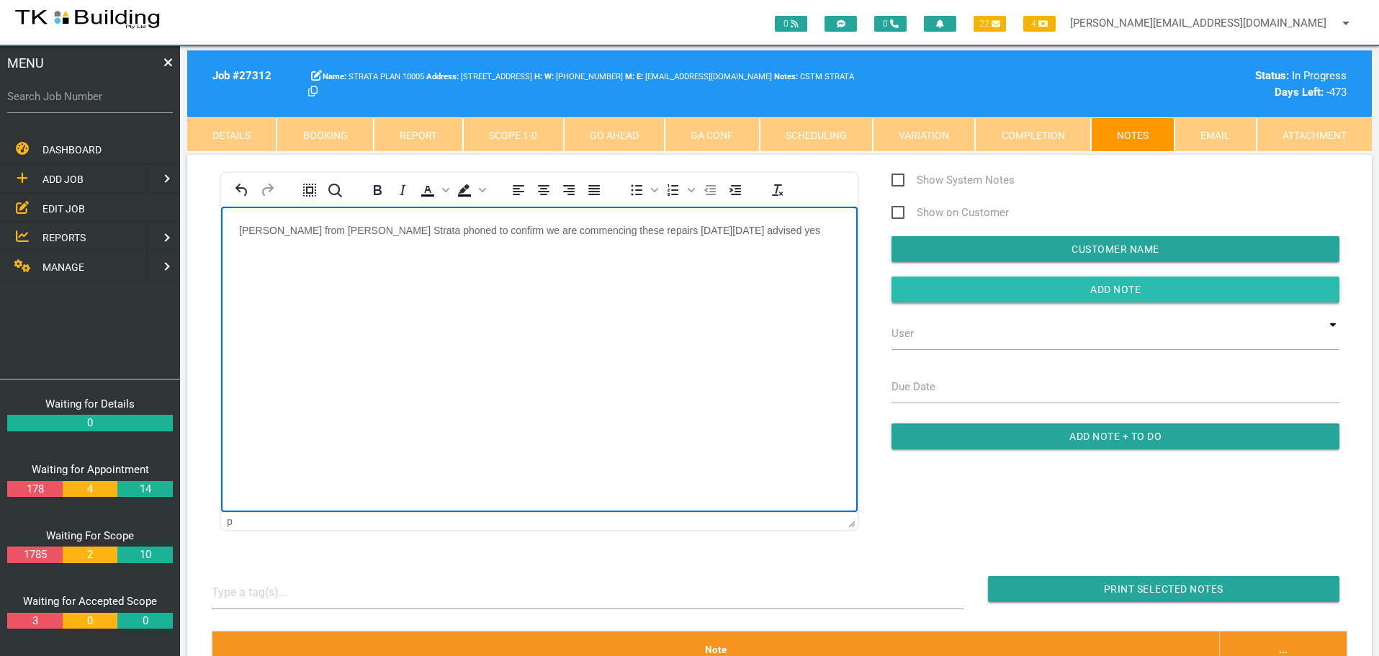
click at [909, 289] on input "Add Note" at bounding box center [1116, 290] width 448 height 26
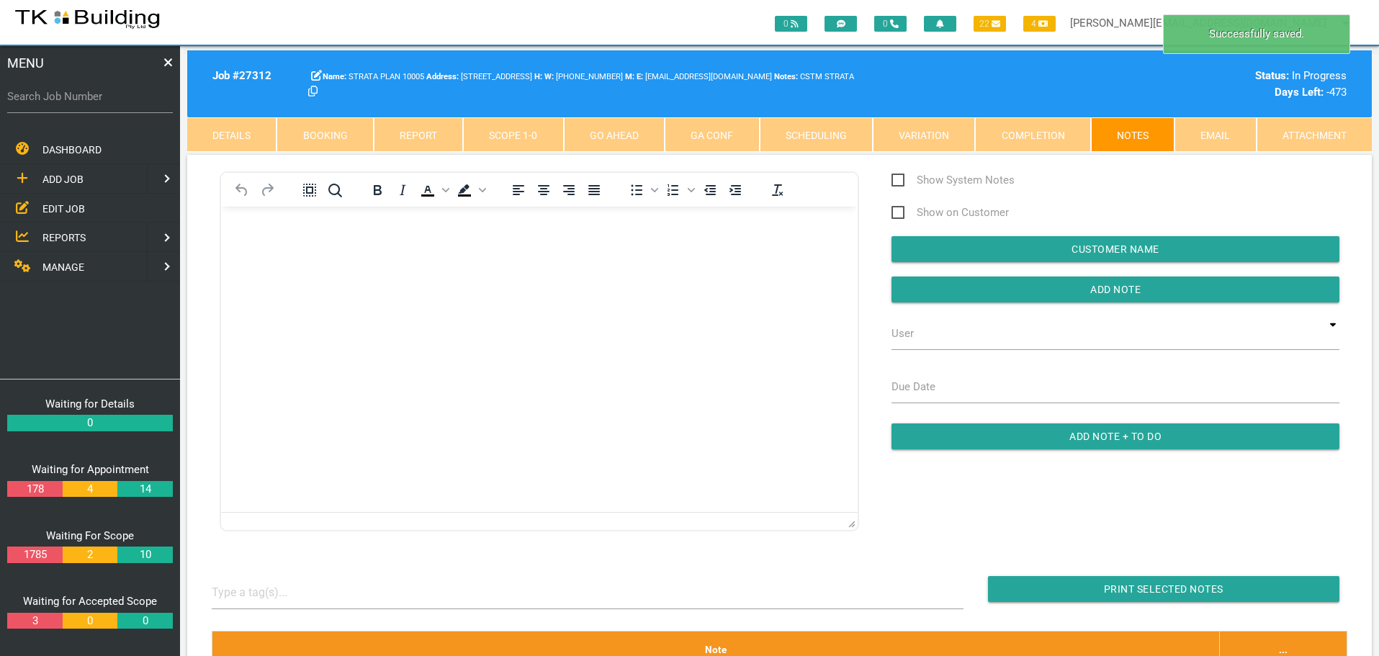
click at [65, 206] on span "EDIT JOB" at bounding box center [63, 208] width 42 height 12
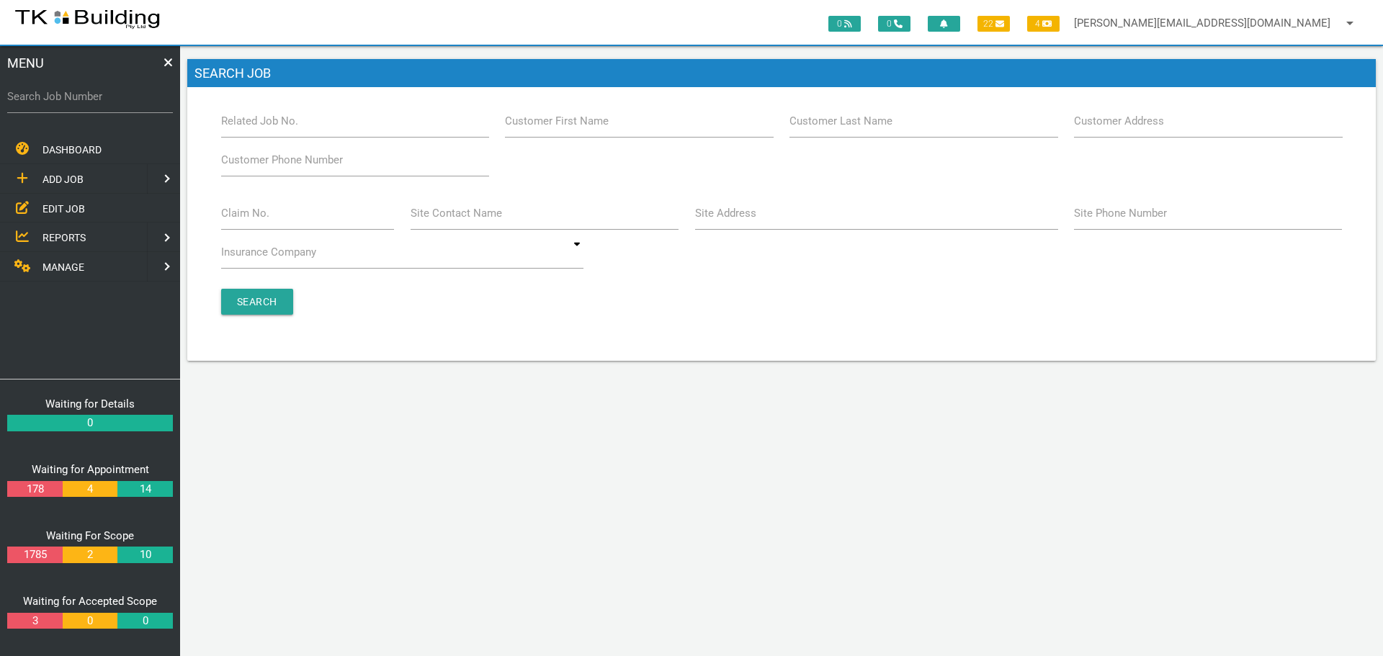
click at [233, 216] on label "Claim No." at bounding box center [245, 213] width 48 height 17
click at [233, 216] on input "Claim No." at bounding box center [308, 213] width 174 height 33
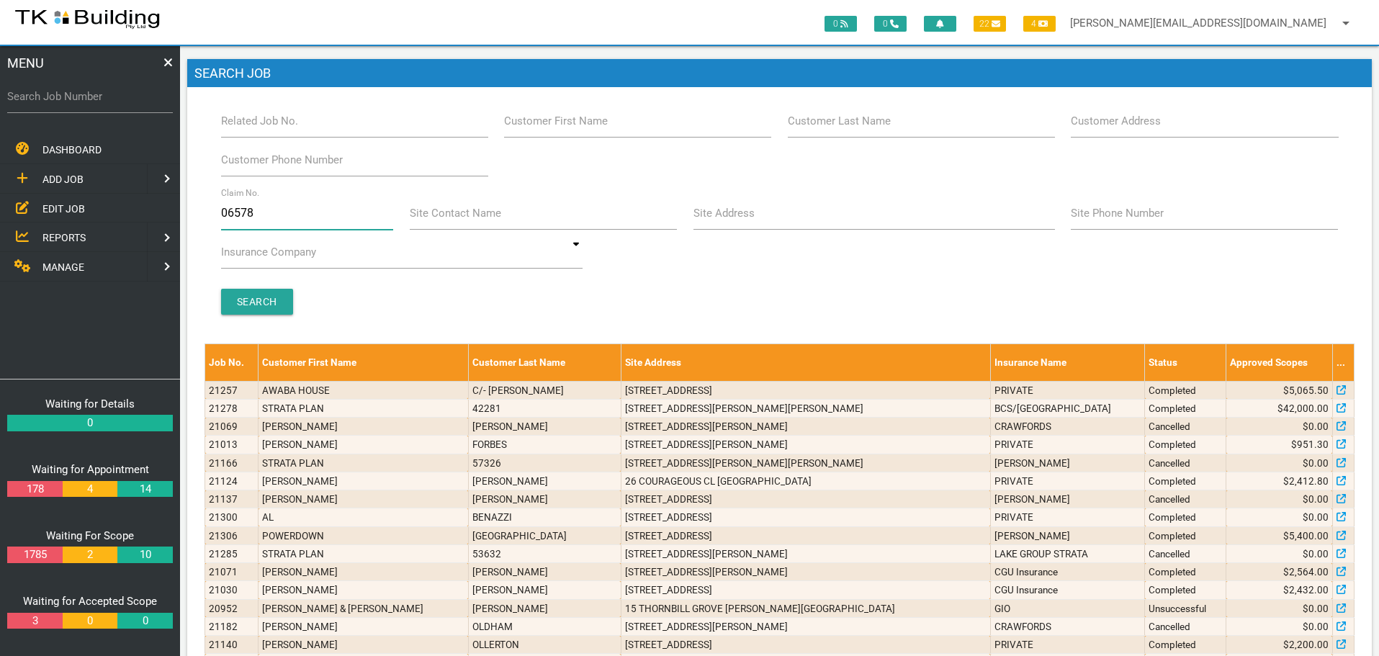
type input "065783"
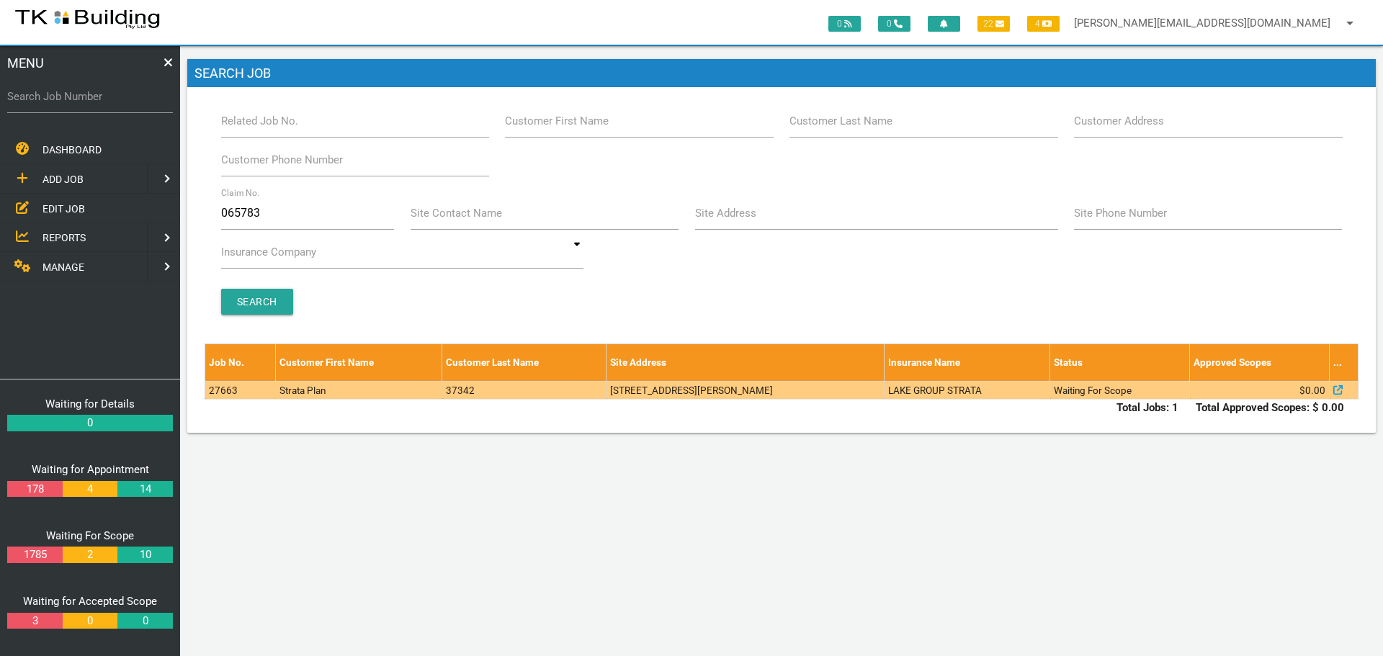
click at [718, 389] on td "126 Dumaresq St, Hamilton NSW 2303, Australia" at bounding box center [745, 390] width 278 height 18
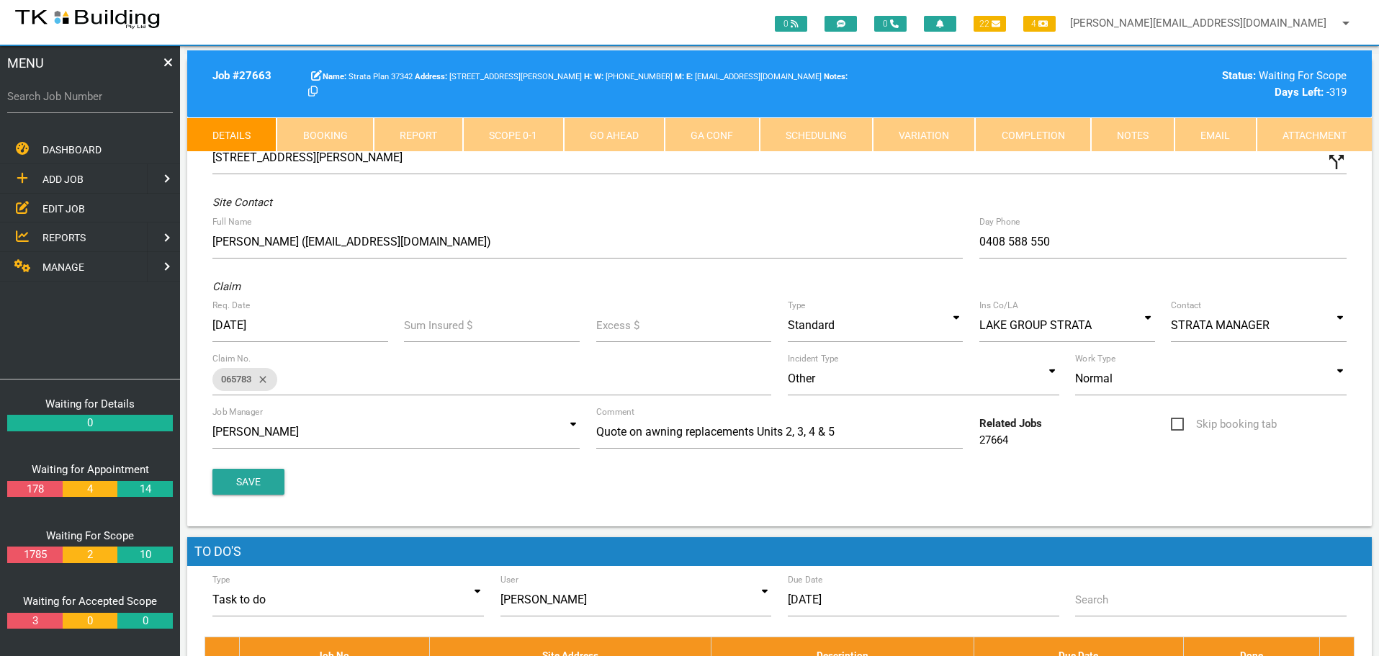
click at [1141, 133] on link "Notes" at bounding box center [1133, 134] width 84 height 35
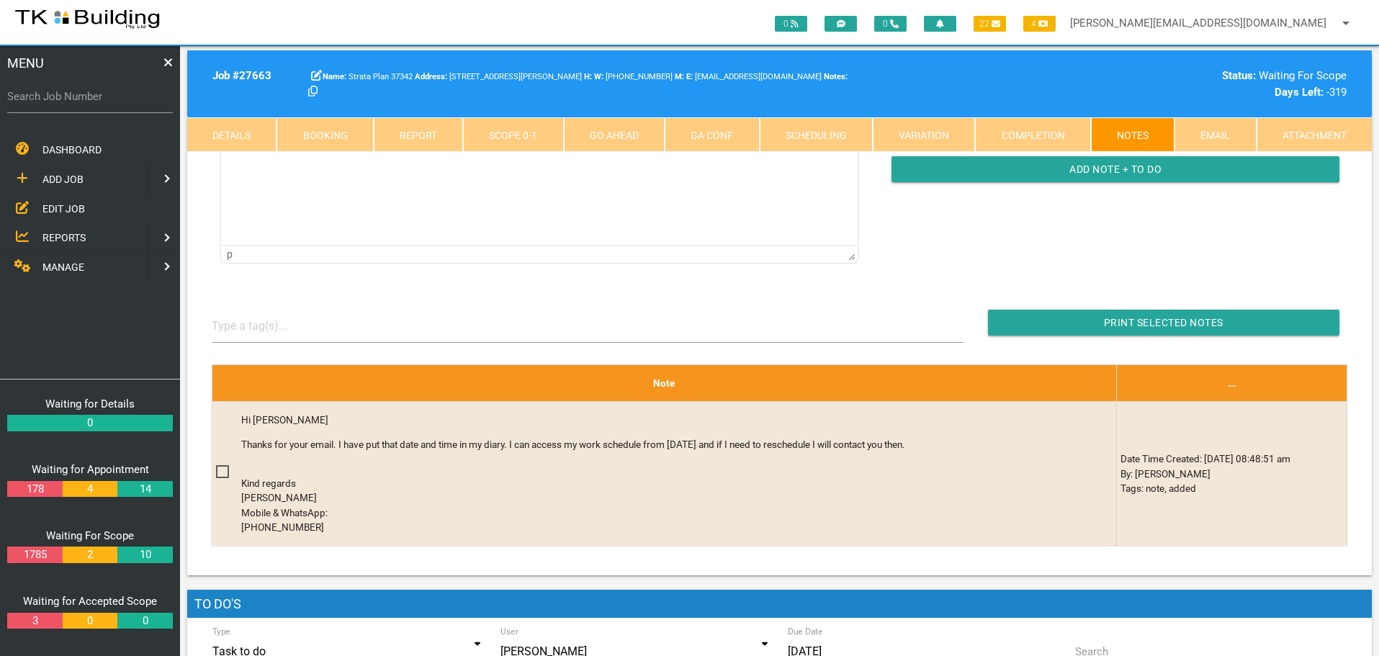
scroll to position [216, 0]
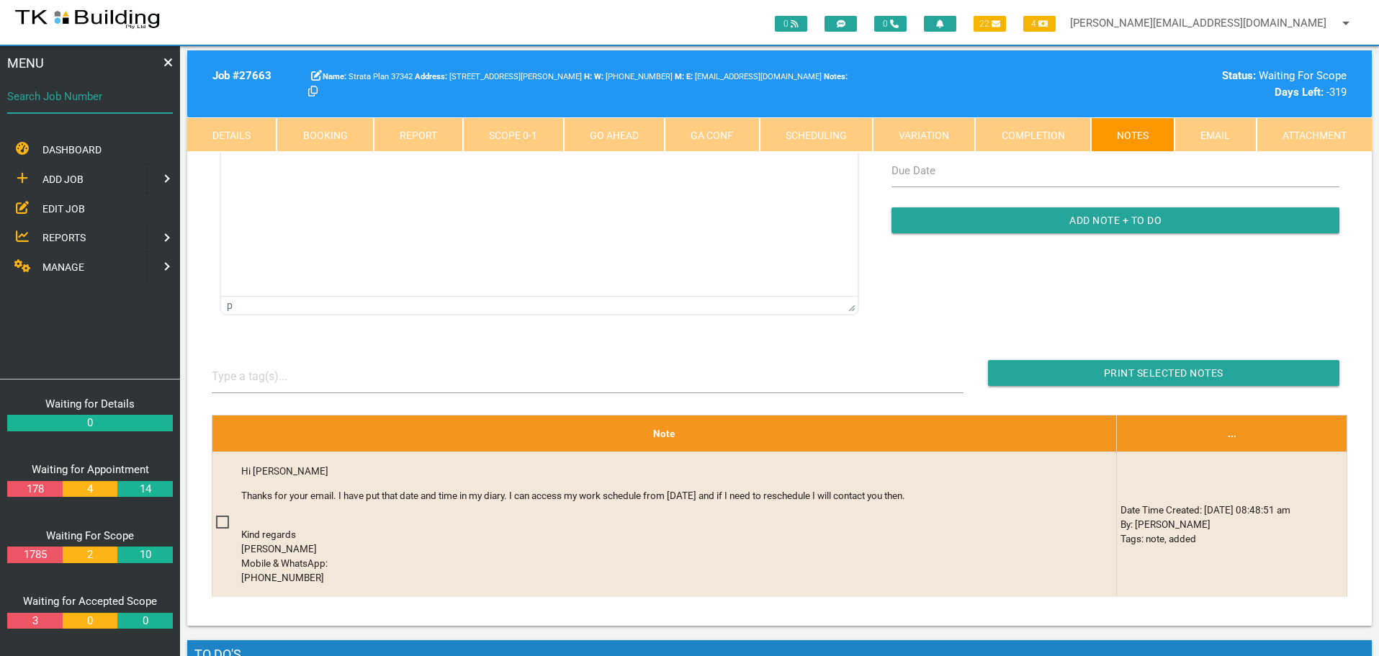
click at [99, 109] on input "Search Job Number" at bounding box center [90, 96] width 166 height 33
type input "27764"
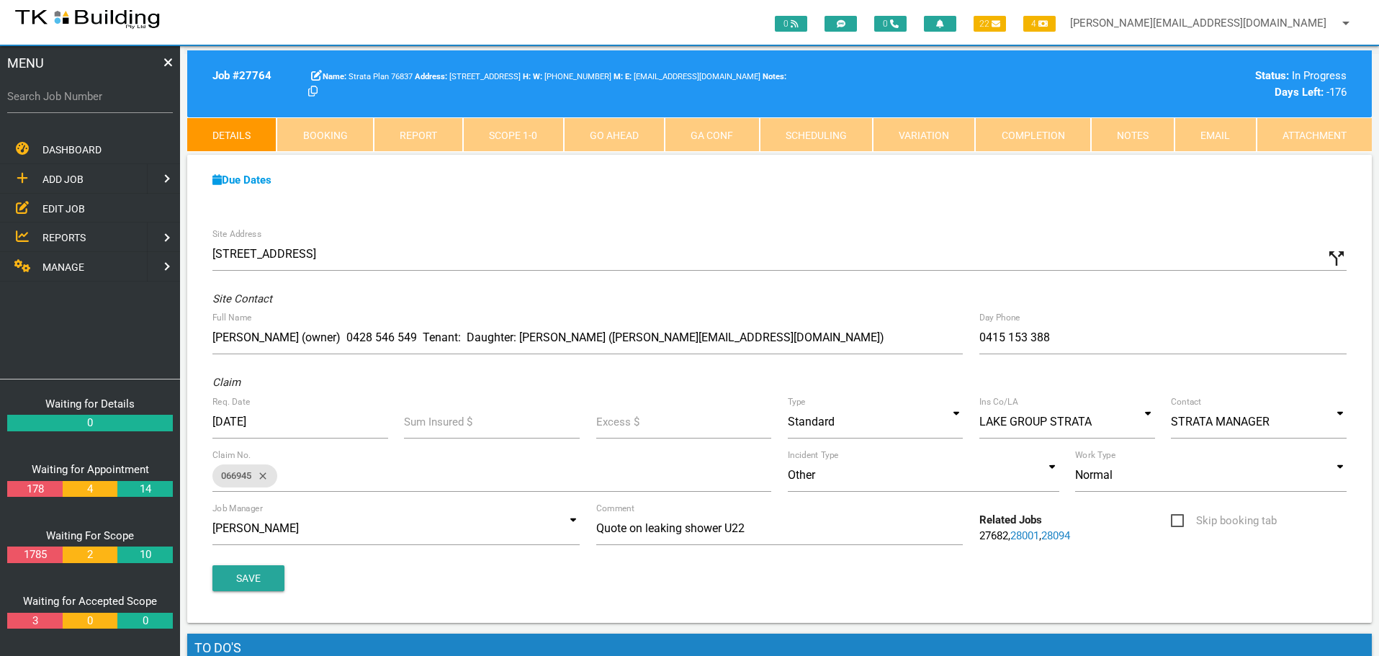
click at [1129, 120] on link "Notes" at bounding box center [1133, 134] width 84 height 35
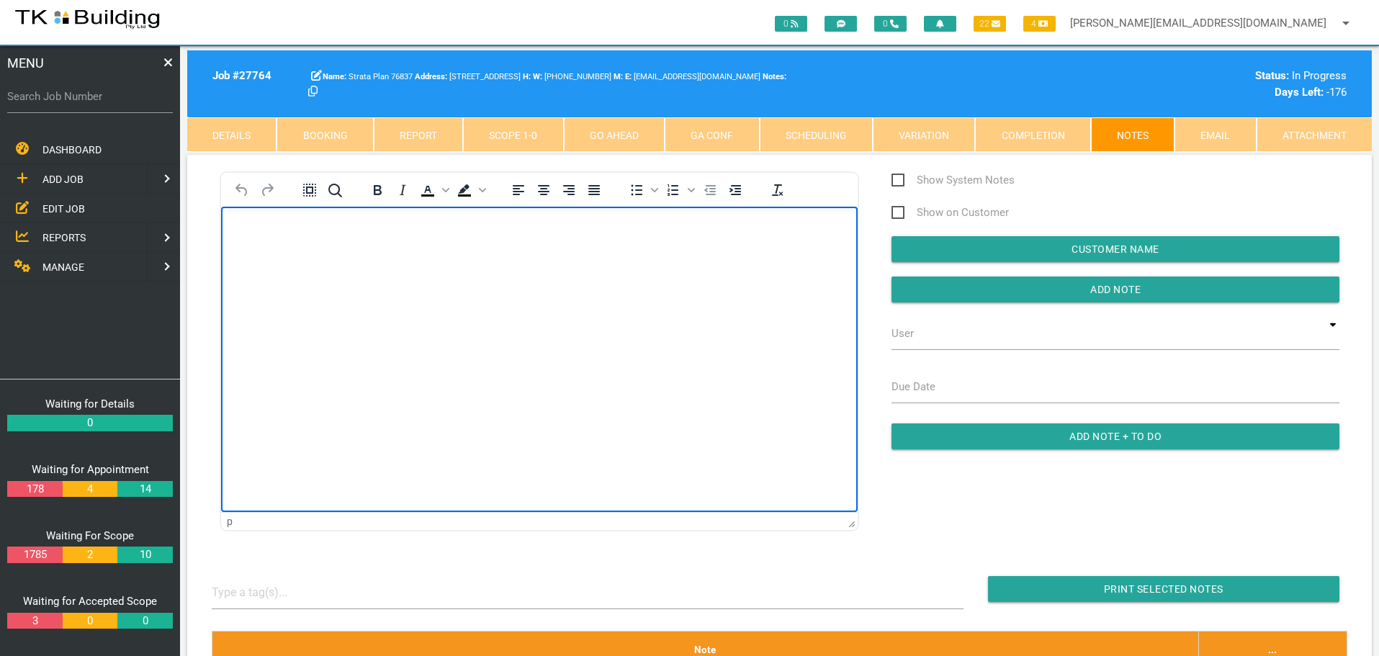
click at [263, 238] on body "Rich Text Area. Press ALT-0 for help." at bounding box center [539, 248] width 637 height 48
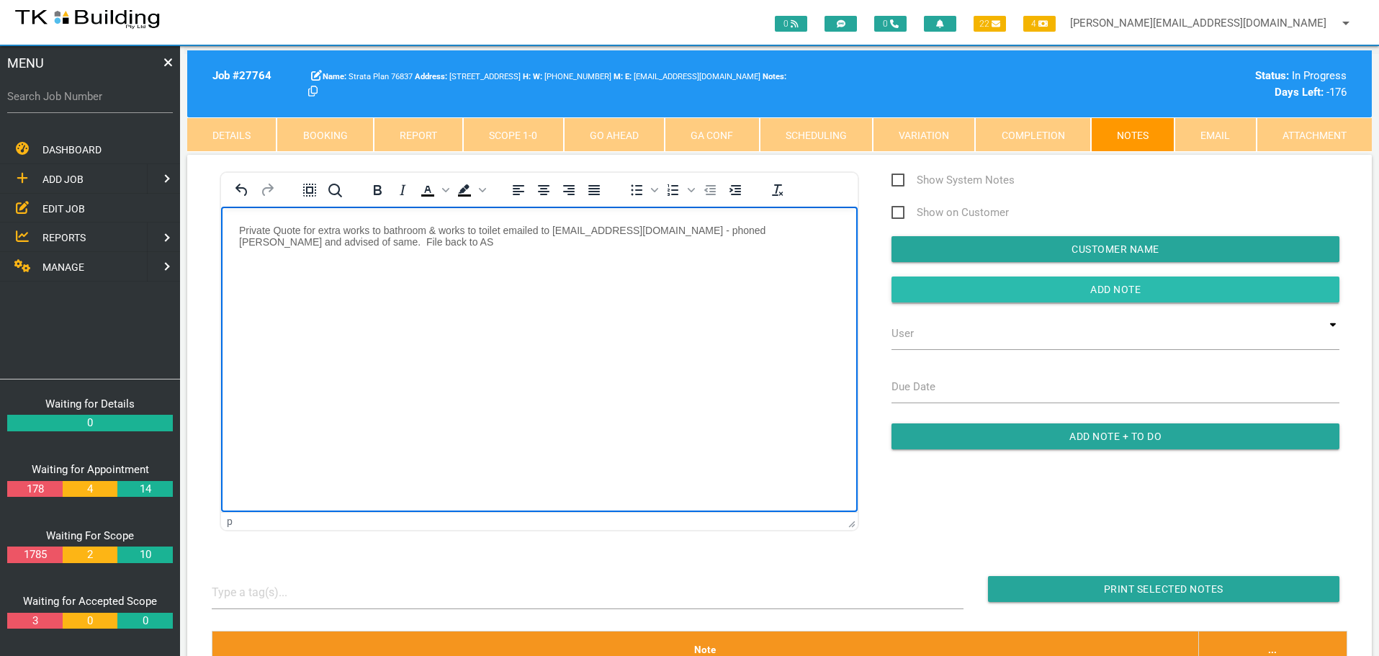
click at [979, 282] on input "Add Note" at bounding box center [1116, 290] width 448 height 26
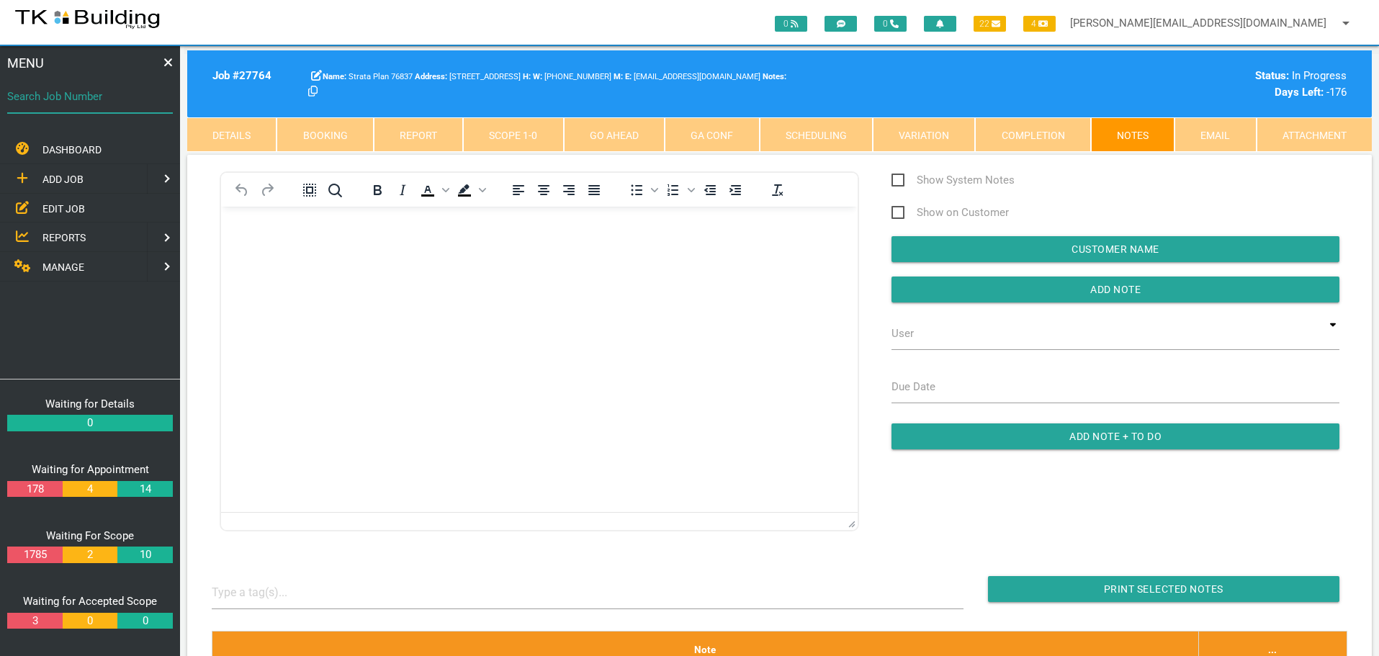
click at [65, 106] on input "Search Job Number" at bounding box center [90, 96] width 166 height 33
click at [104, 107] on input "Search Job Number" at bounding box center [90, 96] width 166 height 33
type input "28079"
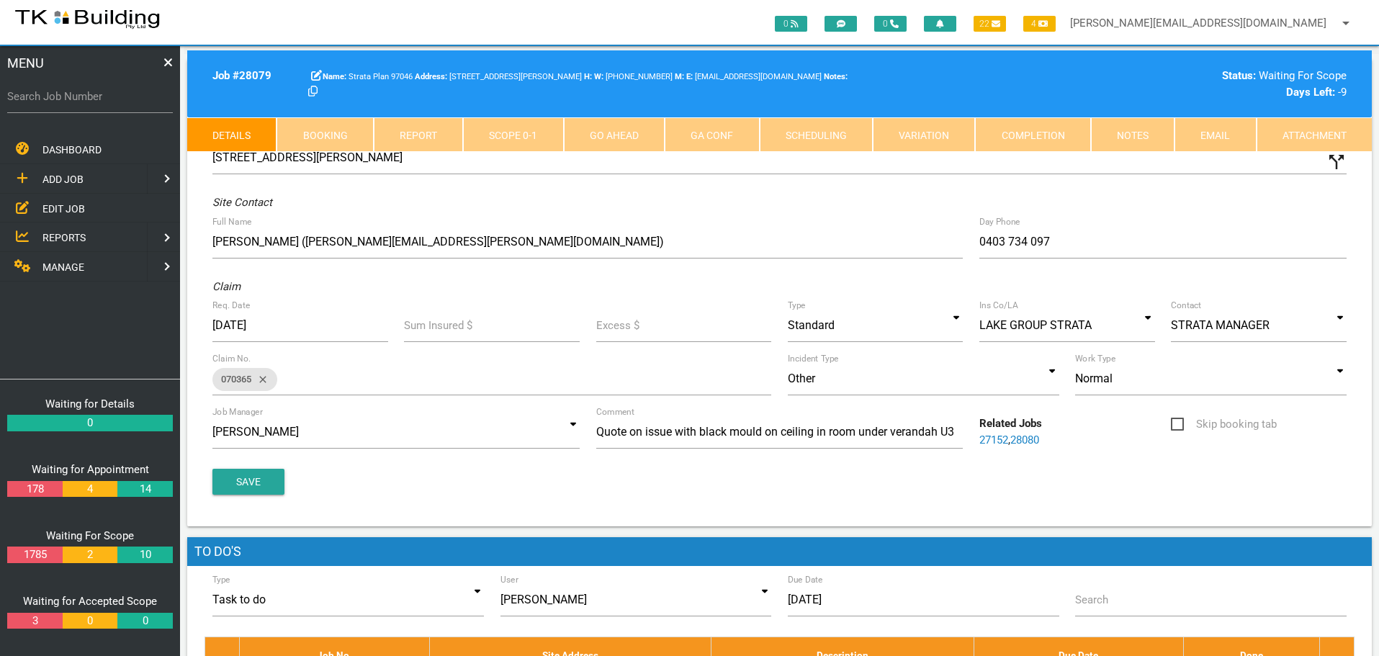
click at [1137, 125] on link "Notes" at bounding box center [1133, 134] width 84 height 35
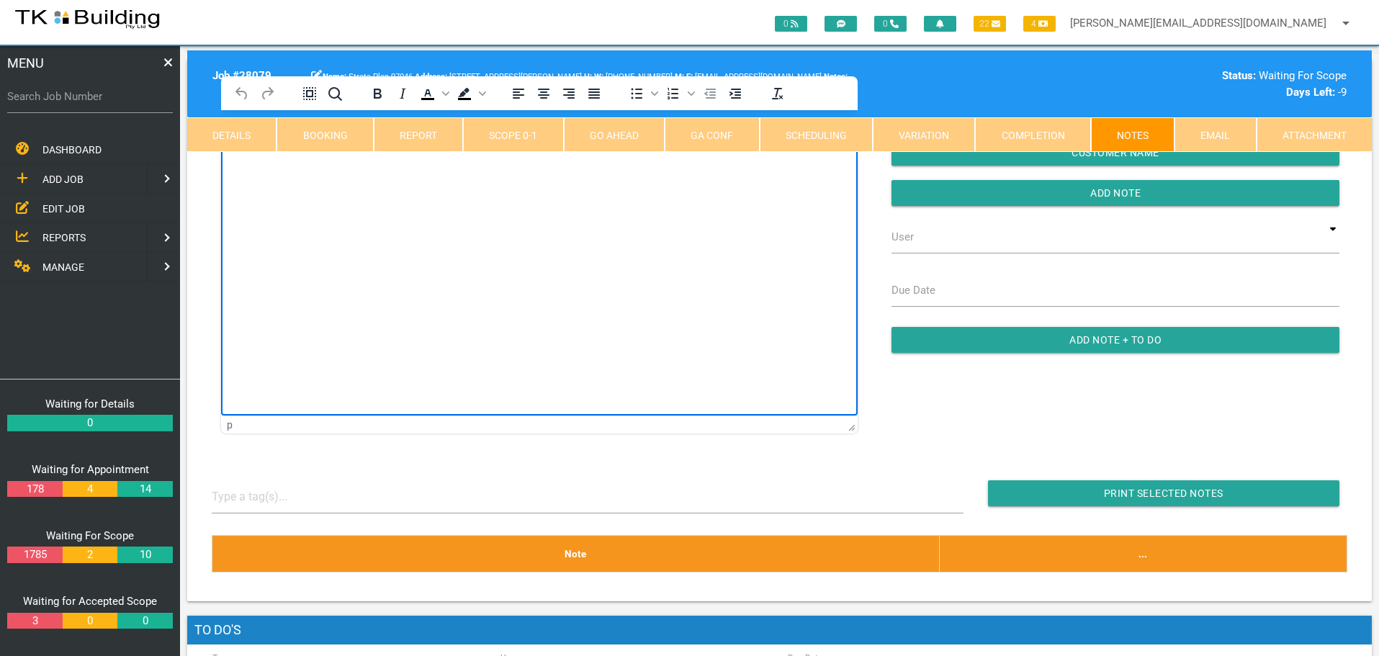
click at [298, 176] on html at bounding box center [539, 143] width 637 height 66
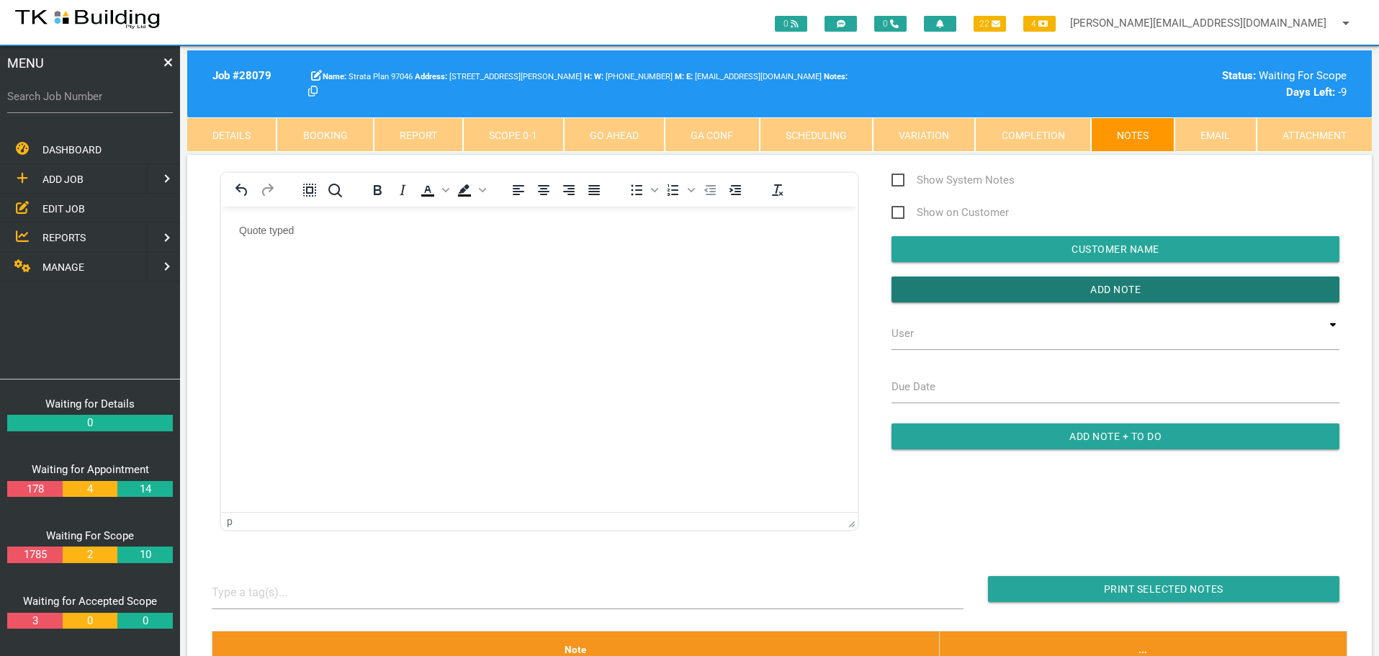
drag, startPoint x: 1024, startPoint y: 294, endPoint x: 149, endPoint y: 317, distance: 874.7
click at [1022, 294] on input "button" at bounding box center [1116, 290] width 448 height 26
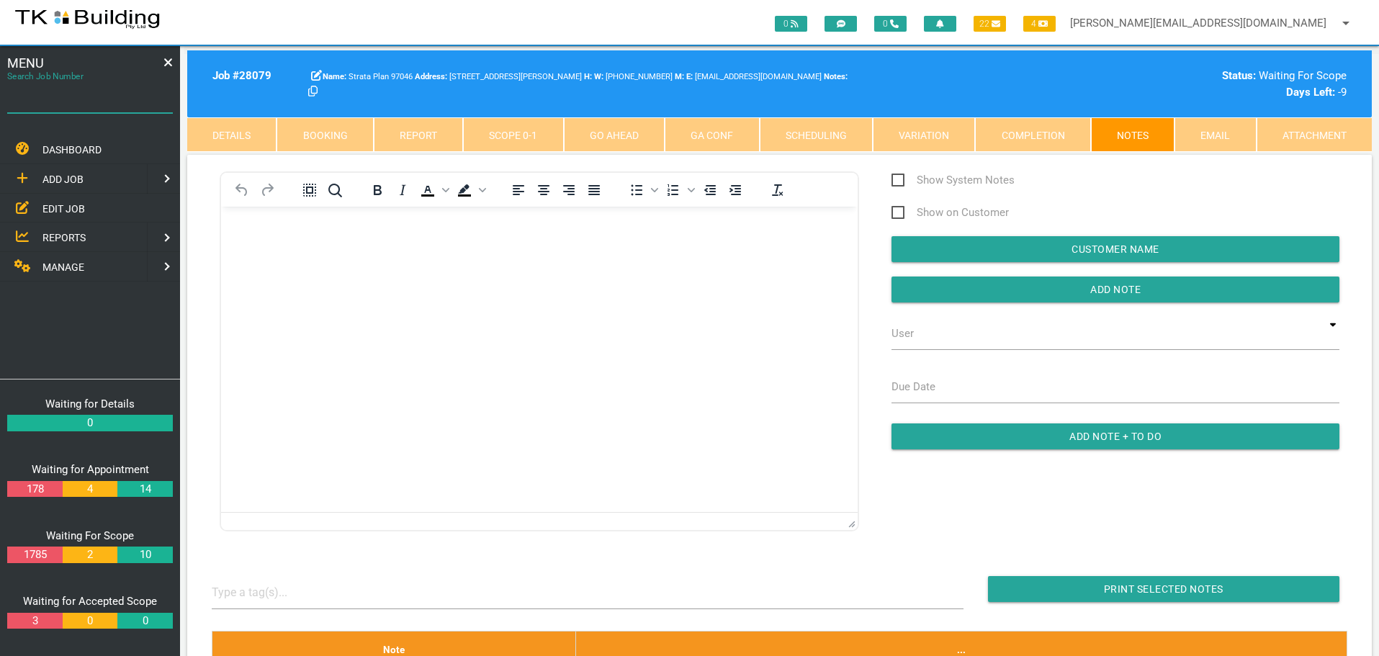
click at [58, 107] on input "Search Job Number" at bounding box center [90, 96] width 166 height 33
type input "28038"
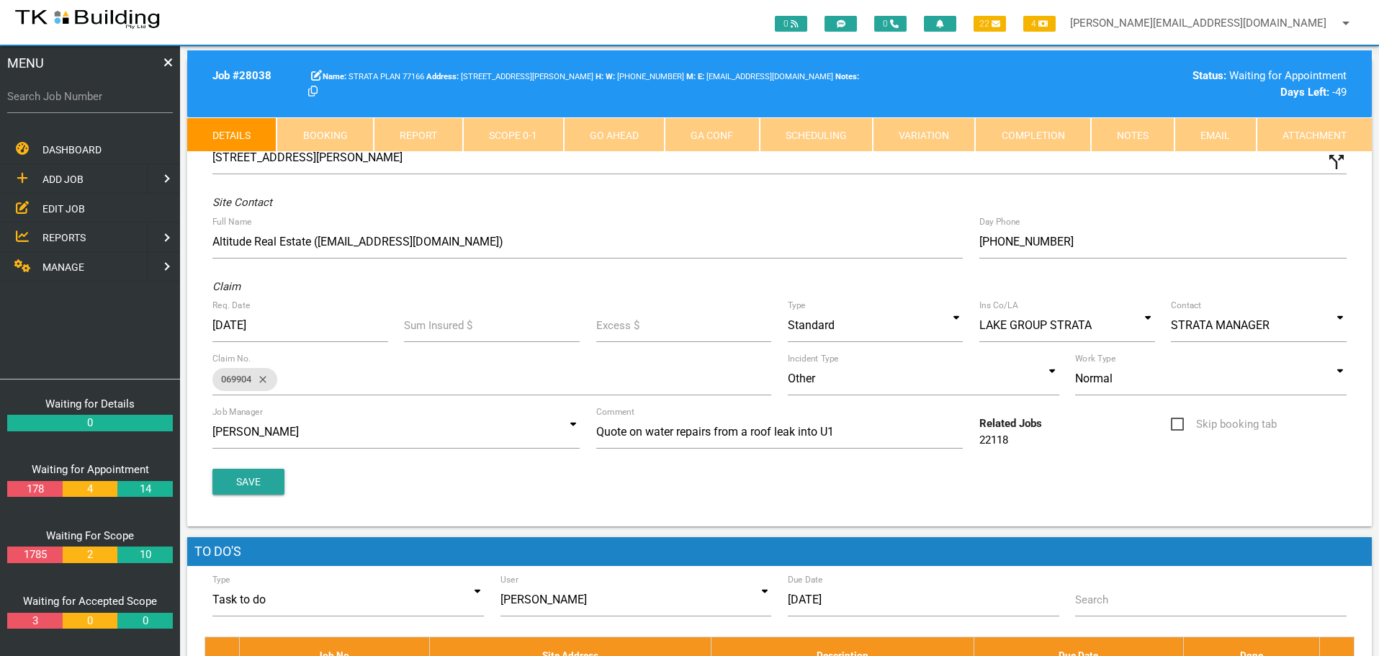
click at [1151, 135] on link "Notes" at bounding box center [1133, 134] width 84 height 35
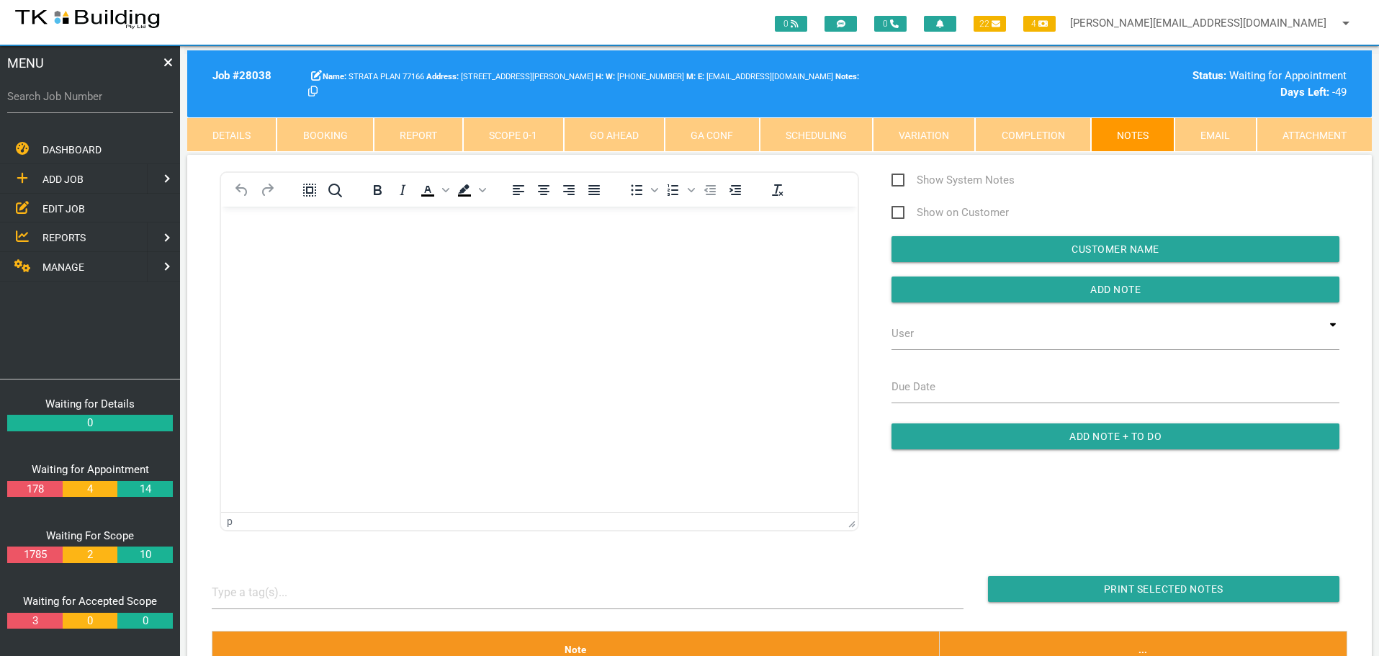
click at [337, 138] on link "Booking" at bounding box center [325, 134] width 97 height 35
select select "7"
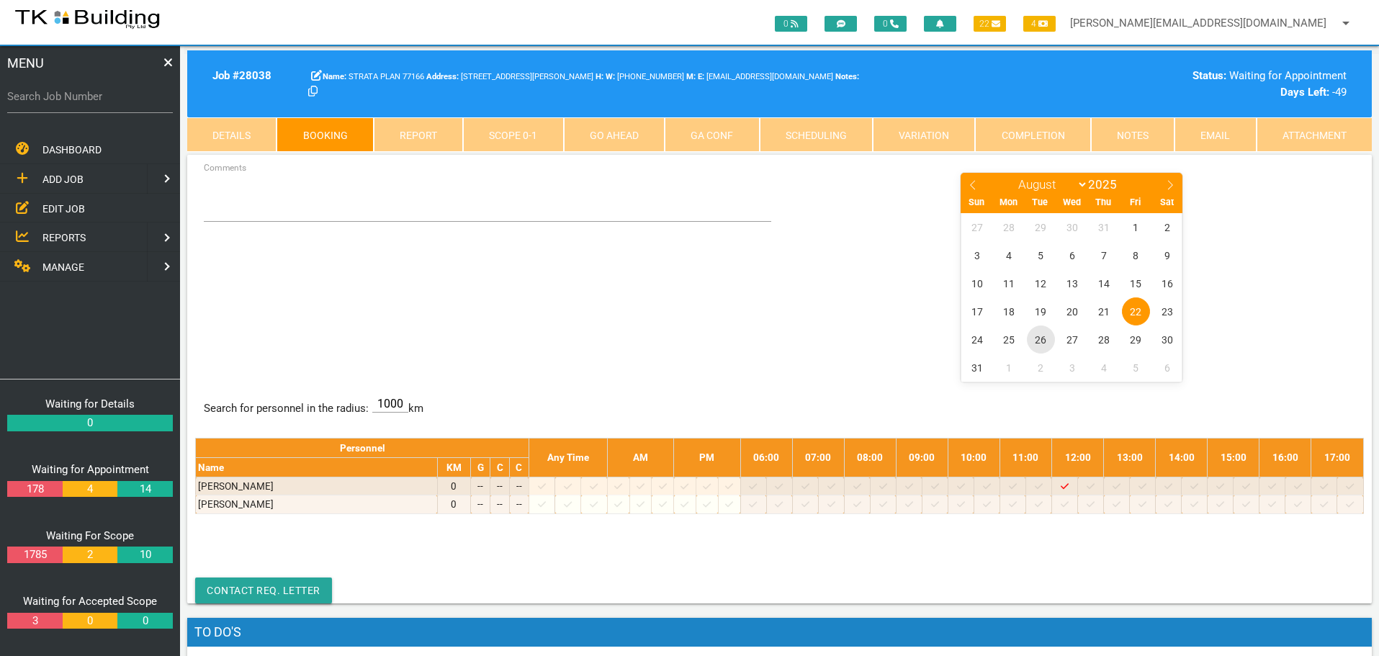
click at [1045, 341] on span "26" at bounding box center [1041, 340] width 28 height 28
click at [117, 112] on input "Search Job Number" at bounding box center [90, 96] width 166 height 33
type input "28079"
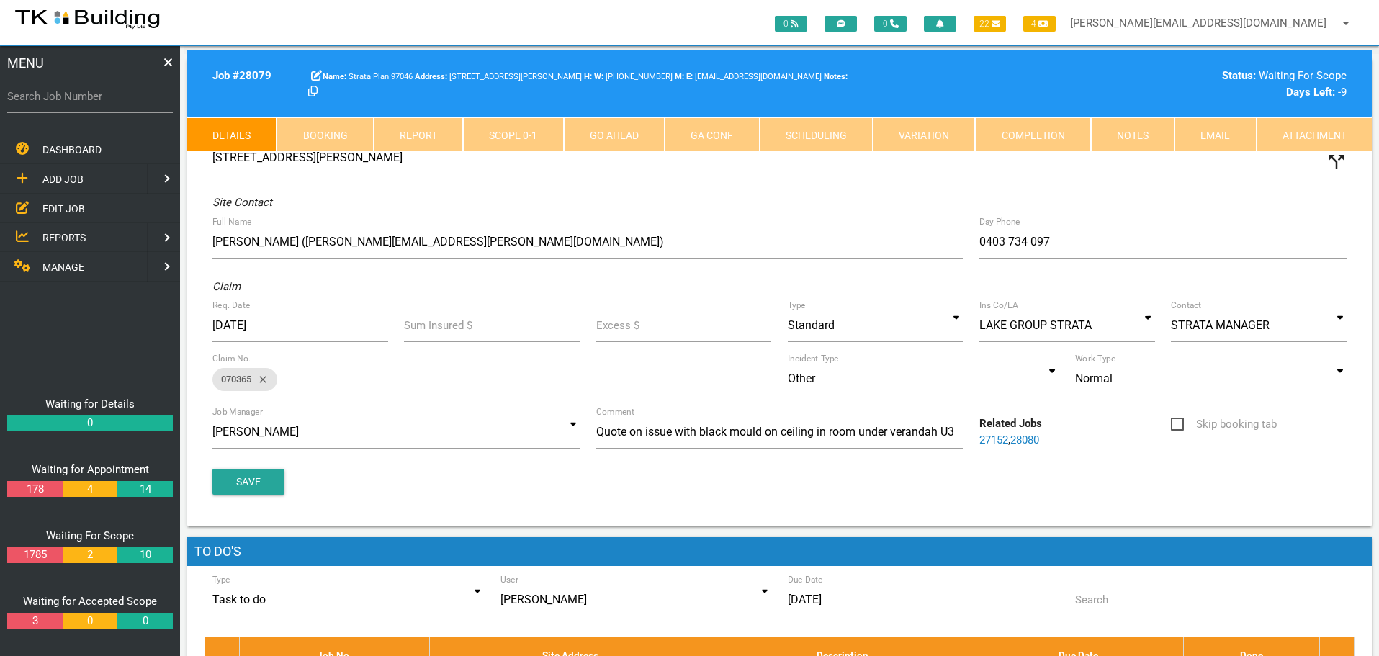
click at [1128, 132] on link "Notes" at bounding box center [1133, 134] width 84 height 35
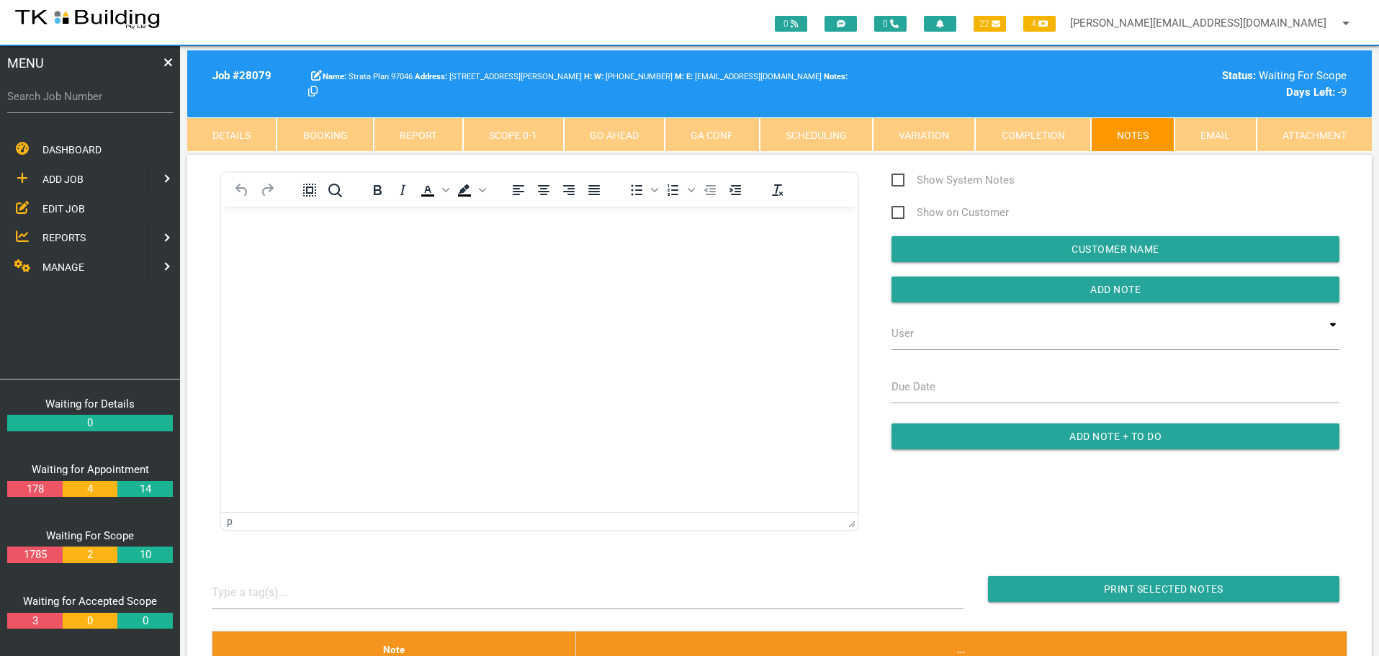
click at [270, 254] on body "Rich Text Area. Press ALT-0 for help." at bounding box center [539, 248] width 637 height 48
drag, startPoint x: 1049, startPoint y: 287, endPoint x: 463, endPoint y: 204, distance: 591.4
click at [1047, 288] on input "button" at bounding box center [1116, 290] width 448 height 26
click at [94, 102] on label "Search Job Number" at bounding box center [90, 97] width 166 height 17
click at [94, 102] on input "Search Job Number" at bounding box center [90, 96] width 166 height 33
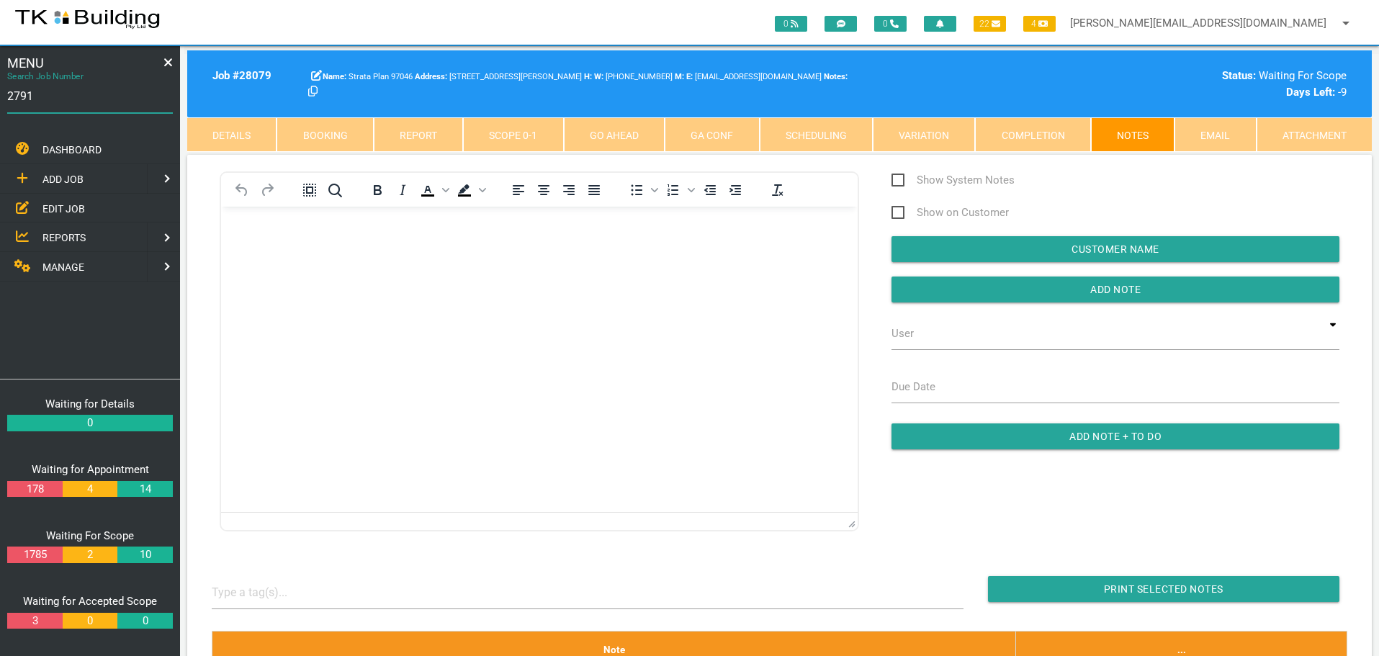
type input "27919"
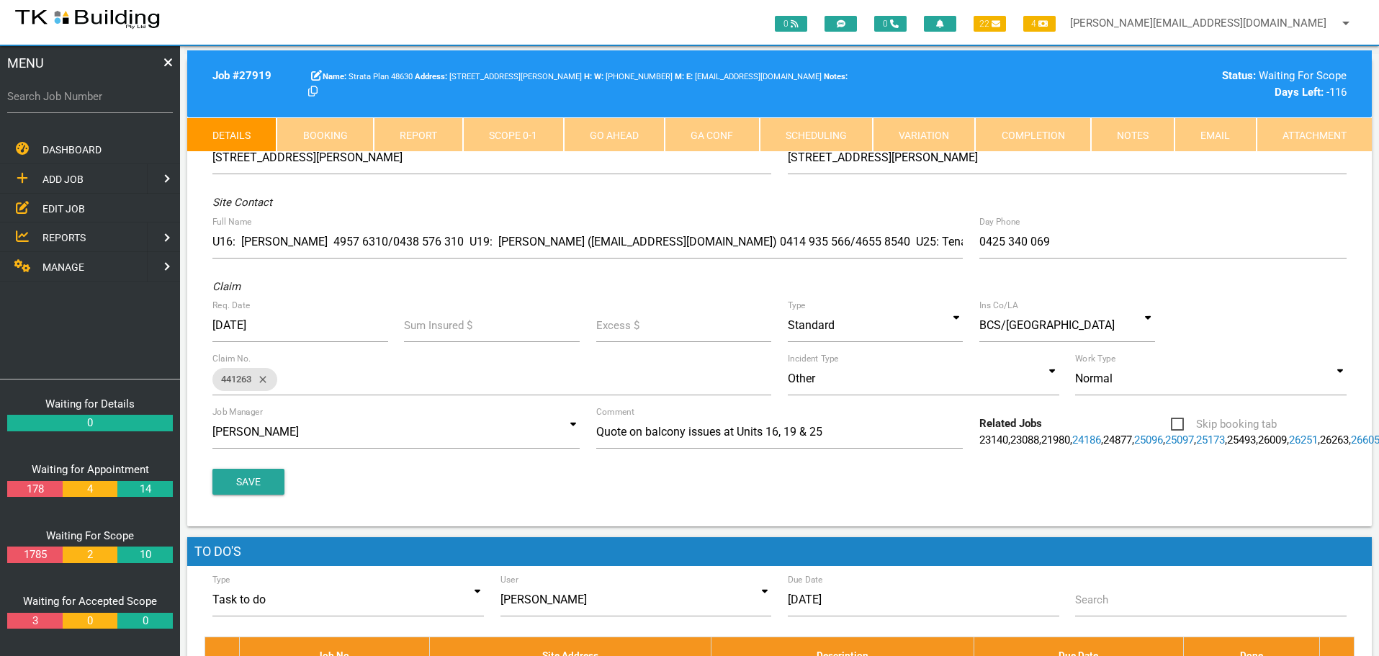
click at [1130, 137] on link "Notes" at bounding box center [1133, 134] width 84 height 35
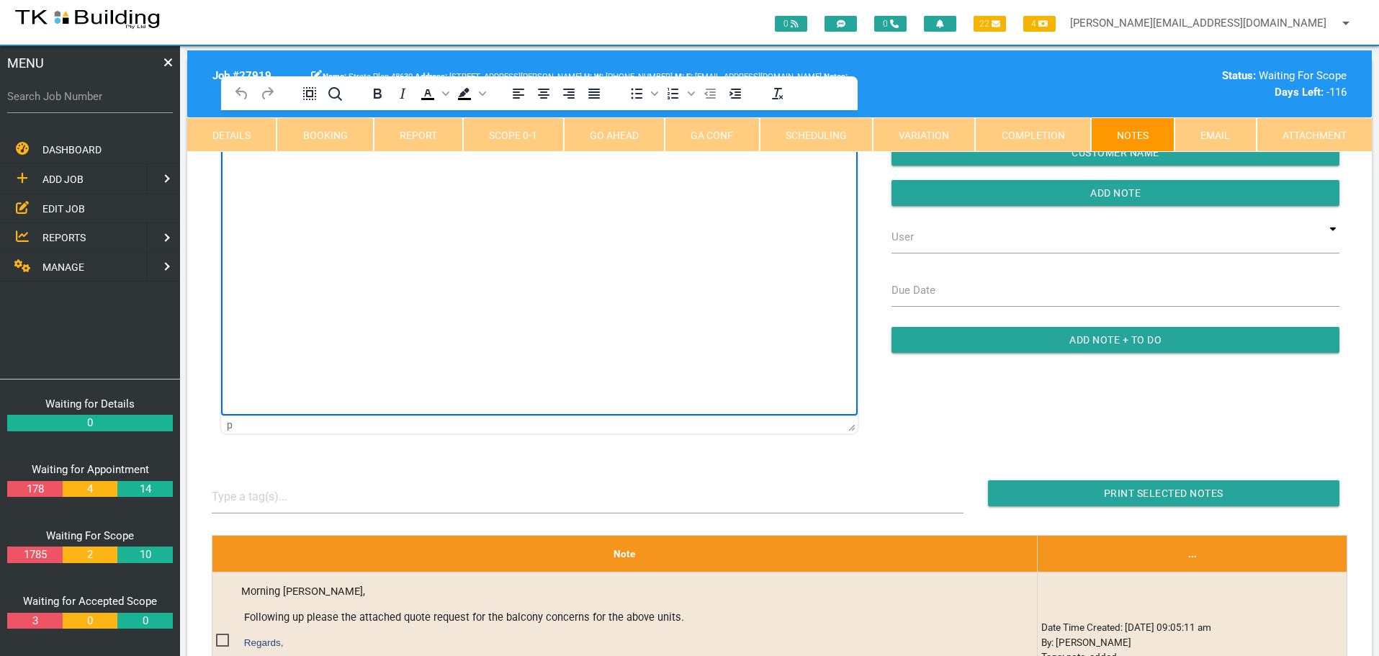
click at [323, 176] on html at bounding box center [539, 143] width 637 height 66
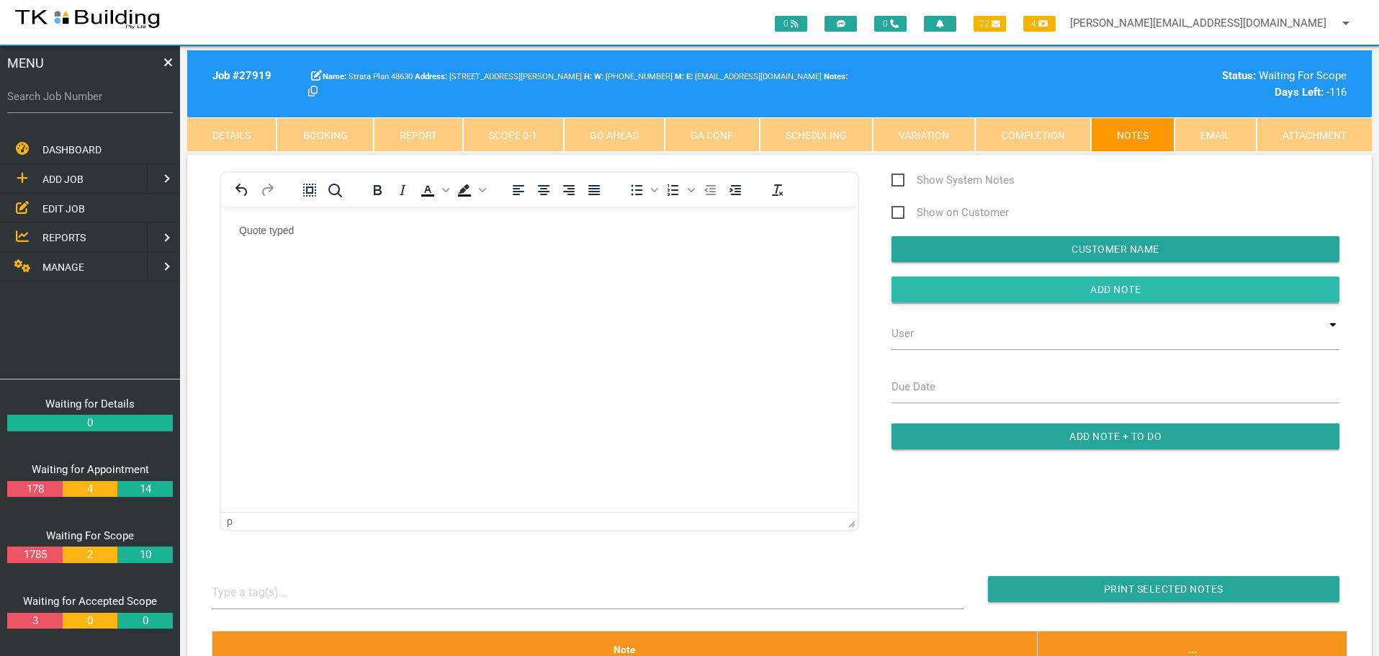
click at [993, 282] on input "button" at bounding box center [1116, 290] width 448 height 26
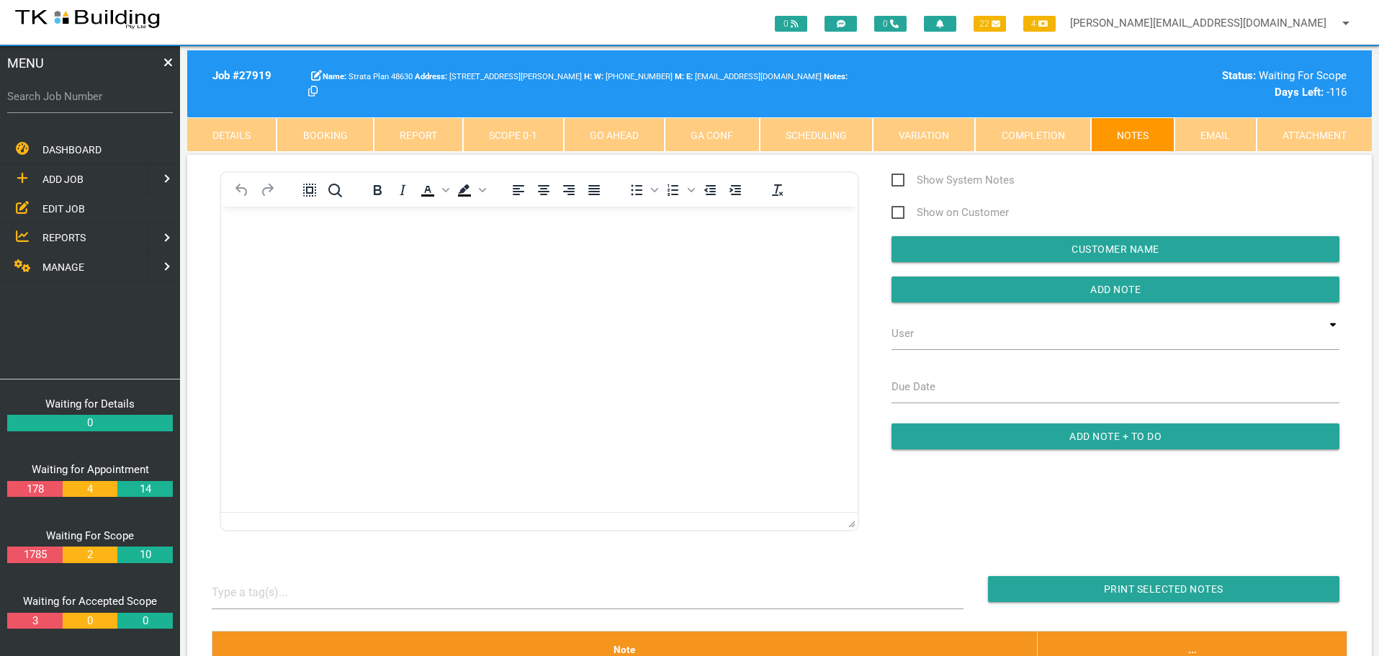
click at [297, 248] on body "Rich Text Area. Press ALT-0 for help." at bounding box center [539, 248] width 637 height 48
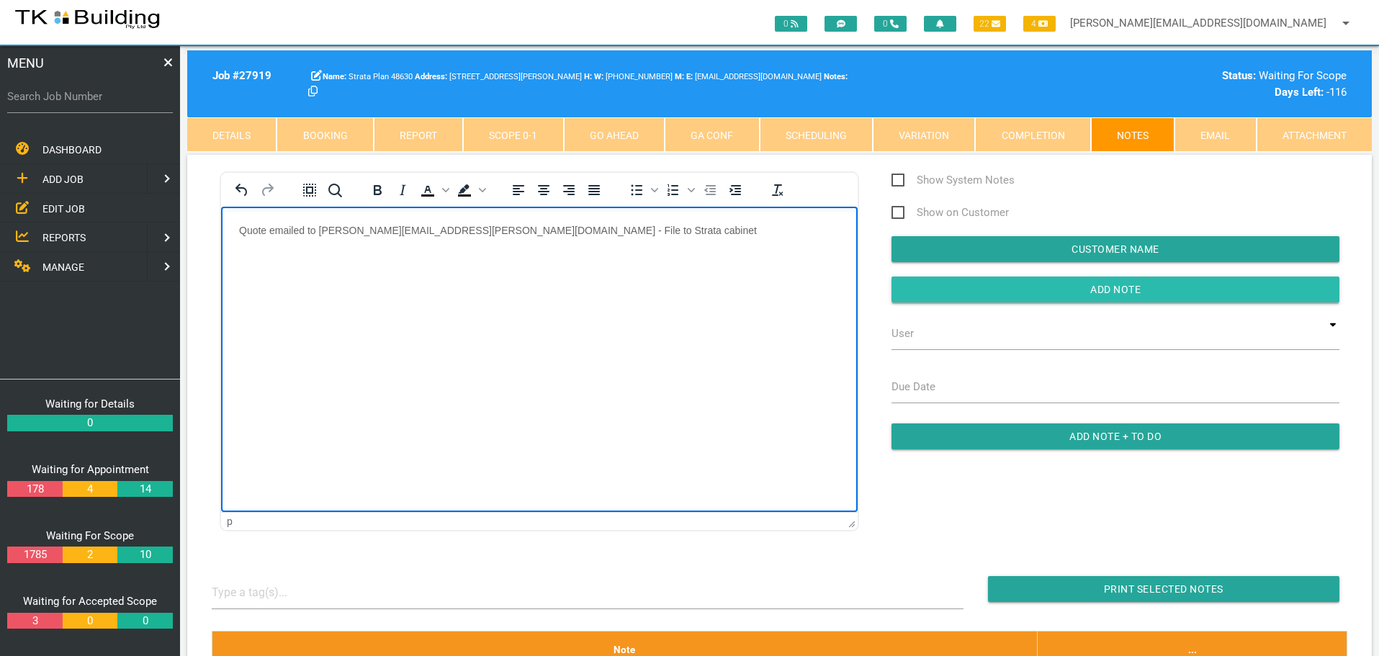
click at [1024, 288] on input "Add Note" at bounding box center [1116, 290] width 448 height 26
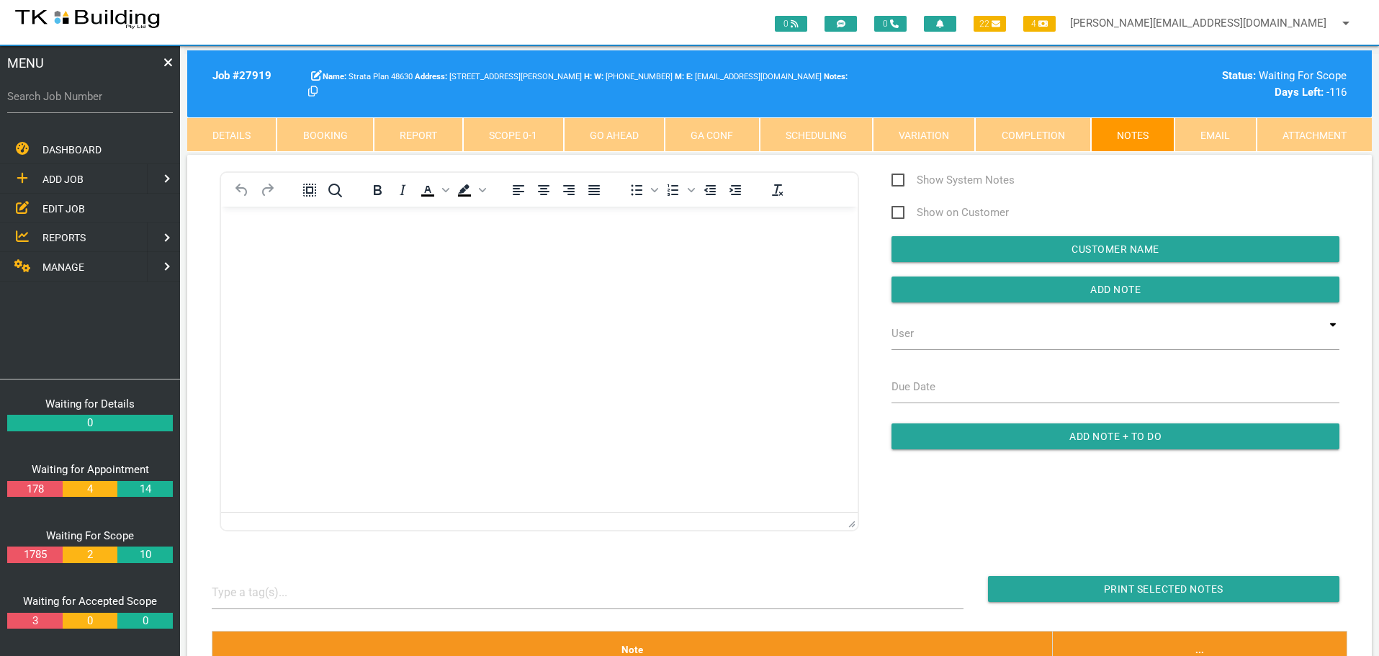
click at [72, 207] on span "EDIT JOB" at bounding box center [63, 208] width 42 height 12
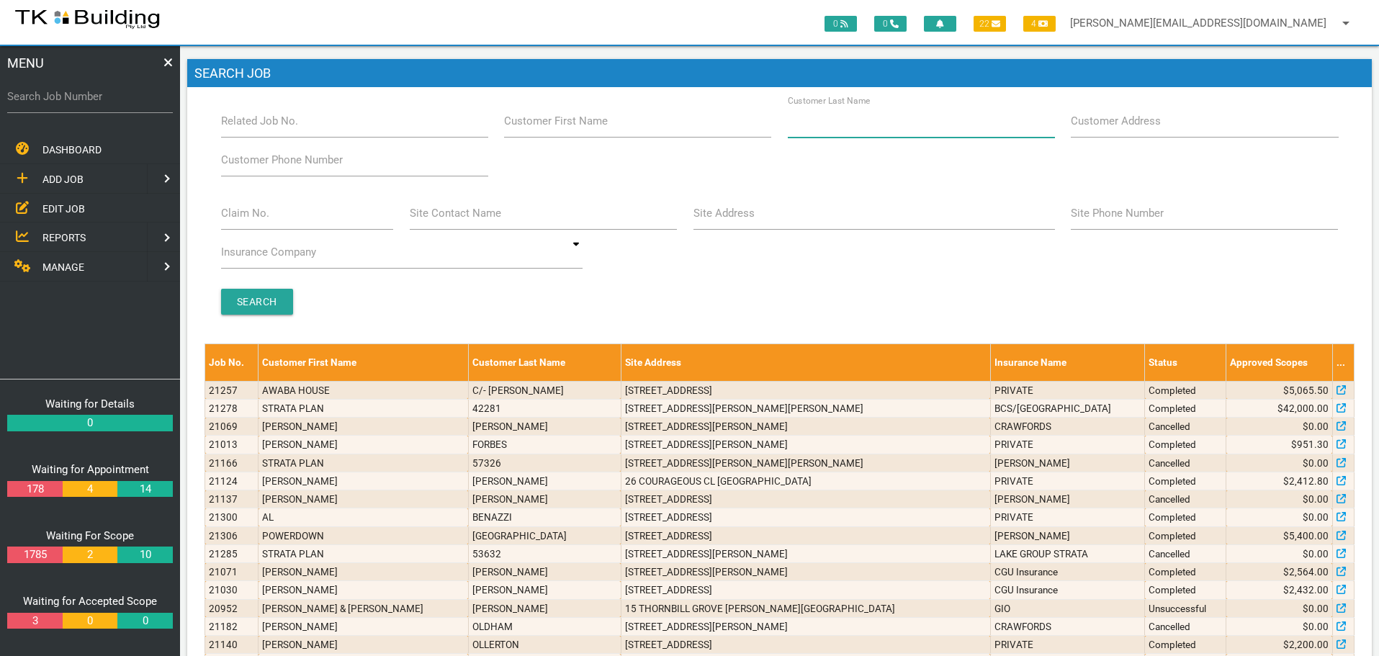
click at [908, 130] on input "Customer Last Name" at bounding box center [921, 120] width 267 height 33
type input "31697"
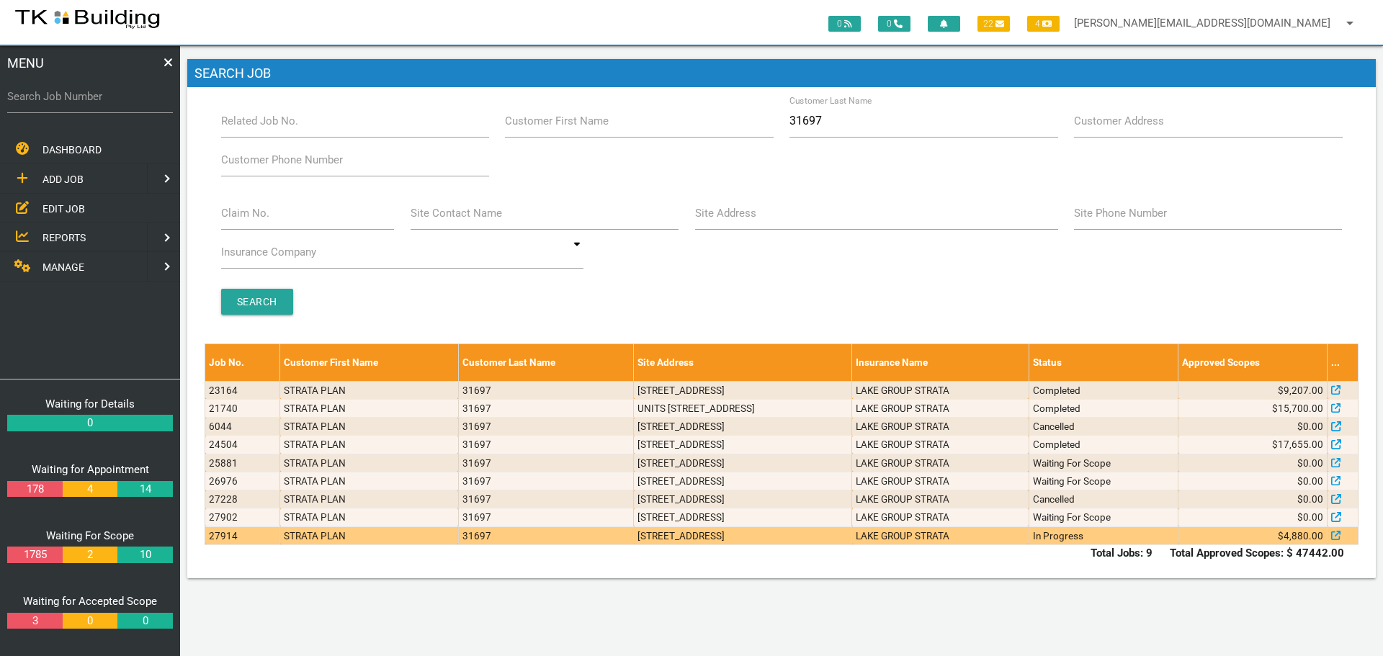
click at [1116, 537] on td "In Progress" at bounding box center [1103, 536] width 149 height 18
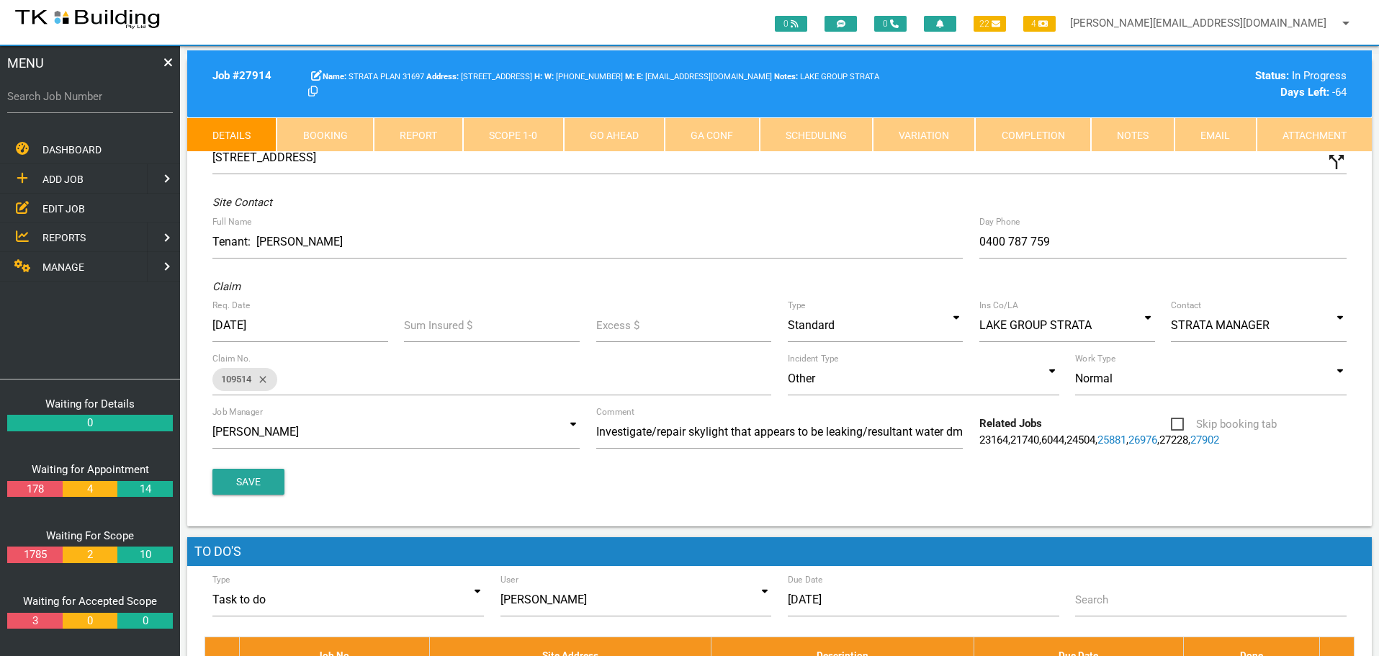
click at [1145, 129] on link "Notes" at bounding box center [1133, 134] width 84 height 35
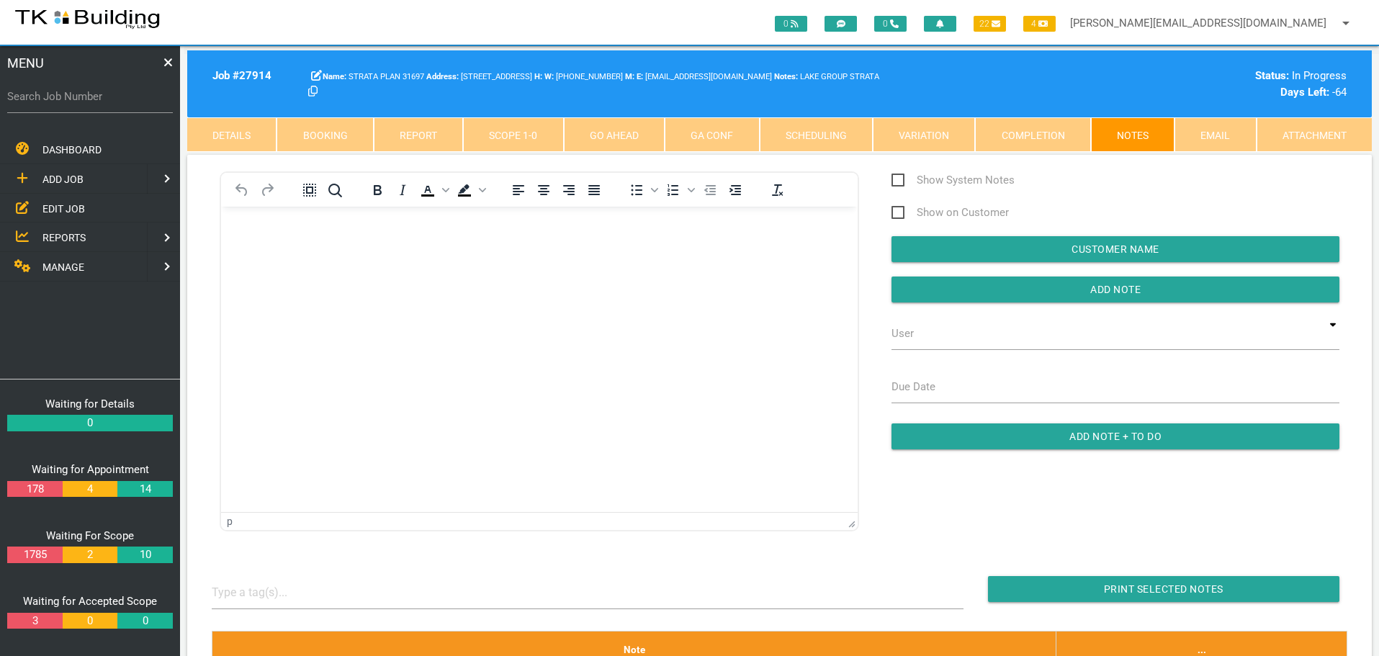
click at [254, 245] on body "Rich Text Area. Press ALT-0 for help." at bounding box center [539, 248] width 637 height 48
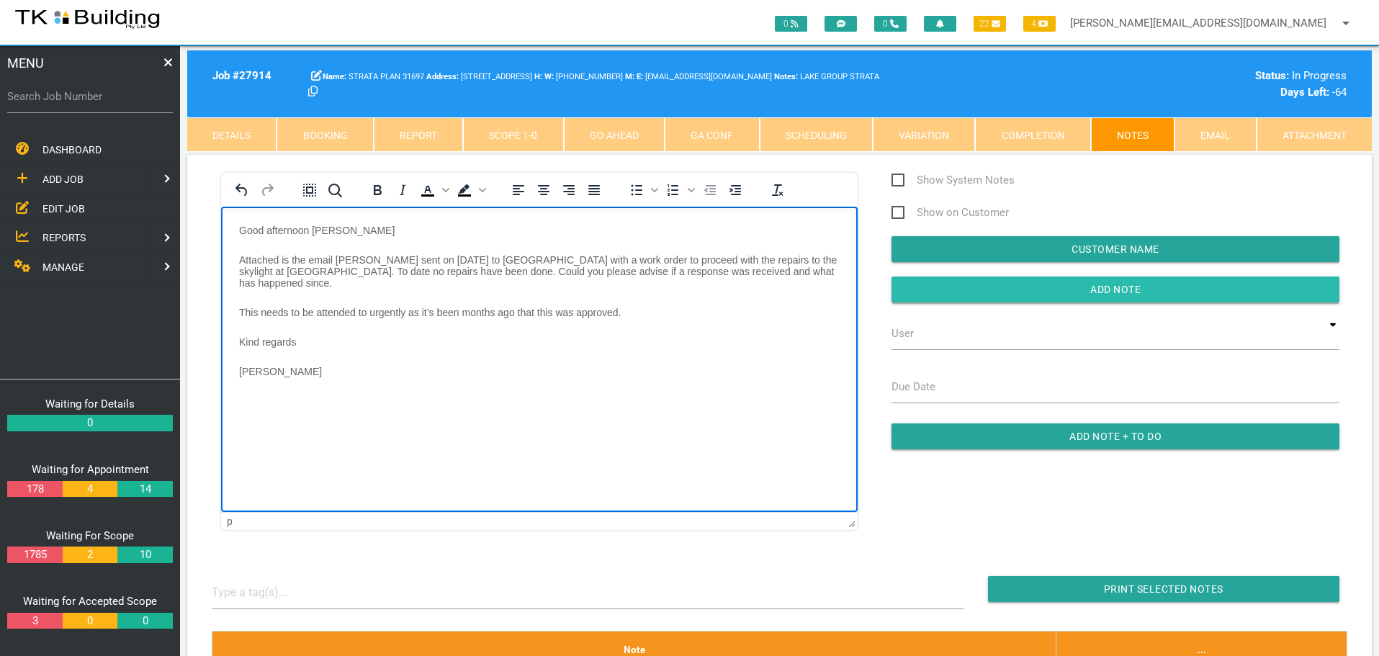
click at [1011, 289] on input "Add Note" at bounding box center [1116, 290] width 448 height 26
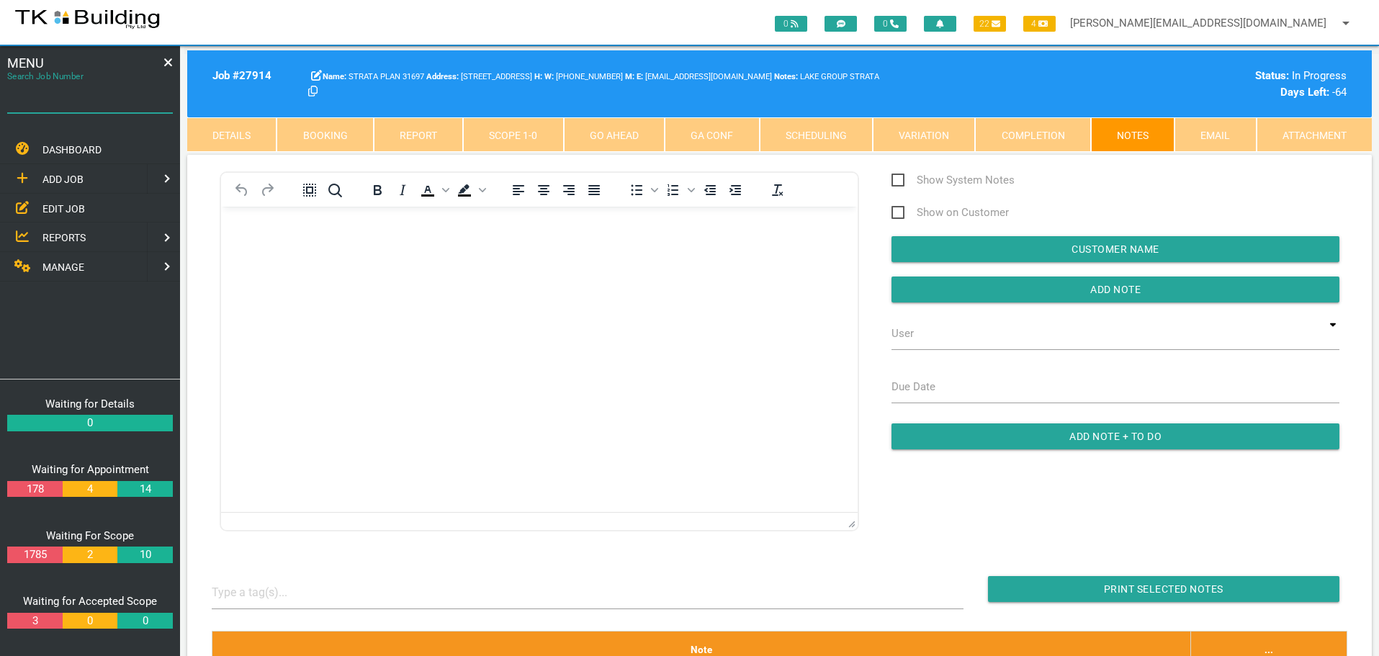
click at [115, 108] on input "Search Job Number" at bounding box center [90, 96] width 166 height 33
type input "27919"
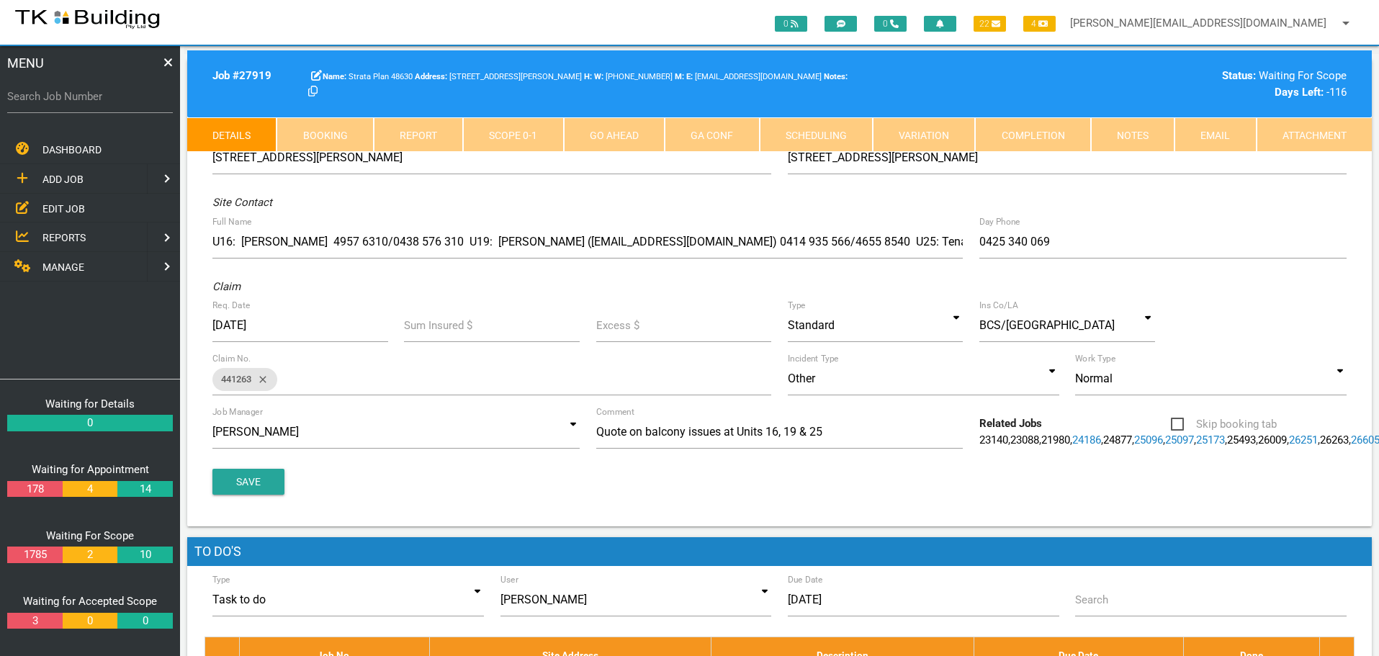
click at [1140, 140] on link "Notes" at bounding box center [1133, 134] width 84 height 35
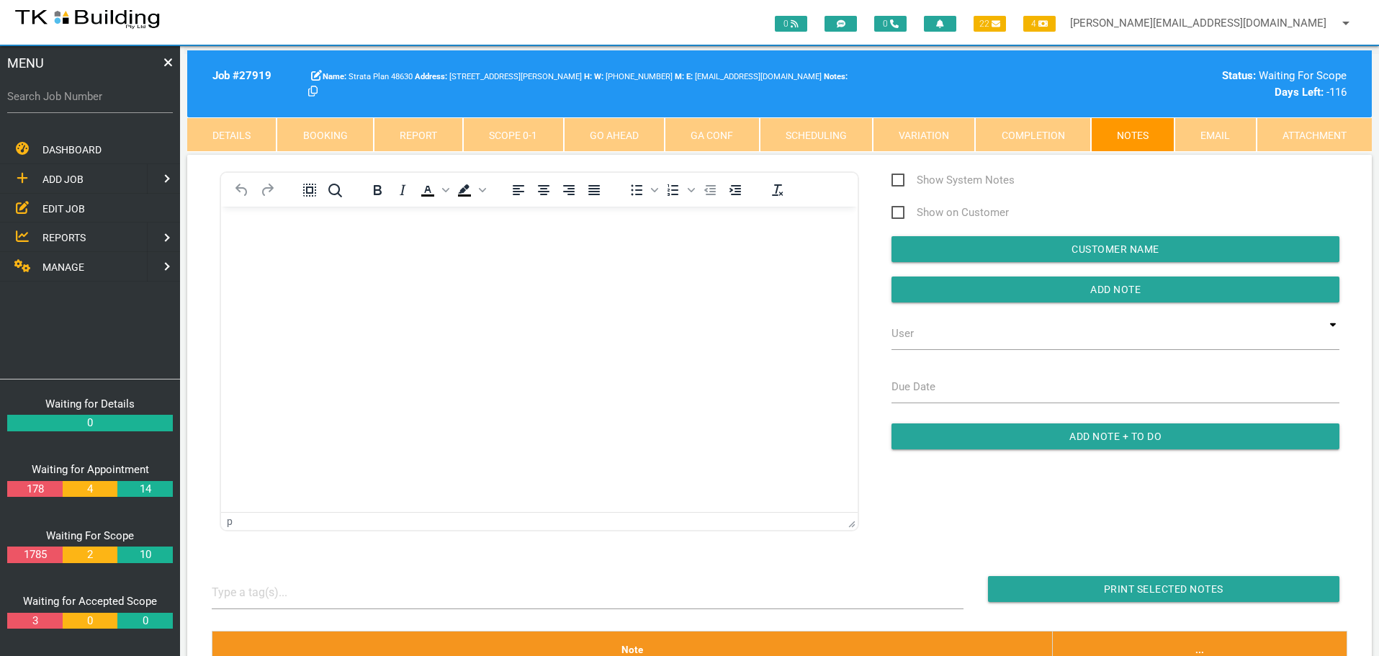
click at [67, 208] on span "EDIT JOB" at bounding box center [63, 208] width 42 height 12
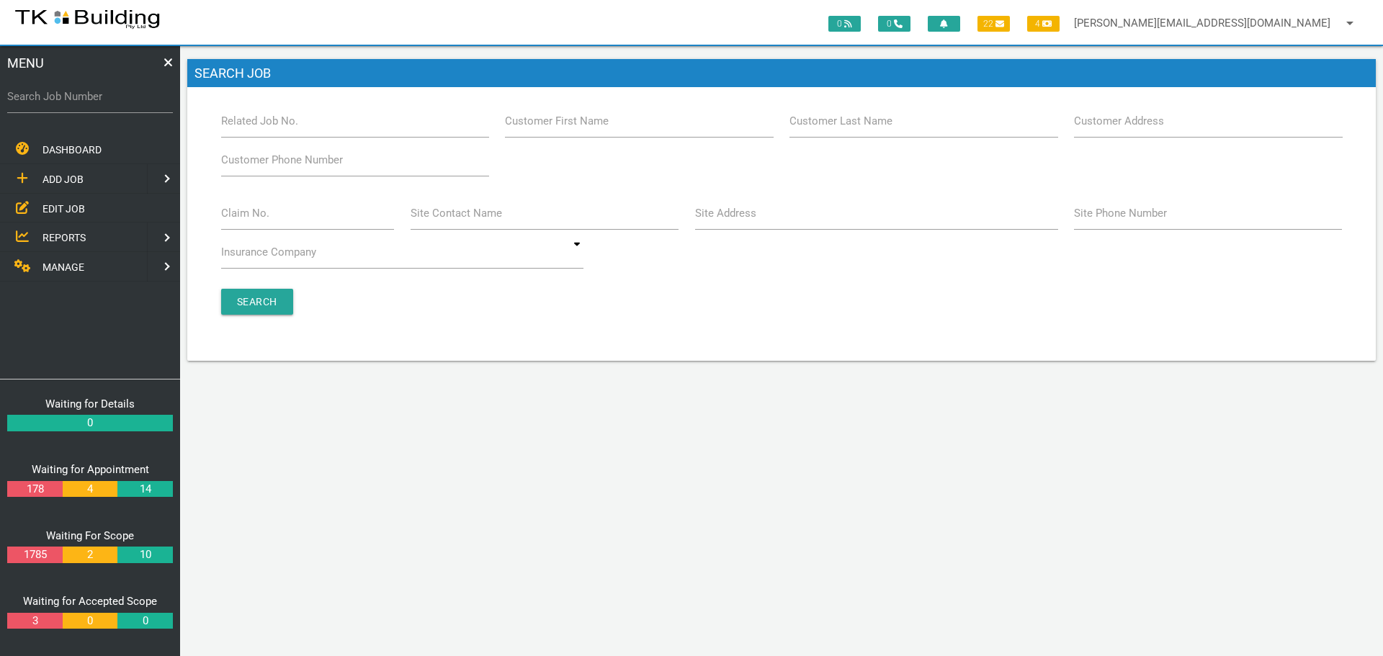
click at [259, 218] on label "Claim No." at bounding box center [245, 213] width 48 height 17
click at [259, 218] on input "Claim No." at bounding box center [308, 213] width 174 height 33
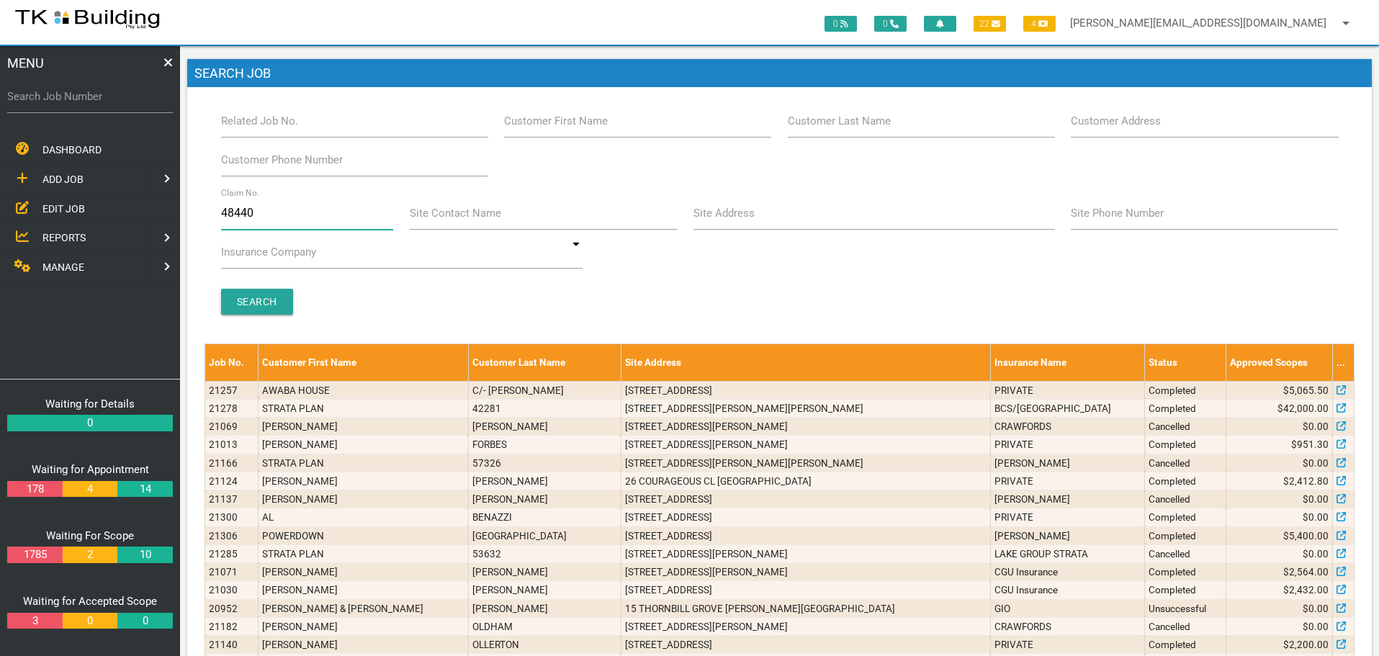
type input "484405"
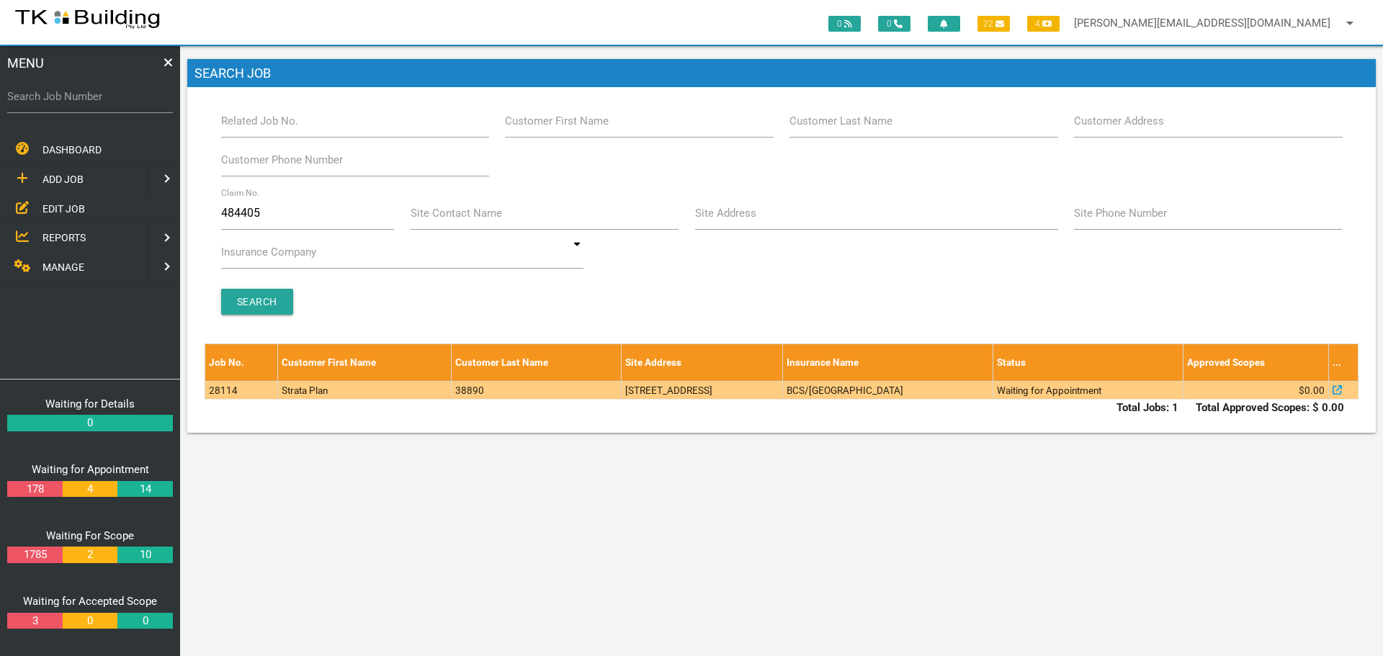
click at [782, 393] on td "2/275 Grandview Rd, Elermore Vale NSW 2287, Australia" at bounding box center [702, 390] width 161 height 18
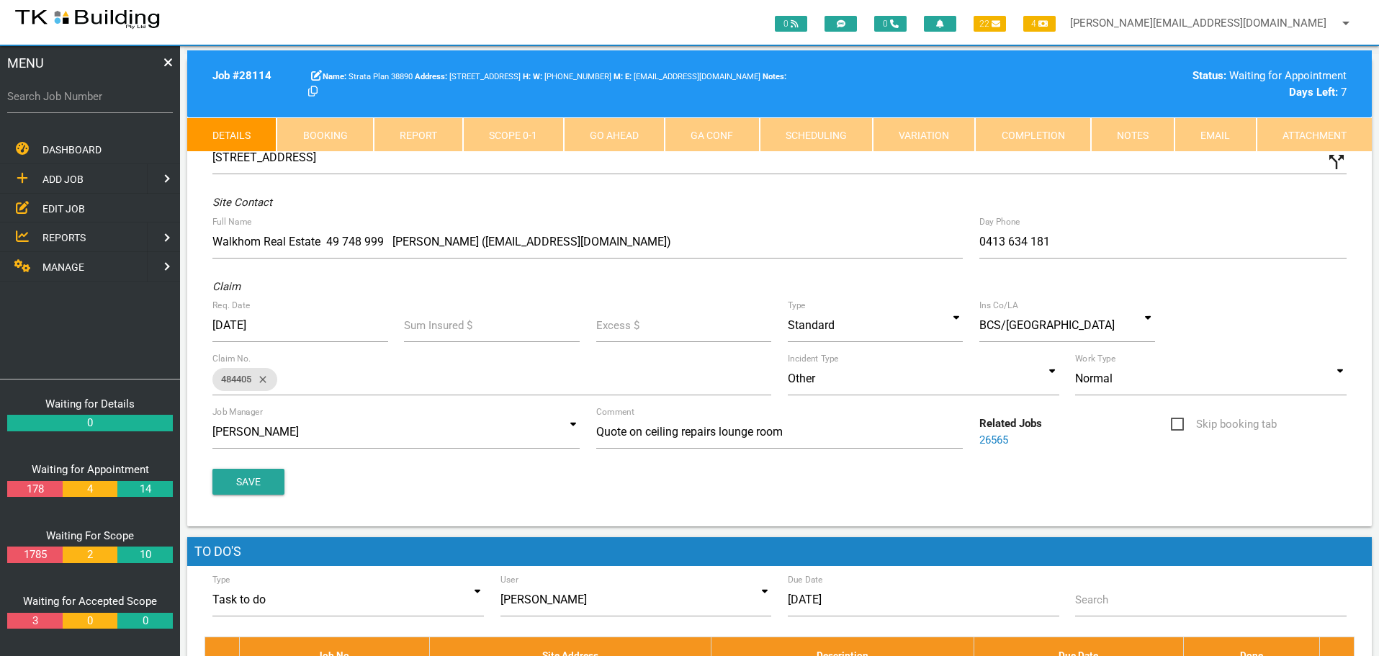
click at [1132, 137] on link "Notes" at bounding box center [1133, 134] width 84 height 35
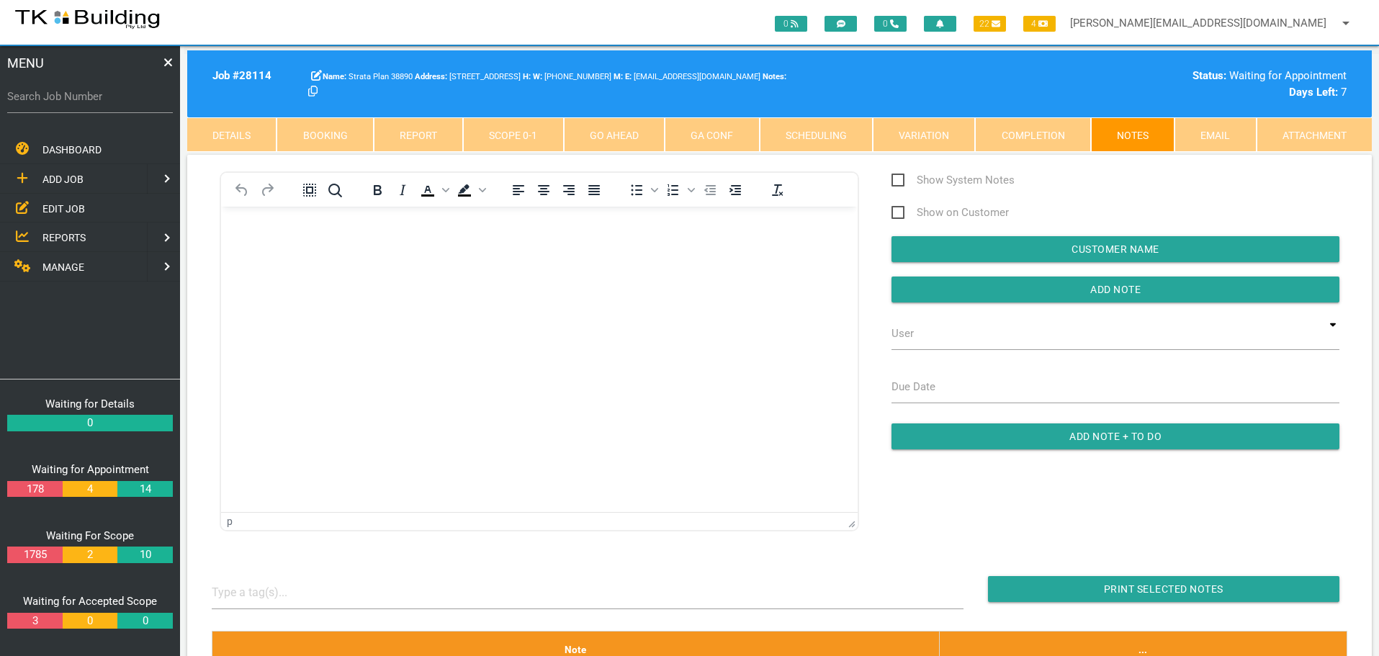
click at [241, 230] on p "Rich Text Area. Press ALT-0 for help." at bounding box center [539, 230] width 601 height 12
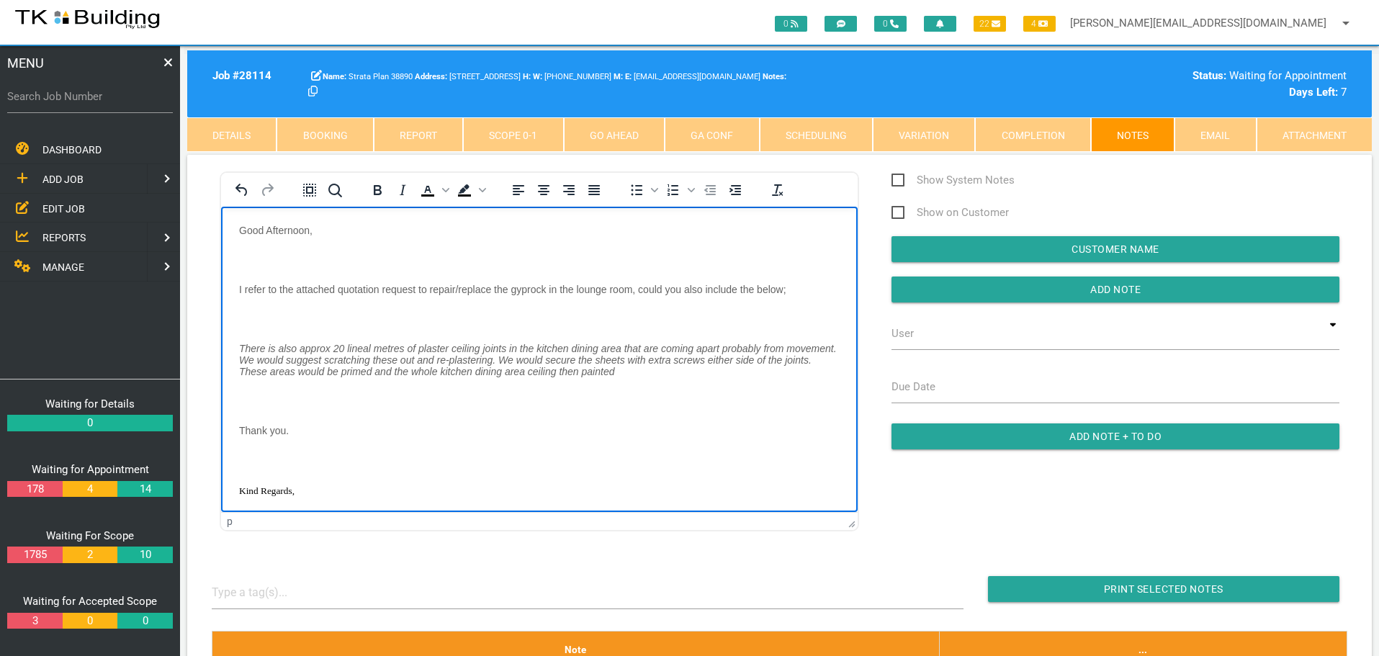
click at [272, 250] on body "Good Afternoon, I refer to the attached quotation request to repair/replace the…" at bounding box center [539, 406] width 637 height 365
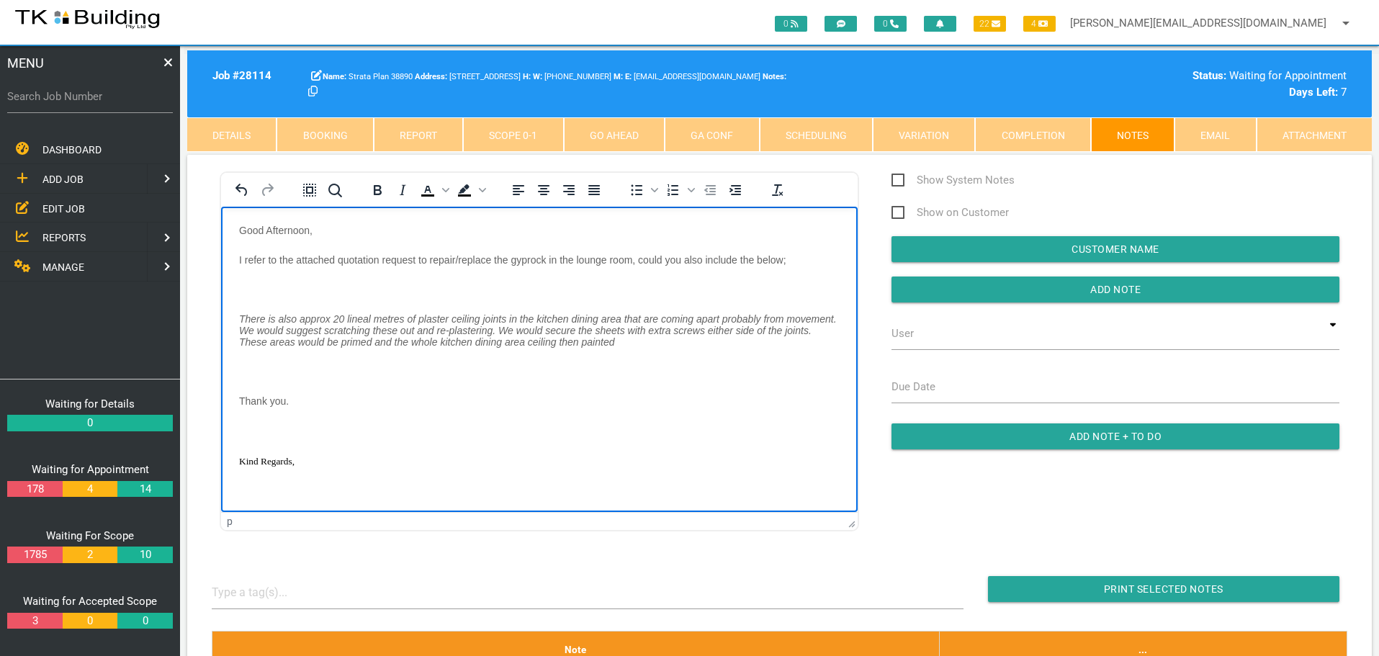
click at [259, 277] on body "Good Afternoon, I refer to the attached quotation request to repair/replace the…" at bounding box center [539, 392] width 637 height 336
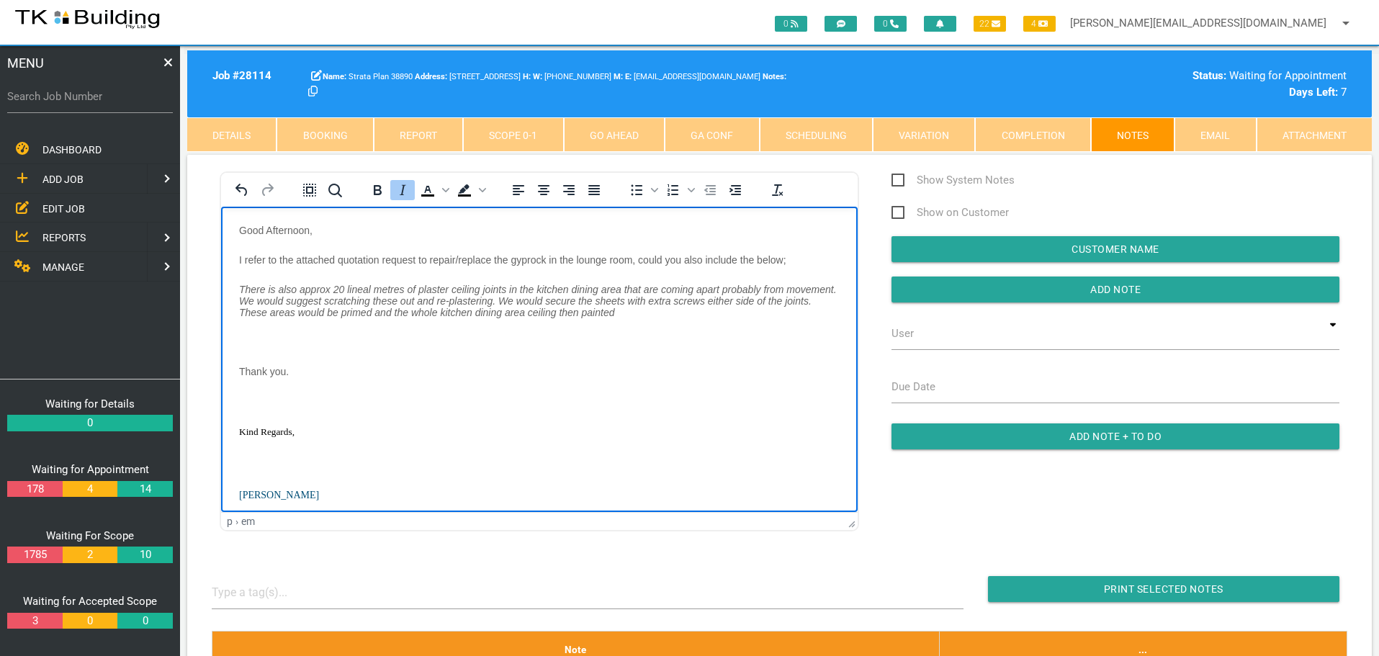
click at [245, 340] on p "Rich Text Area. Press ALT-0 for help." at bounding box center [539, 342] width 601 height 12
click at [243, 362] on body "Good Afternoon, I refer to the attached quotation request to repair/replace the…" at bounding box center [539, 362] width 637 height 277
click at [246, 392] on body "Good Afternoon, I refer to the attached quotation request to repair/replace the…" at bounding box center [539, 346] width 637 height 245
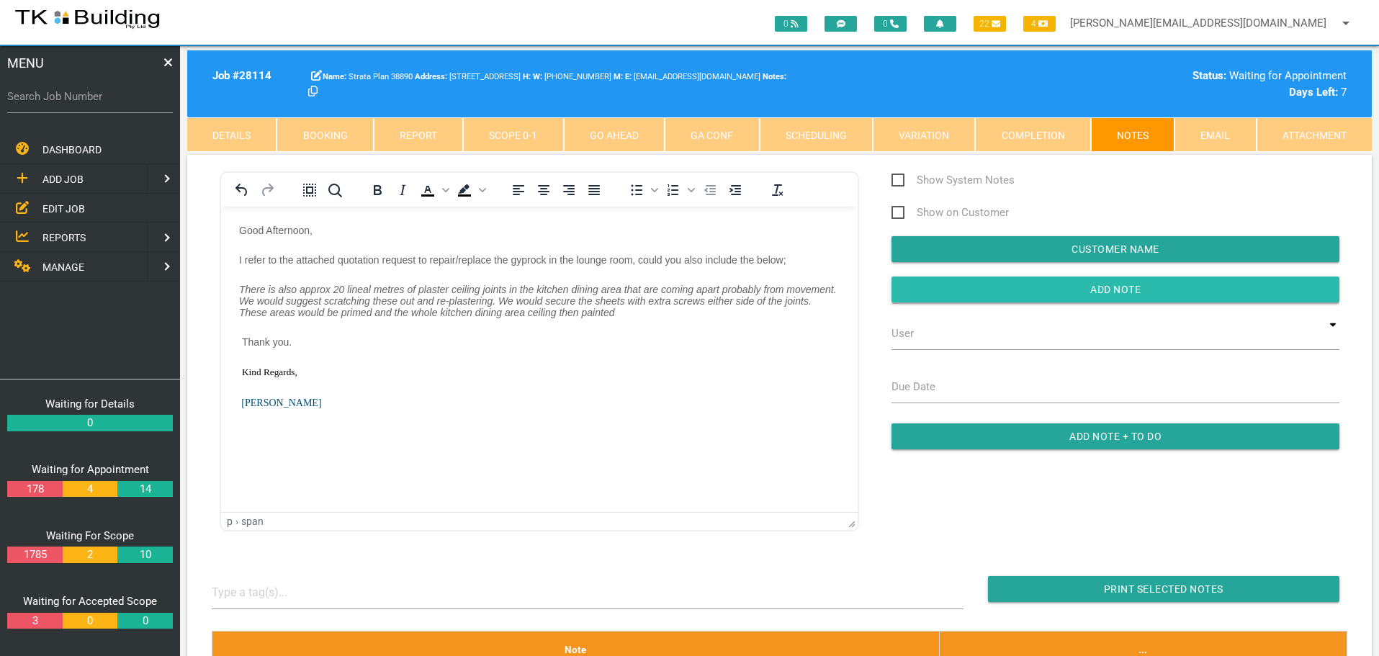
click at [971, 295] on input "button" at bounding box center [1116, 290] width 448 height 26
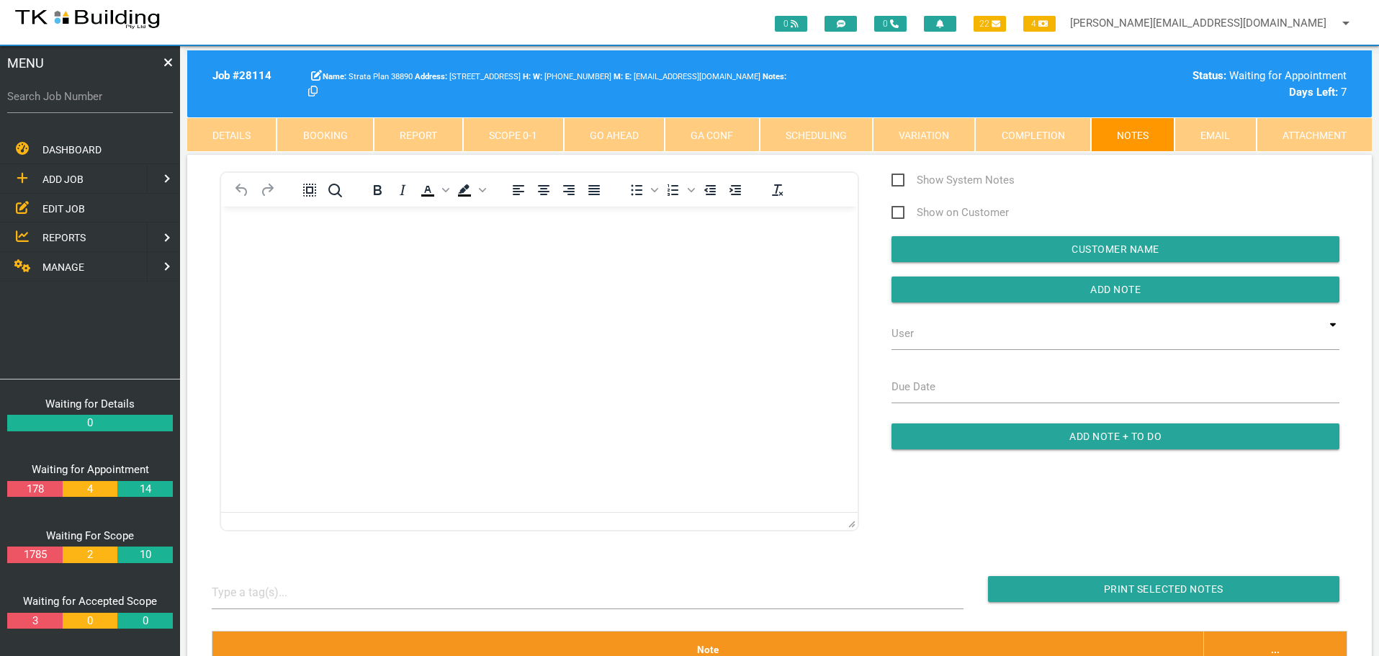
click at [61, 205] on span "EDIT JOB" at bounding box center [63, 208] width 42 height 12
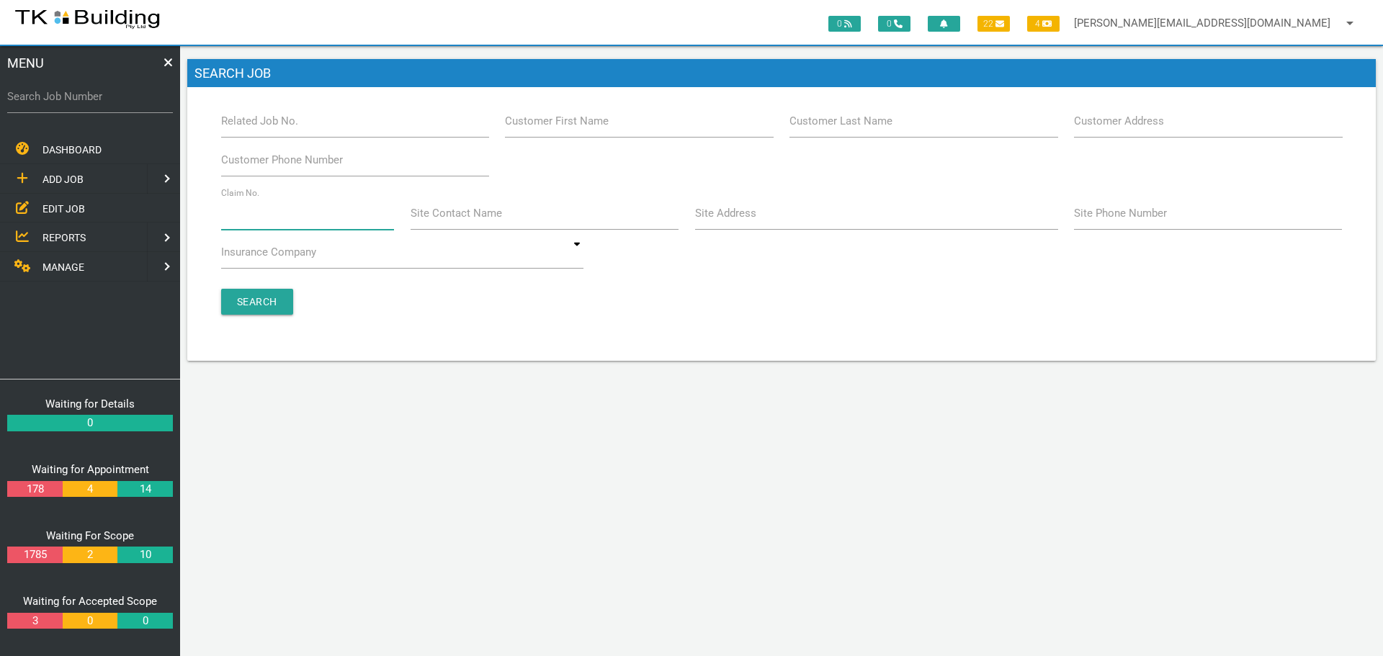
click at [281, 224] on input "Claim No." at bounding box center [308, 213] width 174 height 33
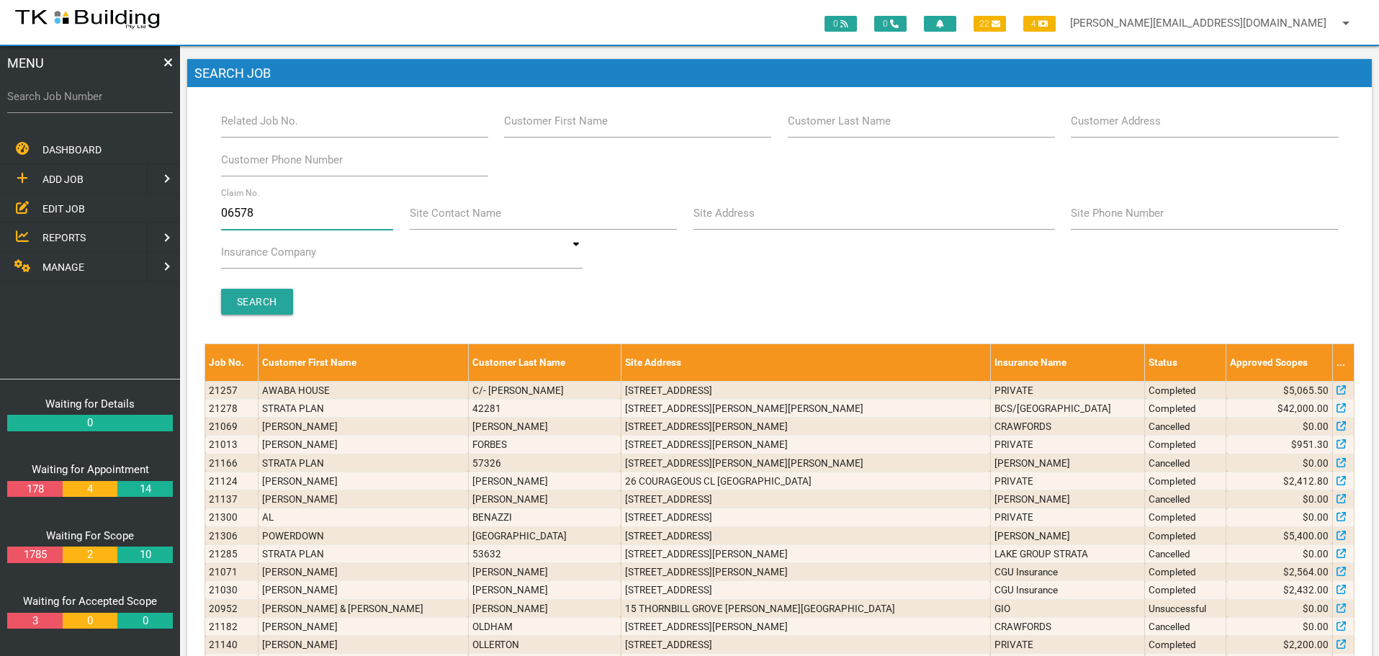
type input "065783"
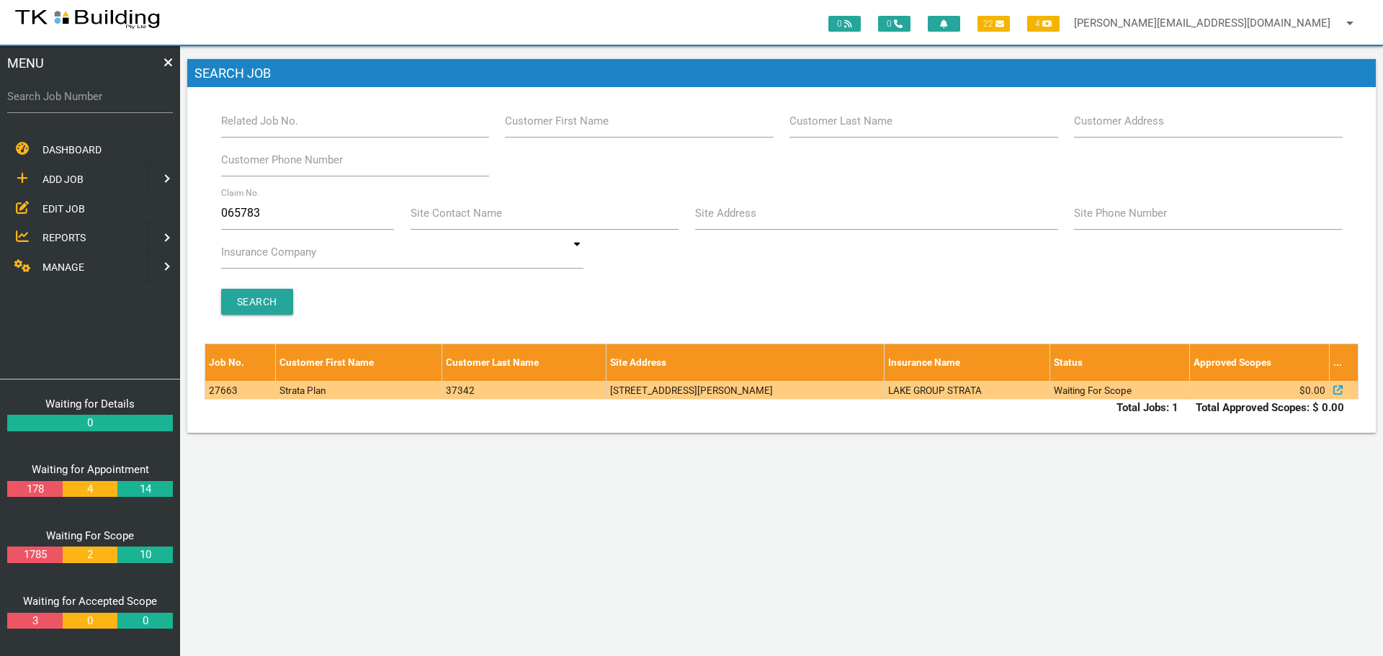
click at [777, 385] on td "126 Dumaresq St, Hamilton NSW 2303, Australia" at bounding box center [745, 390] width 278 height 18
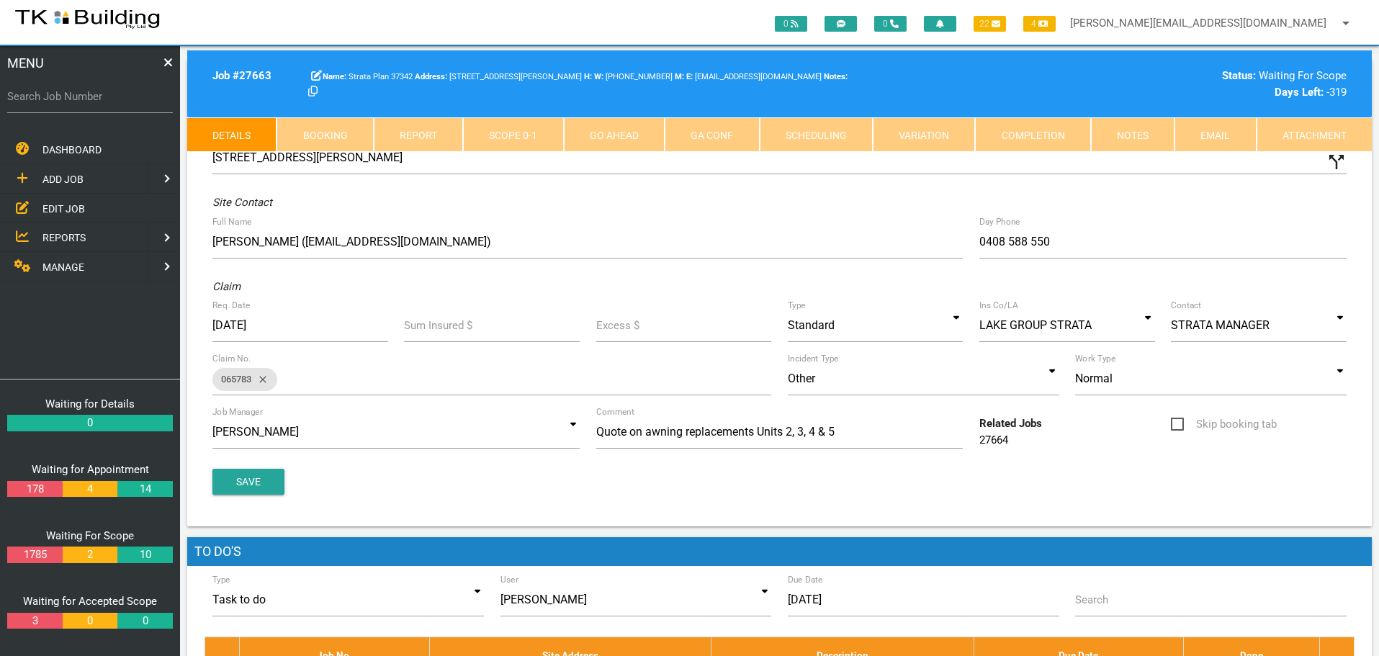
click at [1115, 135] on link "Notes" at bounding box center [1133, 134] width 84 height 35
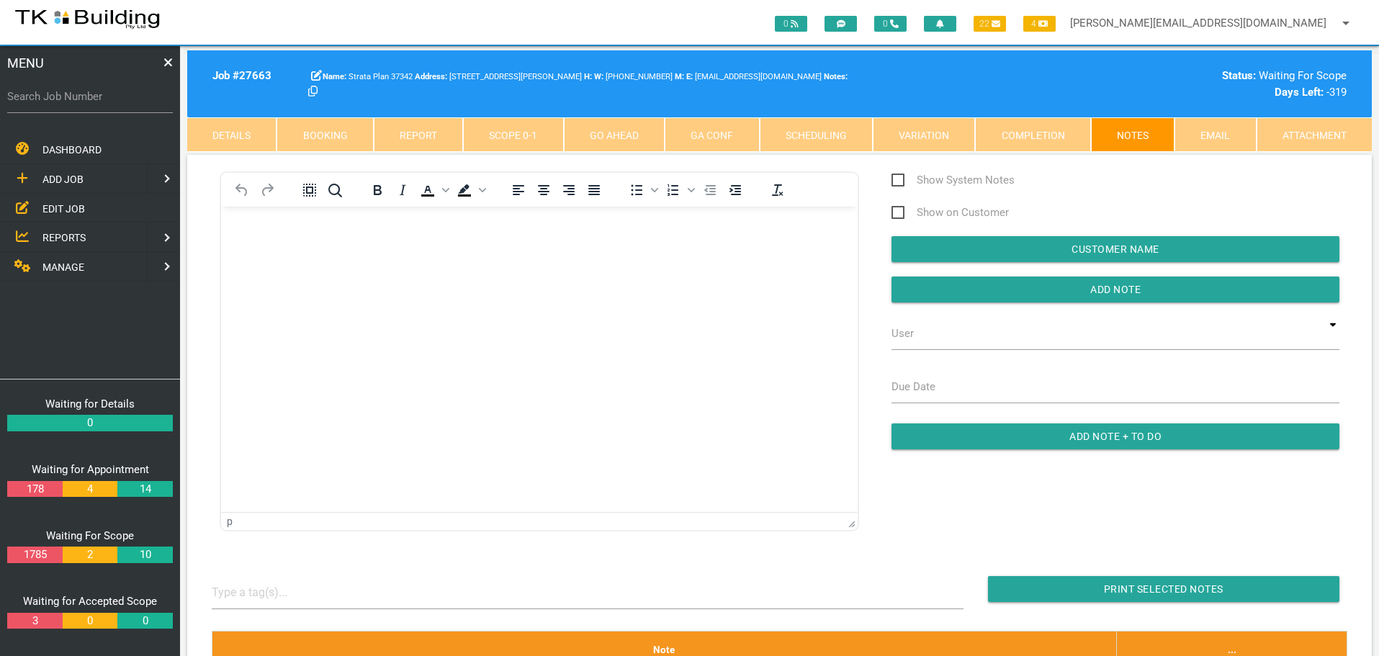
click at [318, 138] on link "Booking" at bounding box center [325, 134] width 97 height 35
select select "7"
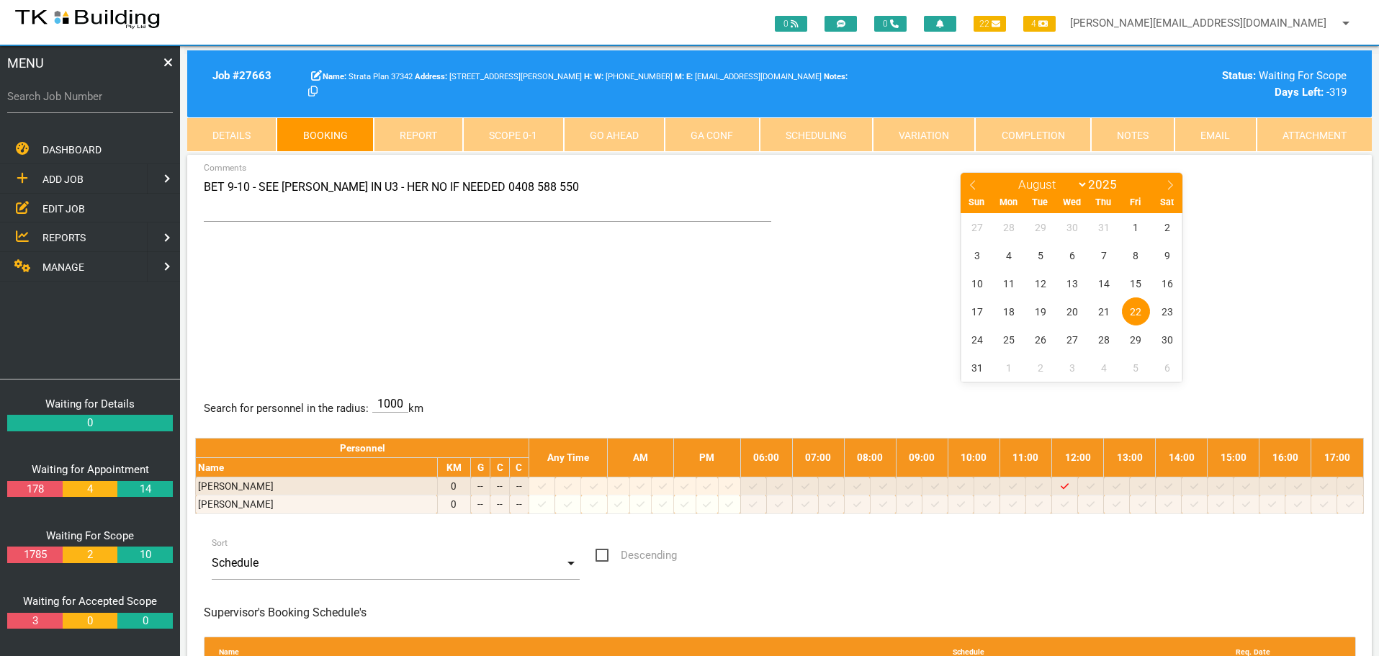
click at [1121, 128] on link "Notes" at bounding box center [1133, 134] width 84 height 35
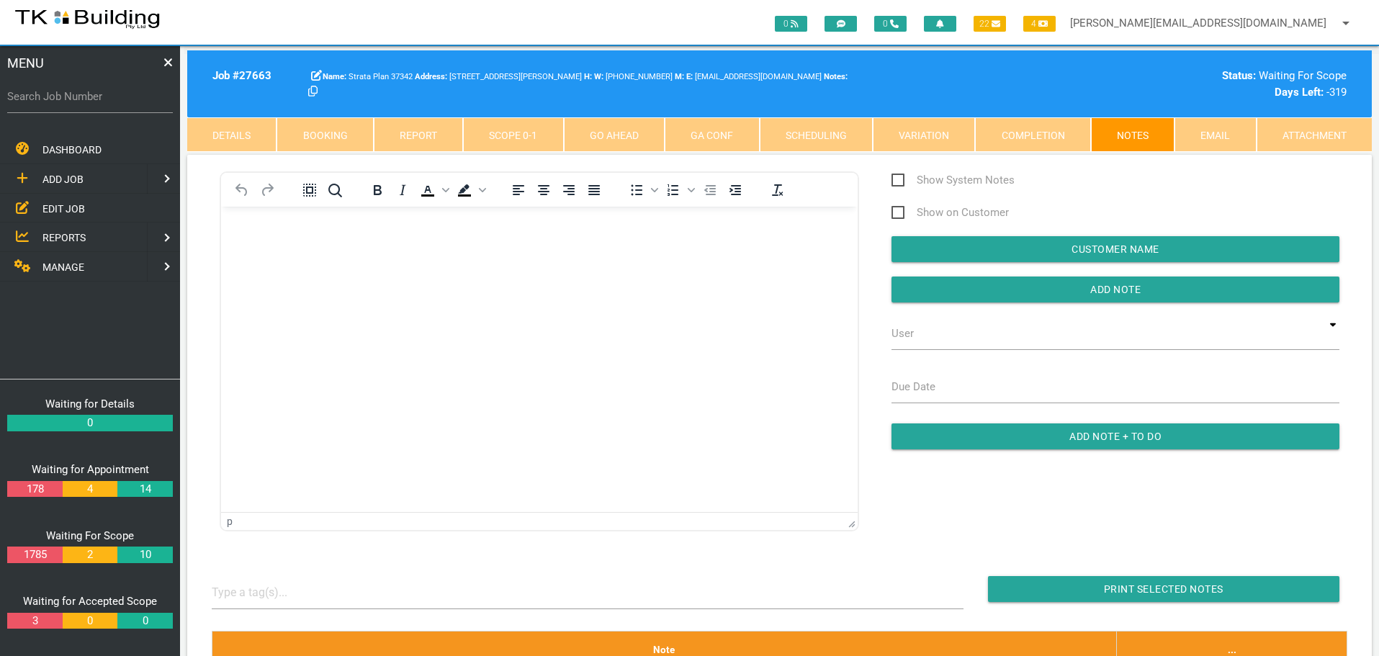
click at [320, 138] on link "Booking" at bounding box center [325, 134] width 97 height 35
select select "7"
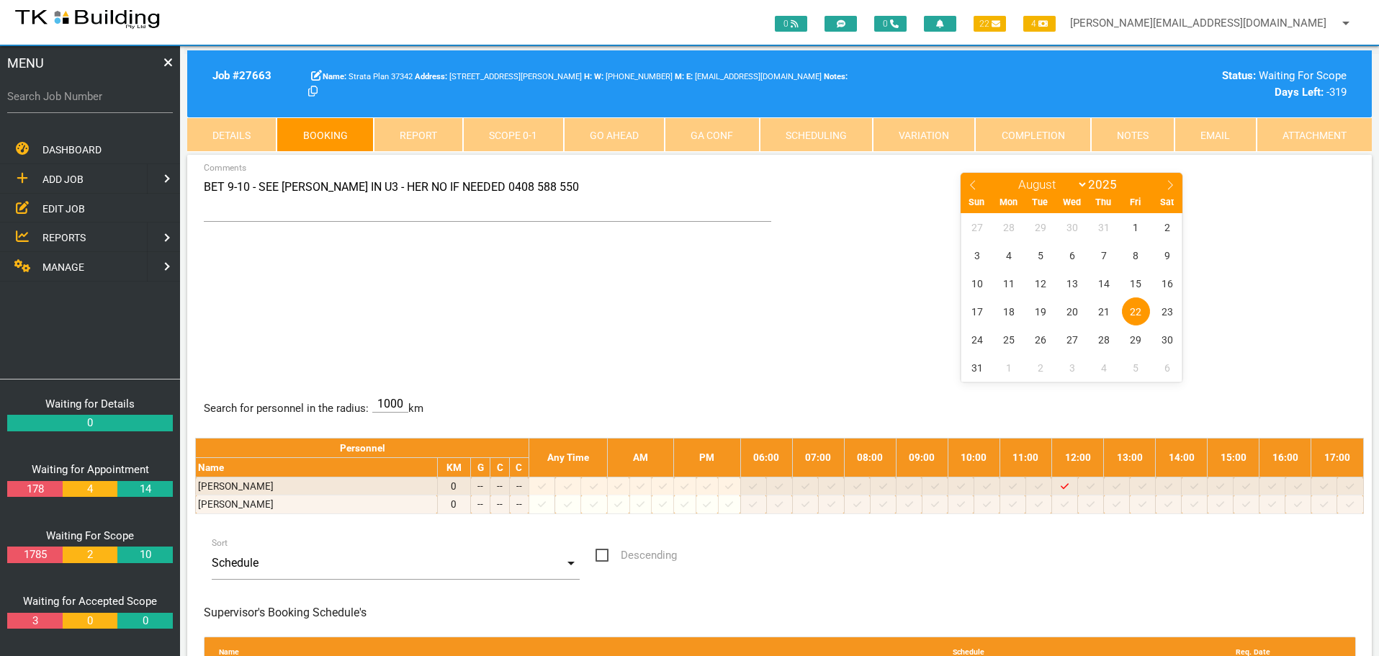
click at [90, 99] on label "Search Job Number" at bounding box center [90, 97] width 166 height 17
click at [90, 99] on input "Search Job Number" at bounding box center [90, 96] width 166 height 33
type input "27653"
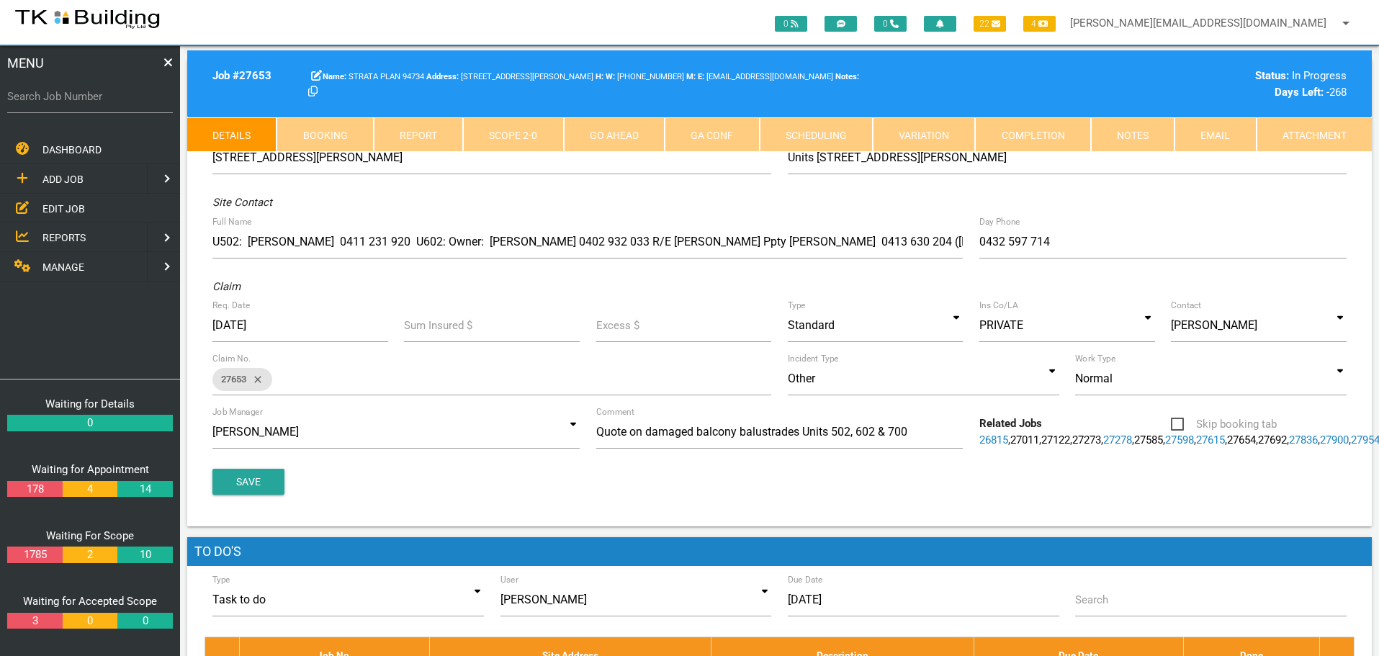
click at [328, 125] on link "Booking" at bounding box center [325, 134] width 97 height 35
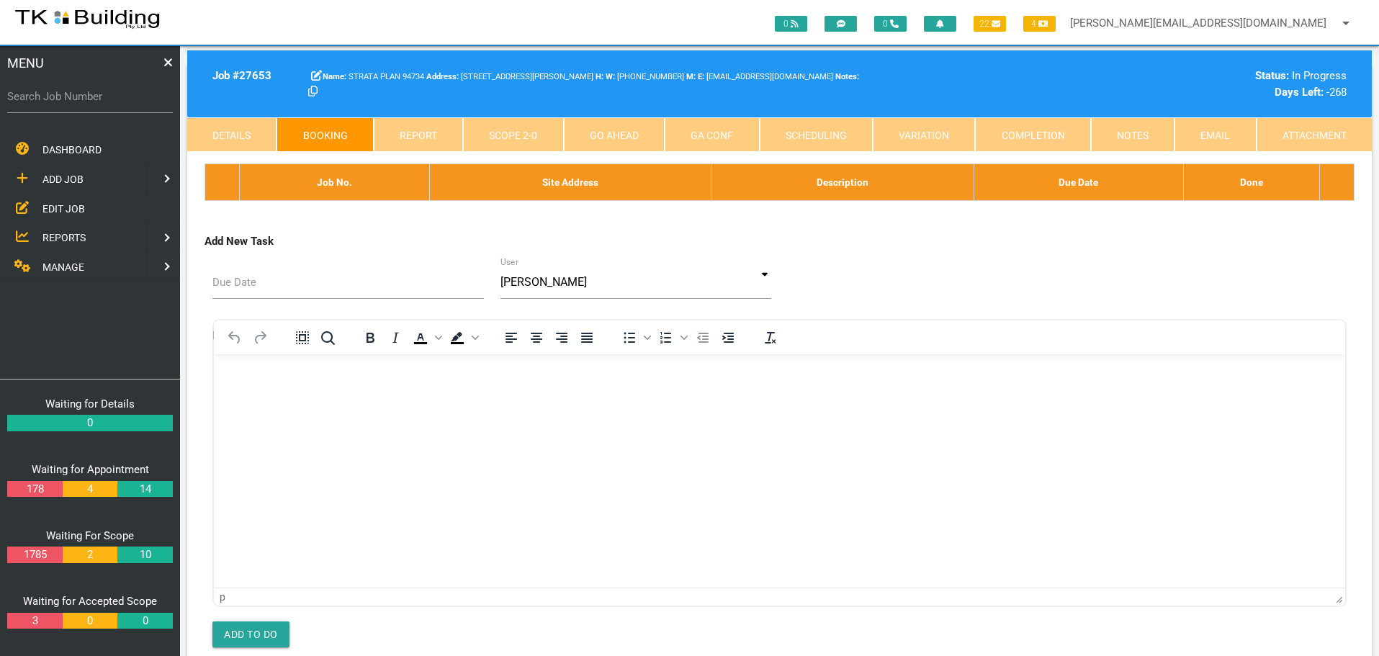
select select "7"
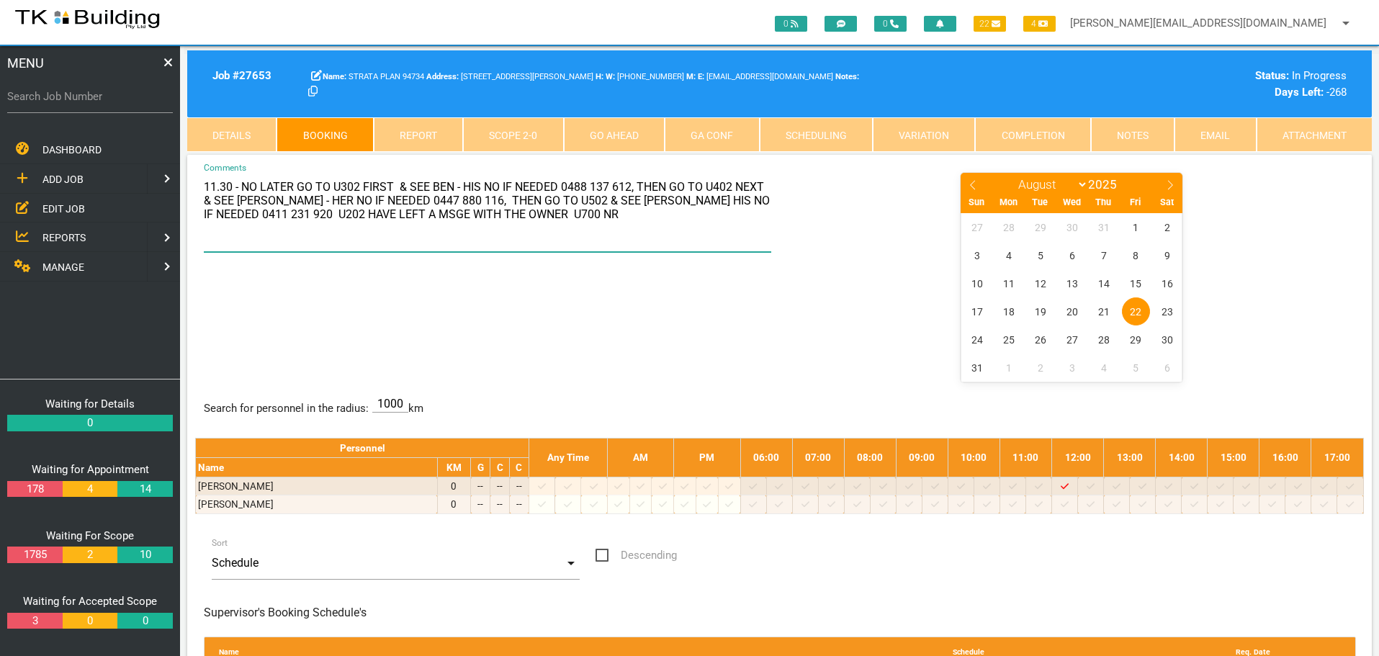
click at [491, 218] on textarea "11.30 - NO LATER GO TO U302 FIRST & SEE BEN - HIS NO IF NEEDED 0488 137 612, TH…" at bounding box center [488, 211] width 568 height 81
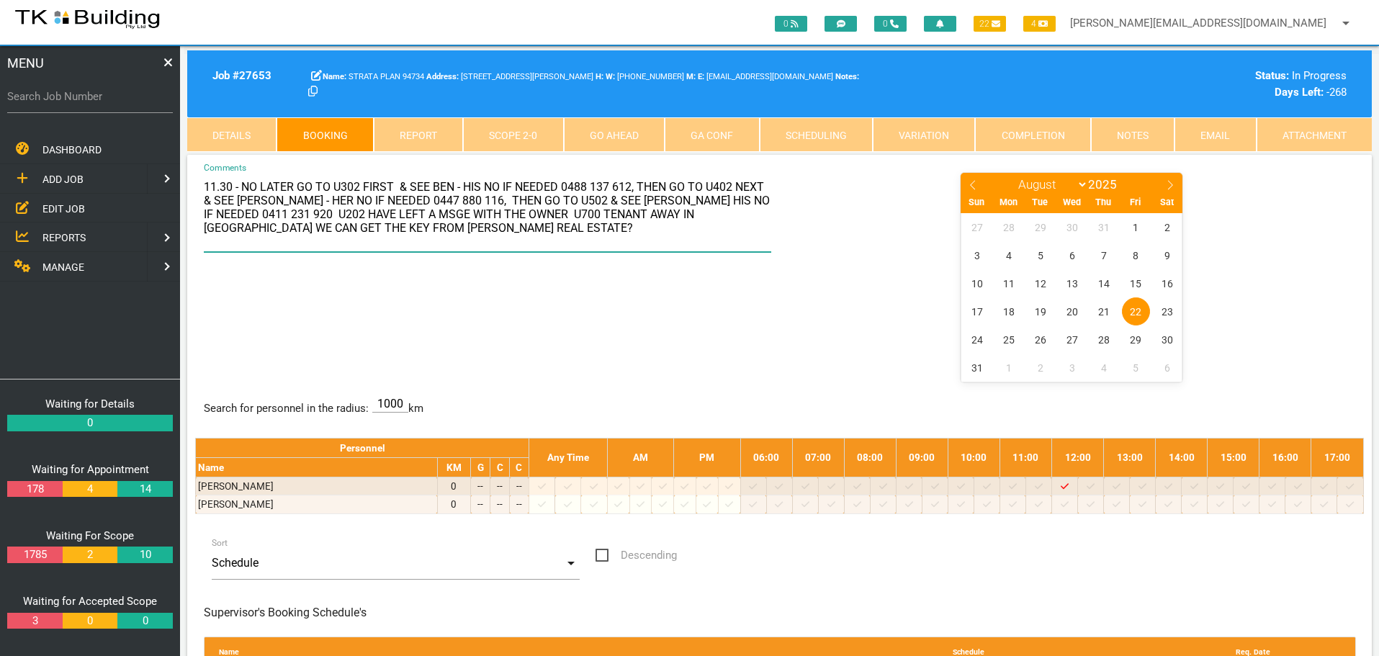
type textarea "11.30 - NO LATER GO TO U302 FIRST & SEE BEN - HIS NO IF NEEDED 0488 137 612, TH…"
click at [875, 336] on center "January February March April May June July August September October November De…" at bounding box center [1072, 276] width 568 height 210
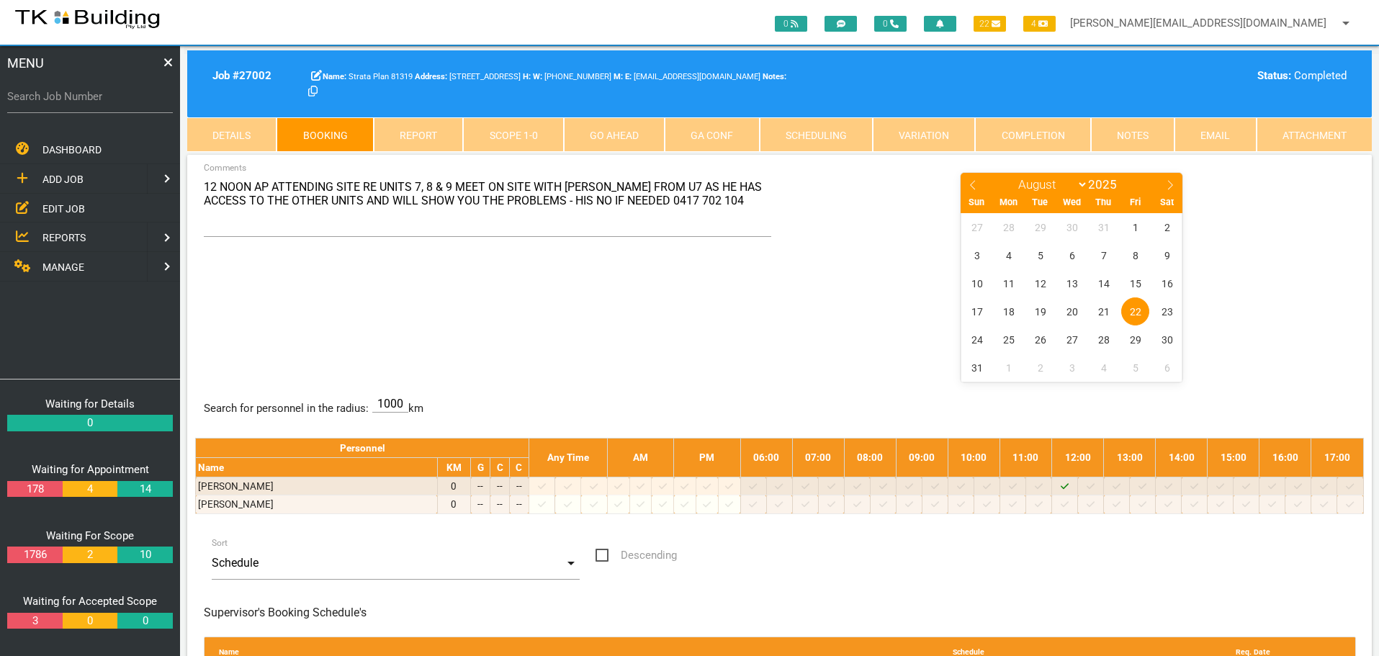
select select "7"
click at [53, 101] on label "Search Job Number" at bounding box center [90, 97] width 166 height 17
click at [53, 101] on input "Search Job Number" at bounding box center [90, 96] width 166 height 33
type input "27950"
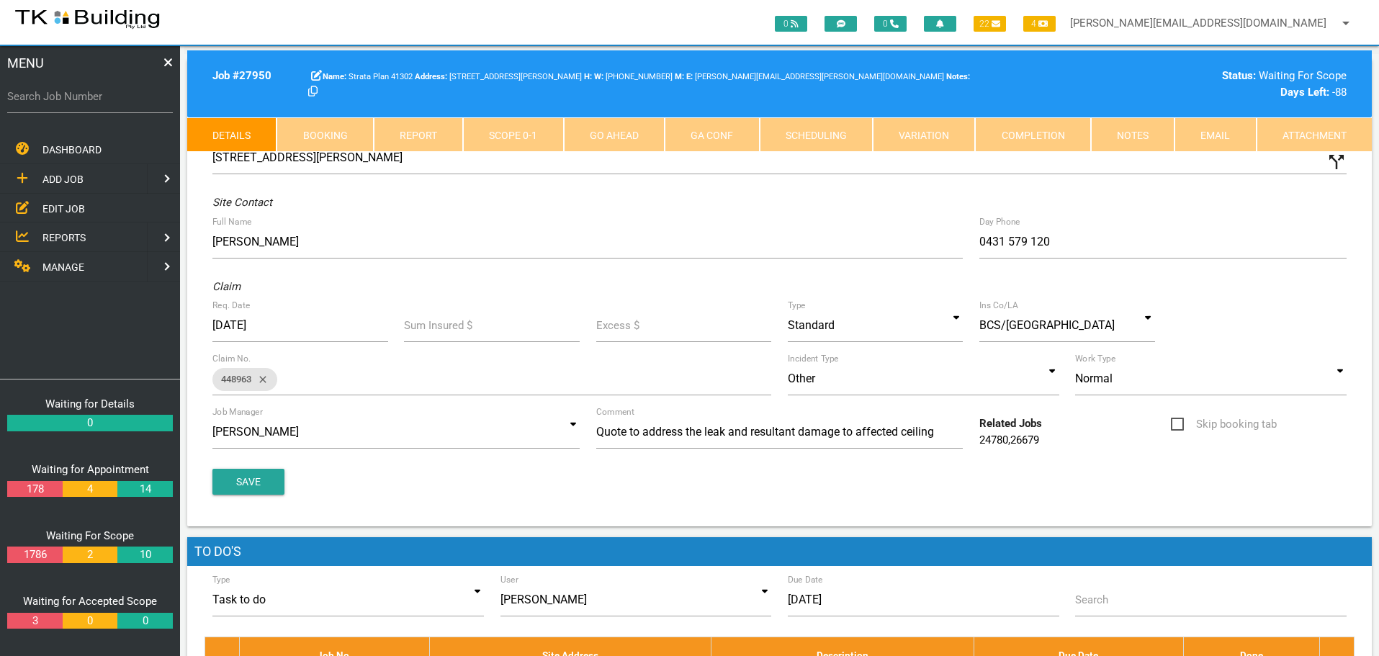
click at [1137, 132] on link "Notes" at bounding box center [1133, 134] width 84 height 35
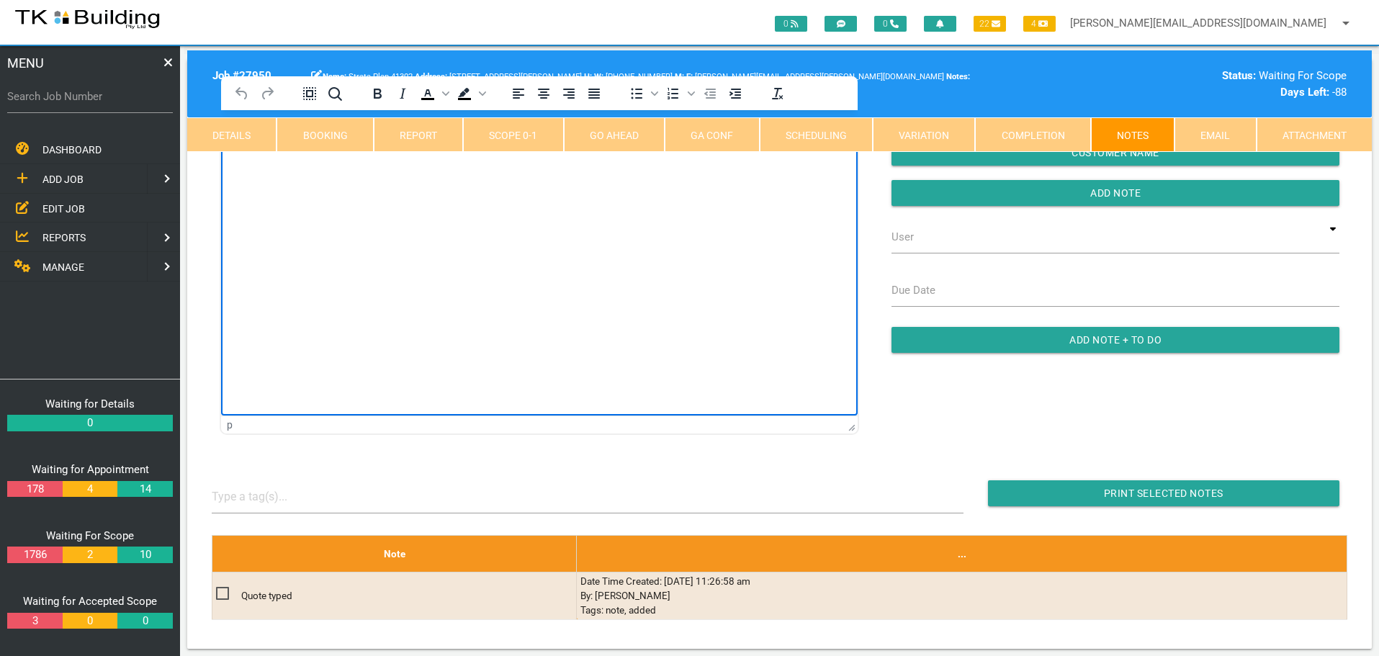
drag, startPoint x: 300, startPoint y: 225, endPoint x: 293, endPoint y: 230, distance: 8.7
click at [298, 176] on html at bounding box center [539, 143] width 637 height 66
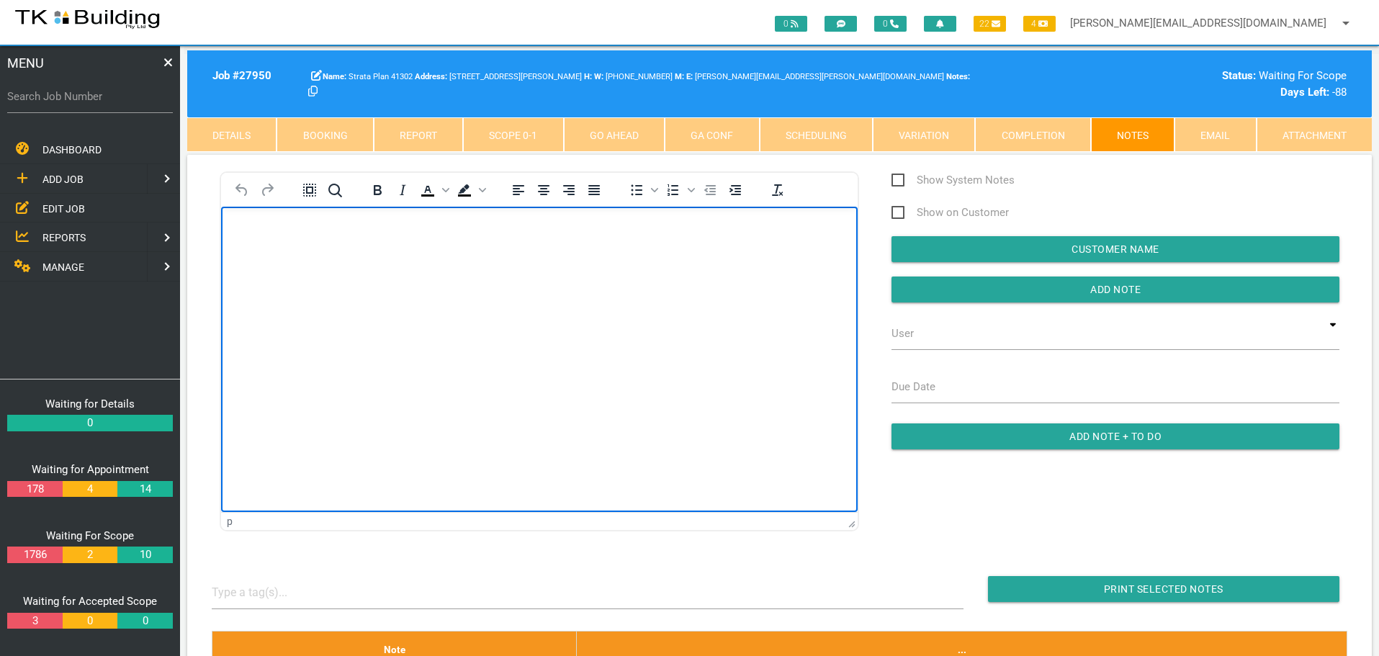
click at [246, 234] on p "Rich Text Area. Press ALT-0 for help." at bounding box center [539, 230] width 601 height 12
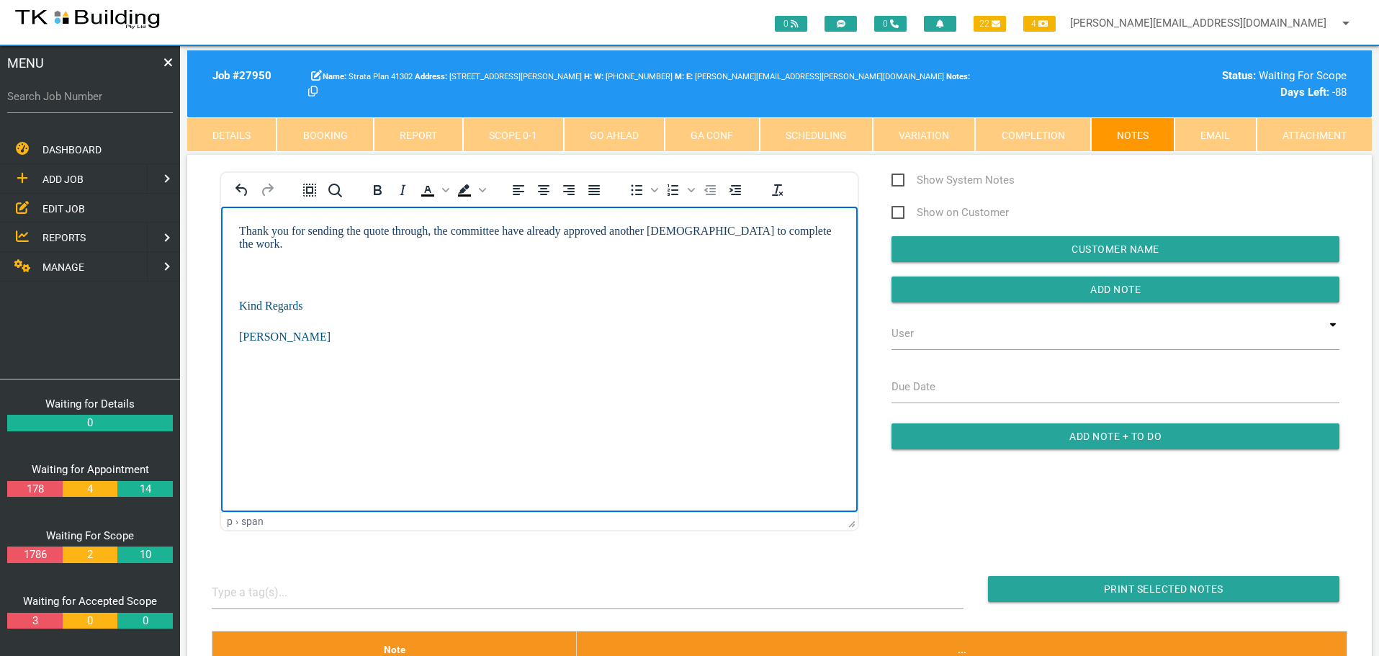
click at [252, 268] on p "Rich Text Area. Press ALT-0 for help." at bounding box center [539, 274] width 601 height 13
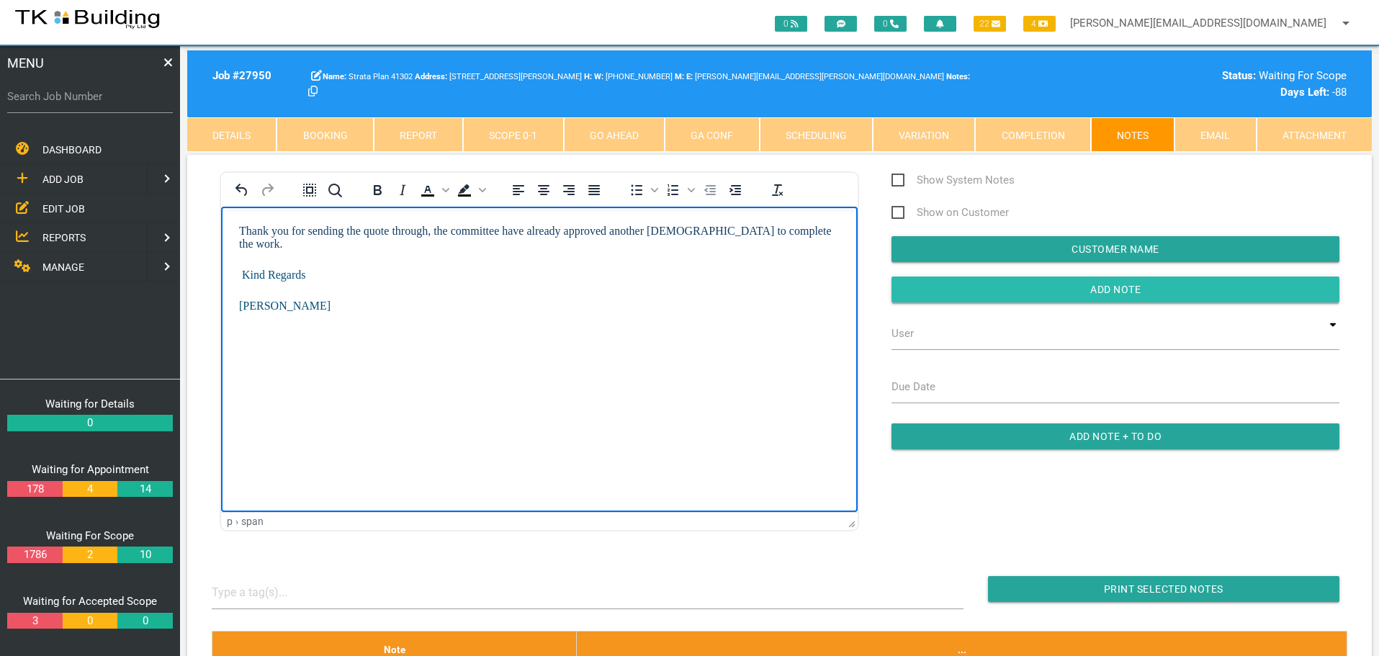
click at [950, 283] on input "Add Note" at bounding box center [1116, 290] width 448 height 26
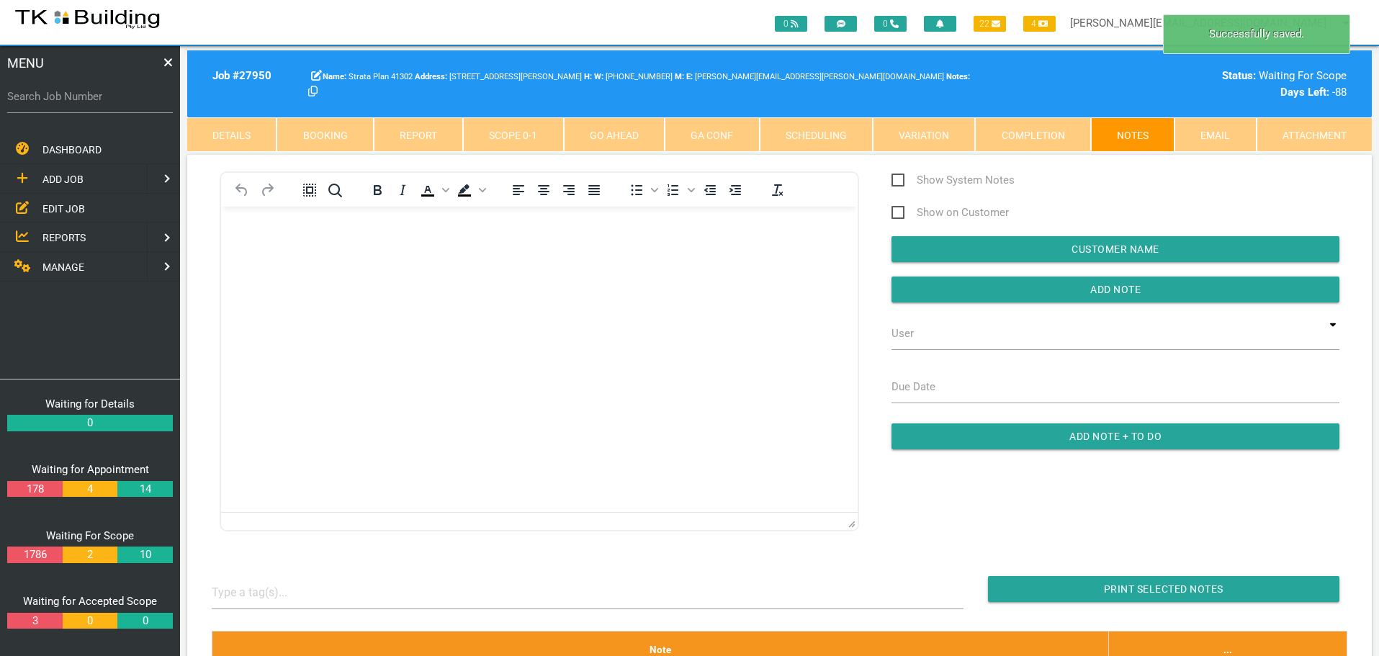
click at [1042, 136] on link "Completion" at bounding box center [1032, 134] width 115 height 35
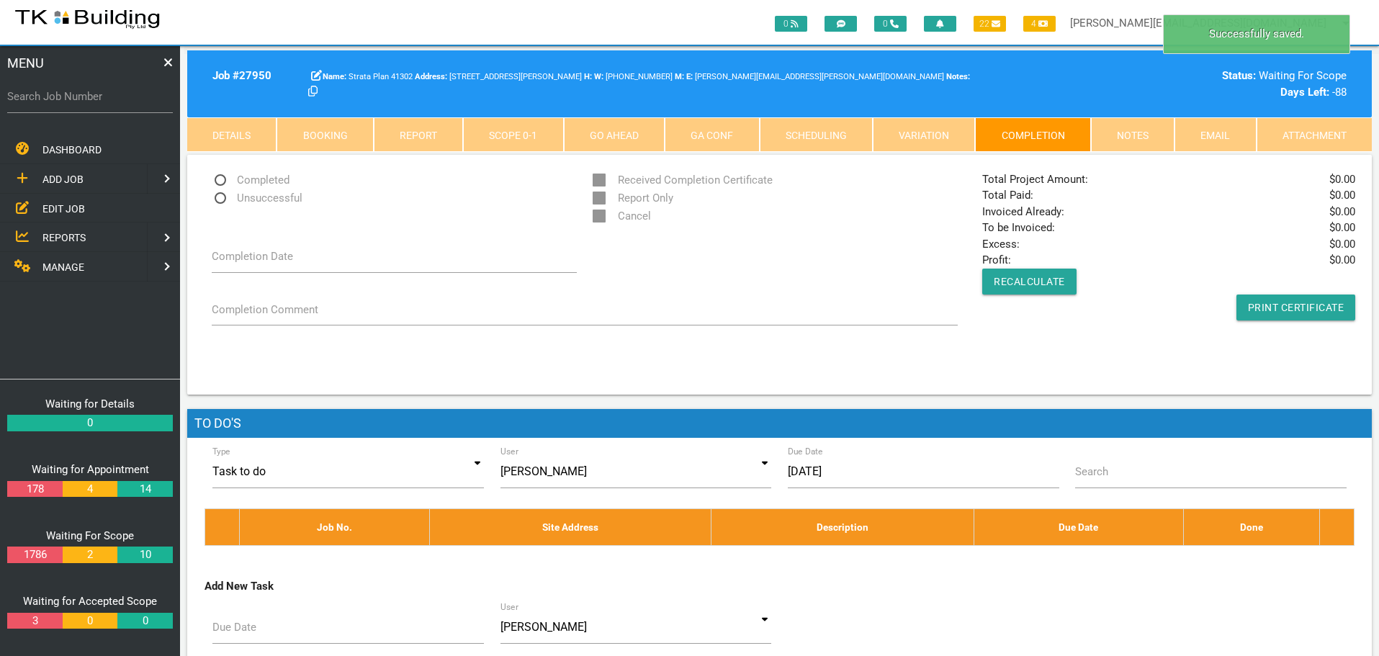
click at [218, 199] on span "Unsuccessful" at bounding box center [257, 198] width 91 height 18
click at [218, 199] on input "Unsuccessful" at bounding box center [216, 193] width 9 height 9
radio input "true"
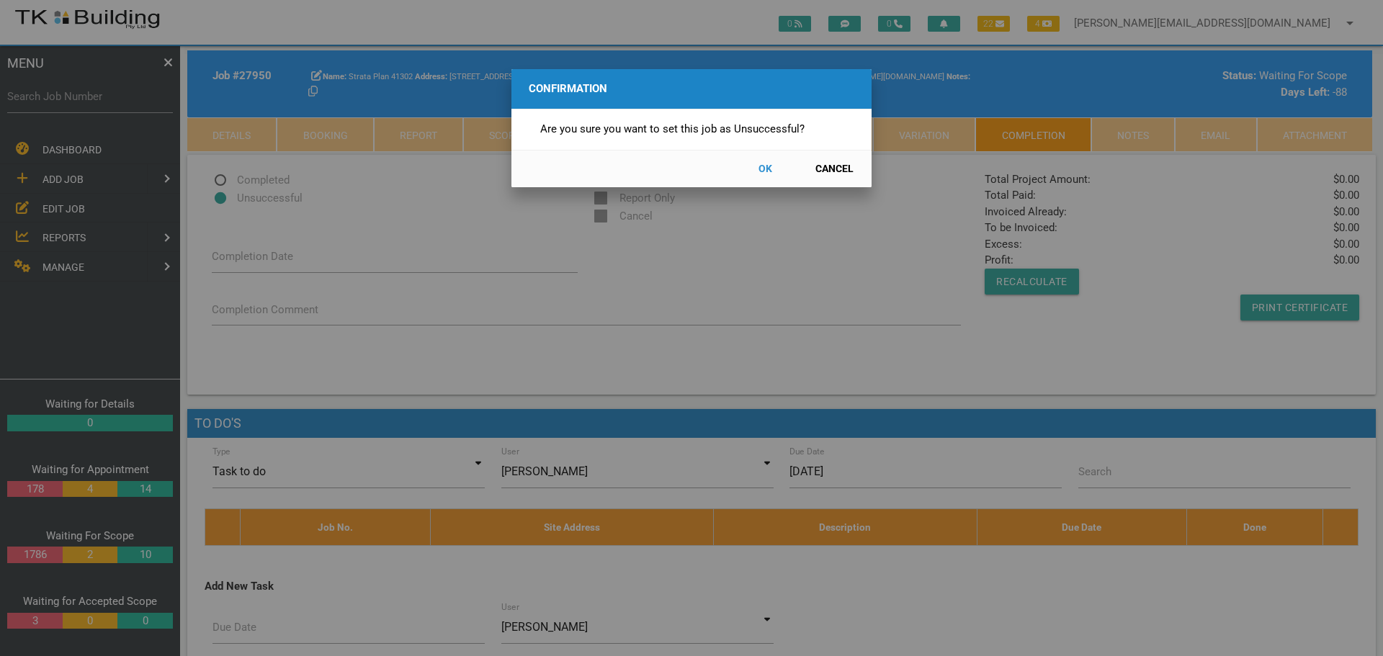
click at [773, 166] on button "OK" at bounding box center [764, 168] width 63 height 25
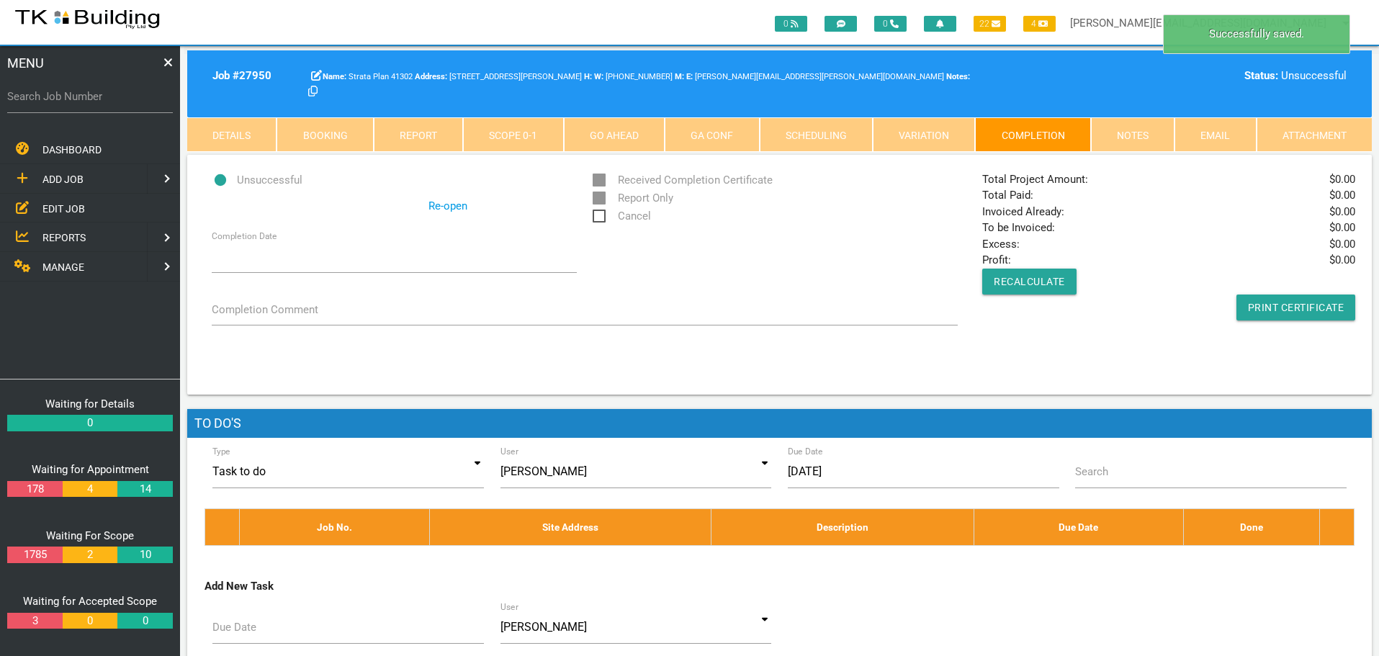
click at [599, 215] on span "Cancel" at bounding box center [622, 216] width 58 height 18
click at [599, 215] on input "Cancel" at bounding box center [597, 211] width 9 height 9
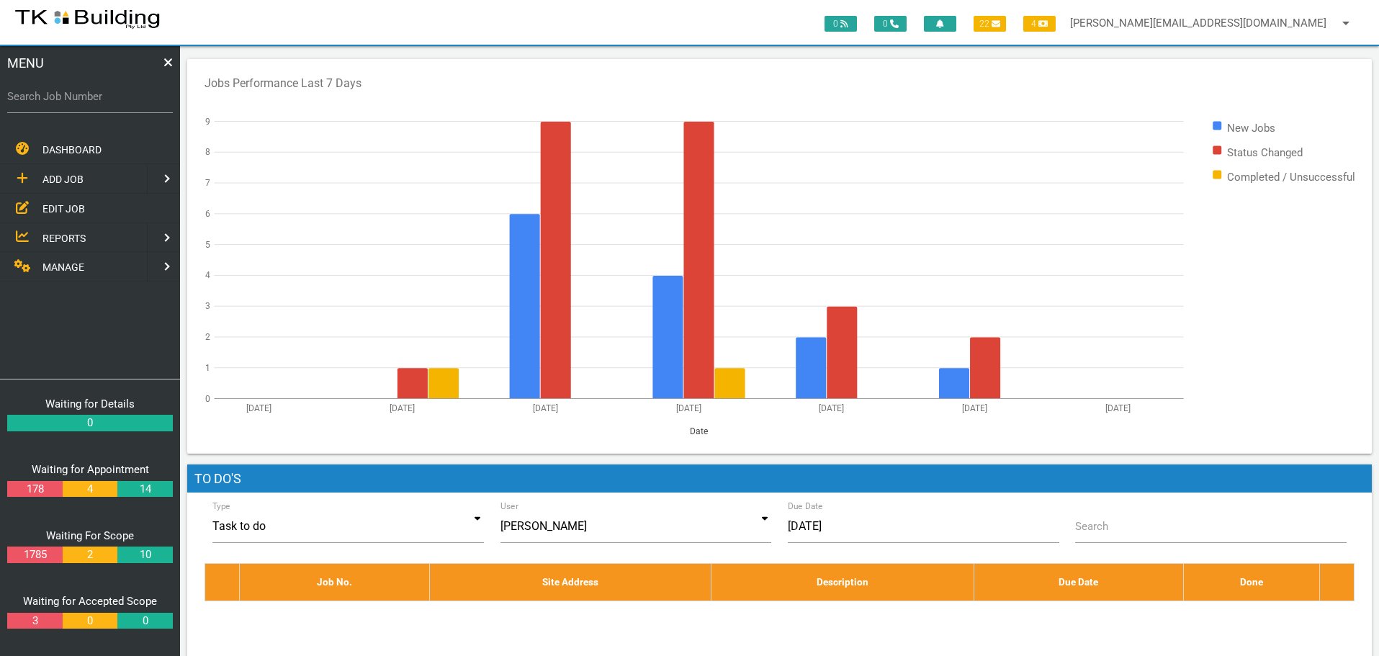
click at [62, 210] on span "EDIT JOB" at bounding box center [63, 208] width 42 height 12
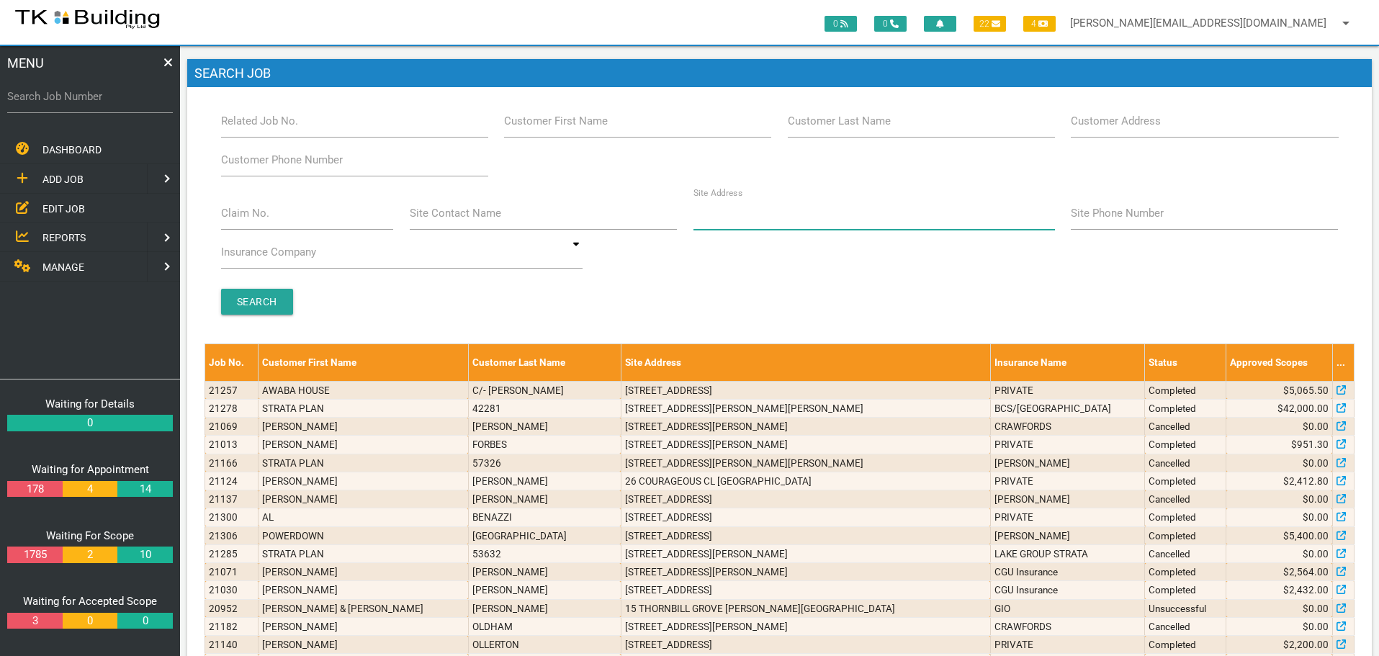
click at [764, 218] on input "Site Address" at bounding box center [875, 213] width 362 height 33
type input "18 Selwyn"
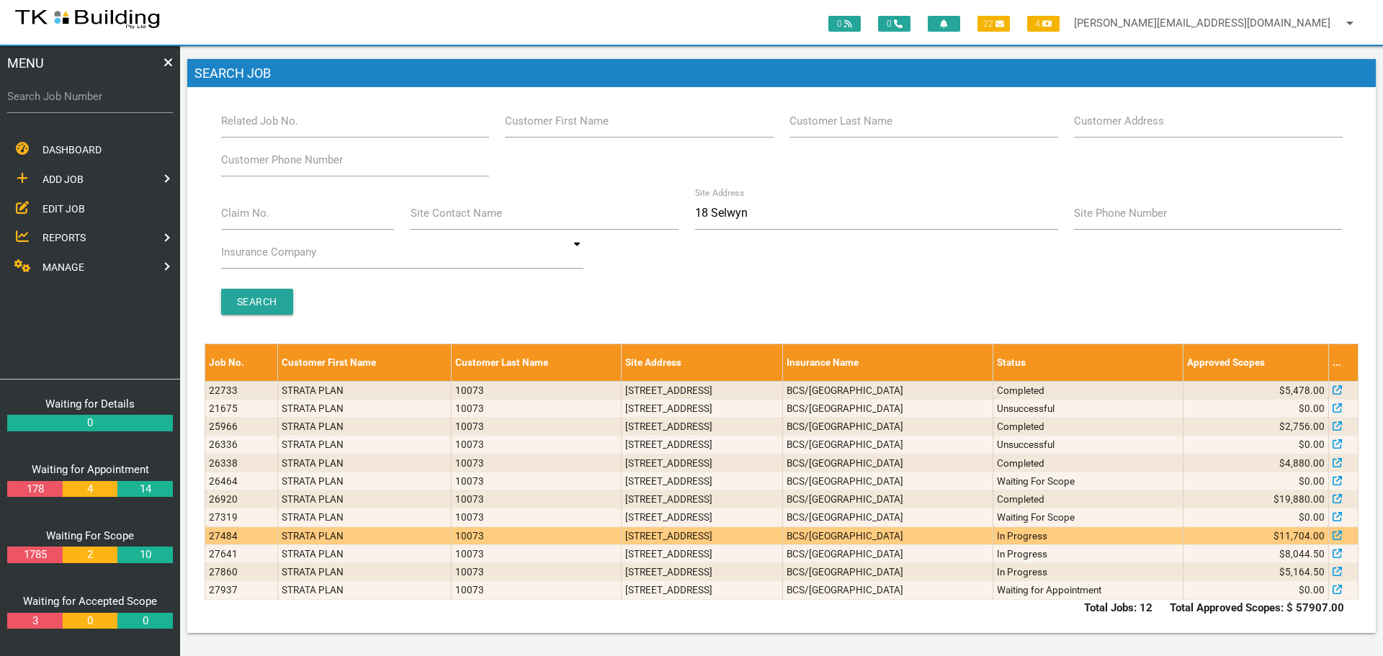
click at [782, 535] on td "[STREET_ADDRESS]" at bounding box center [702, 536] width 161 height 18
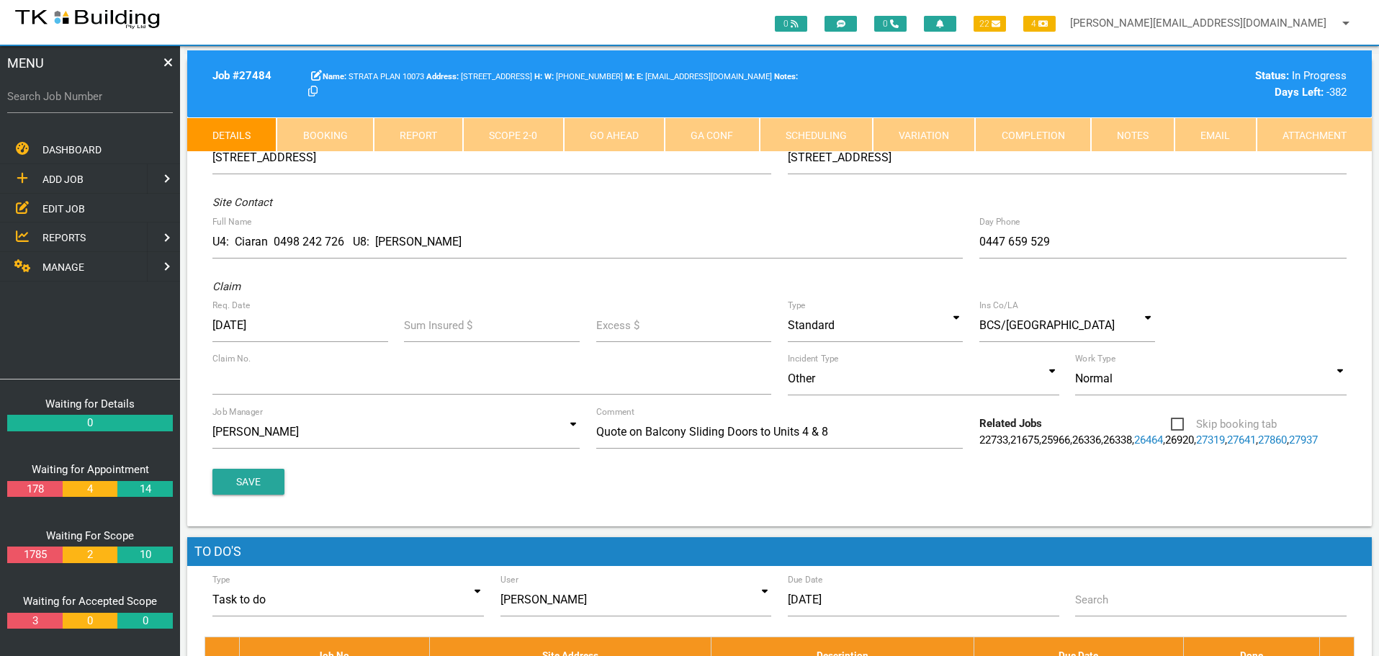
click at [1129, 135] on link "Notes" at bounding box center [1133, 134] width 84 height 35
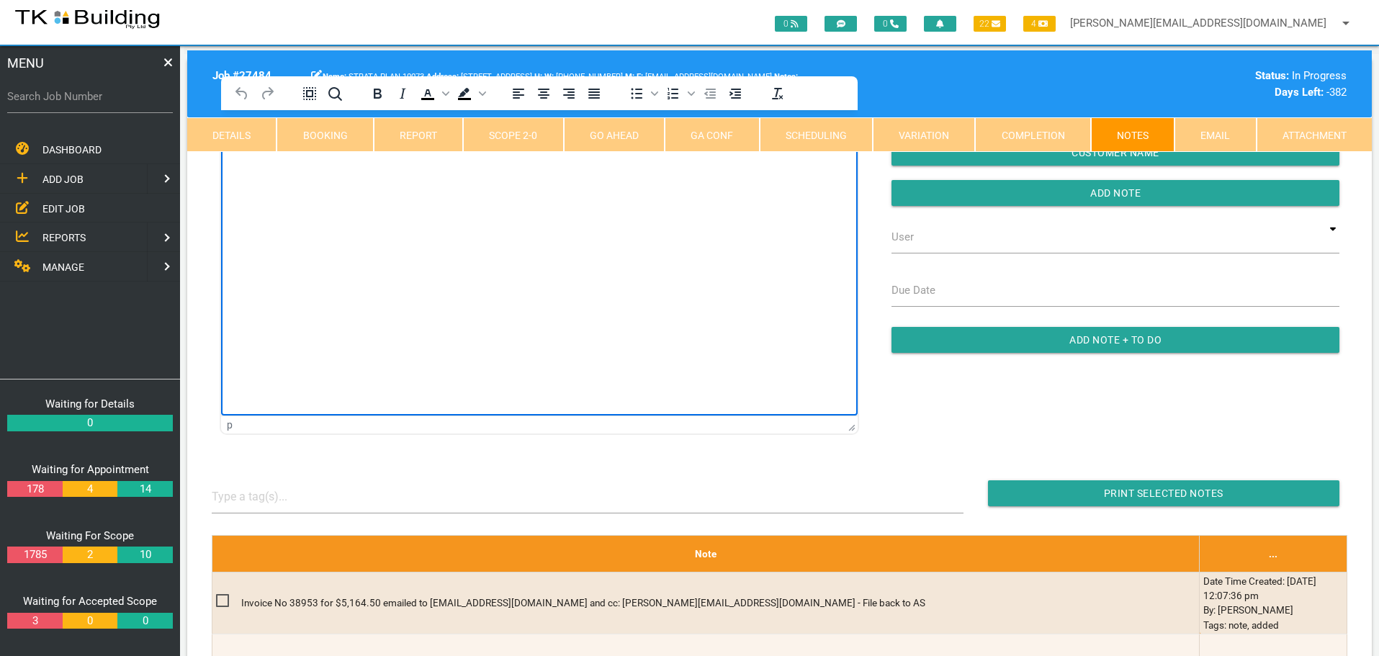
click at [311, 176] on html at bounding box center [539, 143] width 637 height 66
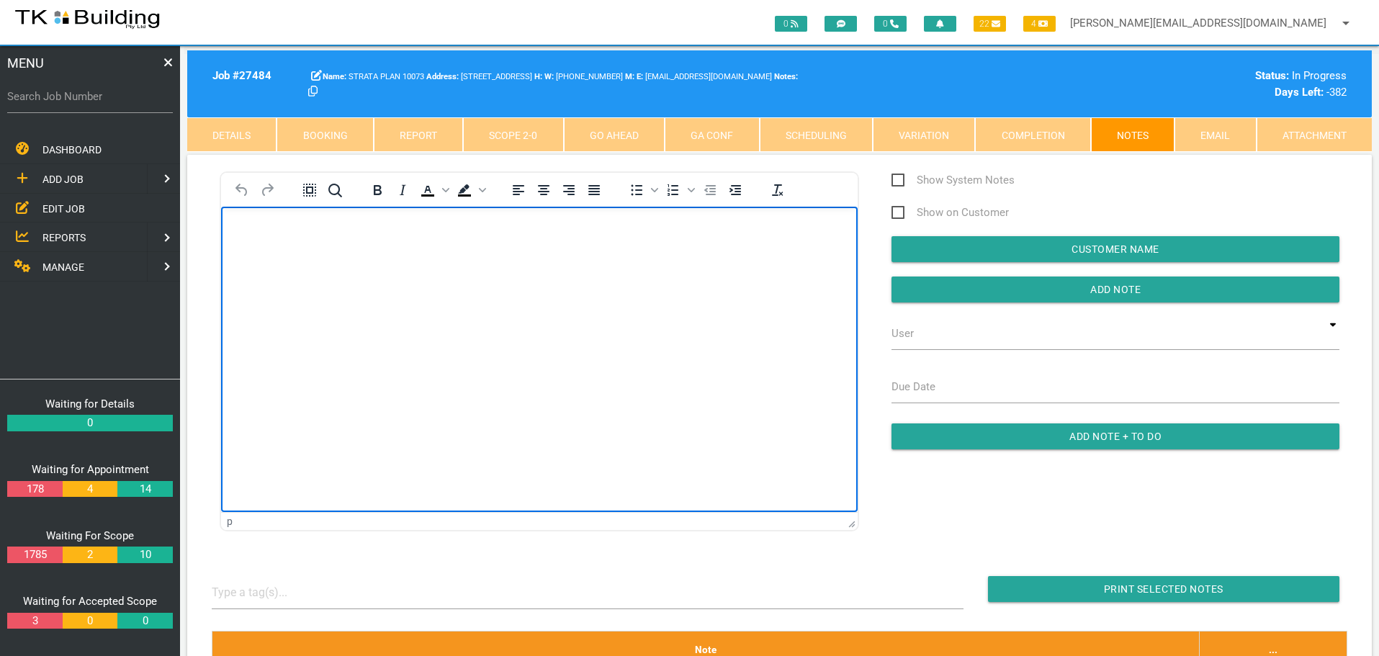
paste body "Rich Text Area. Press ALT-0 for help."
click at [752, 226] on p "Your invoice number 00038953 for 5,164.50 has been received and allocated to 10…" at bounding box center [539, 230] width 601 height 13
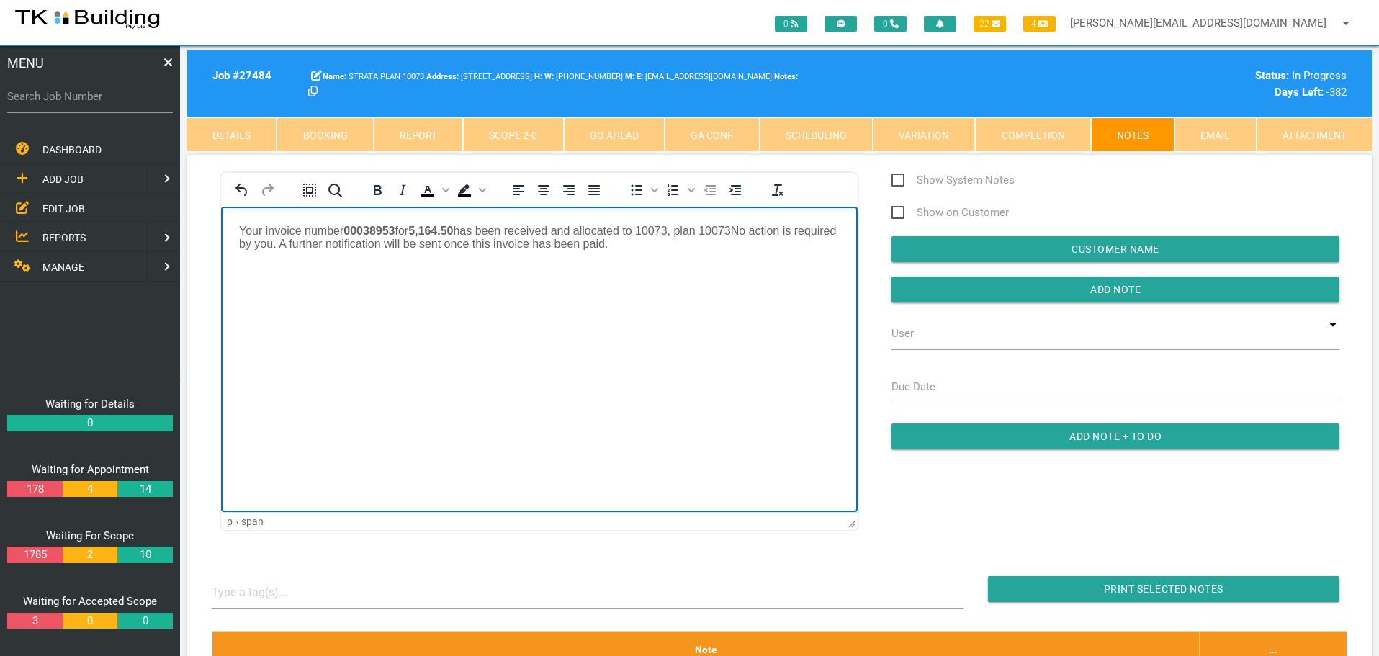
click at [670, 244] on p "Your invoice number 00038953 for 5,164.50 has been received and allocated to 10…" at bounding box center [539, 237] width 601 height 26
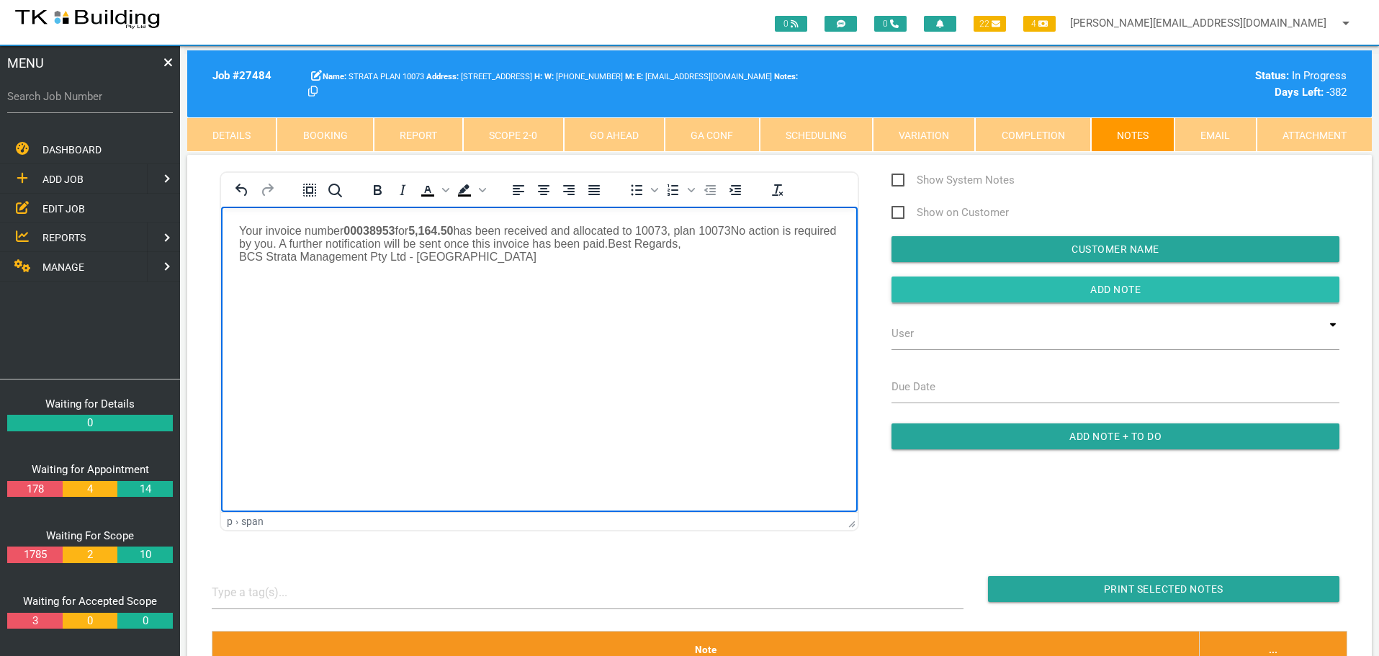
drag, startPoint x: 970, startPoint y: 285, endPoint x: 887, endPoint y: 288, distance: 82.9
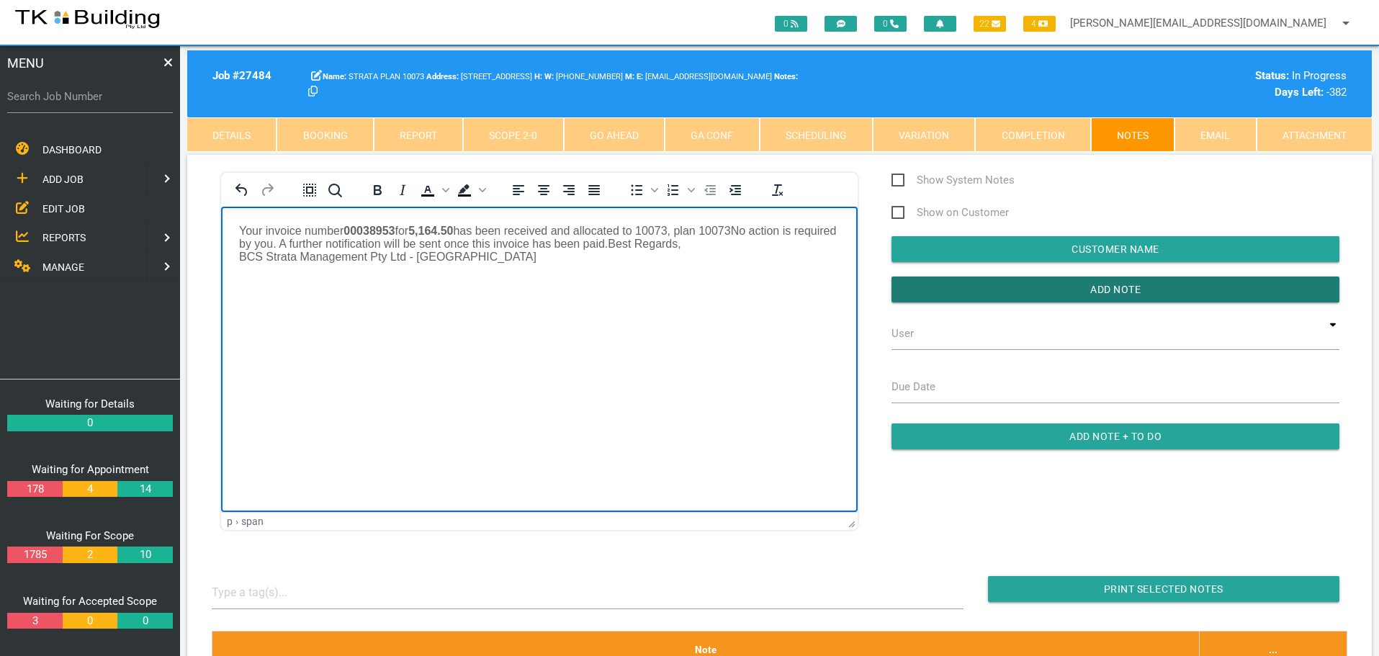
click at [966, 288] on input "Add Note" at bounding box center [1116, 290] width 448 height 26
